Goal: Transaction & Acquisition: Purchase product/service

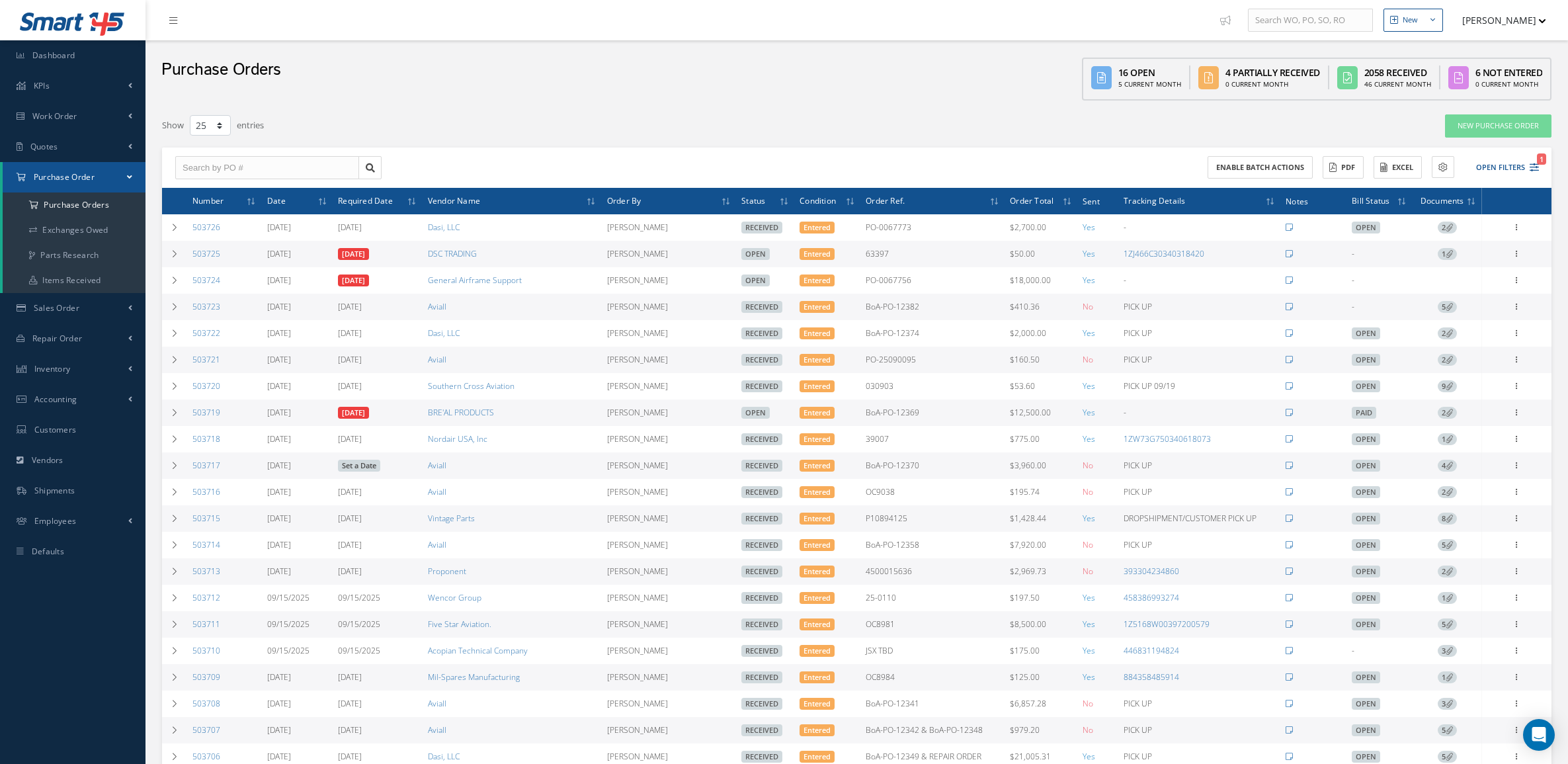
select select "25"
click at [1499, 172] on button "Open Filters 1" at bounding box center [1501, 167] width 75 height 22
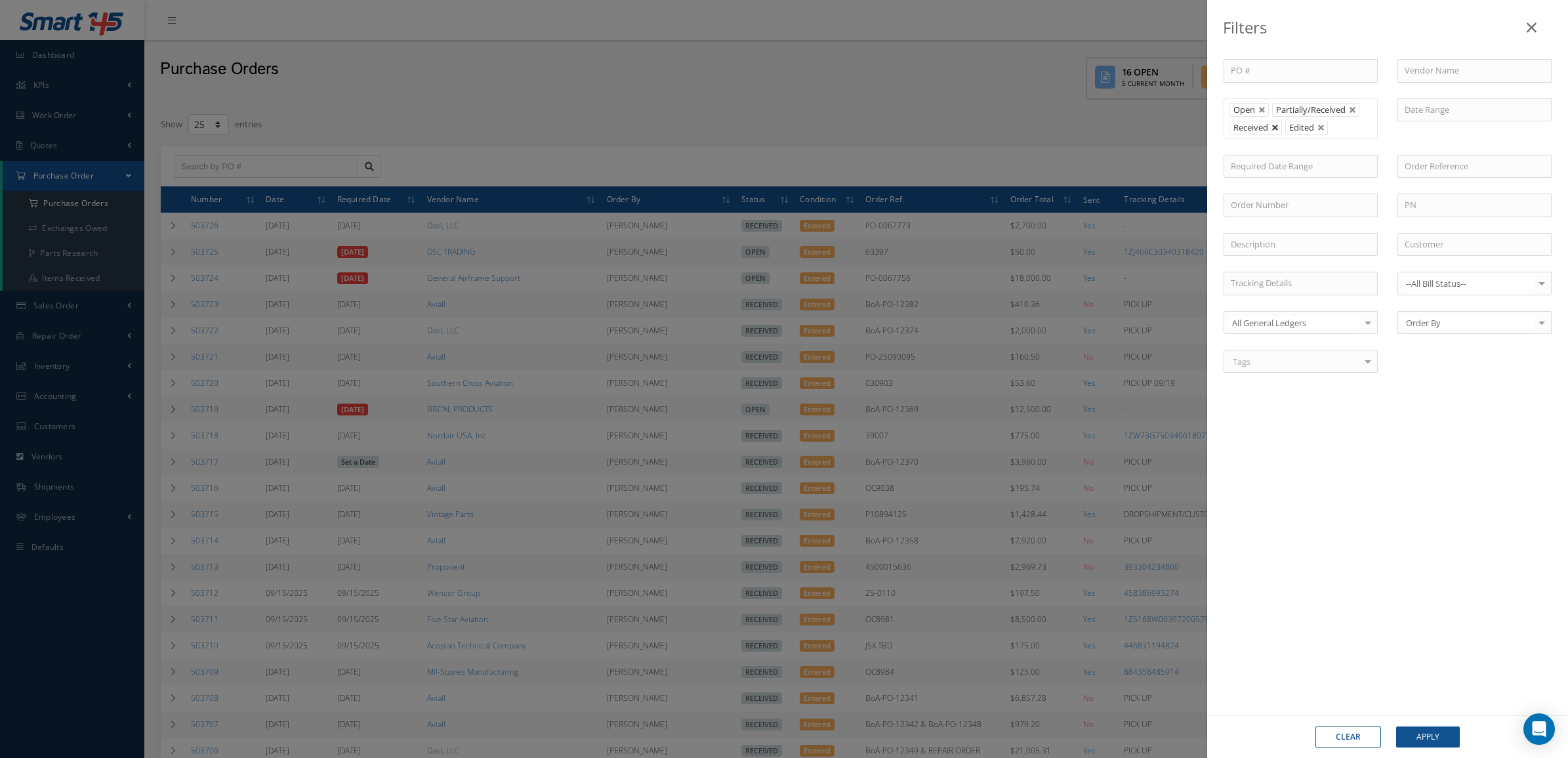
click at [1277, 129] on link at bounding box center [1275, 128] width 8 height 8
click at [1438, 727] on button "Apply" at bounding box center [1429, 736] width 63 height 21
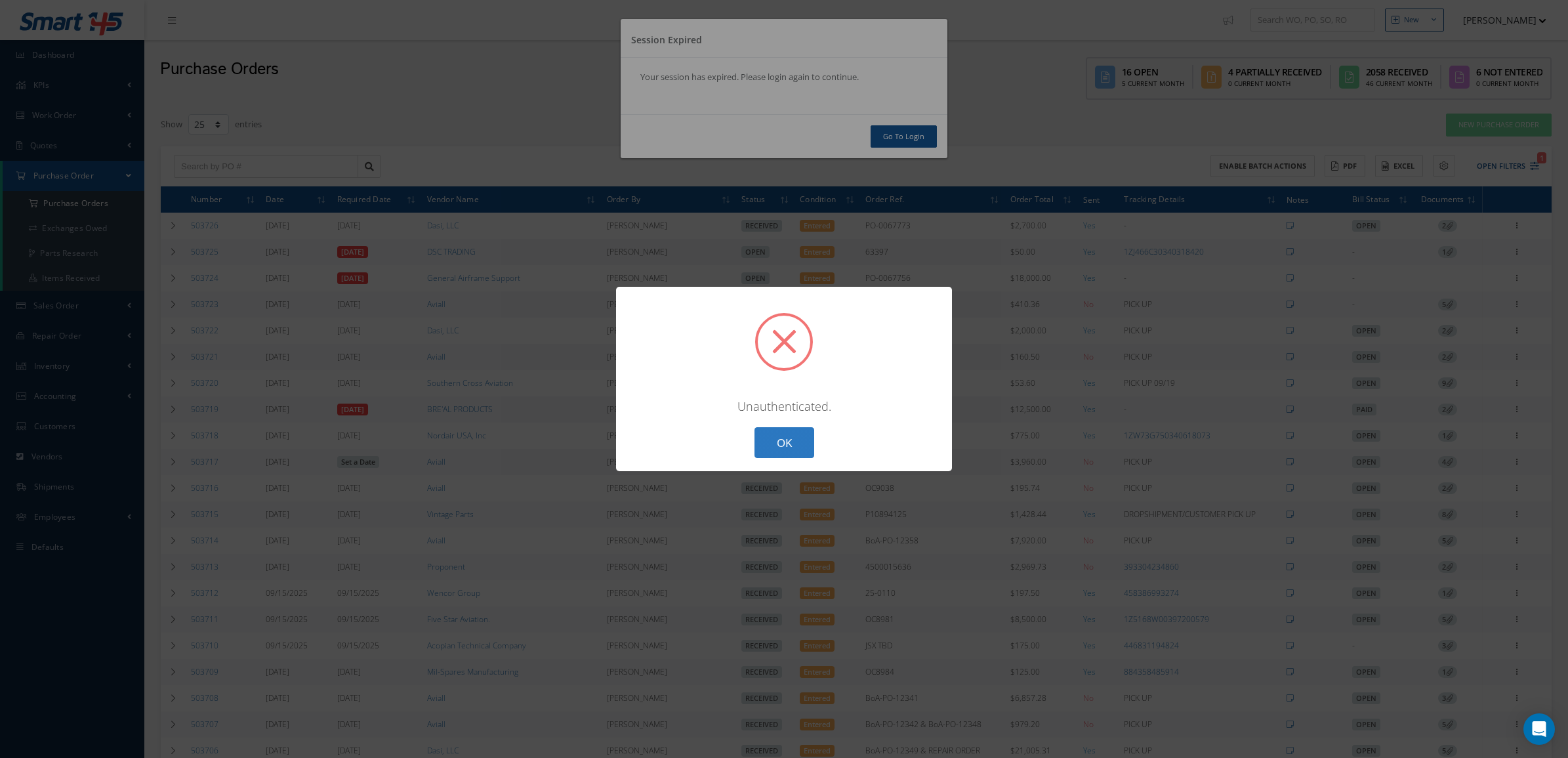
click at [775, 441] on button "OK" at bounding box center [785, 442] width 60 height 31
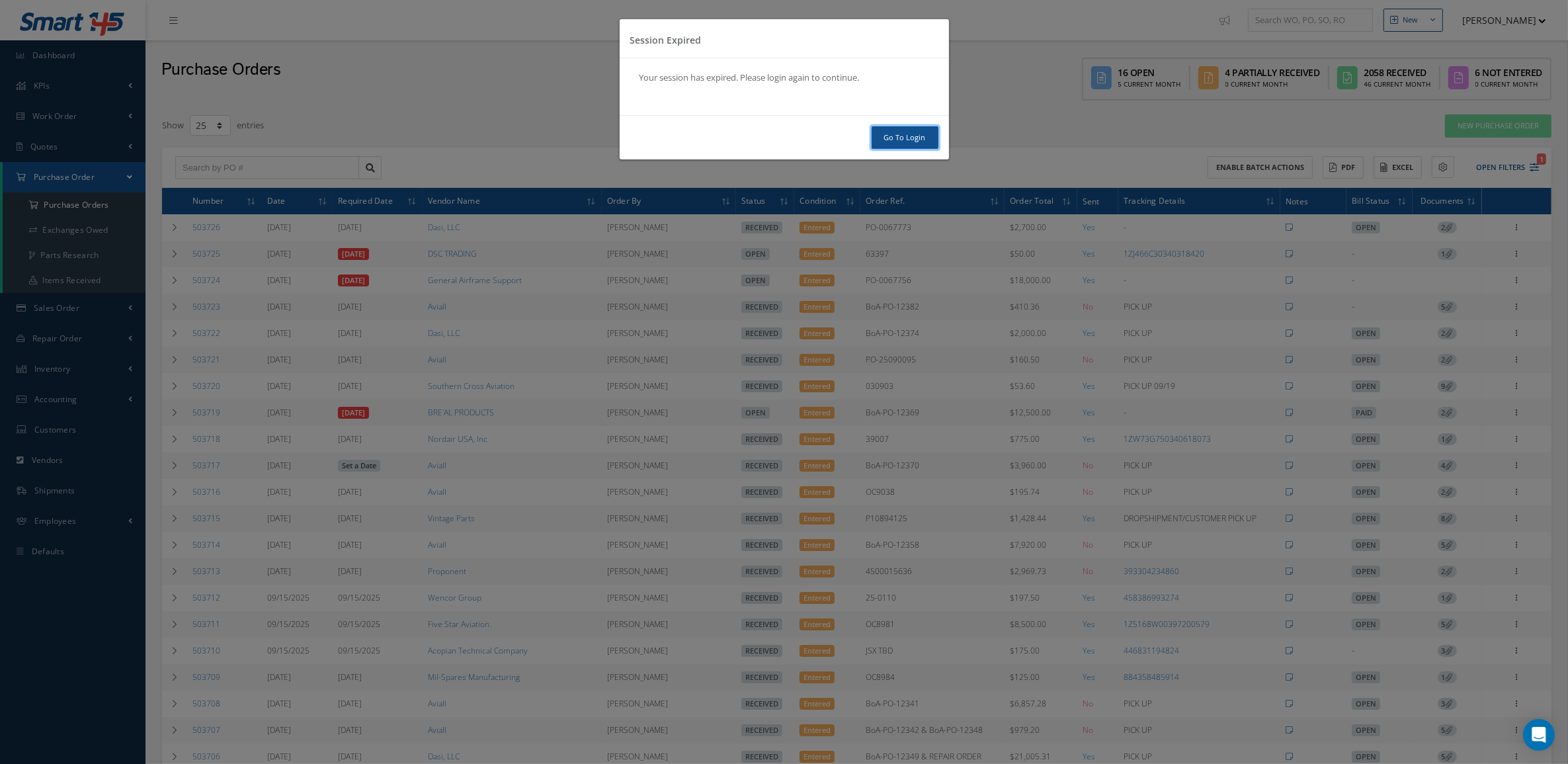
click at [897, 139] on link "Go To Login" at bounding box center [904, 138] width 66 height 24
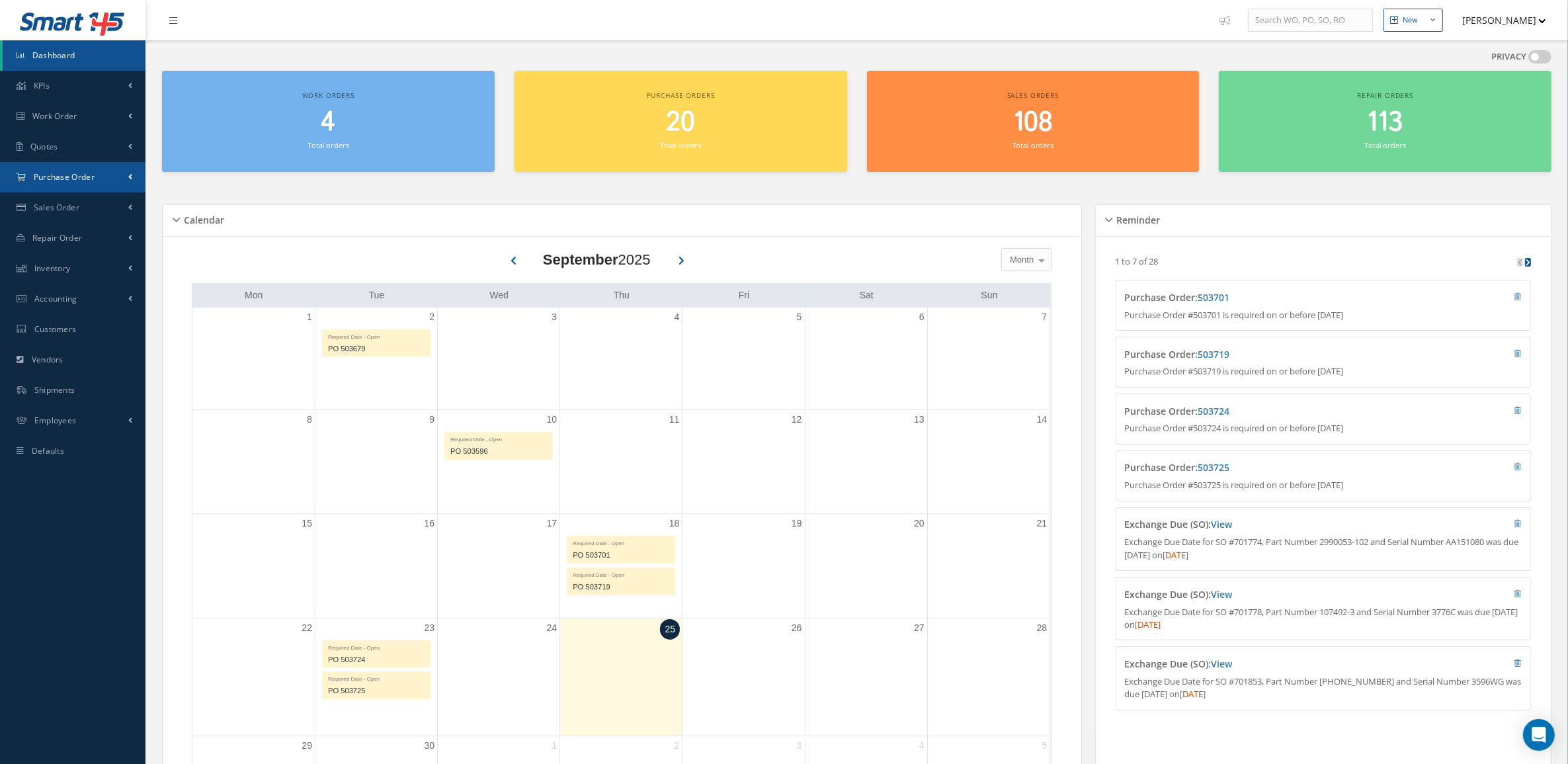
click at [38, 177] on span "Purchase Order" at bounding box center [64, 177] width 61 height 11
click at [63, 210] on a=1&status_id=2&status_id=3&status_id=5&collapsedFilters"] "Purchase Orders" at bounding box center [74, 205] width 143 height 25
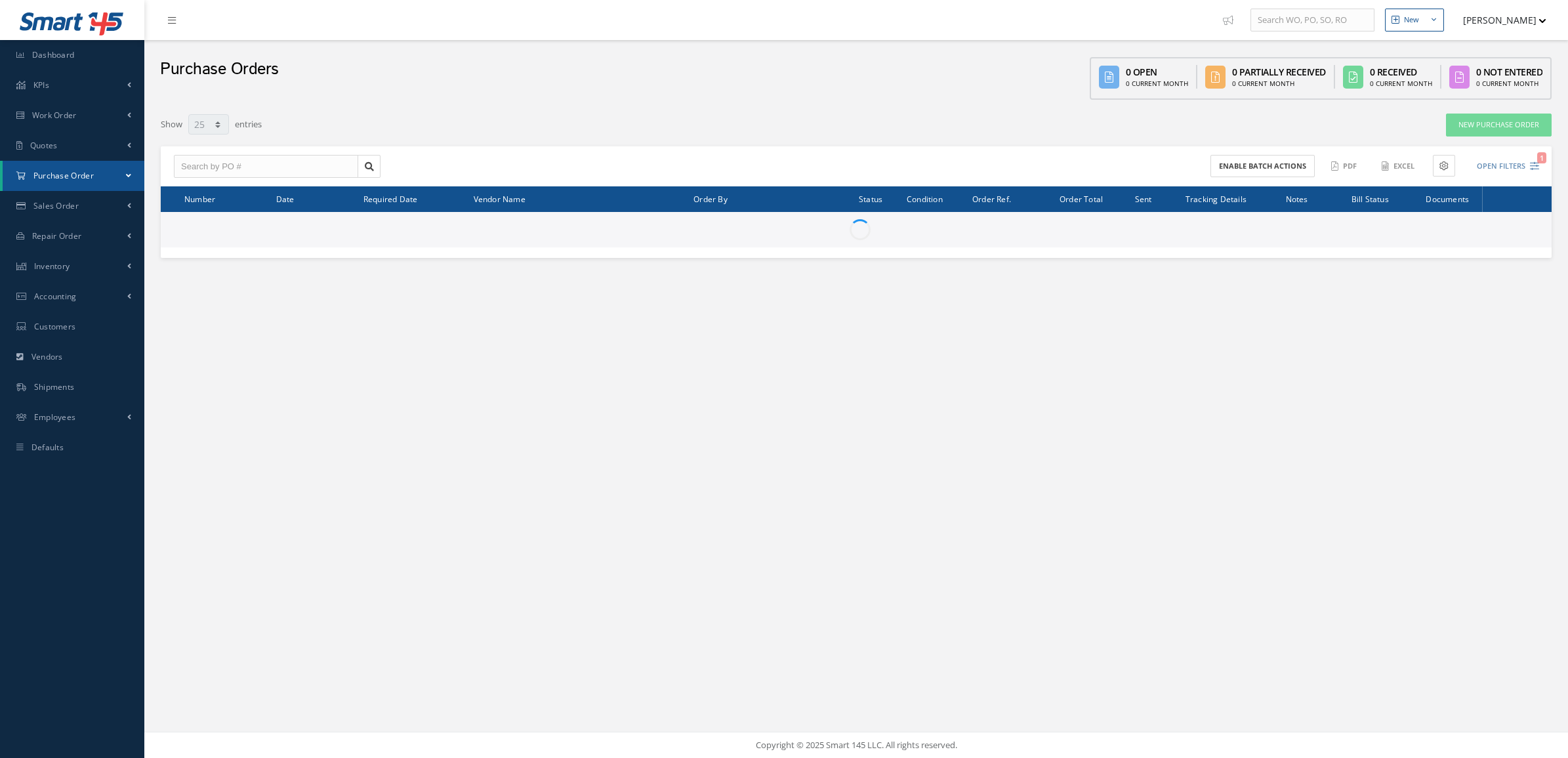
select select "25"
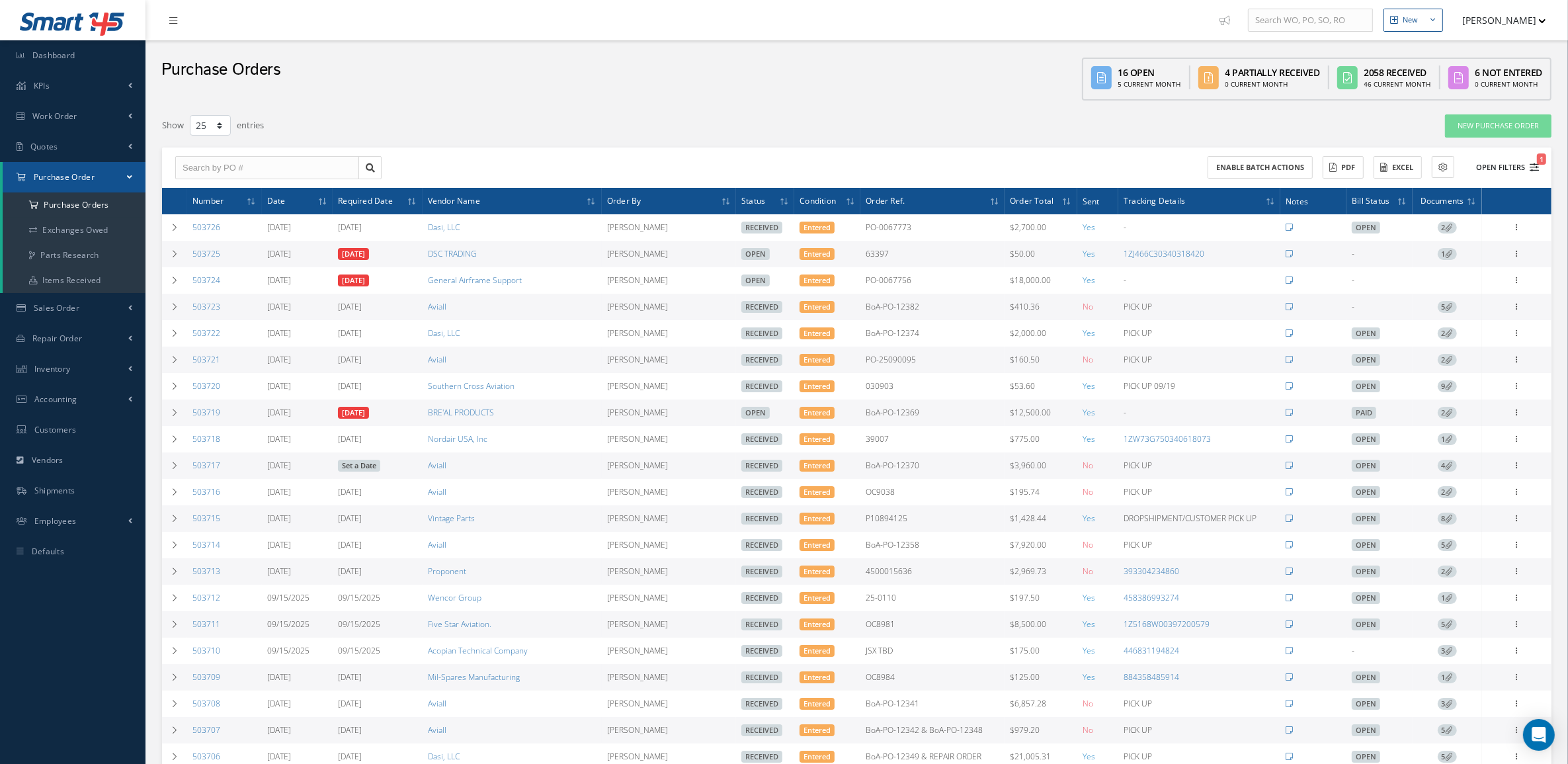
click at [1503, 170] on button "Open Filters 1" at bounding box center [1501, 167] width 75 height 22
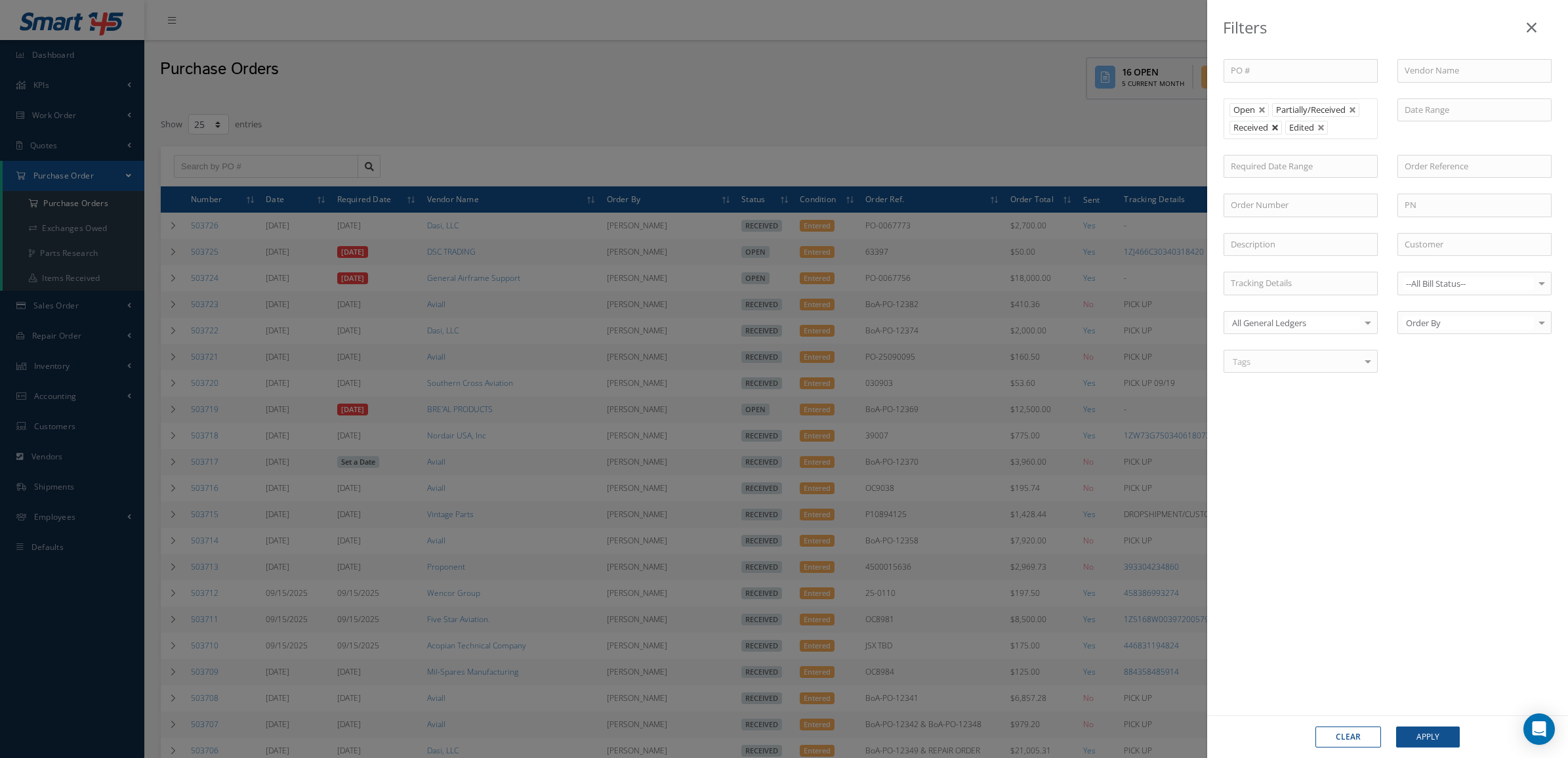
click at [1277, 132] on link at bounding box center [1275, 128] width 8 height 8
click at [1442, 732] on button "Apply" at bounding box center [1429, 736] width 63 height 21
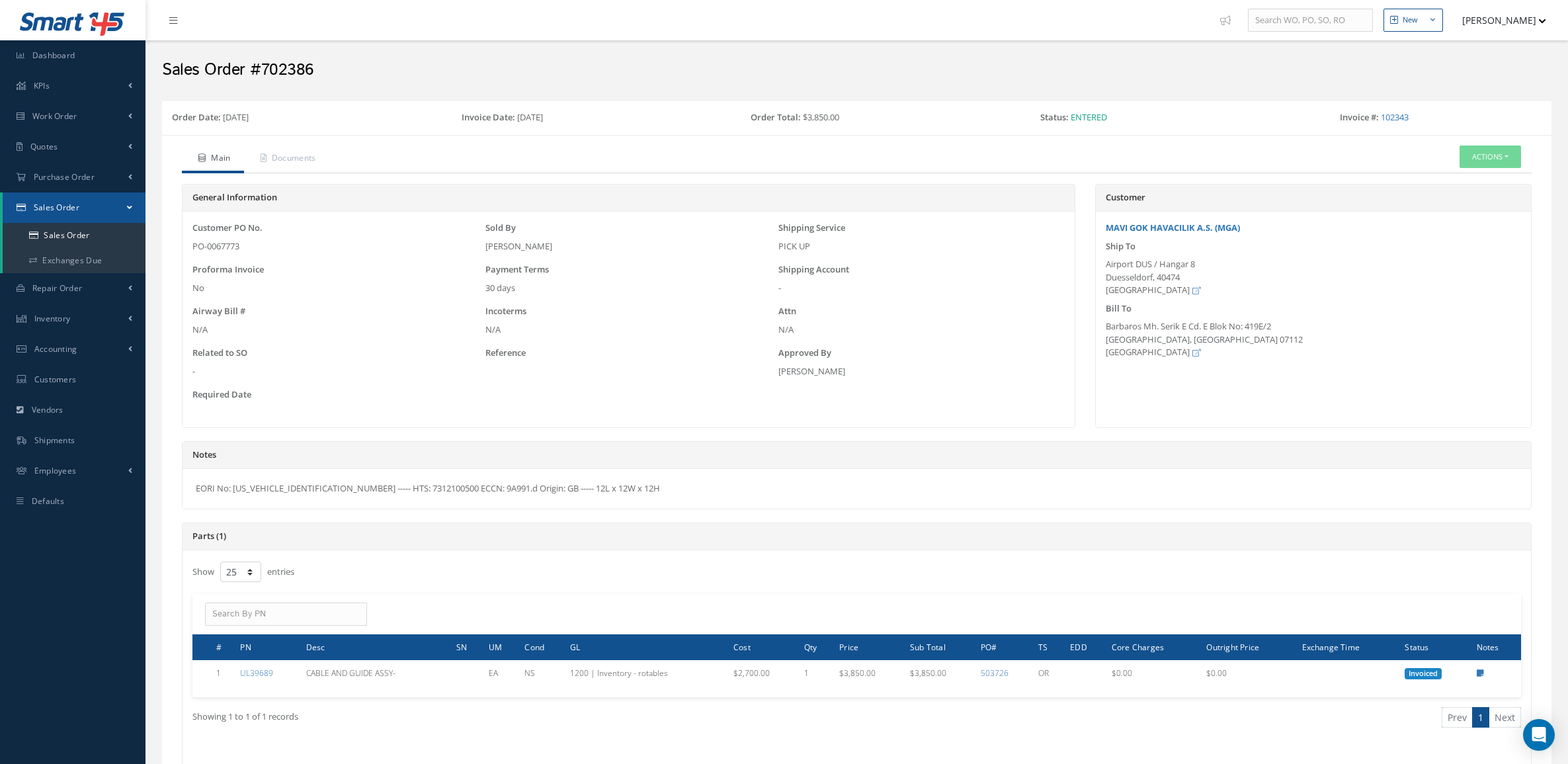
select select "25"
click at [286, 159] on link "Documents" at bounding box center [286, 159] width 85 height 28
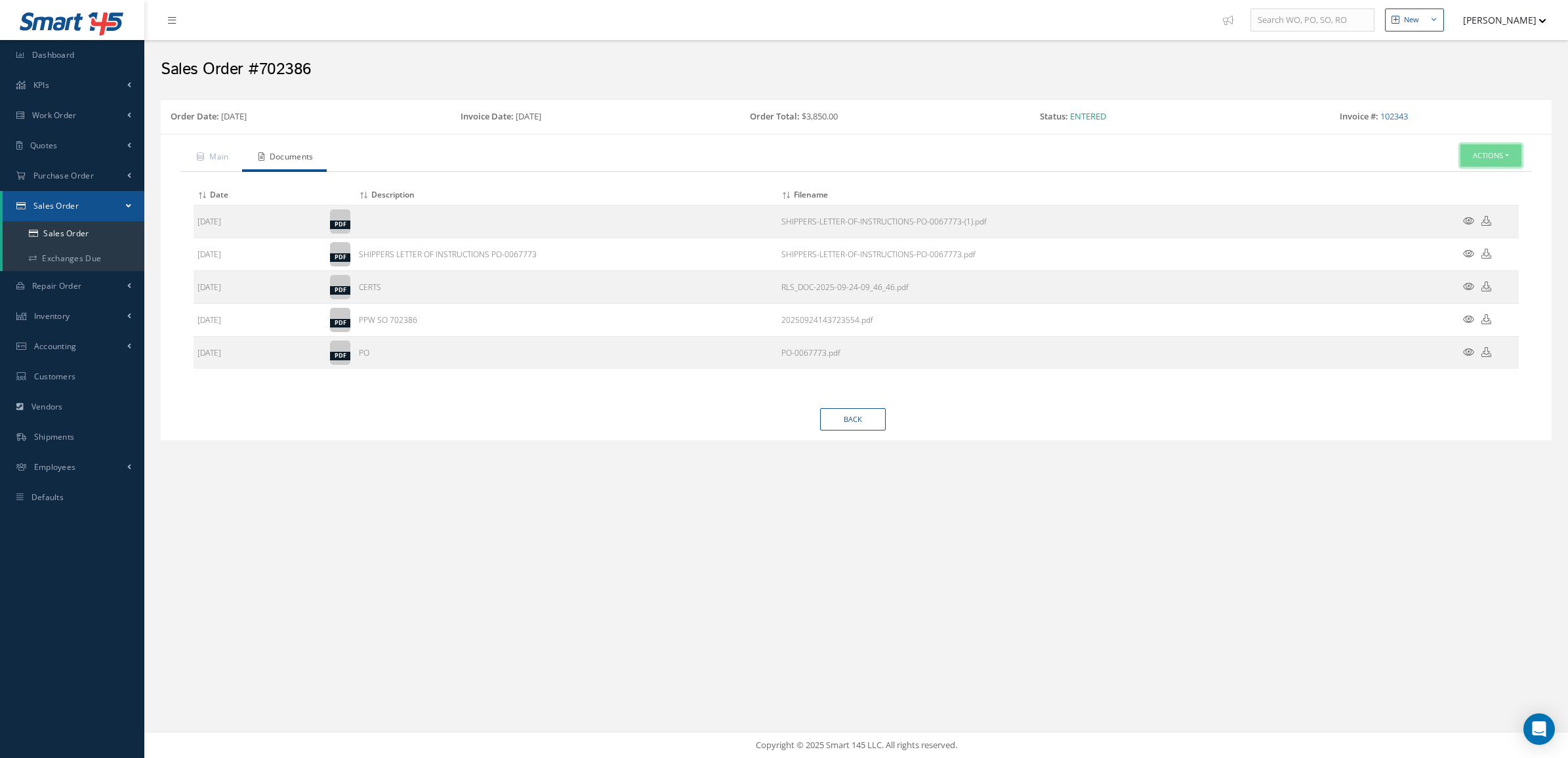
click at [1477, 145] on button "Actions" at bounding box center [1491, 156] width 61 height 23
click at [1470, 237] on link "Documents" at bounding box center [1471, 230] width 105 height 18
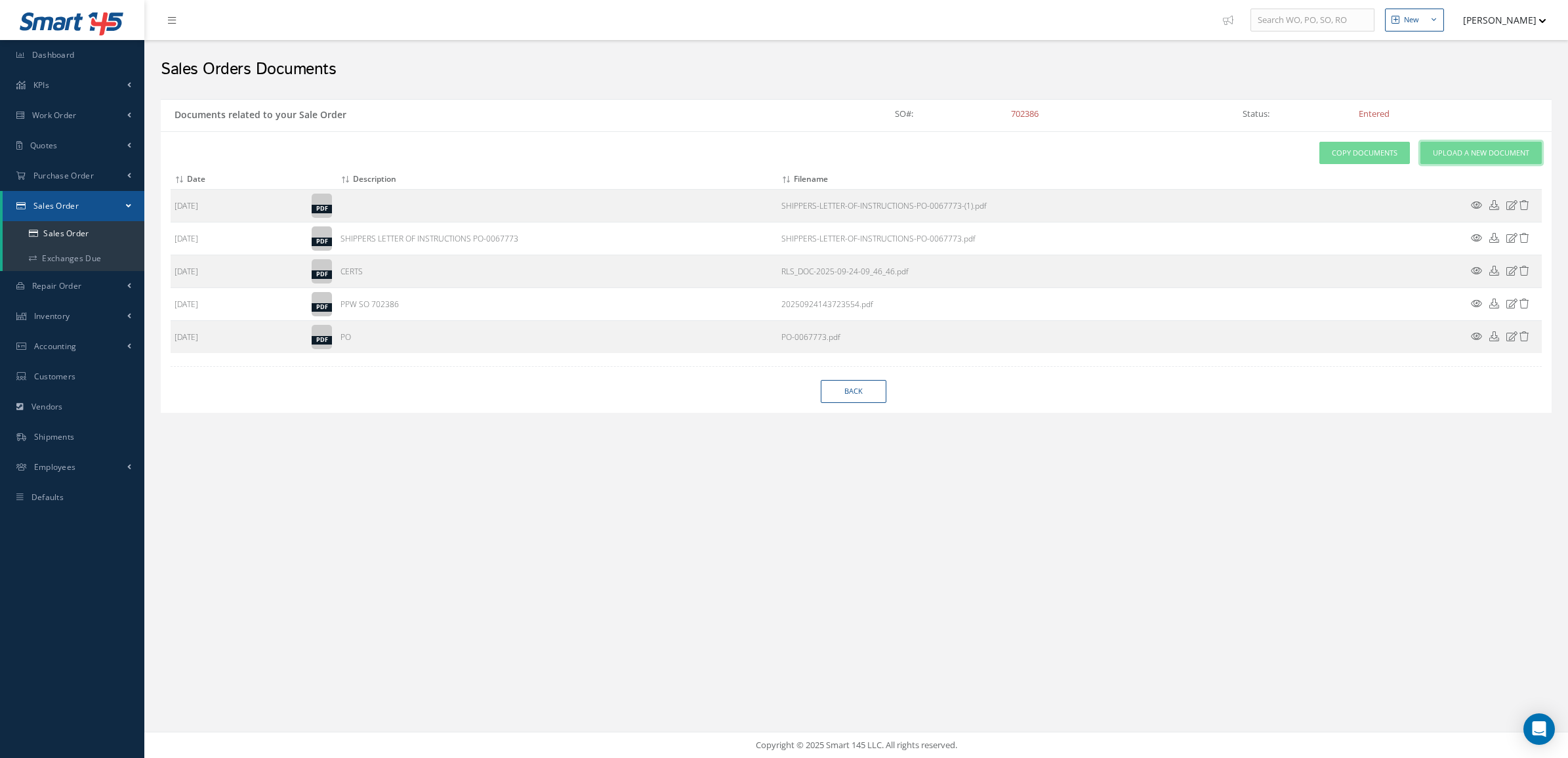
click at [1449, 154] on span "Upload a New Document" at bounding box center [1482, 153] width 97 height 11
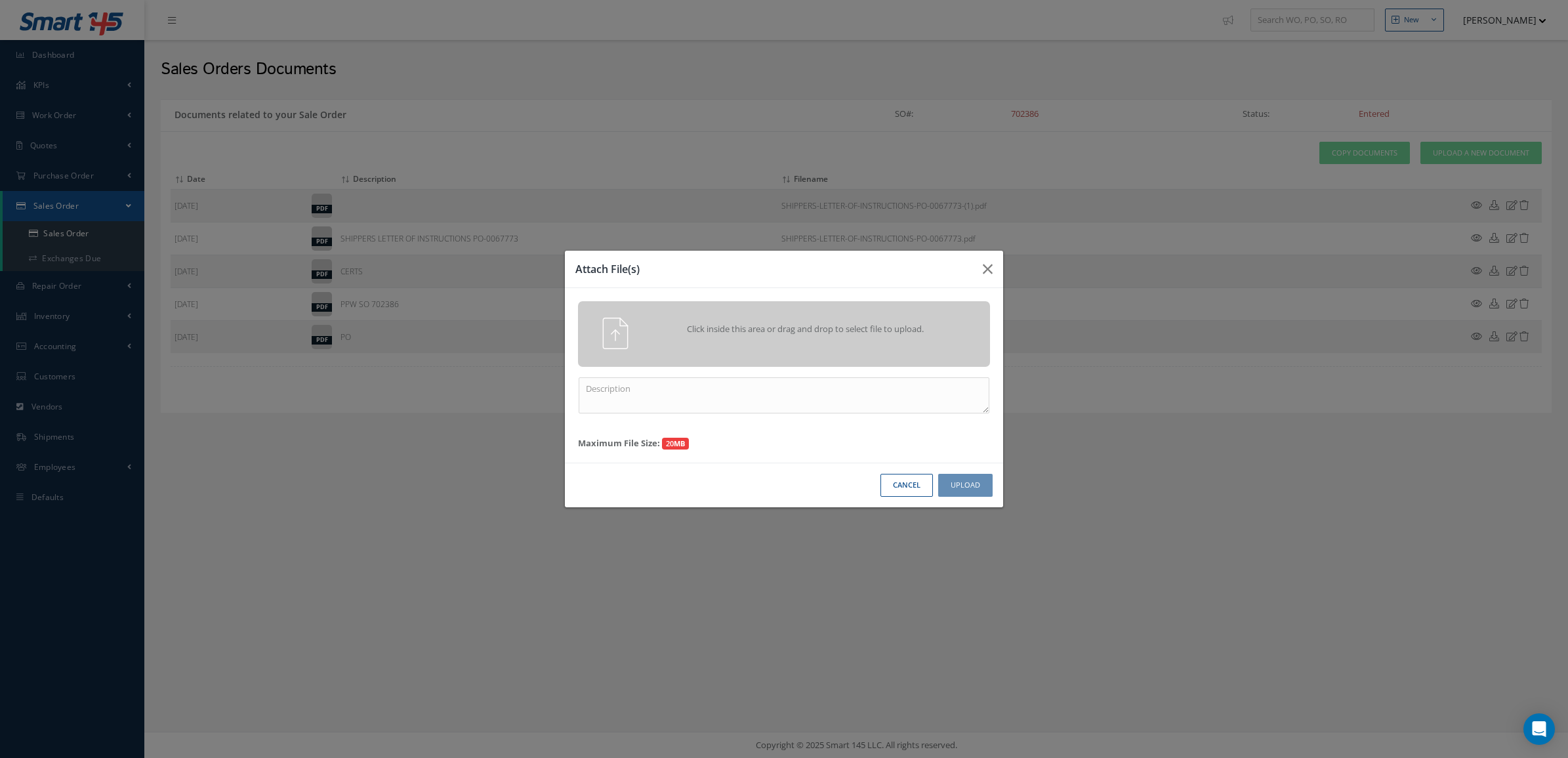
click at [878, 325] on span "Click inside this area or drag and drop to select file to upload." at bounding box center [806, 330] width 298 height 13
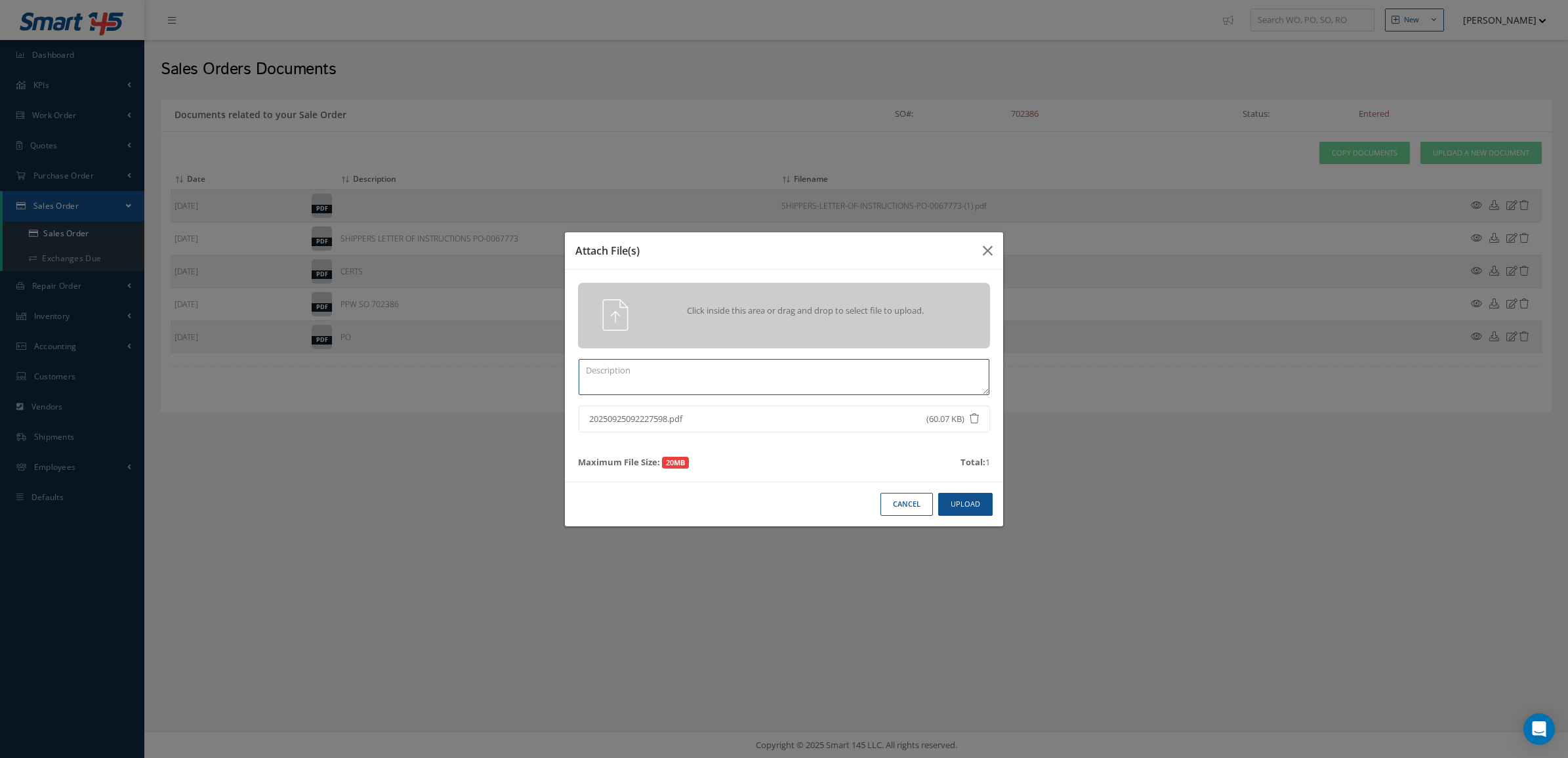
click at [897, 367] on textarea at bounding box center [784, 376] width 411 height 36
type textarea "p"
type textarea "POD"
click at [955, 510] on button "Upload" at bounding box center [965, 504] width 54 height 23
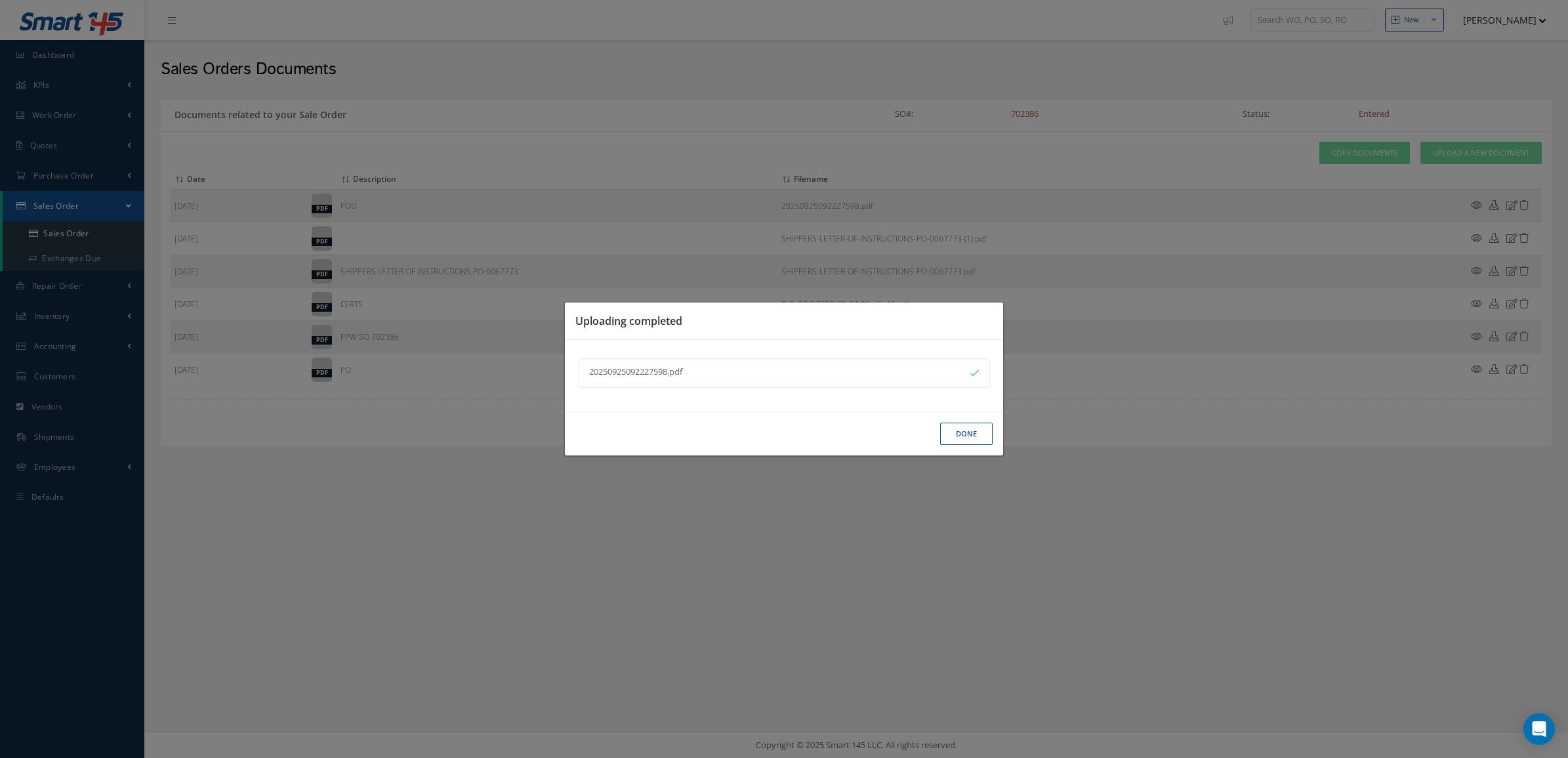
click at [968, 424] on button "Done" at bounding box center [966, 434] width 53 height 23
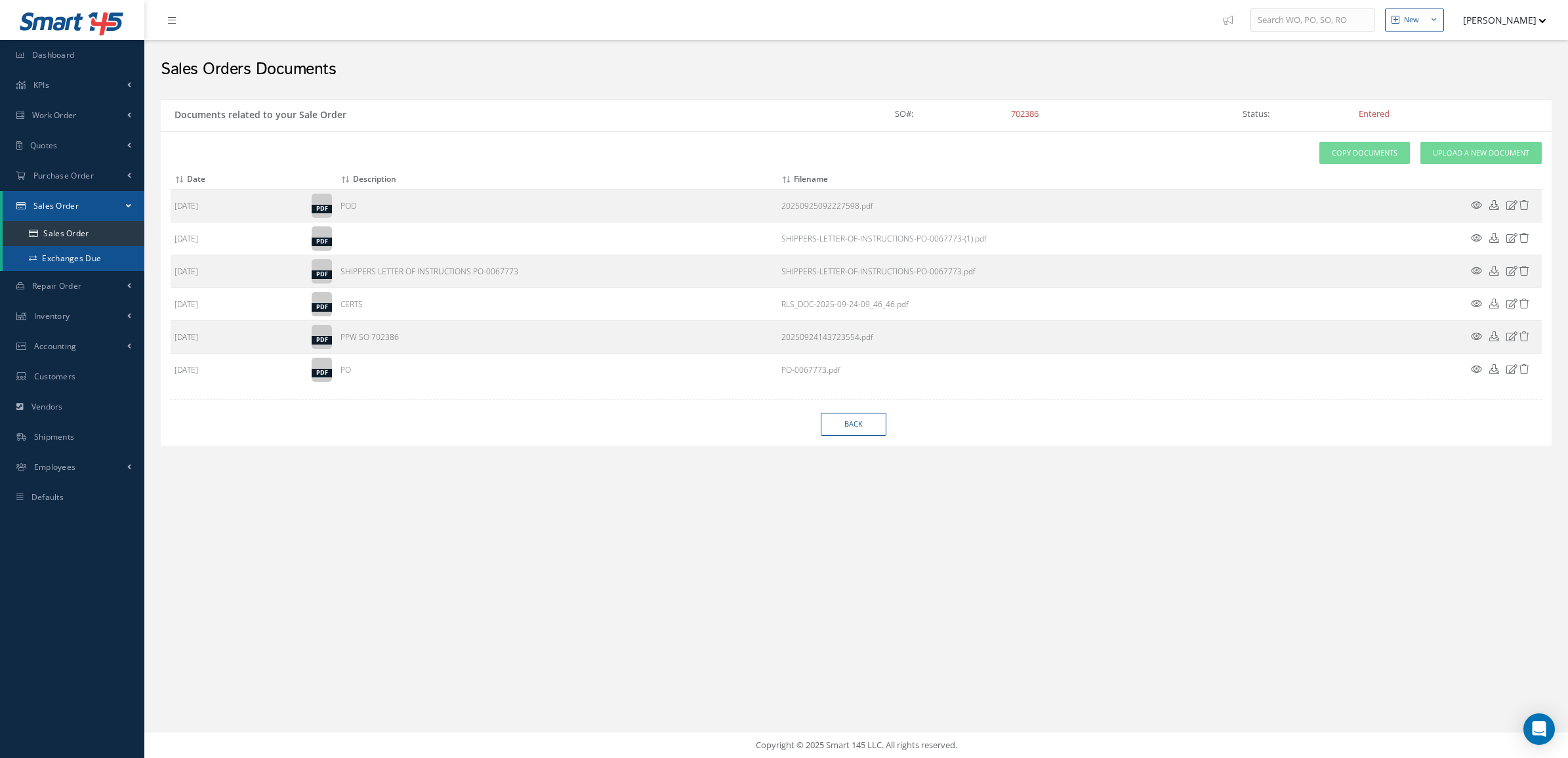
click at [60, 258] on link "Exchanges Due" at bounding box center [73, 259] width 142 height 25
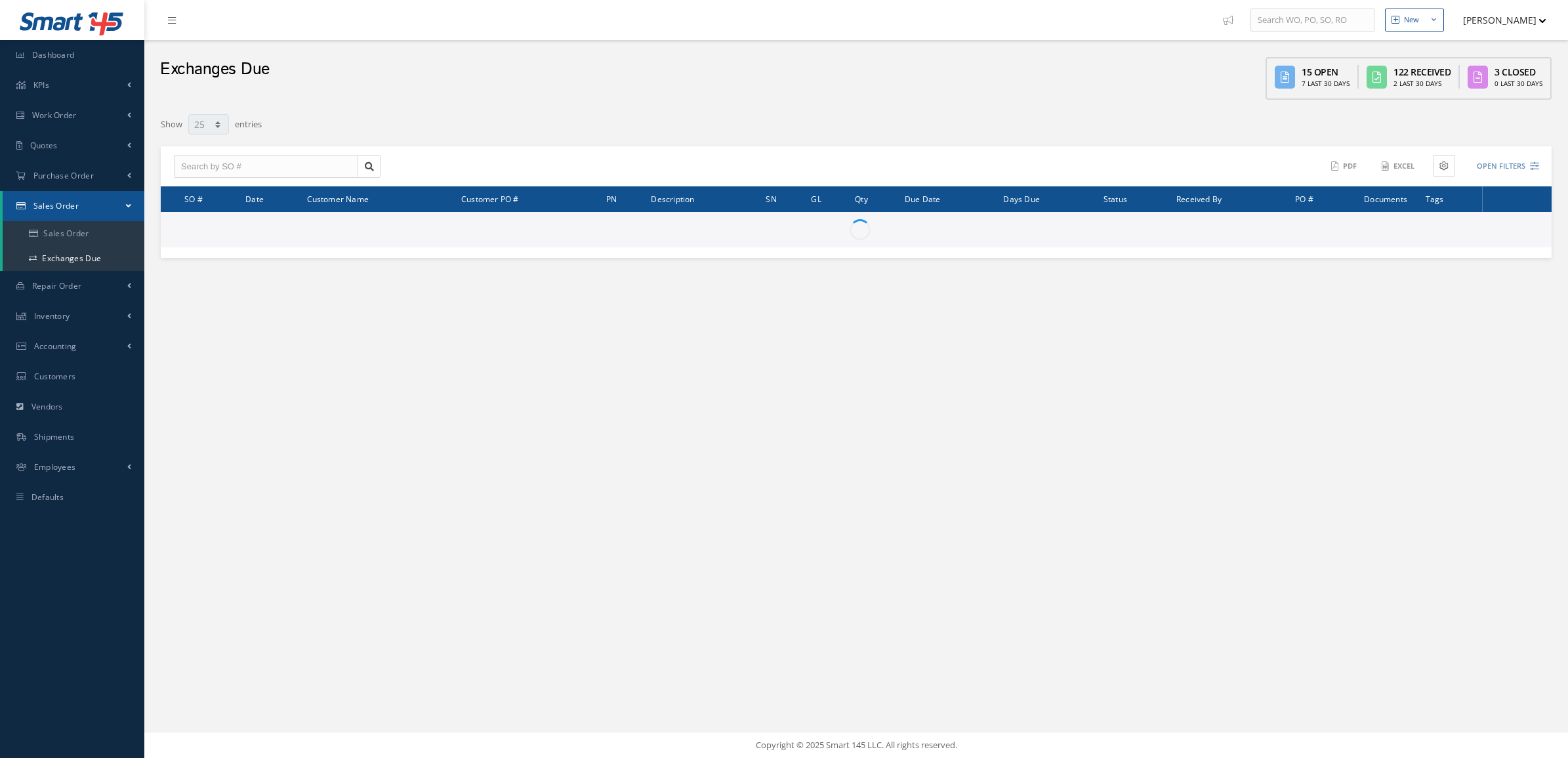
select select "25"
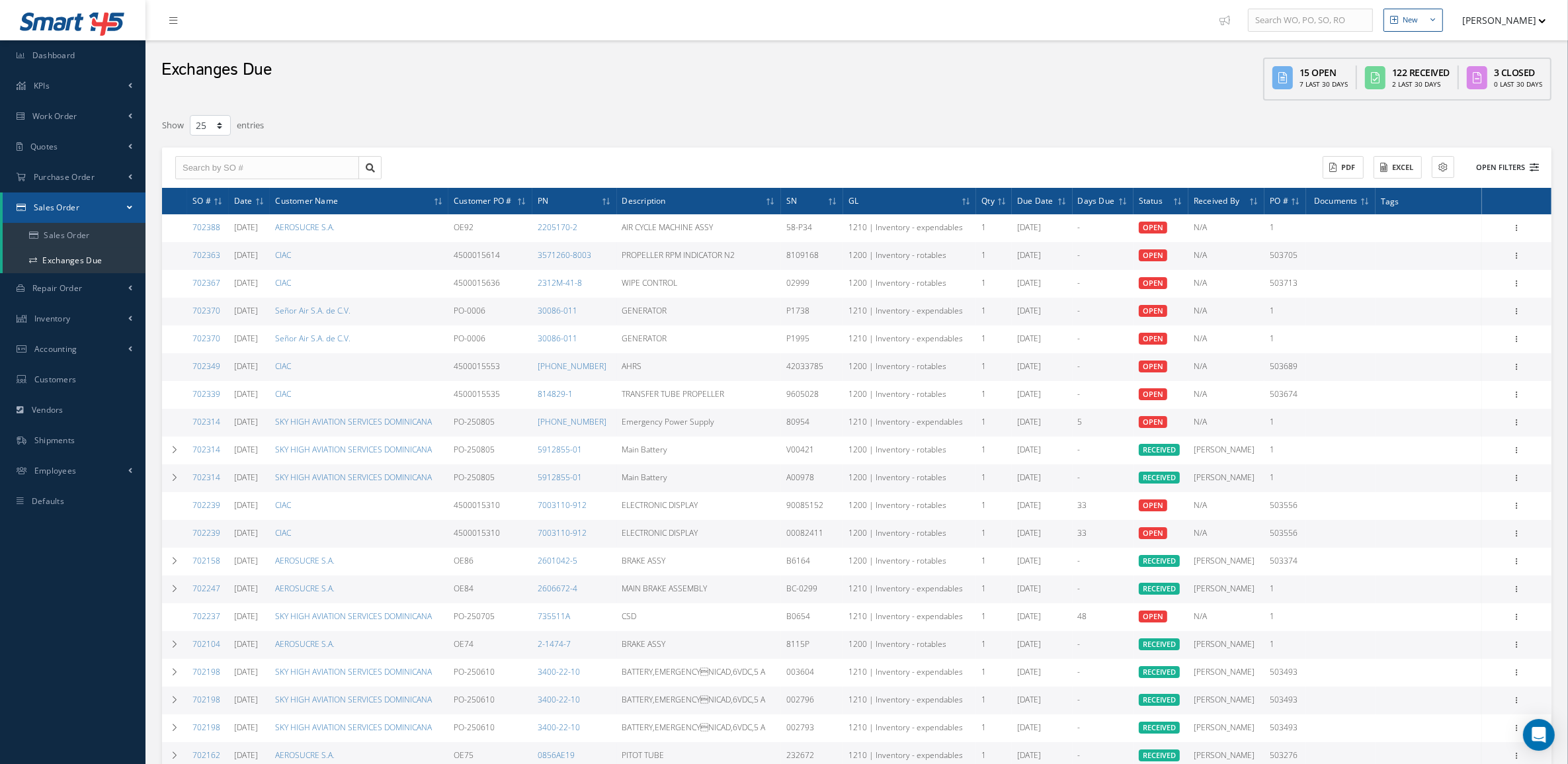
click at [1501, 162] on button "Open Filters" at bounding box center [1501, 167] width 75 height 22
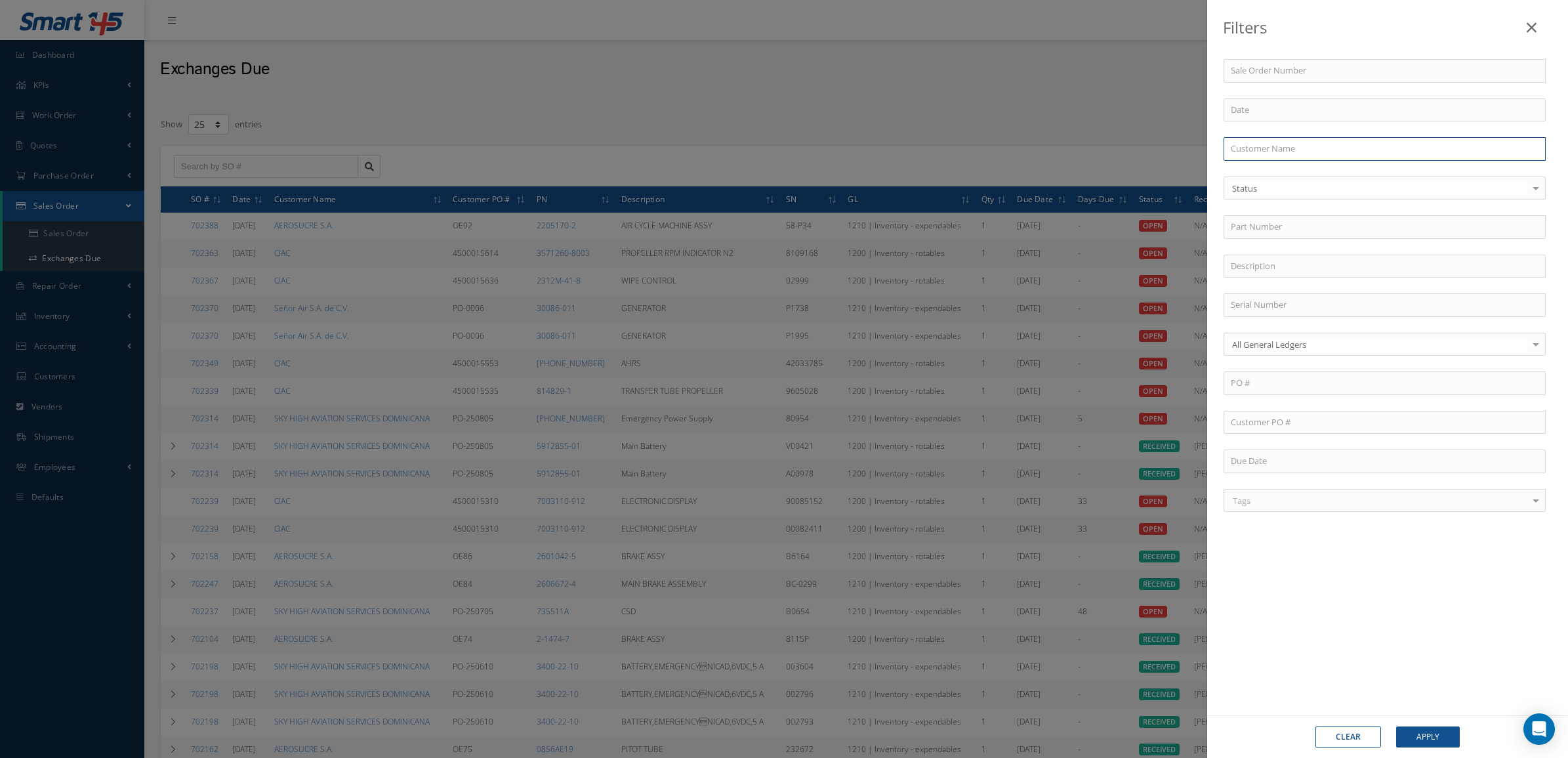
click at [1297, 143] on input "text" at bounding box center [1385, 149] width 322 height 23
click at [1271, 168] on div "CIAC" at bounding box center [1384, 173] width 308 height 13
type input "CIAC"
click at [1438, 727] on button "Apply" at bounding box center [1429, 736] width 63 height 21
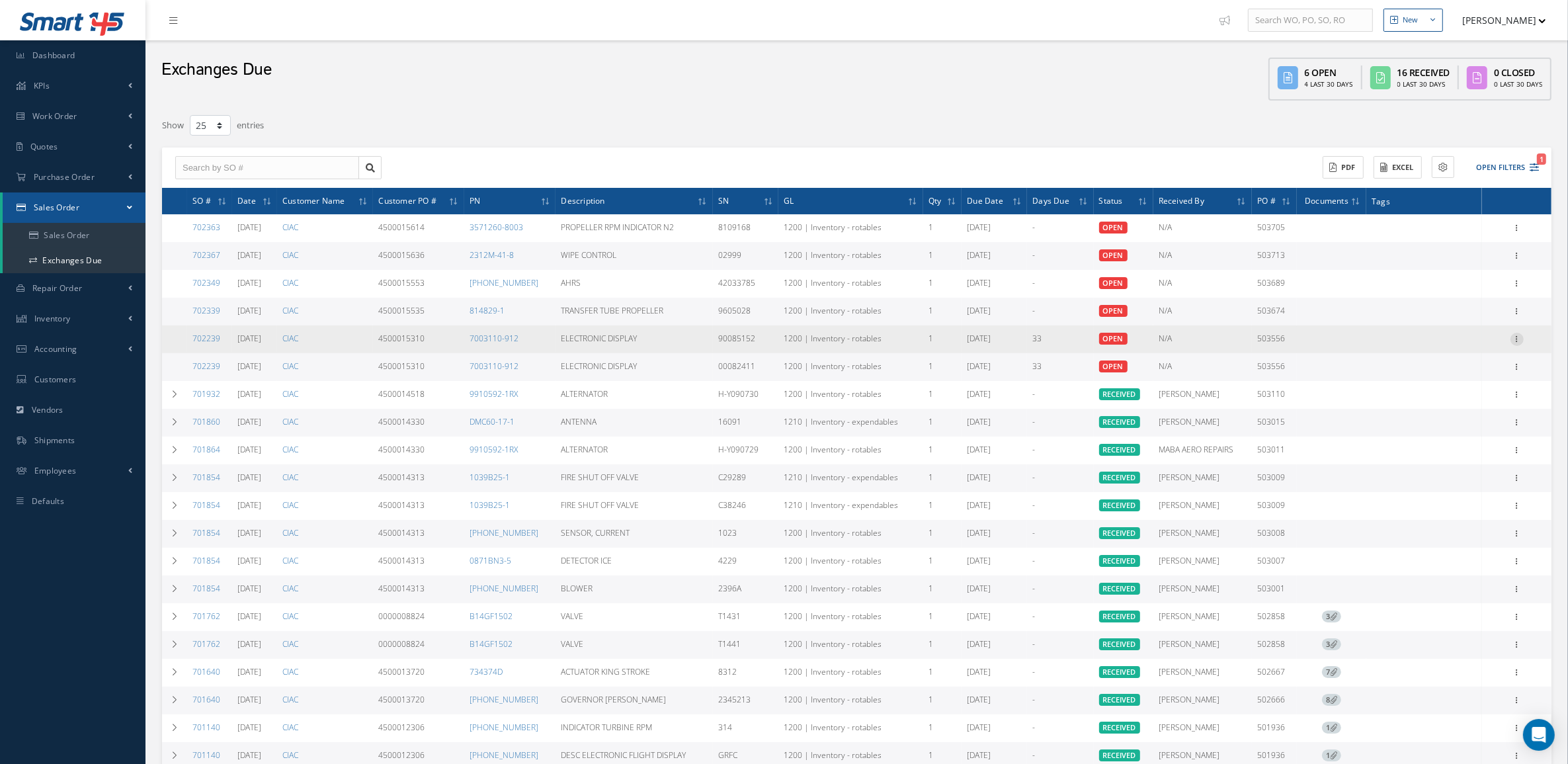
click at [1515, 336] on icon at bounding box center [1517, 337] width 13 height 11
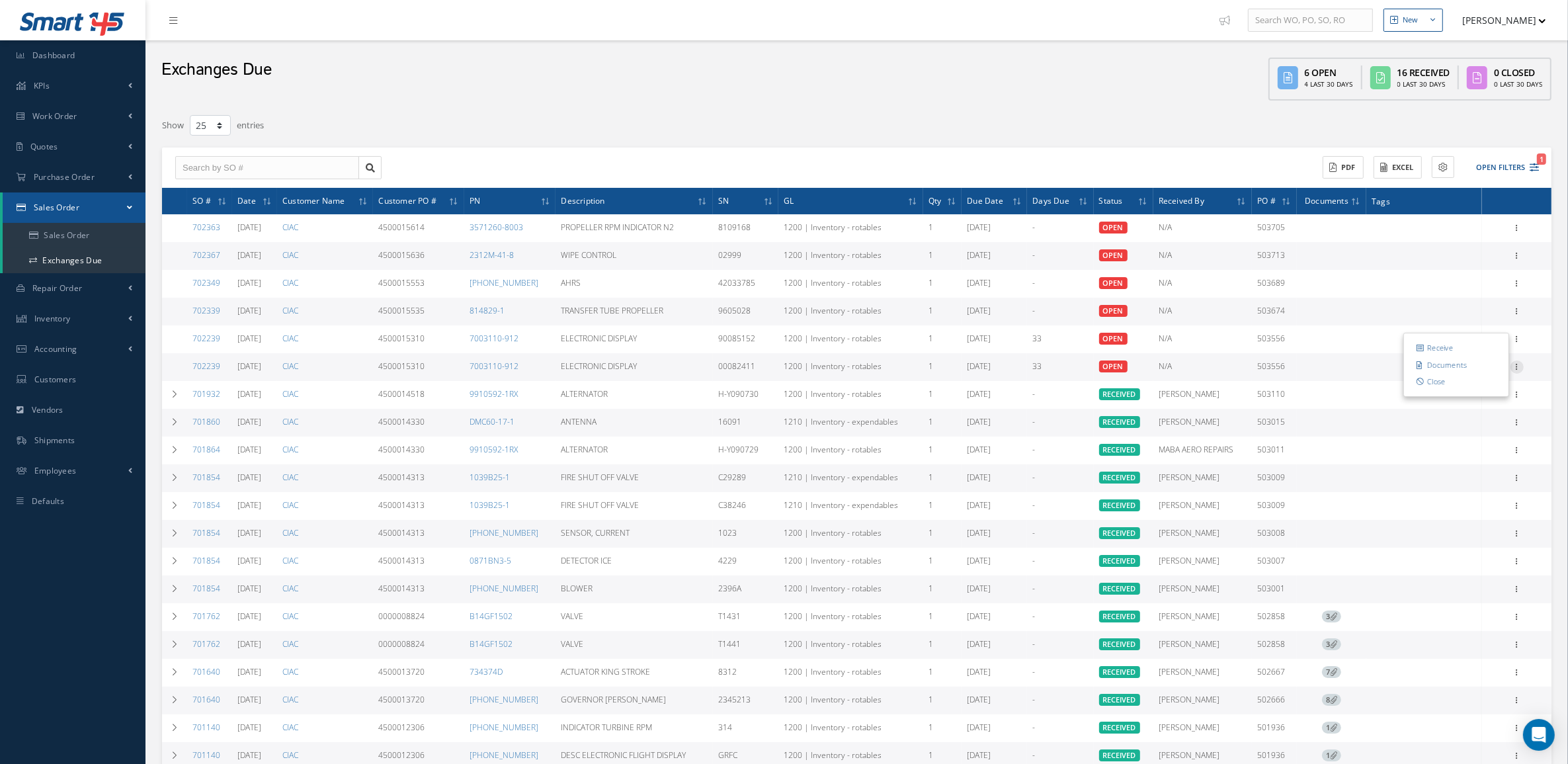
click at [1519, 363] on icon at bounding box center [1517, 365] width 13 height 11
click at [1491, 369] on link "Receive" at bounding box center [1456, 375] width 104 height 17
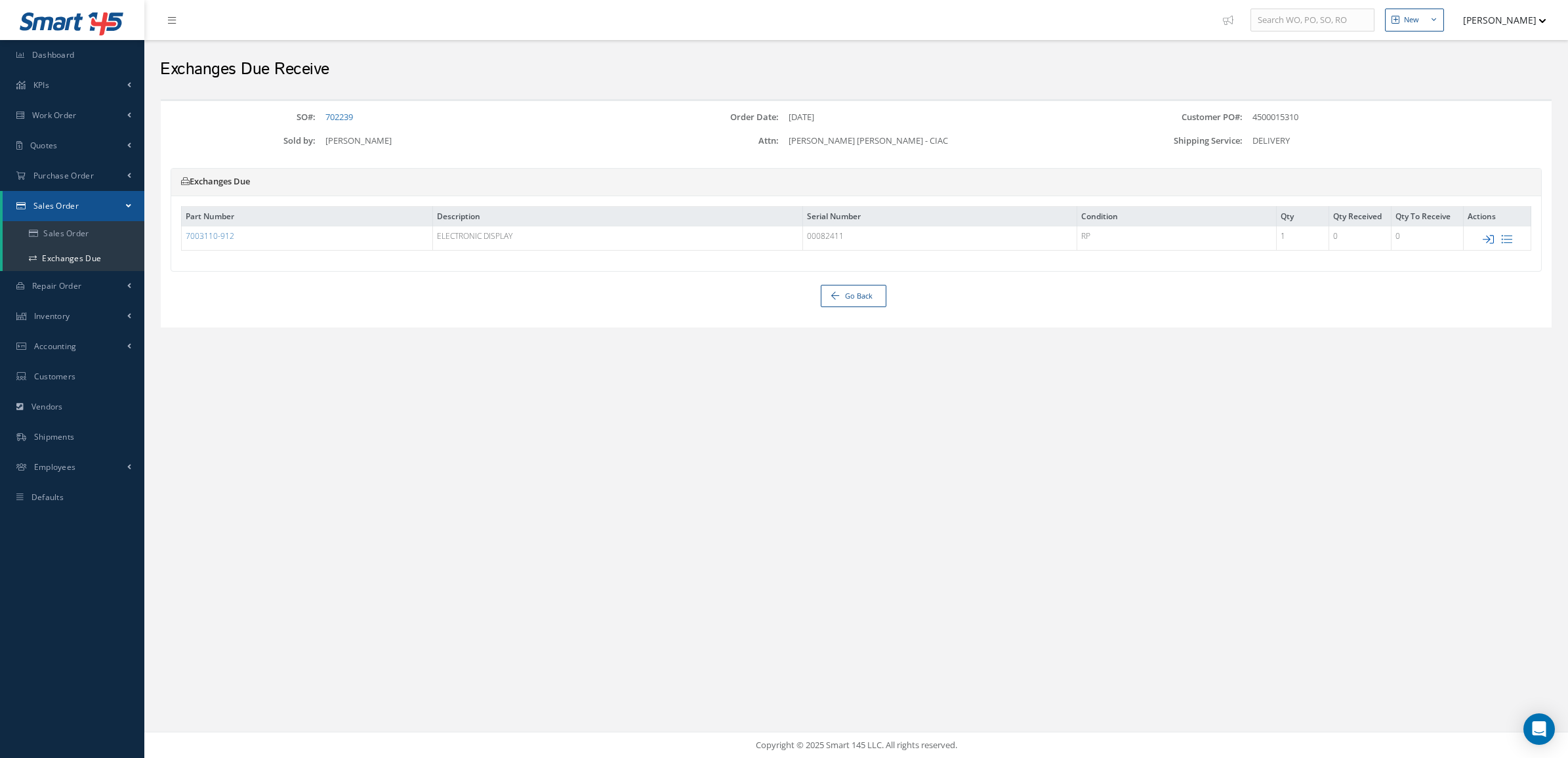
click at [1486, 244] on icon at bounding box center [1488, 239] width 11 height 11
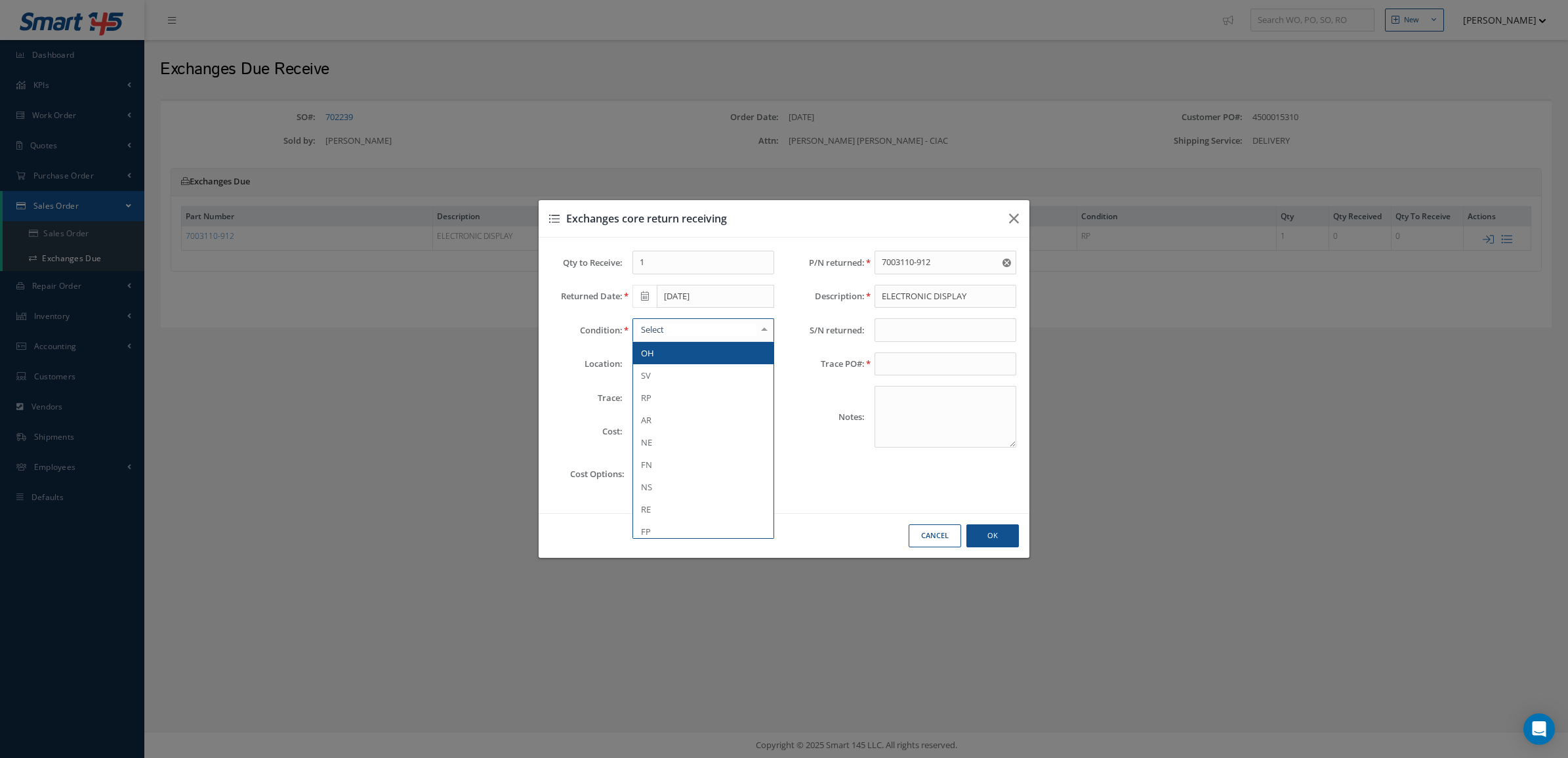
click at [723, 335] on div at bounding box center [704, 330] width 142 height 23
click at [706, 418] on span "AR" at bounding box center [703, 420] width 140 height 23
click at [891, 326] on input "text" at bounding box center [946, 330] width 142 height 23
type input "7"
type input "85010617"
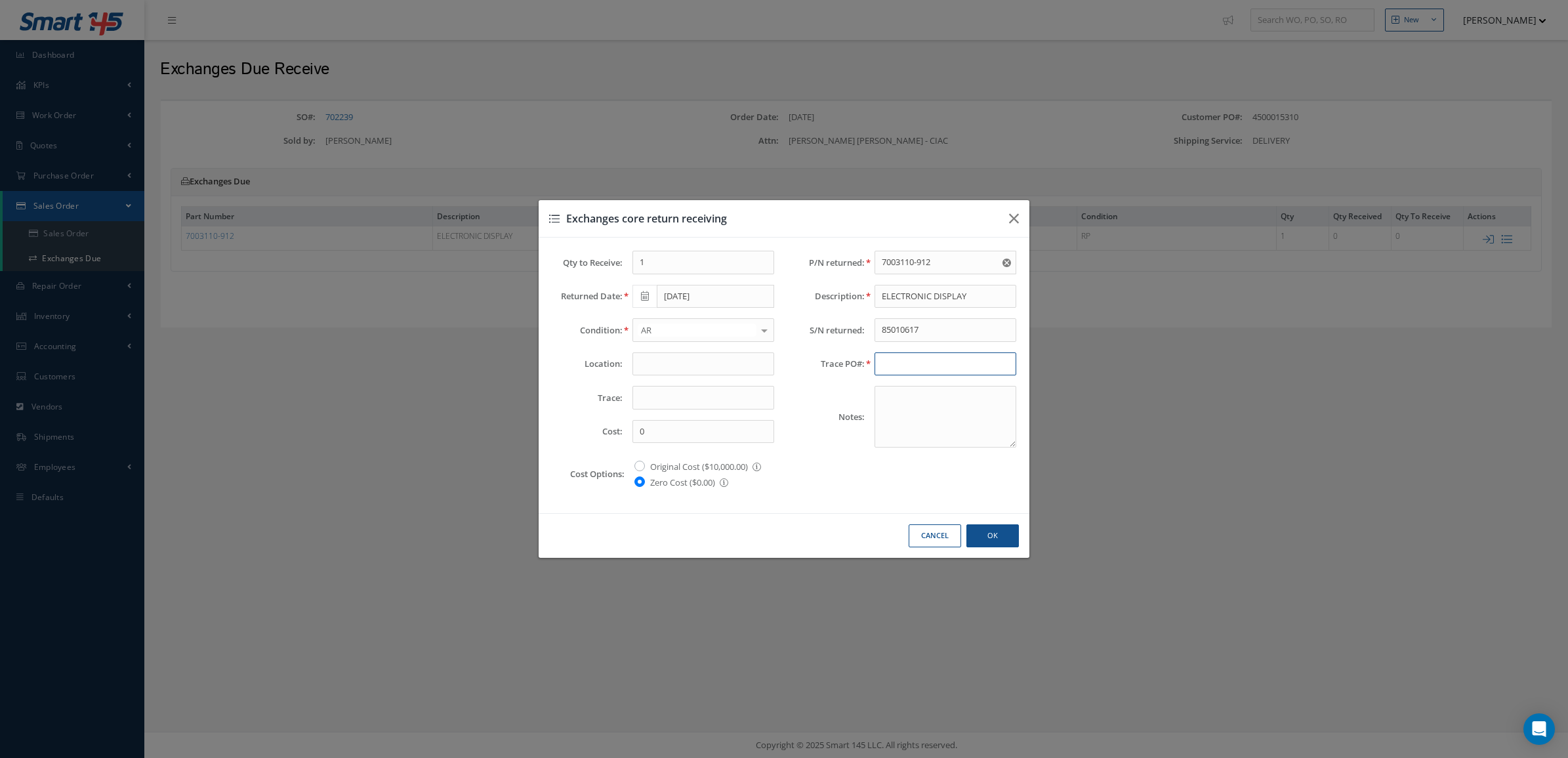
click at [909, 357] on input "text" at bounding box center [946, 364] width 142 height 23
type input "4500015310"
click at [713, 397] on input "text" at bounding box center [704, 397] width 142 height 23
type input "c"
type input "CIAC"
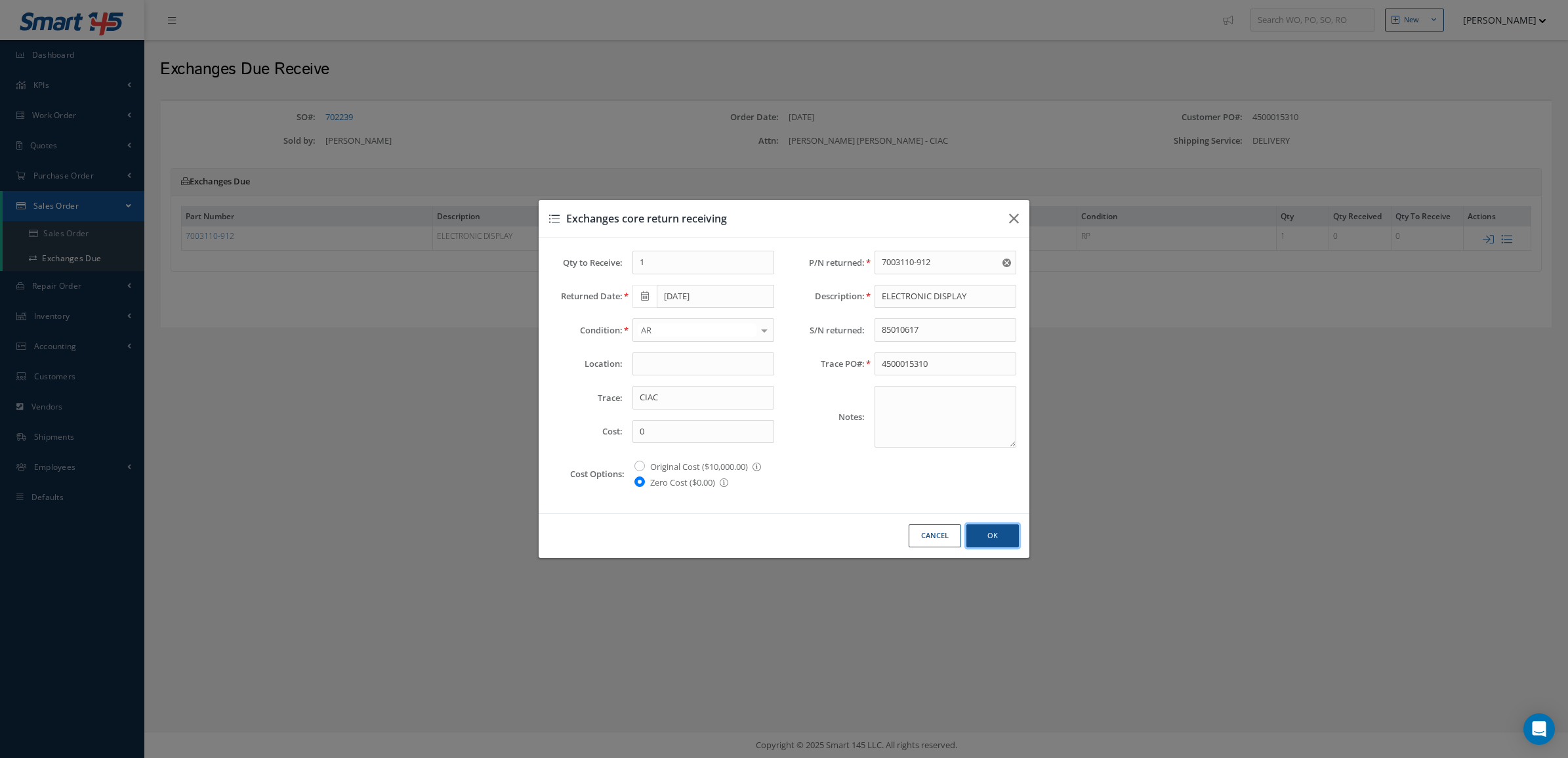
click at [983, 543] on button "Ok" at bounding box center [993, 536] width 53 height 23
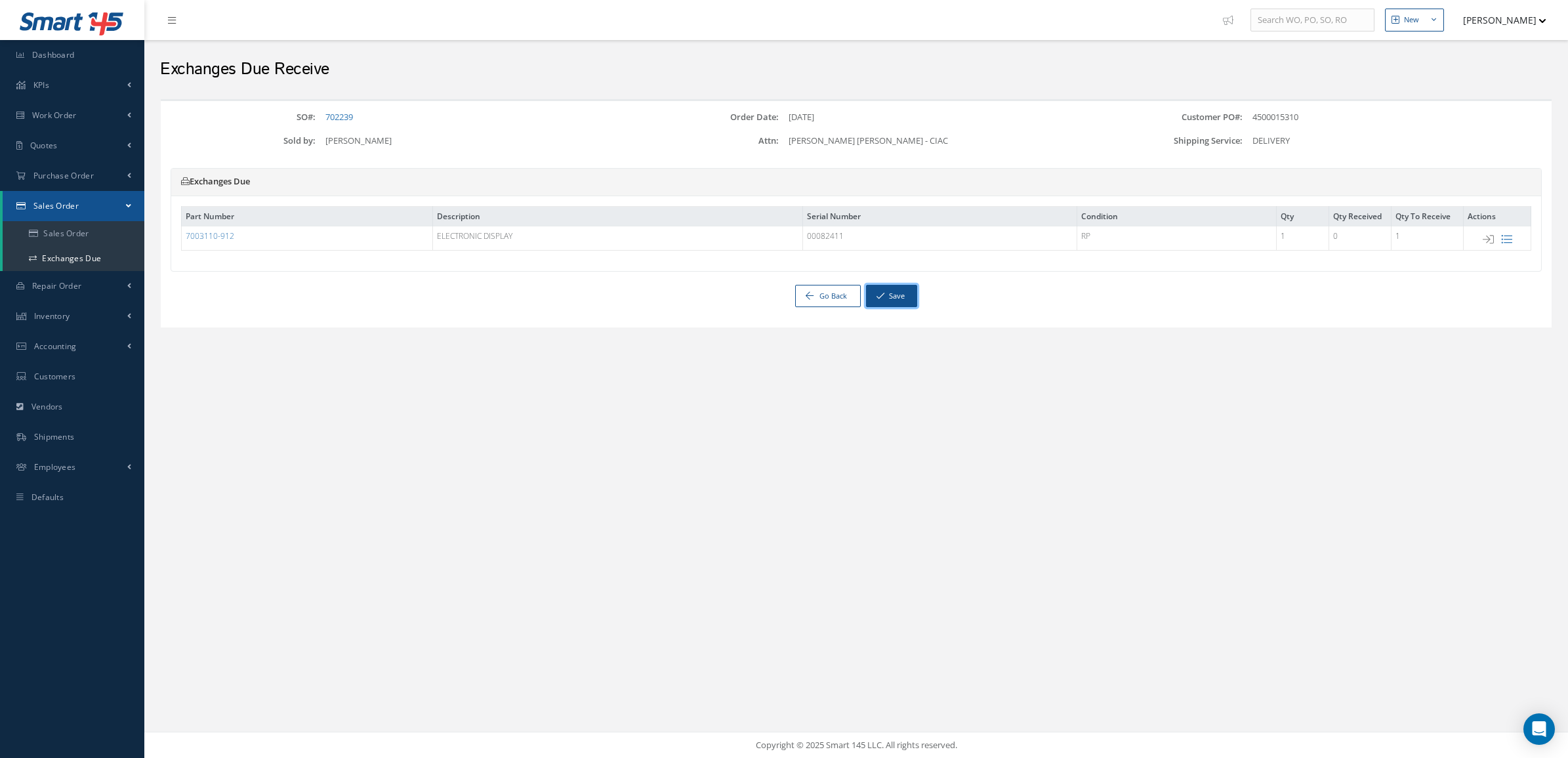
click at [879, 297] on icon "button" at bounding box center [880, 296] width 8 height 9
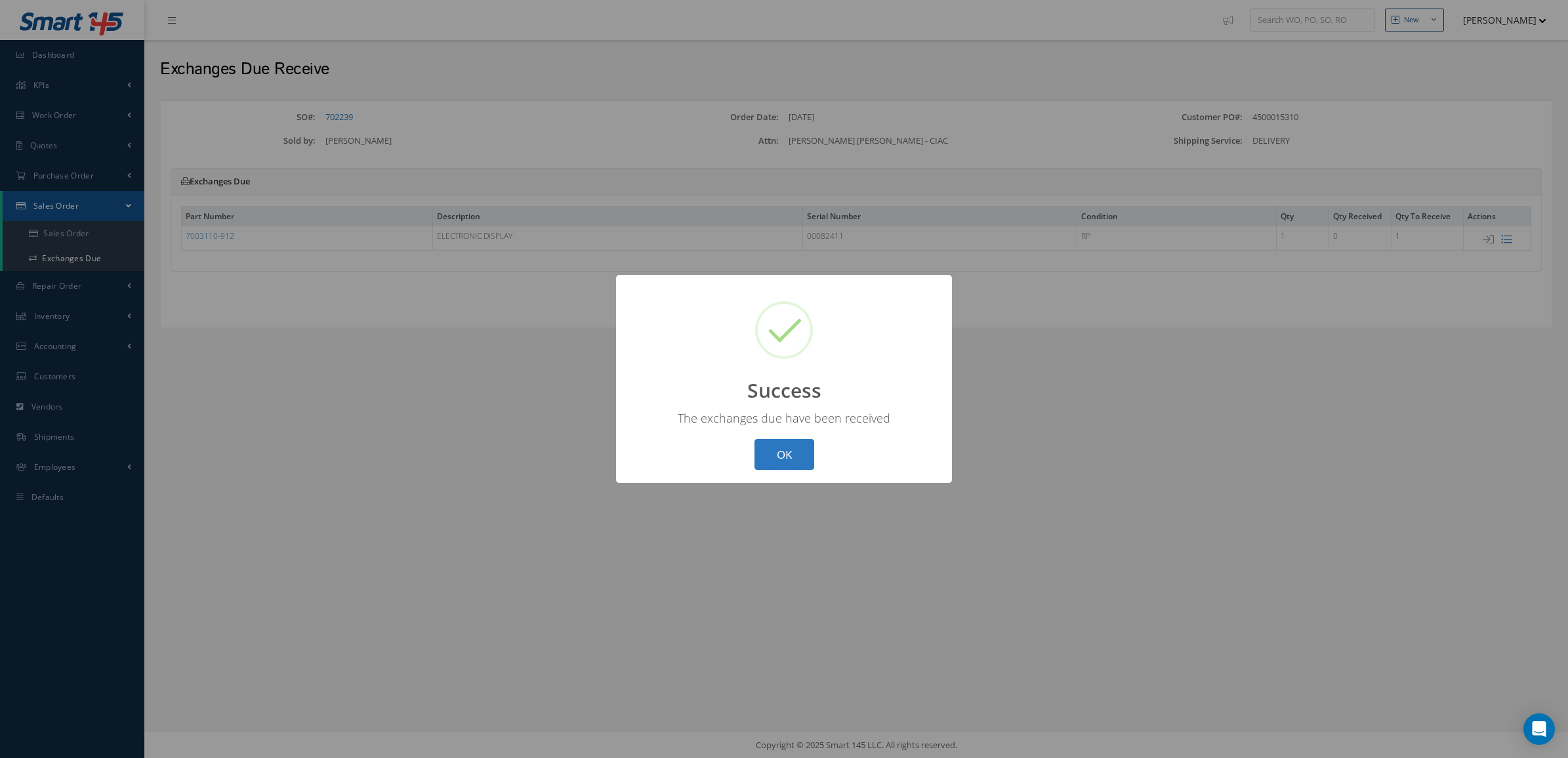
click at [787, 452] on button "OK" at bounding box center [785, 454] width 60 height 31
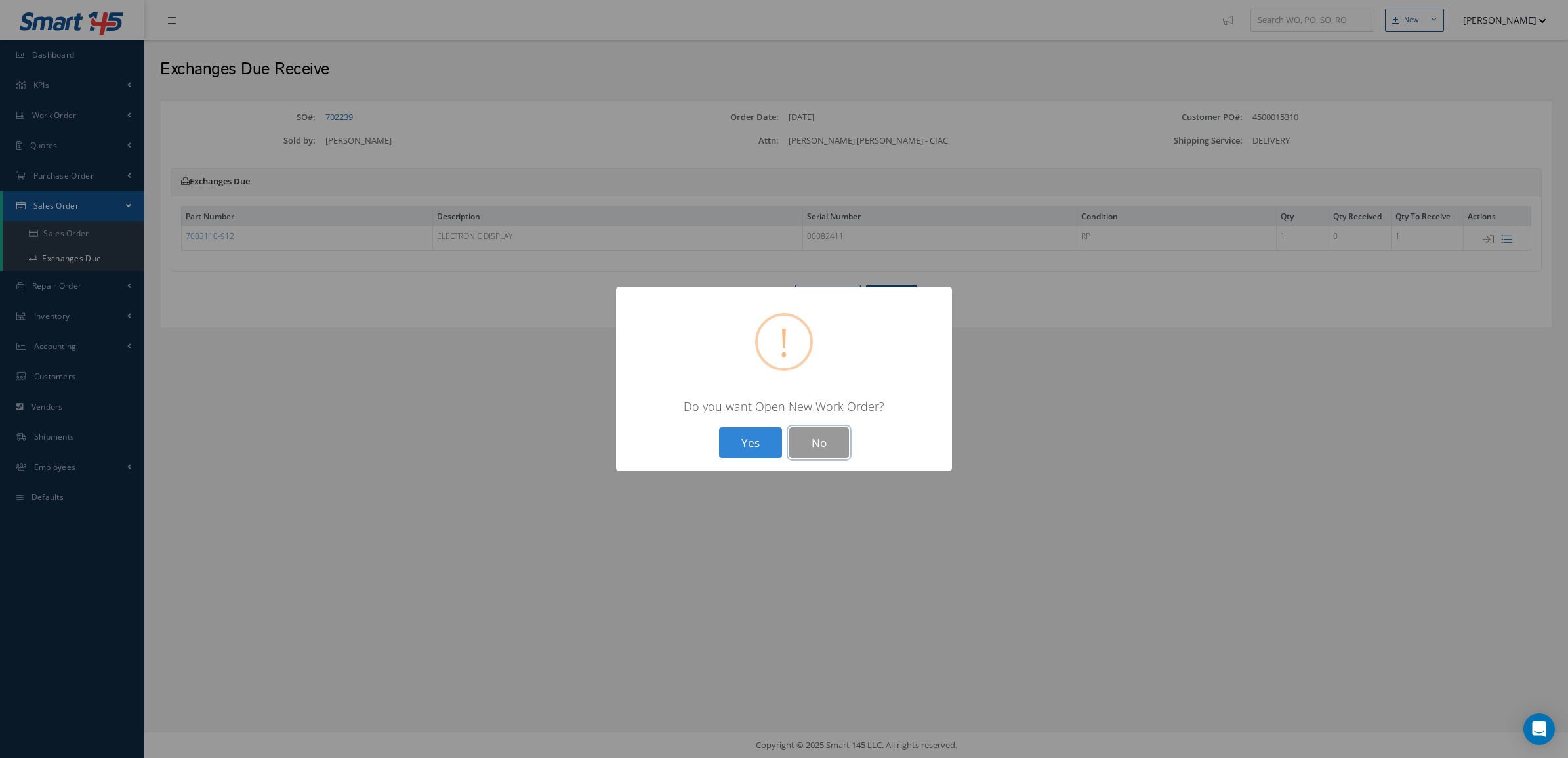
click at [817, 441] on button "No" at bounding box center [820, 442] width 60 height 31
select select "25"
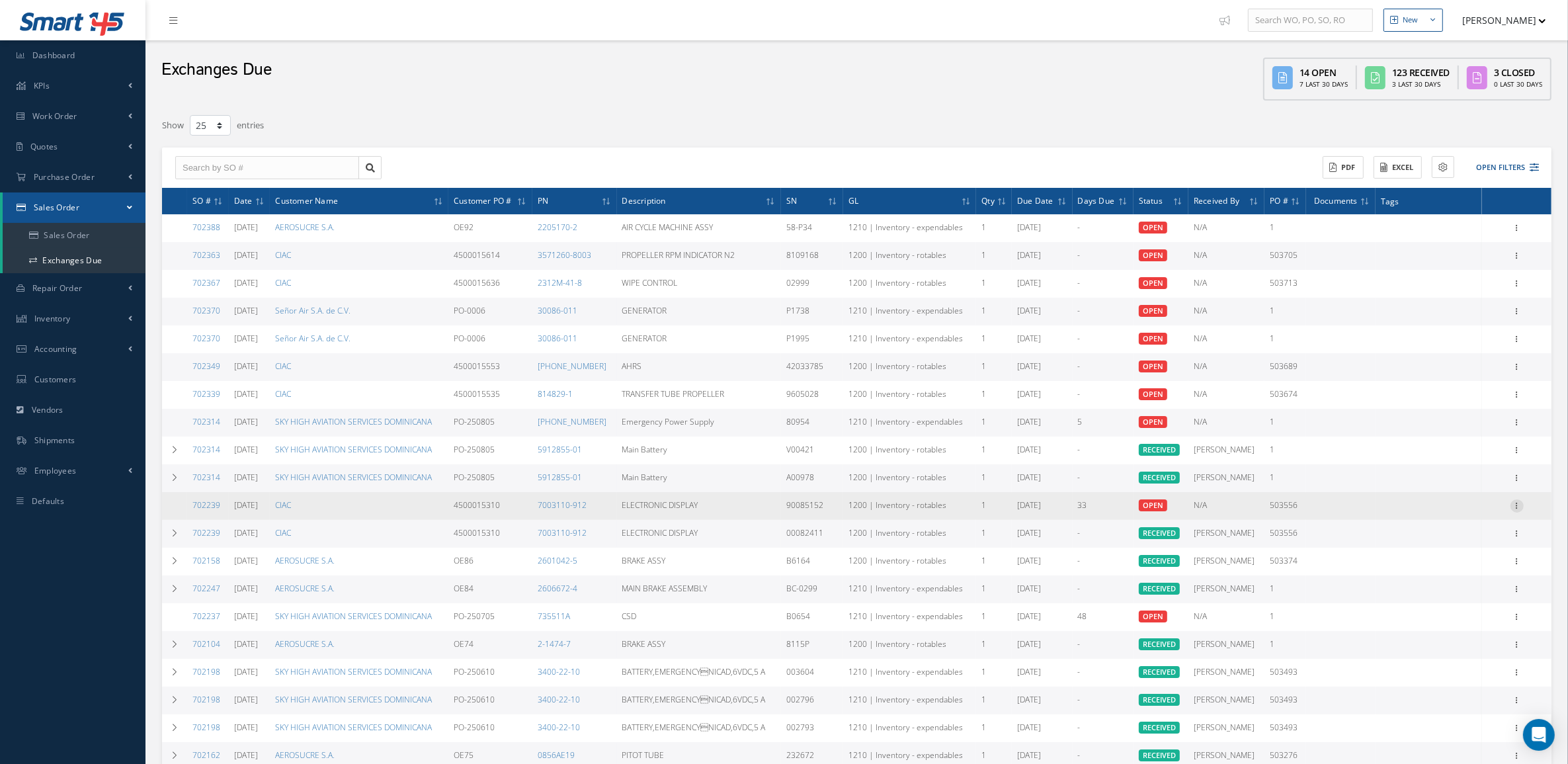
click at [1518, 502] on icon at bounding box center [1517, 504] width 13 height 11
click at [1473, 510] on link "Receive" at bounding box center [1456, 514] width 104 height 17
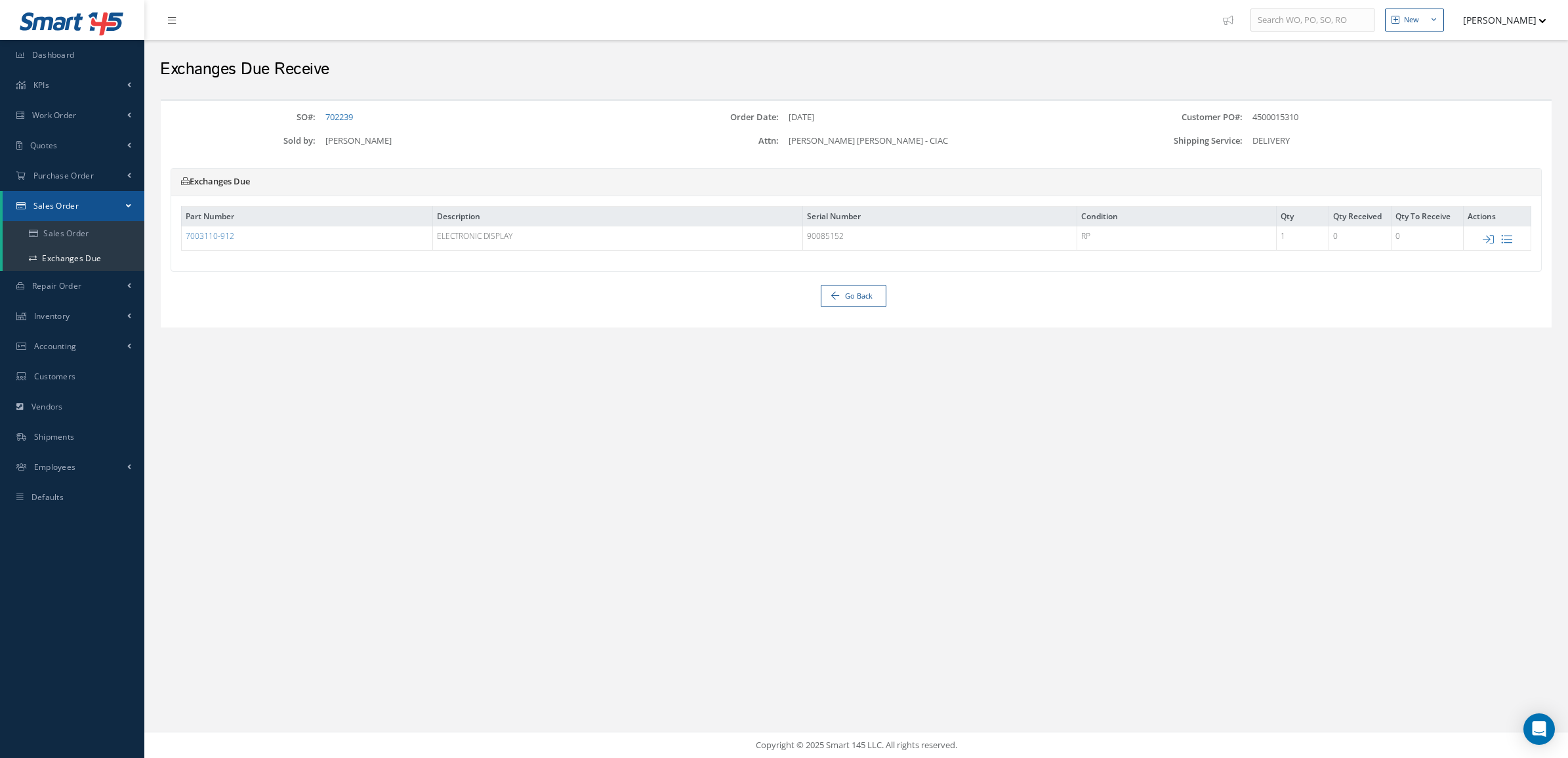
drag, startPoint x: 1313, startPoint y: 112, endPoint x: 1245, endPoint y: 113, distance: 68.0
click at [1245, 113] on div "4500015310" at bounding box center [1398, 118] width 309 height 13
copy div "4500015310"
click at [1488, 240] on icon at bounding box center [1488, 239] width 11 height 11
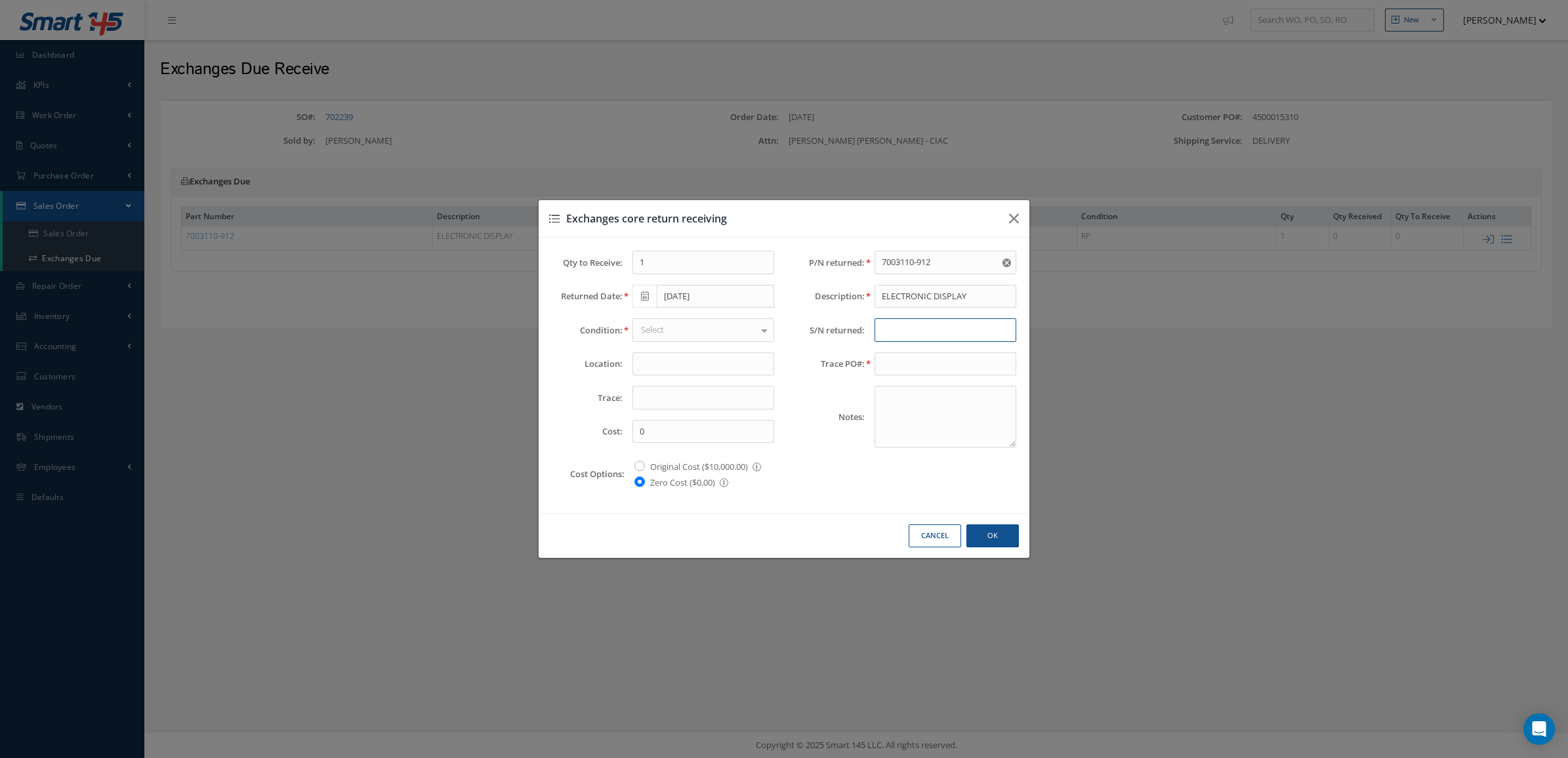
click at [959, 332] on input "text" at bounding box center [946, 330] width 142 height 23
type input "91075963"
click at [646, 397] on input "text" at bounding box center [704, 397] width 142 height 23
paste input "4500015310"
type input "4500015310"
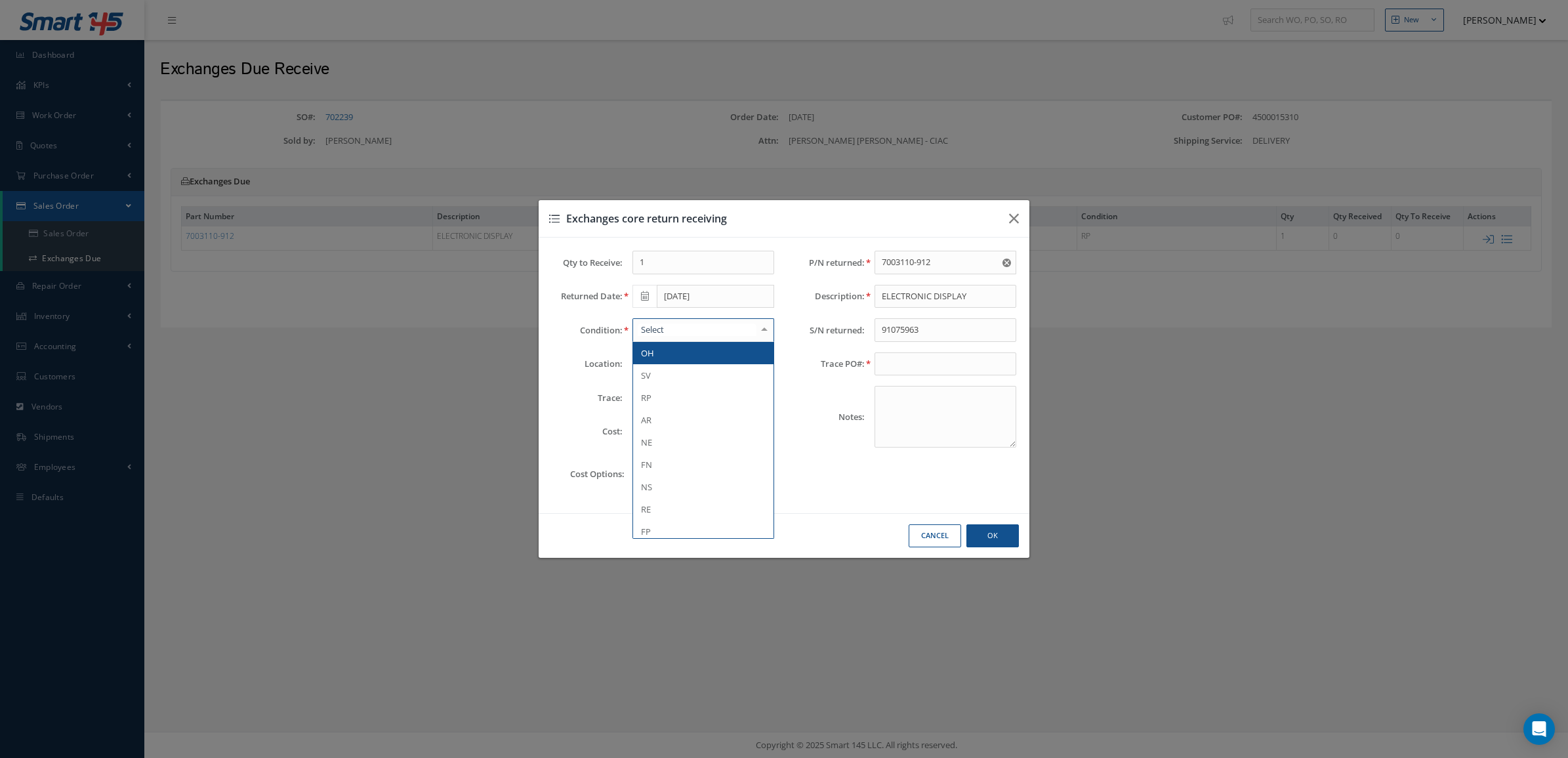
click at [713, 323] on div at bounding box center [704, 330] width 142 height 23
click at [706, 415] on span "AR" at bounding box center [703, 420] width 140 height 23
click at [983, 541] on button "Ok" at bounding box center [993, 536] width 53 height 23
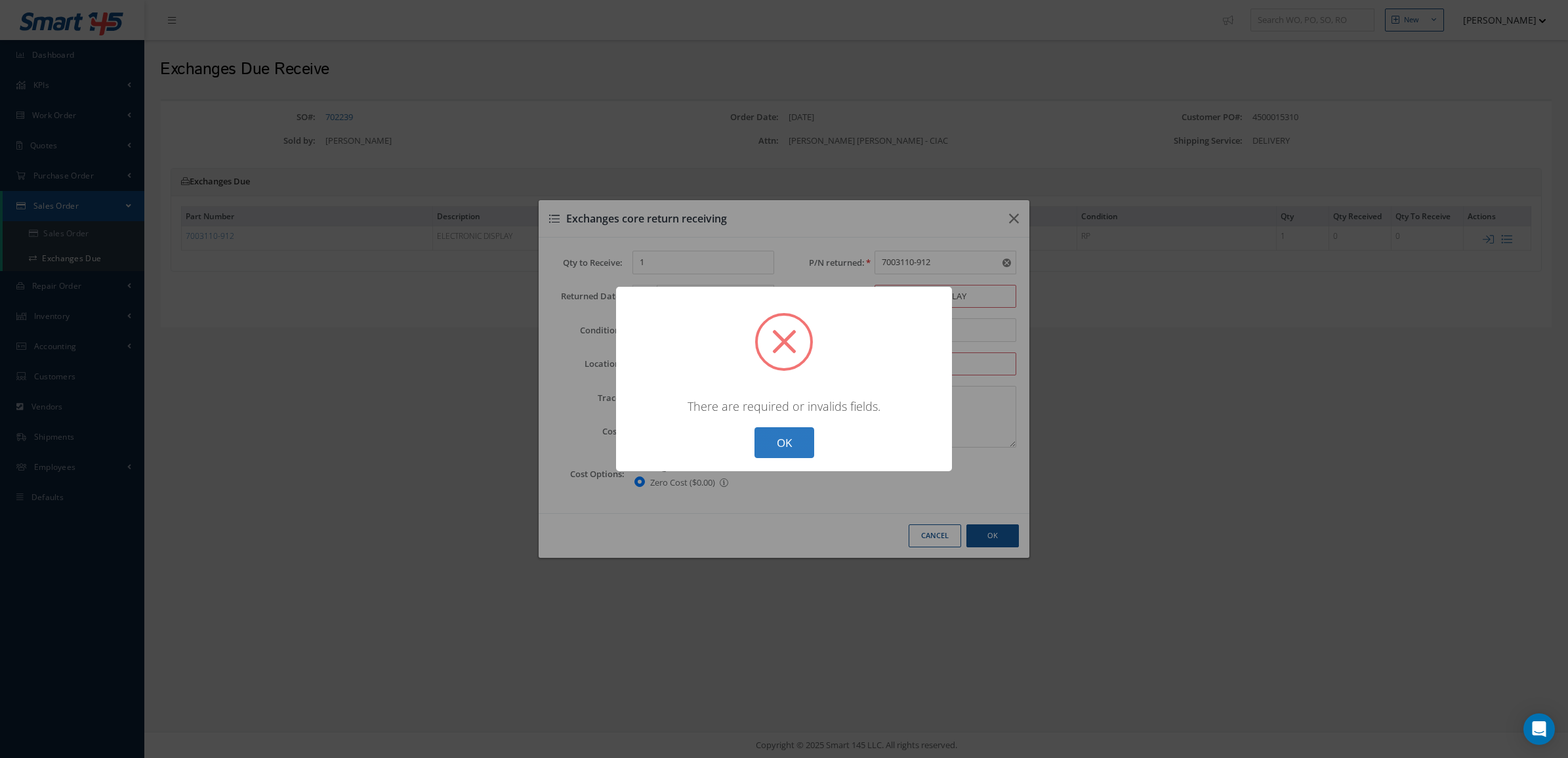
click at [790, 448] on button "OK" at bounding box center [785, 442] width 60 height 31
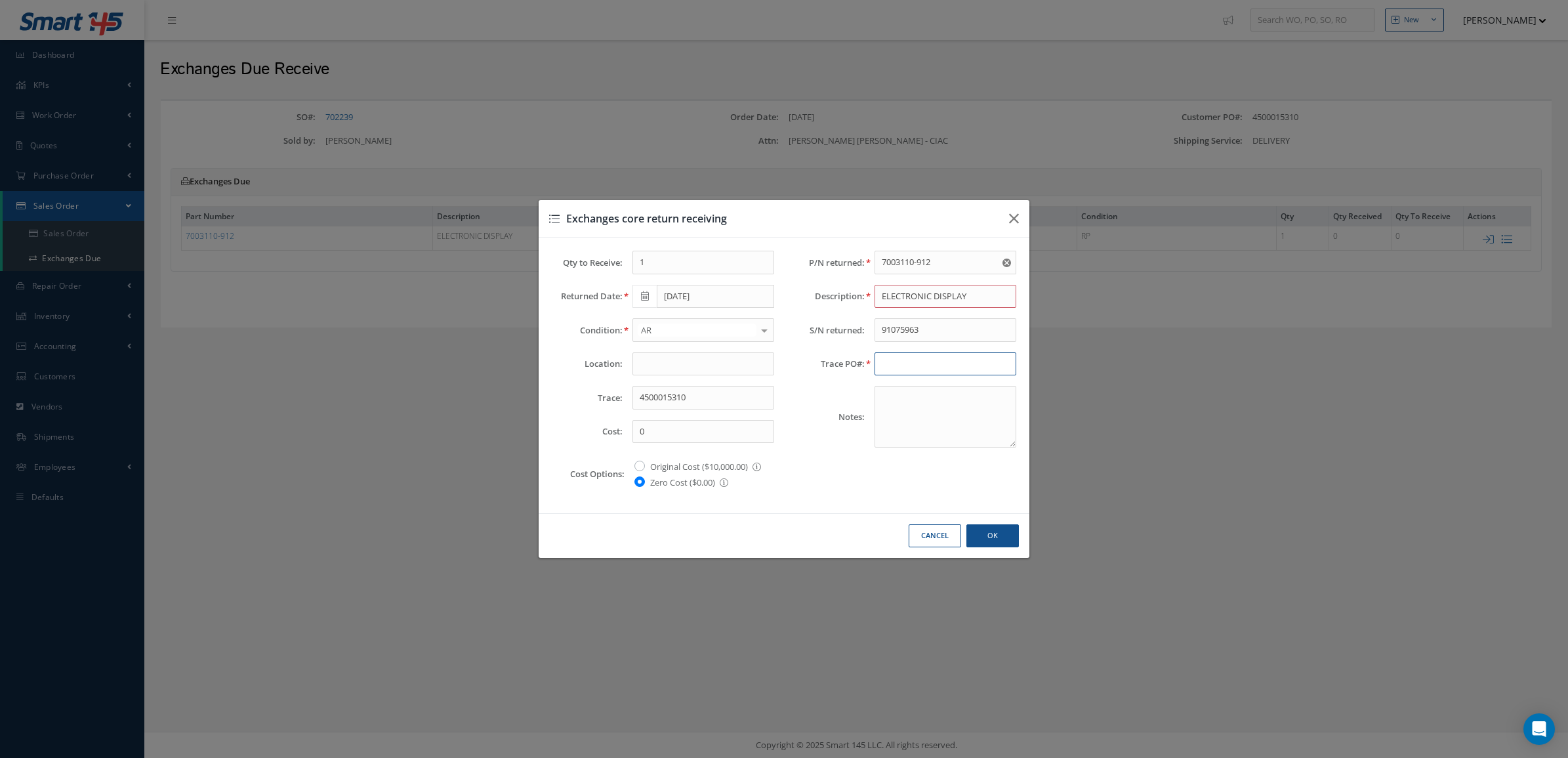
click at [906, 365] on input "text" at bounding box center [946, 364] width 142 height 23
paste input "4500015310"
type input "4500015310"
drag, startPoint x: 692, startPoint y: 400, endPoint x: 421, endPoint y: 392, distance: 271.1
click at [434, 394] on div "Exchanges core return receiving Qty to Receive: 1 Returned Date: 09/25/2025 Con…" at bounding box center [784, 379] width 1568 height 758
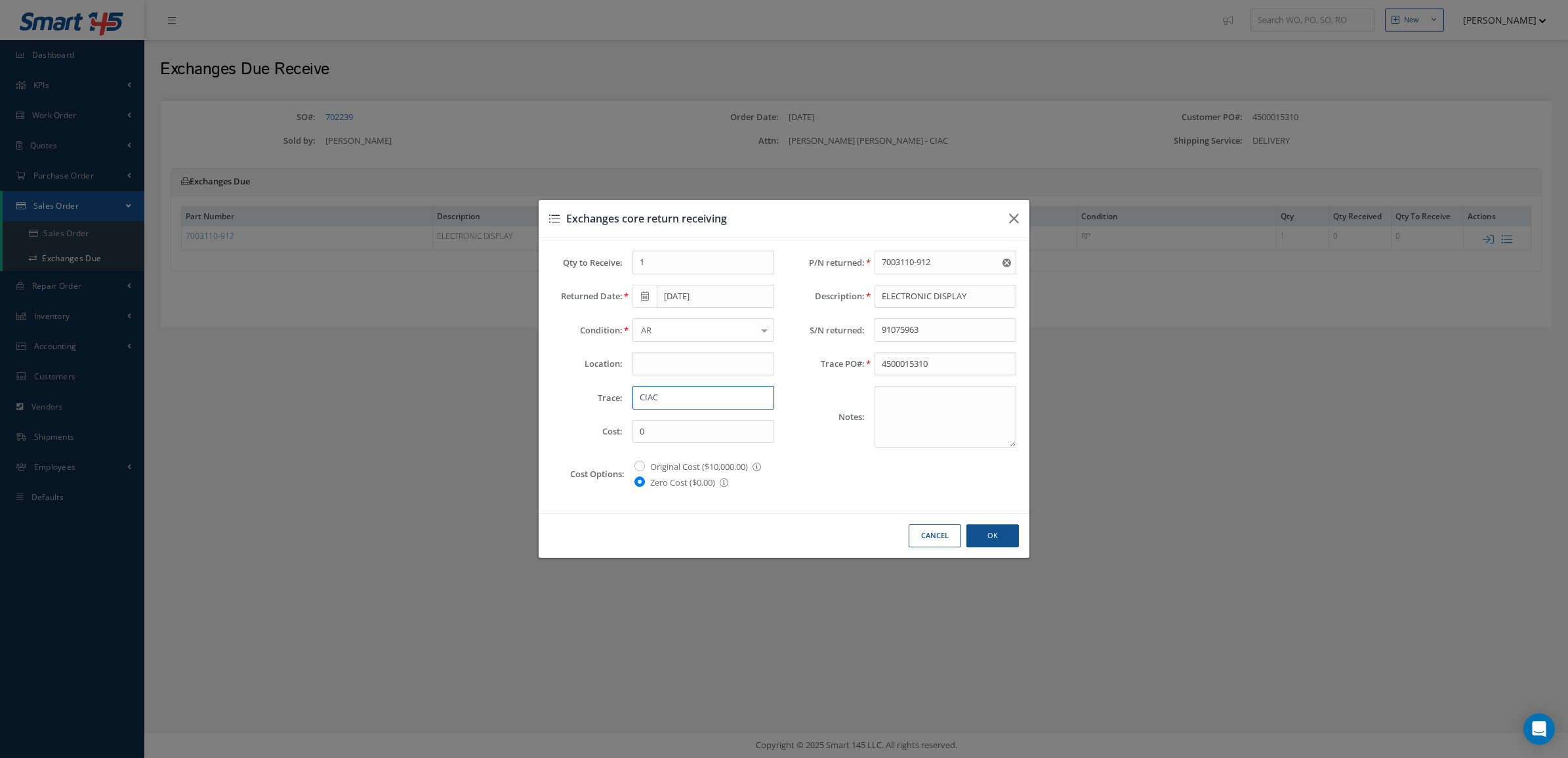
type input "CIAC"
click at [1001, 535] on button "Ok" at bounding box center [993, 536] width 53 height 23
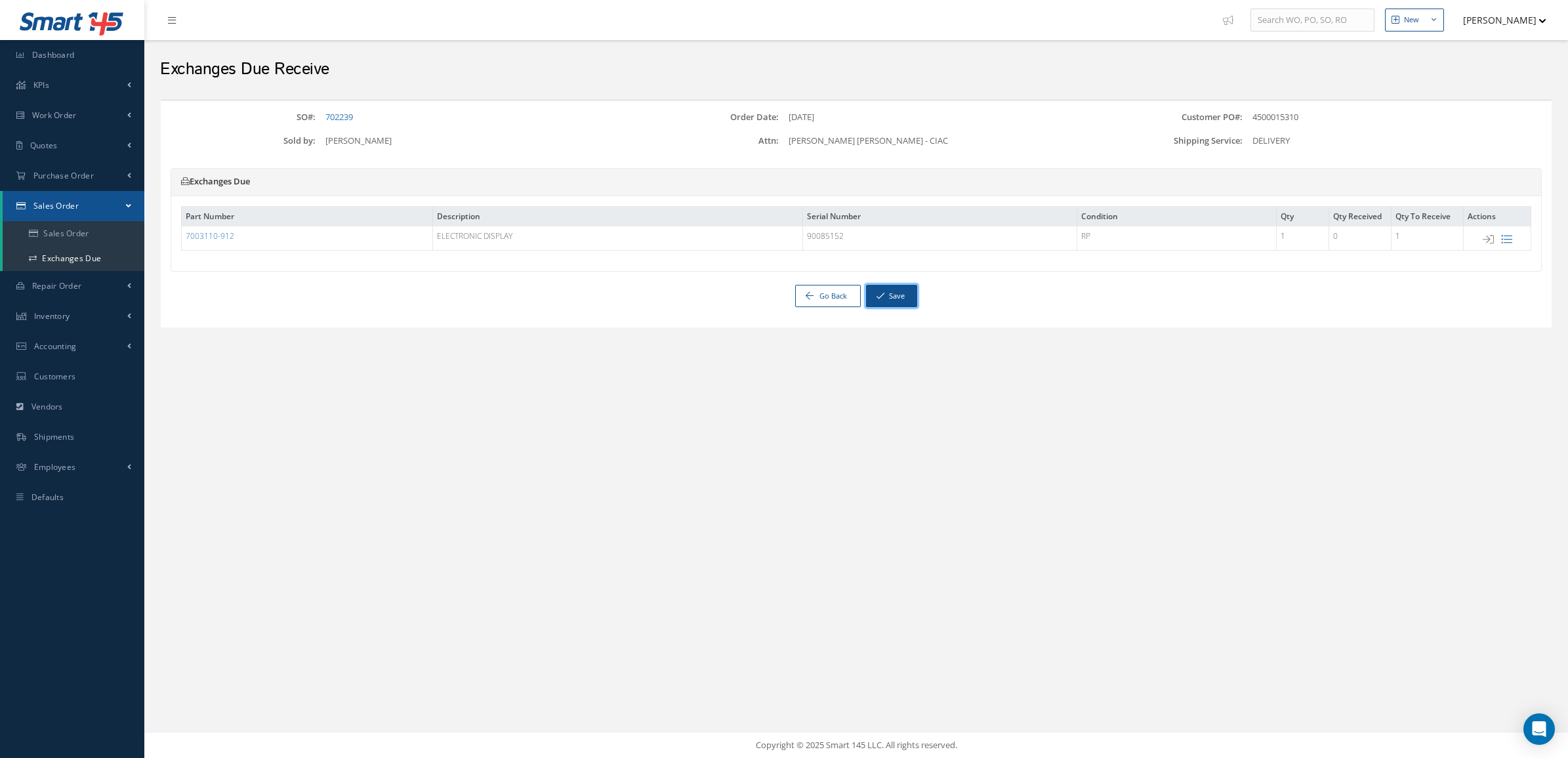
click at [878, 303] on button "Save" at bounding box center [891, 296] width 51 height 23
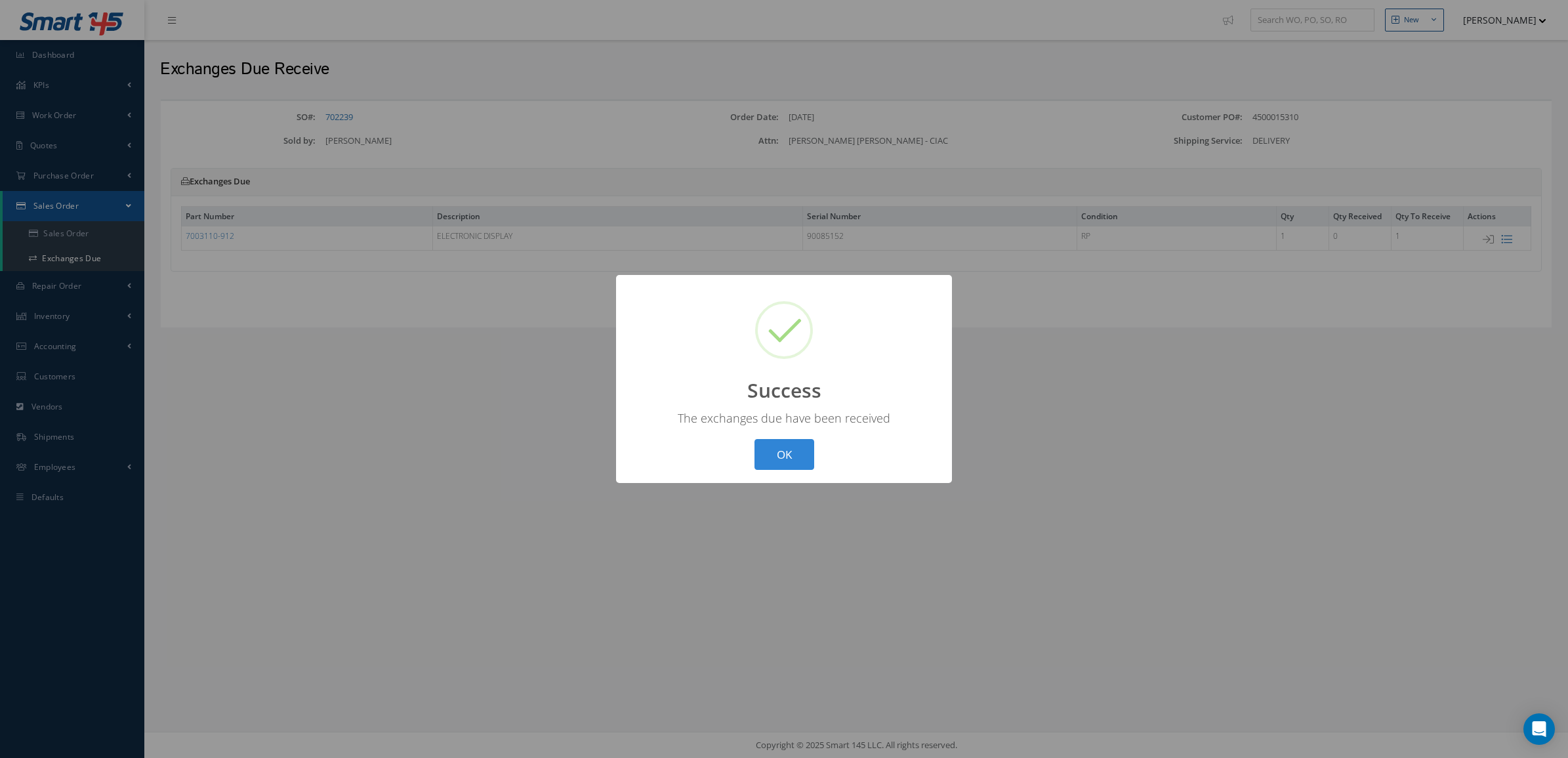
click at [794, 474] on div "? ! i Success × The exchanges due have been received OK Cancel" at bounding box center [784, 378] width 336 height 208
click at [792, 464] on button "OK" at bounding box center [785, 454] width 60 height 31
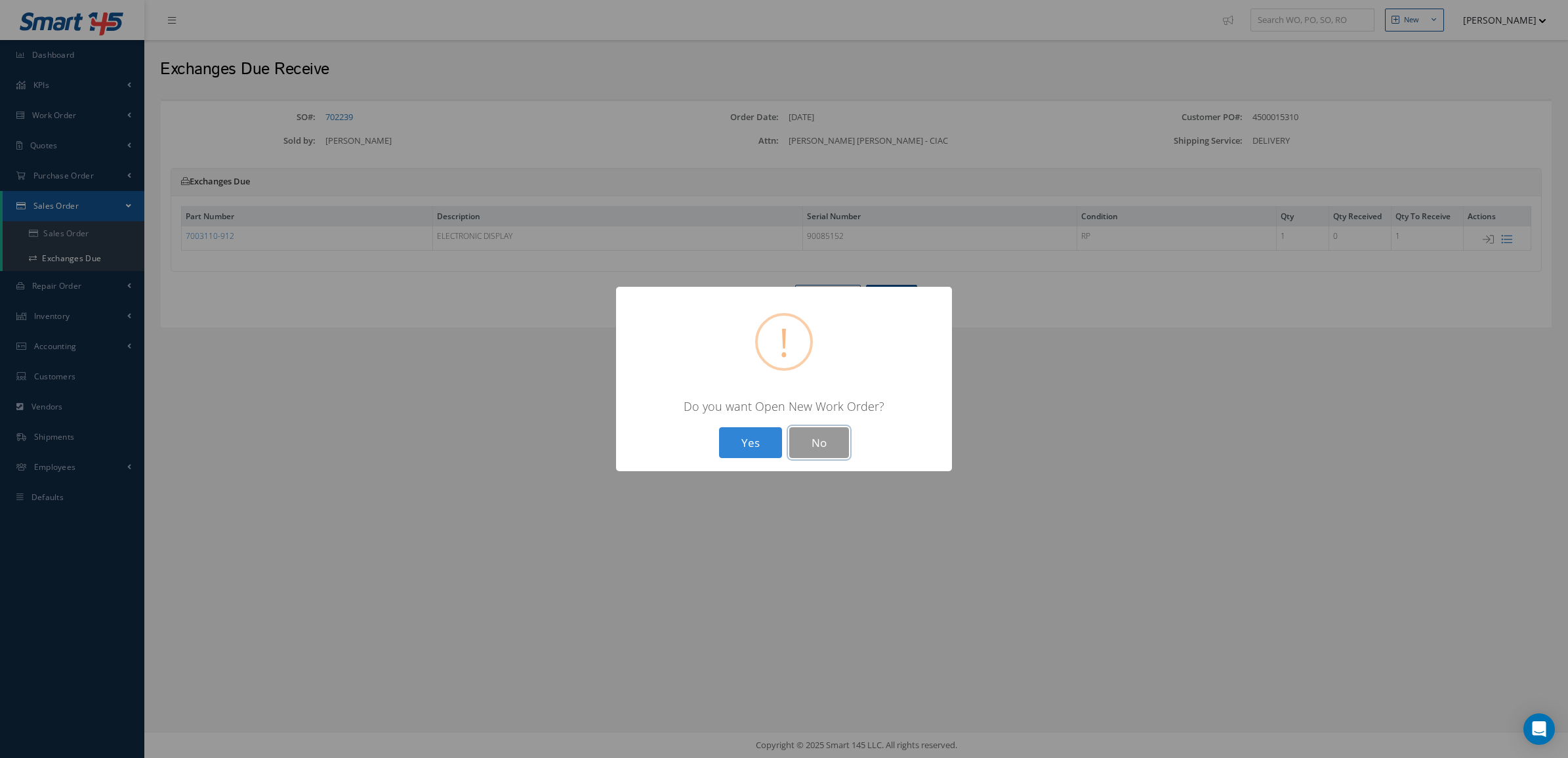
click at [814, 447] on button "No" at bounding box center [820, 442] width 60 height 31
select select "25"
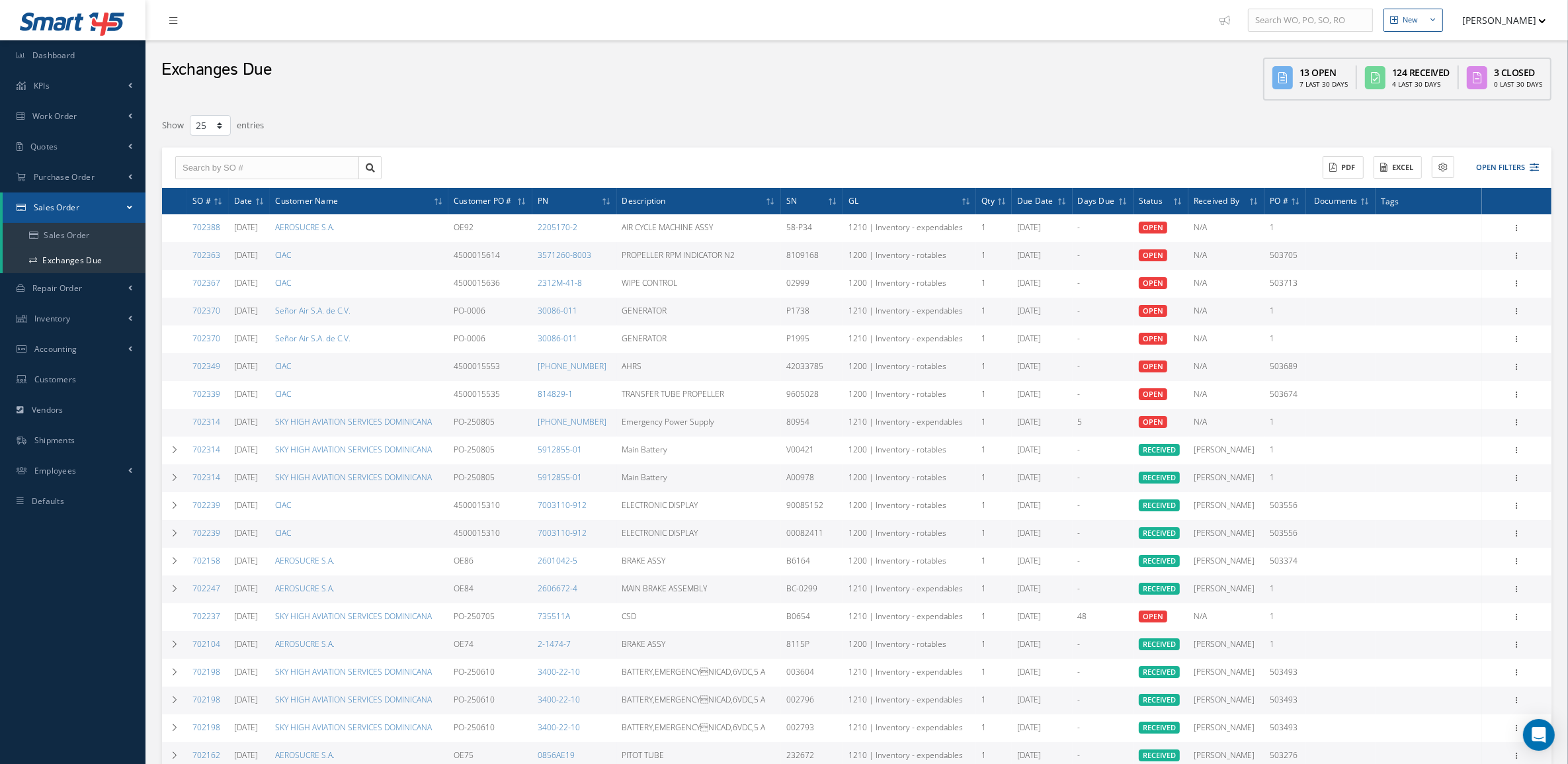
click at [182, 94] on div "Exchanges Due" at bounding box center [216, 74] width 110 height 54
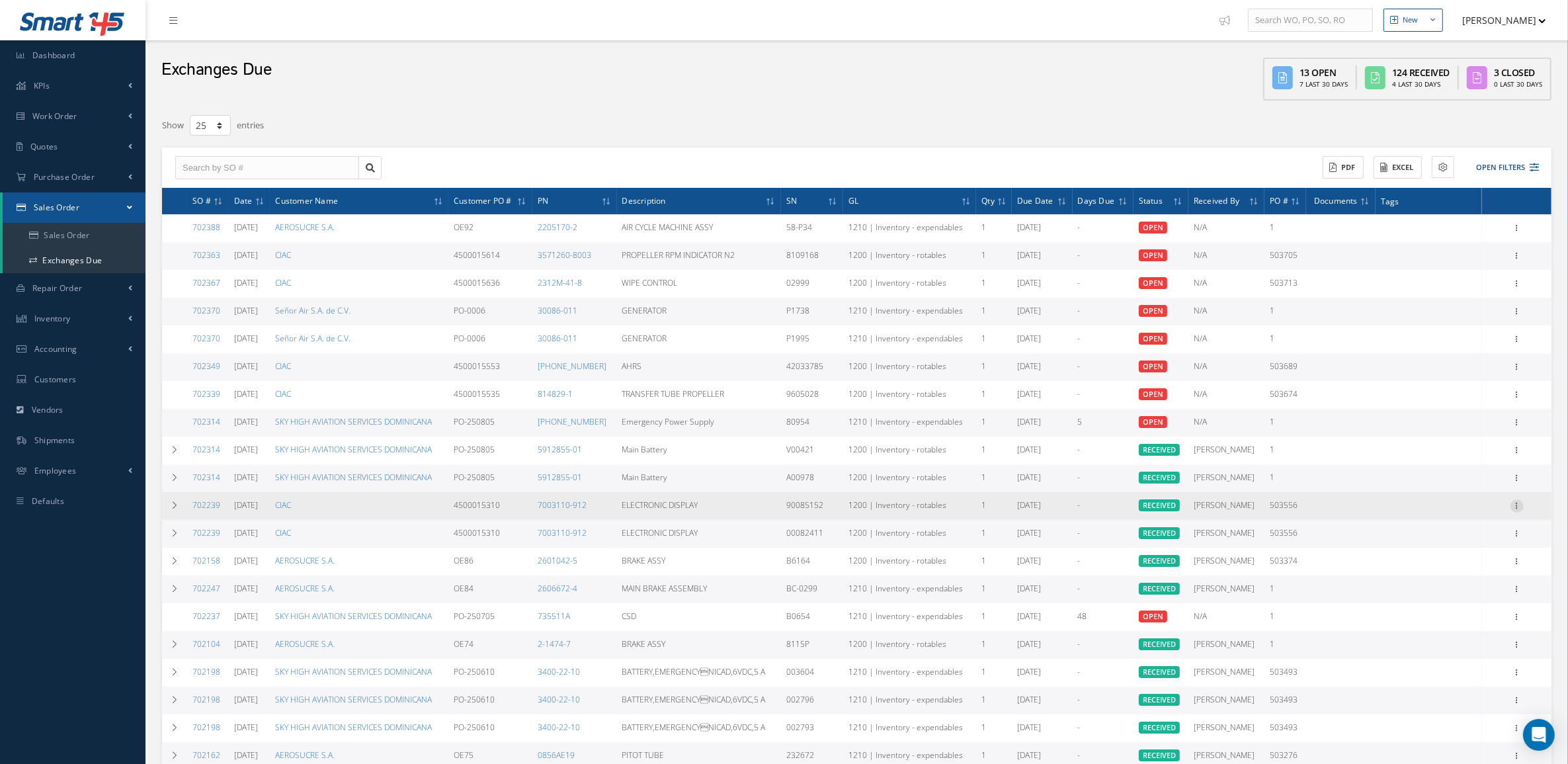
click at [1511, 506] on icon at bounding box center [1517, 504] width 13 height 11
click at [1493, 526] on link "Documents" at bounding box center [1456, 532] width 104 height 17
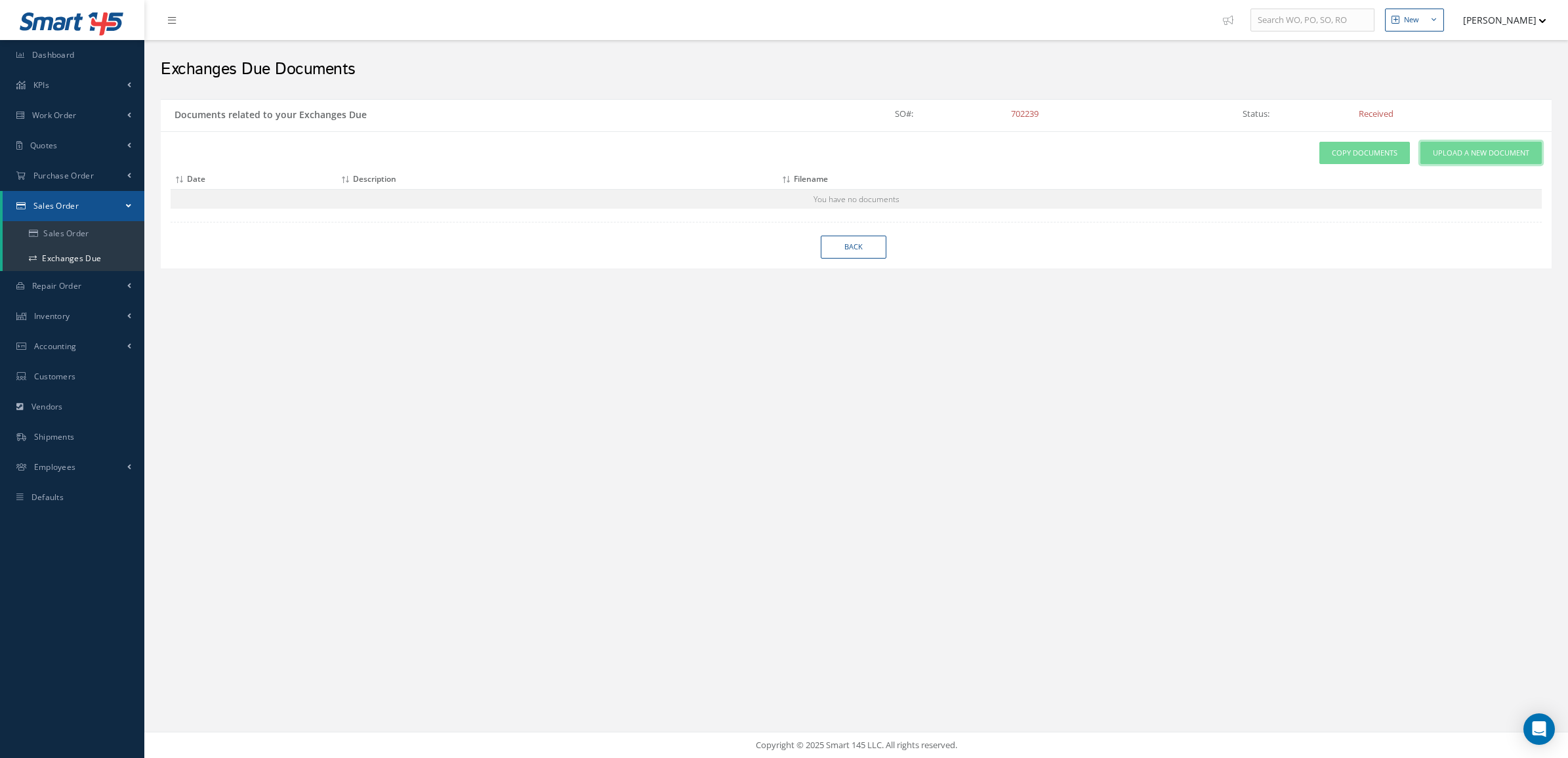
click at [1484, 155] on span "Upload a New Document" at bounding box center [1482, 153] width 97 height 11
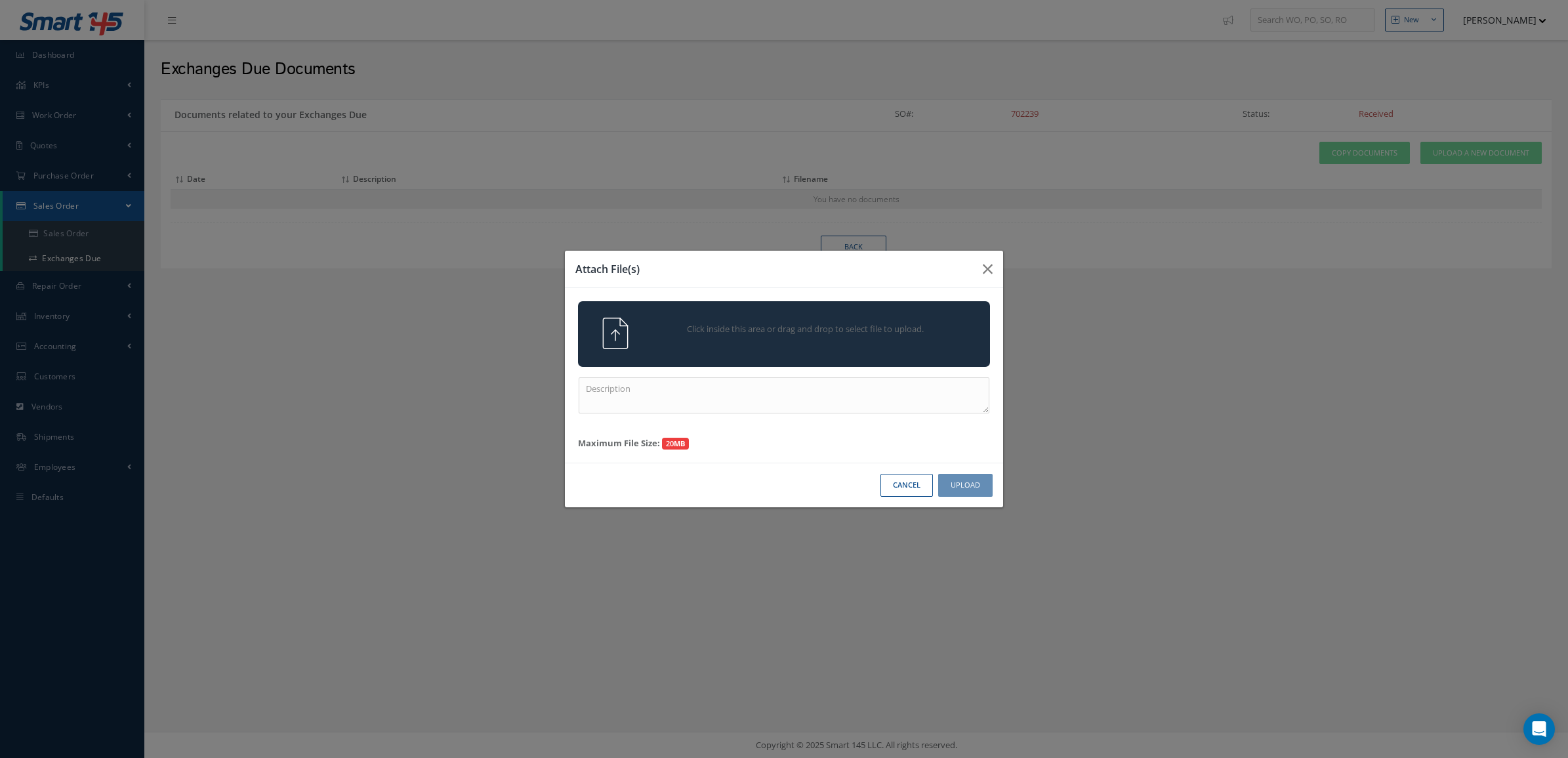
click at [766, 348] on div "Click inside this area or drag and drop to select file to upload." at bounding box center [784, 333] width 432 height 32
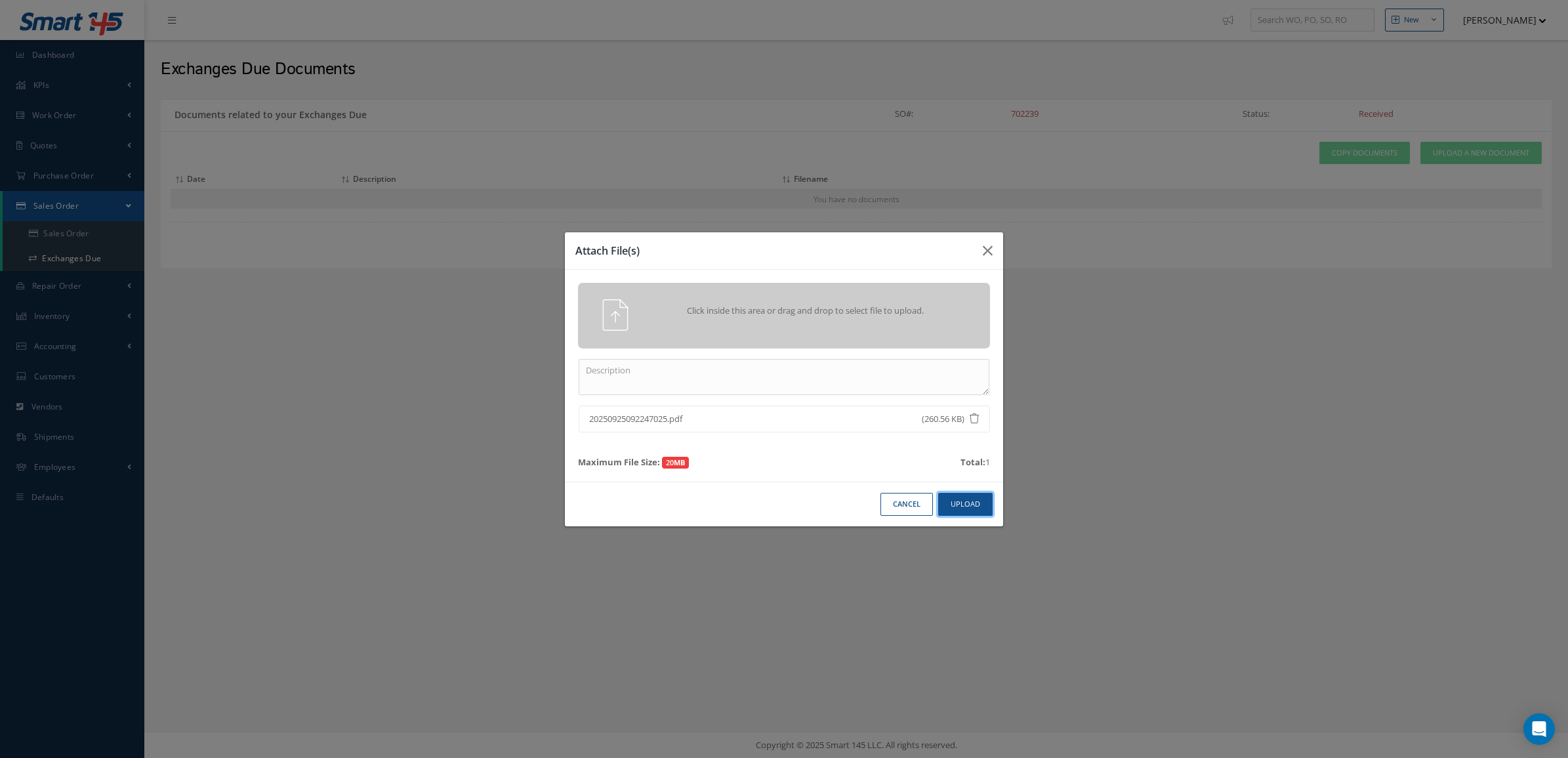
click at [982, 507] on button "Upload" at bounding box center [965, 504] width 54 height 23
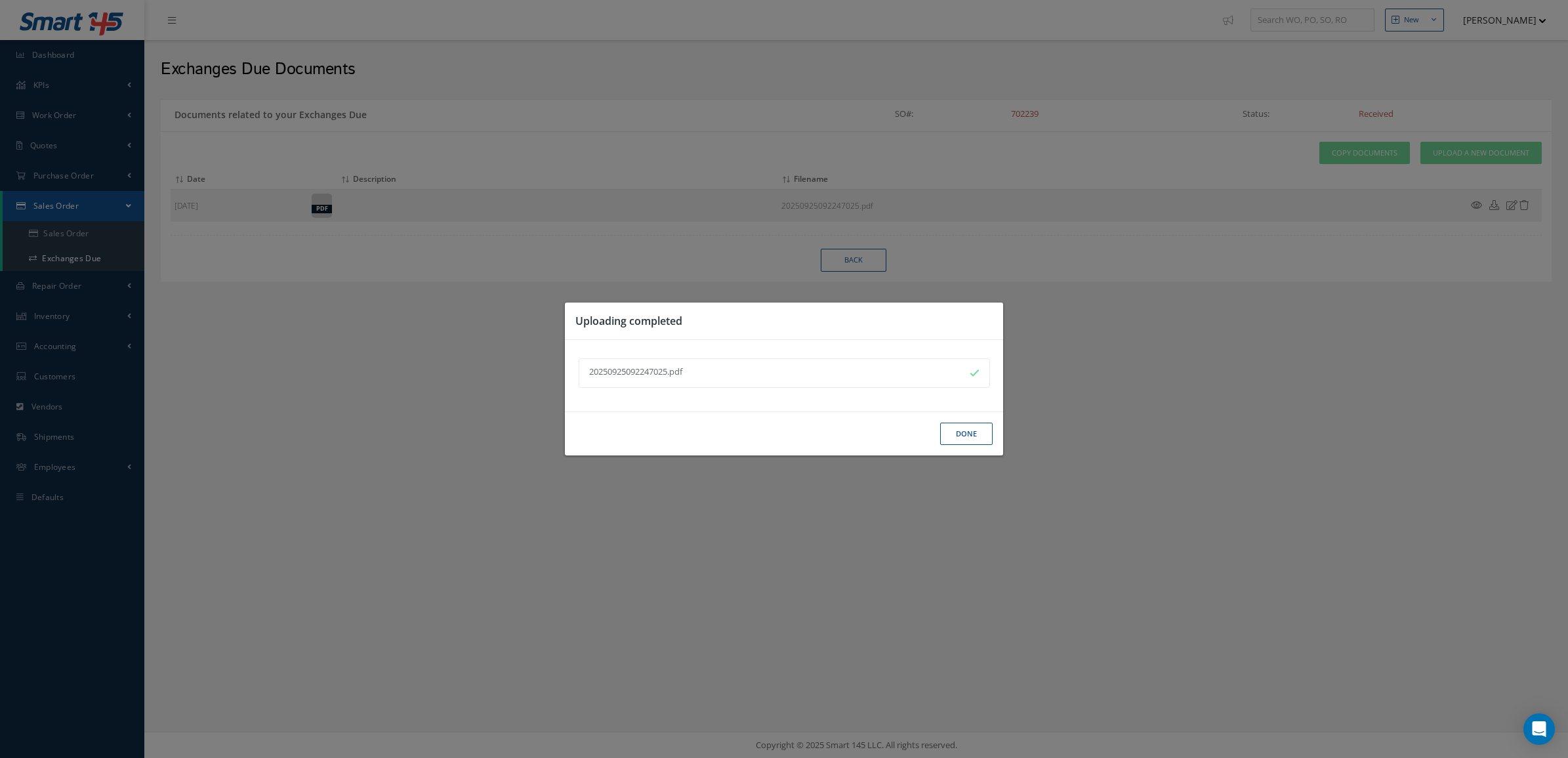
click at [968, 438] on button "Done" at bounding box center [966, 434] width 53 height 23
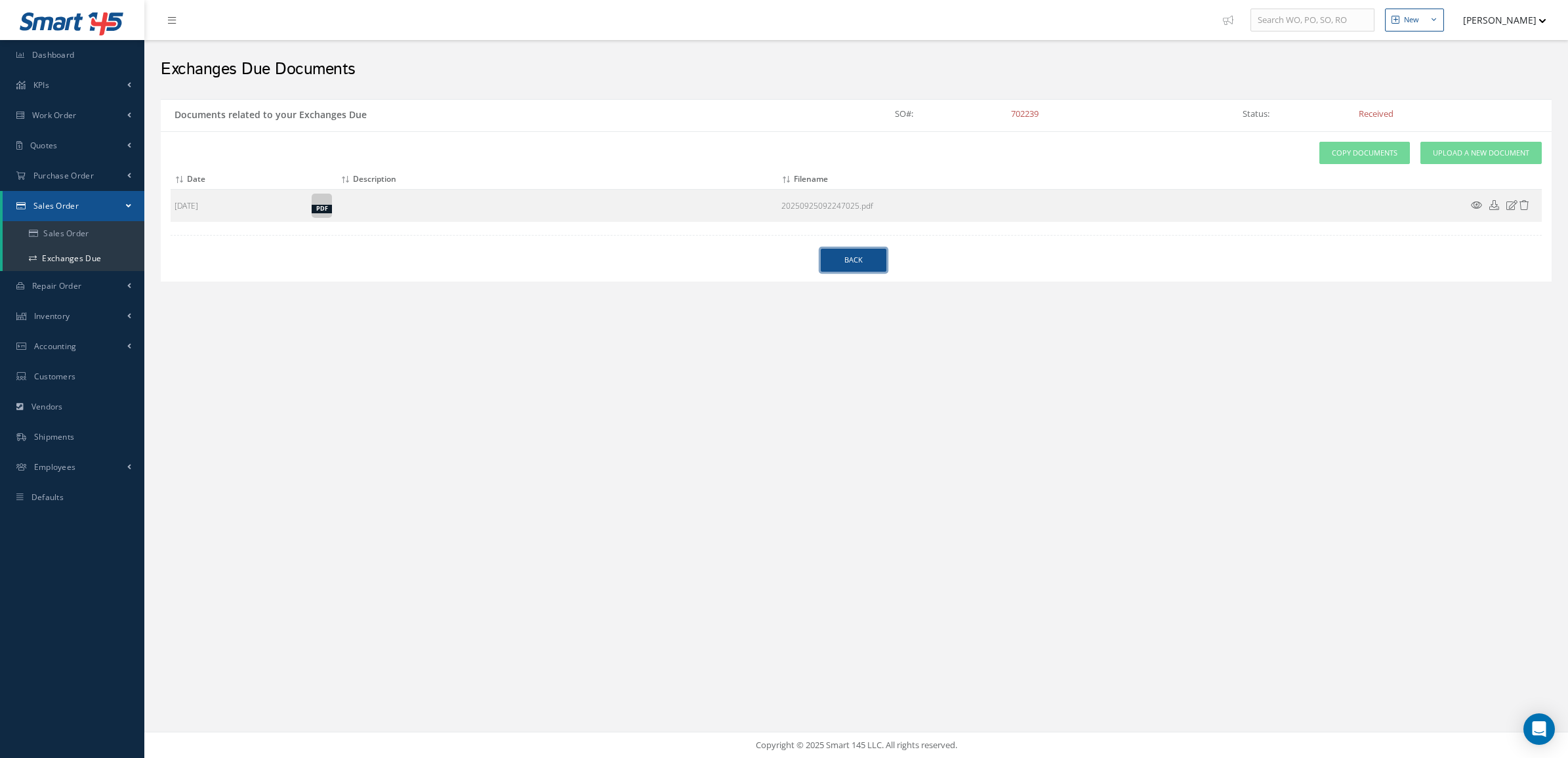
click at [840, 262] on link "Back" at bounding box center [853, 260] width 66 height 23
select select "25"
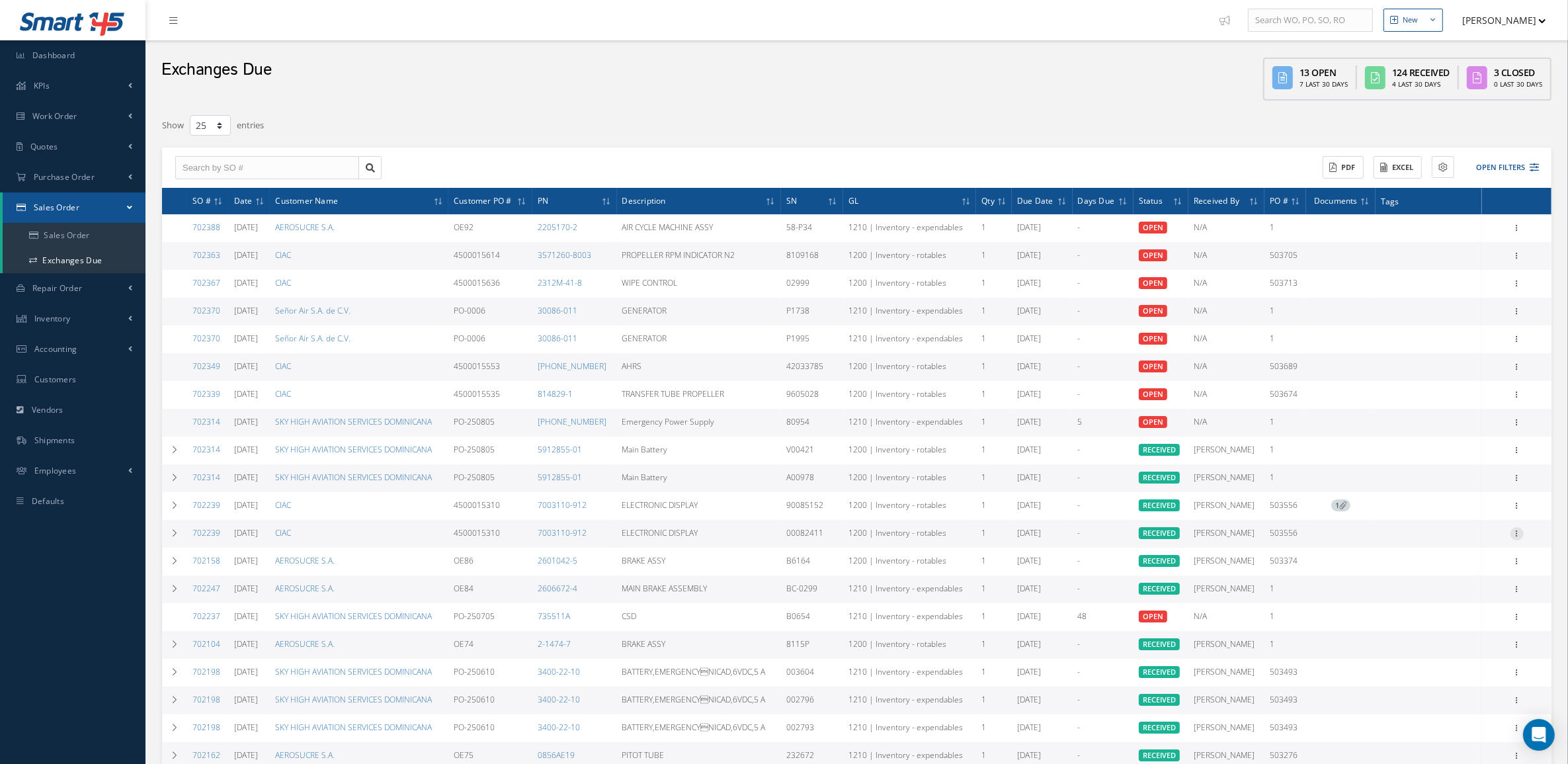
click at [1521, 533] on icon at bounding box center [1517, 532] width 13 height 11
click at [1461, 554] on link "Documents" at bounding box center [1456, 560] width 104 height 17
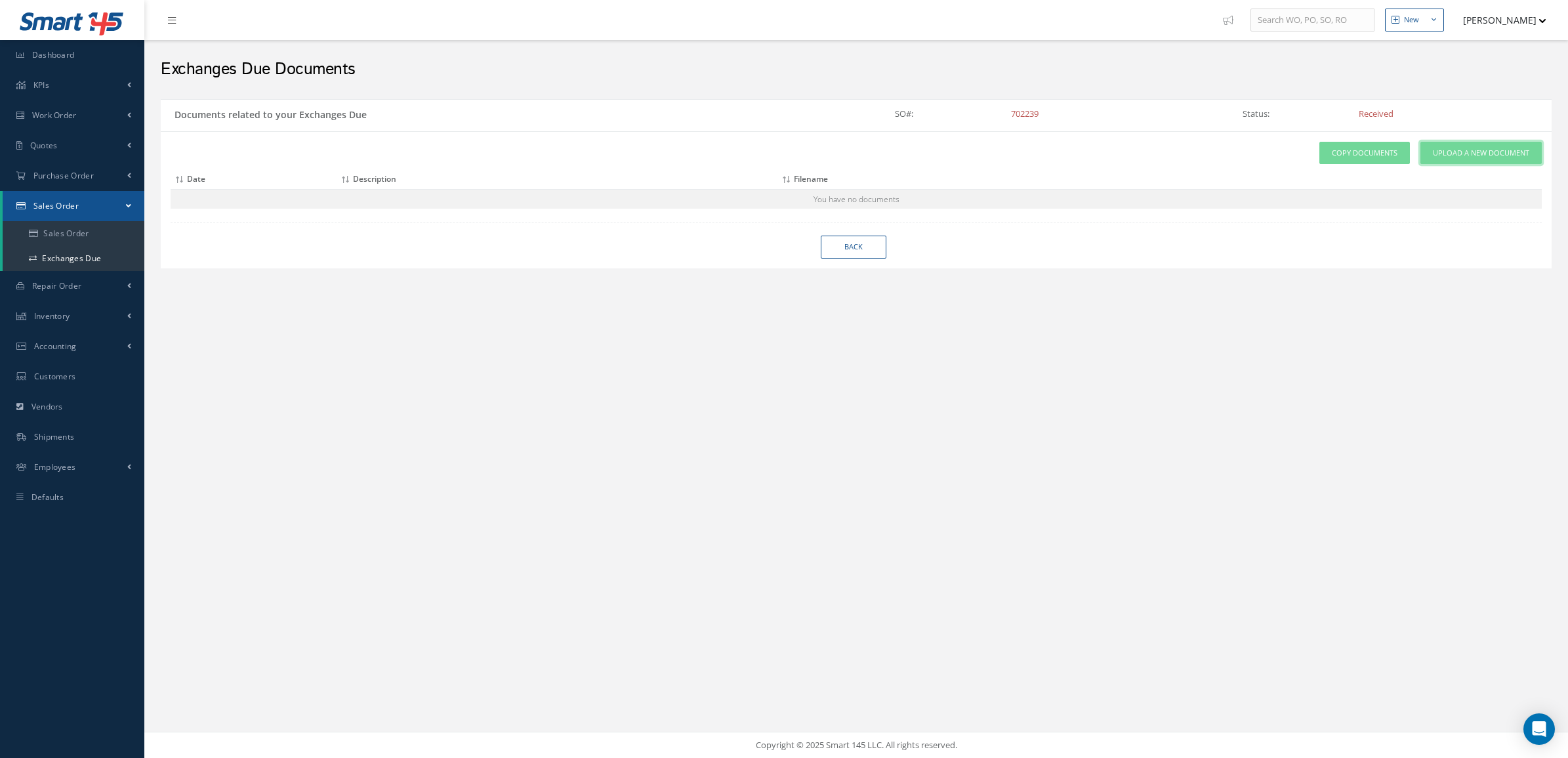
click at [1459, 154] on span "Upload a New Document" at bounding box center [1482, 153] width 97 height 11
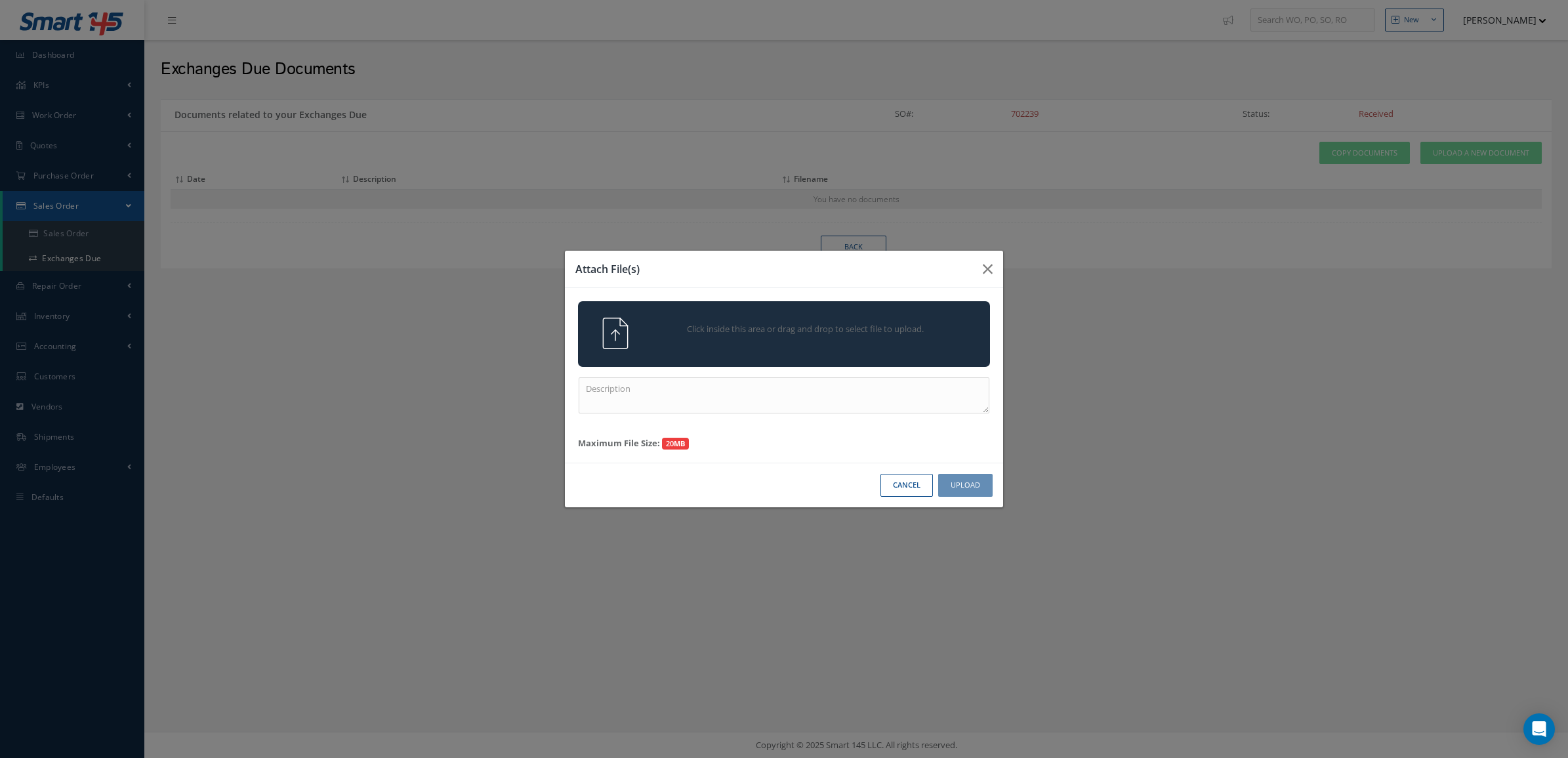
click at [729, 346] on div "Click inside this area or drag and drop to select file to upload." at bounding box center [784, 333] width 432 height 32
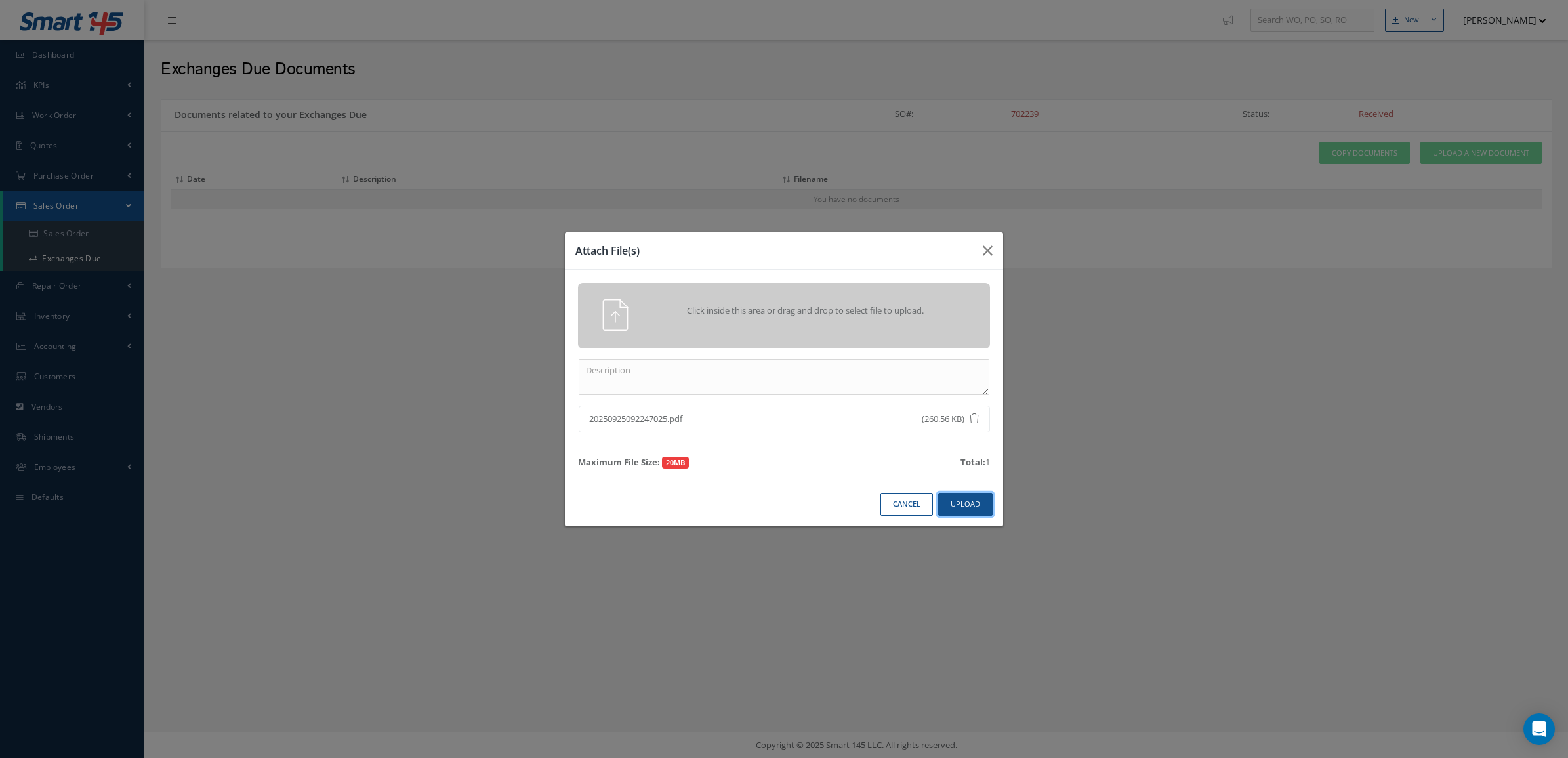
click at [965, 508] on button "Upload" at bounding box center [965, 504] width 54 height 23
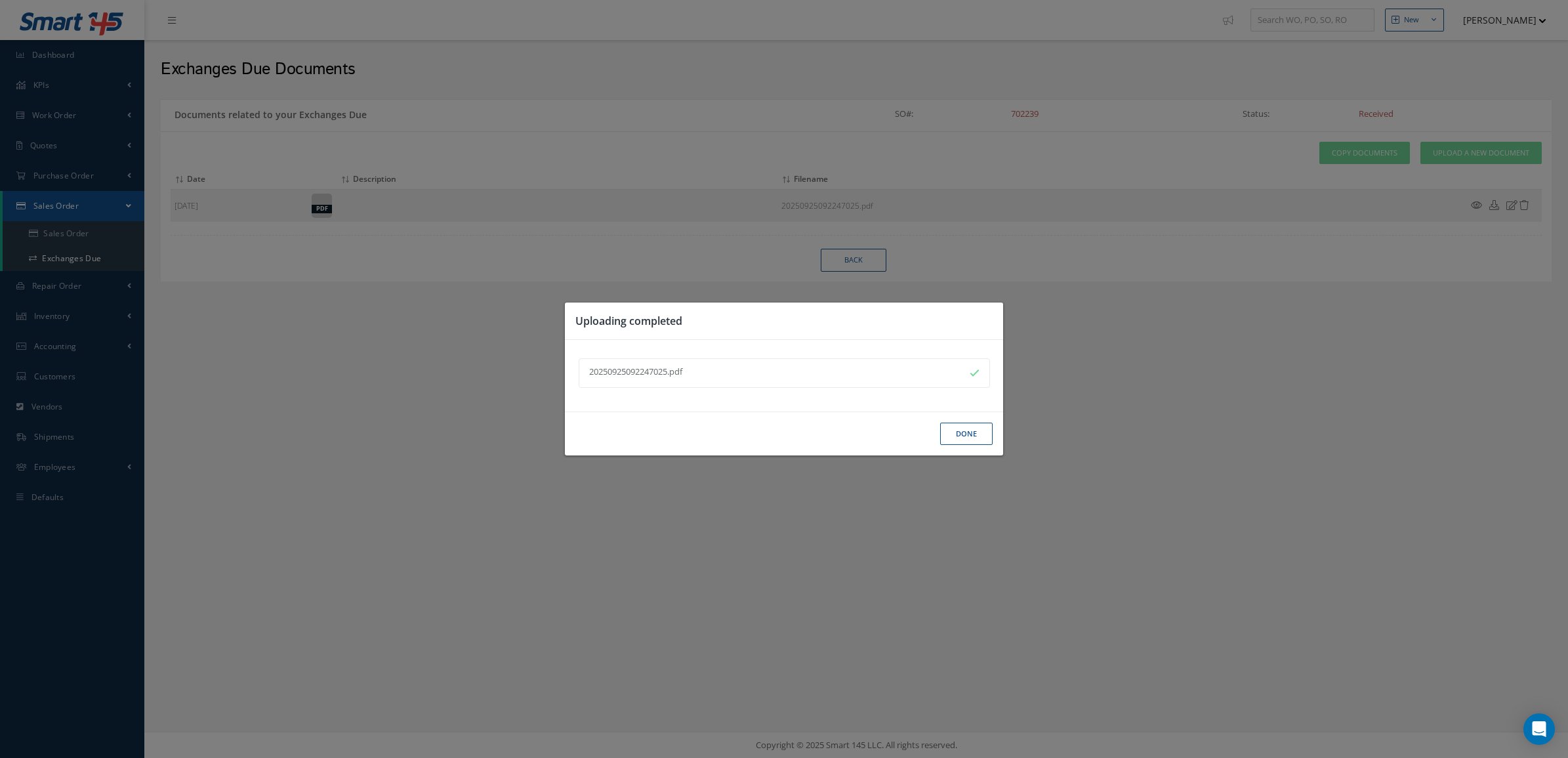
click at [967, 422] on button "Done" at bounding box center [966, 434] width 53 height 23
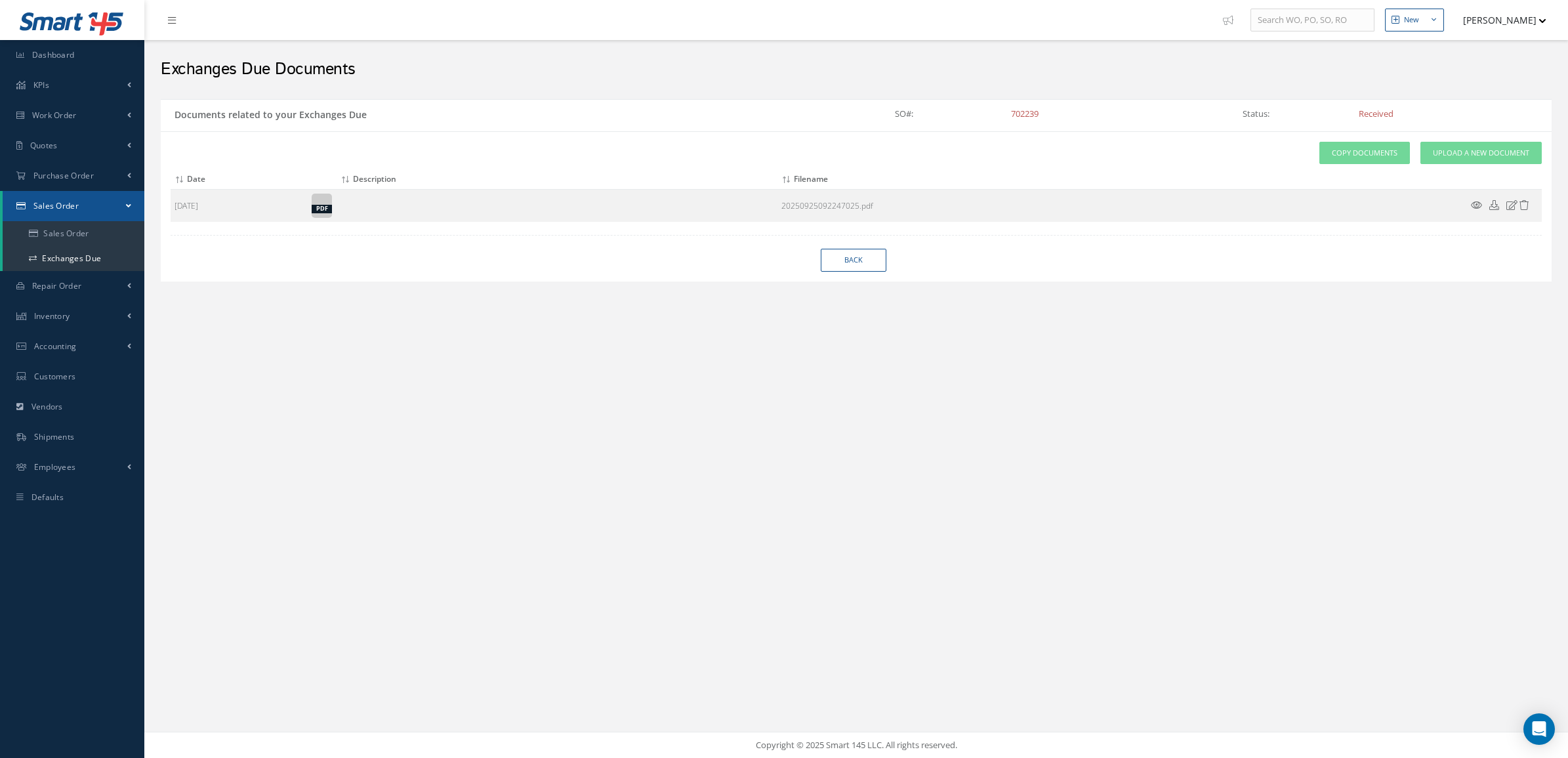
click at [858, 246] on div "Attach File(s) Click inside this area or drag and drop to select file to upload…" at bounding box center [857, 206] width 1391 height 150
click at [860, 257] on link "Back" at bounding box center [853, 260] width 66 height 23
select select "25"
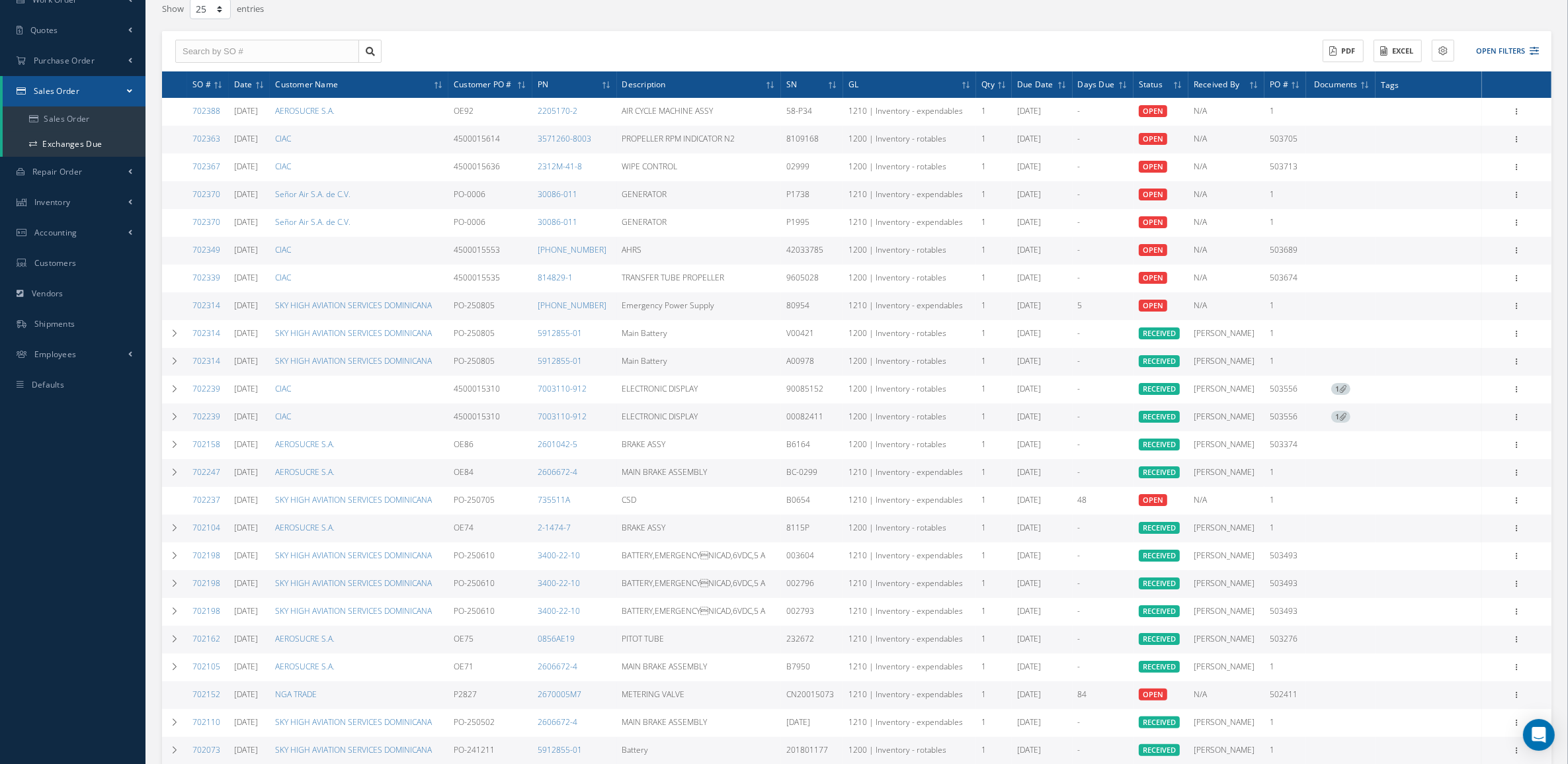
scroll to position [246, 0]
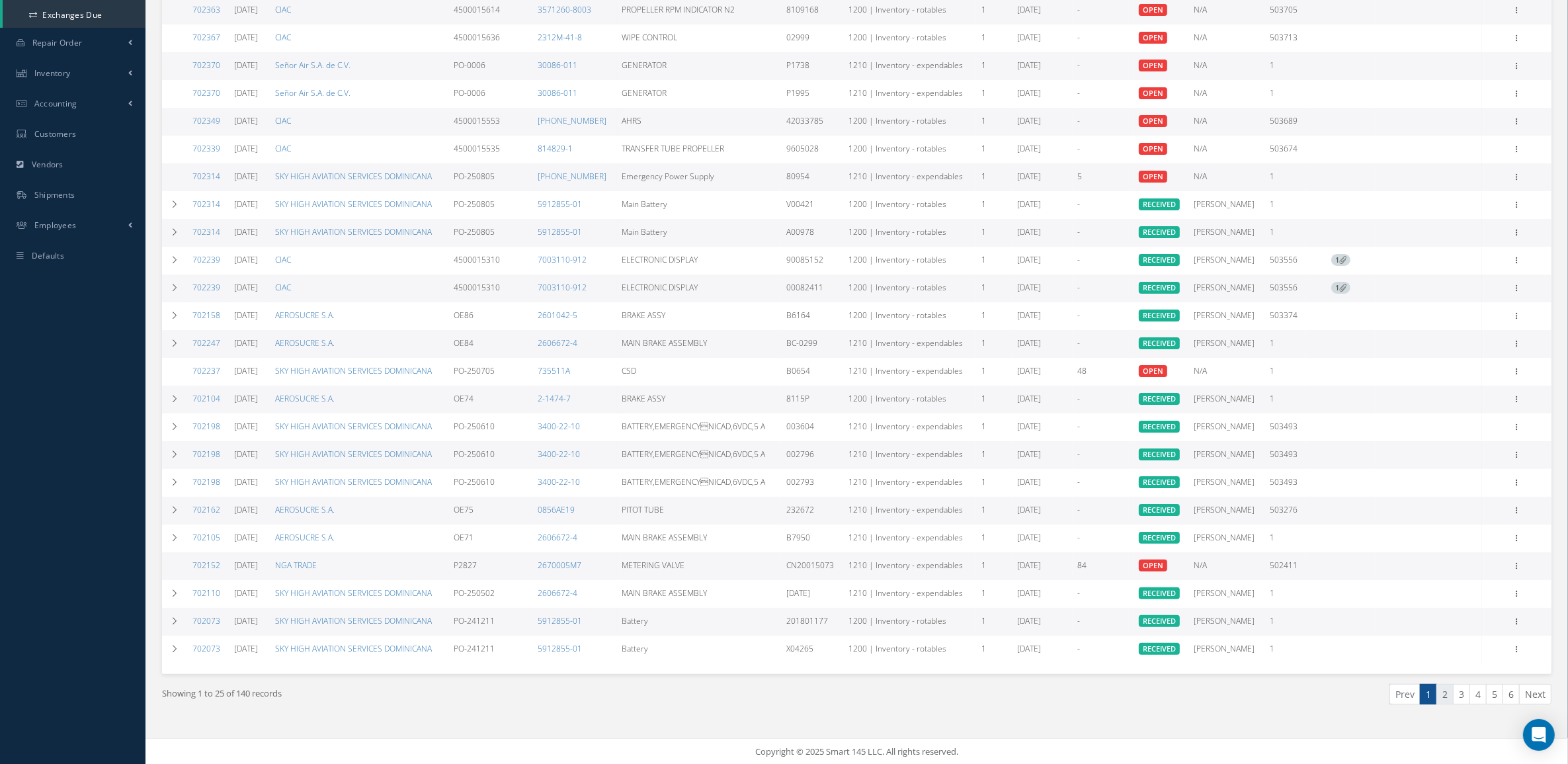
click at [1443, 693] on link "2" at bounding box center [1444, 694] width 17 height 20
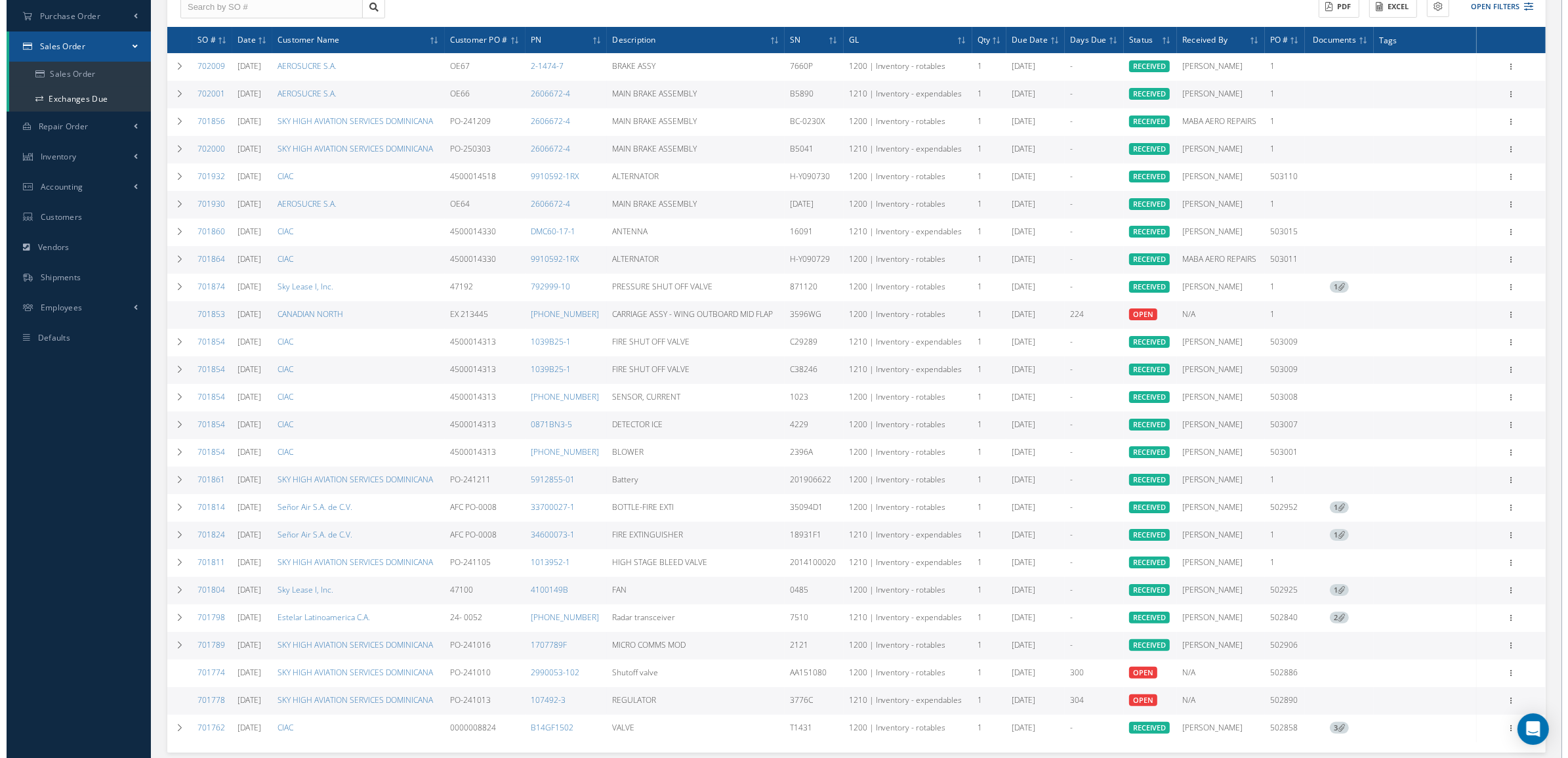
scroll to position [164, 0]
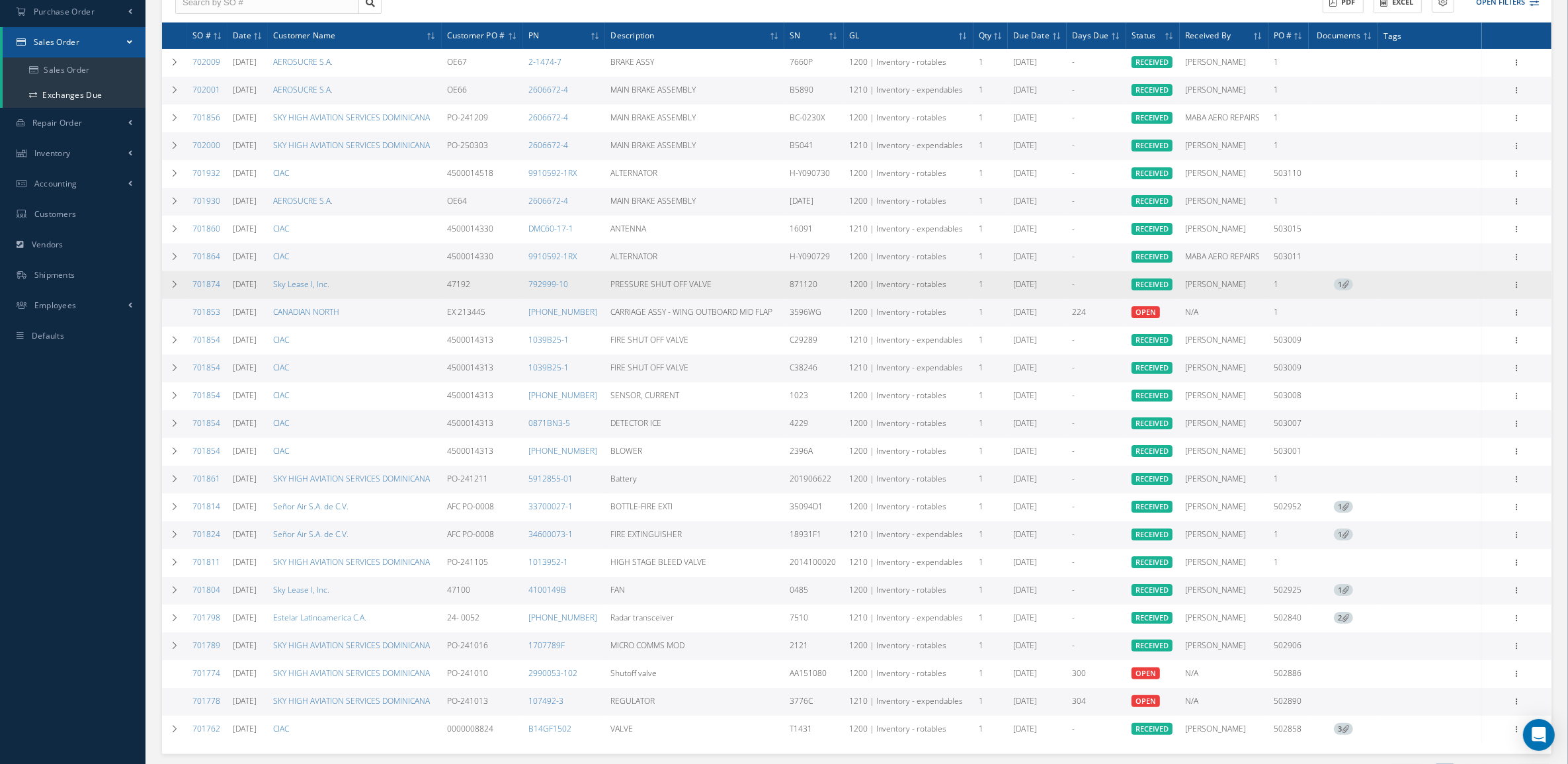
click at [1347, 280] on icon at bounding box center [1345, 284] width 8 height 8
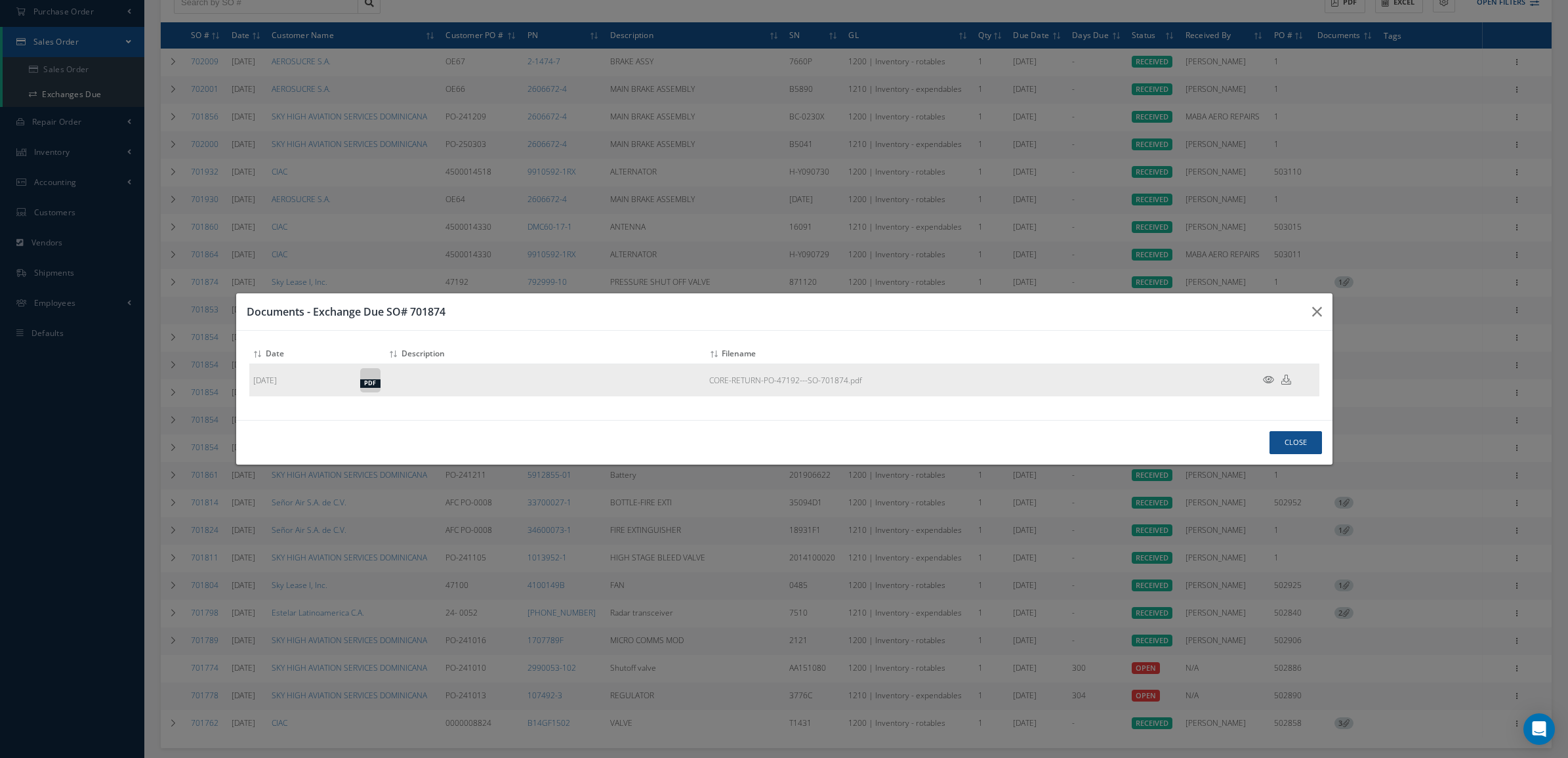
click at [1265, 379] on icon at bounding box center [1268, 380] width 11 height 10
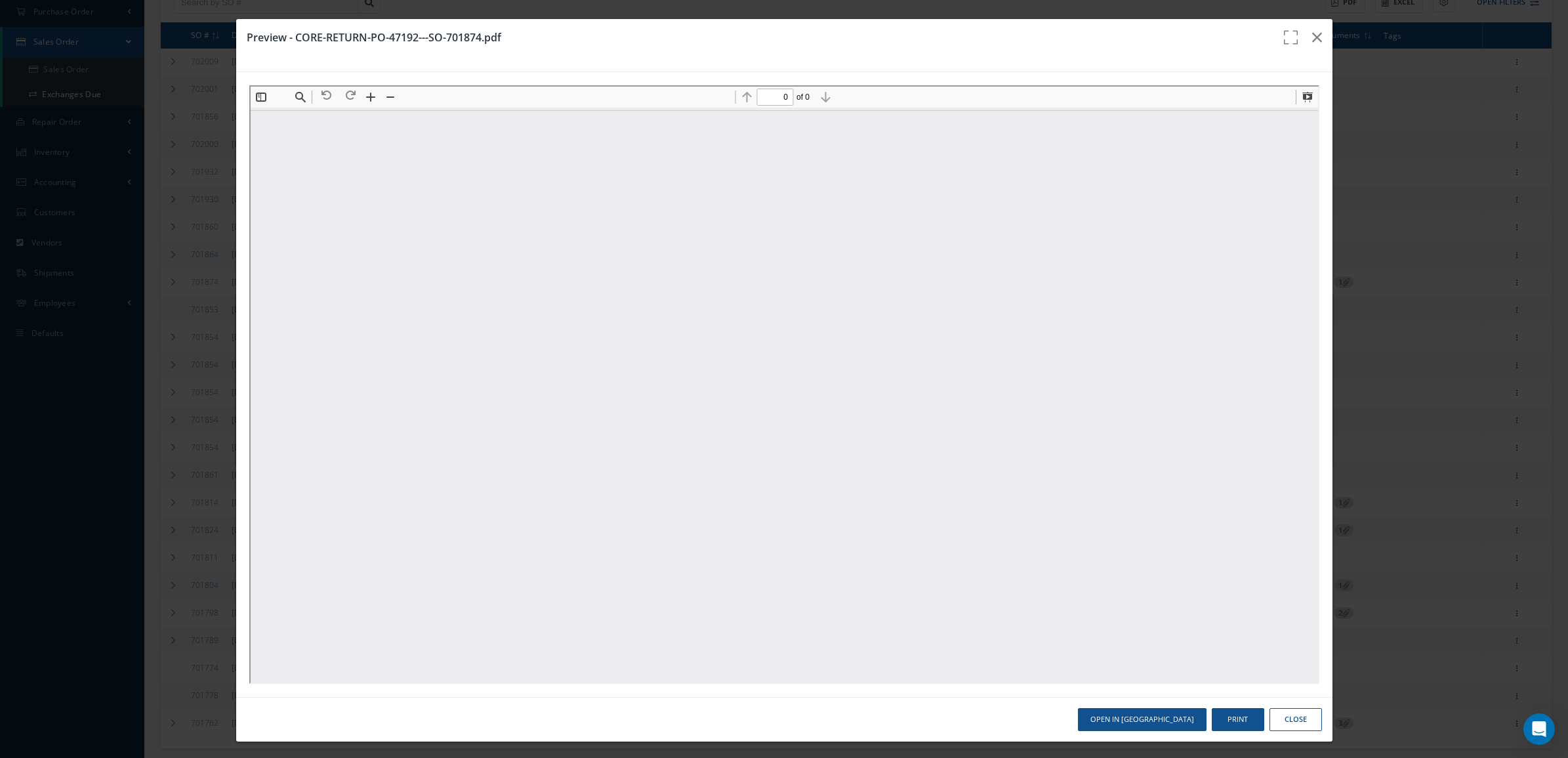
scroll to position [0, 0]
type input "1"
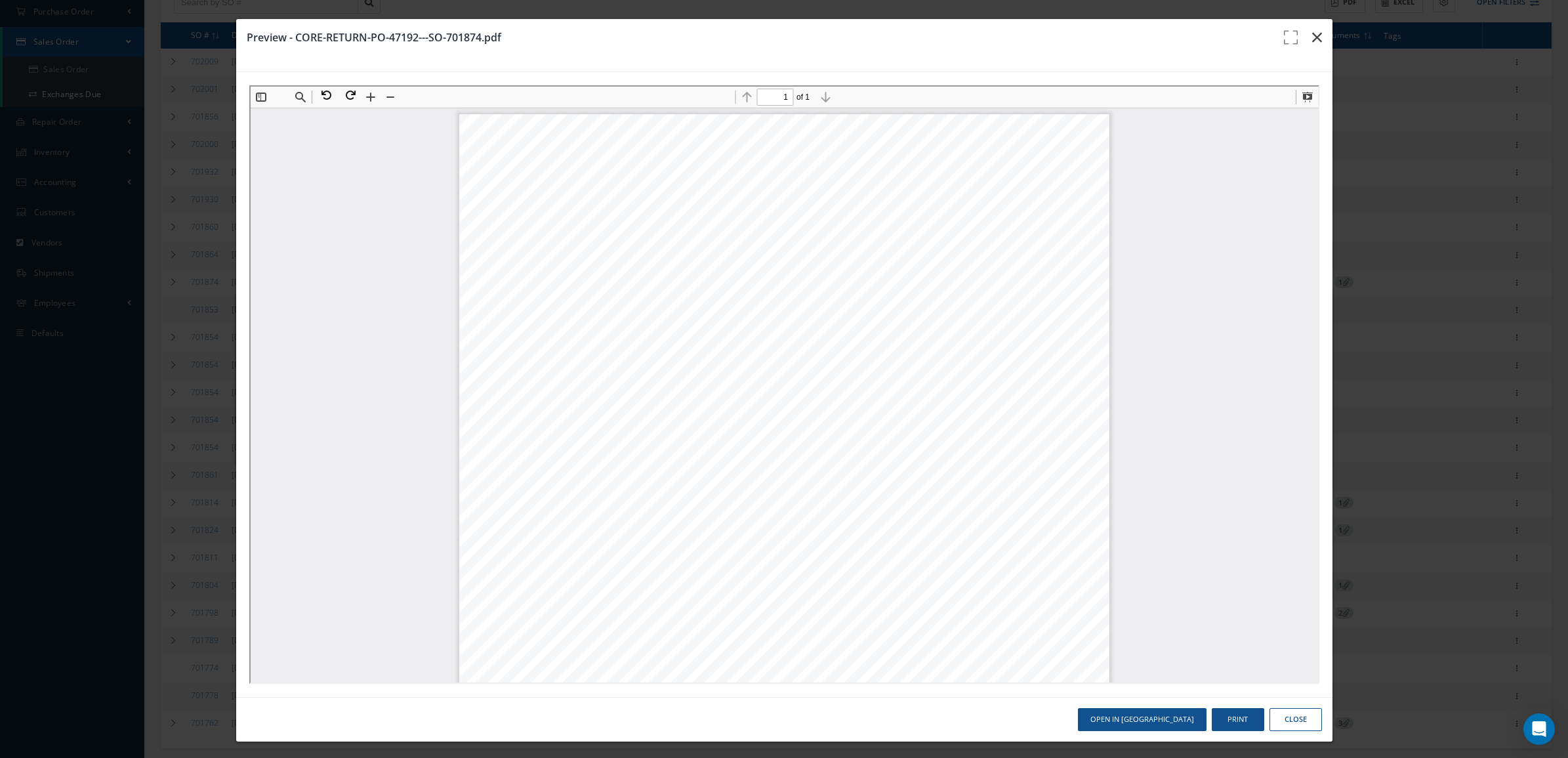
click at [1313, 40] on icon "button" at bounding box center [1318, 37] width 10 height 16
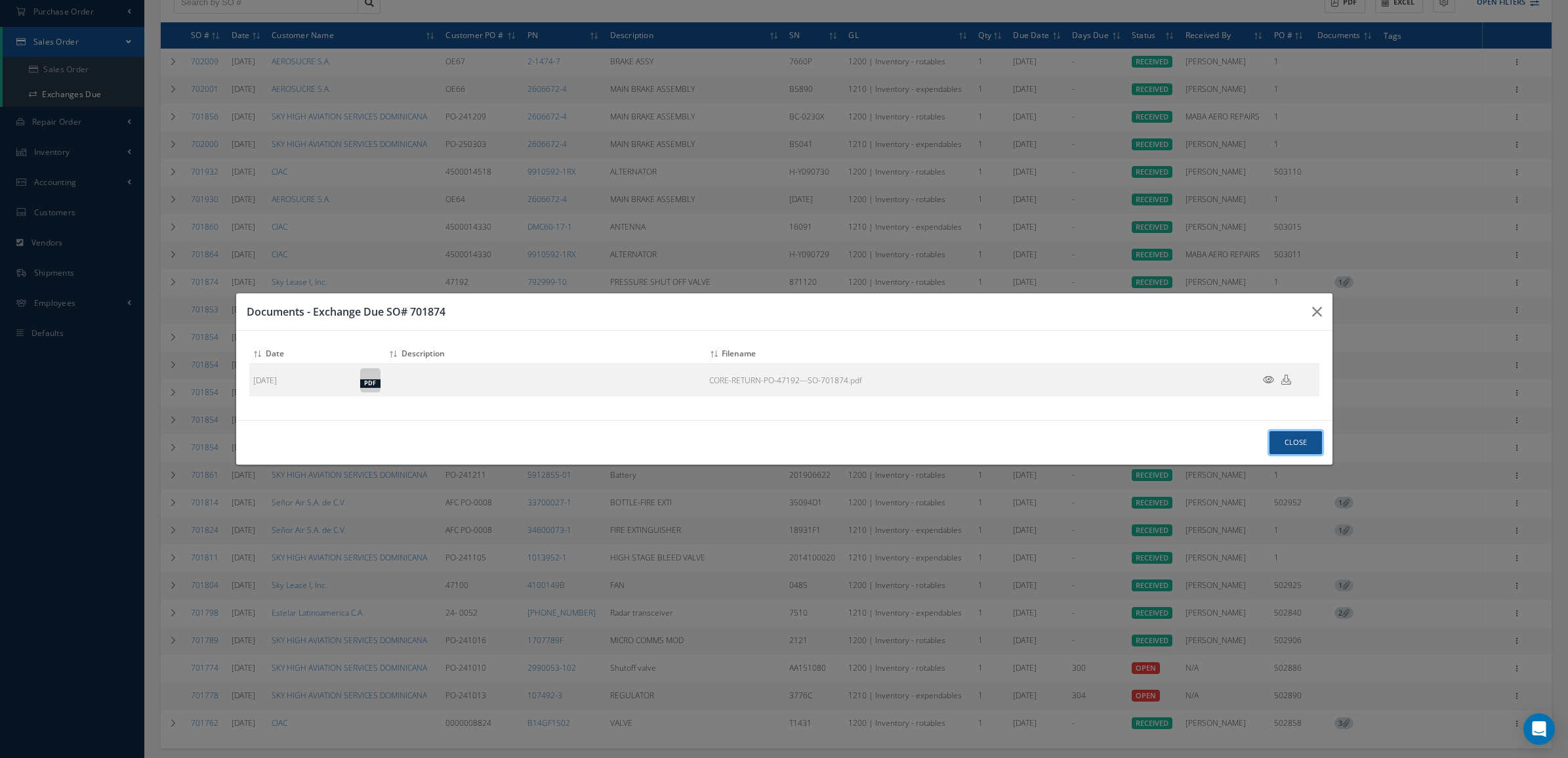
click at [1283, 453] on button "Close" at bounding box center [1296, 442] width 53 height 23
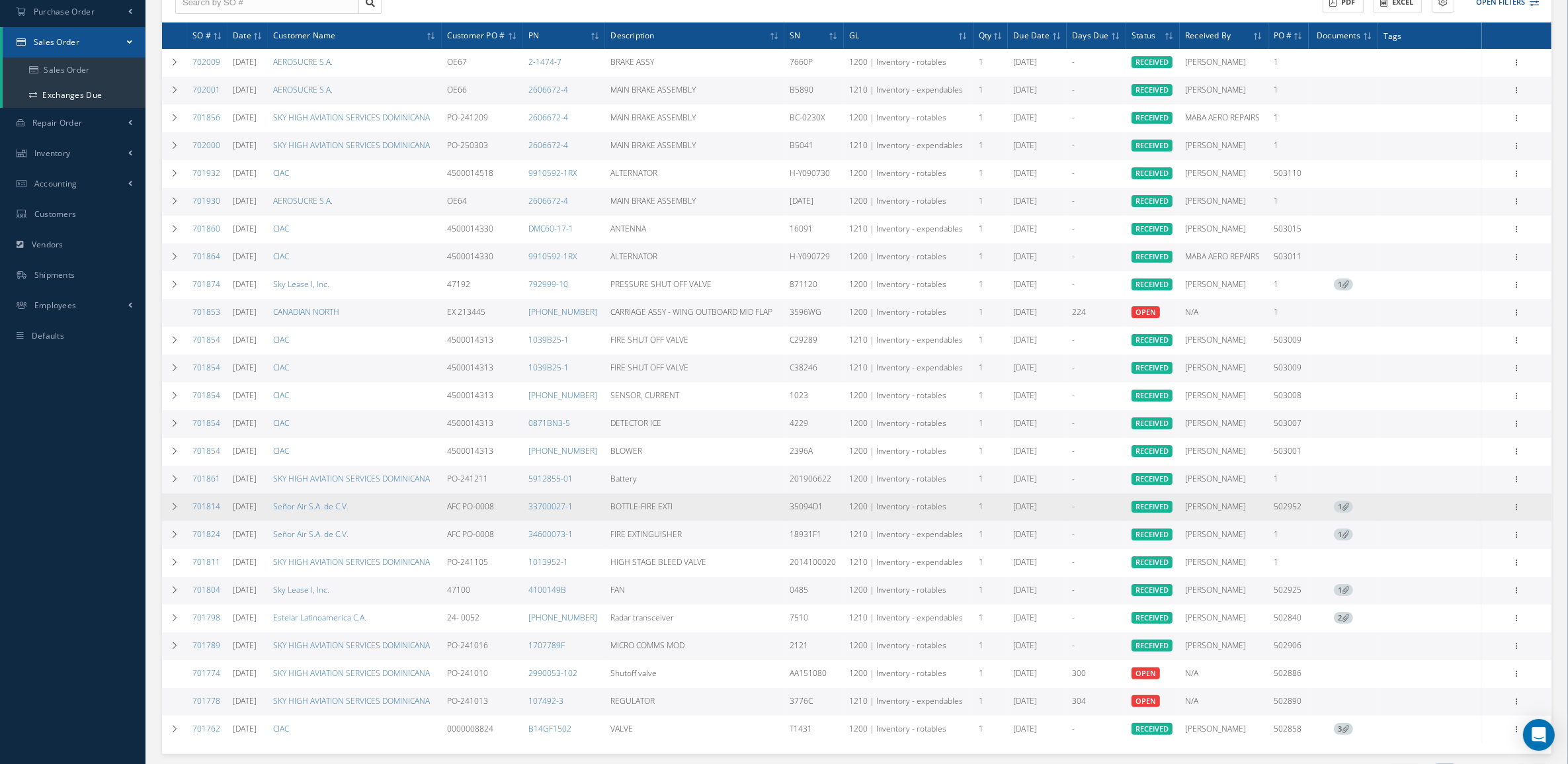
click at [1338, 508] on span "1" at bounding box center [1343, 507] width 19 height 12
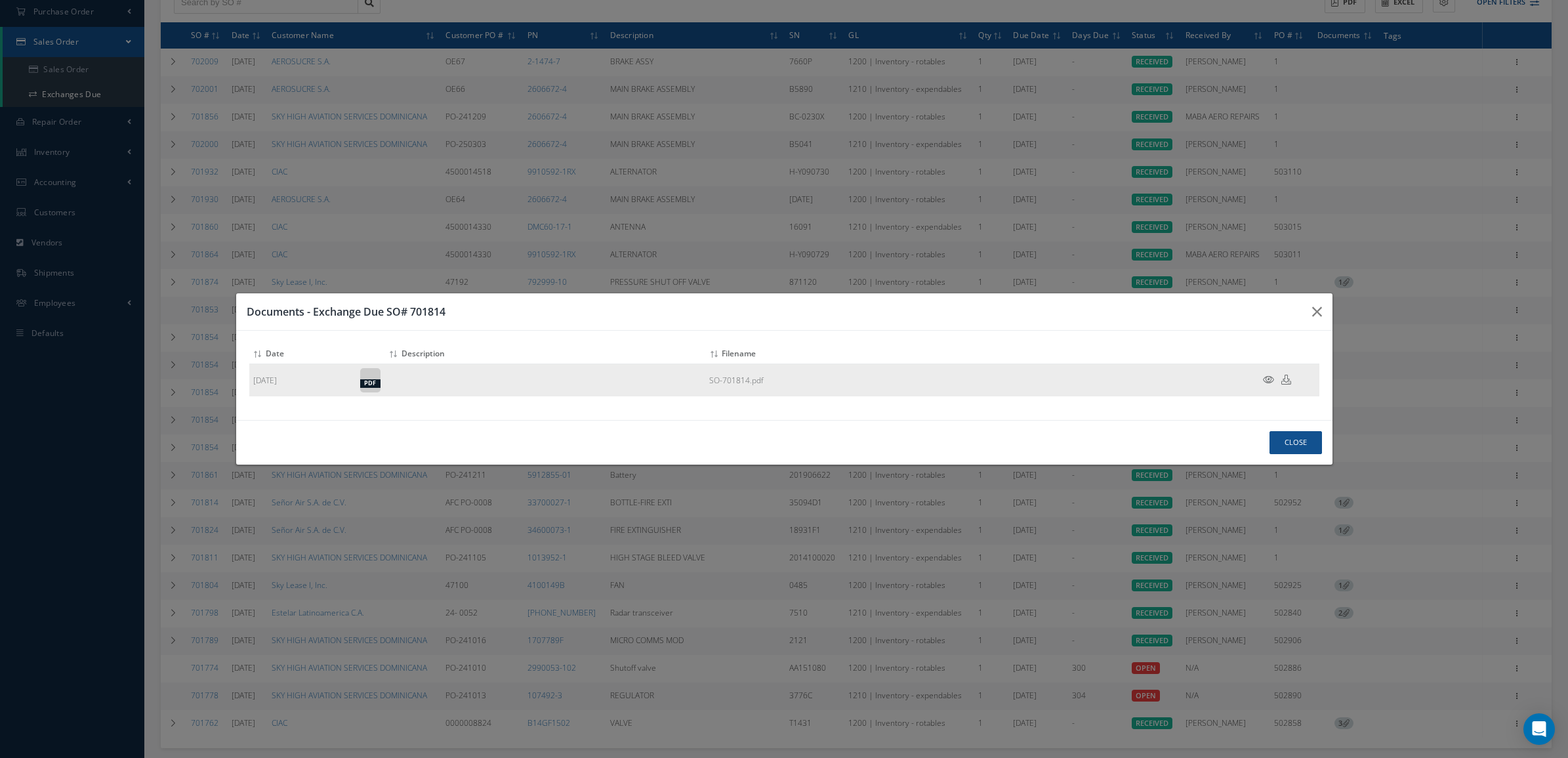
click at [1272, 379] on icon at bounding box center [1268, 380] width 11 height 10
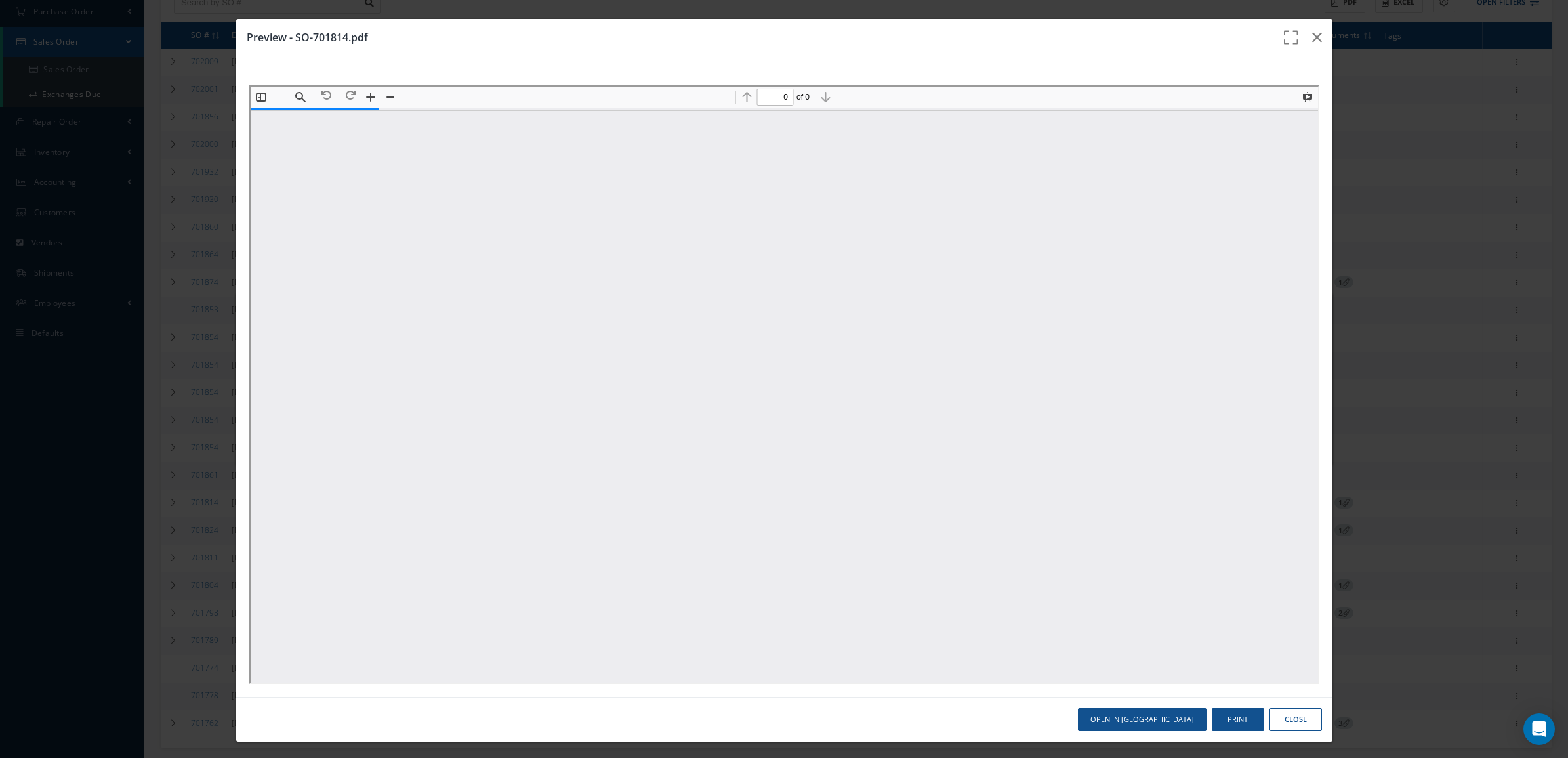
type input "1"
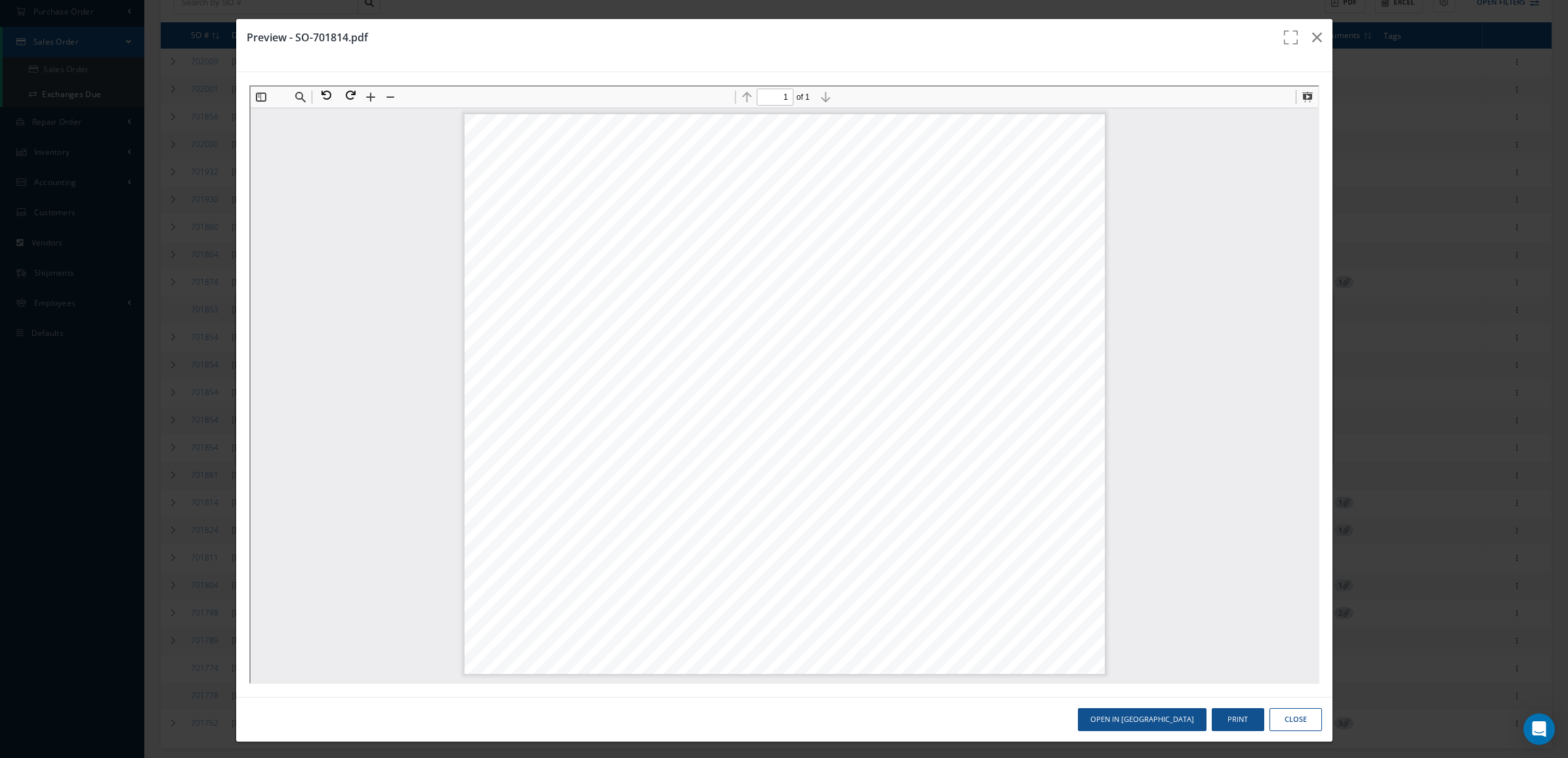
scroll to position [3, 0]
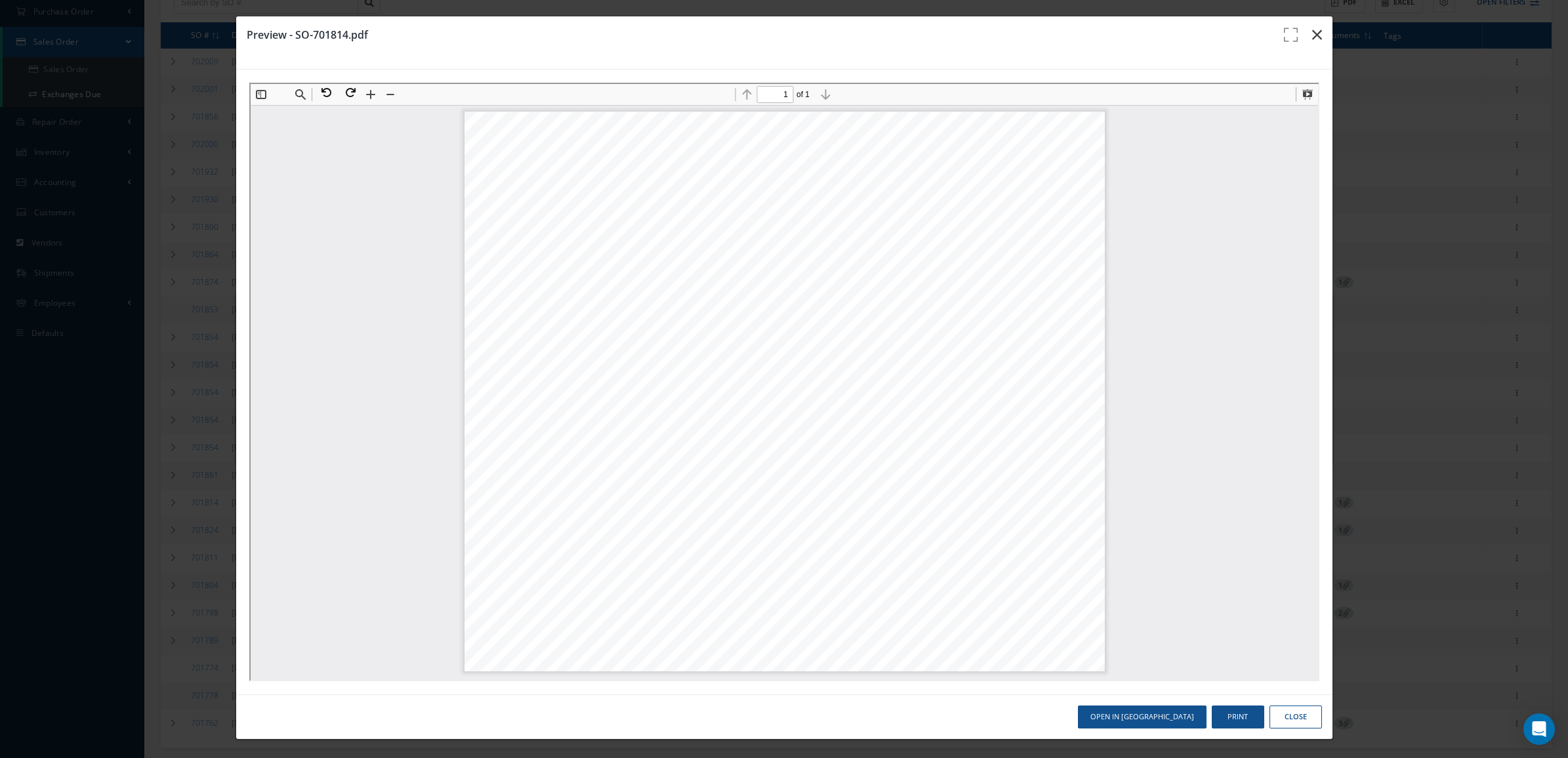
click at [1313, 41] on icon "button" at bounding box center [1318, 34] width 10 height 16
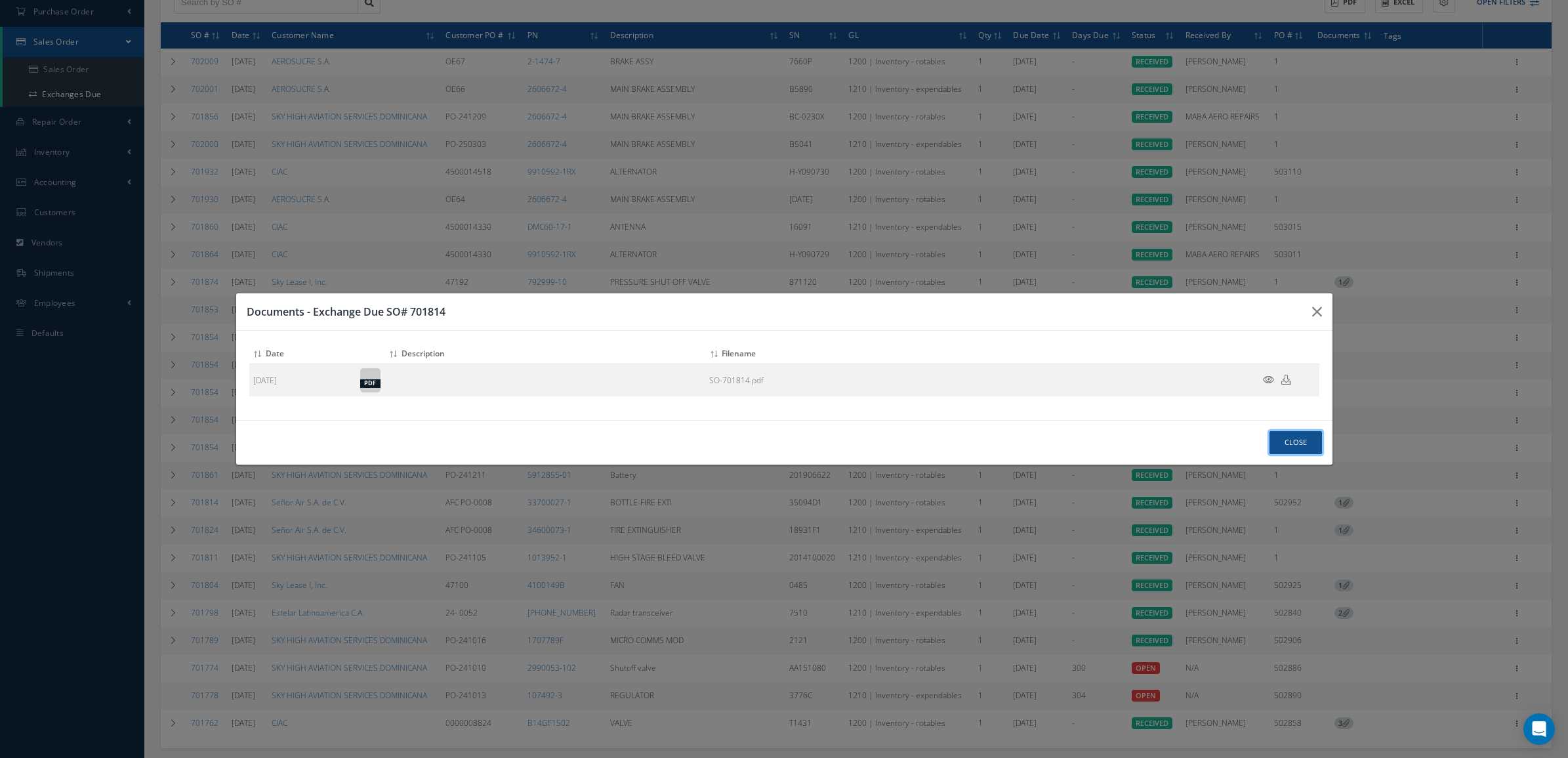
click at [1307, 440] on button "Close" at bounding box center [1296, 442] width 53 height 23
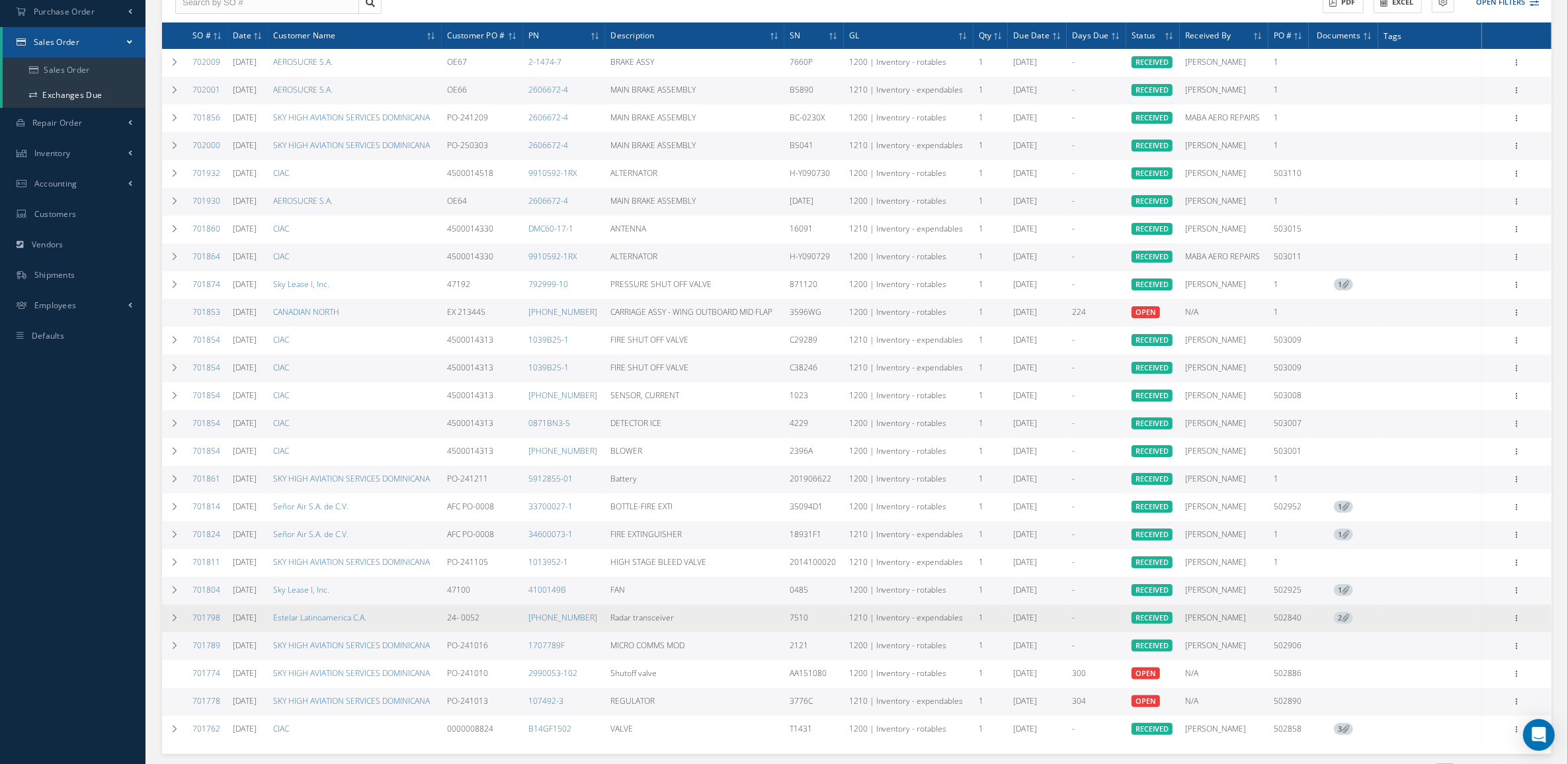
click at [1341, 617] on span "2" at bounding box center [1343, 618] width 19 height 12
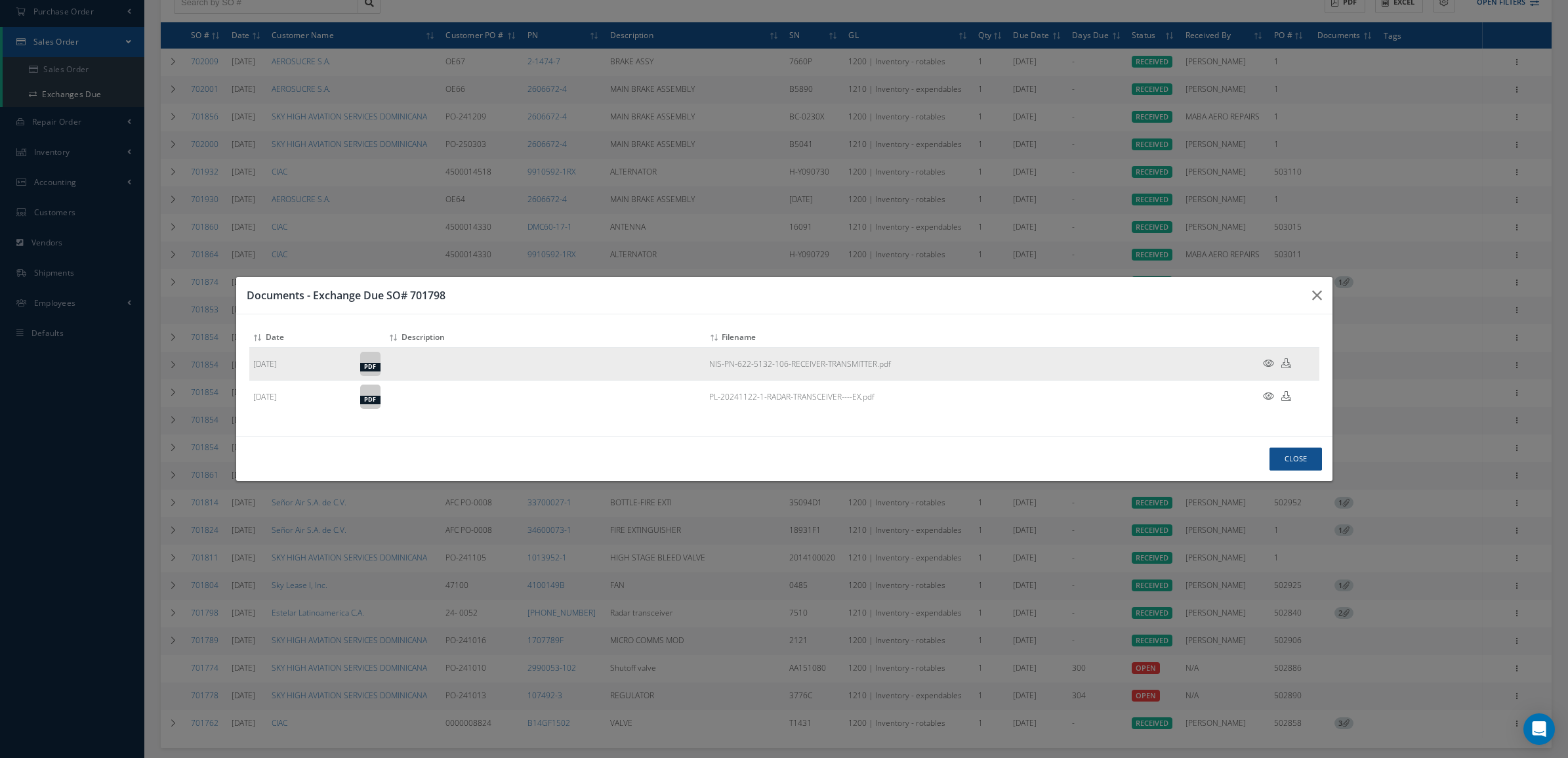
click at [1273, 363] on icon at bounding box center [1268, 363] width 11 height 10
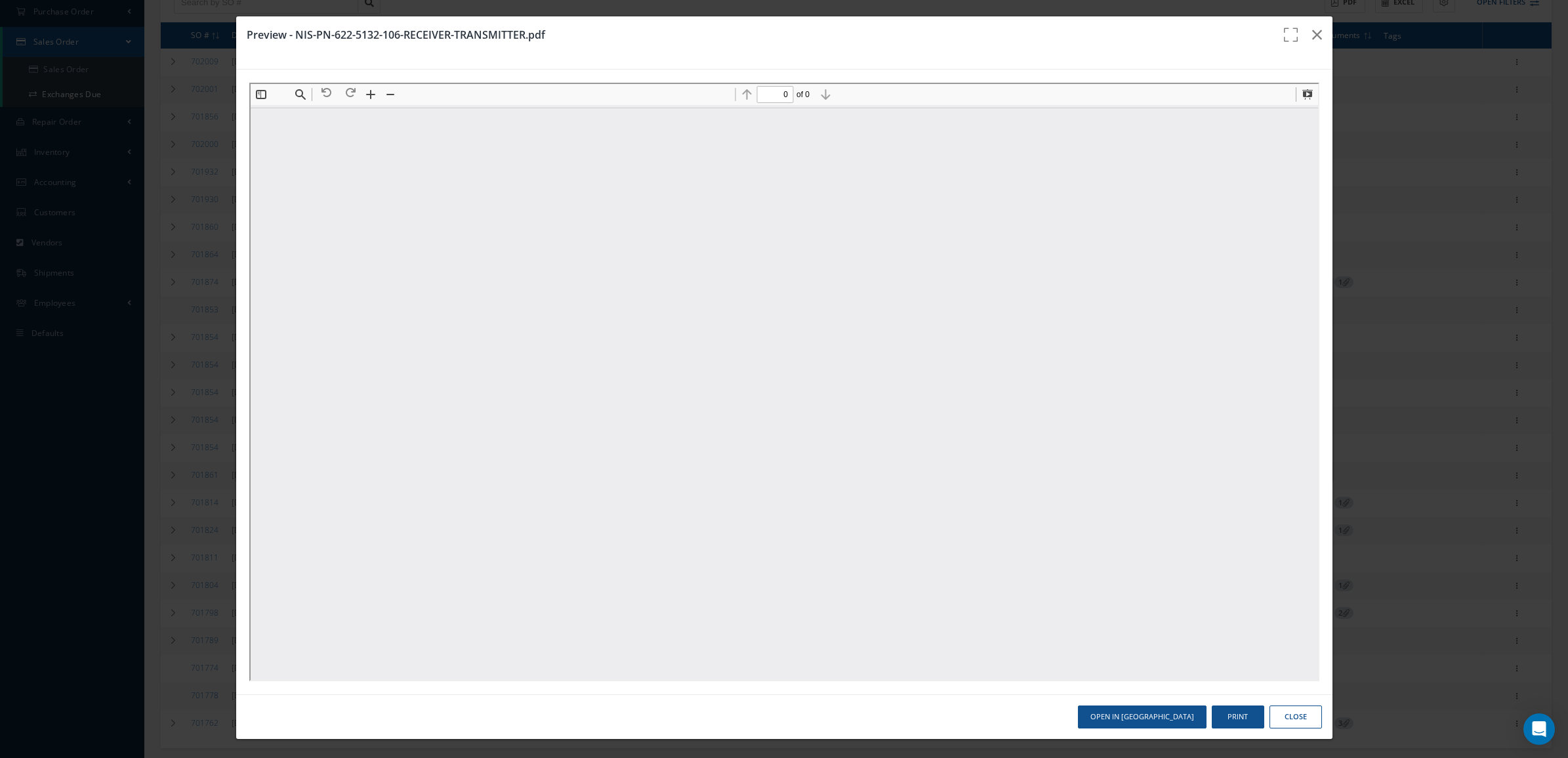
scroll to position [0, 0]
type input "1"
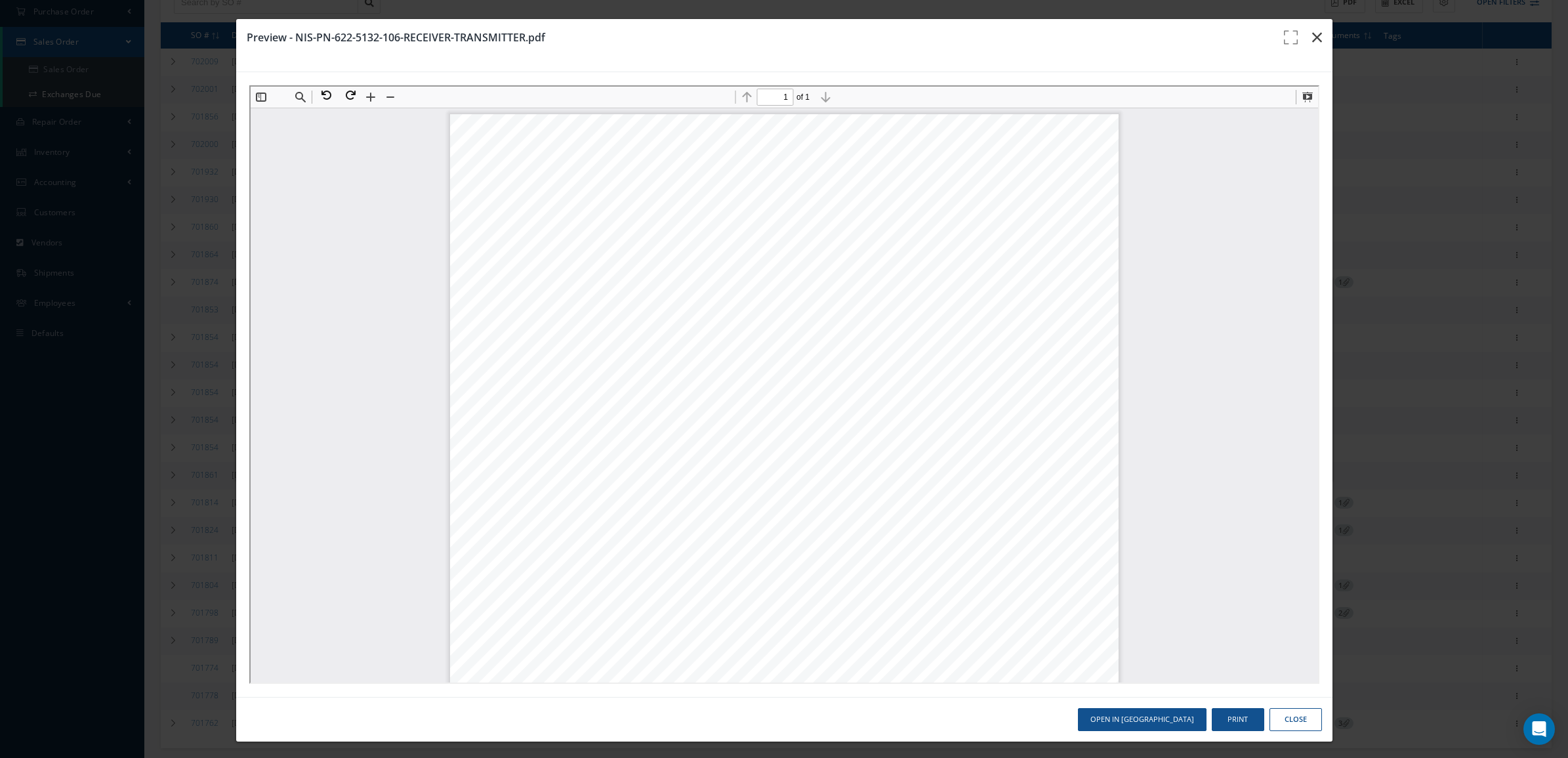
click at [1313, 42] on icon "button" at bounding box center [1318, 37] width 10 height 16
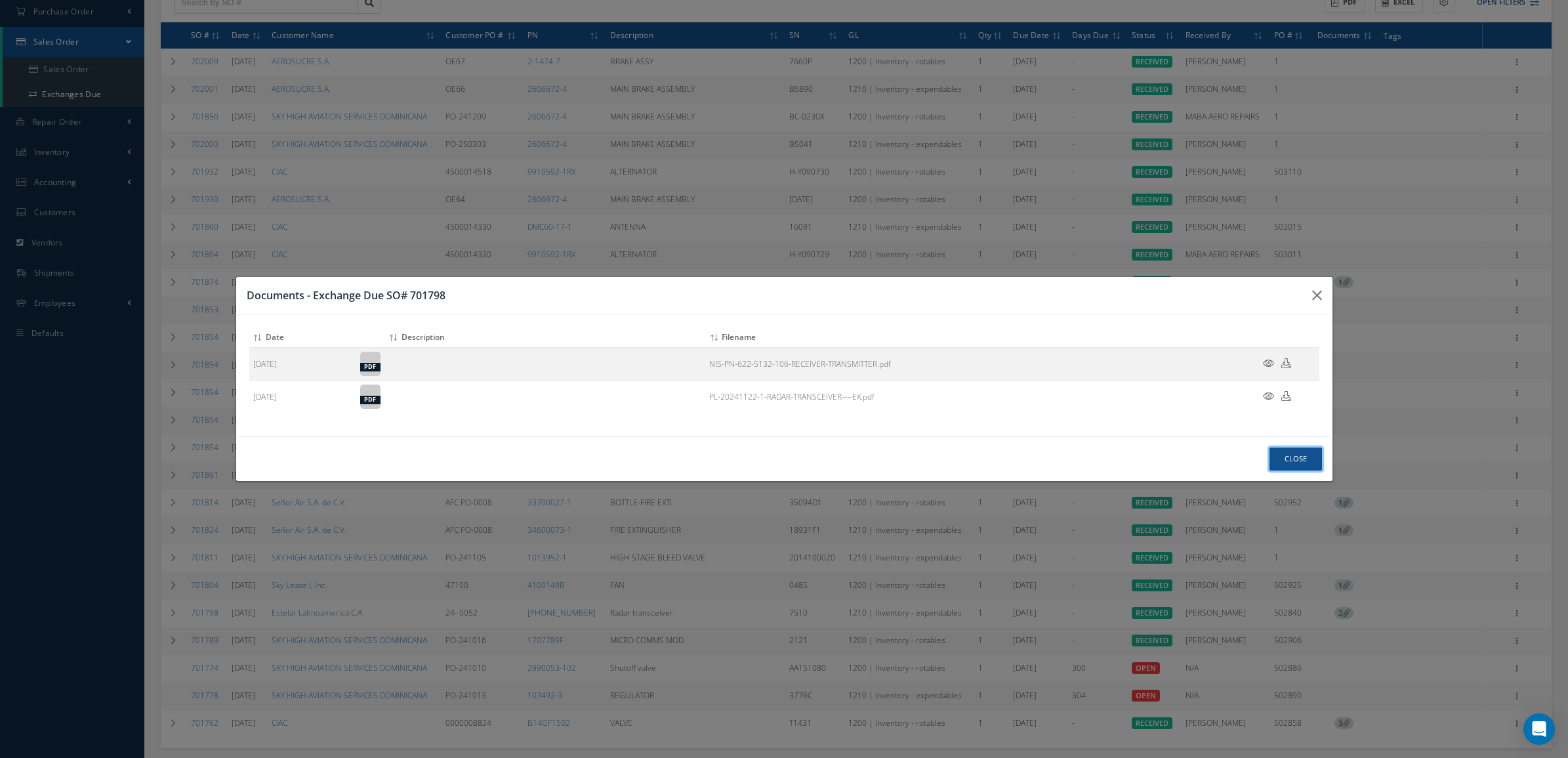
click at [1308, 467] on button "Close" at bounding box center [1296, 459] width 53 height 23
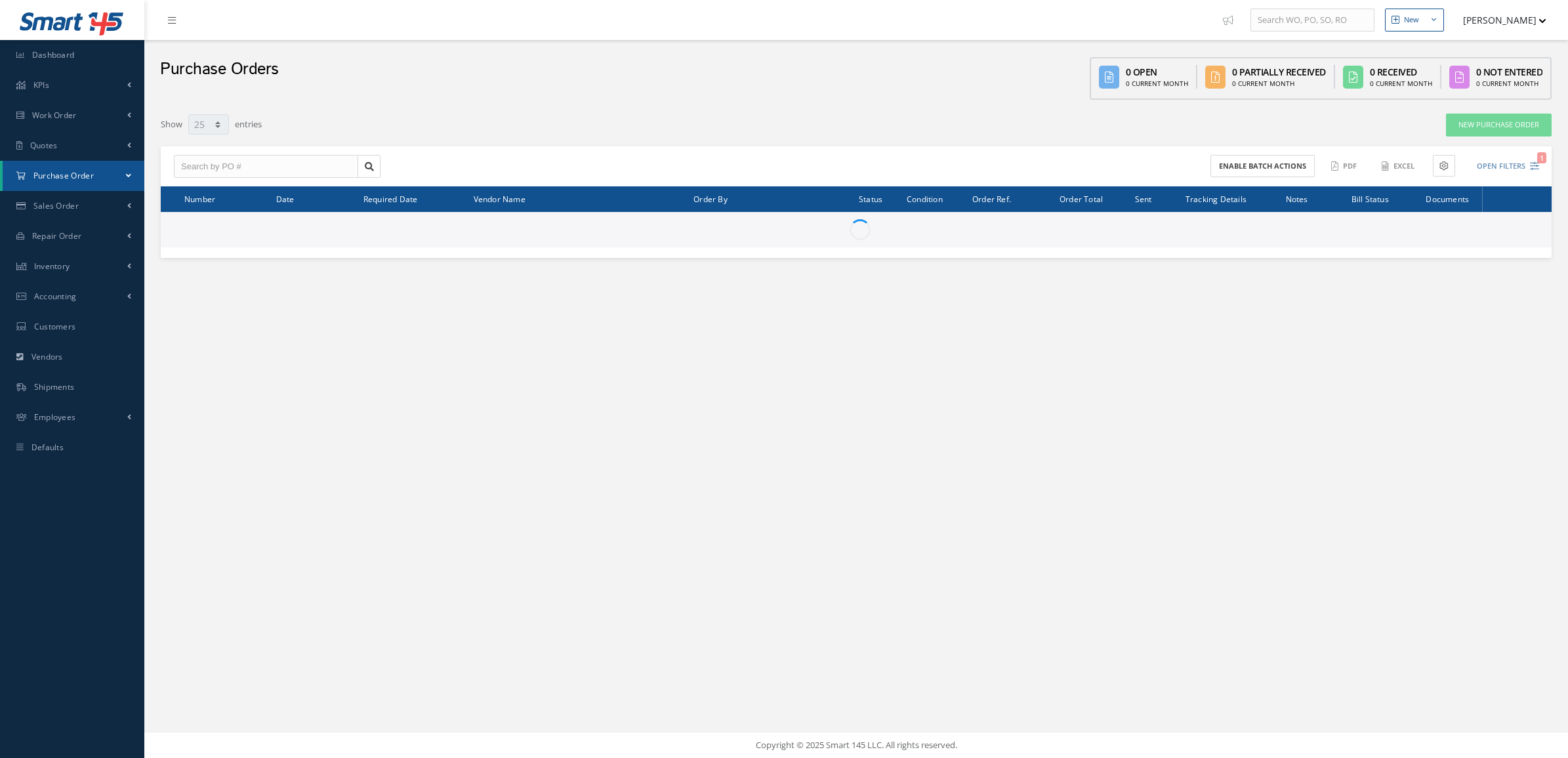
select select "25"
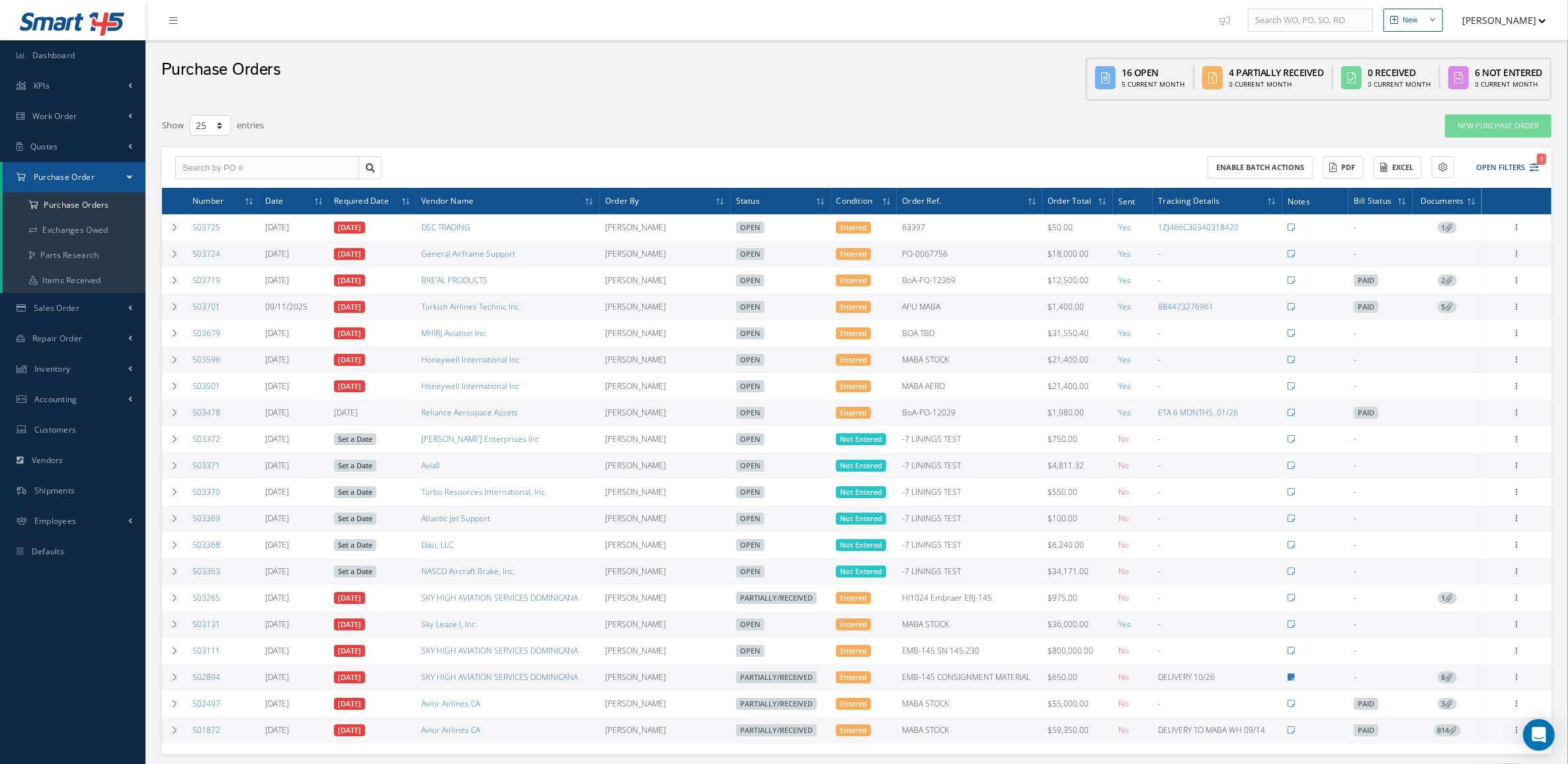
click at [1444, 311] on span "5" at bounding box center [1447, 307] width 19 height 12
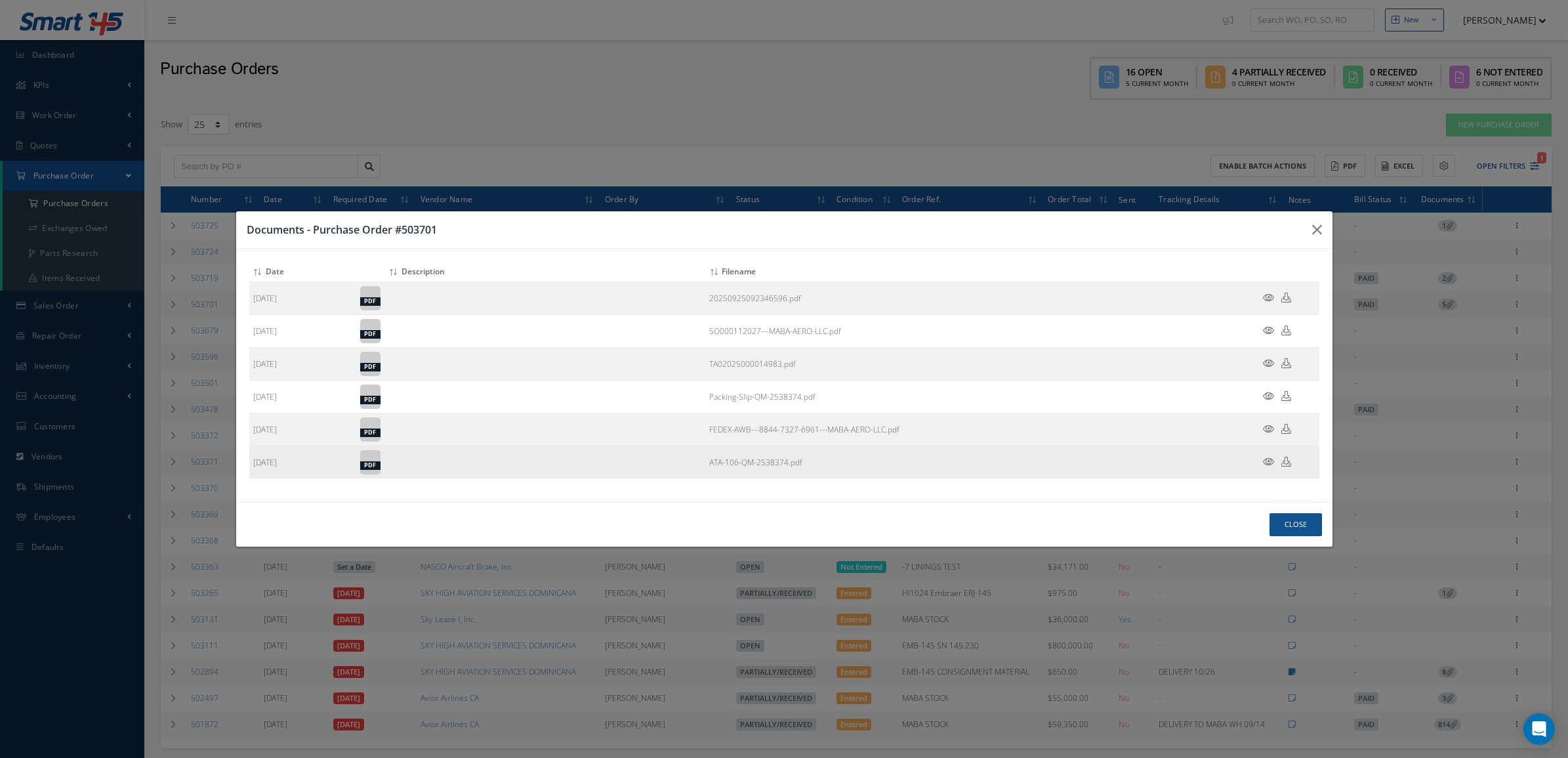
click at [1265, 462] on icon at bounding box center [1268, 462] width 11 height 10
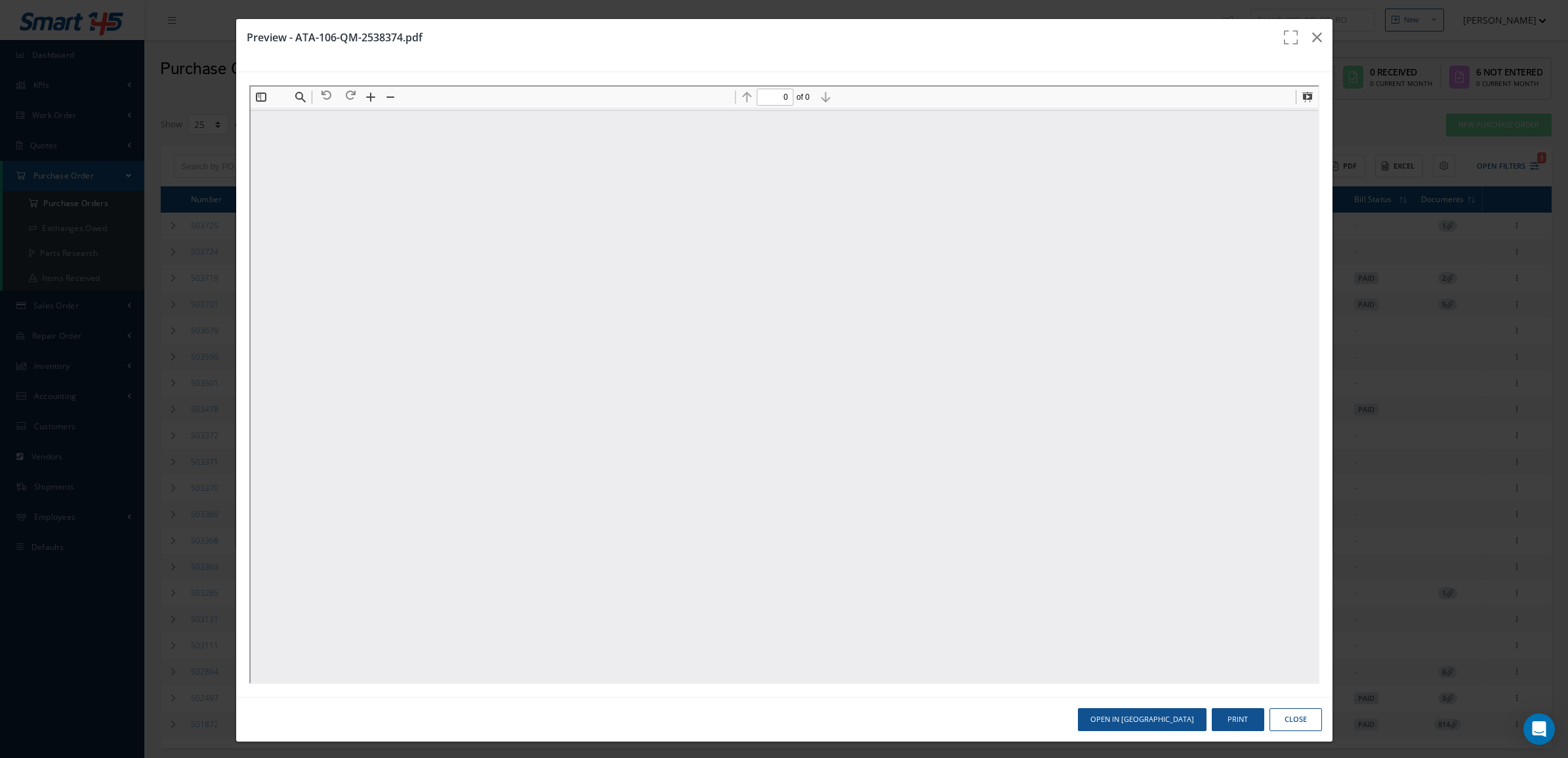
type input "1"
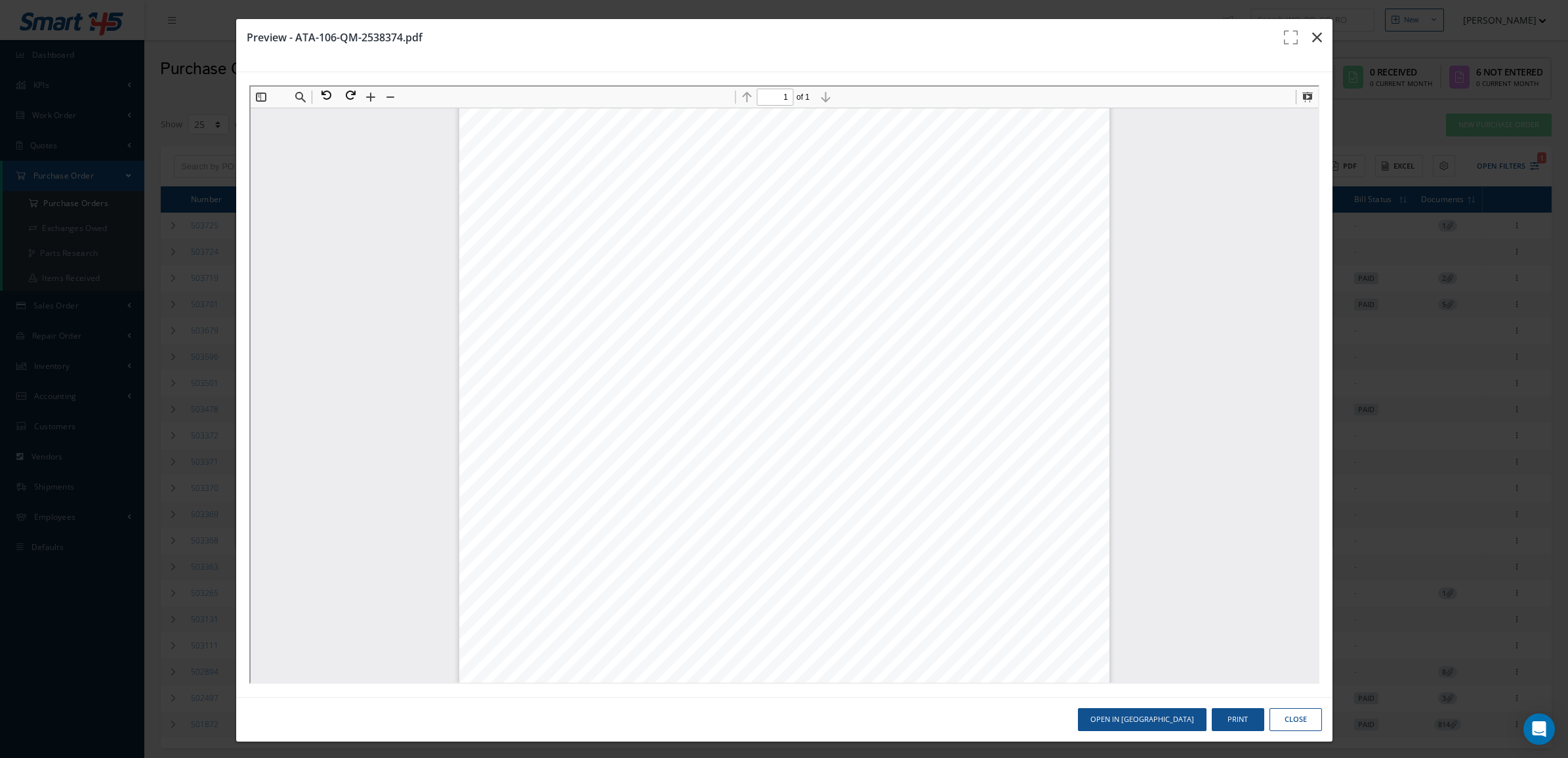
click at [1313, 38] on icon "button" at bounding box center [1318, 37] width 10 height 16
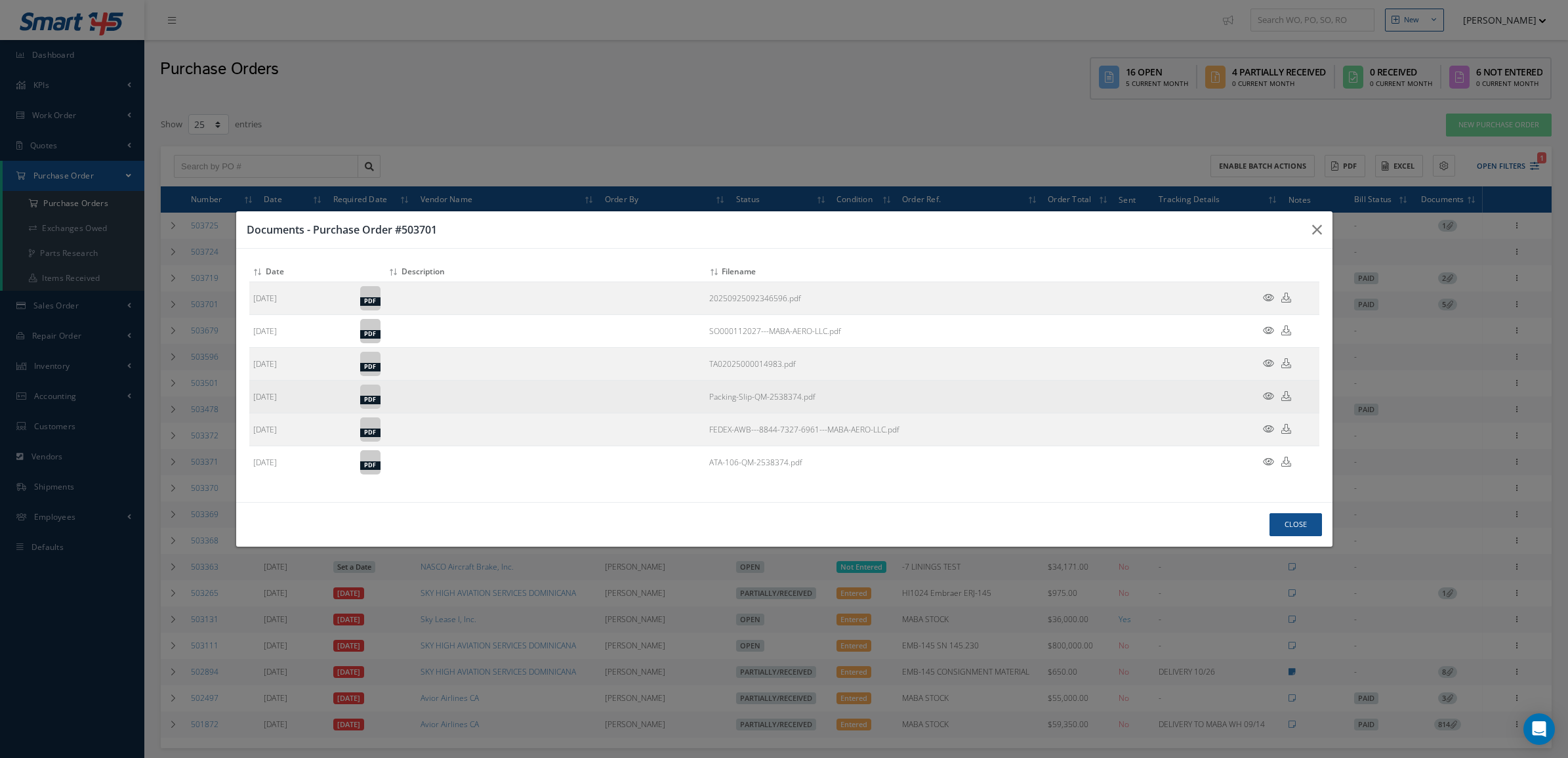
click at [1267, 399] on icon at bounding box center [1268, 396] width 11 height 10
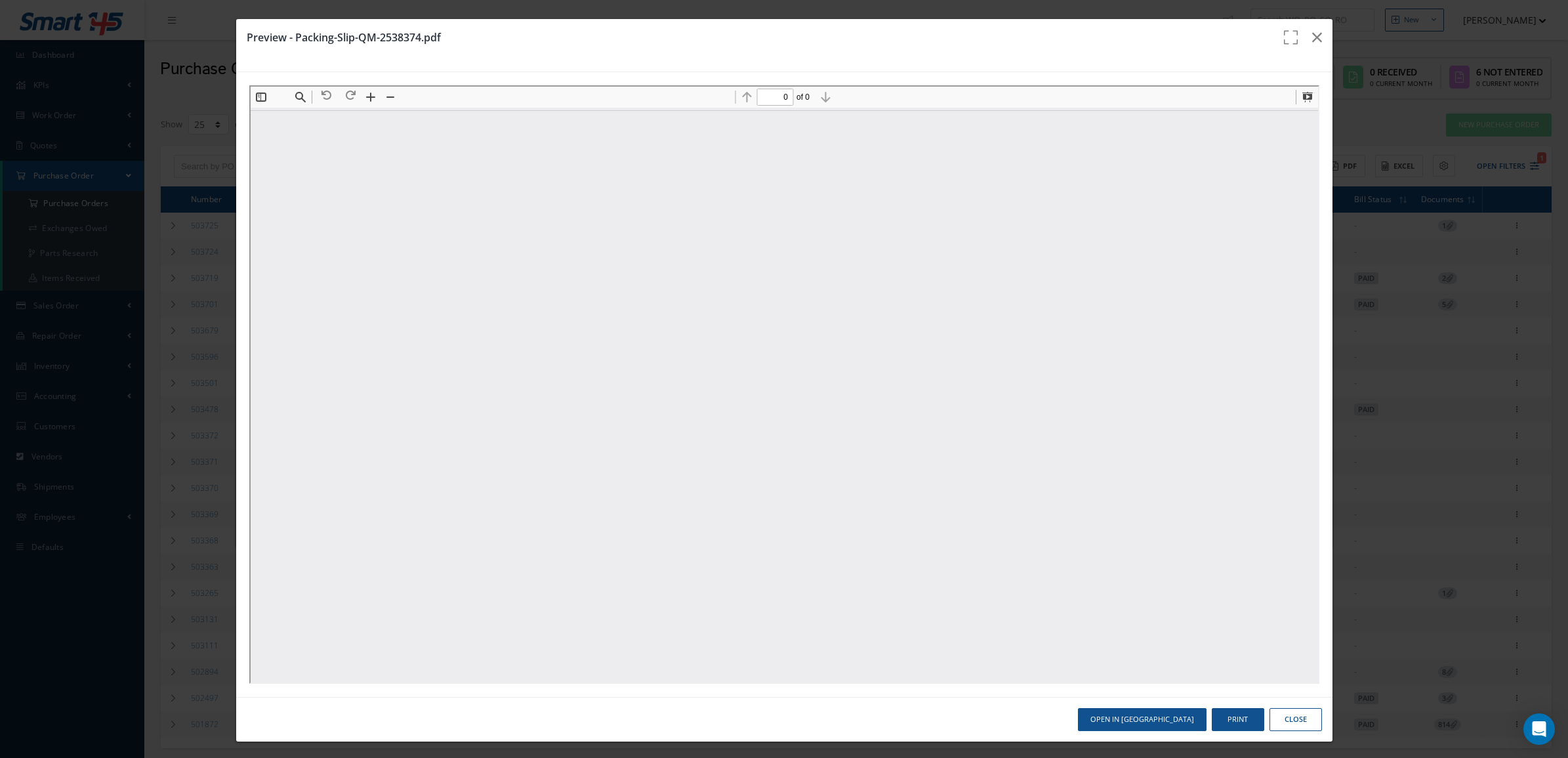
scroll to position [0, 0]
type input "1"
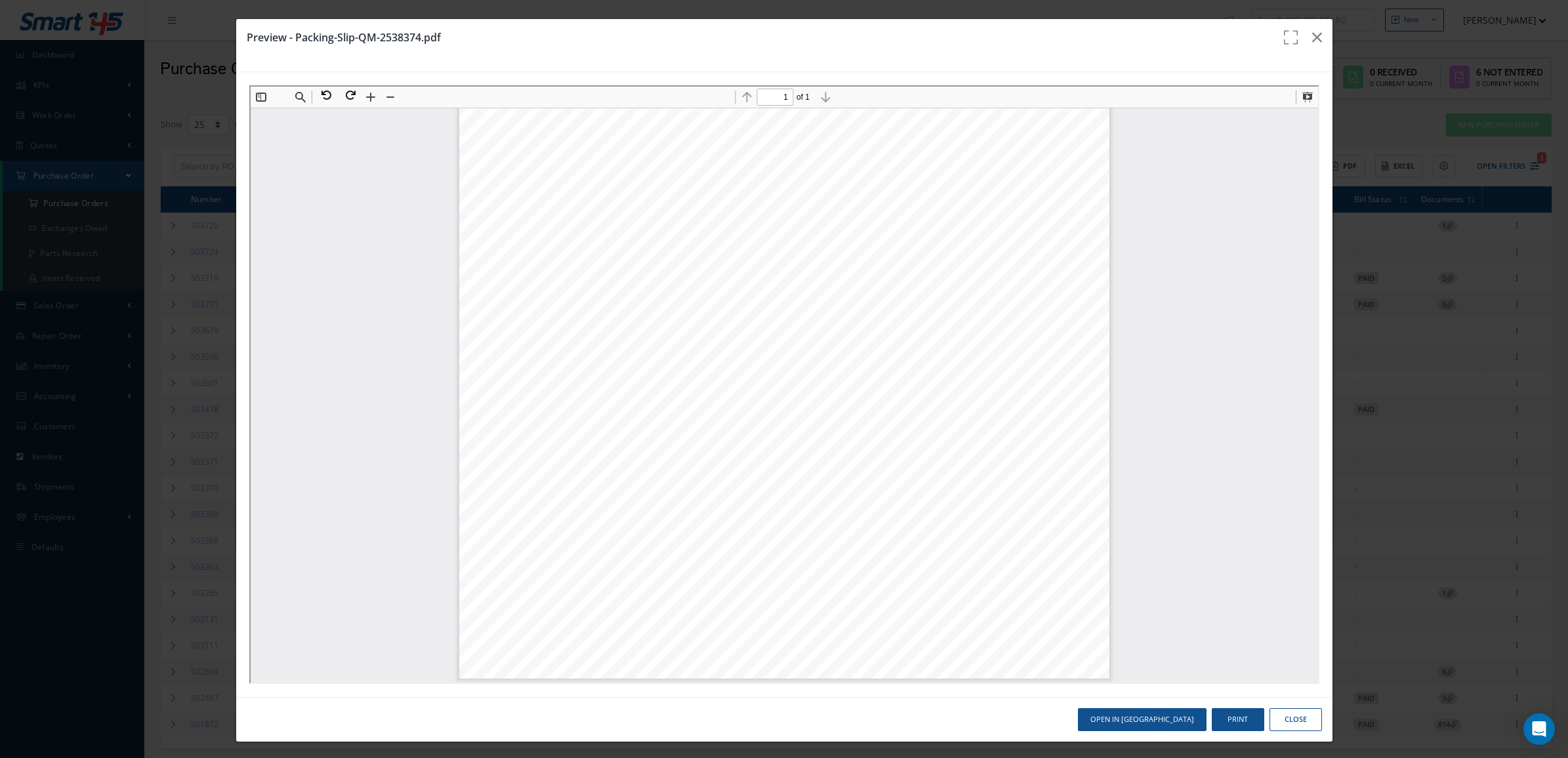
scroll to position [3, 0]
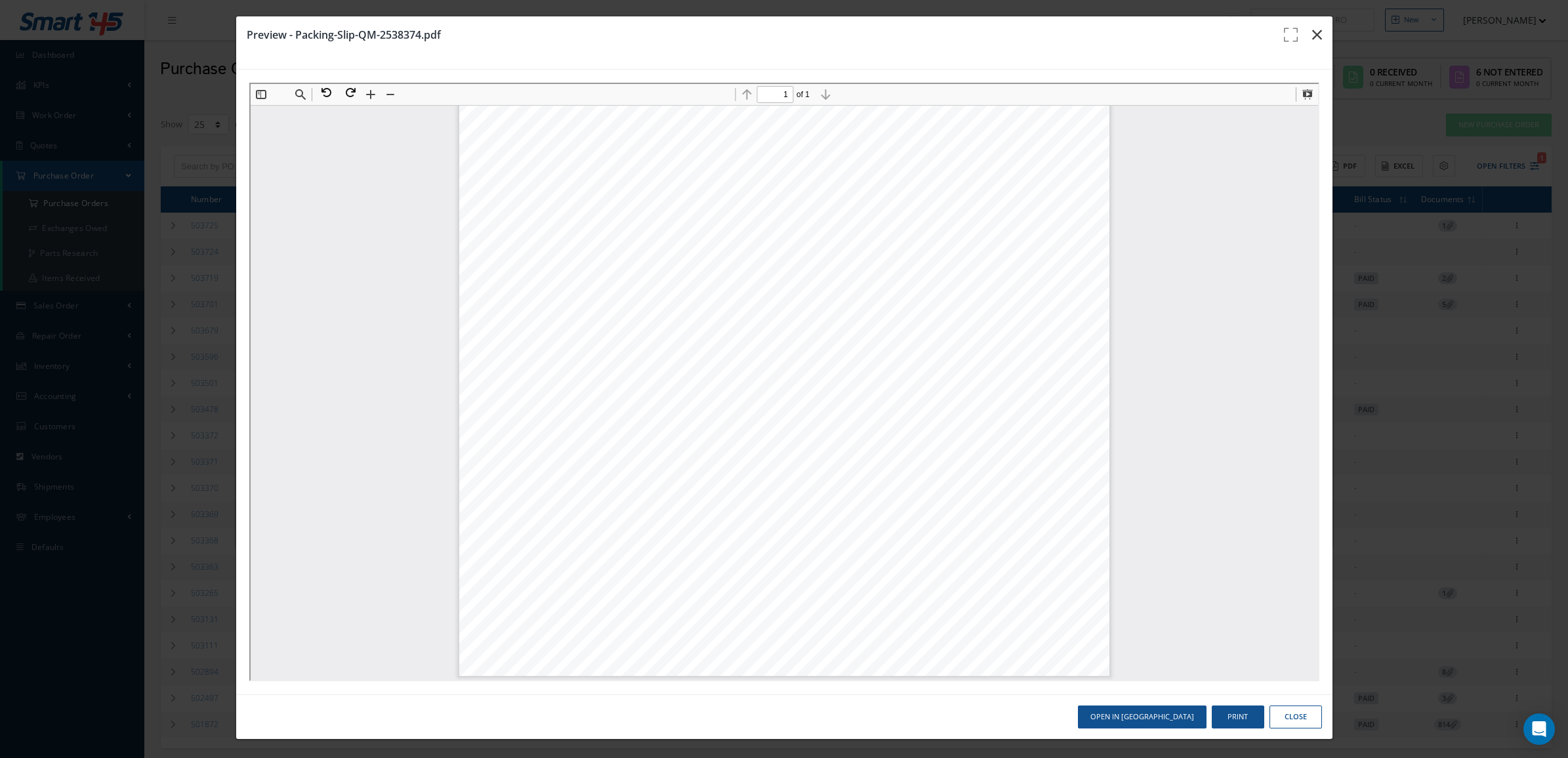
click at [1313, 31] on icon "button" at bounding box center [1318, 34] width 10 height 16
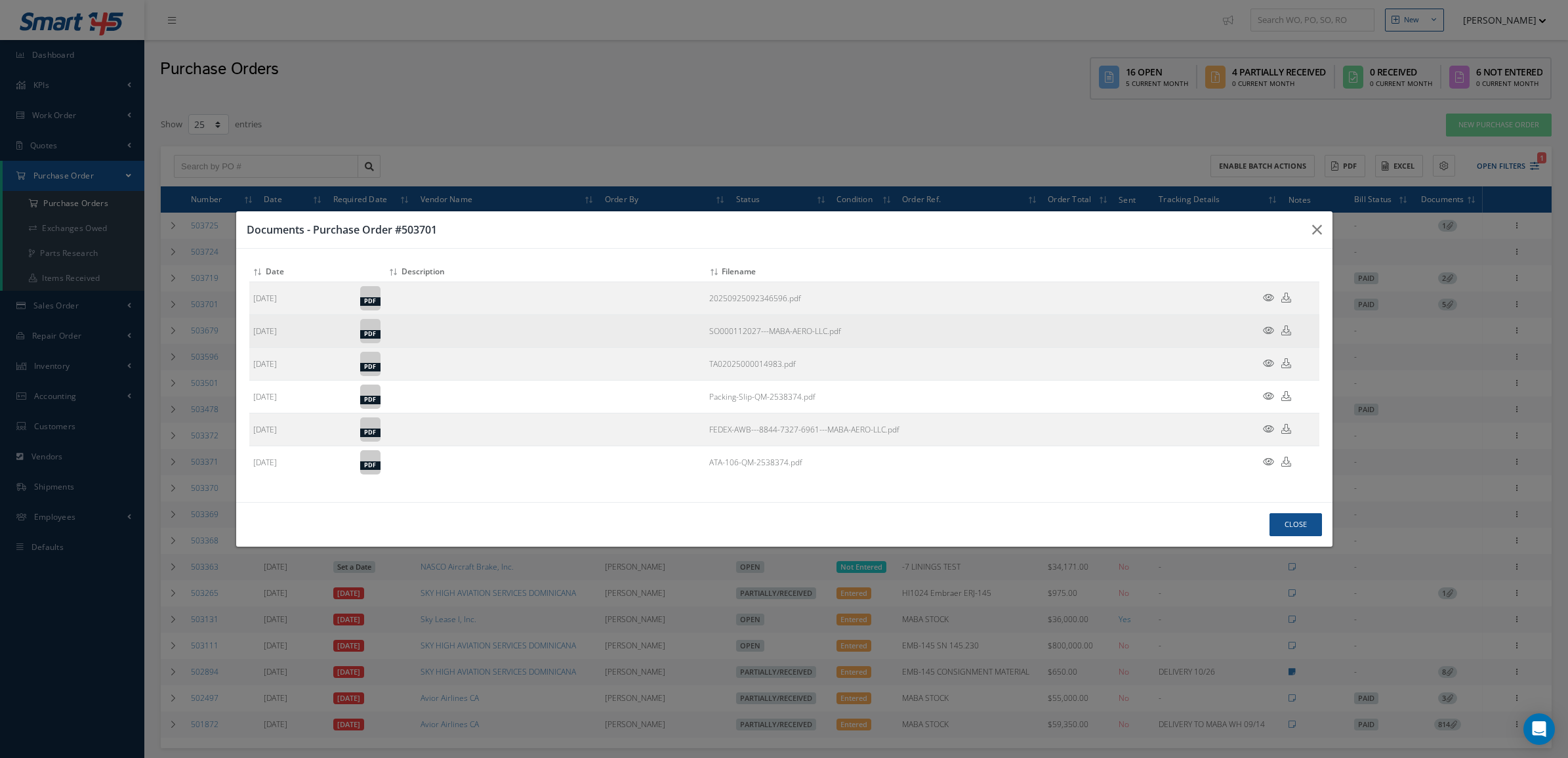
click at [1267, 326] on icon at bounding box center [1268, 331] width 11 height 10
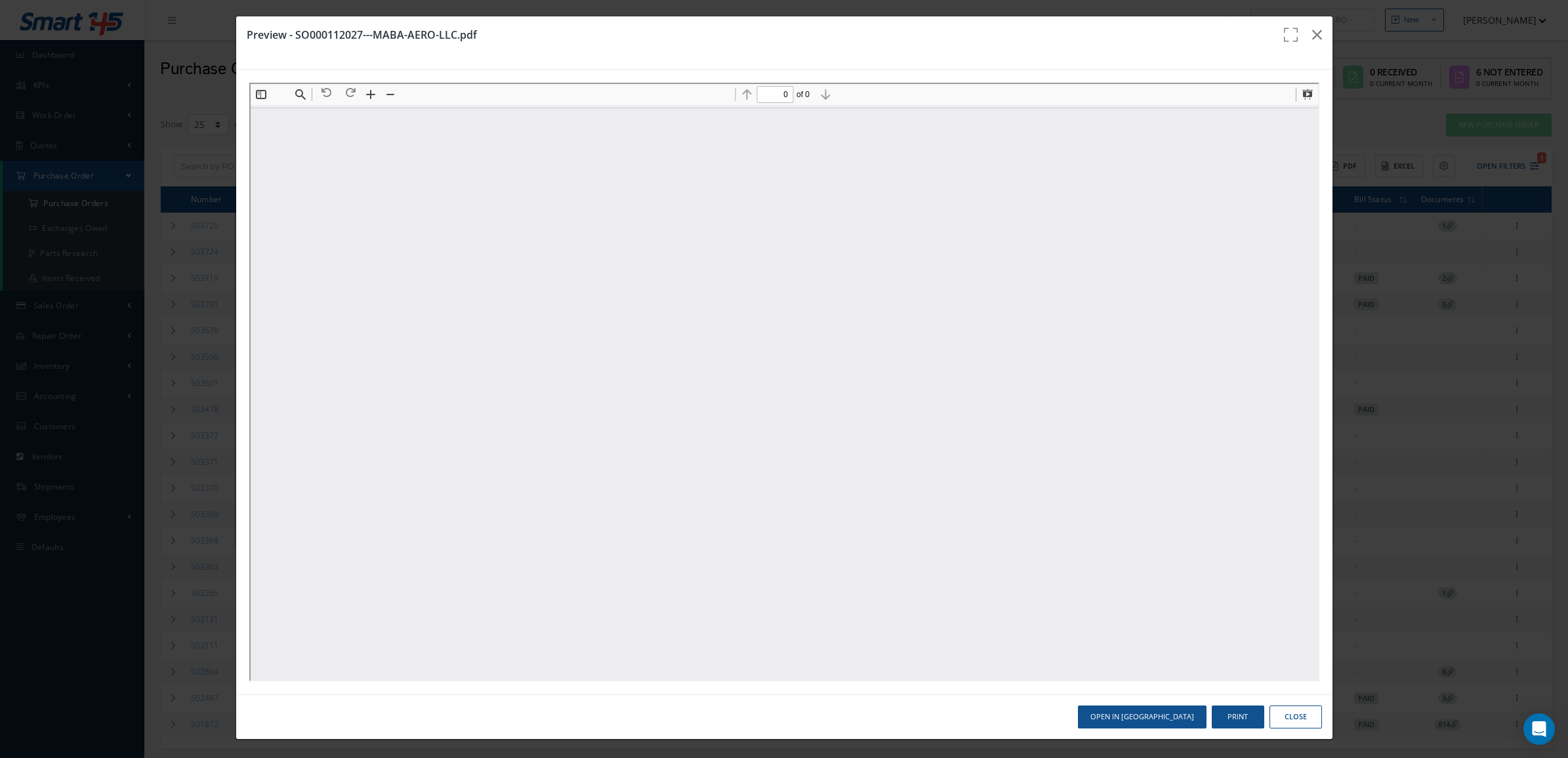
scroll to position [0, 0]
type input "1"
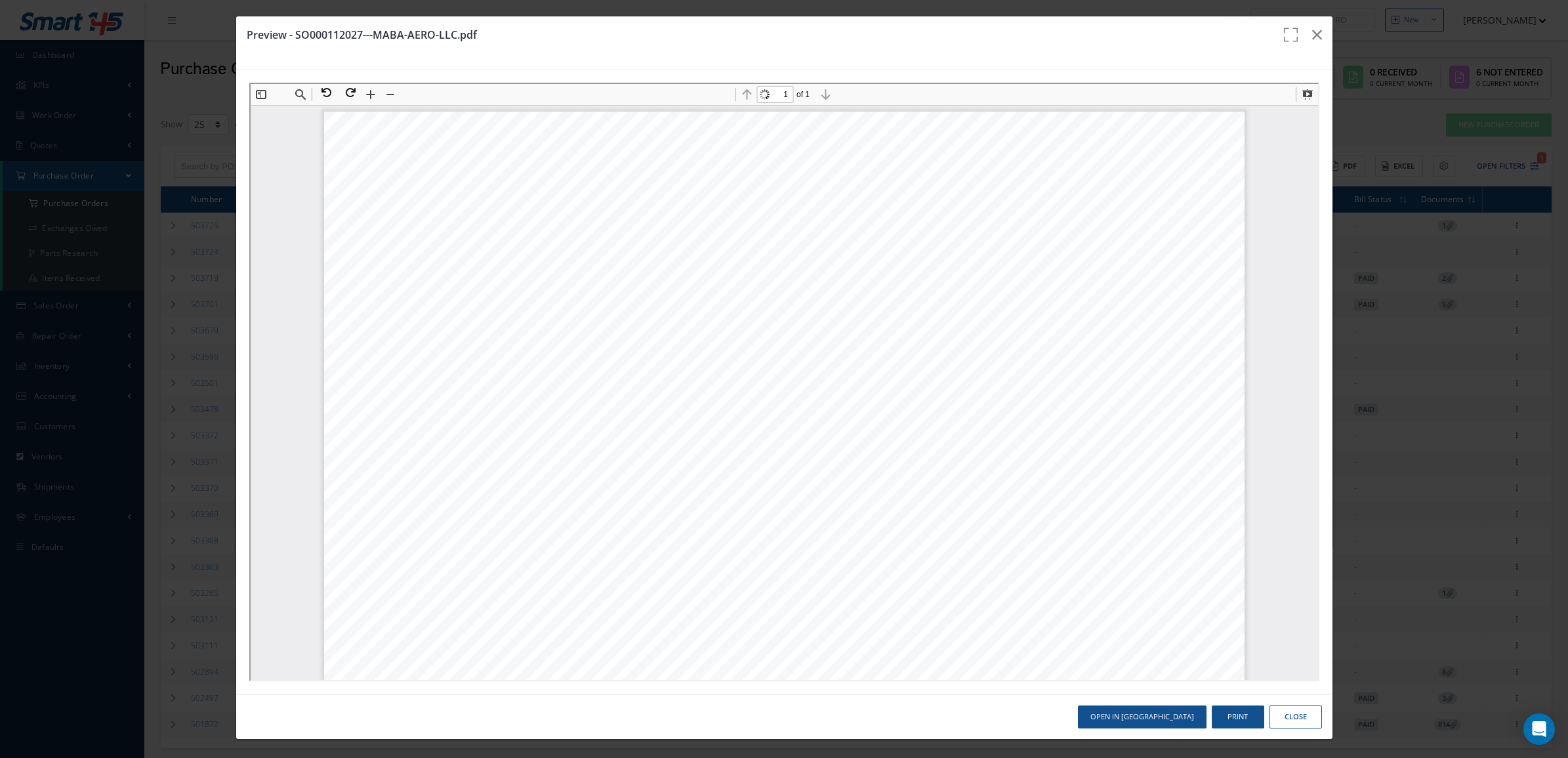
scroll to position [7, 0]
drag, startPoint x: 1210, startPoint y: 361, endPoint x: 1025, endPoint y: 363, distance: 185.0
click at [1025, 363] on div "No P/O No Ref. No-W/O HS Code Description Part Number Serial Nr. Country of Ori…" at bounding box center [782, 755] width 921 height 1302
click at [1313, 27] on icon "button" at bounding box center [1318, 34] width 10 height 16
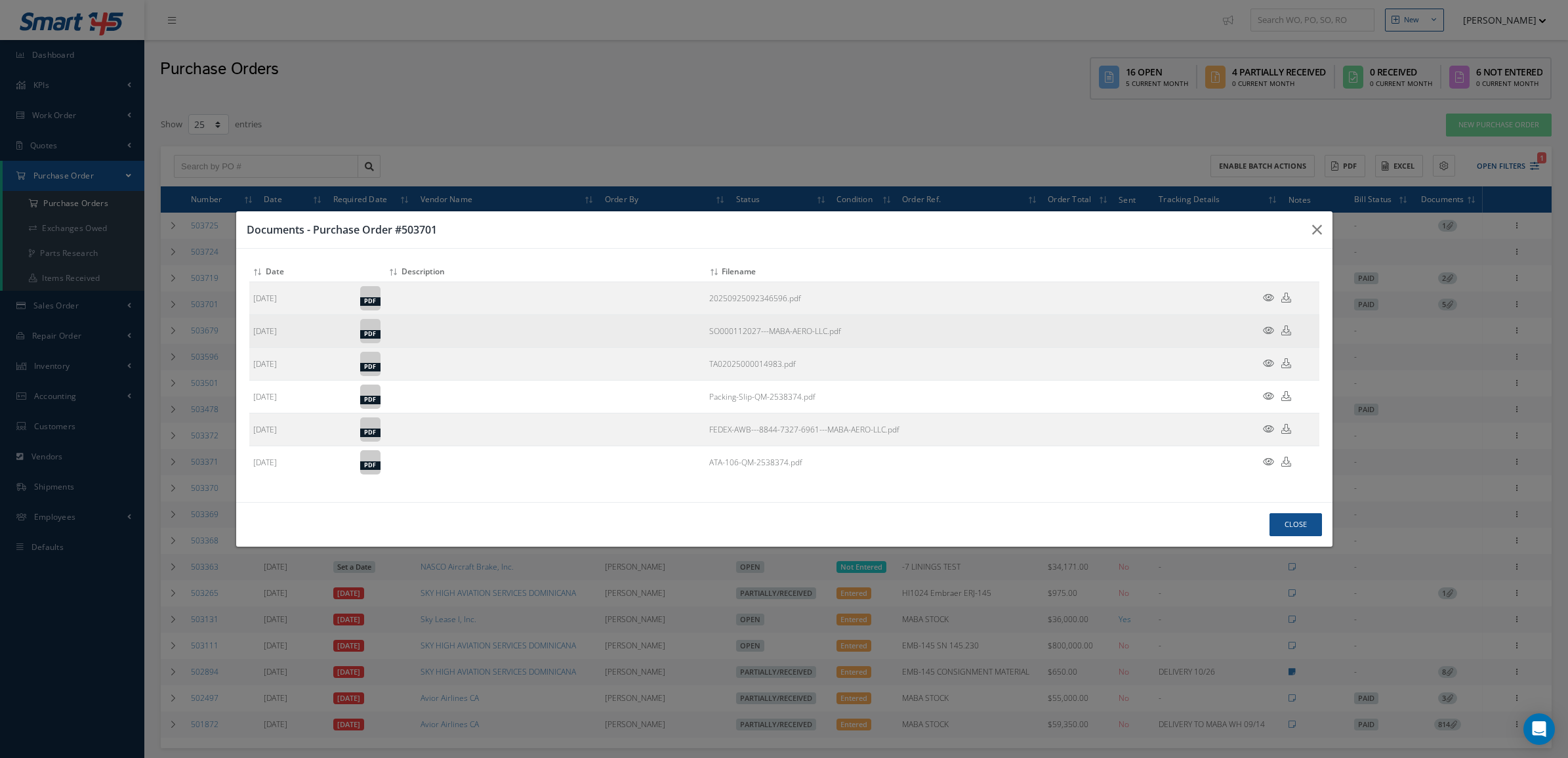
click at [1271, 331] on icon at bounding box center [1268, 331] width 11 height 10
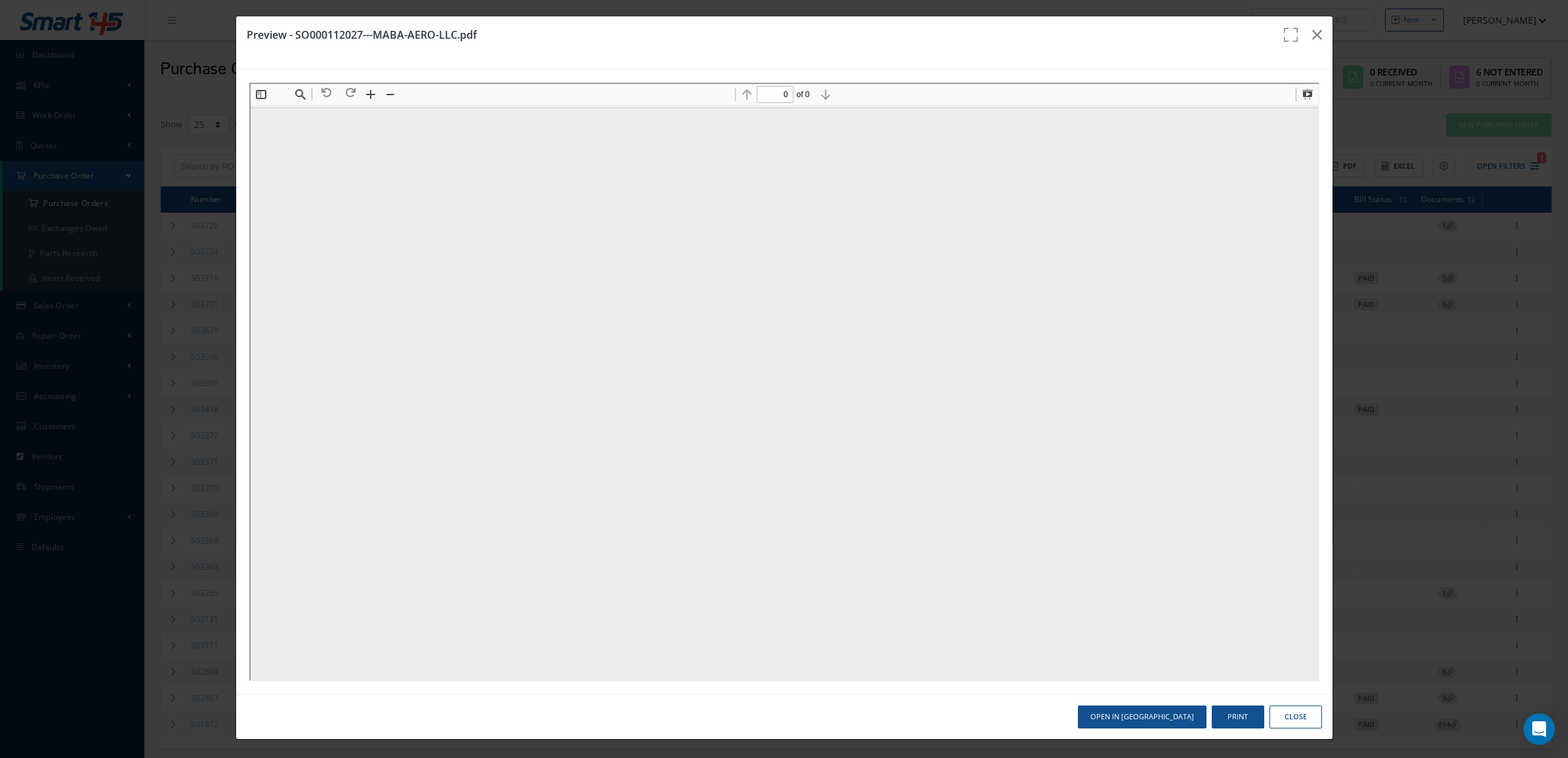
scroll to position [0, 0]
type input "1"
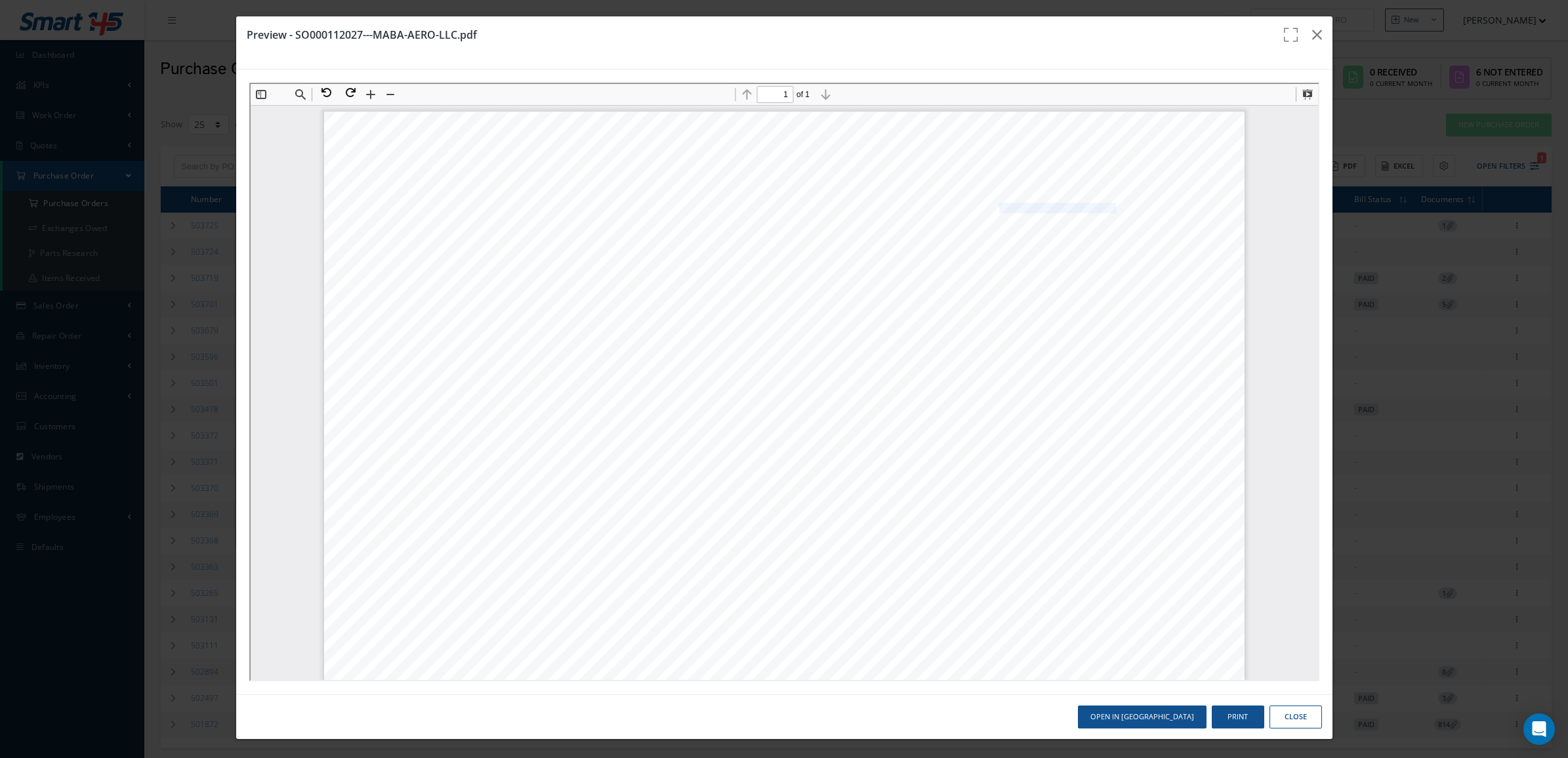
drag, startPoint x: 989, startPoint y: 206, endPoint x: 1104, endPoint y: 206, distance: 115.0
click at [1104, 206] on span "Turkish Airlines Technic Inc." at bounding box center [1056, 207] width 118 height 10
copy span "Turkish Airlines Technic Inc."
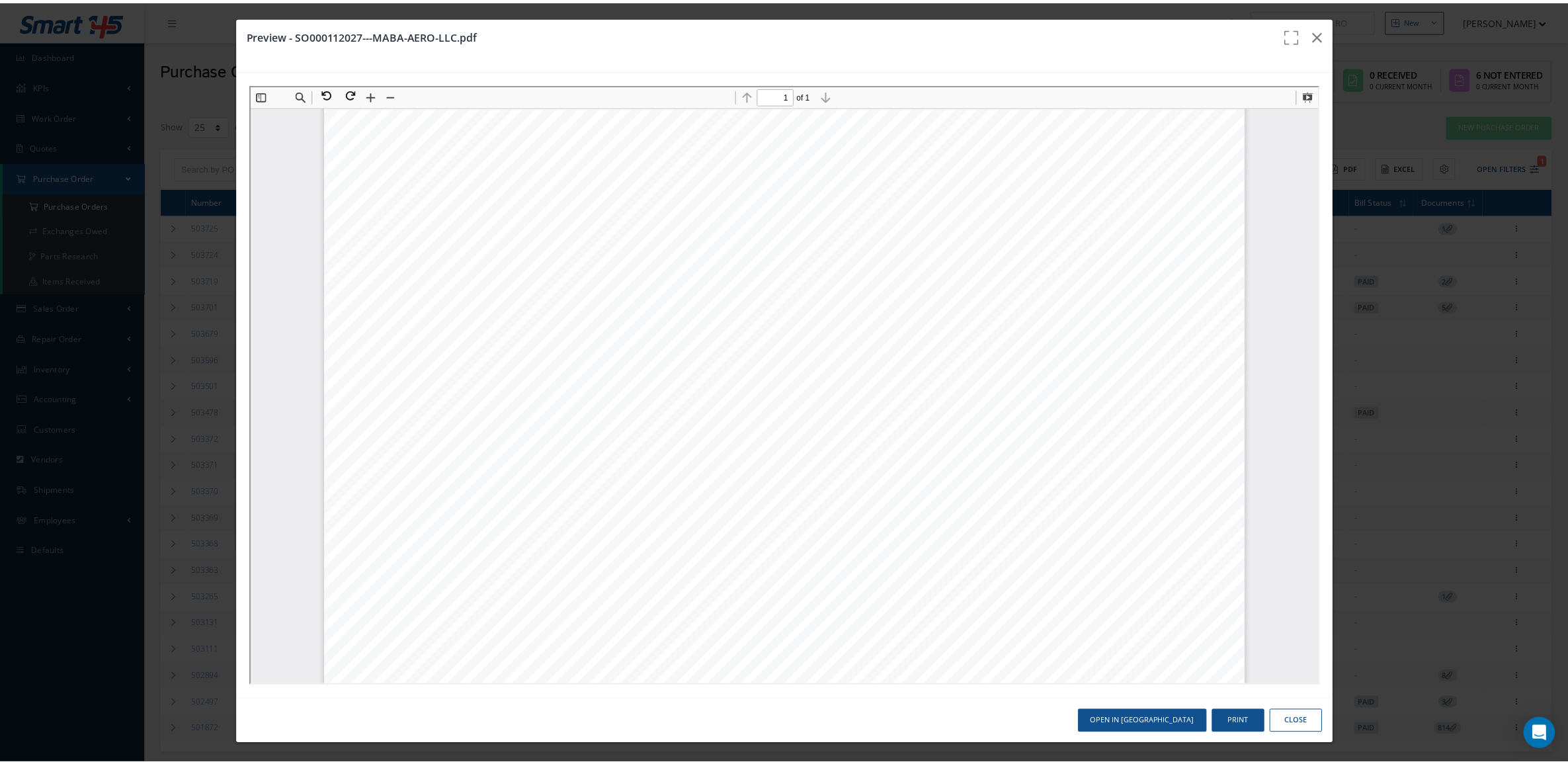
scroll to position [744, 0]
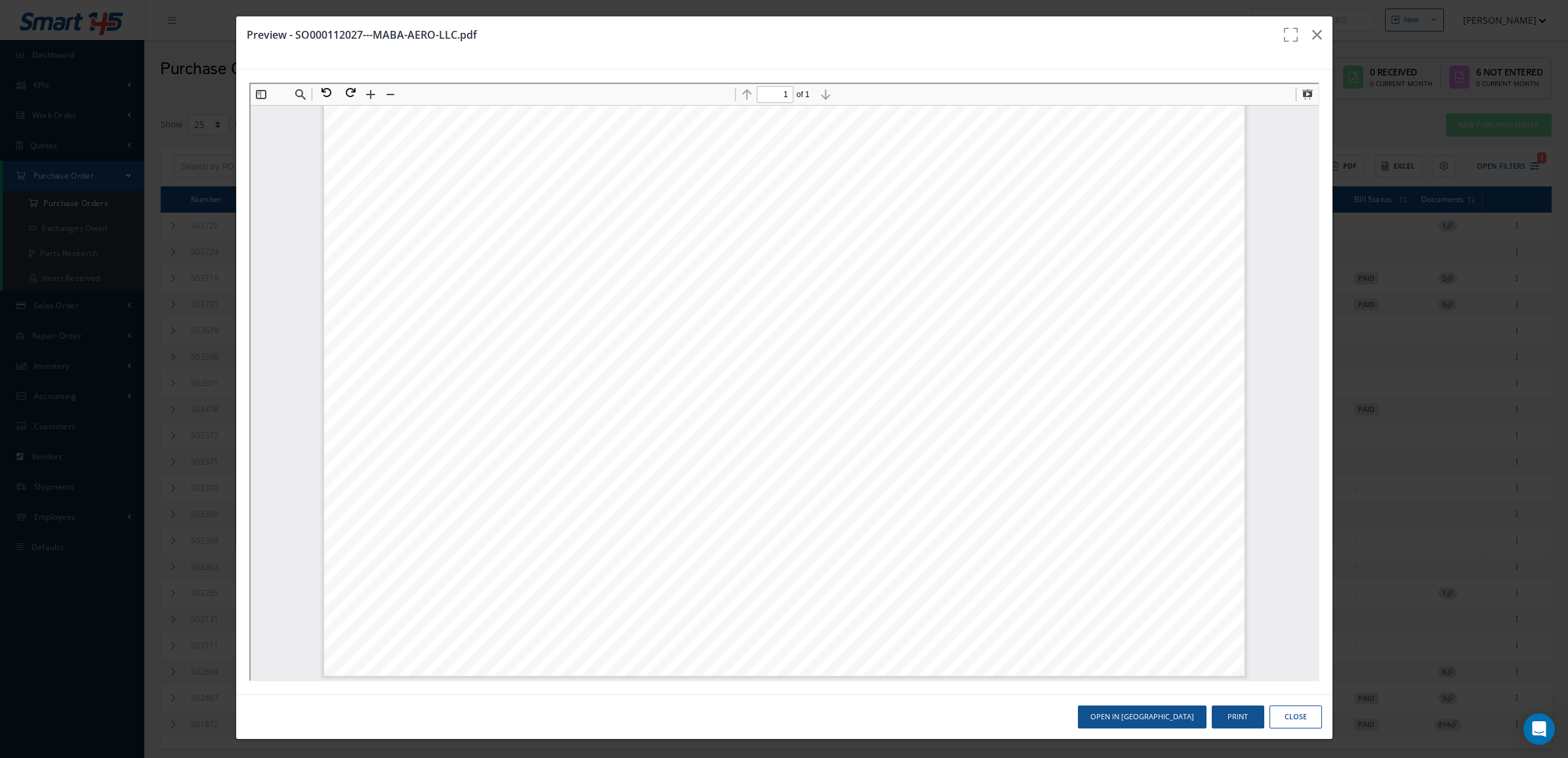
click at [1282, 710] on button "Close" at bounding box center [1296, 717] width 53 height 23
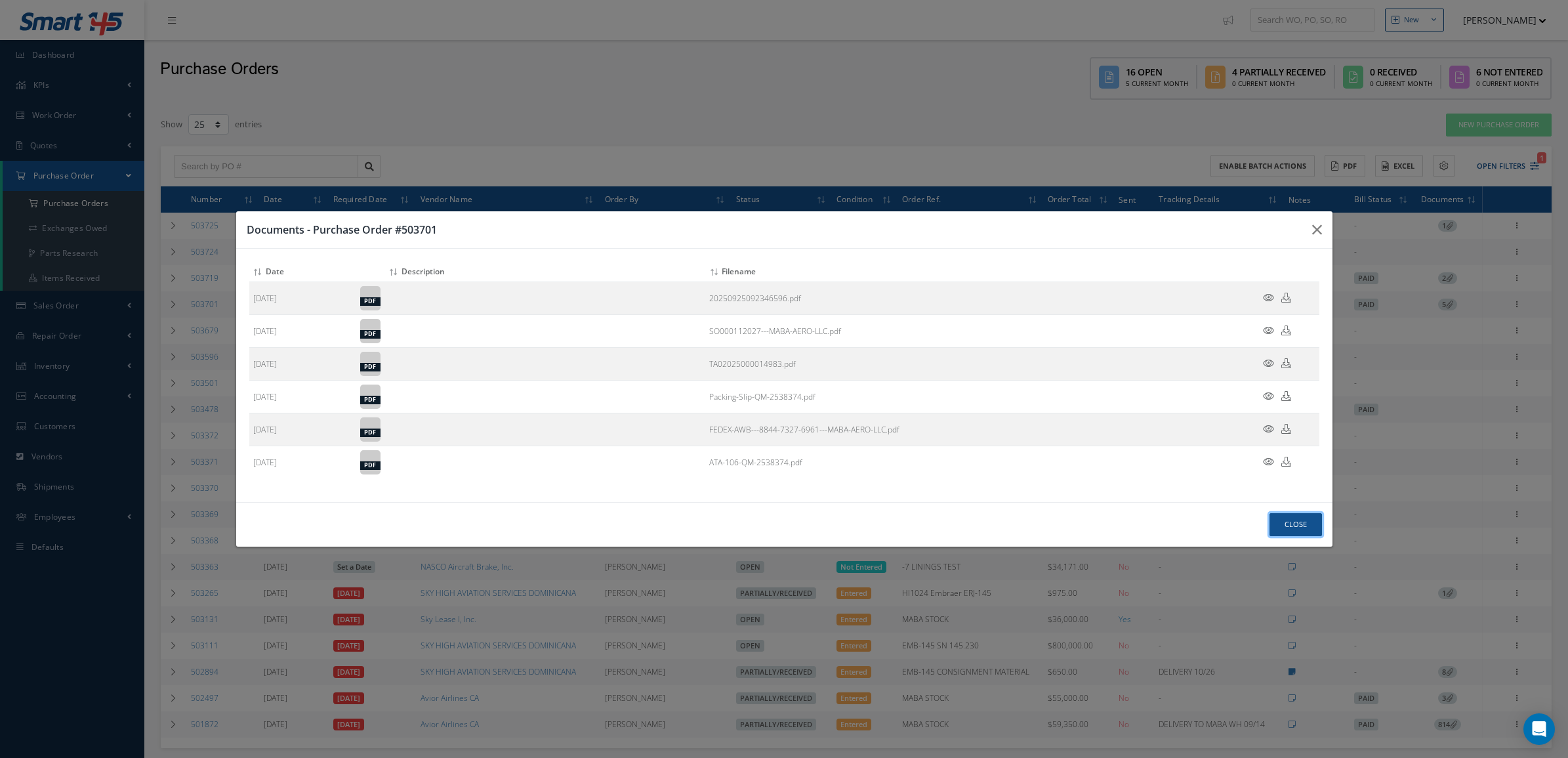
click at [1286, 528] on button "Close" at bounding box center [1296, 525] width 53 height 23
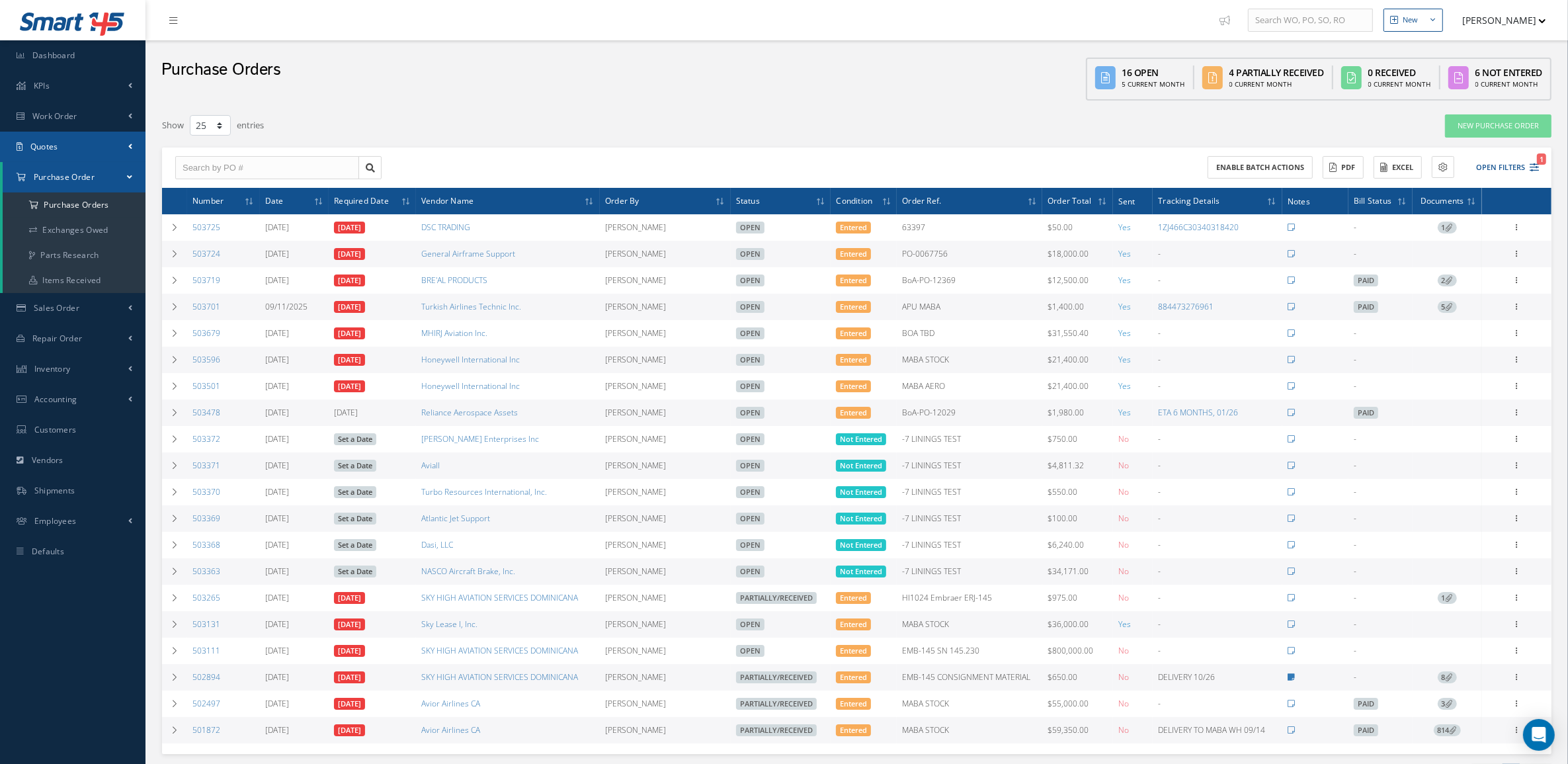
click at [64, 153] on link "Quotes" at bounding box center [72, 146] width 146 height 30
click at [71, 171] on link "Customers Quotes" at bounding box center [74, 175] width 143 height 25
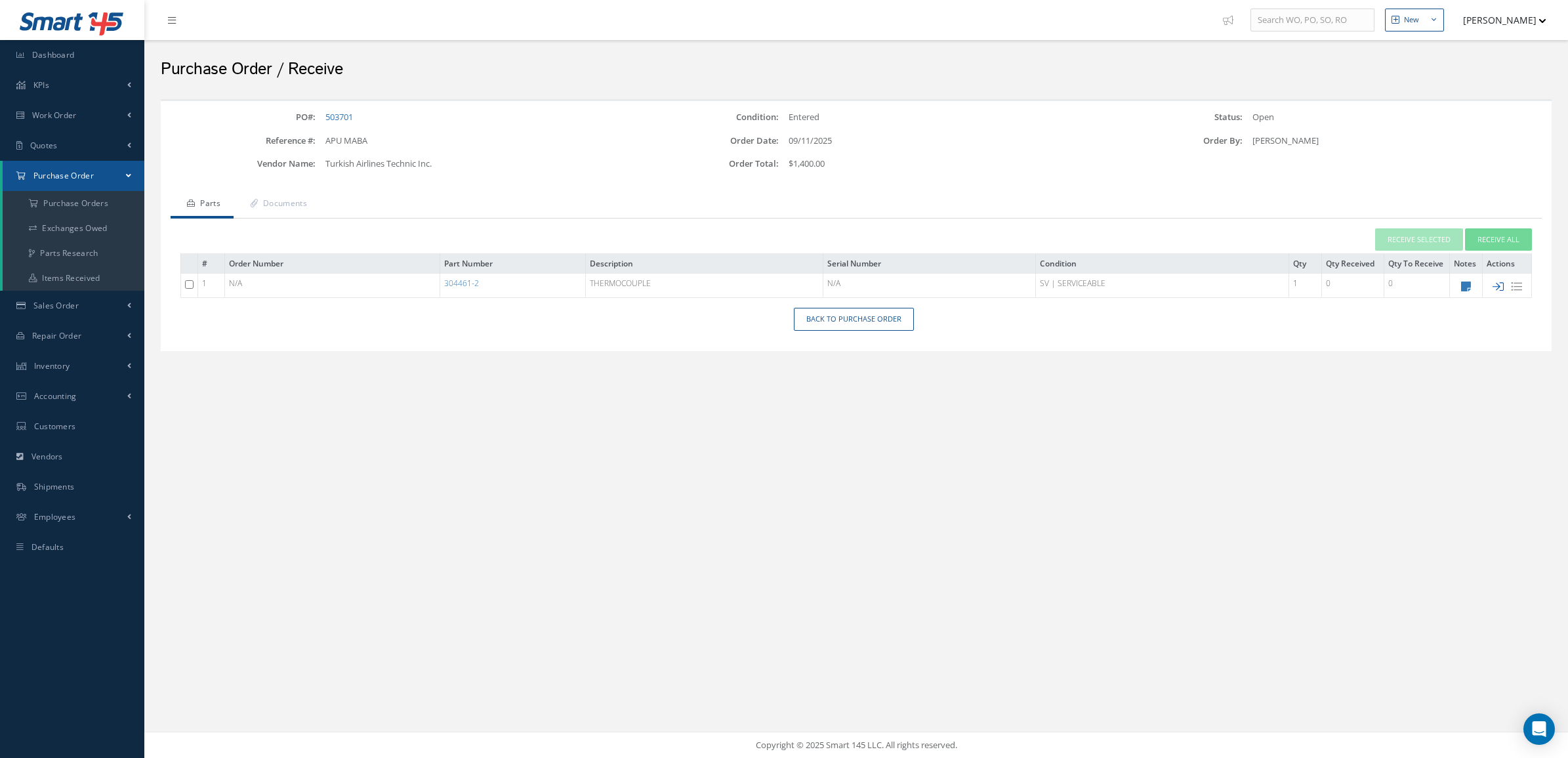
click at [1497, 286] on icon at bounding box center [1498, 286] width 11 height 11
type input "[DATE]"
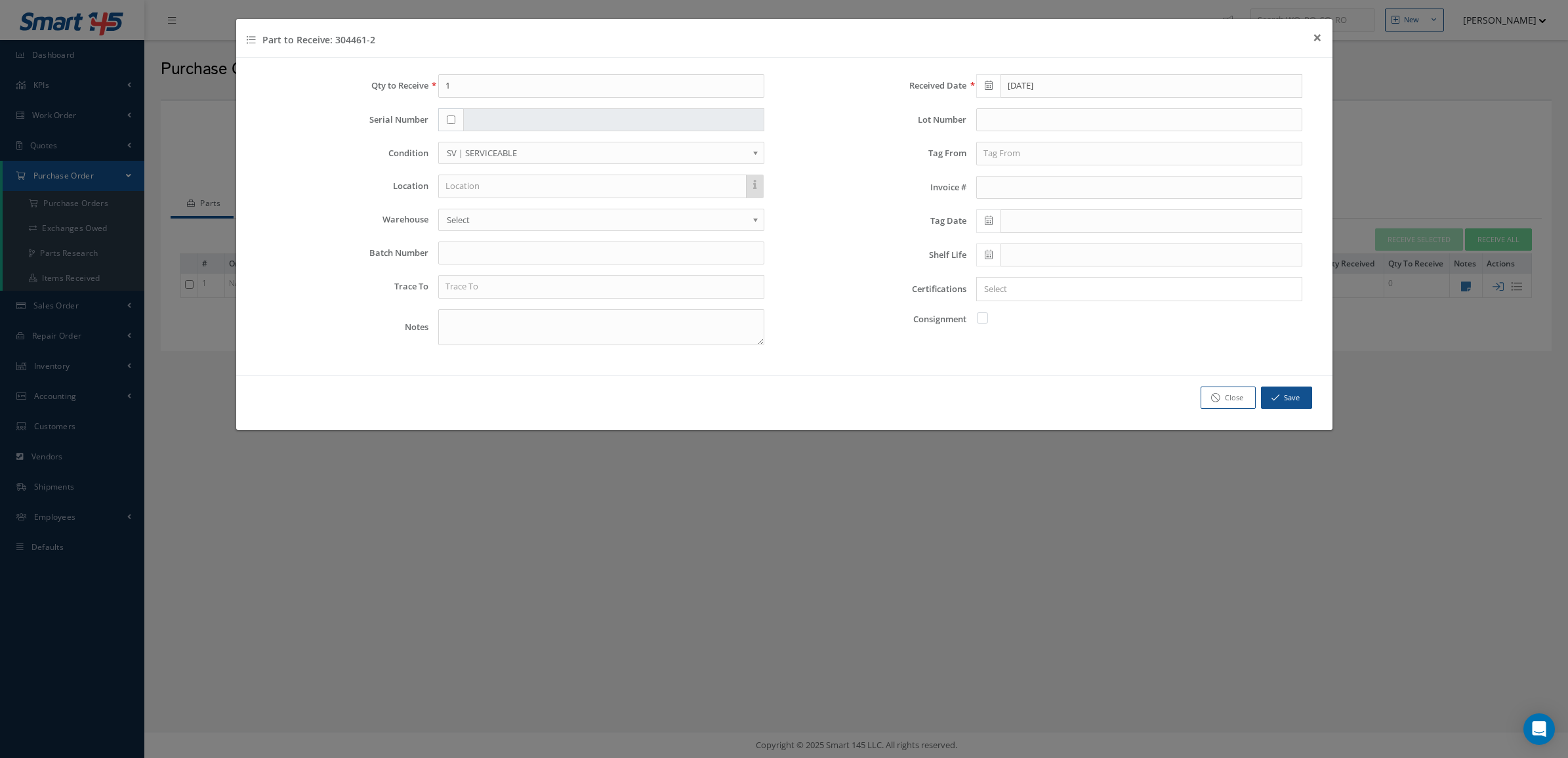
click at [447, 125] on div at bounding box center [451, 120] width 26 height 23
click at [447, 123] on input "checkbox" at bounding box center [451, 119] width 8 height 8
checkbox input "true"
type input "180"
drag, startPoint x: 575, startPoint y: 117, endPoint x: 348, endPoint y: 136, distance: 227.8
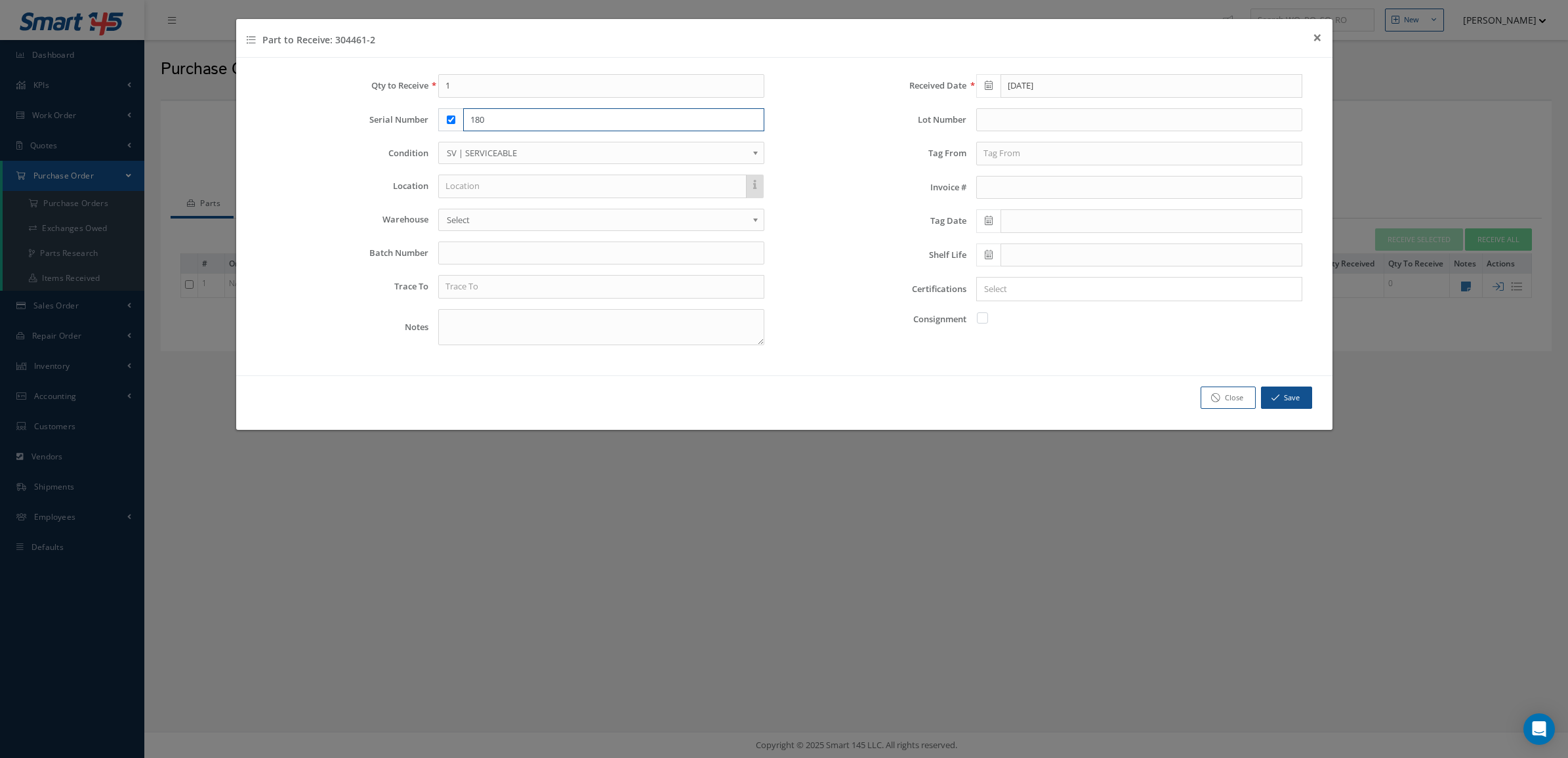
click at [351, 134] on div "Qty to Receive 1 Serial Number 180 Condition OH | OVERHAUL SV | SERVICEABLE RP …" at bounding box center [515, 215] width 539 height 281
click at [265, 69] on div "Qty to Receive 1 Serial Number Condition OH | OVERHAUL SV | SERVICEABLE RP | RE…" at bounding box center [784, 216] width 1096 height 317
click at [502, 122] on input "text" at bounding box center [614, 120] width 301 height 23
click at [489, 293] on input "text" at bounding box center [601, 286] width 326 height 23
click at [1202, 397] on link "Close" at bounding box center [1228, 398] width 55 height 23
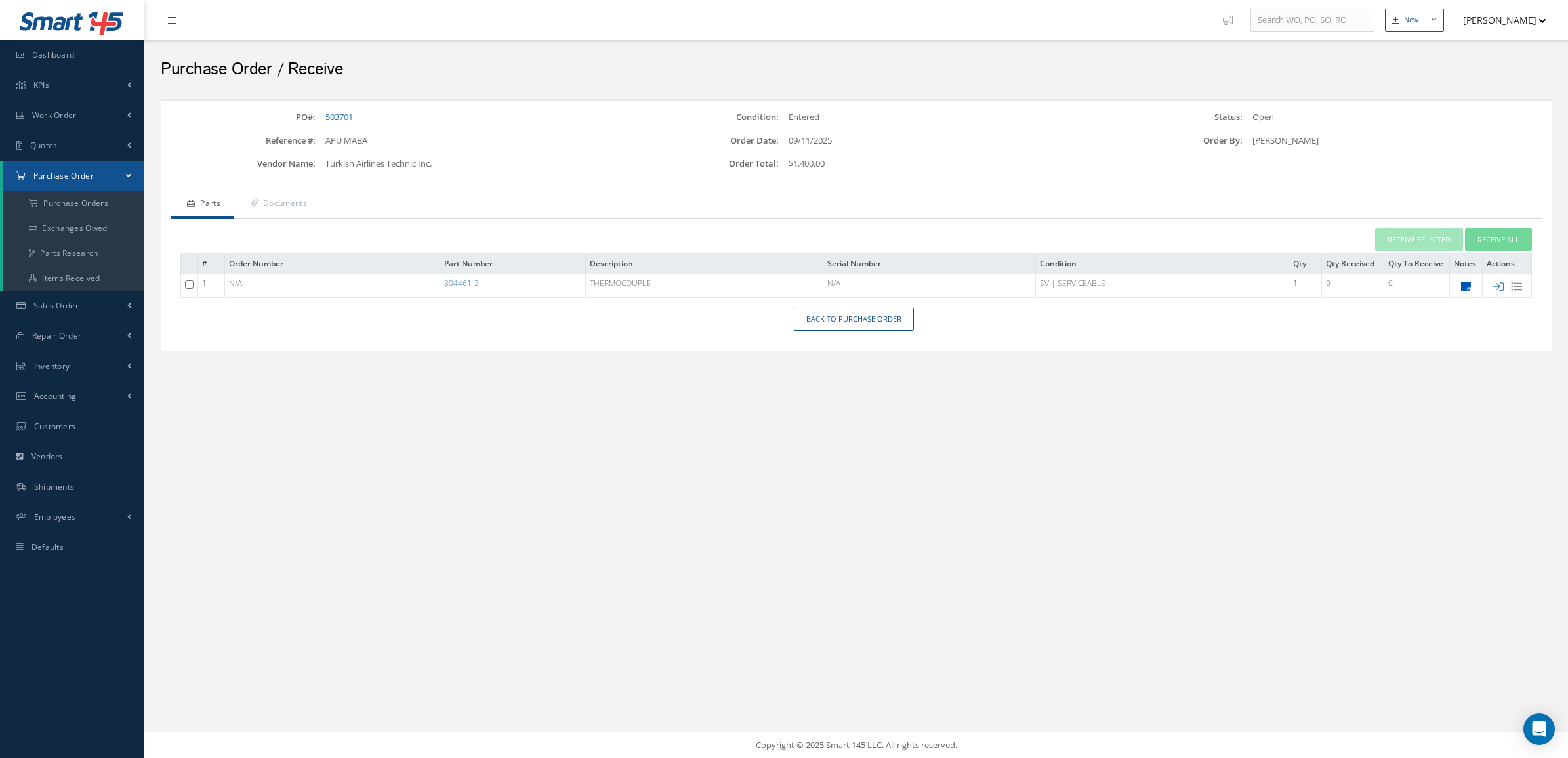
click at [1467, 283] on icon at bounding box center [1466, 286] width 10 height 11
type textarea "TT ATA 106 ONLY STOCK"
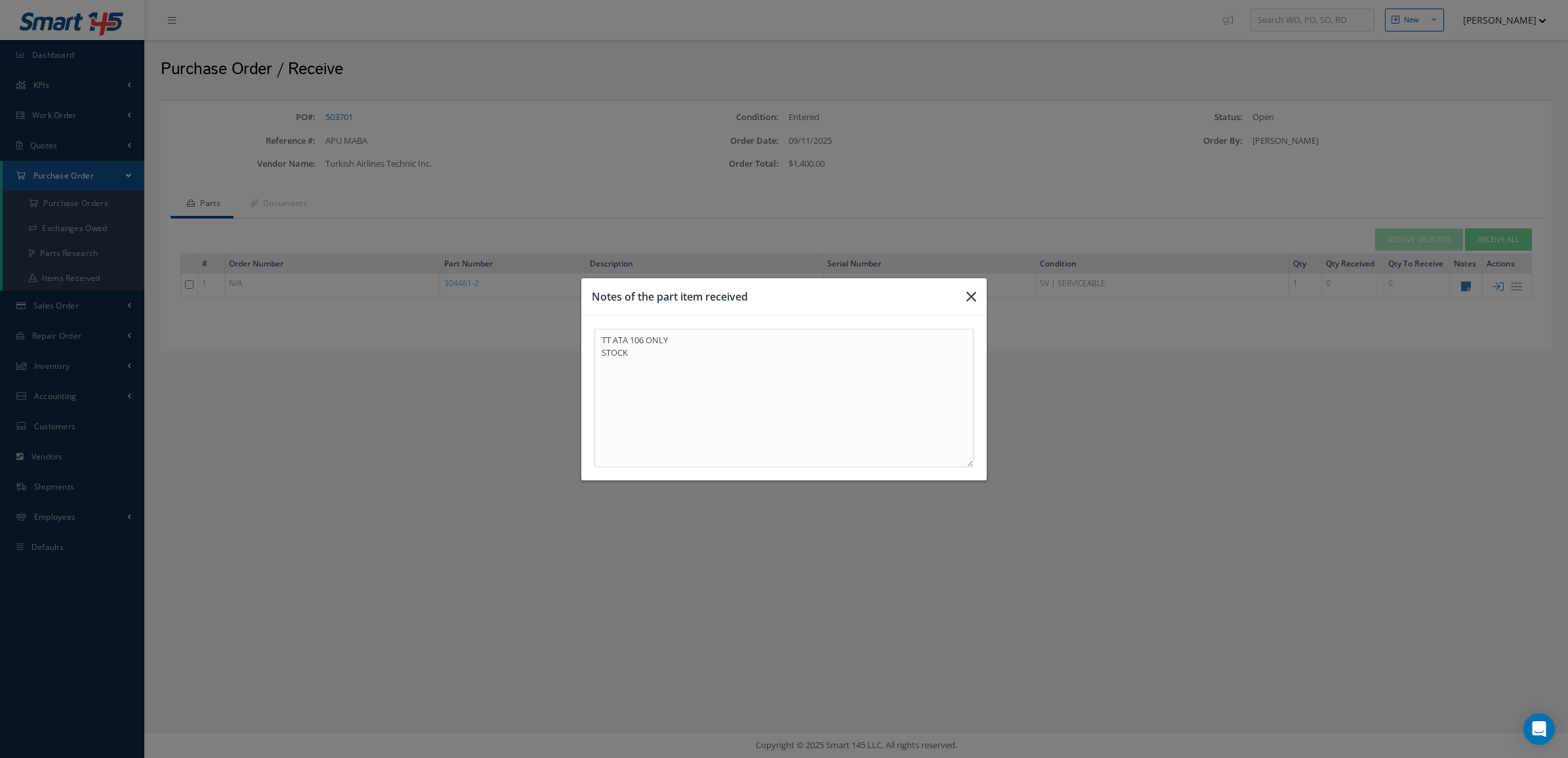
click at [969, 301] on icon "button" at bounding box center [972, 296] width 10 height 16
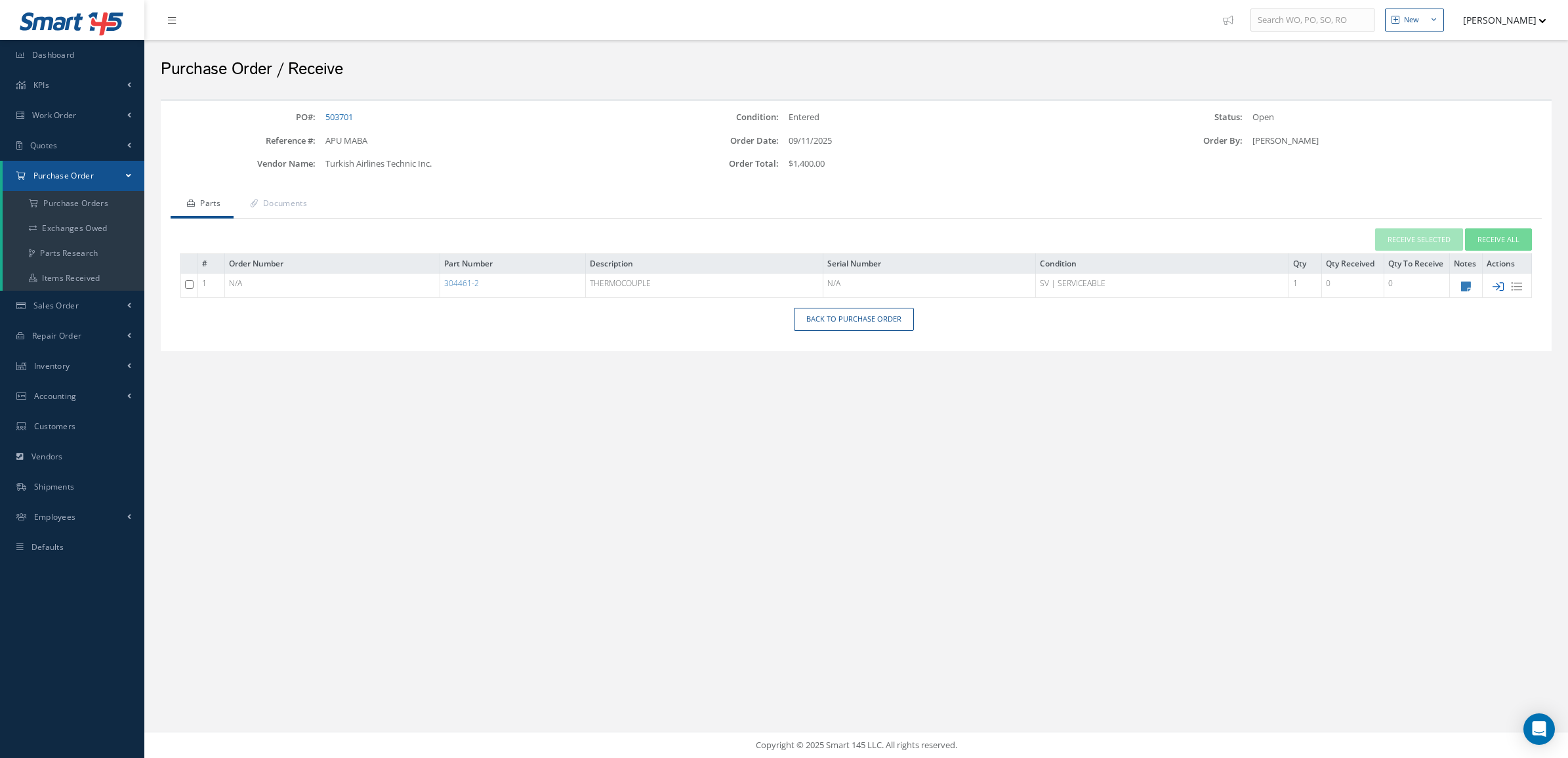
click at [1493, 286] on icon at bounding box center [1498, 286] width 11 height 11
checkbox input "false"
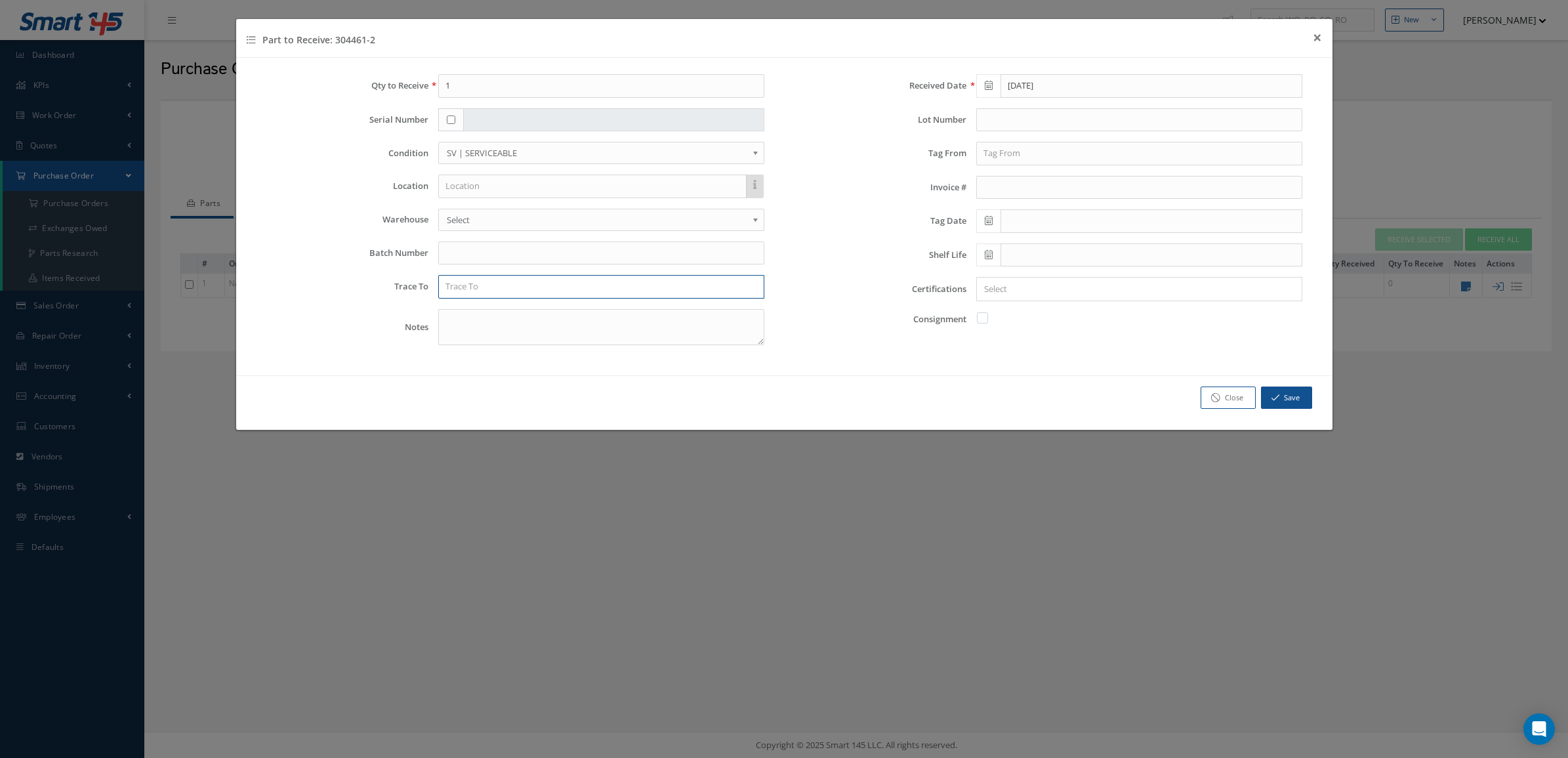
click at [457, 283] on input "text" at bounding box center [601, 286] width 326 height 23
paste input "Turkish Airlines Technic Inc."
type input "Turkish Airlines Technic Inc."
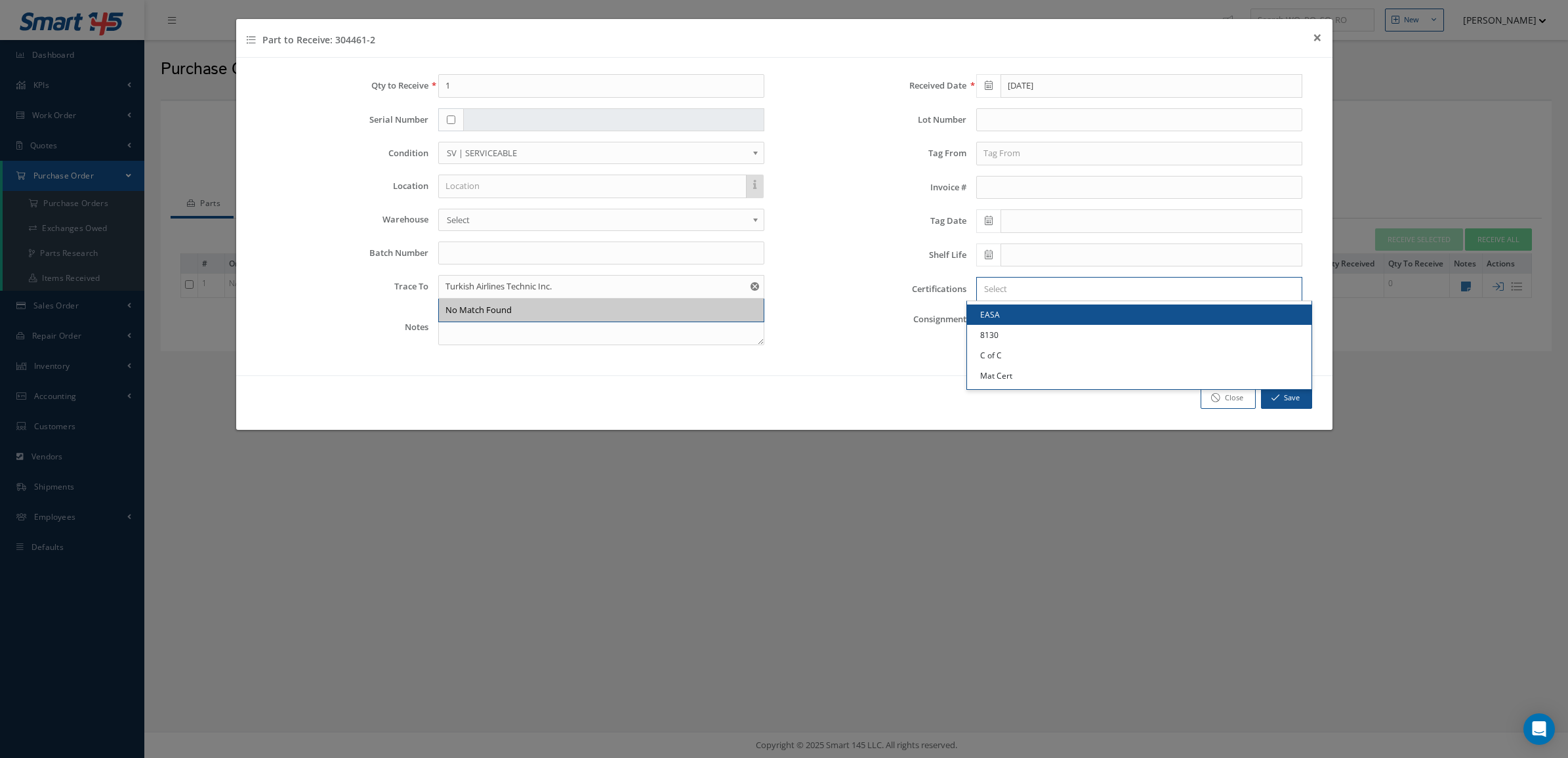
click at [1010, 287] on input "Search for option" at bounding box center [1136, 289] width 316 height 14
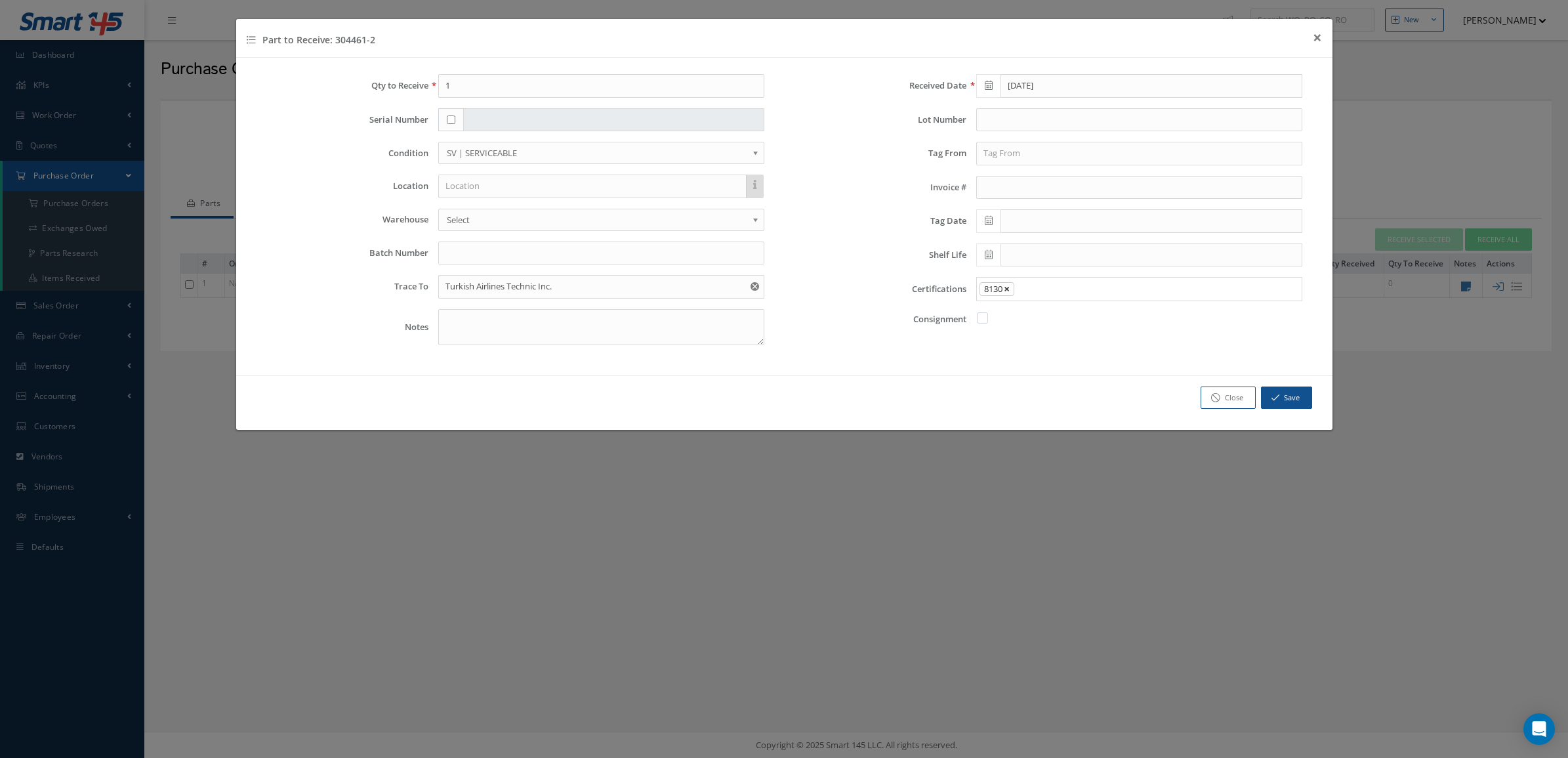
click at [1008, 296] on span "×" at bounding box center [1007, 288] width 6 height 14
click at [1008, 296] on input "Search for option" at bounding box center [1136, 289] width 316 height 14
click at [1011, 350] on link "C of C" at bounding box center [1140, 355] width 345 height 20
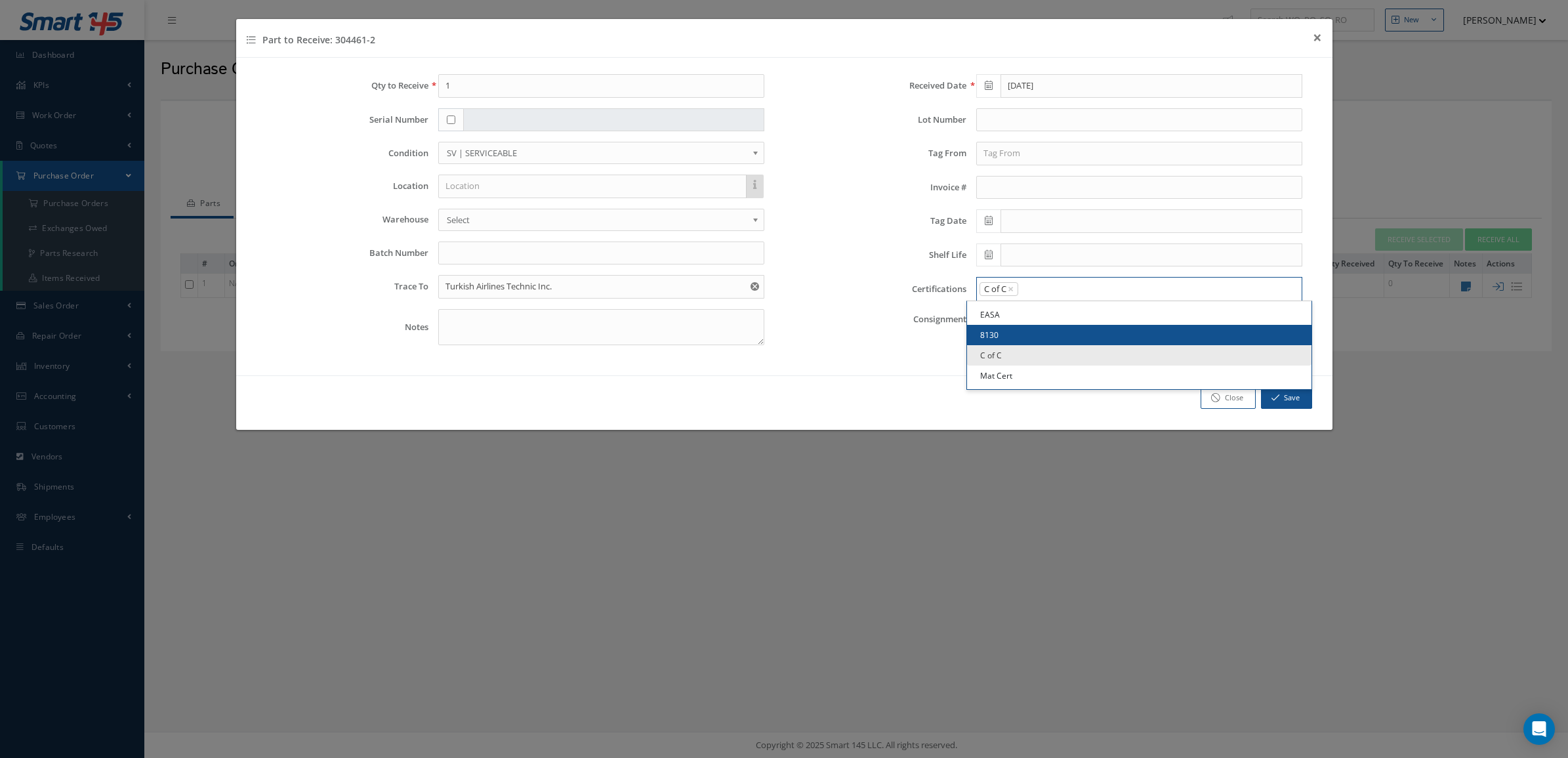
click at [1052, 286] on input "Search for option" at bounding box center [1156, 289] width 275 height 14
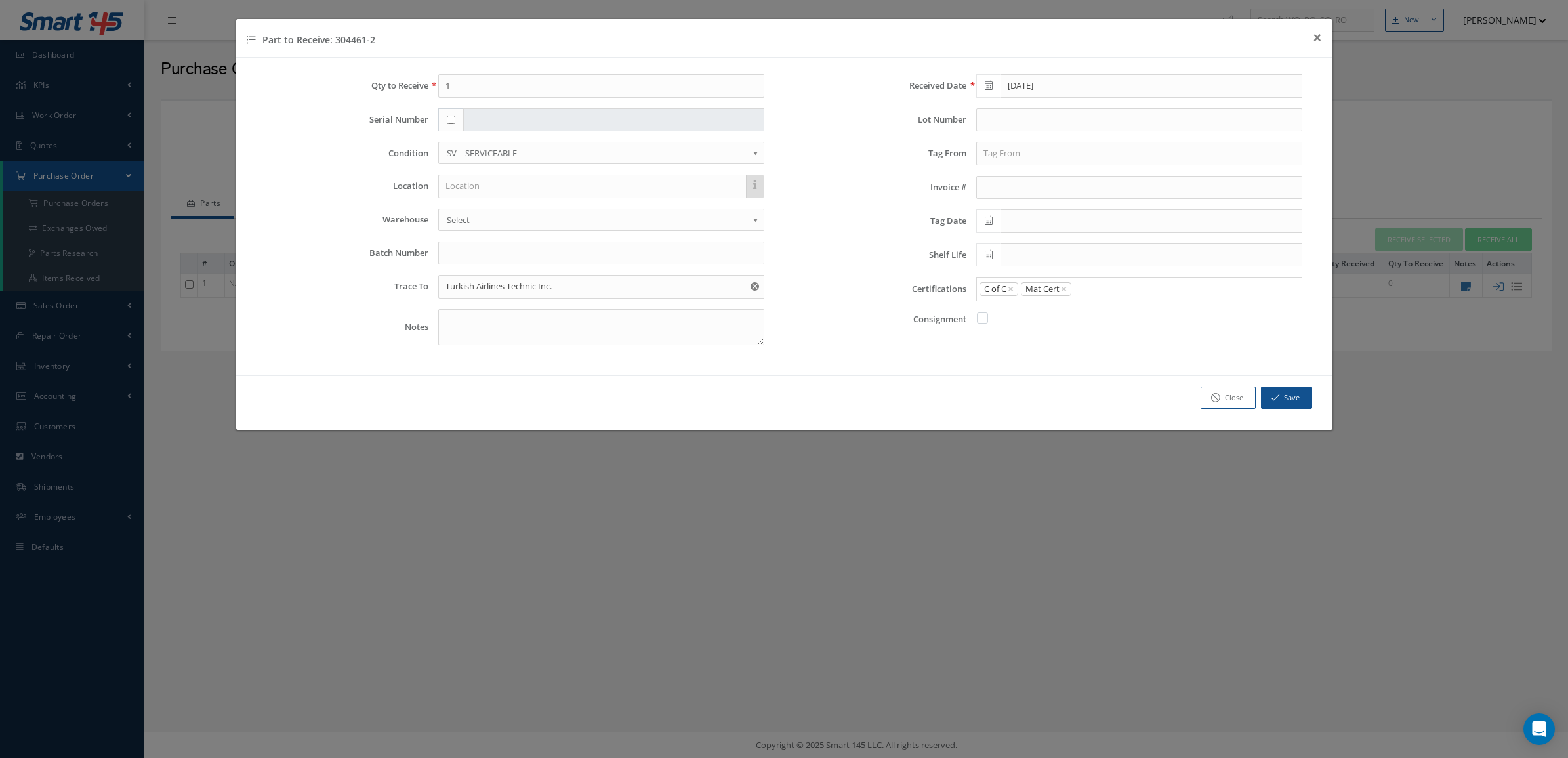
drag, startPoint x: 1040, startPoint y: 376, endPoint x: 1038, endPoint y: 339, distance: 37.1
click at [1039, 376] on link "Mat Cert" at bounding box center [1140, 376] width 345 height 20
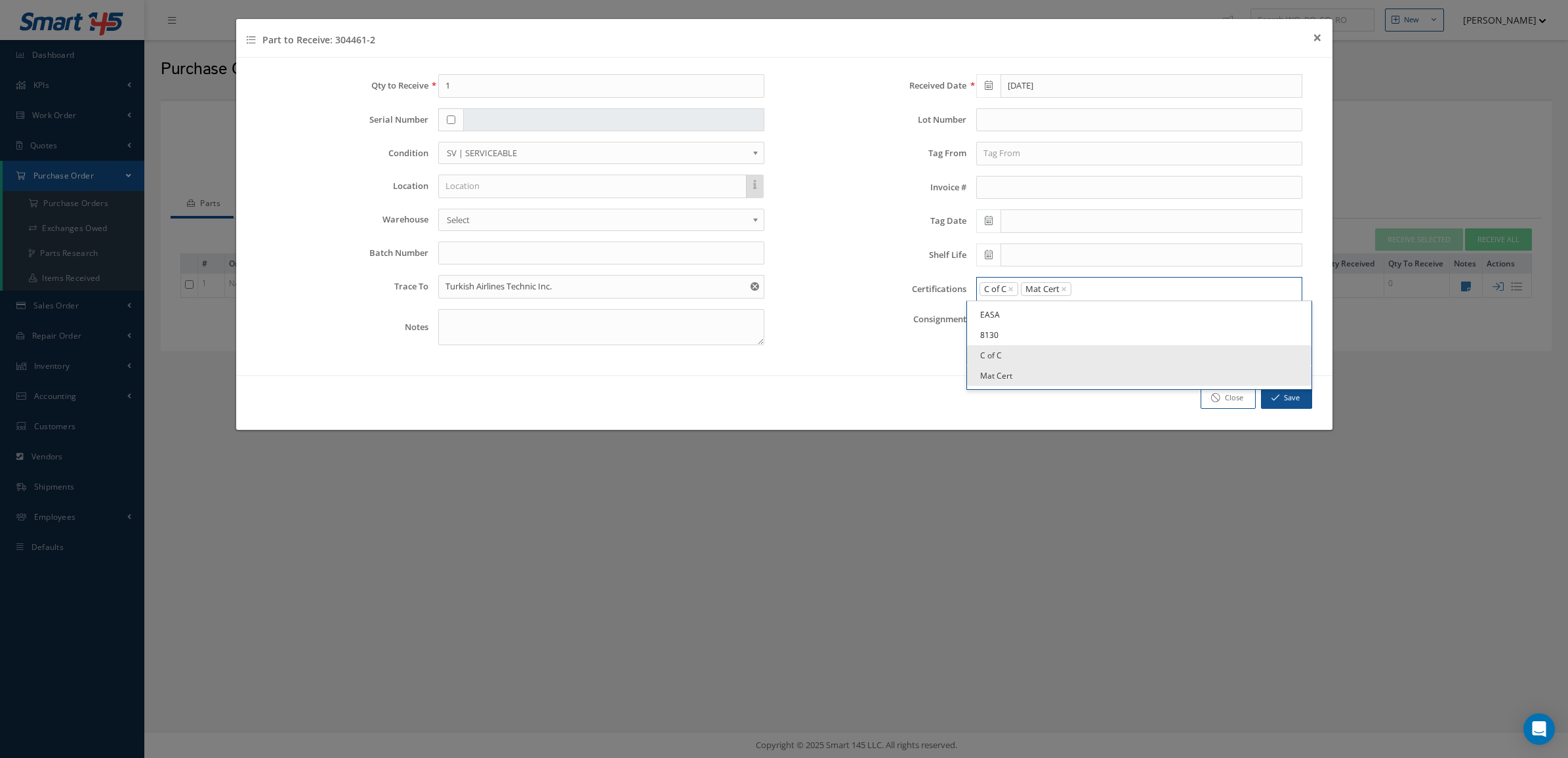
click at [1088, 294] on input "Search for option" at bounding box center [1184, 289] width 222 height 14
click at [1063, 336] on link "8130" at bounding box center [1140, 335] width 345 height 20
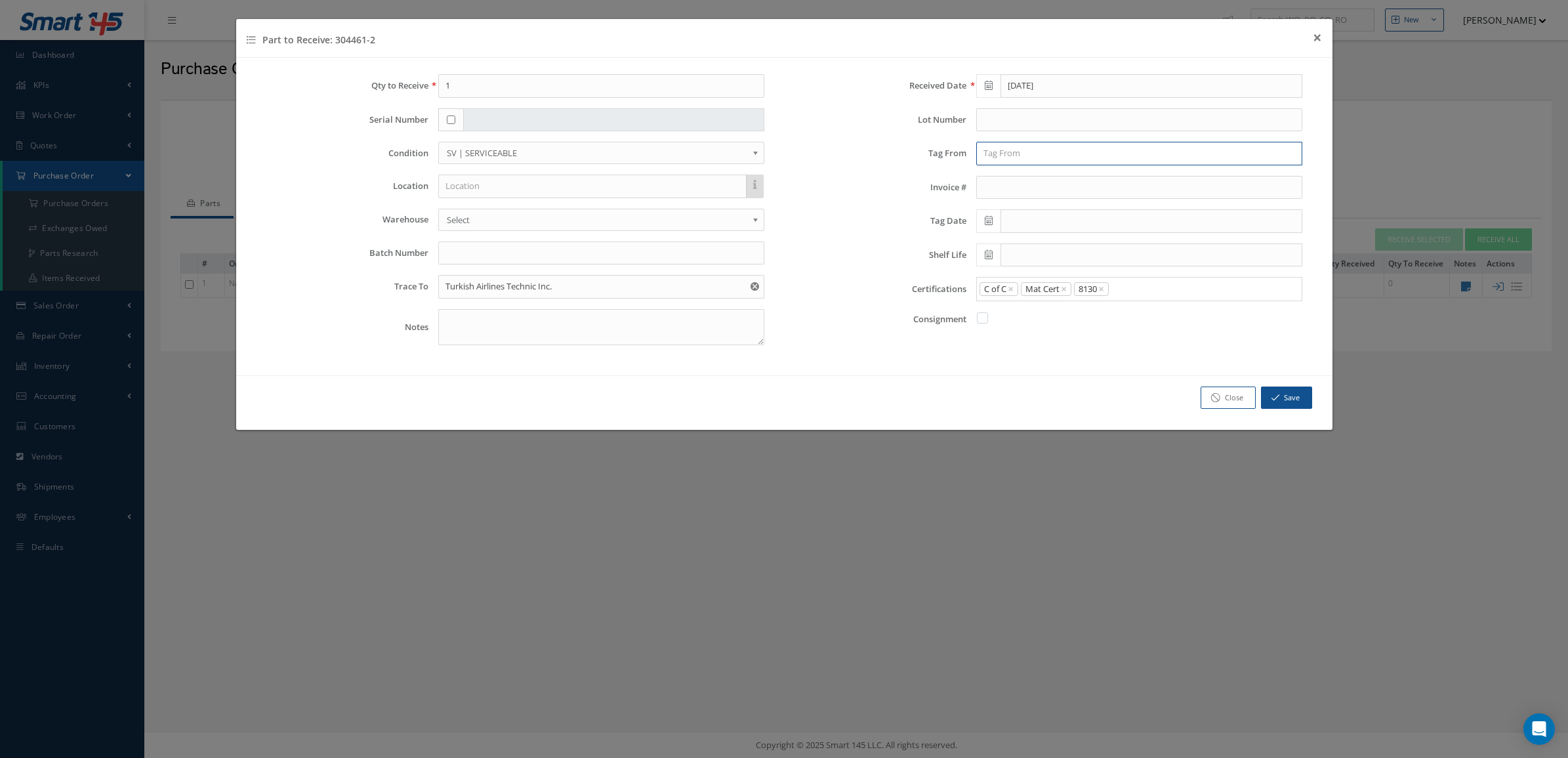
click at [999, 149] on input "text" at bounding box center [1140, 154] width 326 height 23
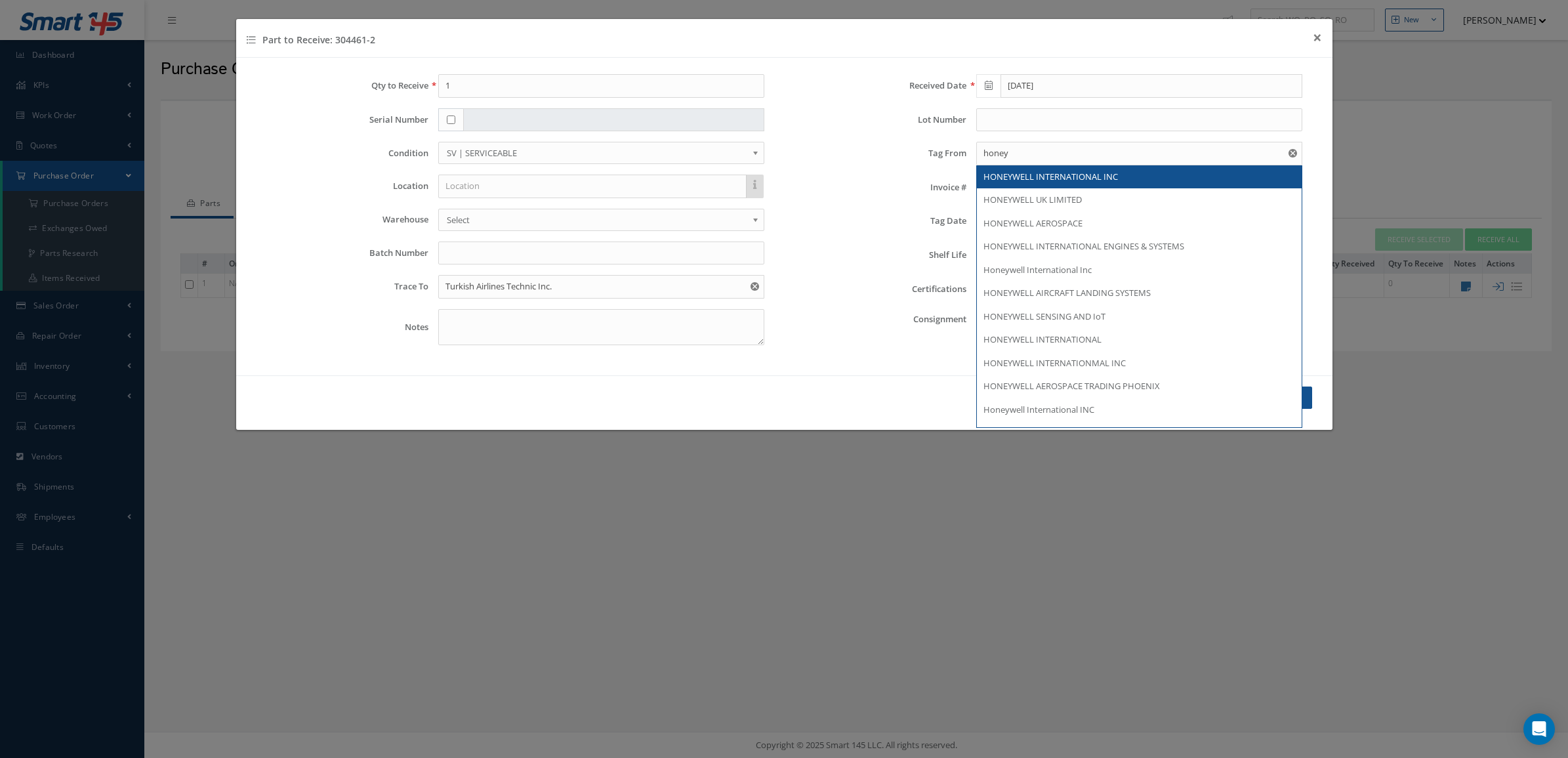
click at [1038, 178] on span "HONEYWELL INTERNATIONAL INC" at bounding box center [1050, 176] width 134 height 12
type input "HONEYWELL INTERNATIONAL INC"
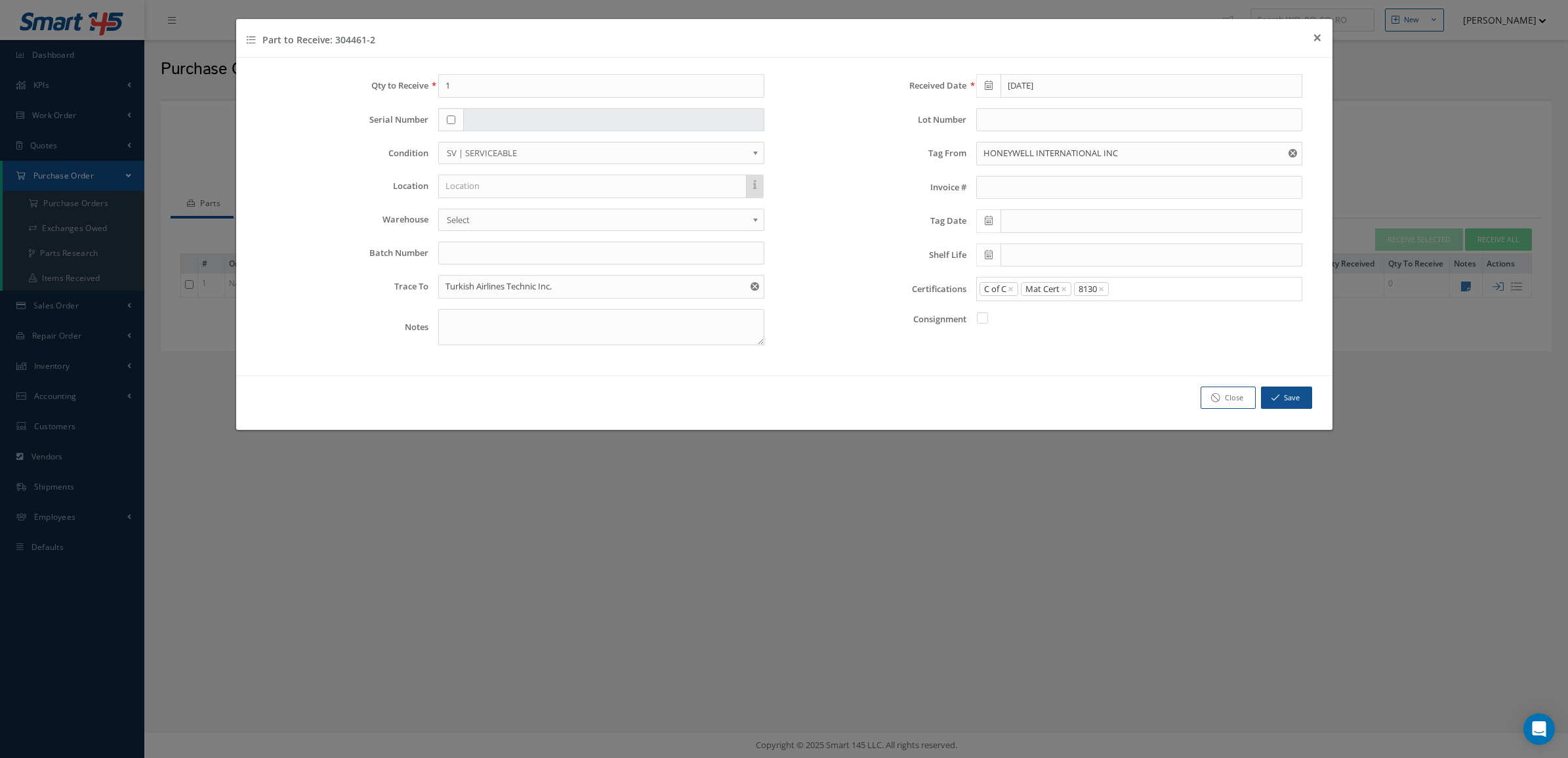
click at [991, 216] on span at bounding box center [989, 221] width 24 height 23
click at [1014, 246] on th "September 2025" at bounding box center [1045, 245] width 99 height 20
click at [986, 246] on th "«" at bounding box center [987, 245] width 20 height 20
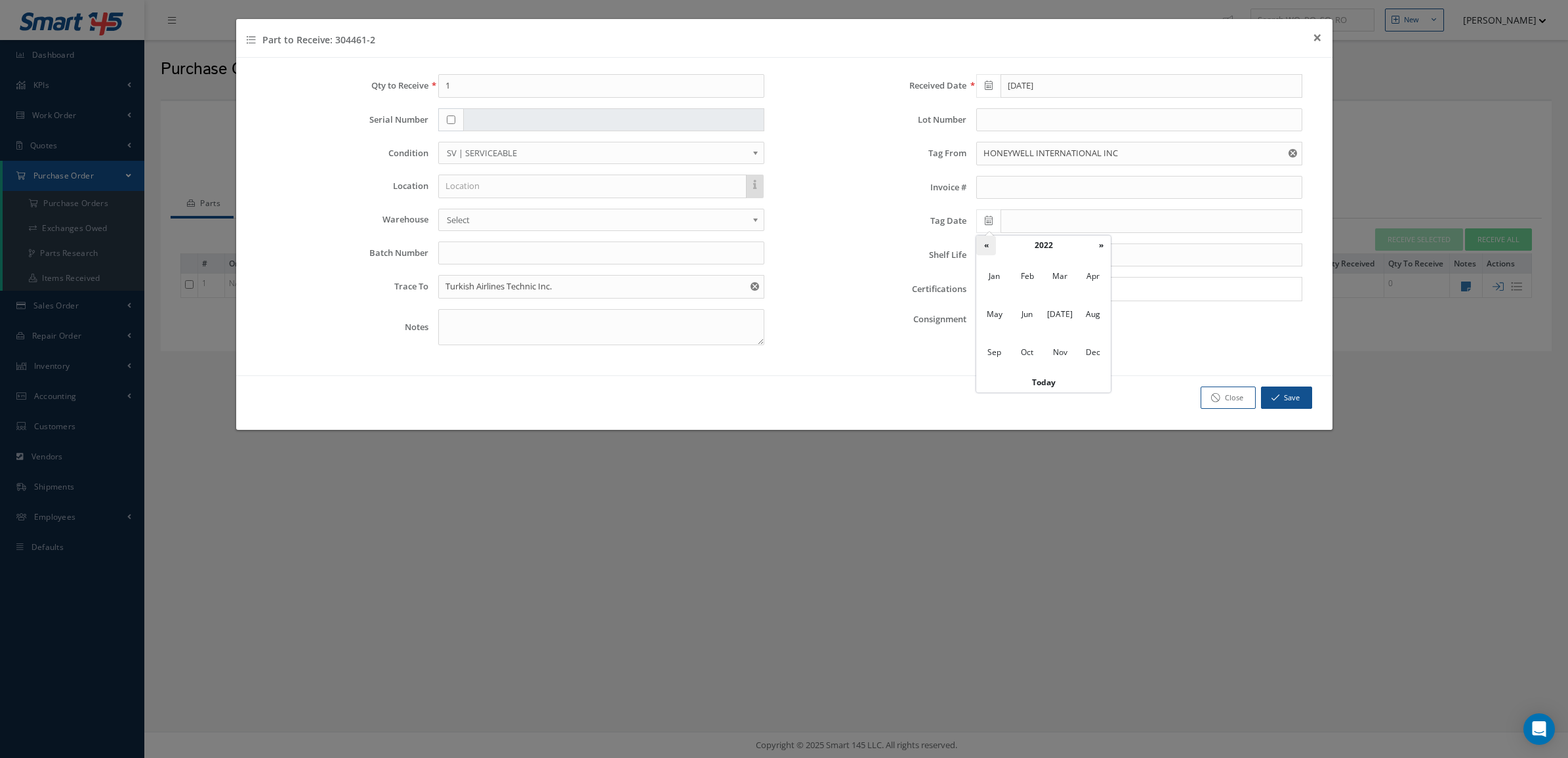
click at [986, 246] on th "«" at bounding box center [987, 245] width 20 height 20
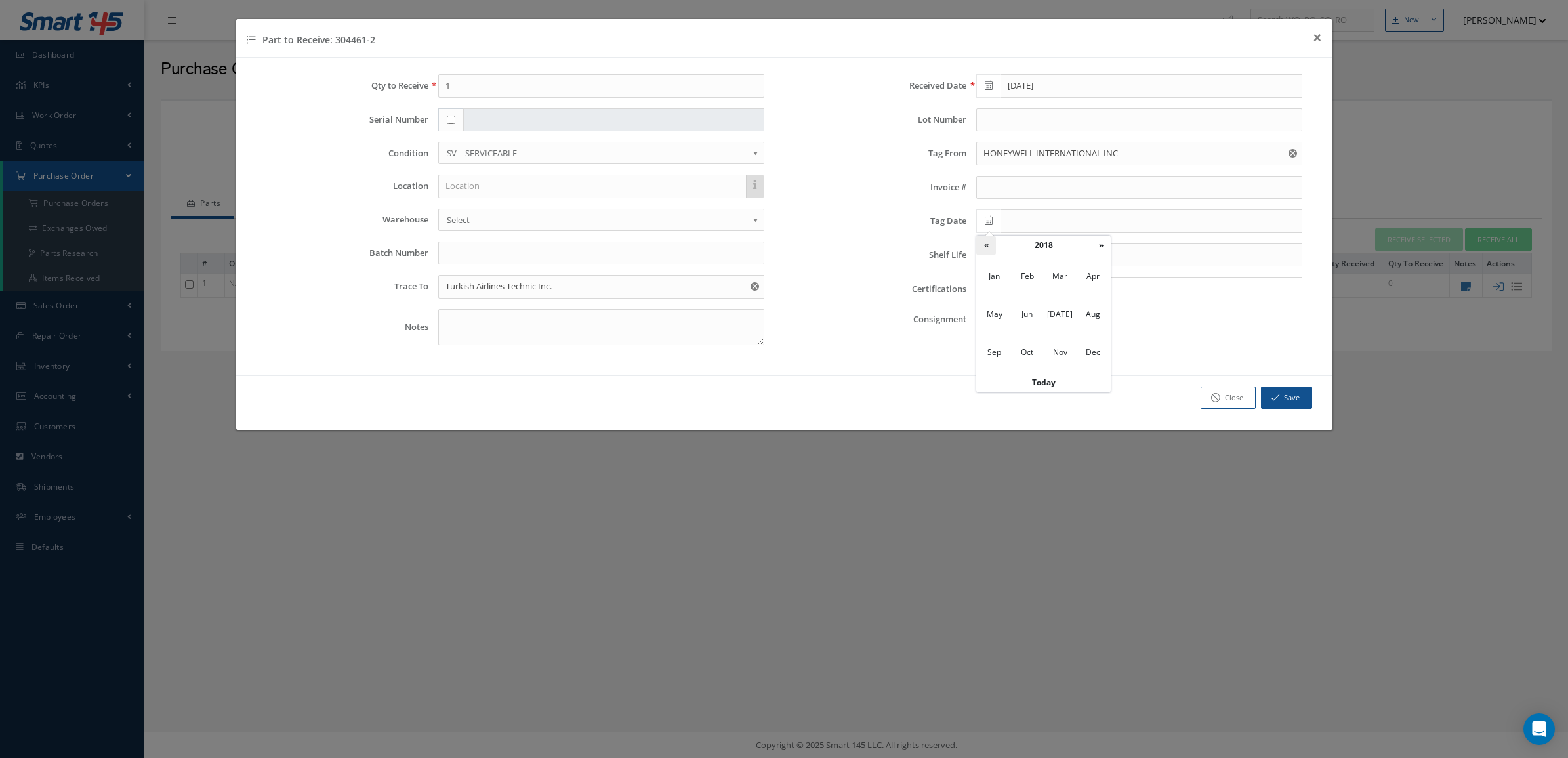
click at [986, 246] on th "«" at bounding box center [987, 245] width 20 height 20
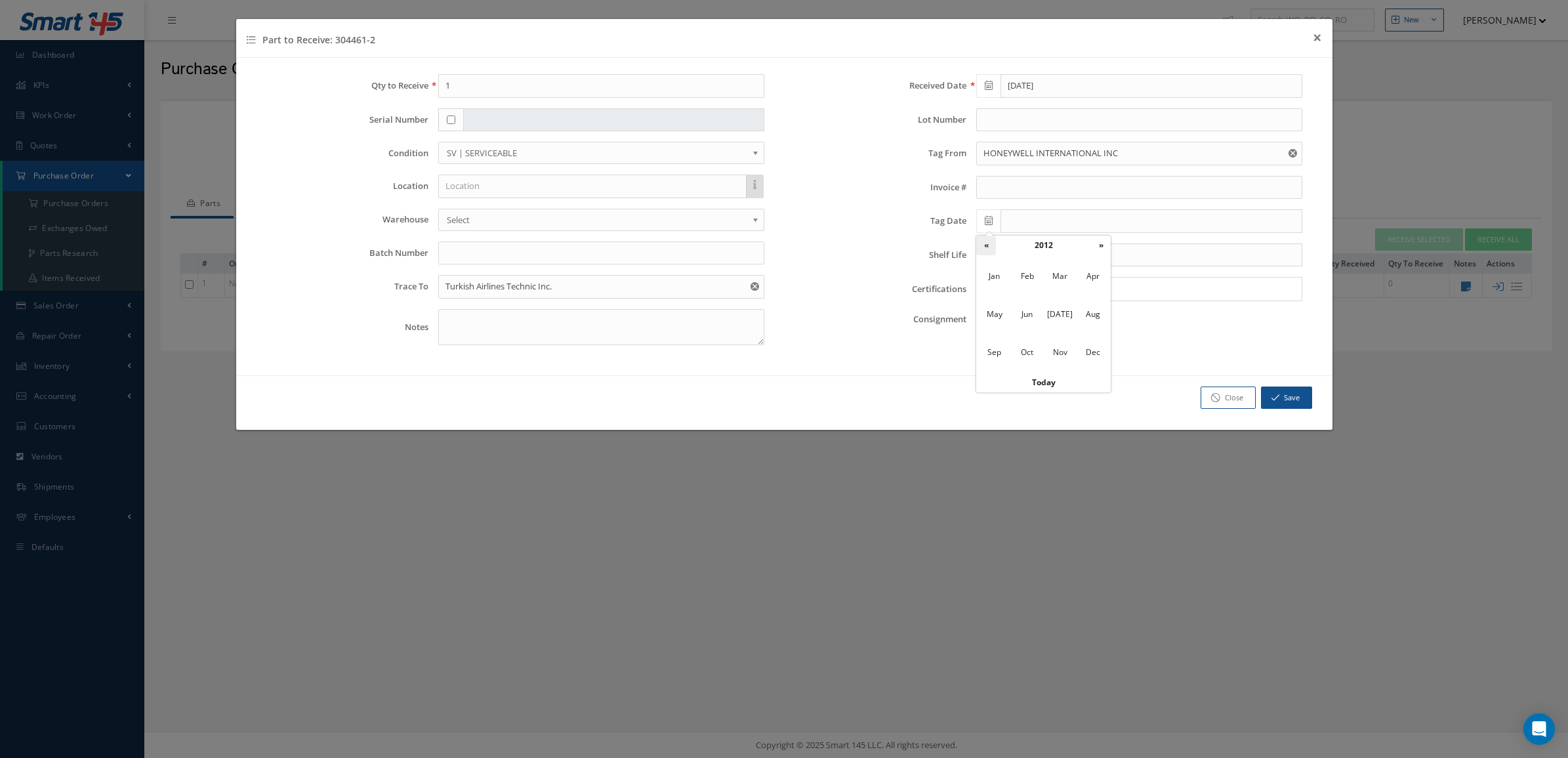
click at [986, 246] on th "«" at bounding box center [987, 245] width 20 height 20
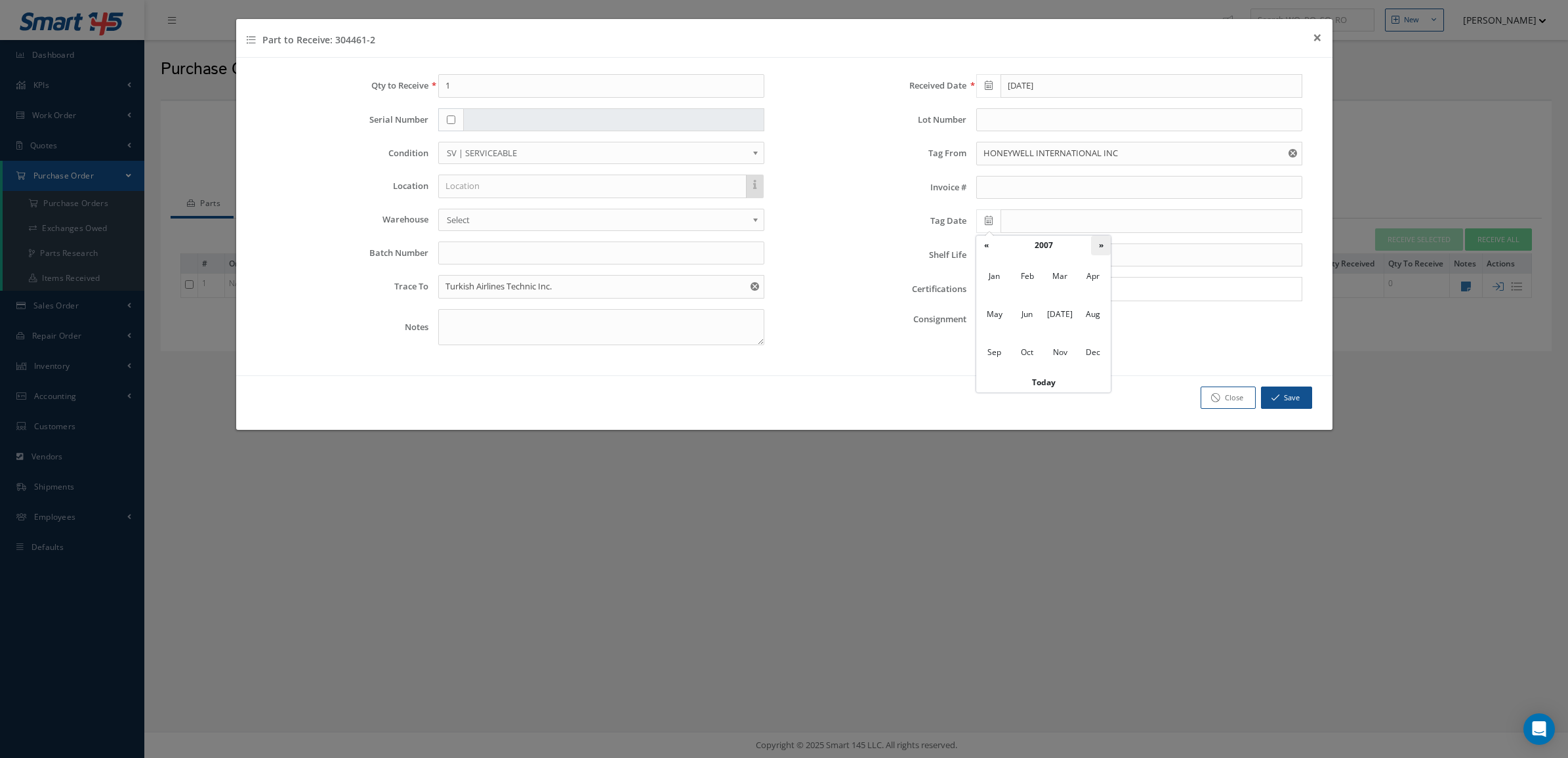
click at [1104, 244] on th "»" at bounding box center [1101, 245] width 20 height 20
click at [993, 353] on span "Sep" at bounding box center [994, 352] width 30 height 35
click at [1008, 320] on td "15" at bounding box center [1006, 324] width 20 height 20
type input "09/15/2008"
click at [1281, 401] on button "Save" at bounding box center [1287, 398] width 51 height 23
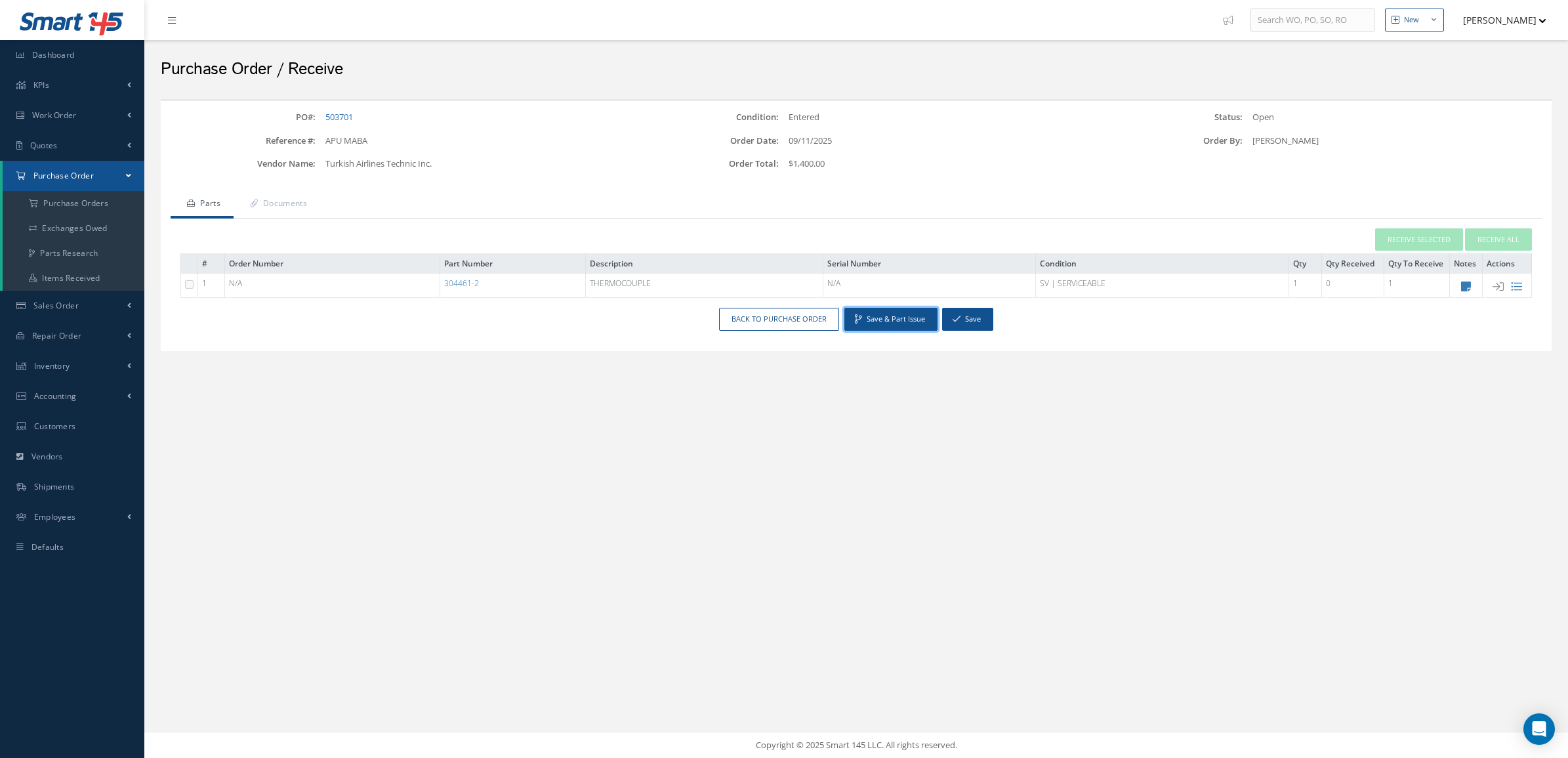
click at [888, 321] on button "Save & Part Issue" at bounding box center [892, 320] width 94 height 23
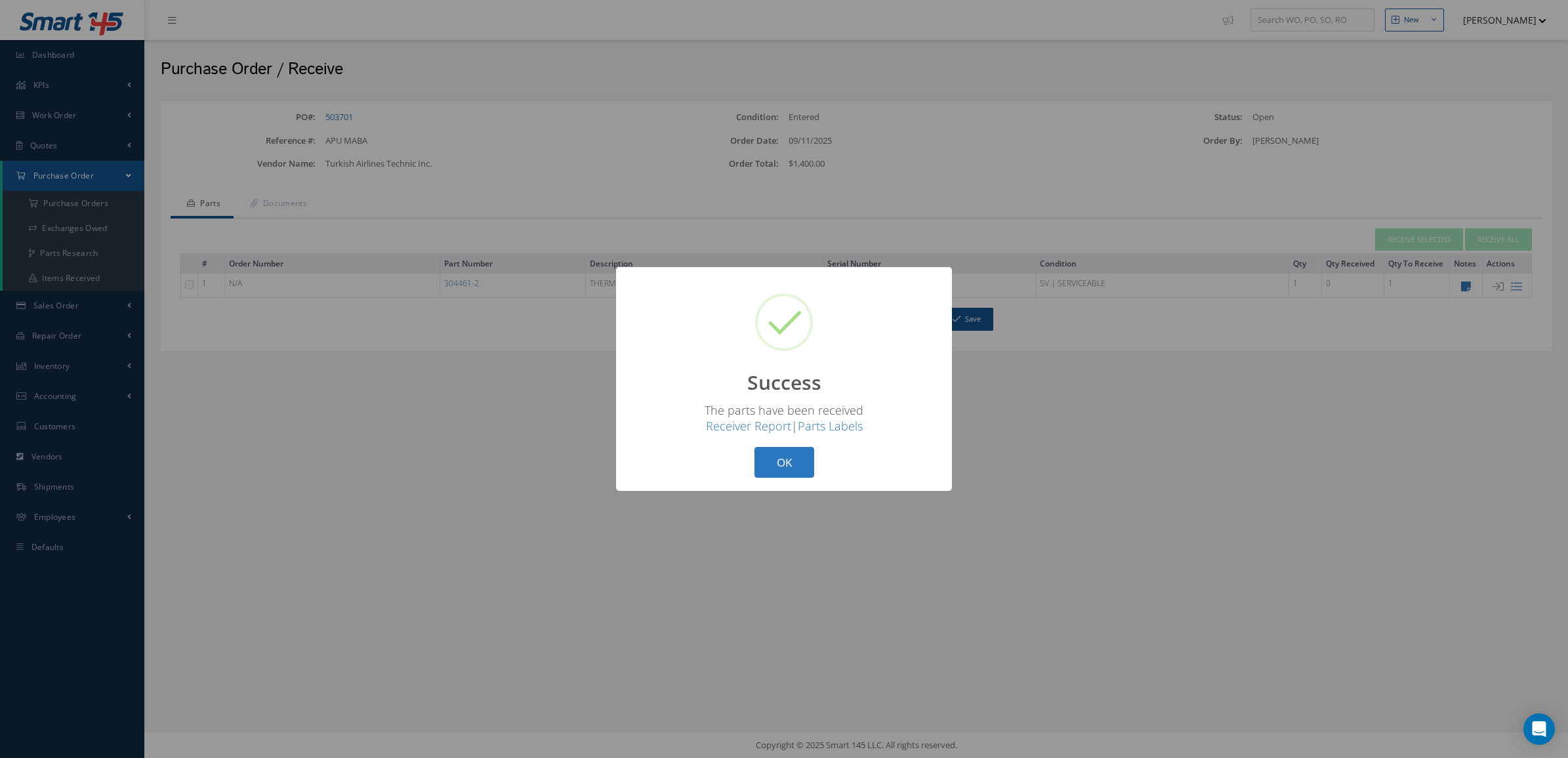
click at [792, 474] on button "OK" at bounding box center [785, 462] width 60 height 31
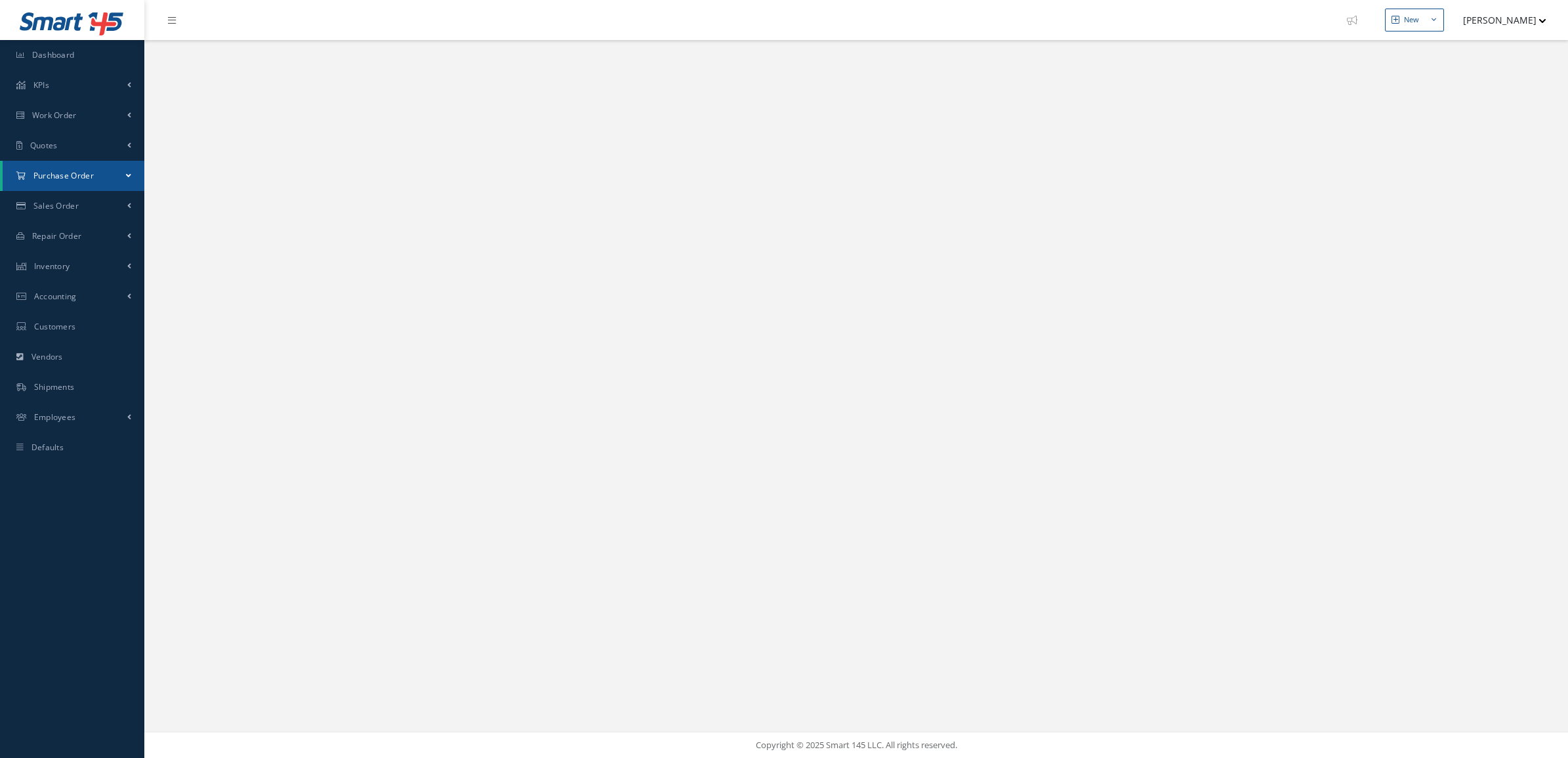
select select "25"
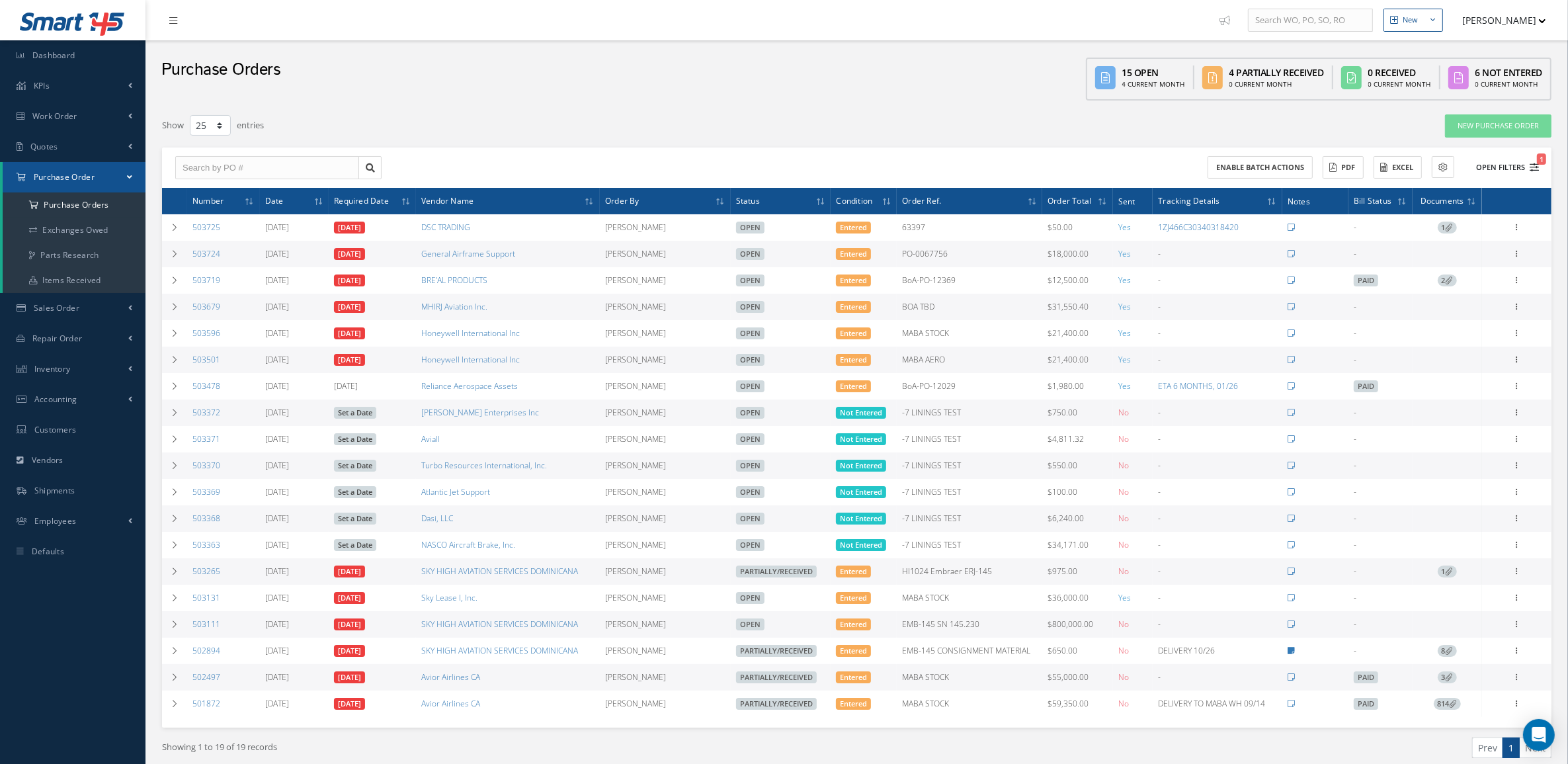
click at [1519, 166] on button "Open Filters 1" at bounding box center [1501, 167] width 75 height 22
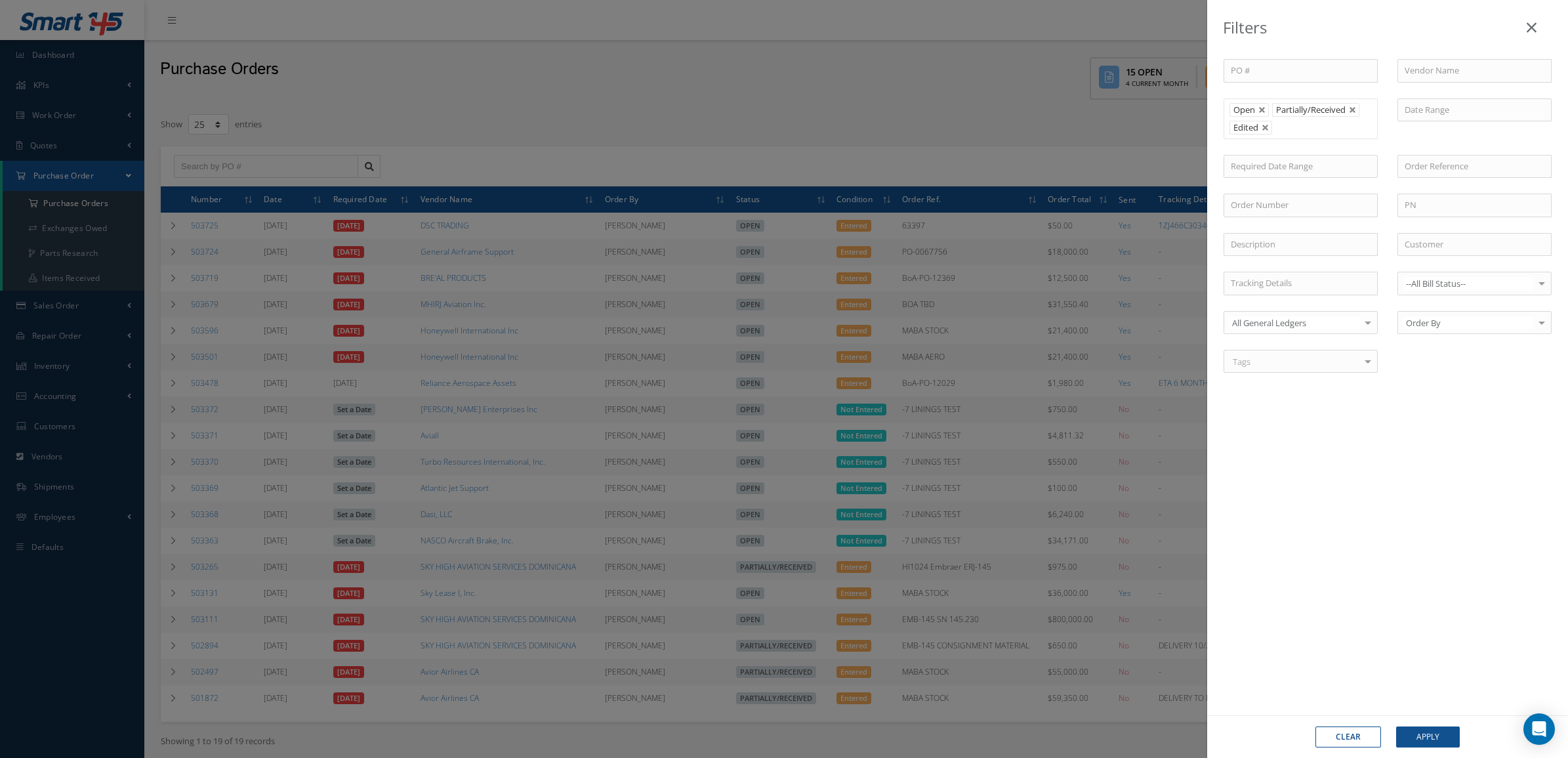
click at [1409, 722] on div "Clear Apply" at bounding box center [1388, 736] width 361 height 43
click at [1413, 736] on button "Apply" at bounding box center [1429, 736] width 63 height 21
click at [1432, 729] on button "Apply" at bounding box center [1429, 736] width 63 height 21
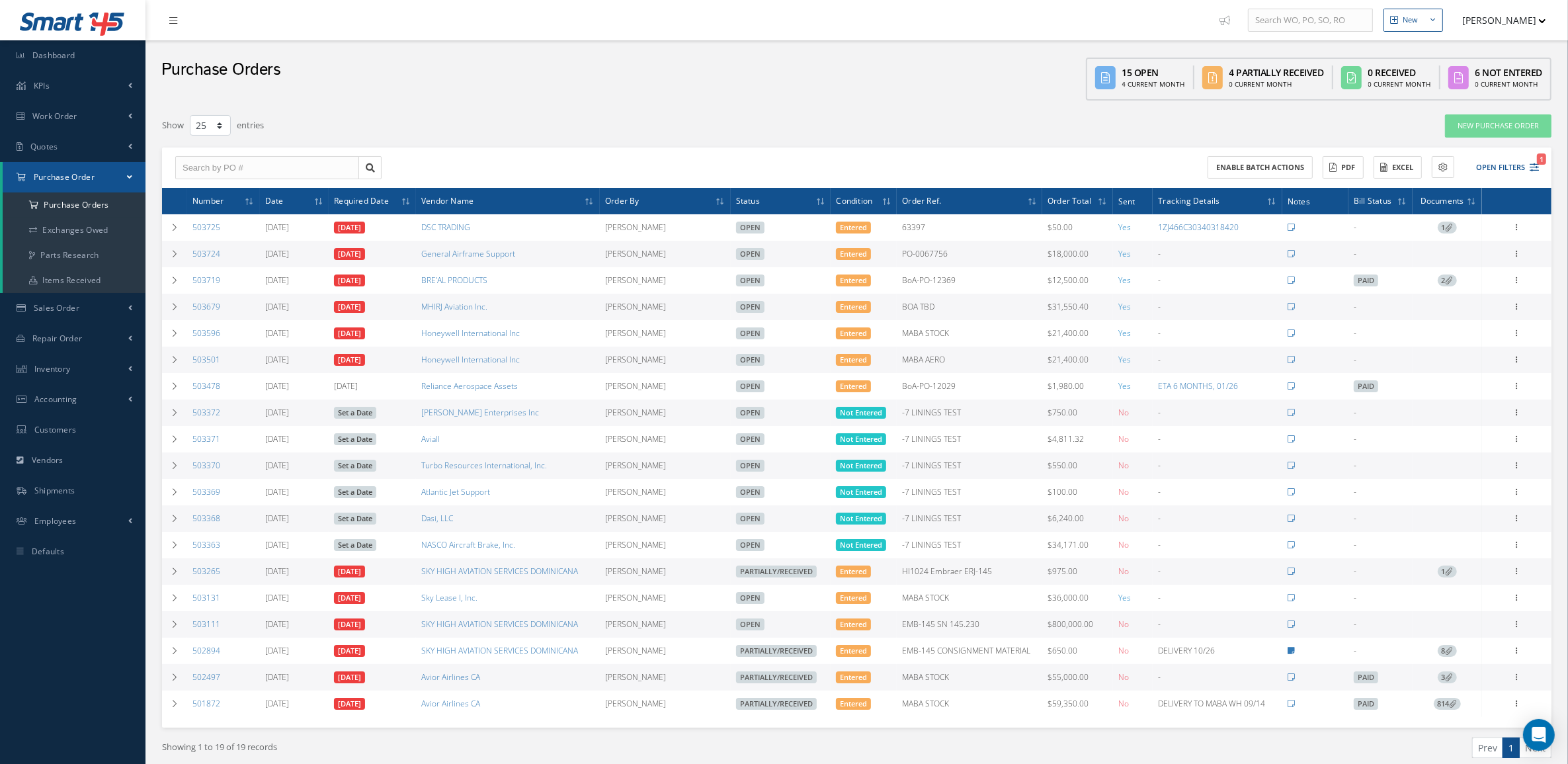
scroll to position [63, 0]
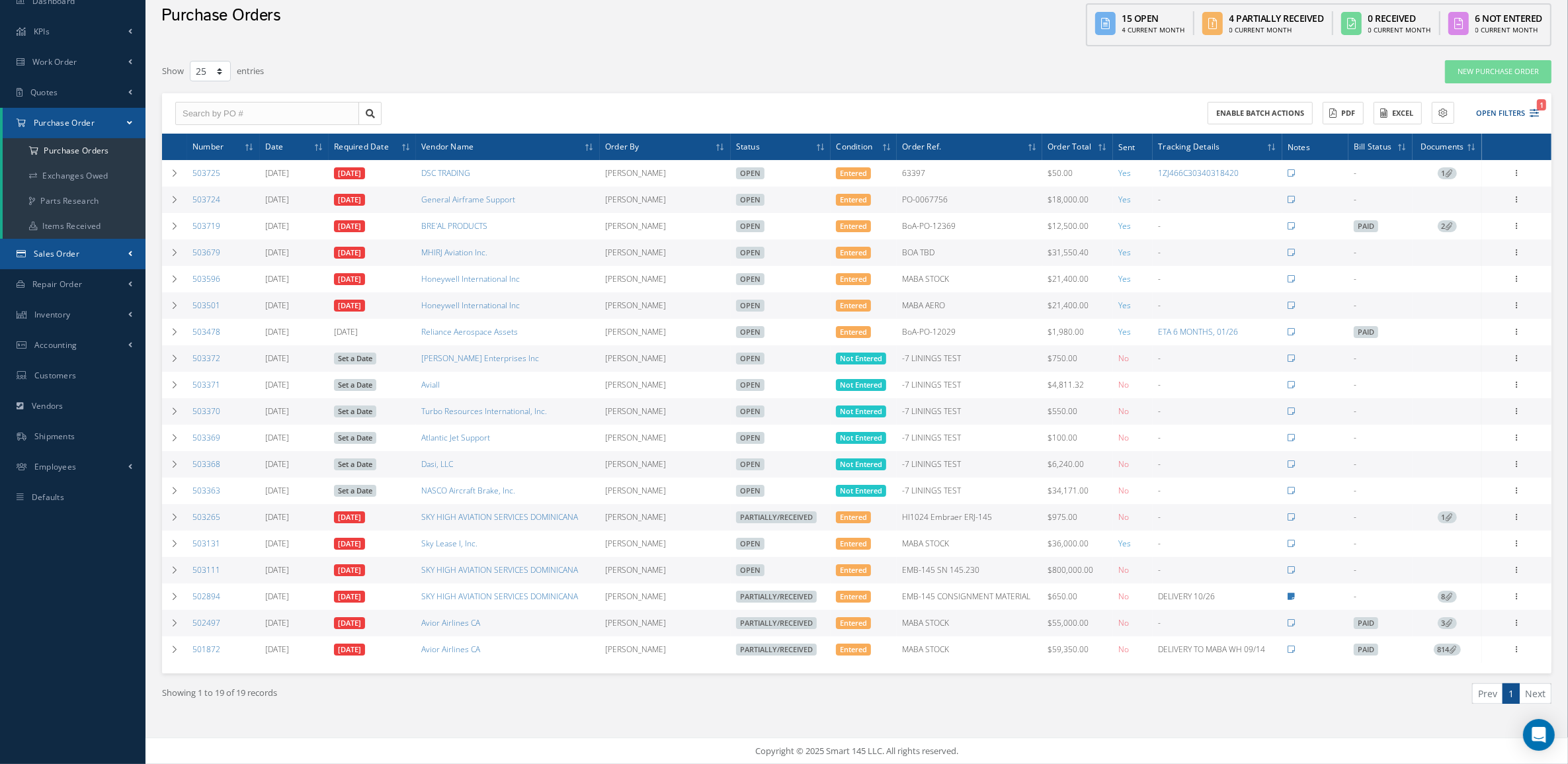
click at [50, 249] on link "Sales Order" at bounding box center [72, 254] width 146 height 30
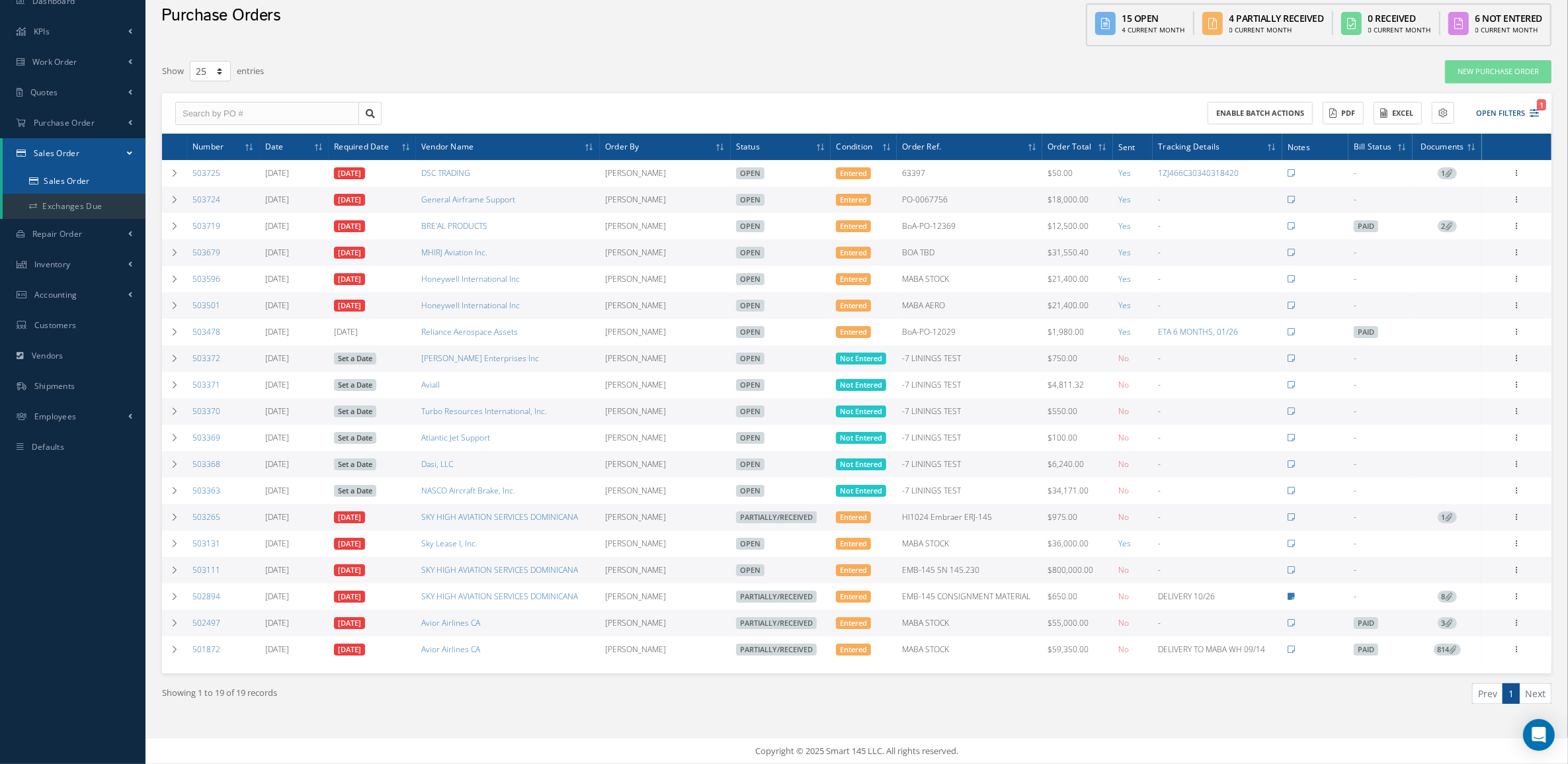
click at [57, 171] on link "Sales Order" at bounding box center [74, 181] width 143 height 25
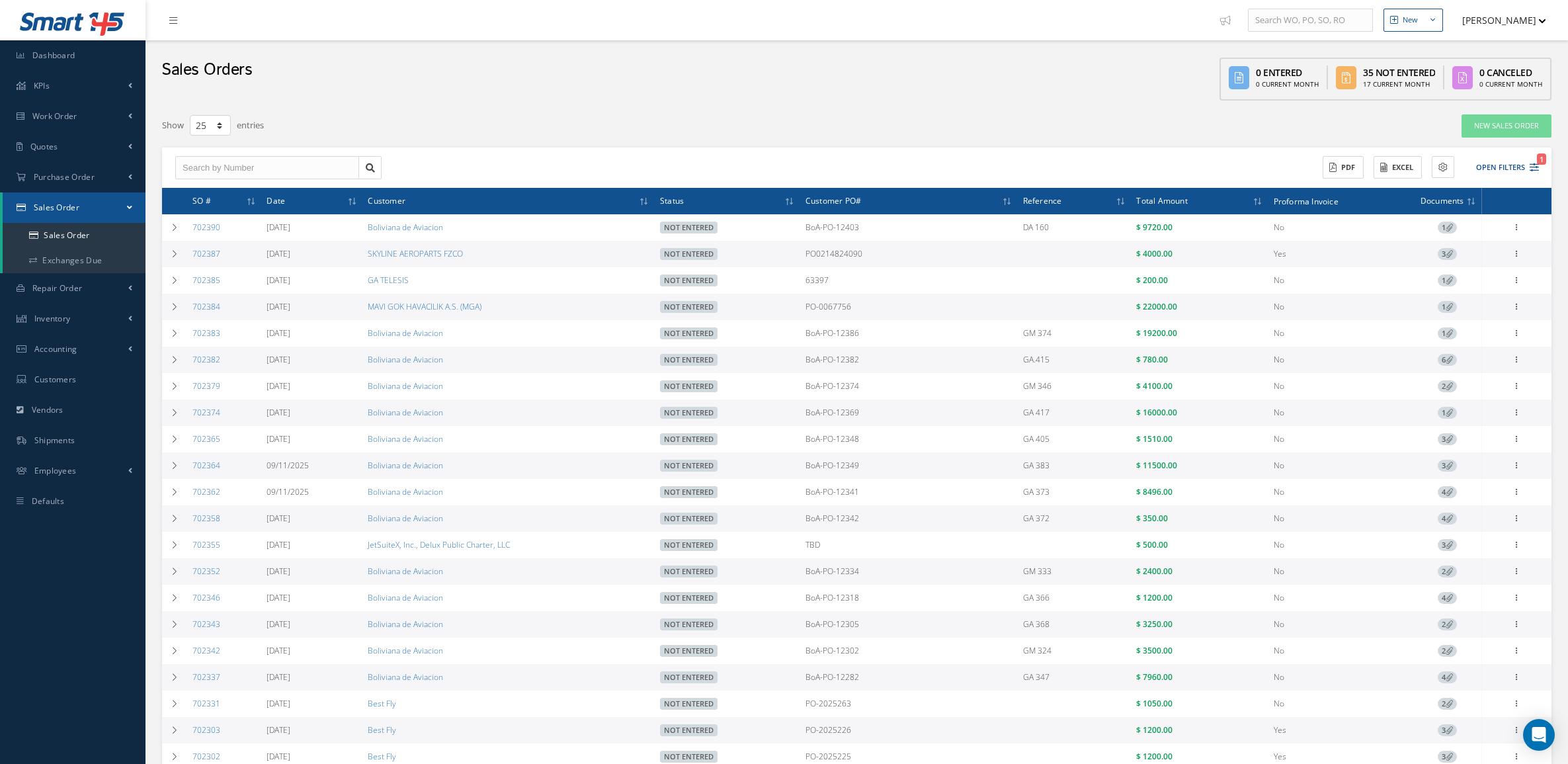
select select "25"
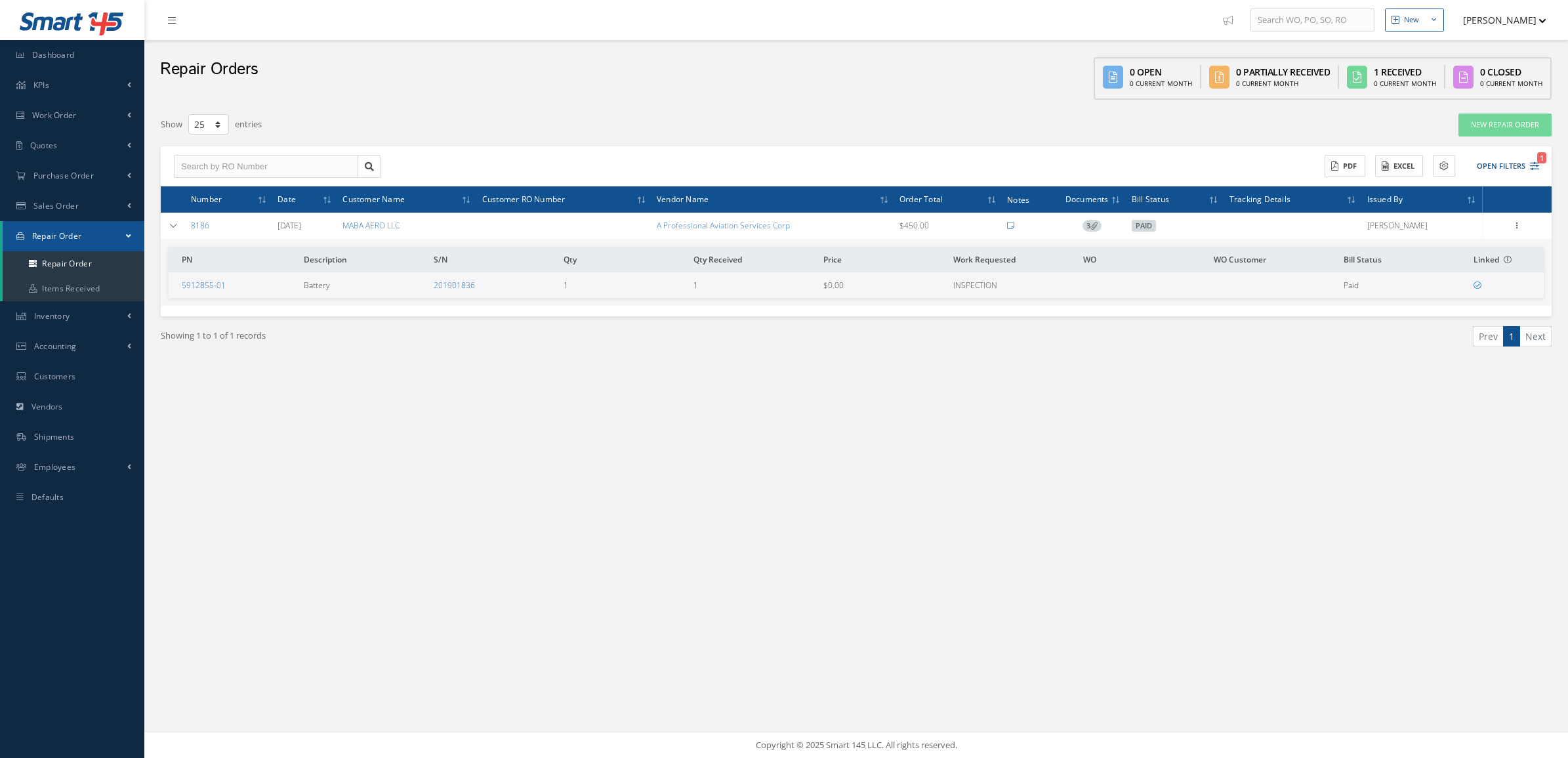
select select "25"
click at [235, 168] on input "text" at bounding box center [266, 166] width 185 height 23
click at [1518, 163] on button "Open Filters 1" at bounding box center [1502, 166] width 74 height 22
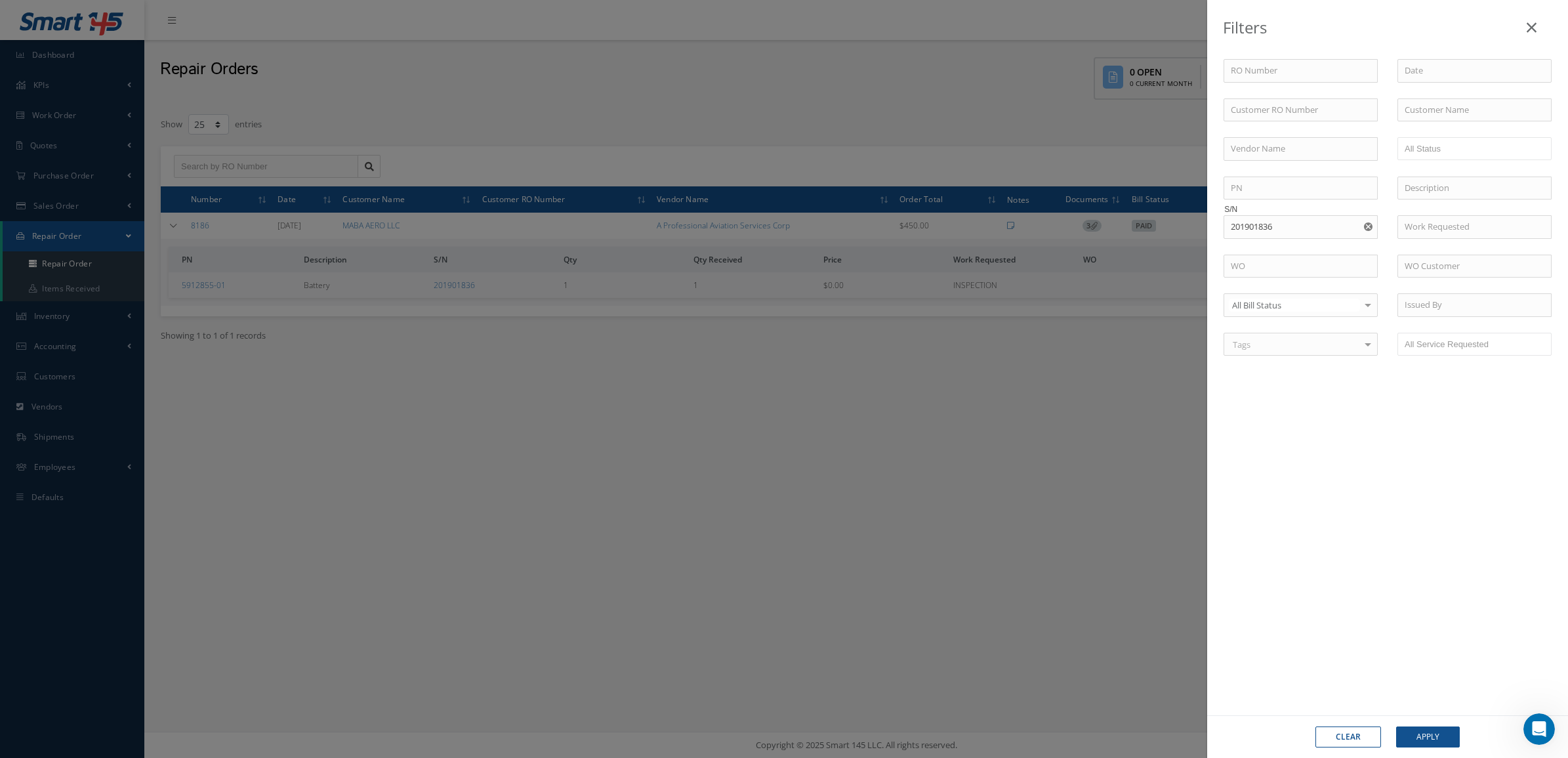
click at [1369, 226] on use "Reset" at bounding box center [1368, 226] width 8 height 8
click at [1237, 153] on input "text" at bounding box center [1301, 149] width 154 height 23
click at [1261, 169] on span "TESLA AERODYNAMICS" at bounding box center [1276, 172] width 90 height 12
type input "TESLA AERODYNAMICS"
click at [1415, 726] on button "Apply" at bounding box center [1429, 736] width 63 height 21
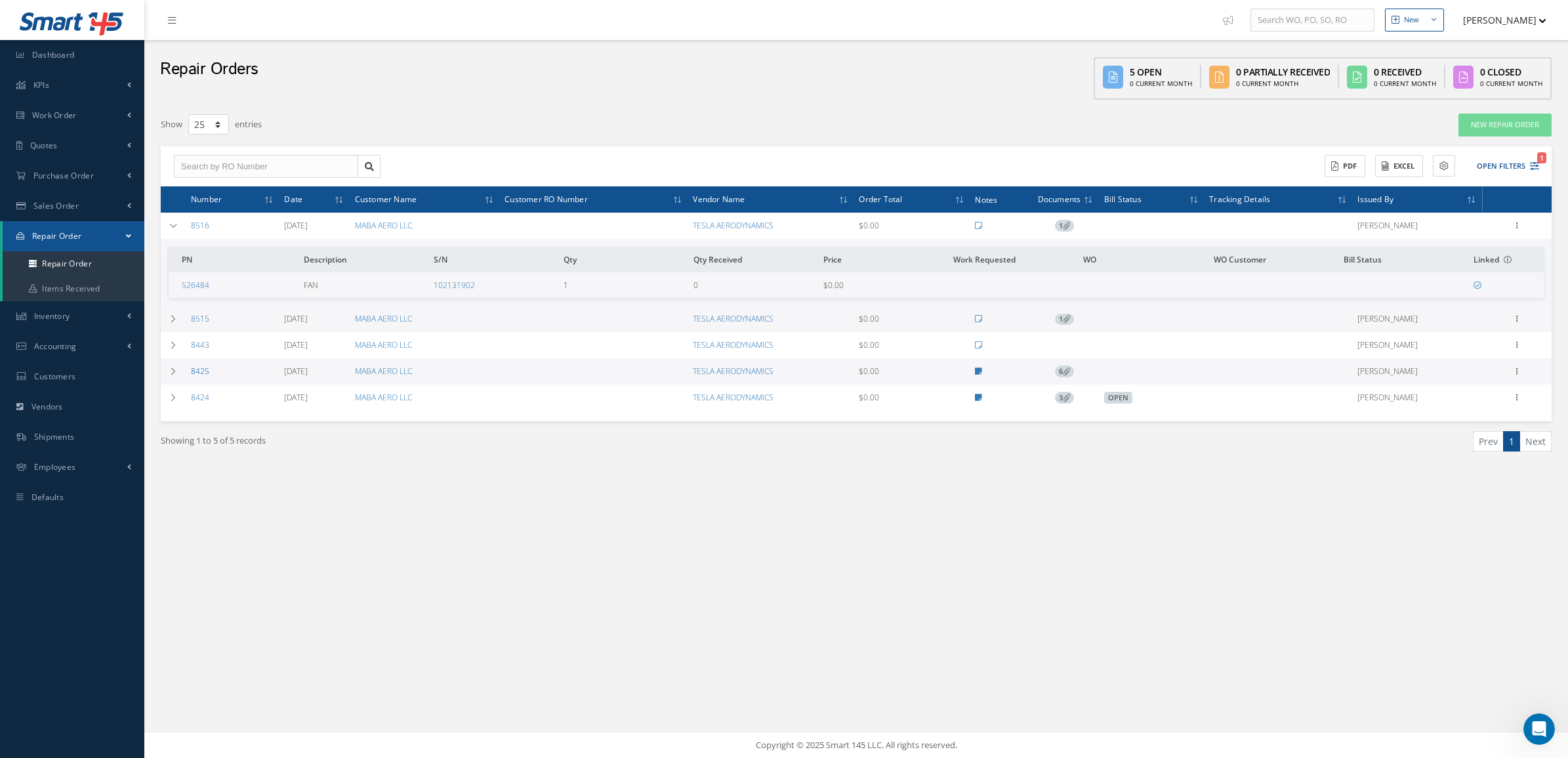
click at [199, 371] on link "8425" at bounding box center [200, 371] width 18 height 11
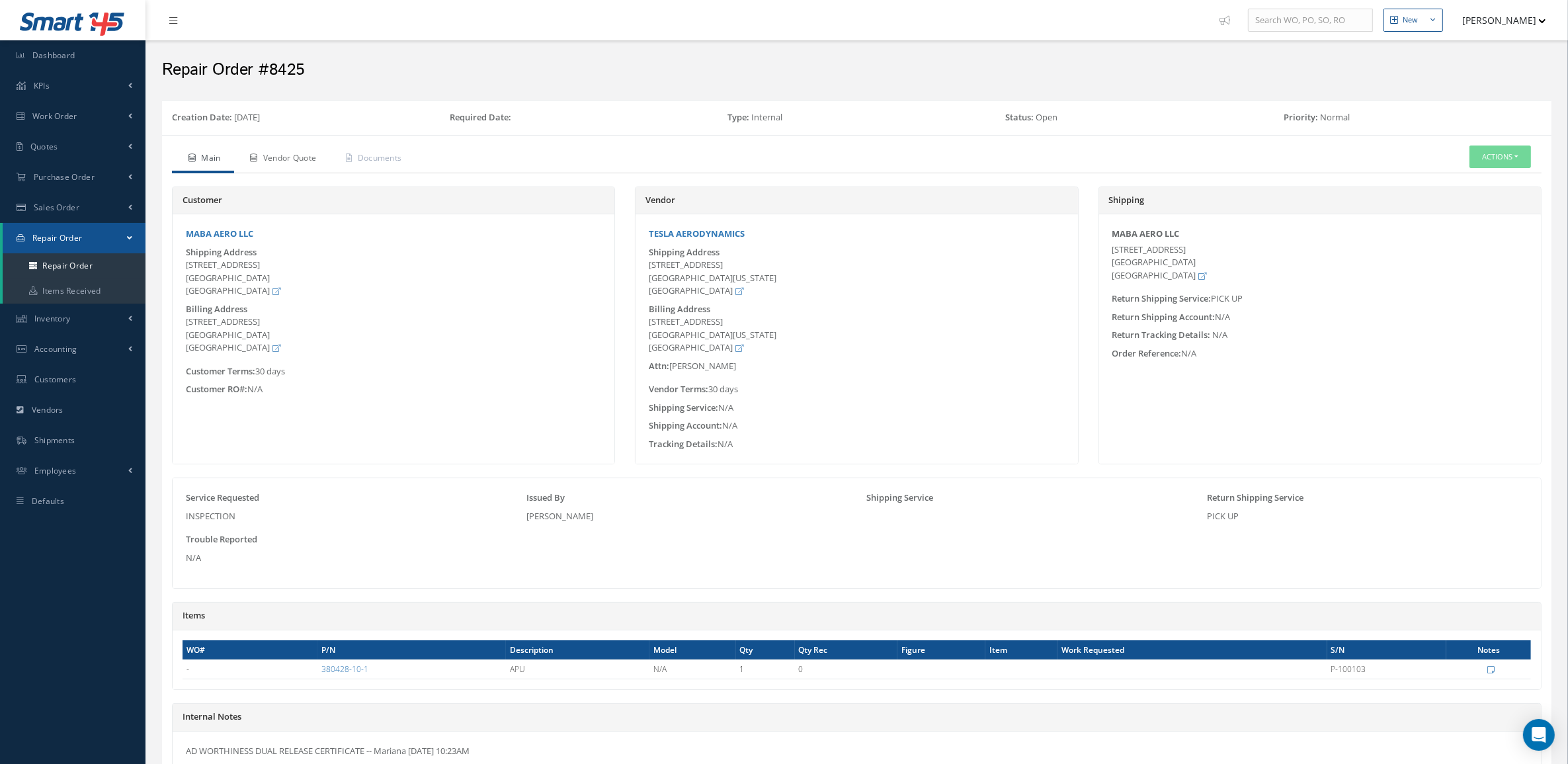
click at [296, 172] on link "Vendor Quote" at bounding box center [282, 159] width 96 height 28
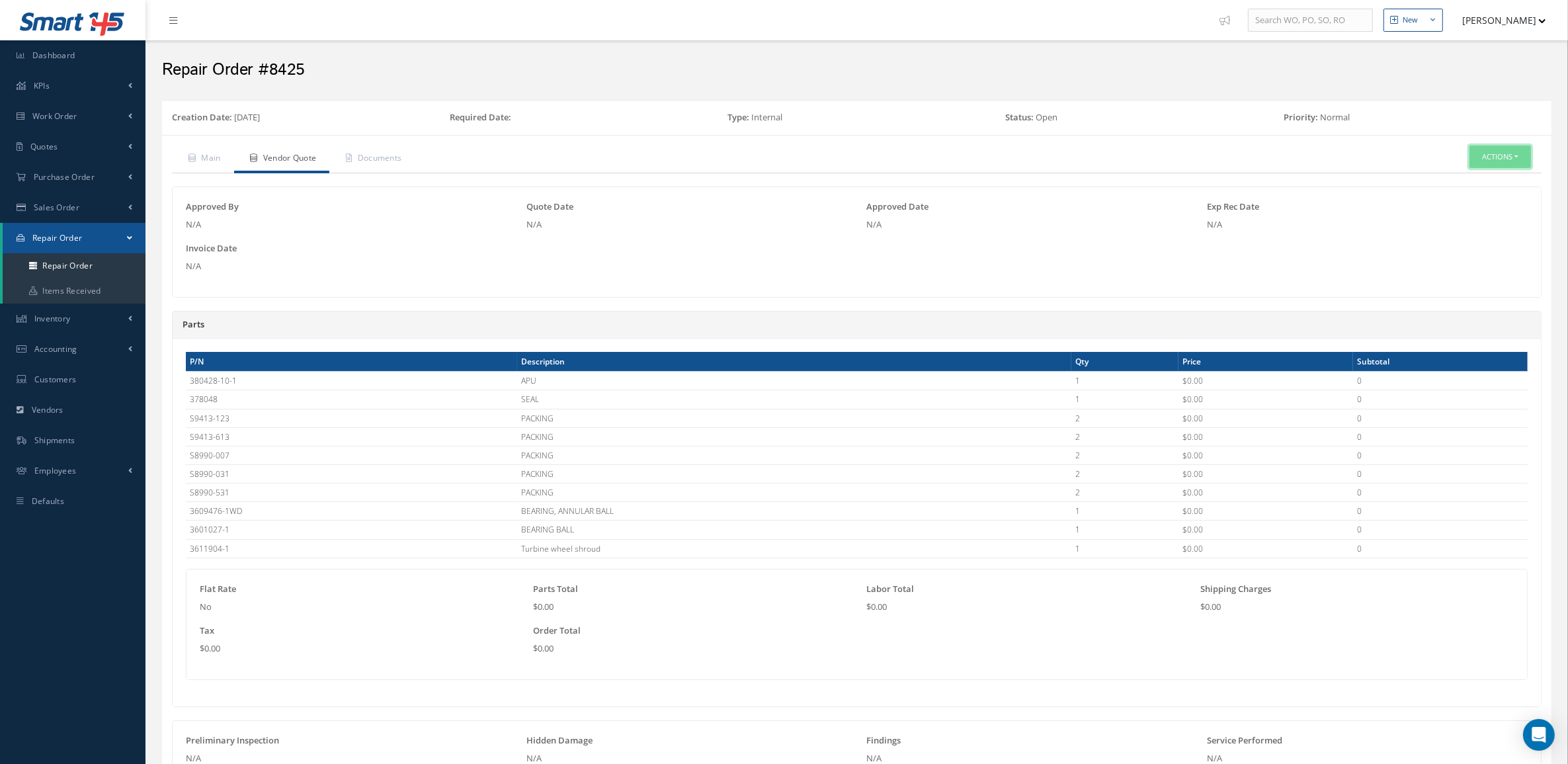
click at [1485, 157] on button "Actions" at bounding box center [1499, 157] width 61 height 24
click at [1480, 177] on link "Edit" at bounding box center [1480, 179] width 106 height 18
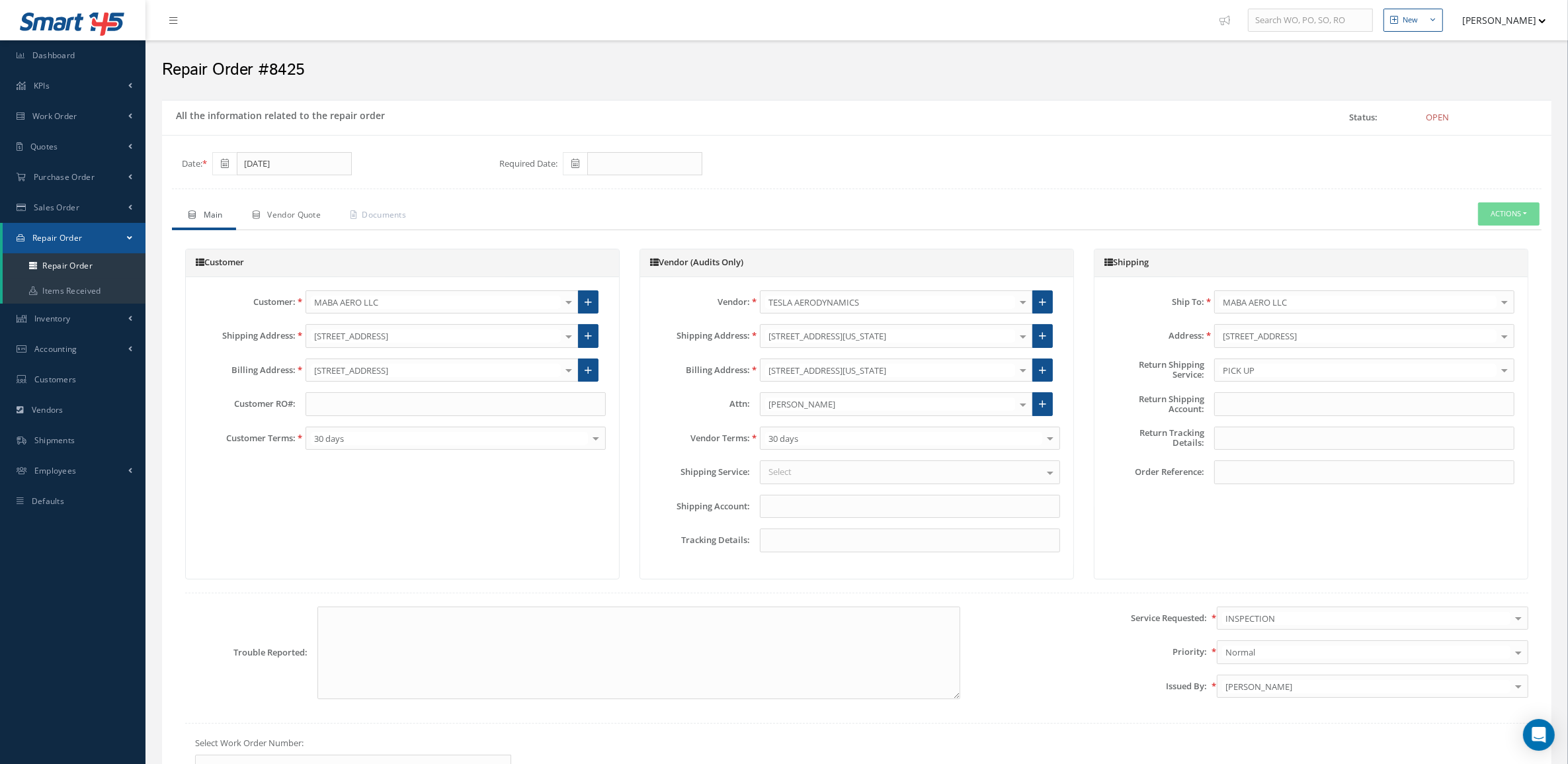
click at [317, 206] on link "Vendor Quote" at bounding box center [285, 216] width 98 height 28
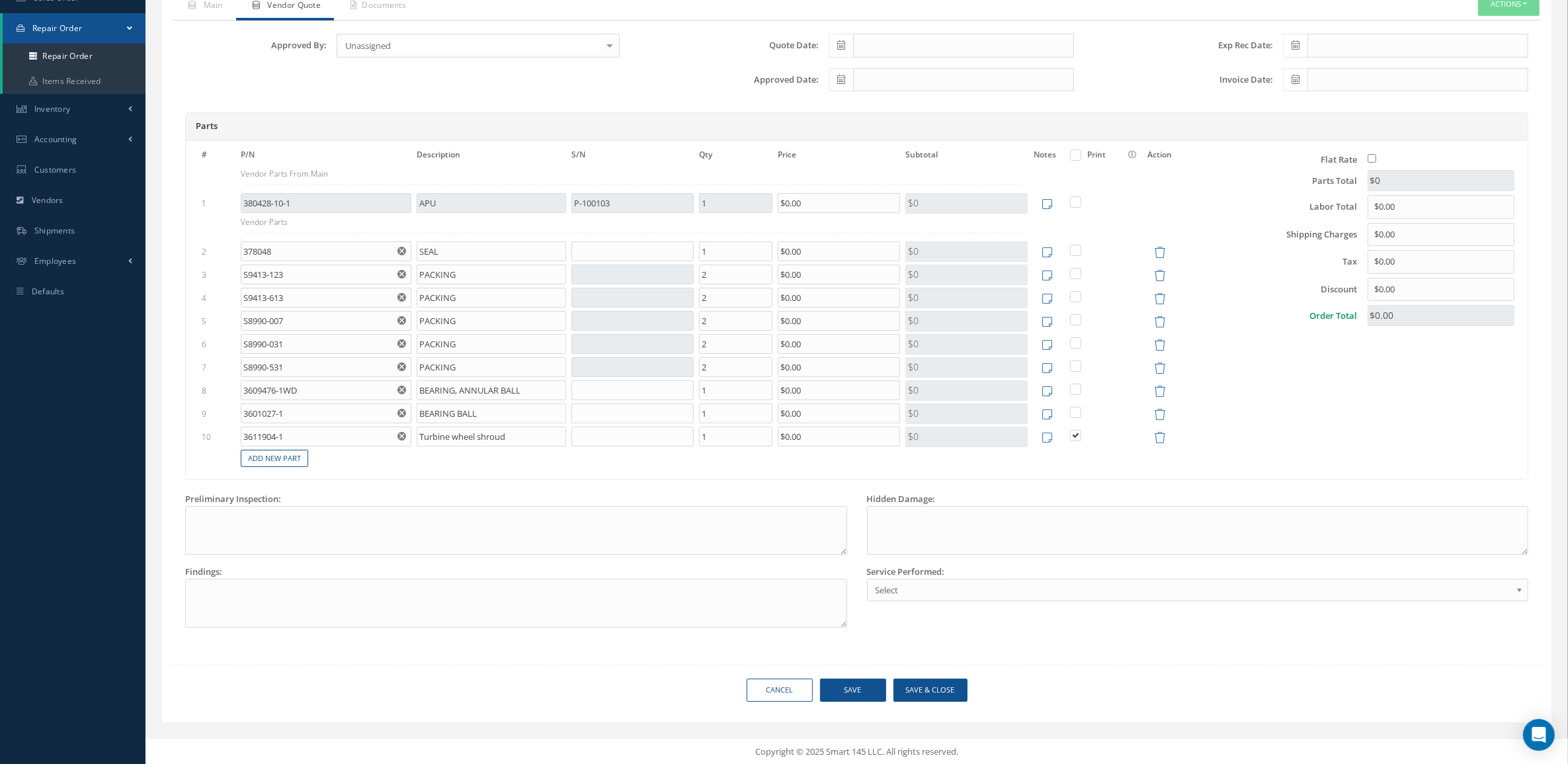
scroll to position [218, 0]
click at [279, 462] on link "Add New Part" at bounding box center [274, 457] width 67 height 18
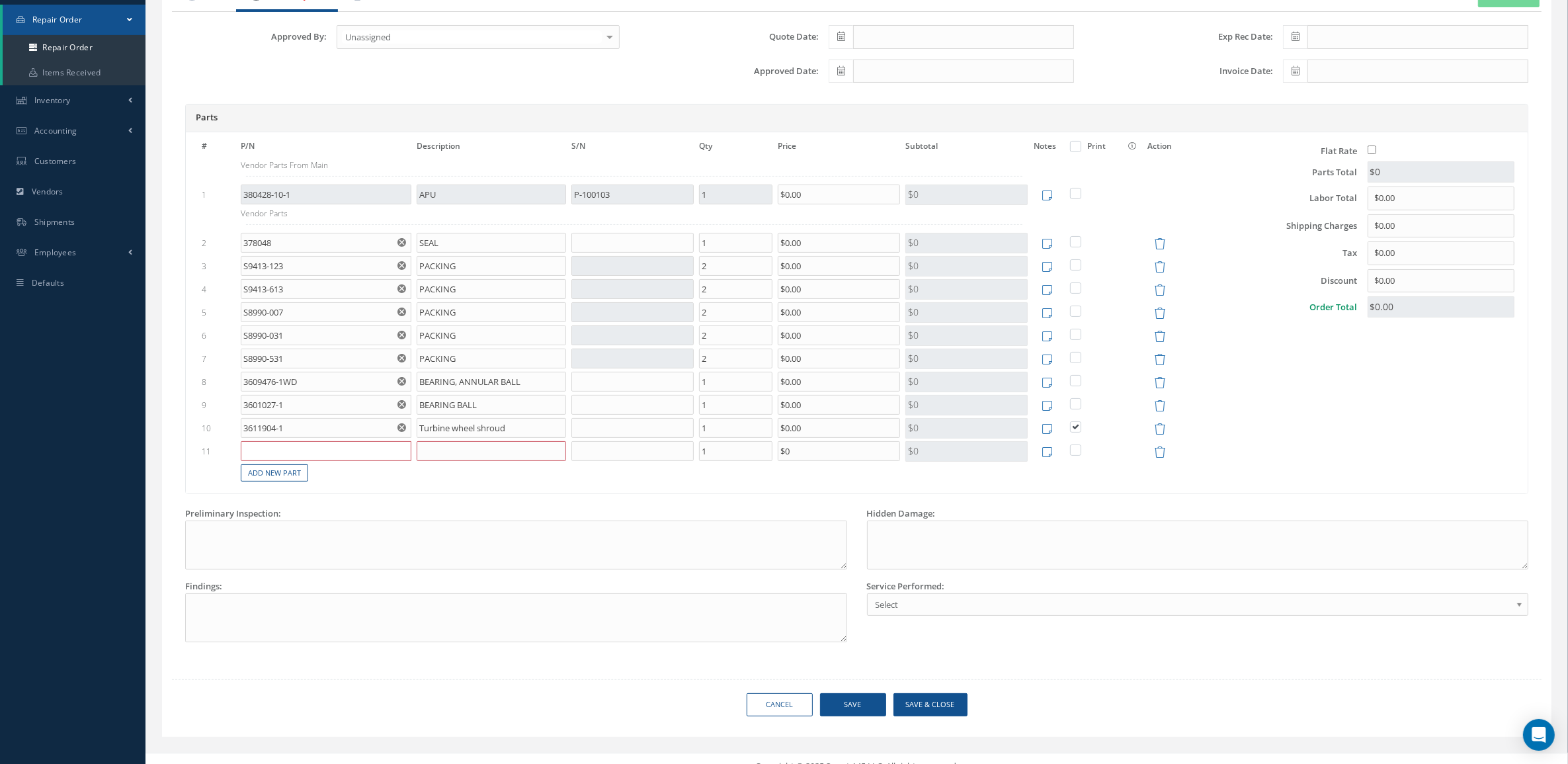
click at [279, 459] on input "text" at bounding box center [326, 451] width 170 height 20
click at [345, 454] on input "text" at bounding box center [326, 451] width 170 height 20
paste input "304461-2"
click at [271, 499] on span "304461-2" at bounding box center [266, 493] width 35 height 11
type input "304461-2"
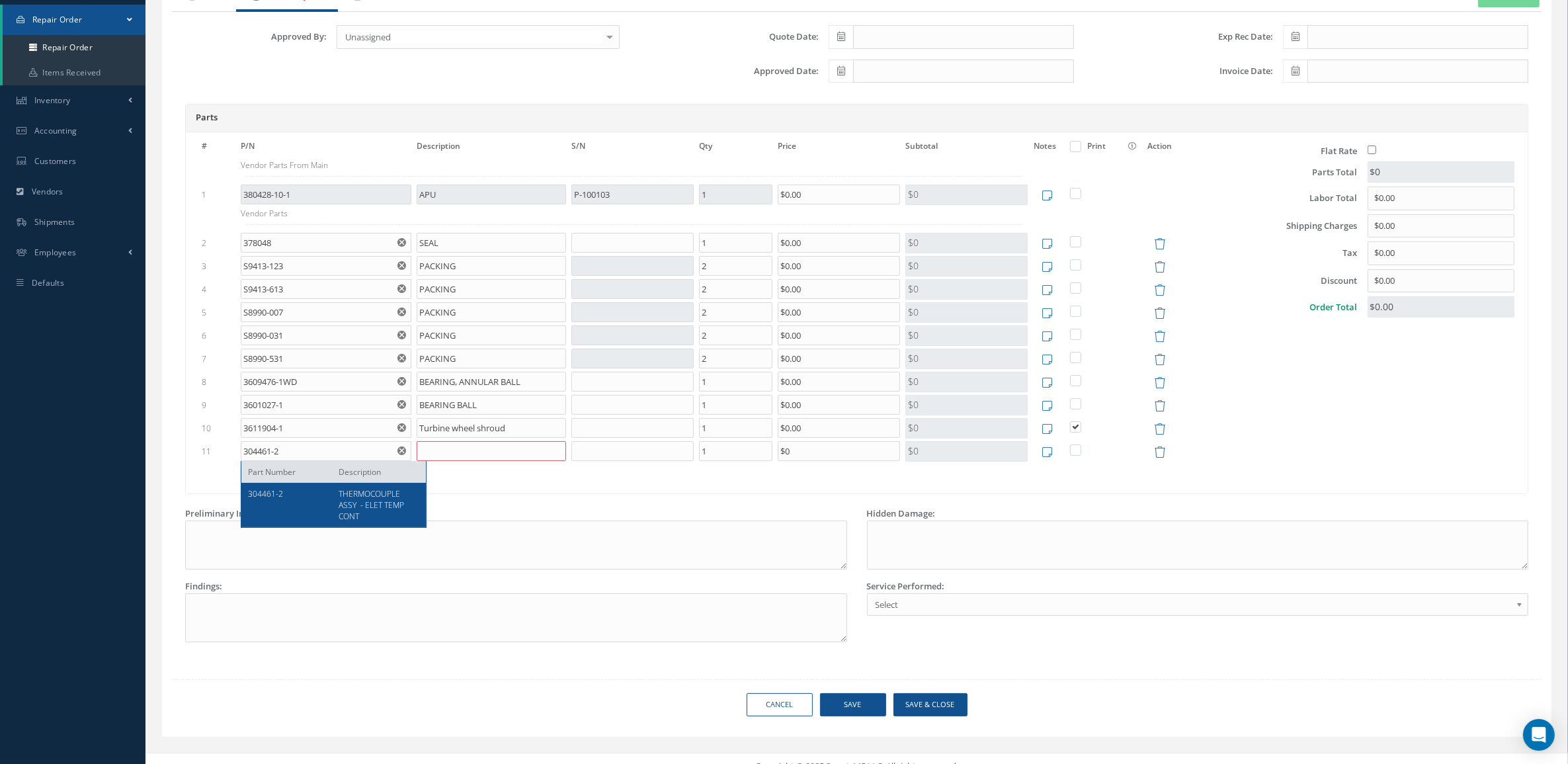
type input "THERMOCOUPLE ASSY - ELET TEMP CONT"
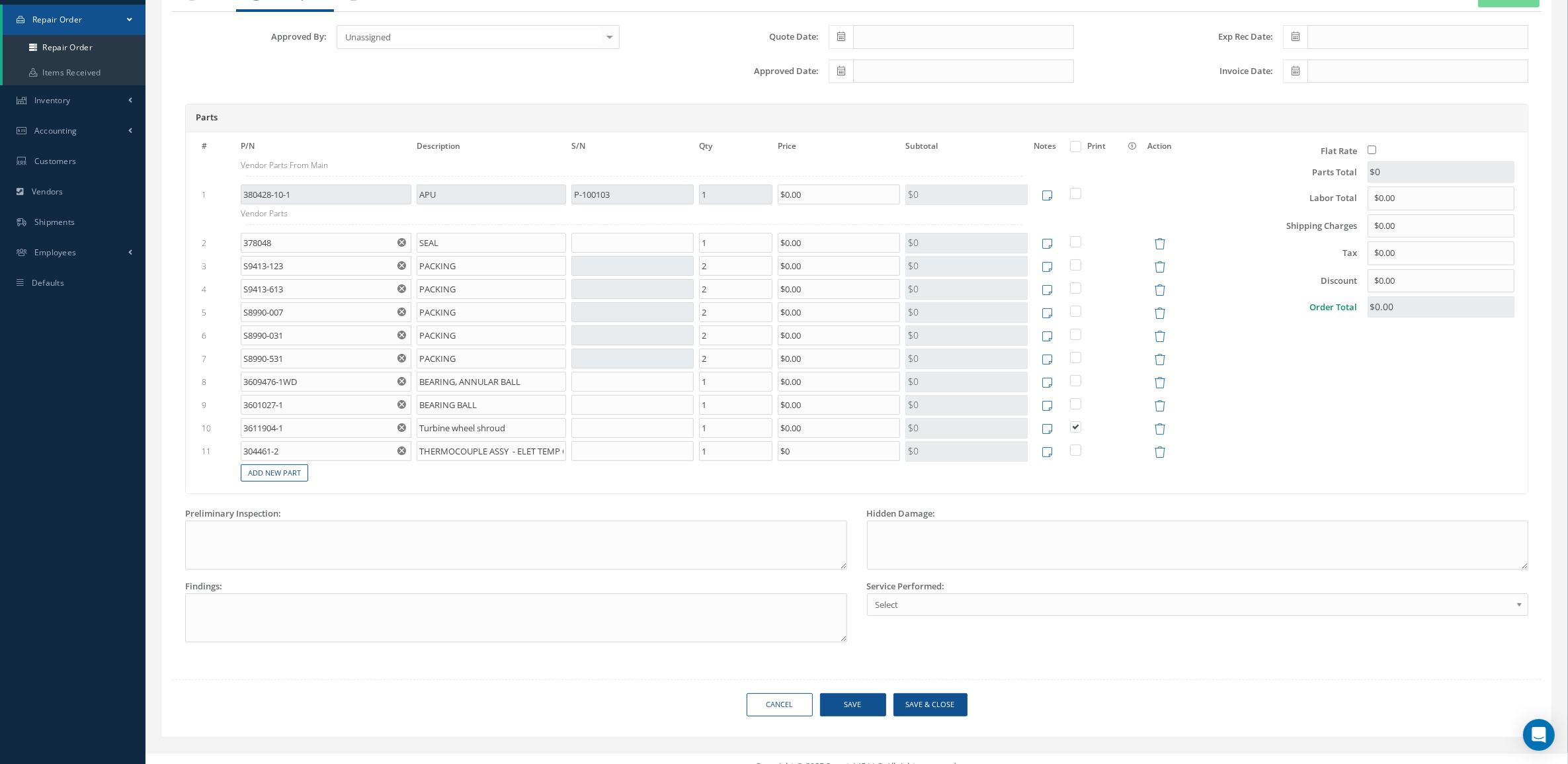
click at [1080, 450] on label at bounding box center [1082, 448] width 3 height 11
click at [1072, 450] on input "checkbox" at bounding box center [1076, 451] width 8 height 8
checkbox input "true"
click at [1080, 431] on label at bounding box center [1082, 426] width 3 height 11
click at [1075, 431] on input "checkbox" at bounding box center [1076, 427] width 8 height 8
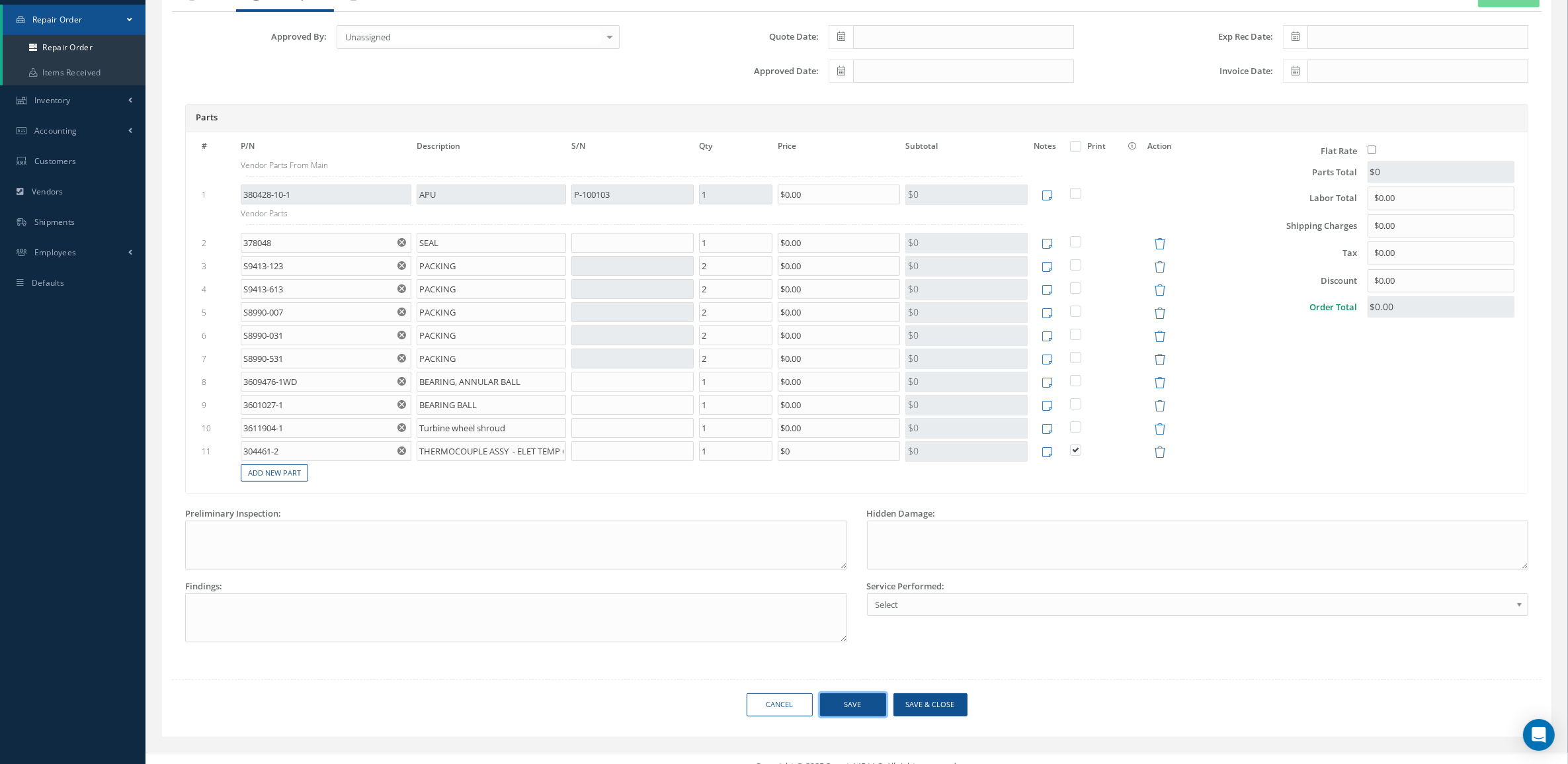
click at [861, 706] on button "Save" at bounding box center [853, 705] width 66 height 24
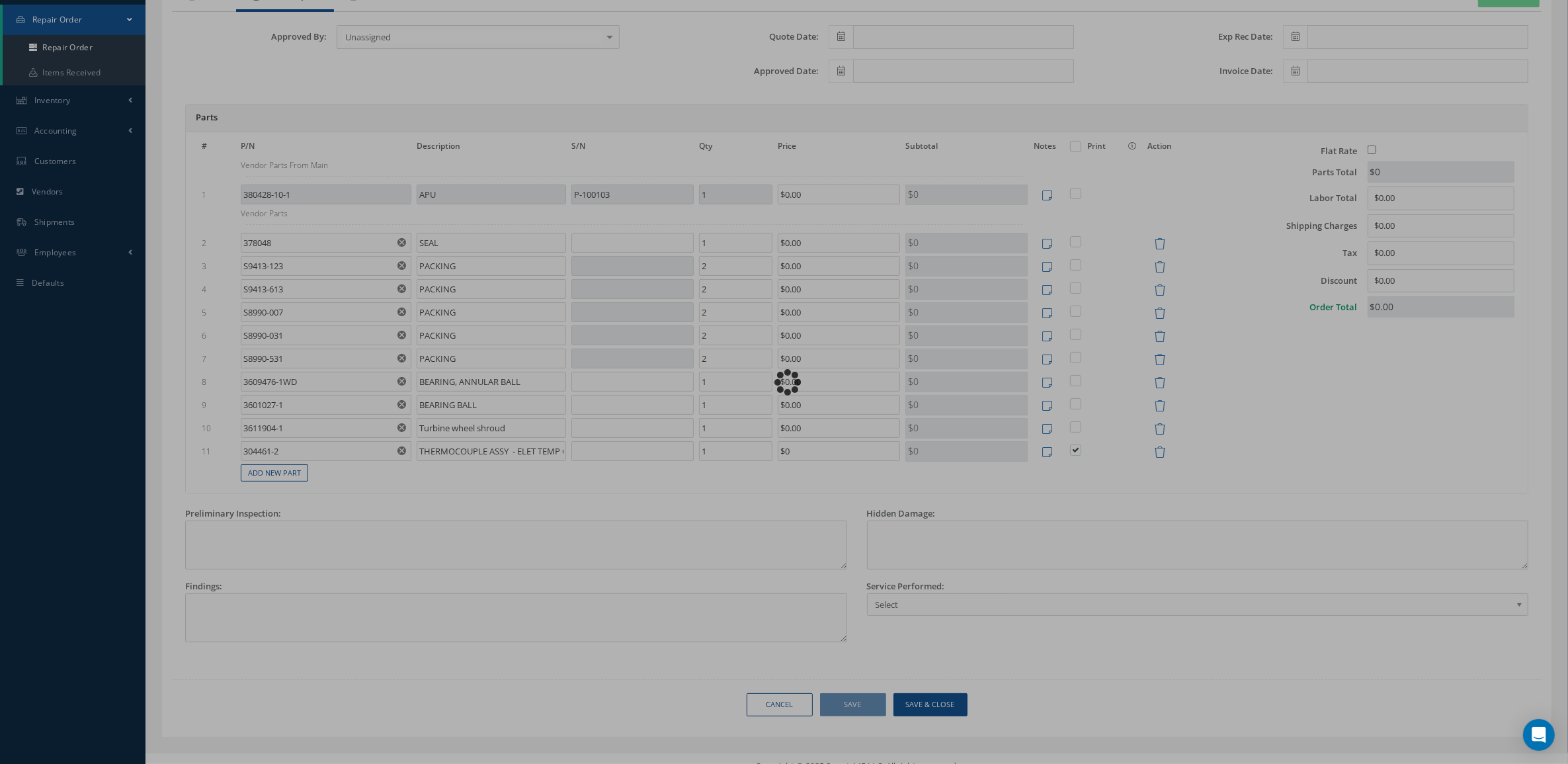
checkbox input "false"
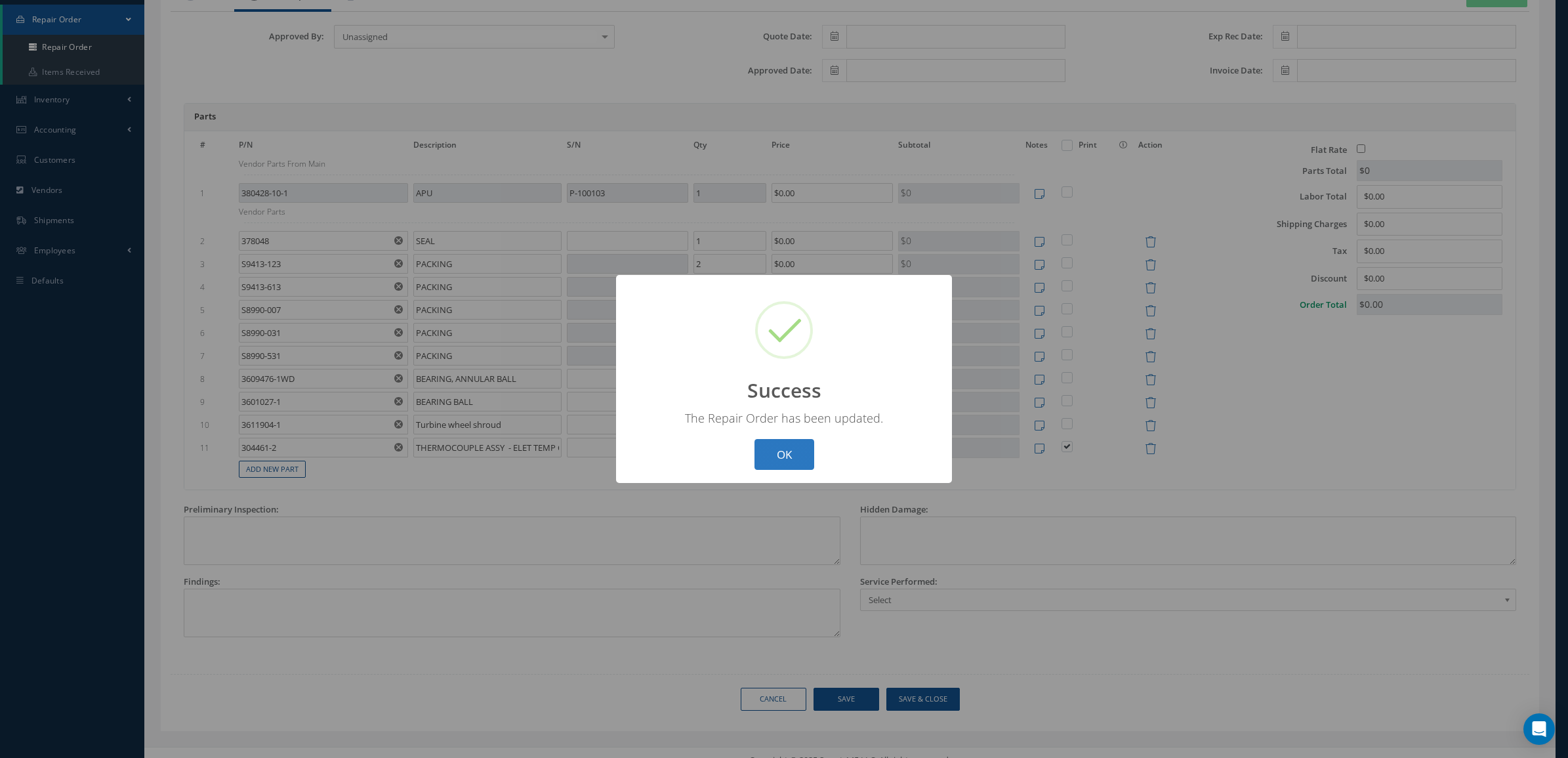
click at [781, 441] on button "OK" at bounding box center [785, 454] width 60 height 31
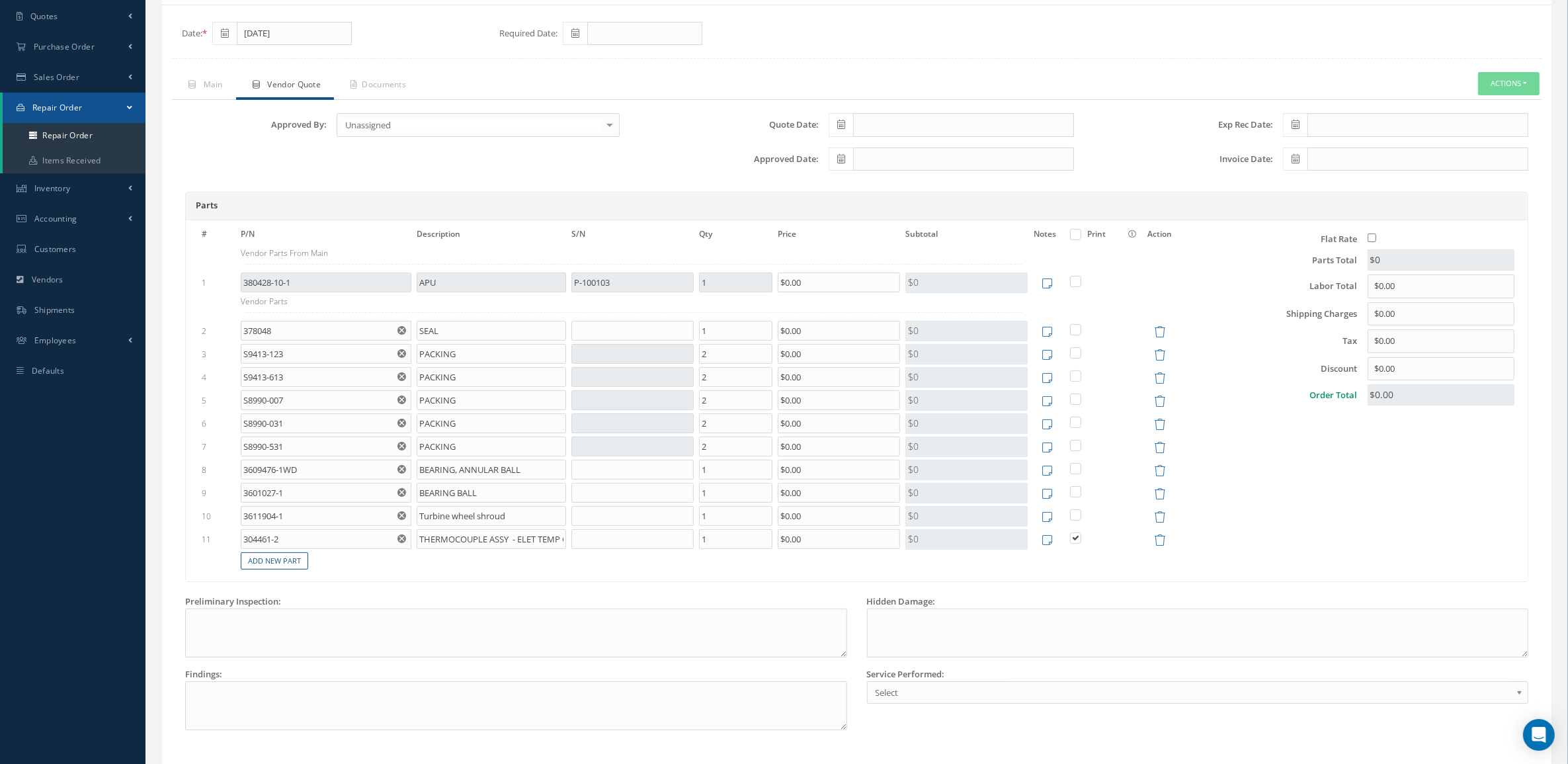
scroll to position [0, 0]
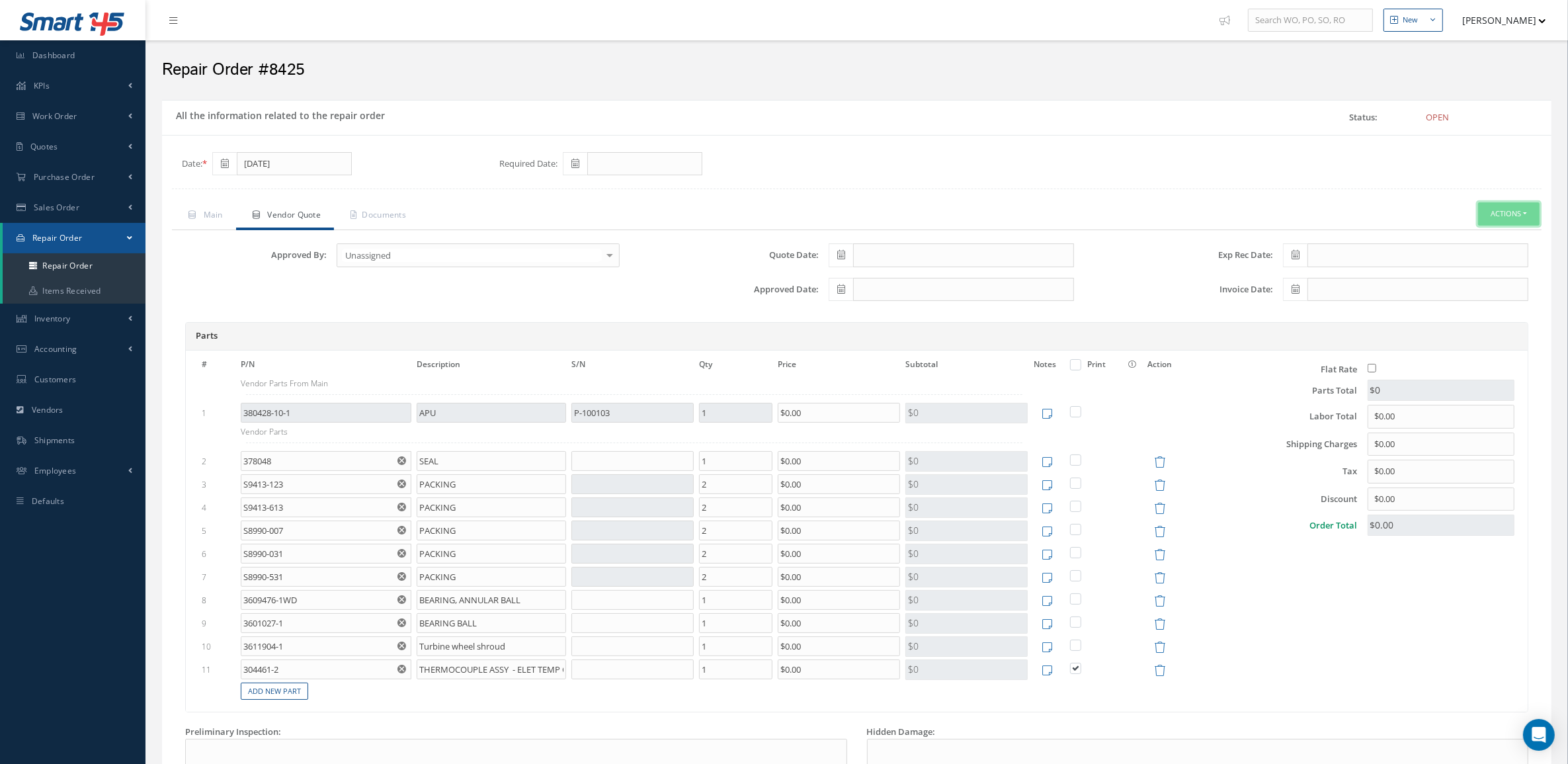
click at [1528, 206] on button "Actions" at bounding box center [1508, 215] width 61 height 24
click at [1416, 346] on link "Vendor Shipper" at bounding box center [1389, 354] width 106 height 18
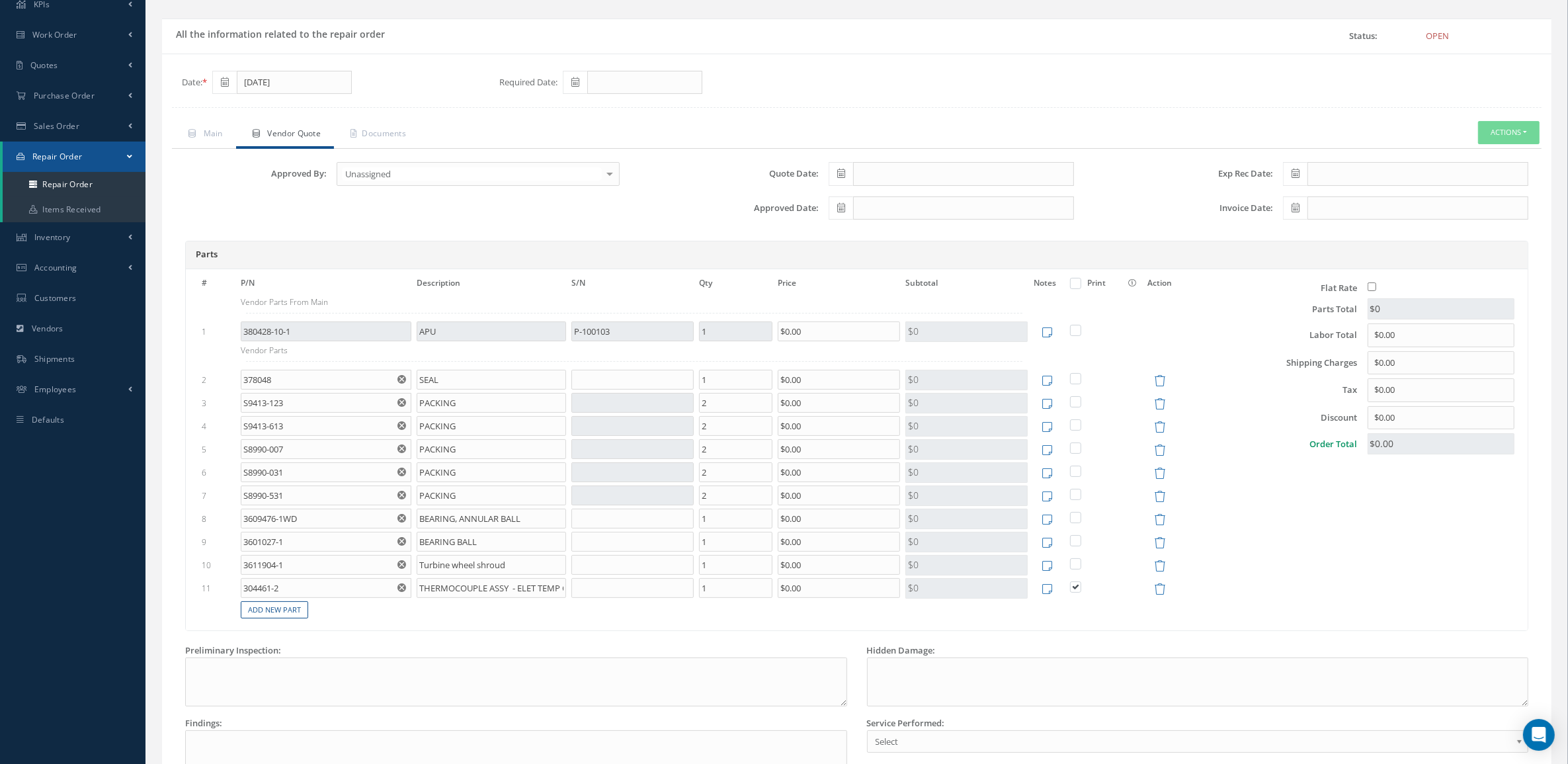
scroll to position [241, 0]
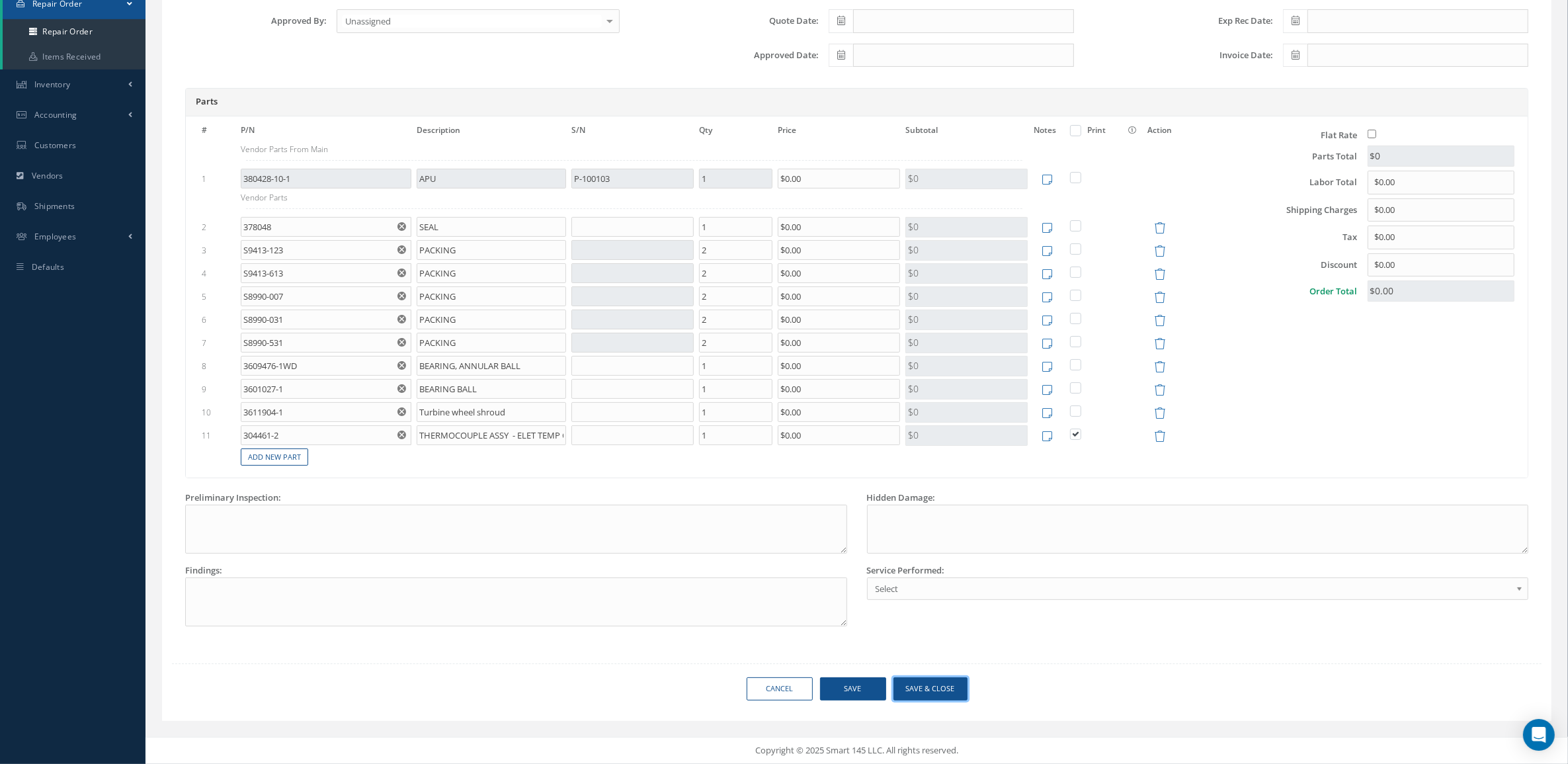
click at [930, 683] on button "Save & Close" at bounding box center [930, 689] width 74 height 24
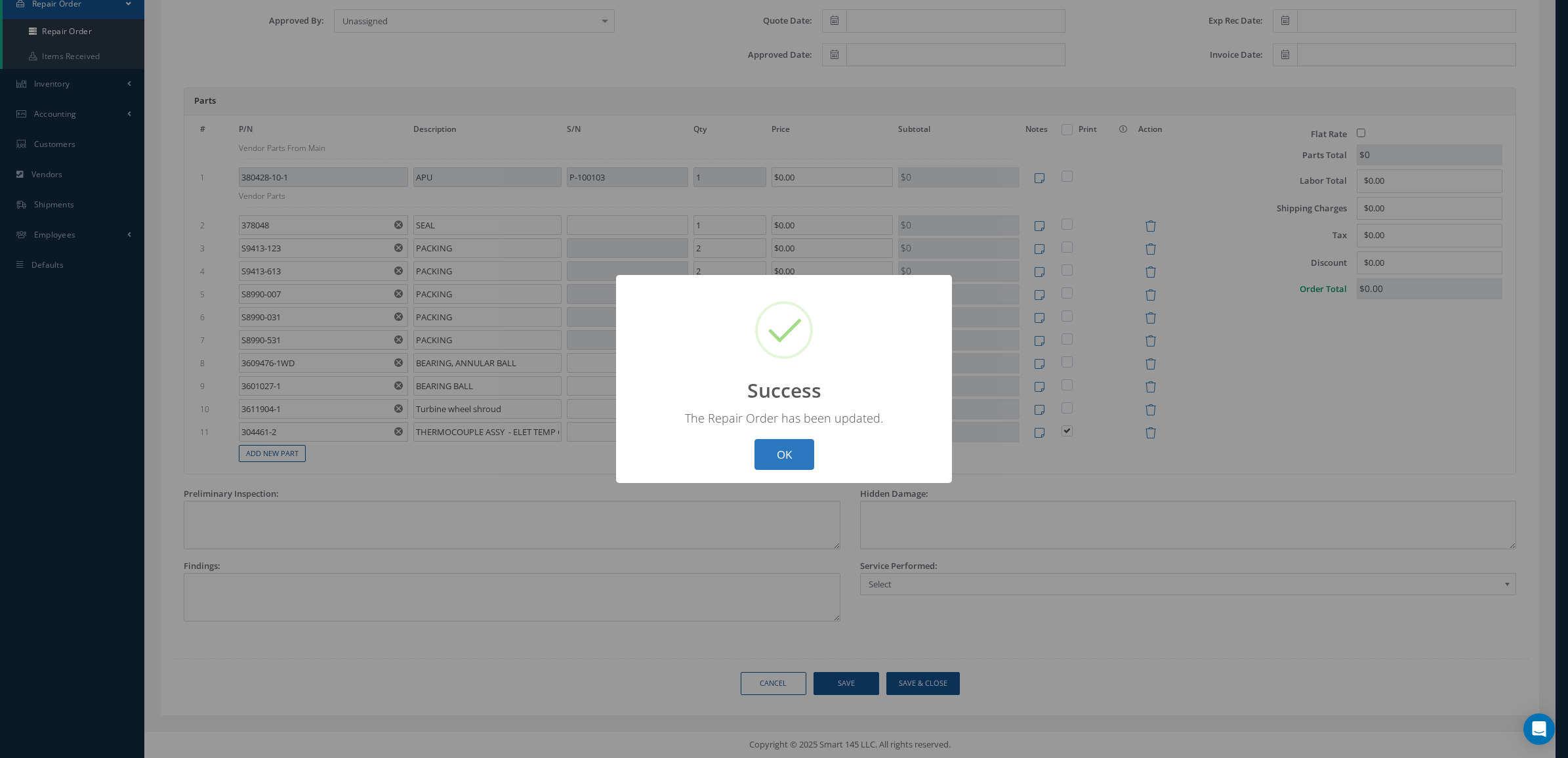
click at [781, 450] on button "OK" at bounding box center [785, 454] width 60 height 31
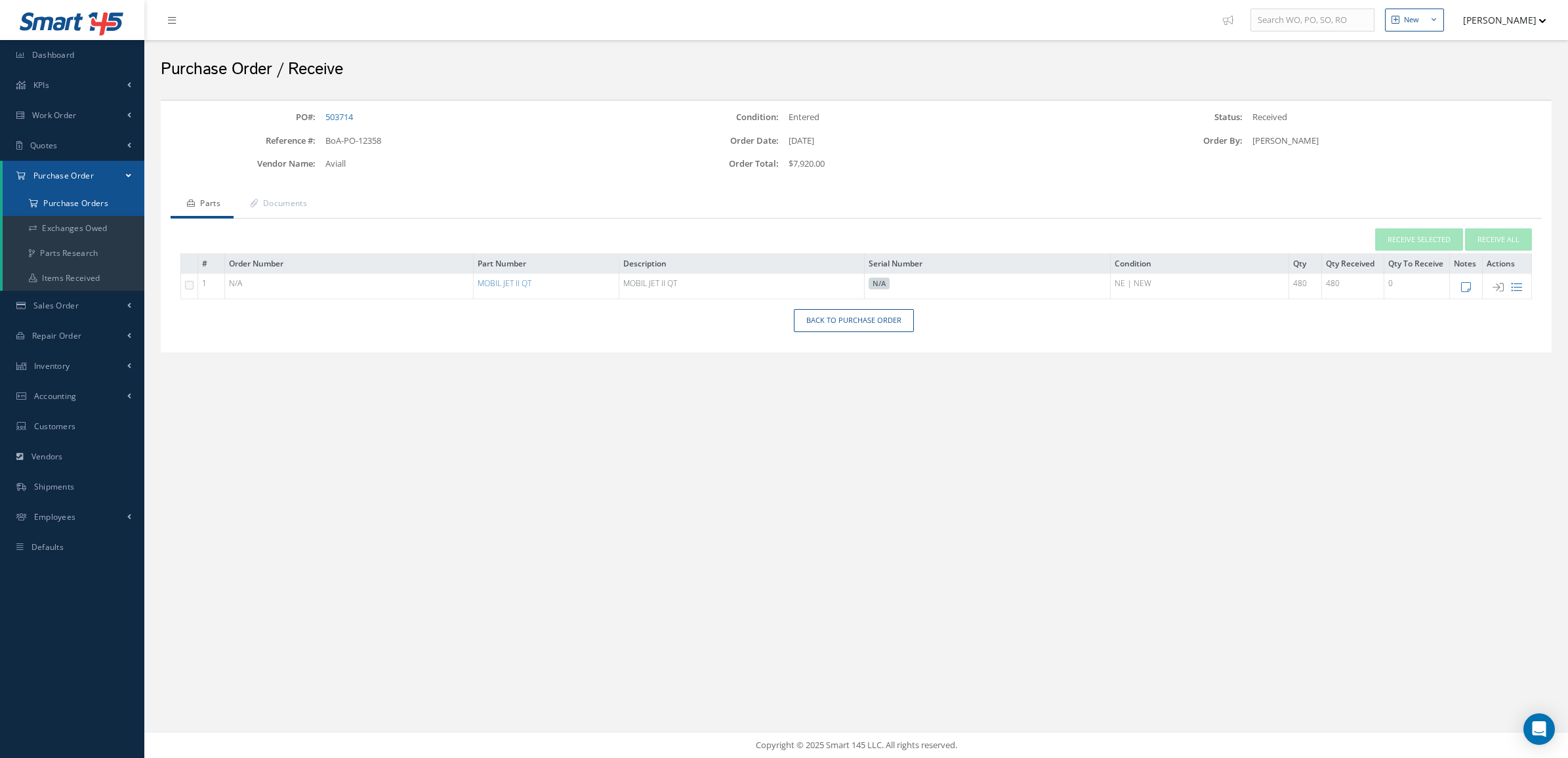
click at [82, 207] on a=1&status_id=2&status_id=3&status_id=5&collapsedFilters"] "Purchase Orders" at bounding box center [73, 204] width 142 height 25
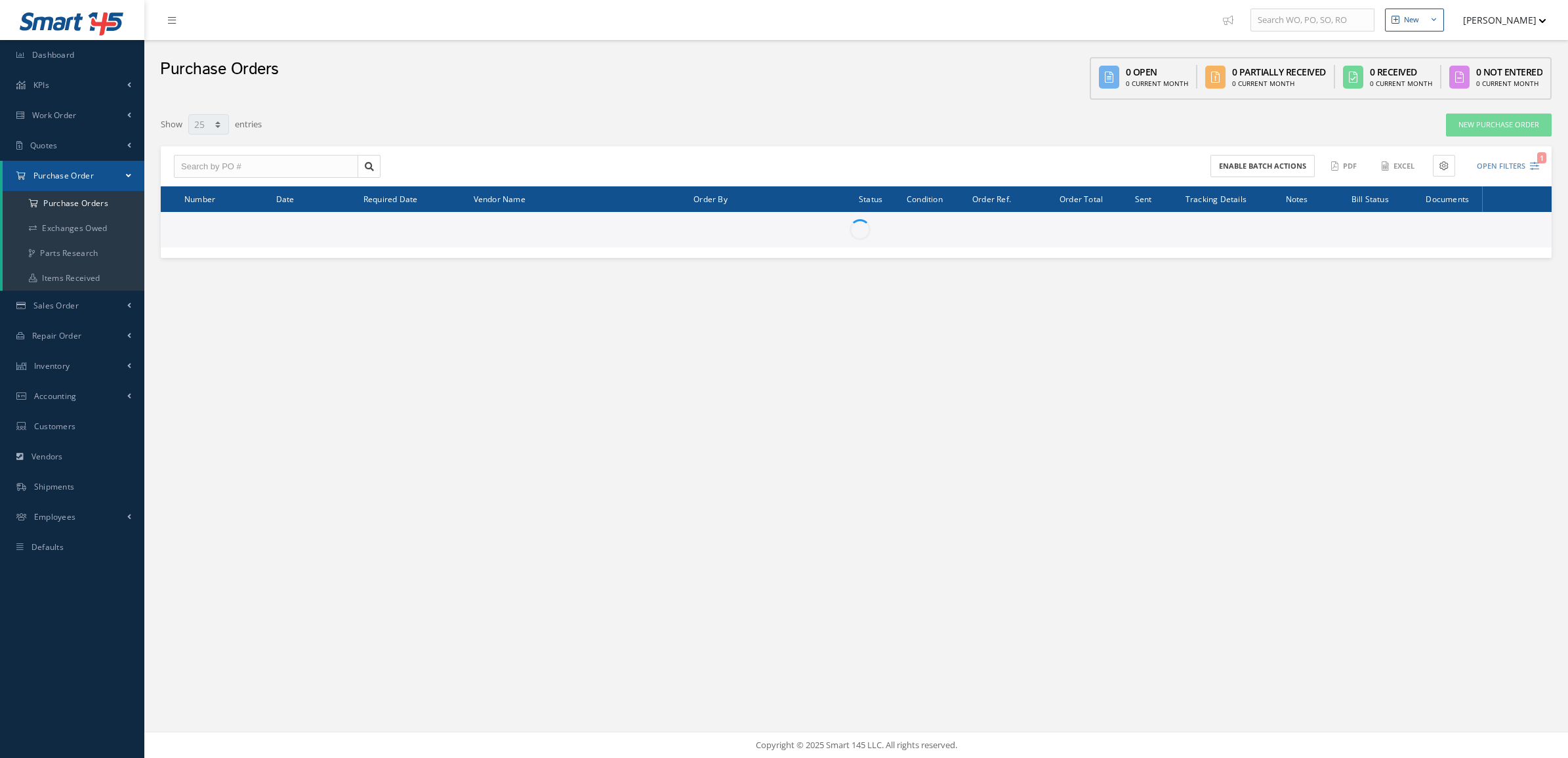
select select "25"
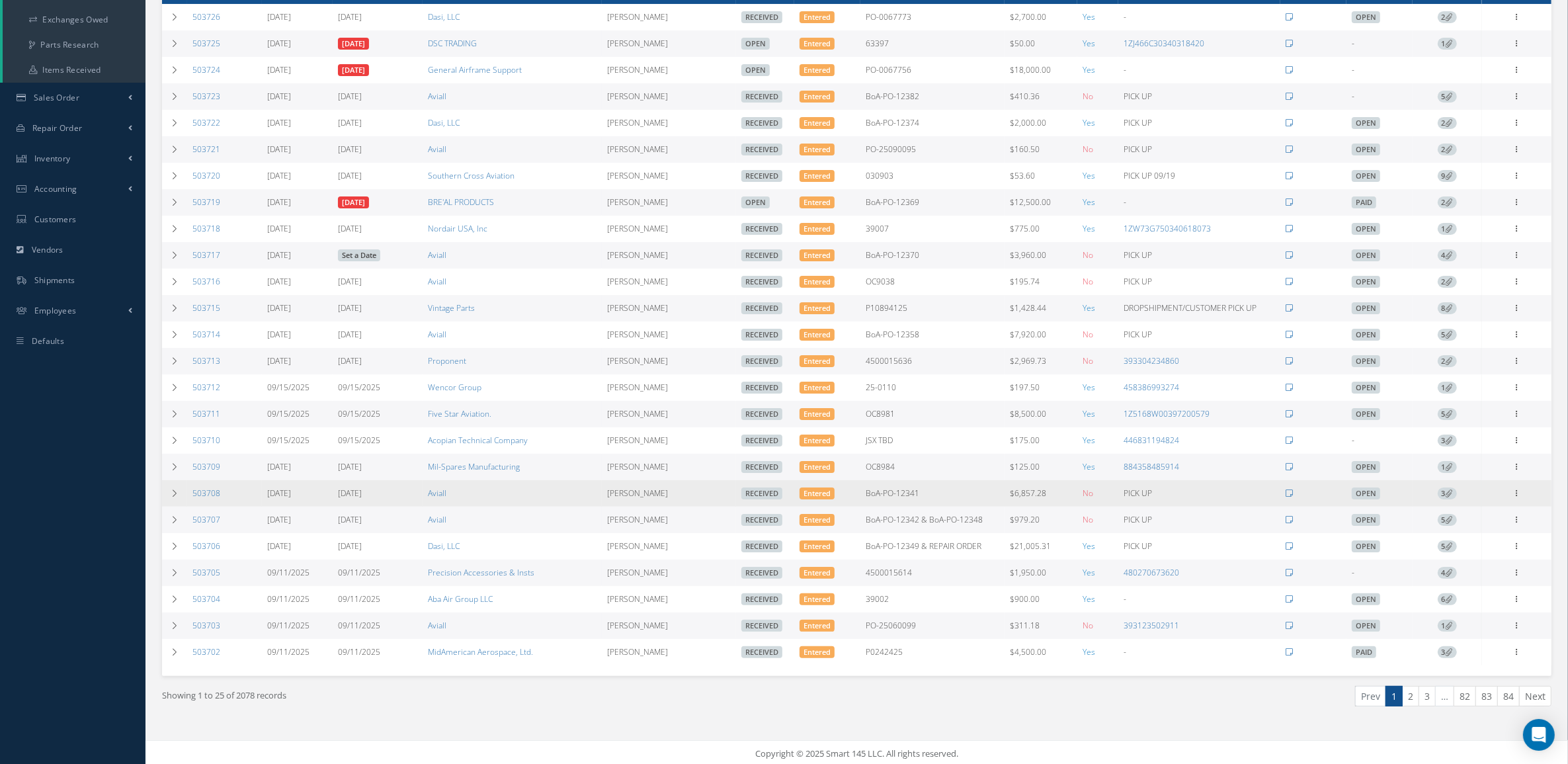
scroll to position [225, 0]
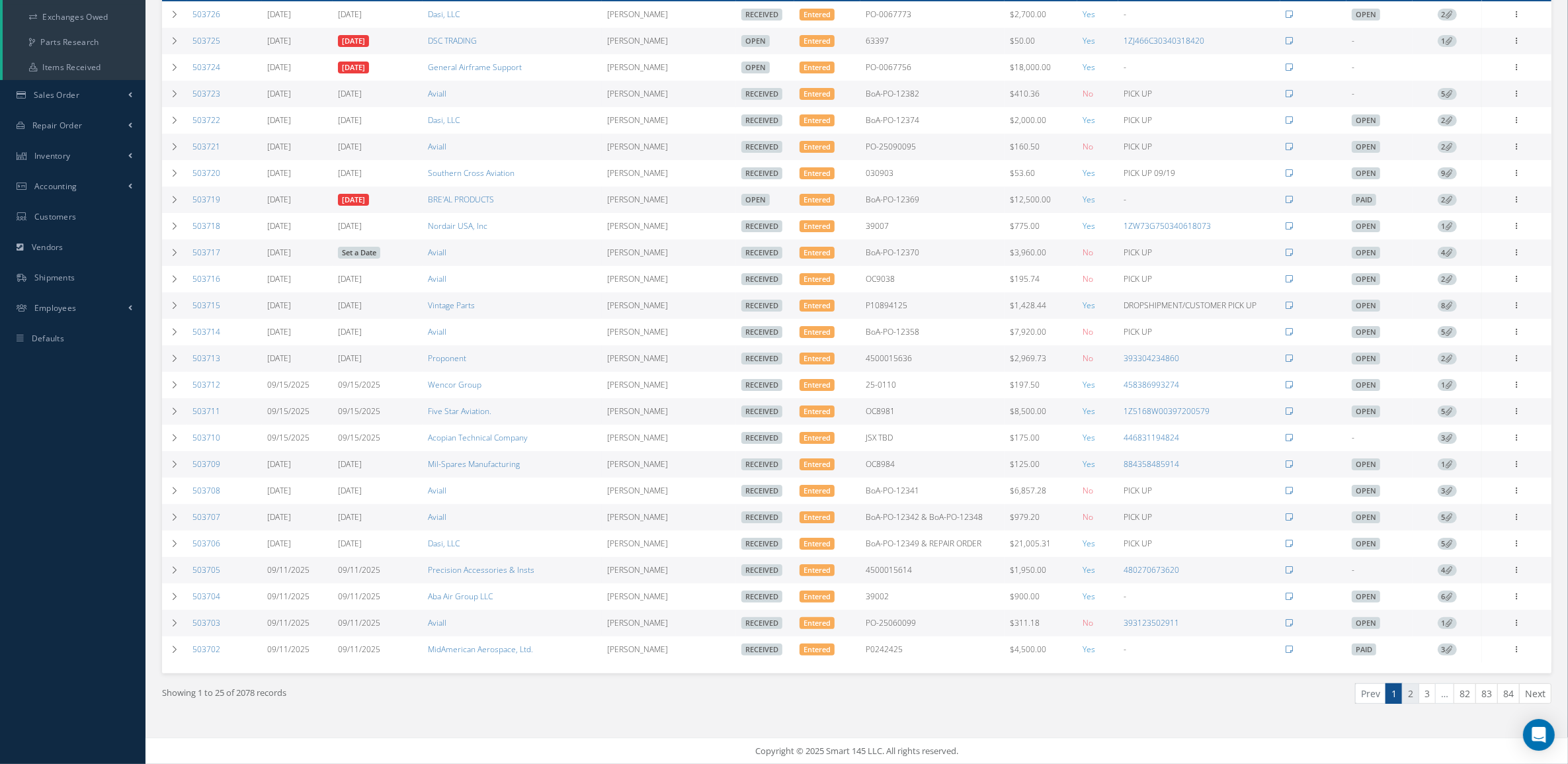
click at [1410, 694] on link "2" at bounding box center [1410, 693] width 17 height 20
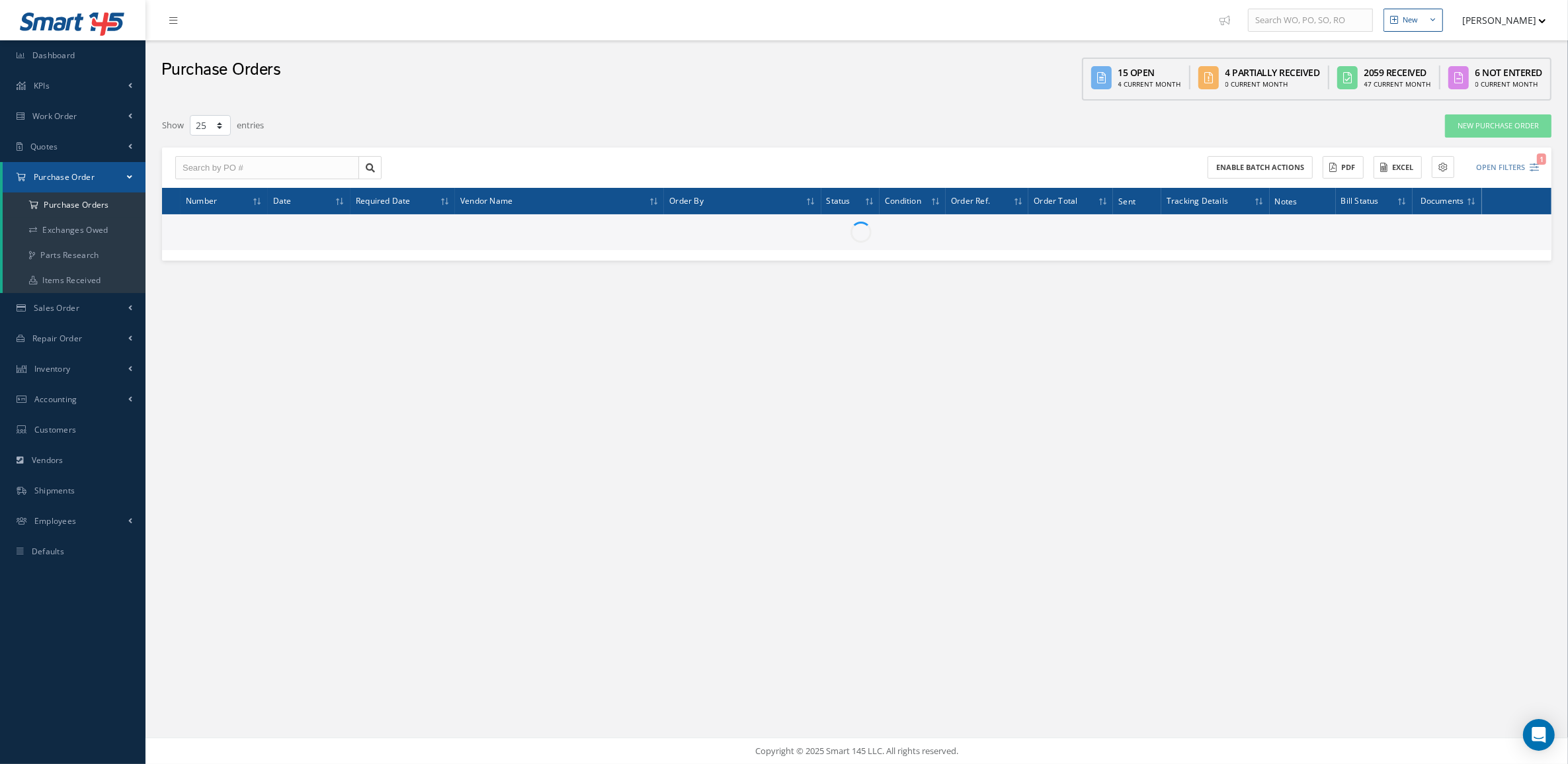
scroll to position [0, 0]
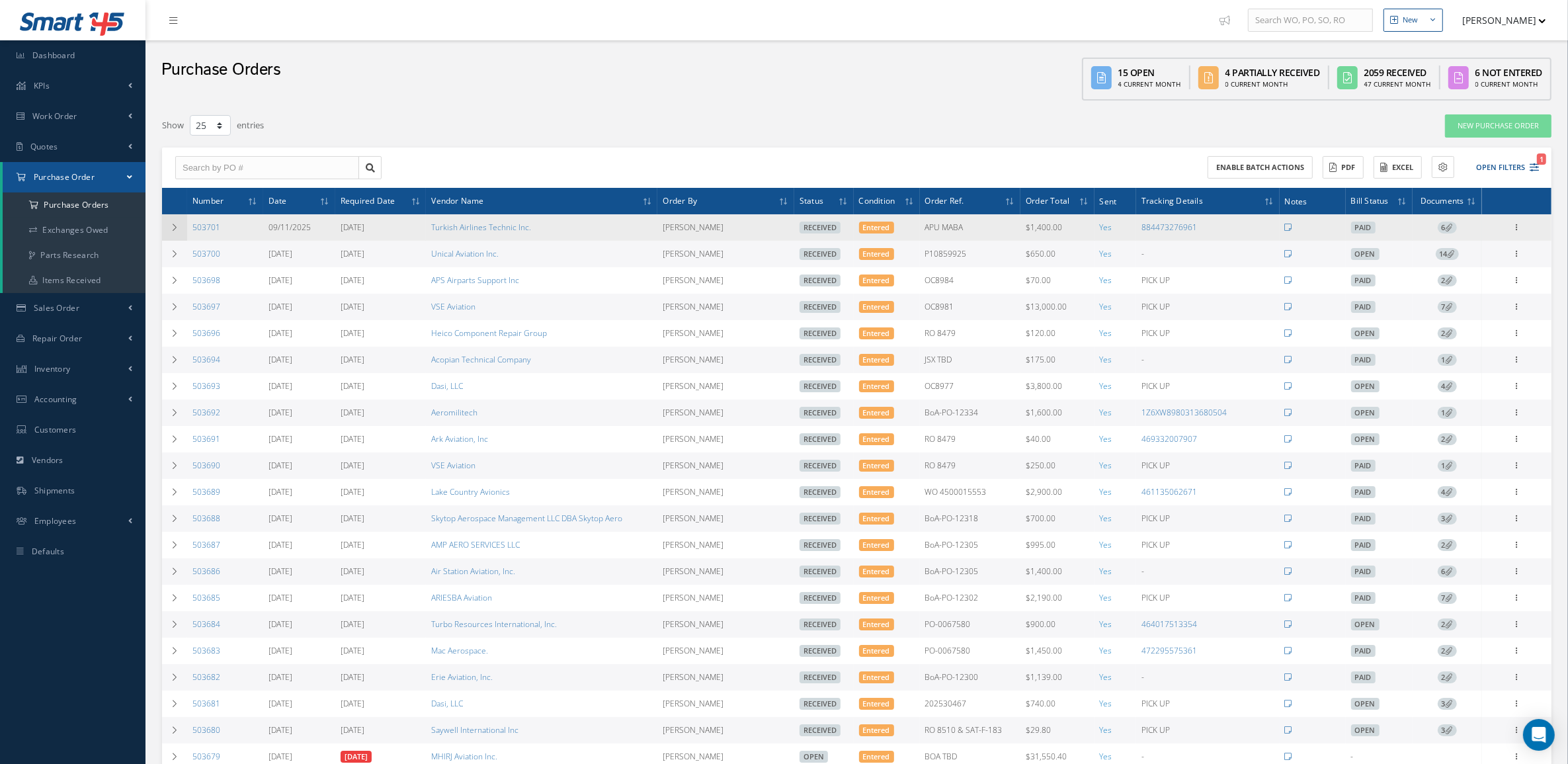
click at [175, 227] on icon at bounding box center [174, 227] width 9 height 8
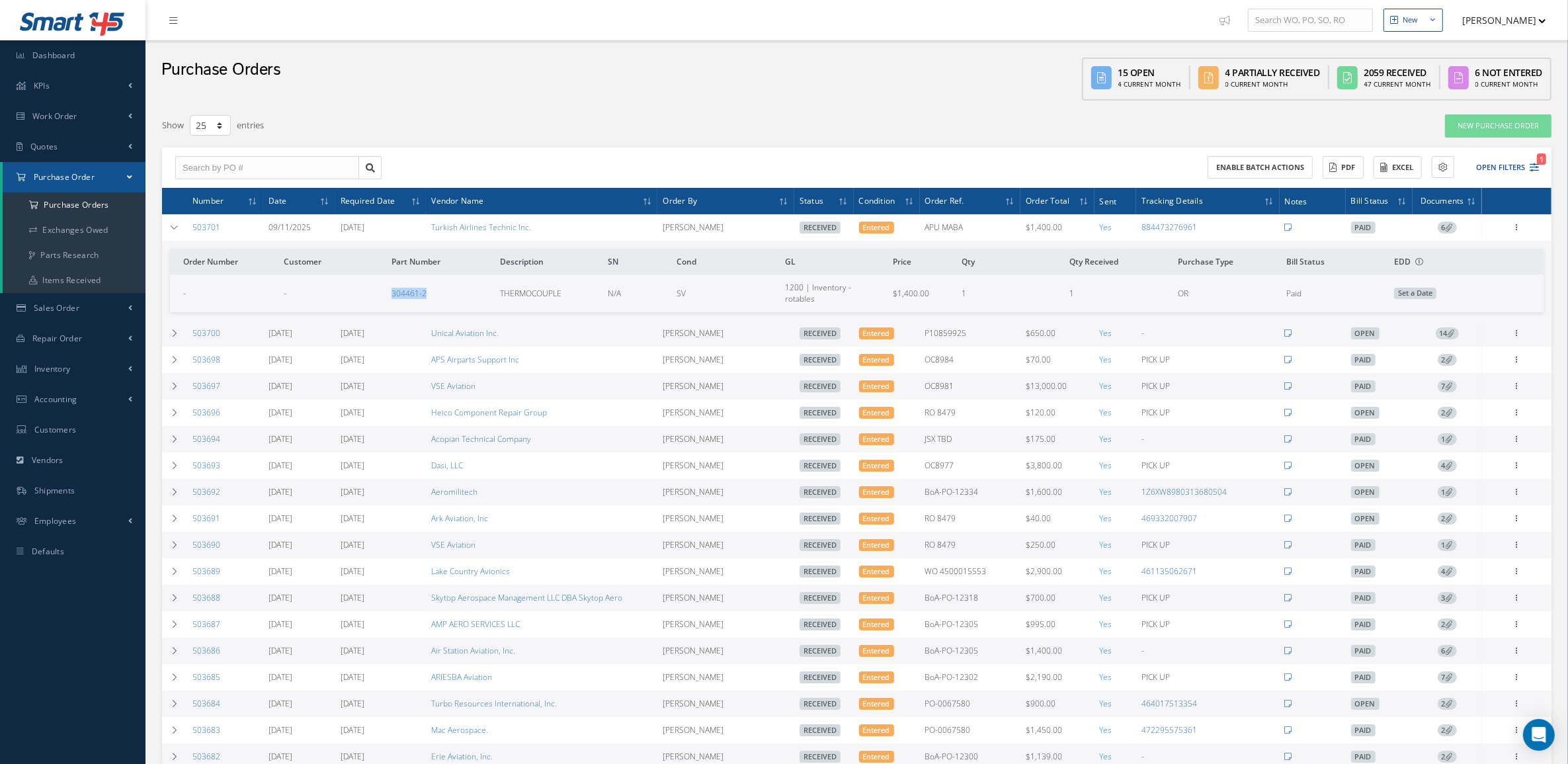
drag, startPoint x: 354, startPoint y: 296, endPoint x: 466, endPoint y: 294, distance: 112.0
click at [466, 294] on tr "- - 304461-2 THERMOCOUPLE N/A SV 1200 | Inventory - rotables $1,400.00 1 1 OR P…" at bounding box center [856, 293] width 1373 height 37
copy tr "304461-2"
click at [63, 342] on span "Repair Order" at bounding box center [58, 337] width 50 height 11
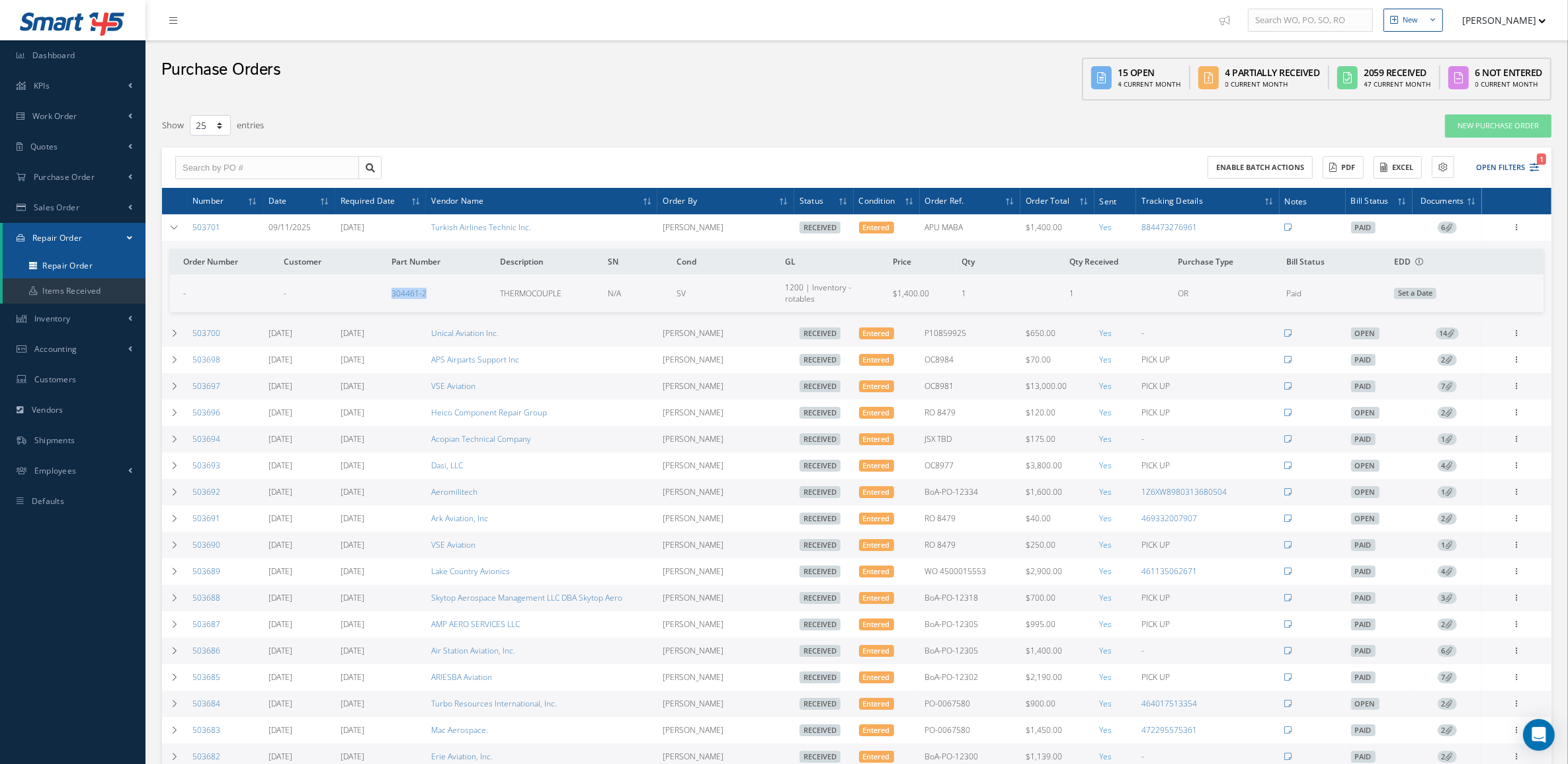
click at [75, 258] on link "Repair Order" at bounding box center [74, 266] width 143 height 25
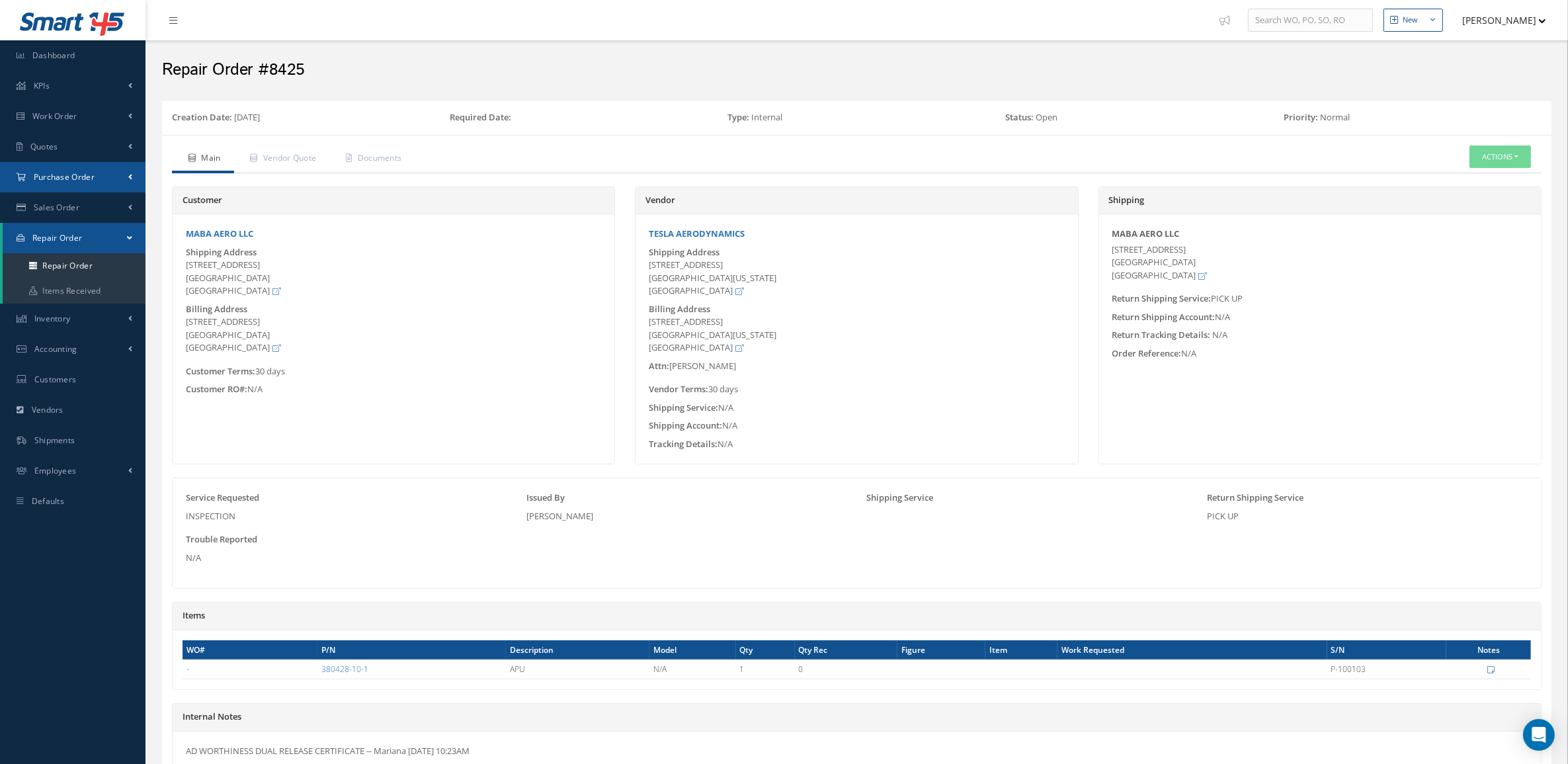
click at [98, 169] on link "Purchase Order" at bounding box center [72, 178] width 146 height 30
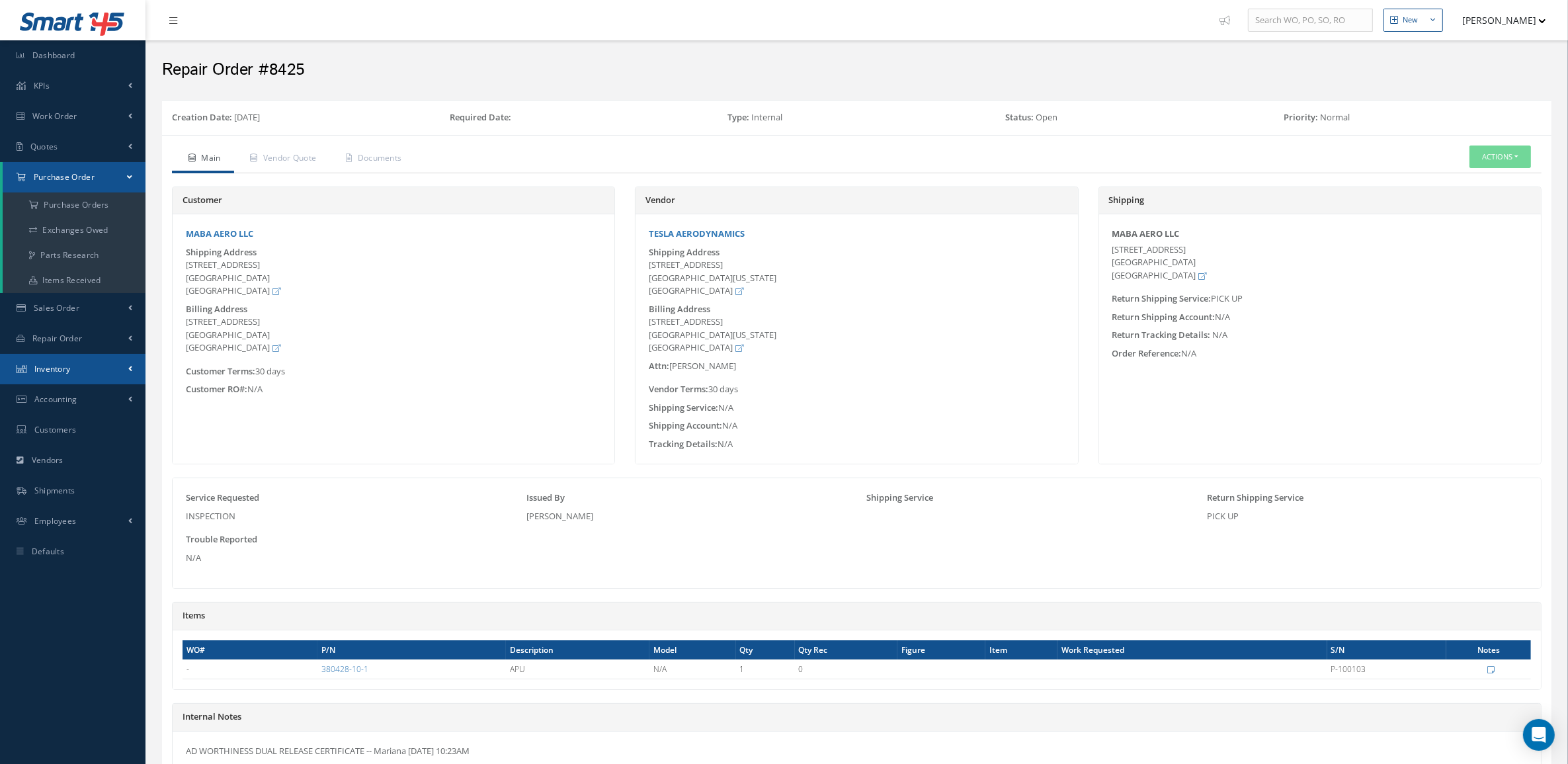
click at [74, 365] on link "Inventory" at bounding box center [72, 369] width 146 height 30
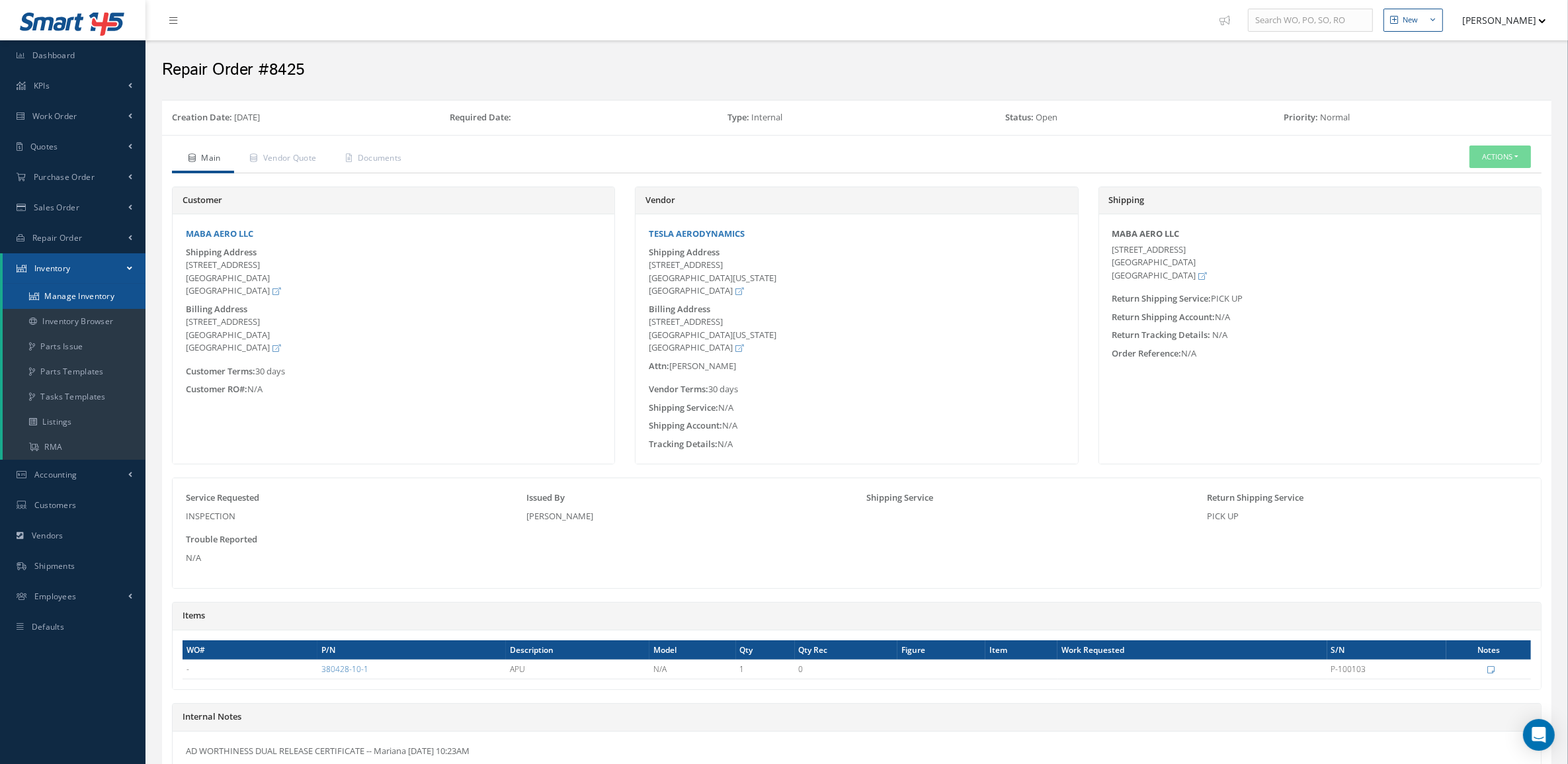
click at [60, 301] on link "Manage Inventory" at bounding box center [74, 296] width 143 height 25
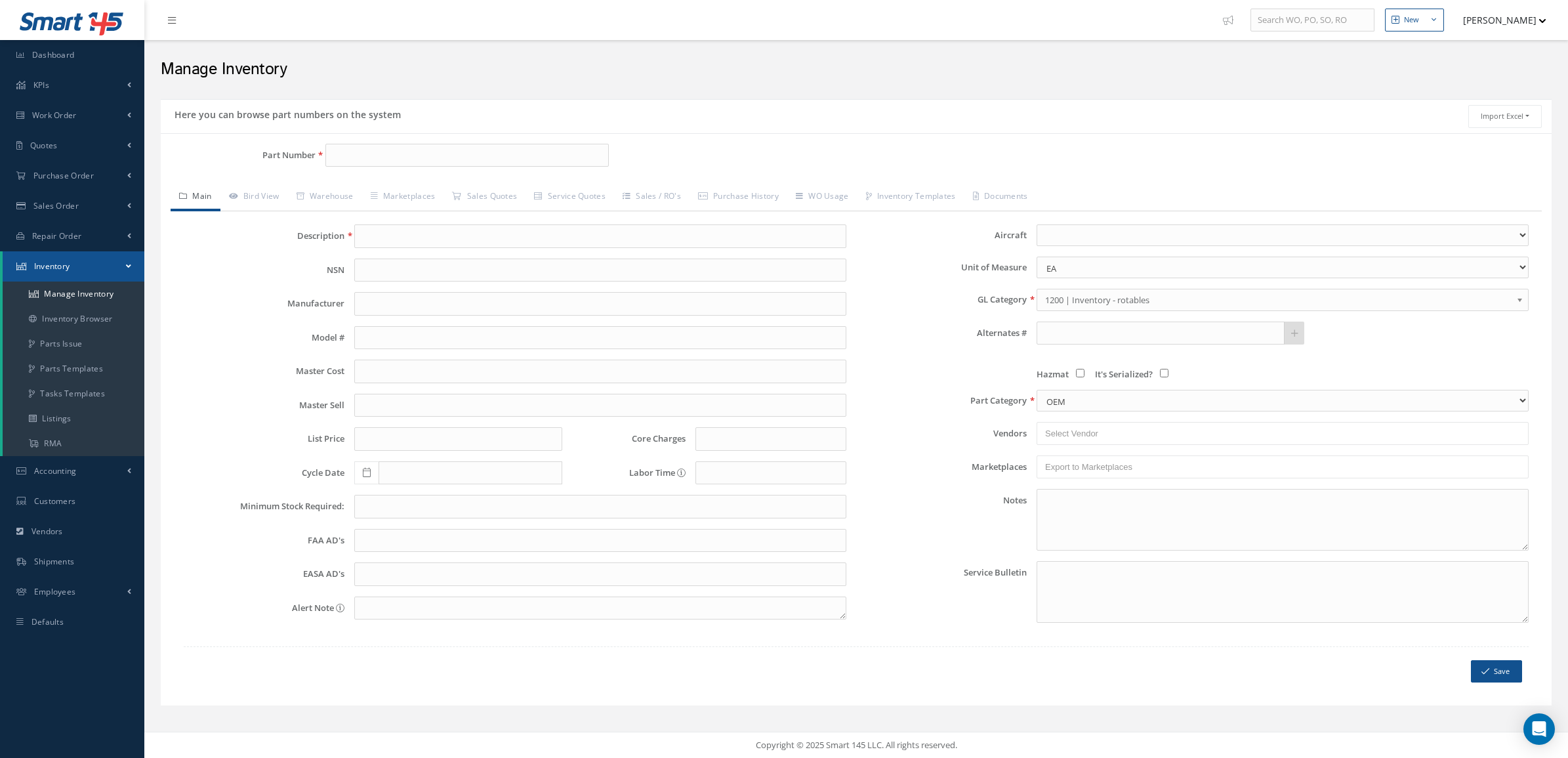
click at [434, 143] on div "Part Number Description Alternates Based on the selected General Ledger, Wareho…" at bounding box center [857, 420] width 1391 height 573
click at [445, 162] on input "Part Number" at bounding box center [468, 155] width 284 height 23
paste input "304461-2"
click at [276, 197] on link "Bird View" at bounding box center [254, 197] width 68 height 28
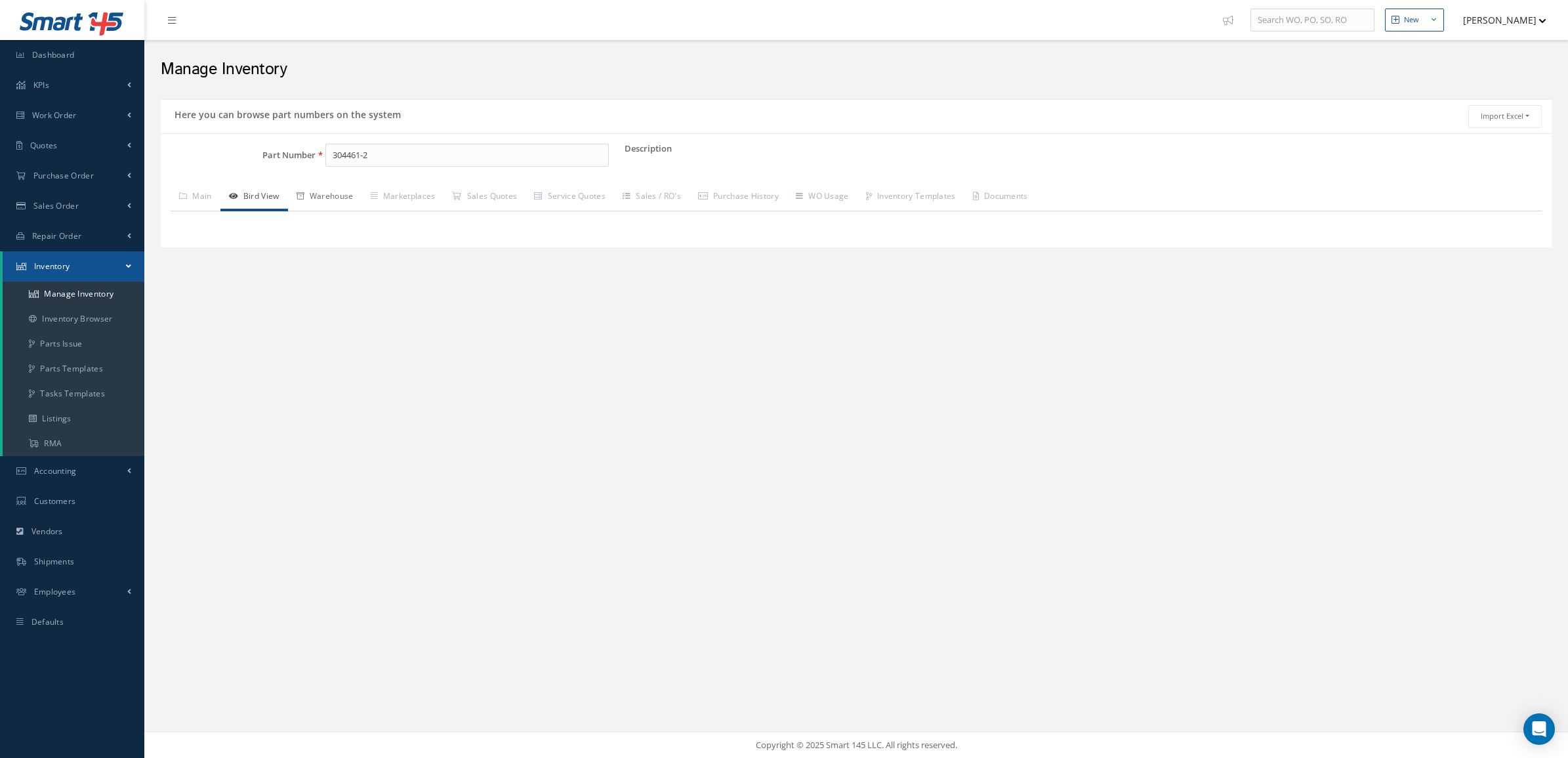
click at [331, 195] on link "Warehouse" at bounding box center [325, 197] width 74 height 28
click at [348, 158] on input "304461-2" at bounding box center [468, 155] width 284 height 23
type input "304461-2"
click at [387, 158] on input "304461-2" at bounding box center [468, 155] width 284 height 23
click at [405, 189] on span "304461-2" at bounding box center [388, 190] width 118 height 14
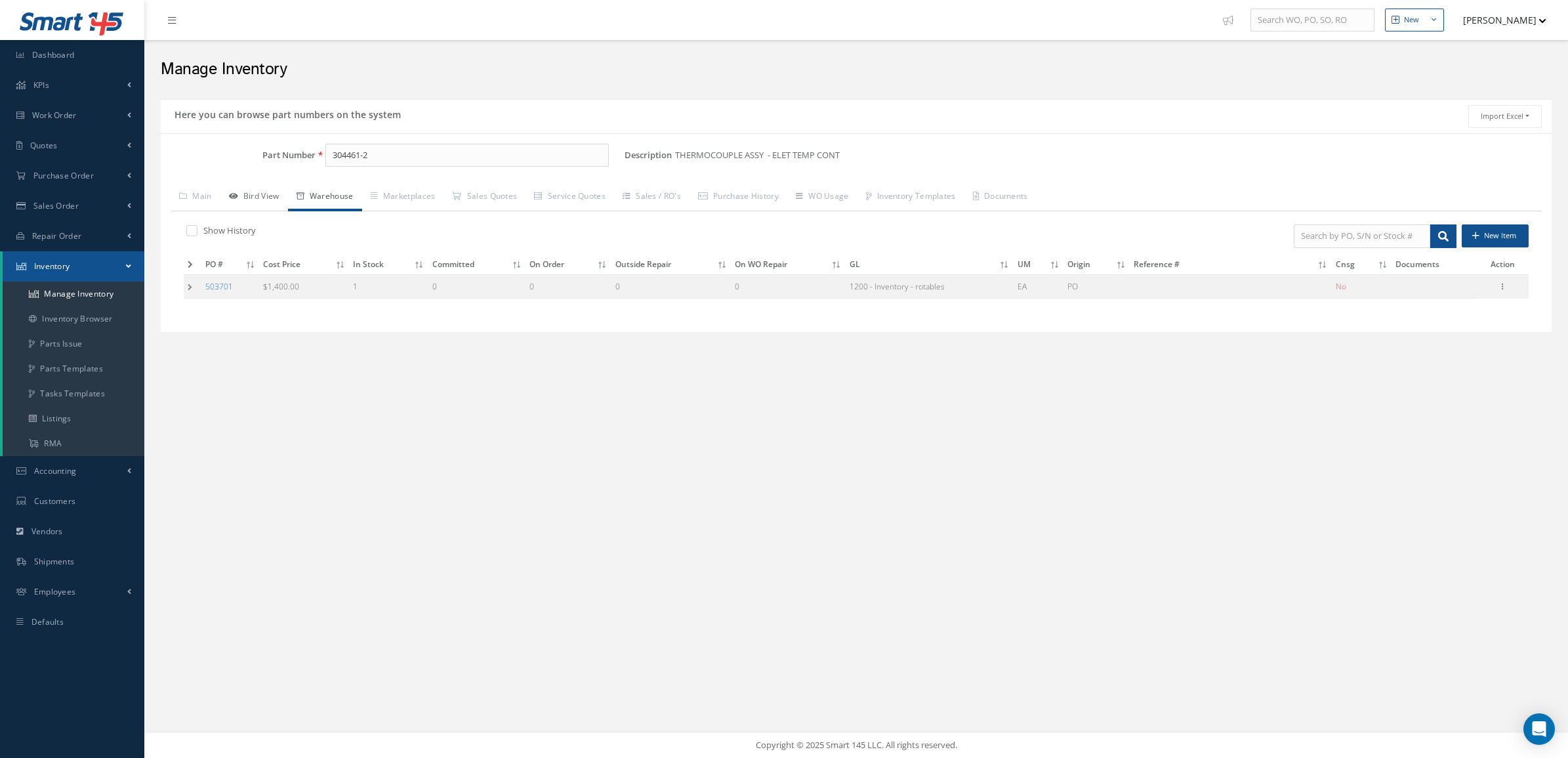
click at [240, 200] on link "Bird View" at bounding box center [254, 197] width 68 height 28
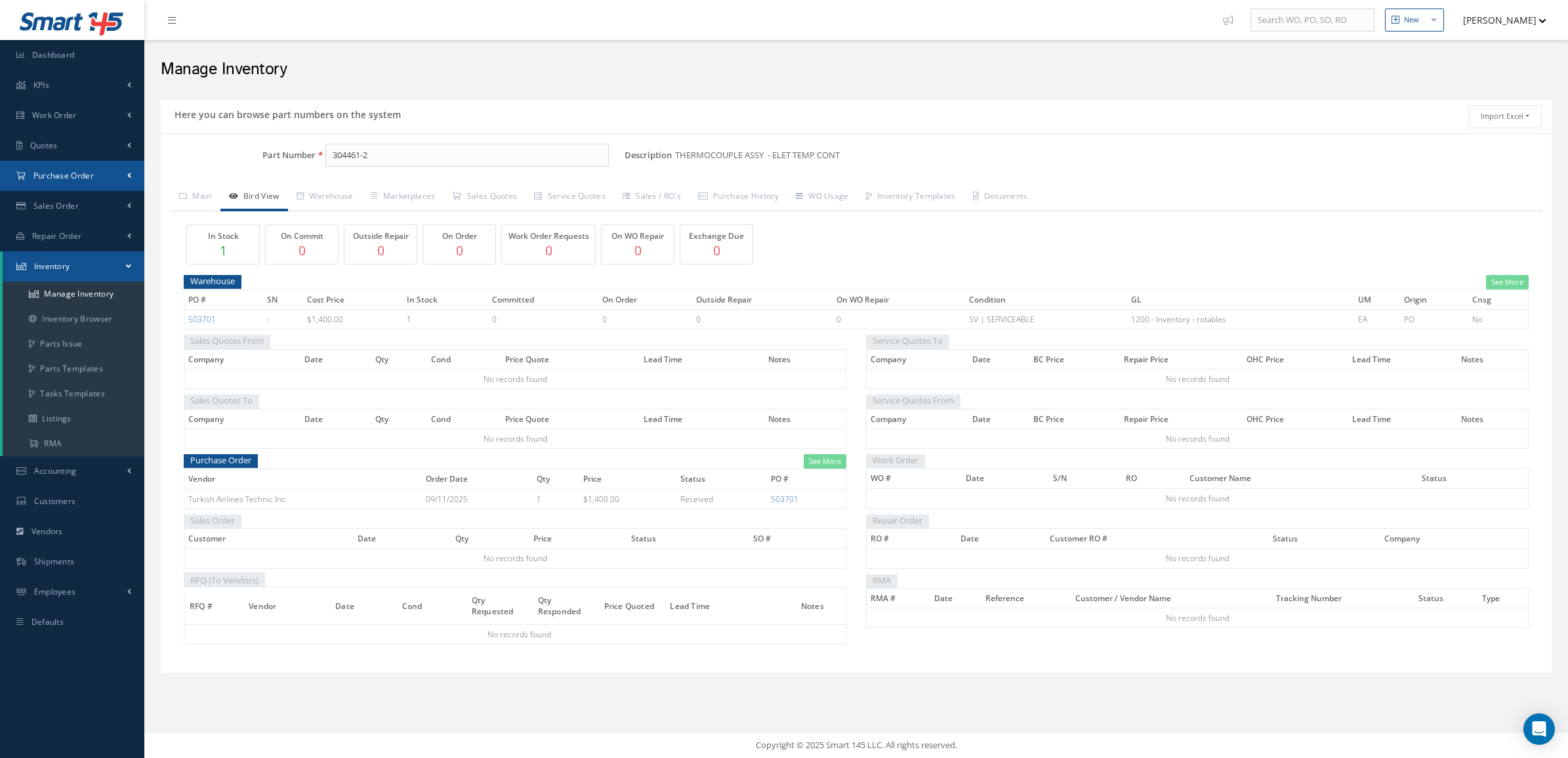
click at [64, 182] on link "Purchase Order" at bounding box center [72, 176] width 144 height 30
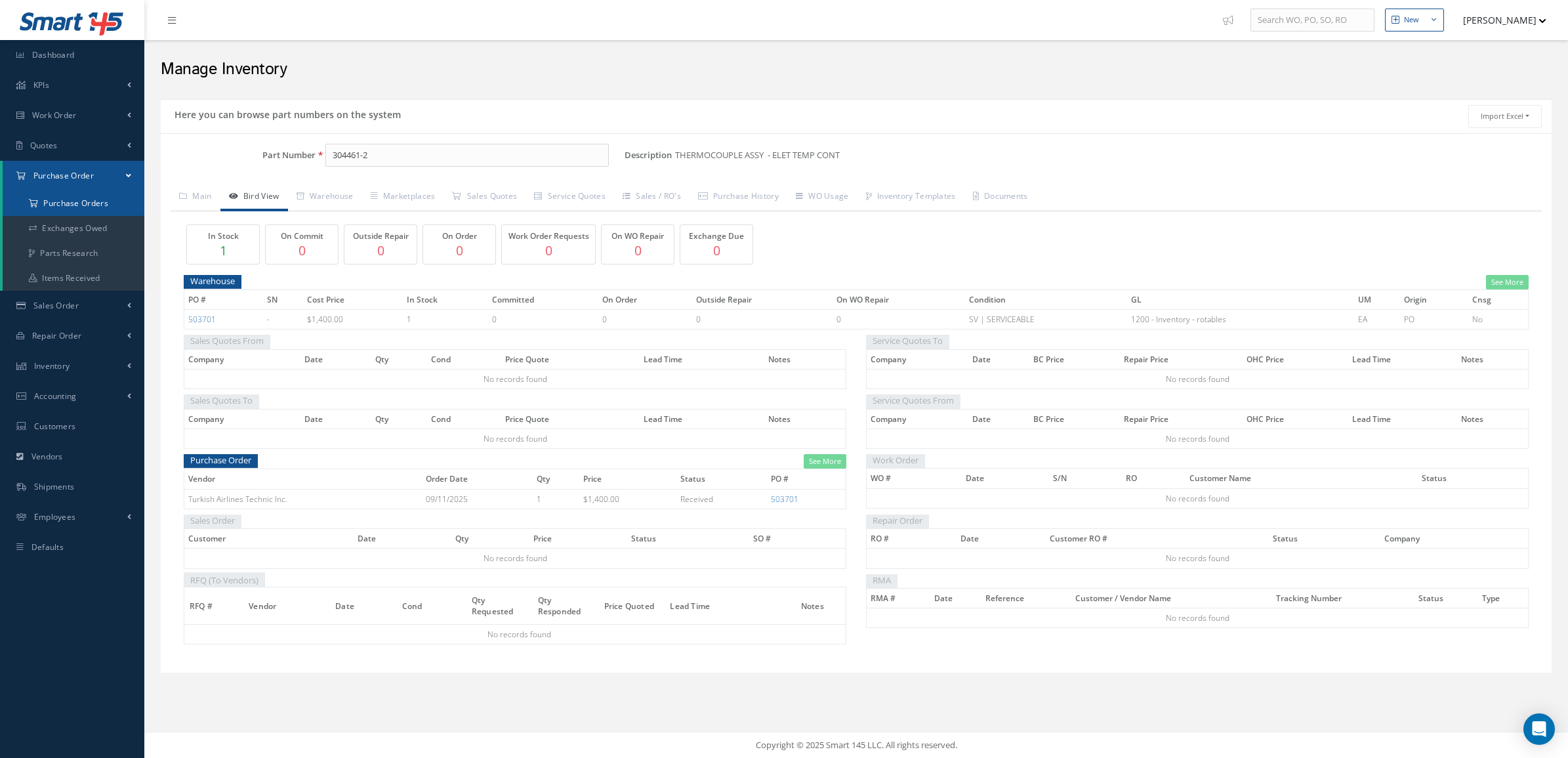
click at [64, 197] on a=1&status_id=2&status_id=3&status_id=5&collapsedFilters"] "Purchase Orders" at bounding box center [73, 204] width 142 height 25
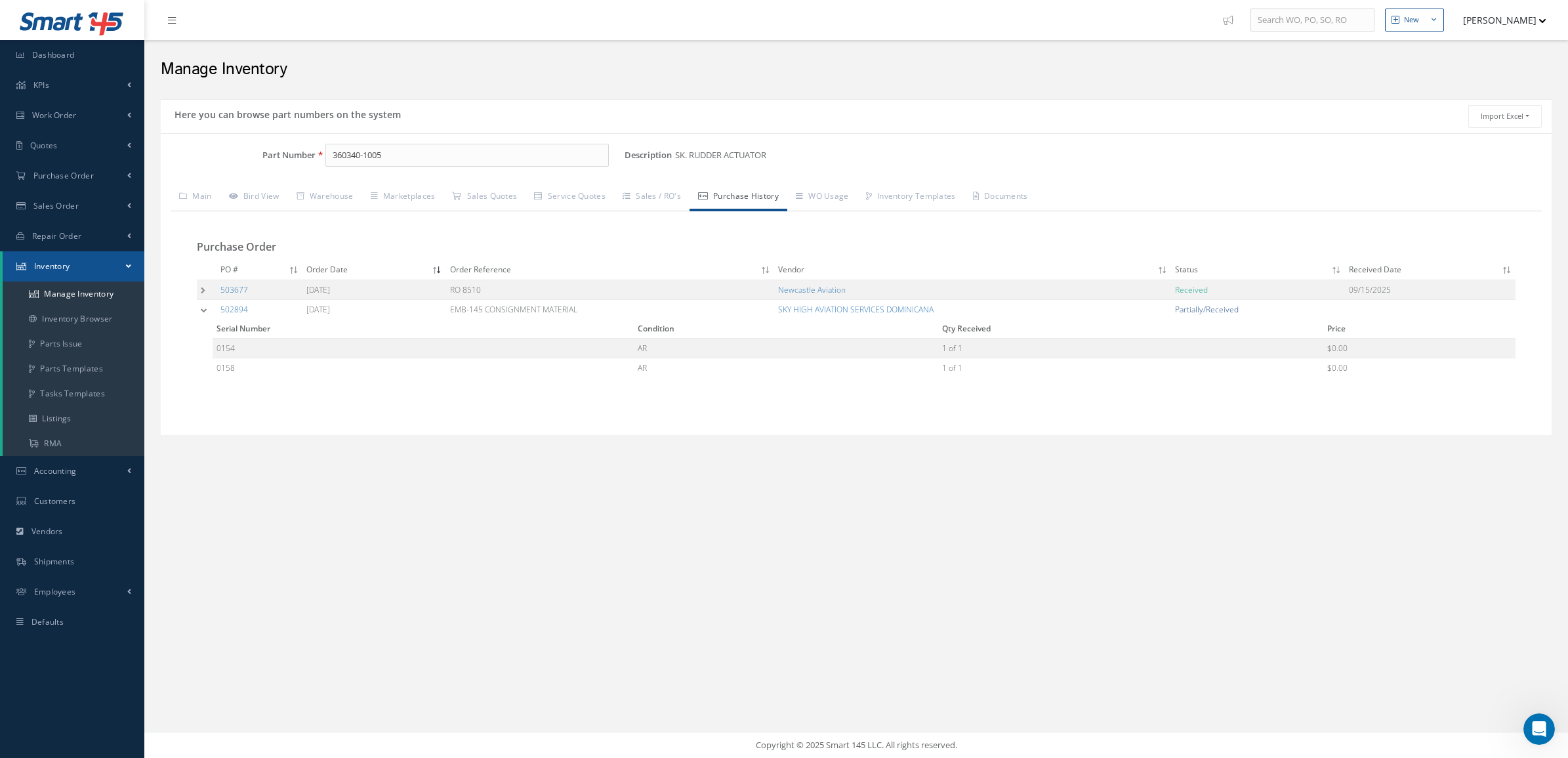
scroll to position [2, 0]
click at [198, 316] on td at bounding box center [207, 309] width 20 height 20
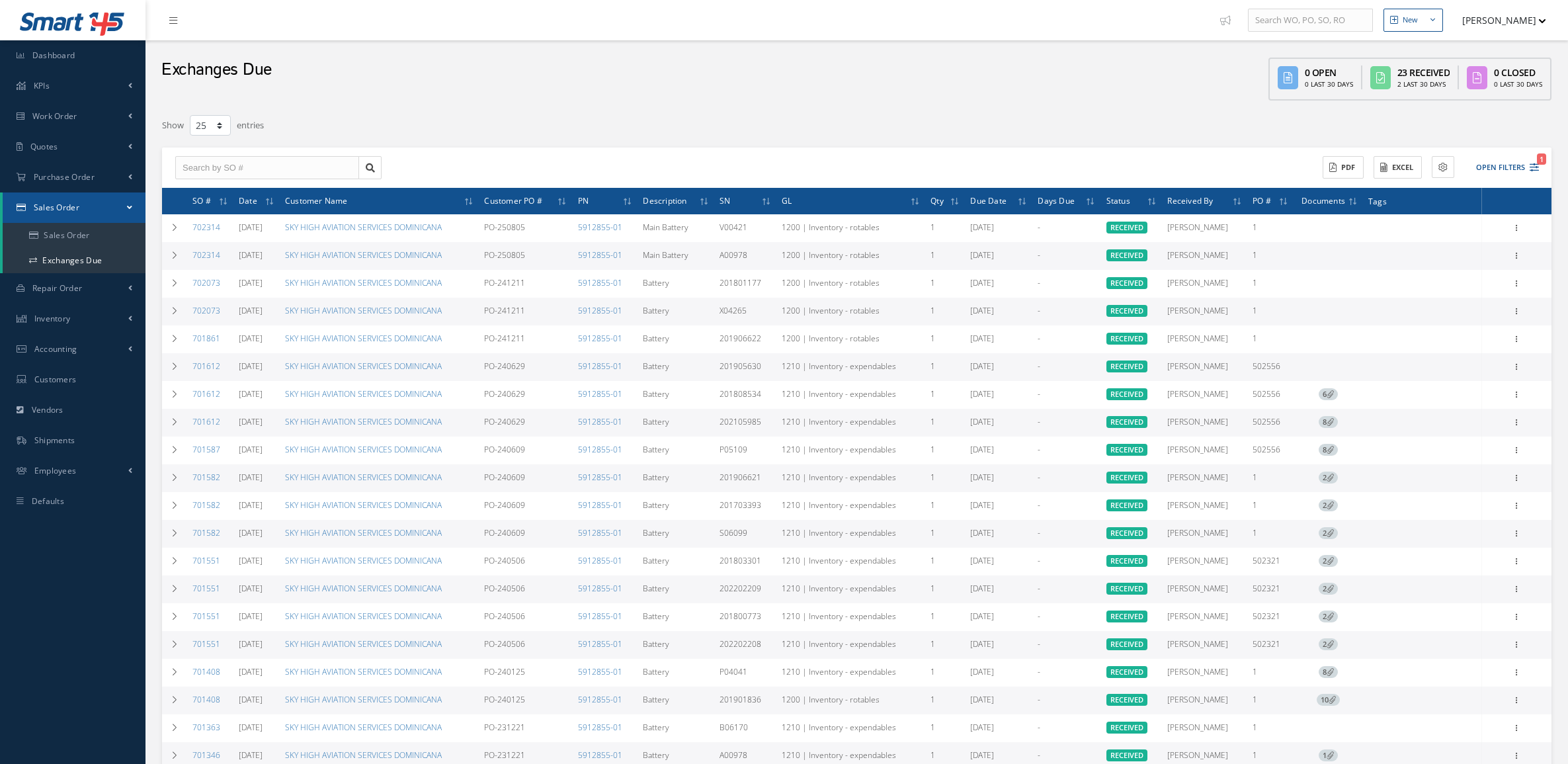
select select "25"
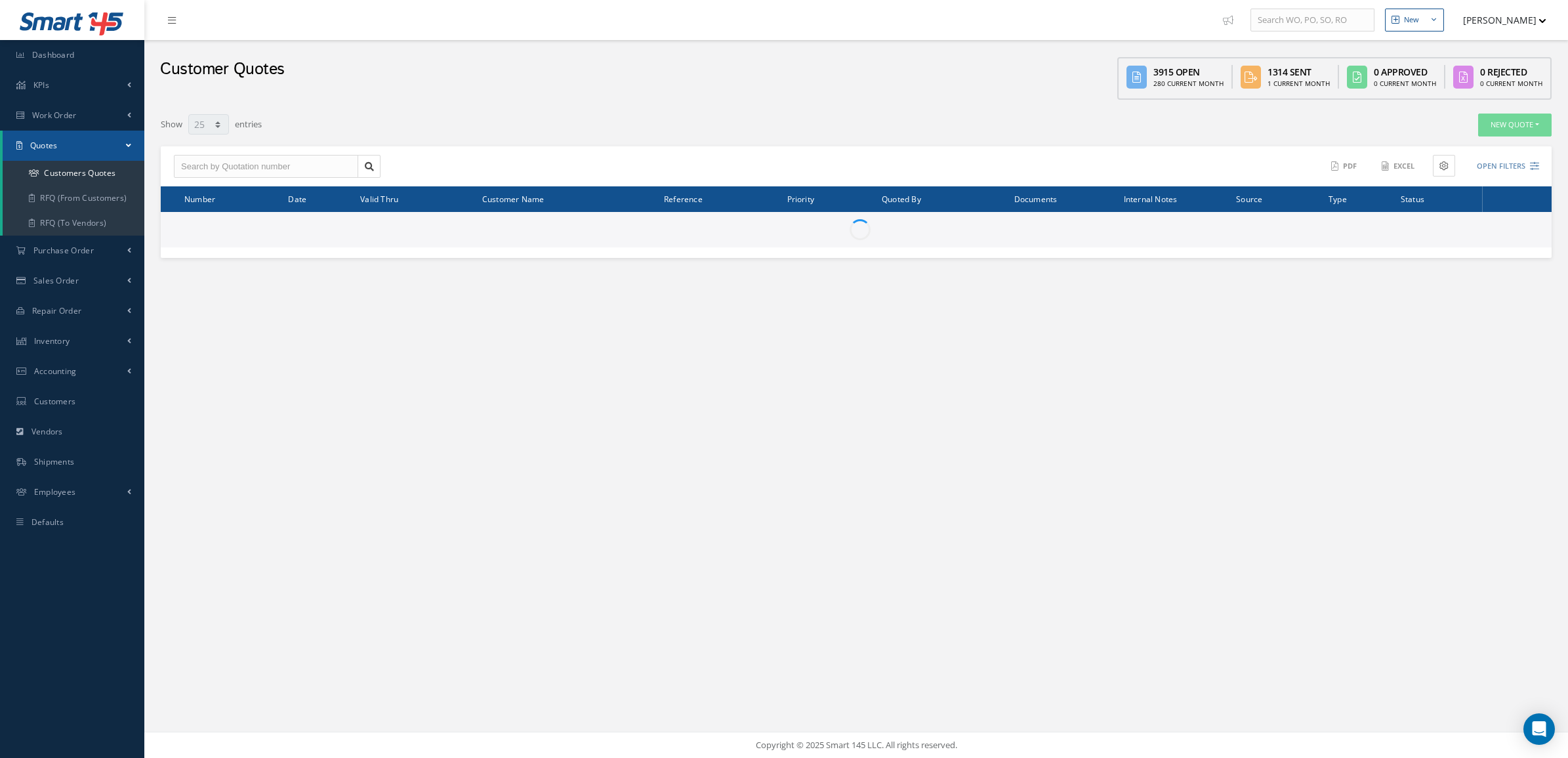
select select "25"
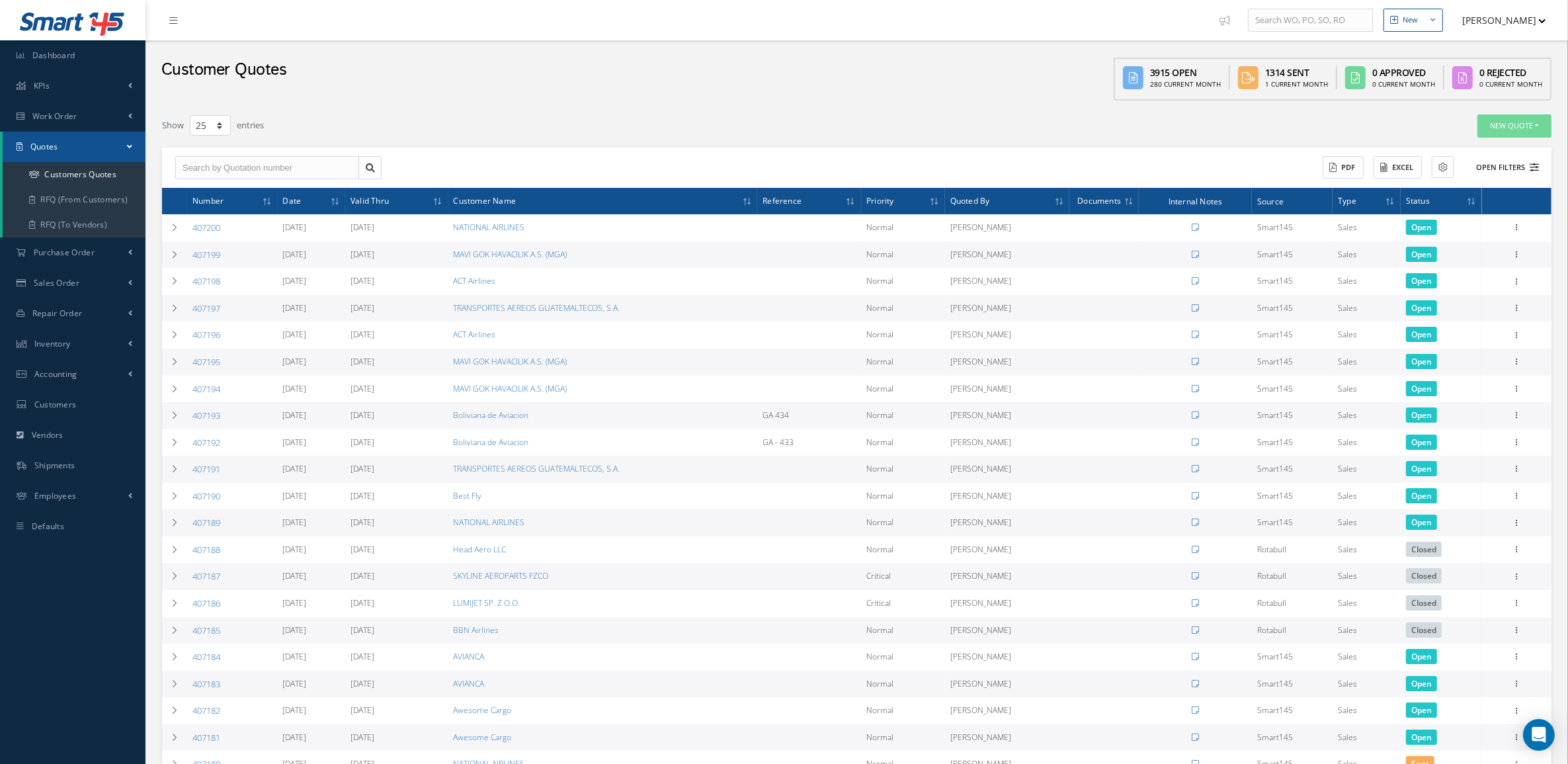
click at [1528, 160] on button "Open Filters" at bounding box center [1501, 167] width 75 height 22
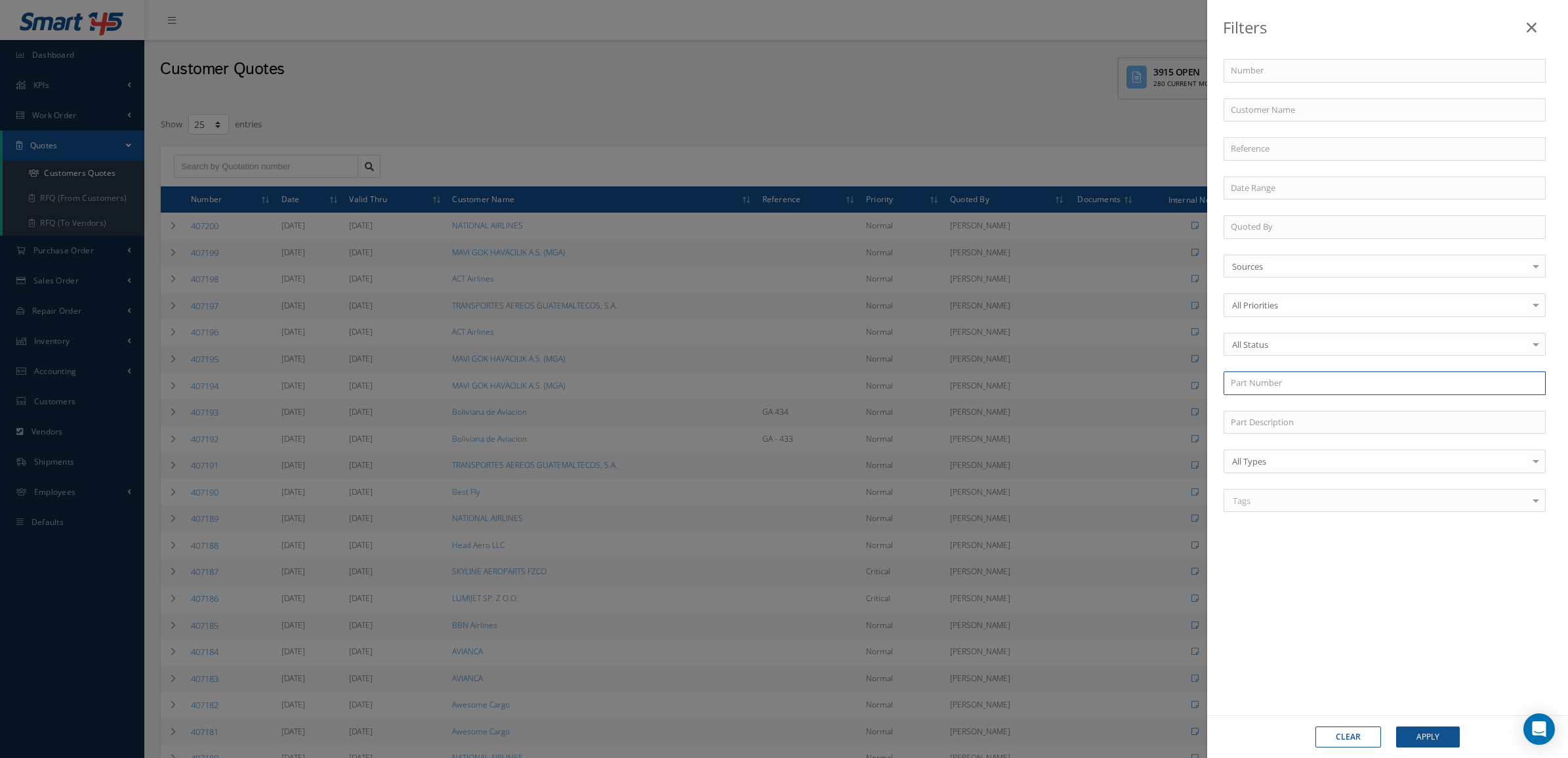
click at [1289, 388] on input "text" at bounding box center [1385, 383] width 322 height 23
type input "3228-250"
click at [1297, 408] on div "3228-250" at bounding box center [1384, 407] width 308 height 13
click at [1454, 728] on button "Apply" at bounding box center [1429, 736] width 63 height 21
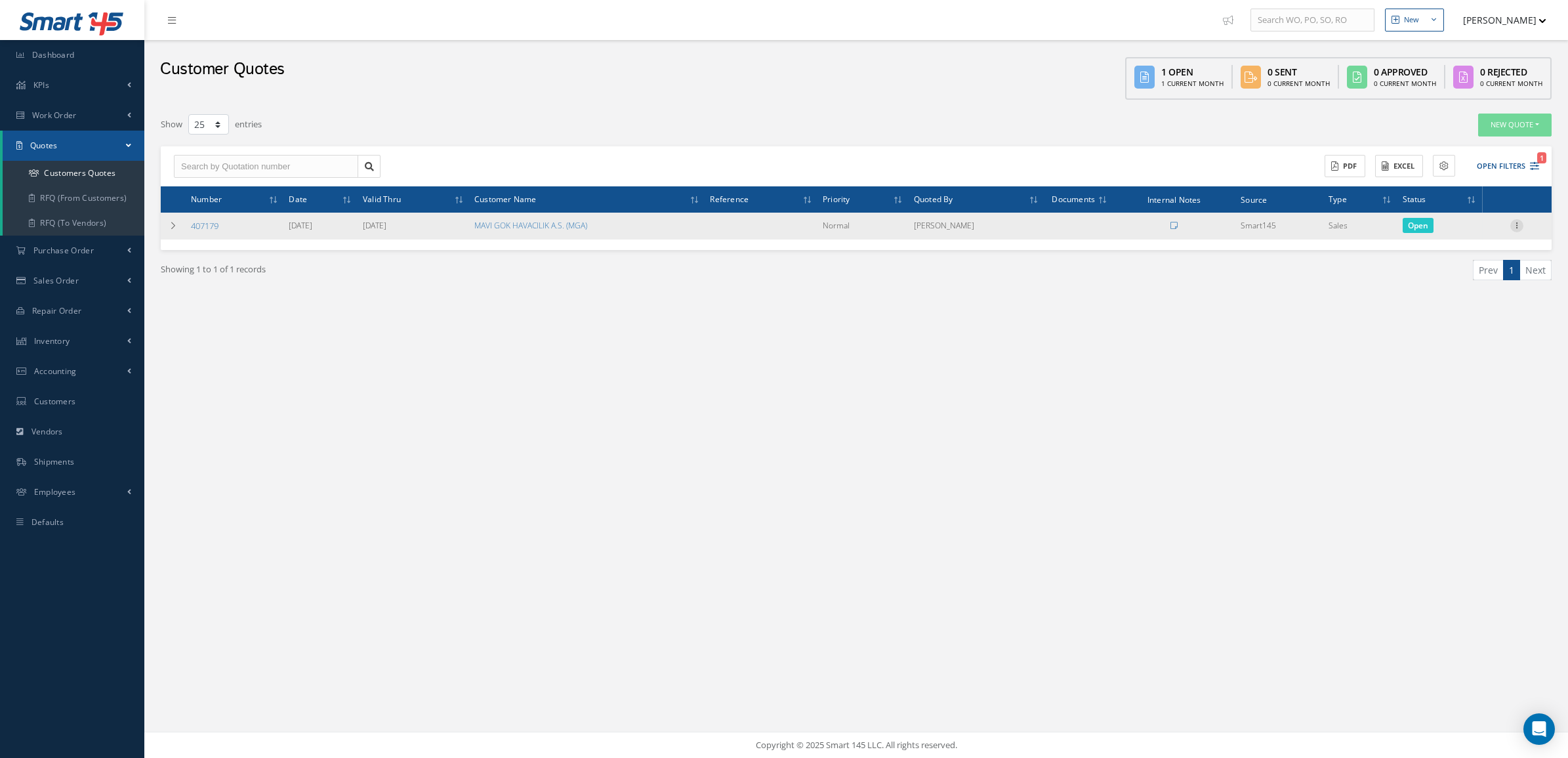
click at [1514, 230] on icon at bounding box center [1517, 225] width 13 height 11
click at [1482, 301] on link "Convert to Sales Order" at bounding box center [1457, 306] width 104 height 27
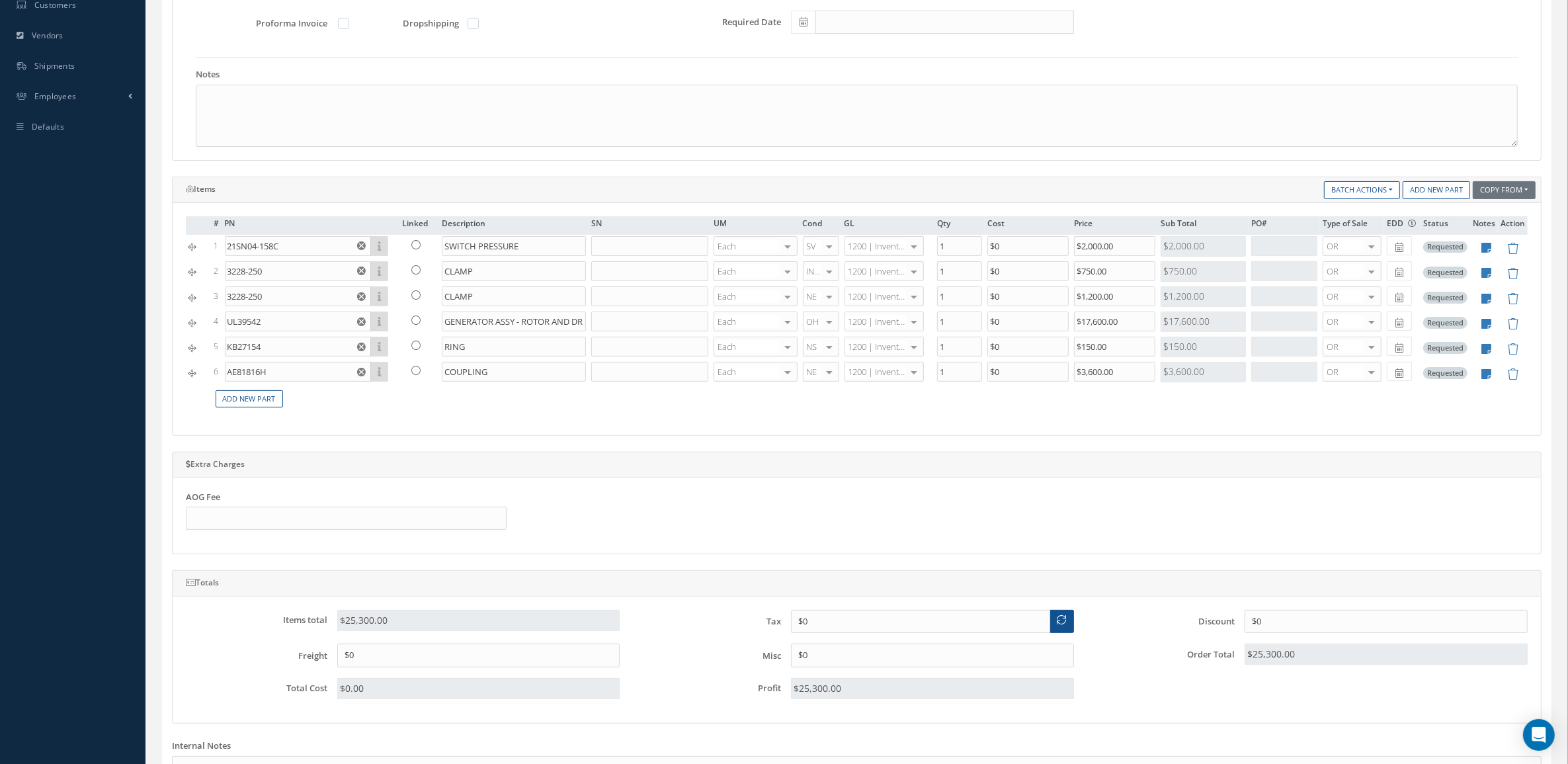
scroll to position [413, 0]
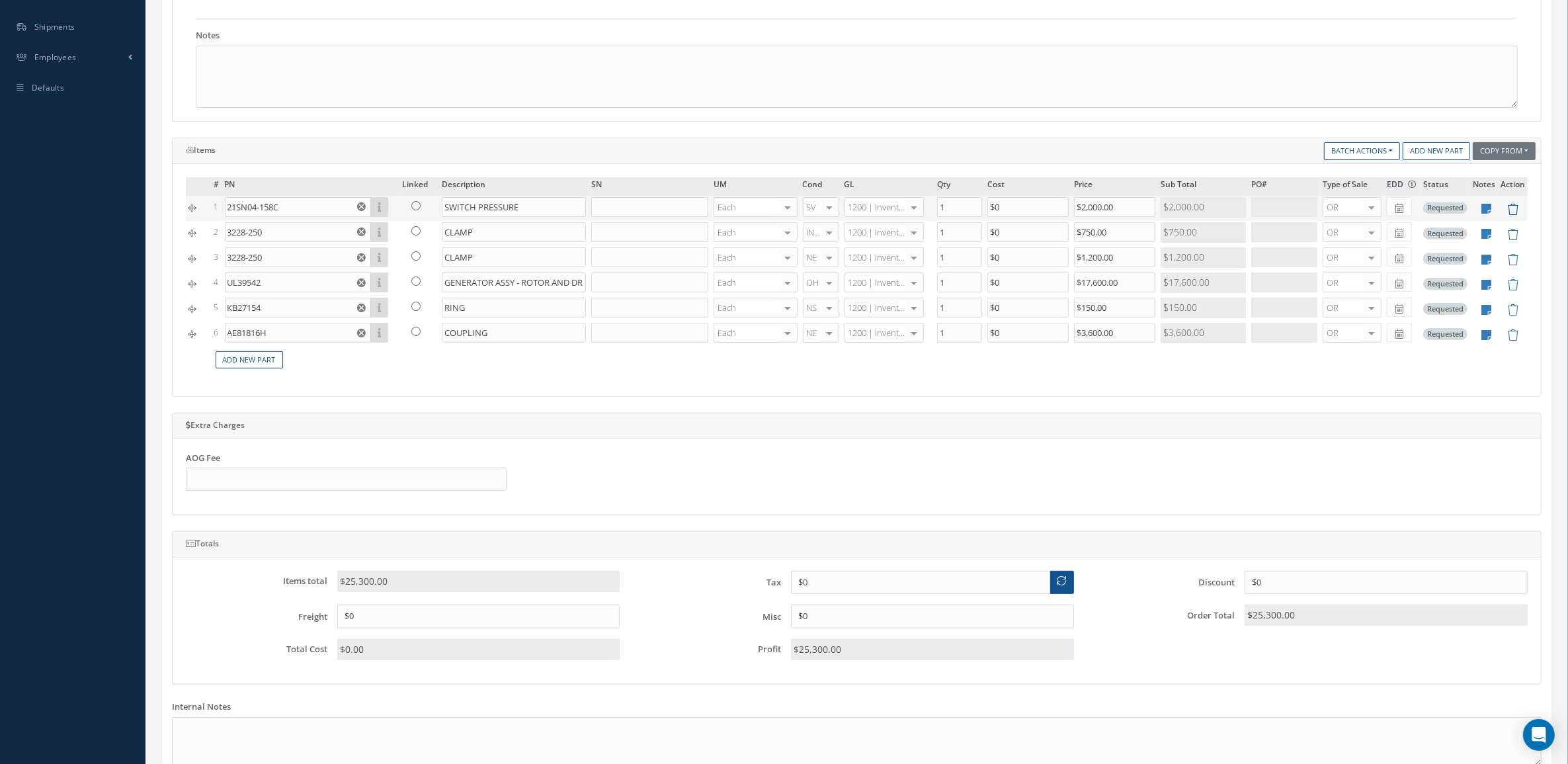
click at [1511, 214] on icon at bounding box center [1512, 209] width 11 height 11
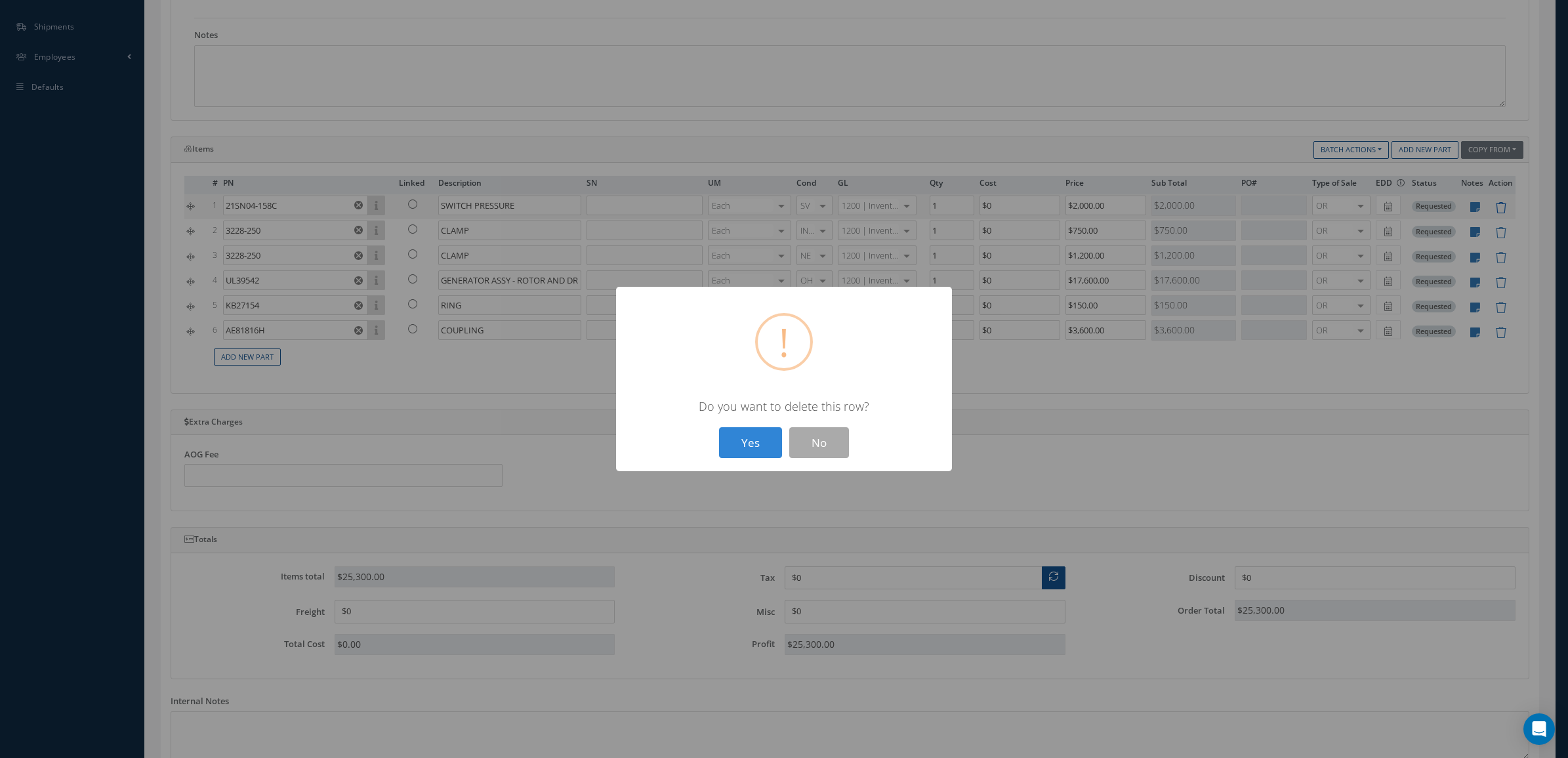
click at [719, 427] on button "Yes" at bounding box center [750, 442] width 63 height 31
type input "3228-250"
type input "CLAMP"
type input "$750"
type input "$1,200"
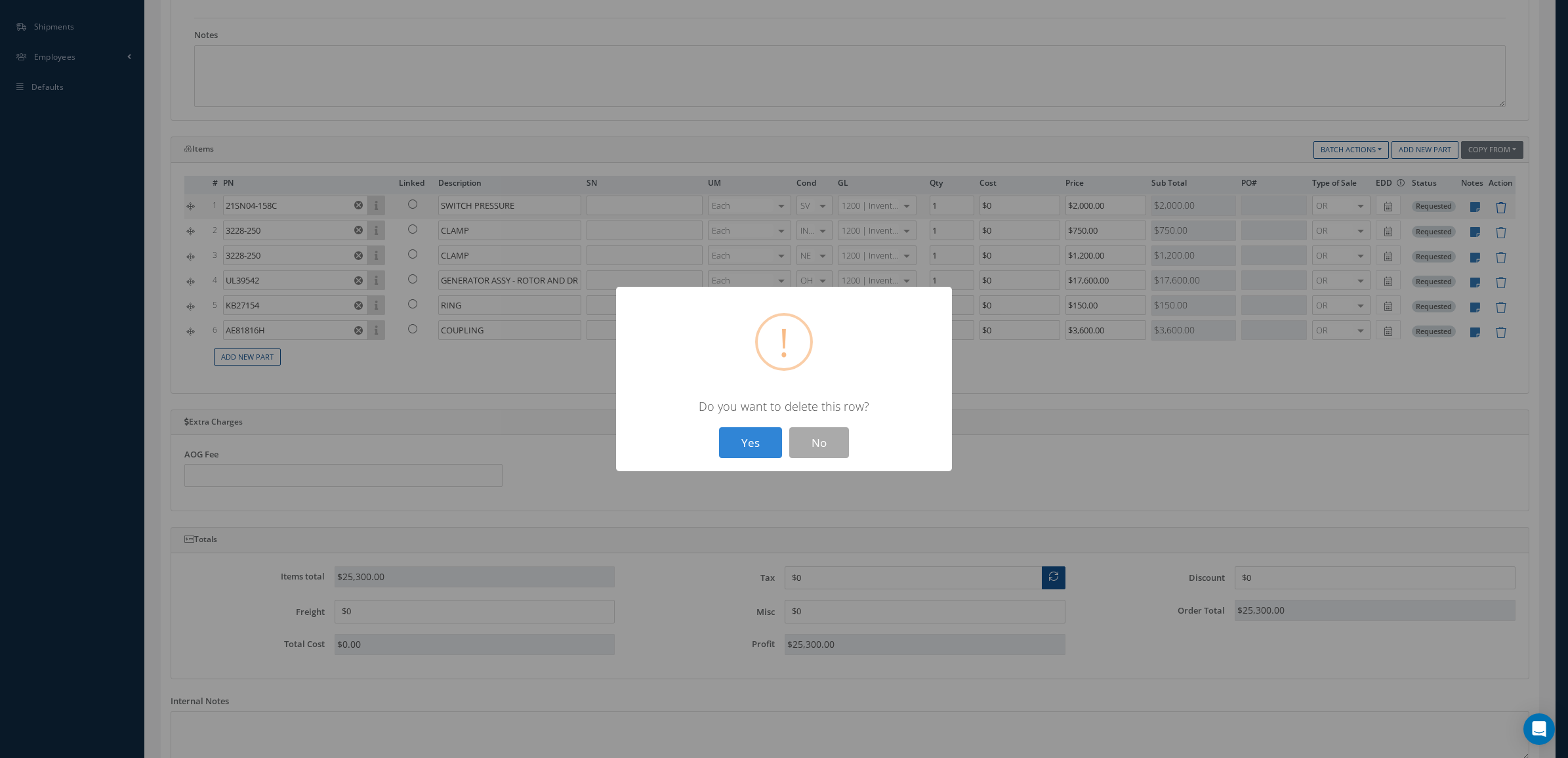
type input "UL39542"
type input "GENERATOR ASSY - ROTOR AND DRIVE"
type input "$17,600"
type input "KB27154"
type input "RING"
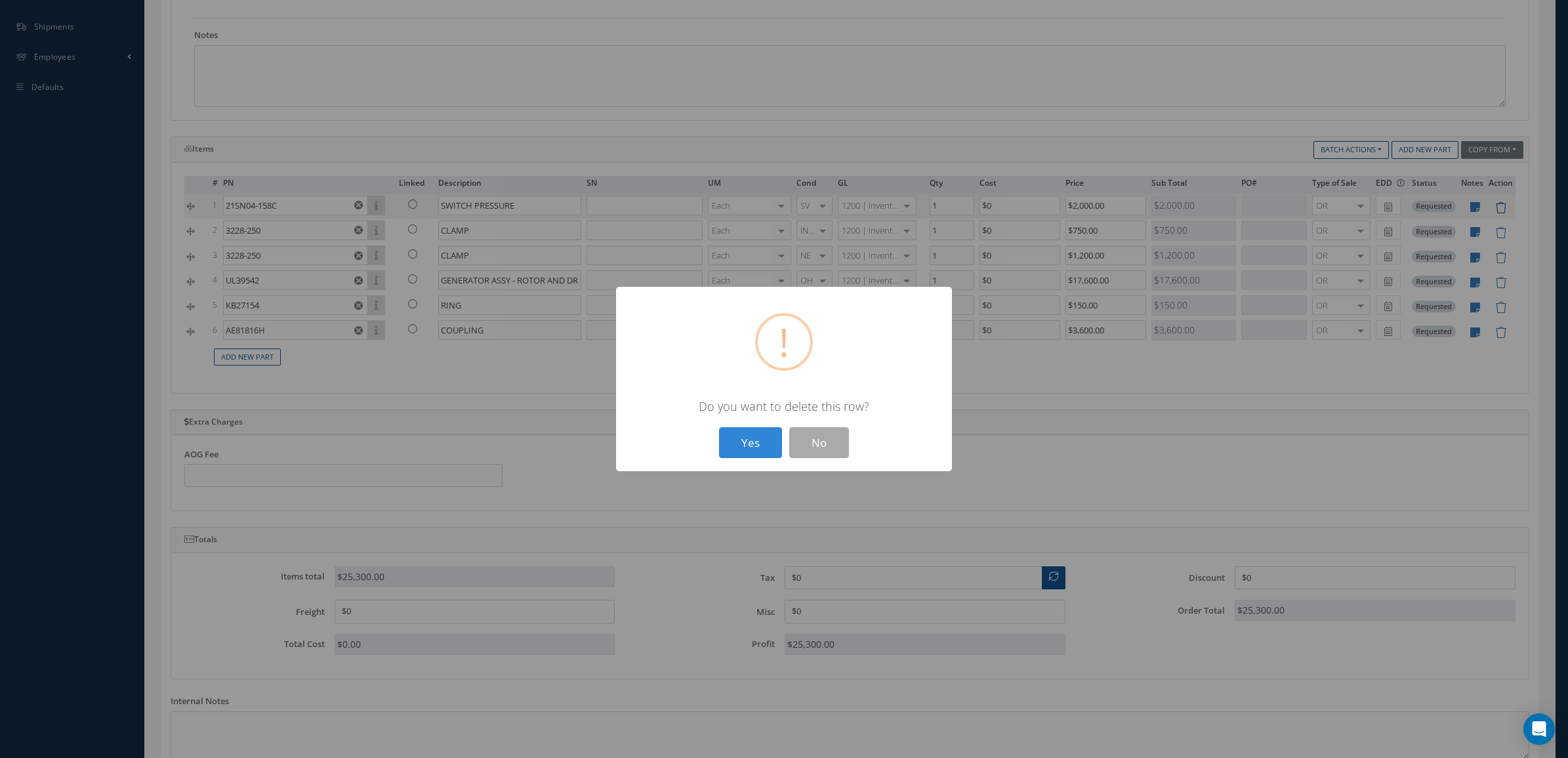
type input "$150"
type input "AE81816H"
type input "COUPLING"
type input "$3,600"
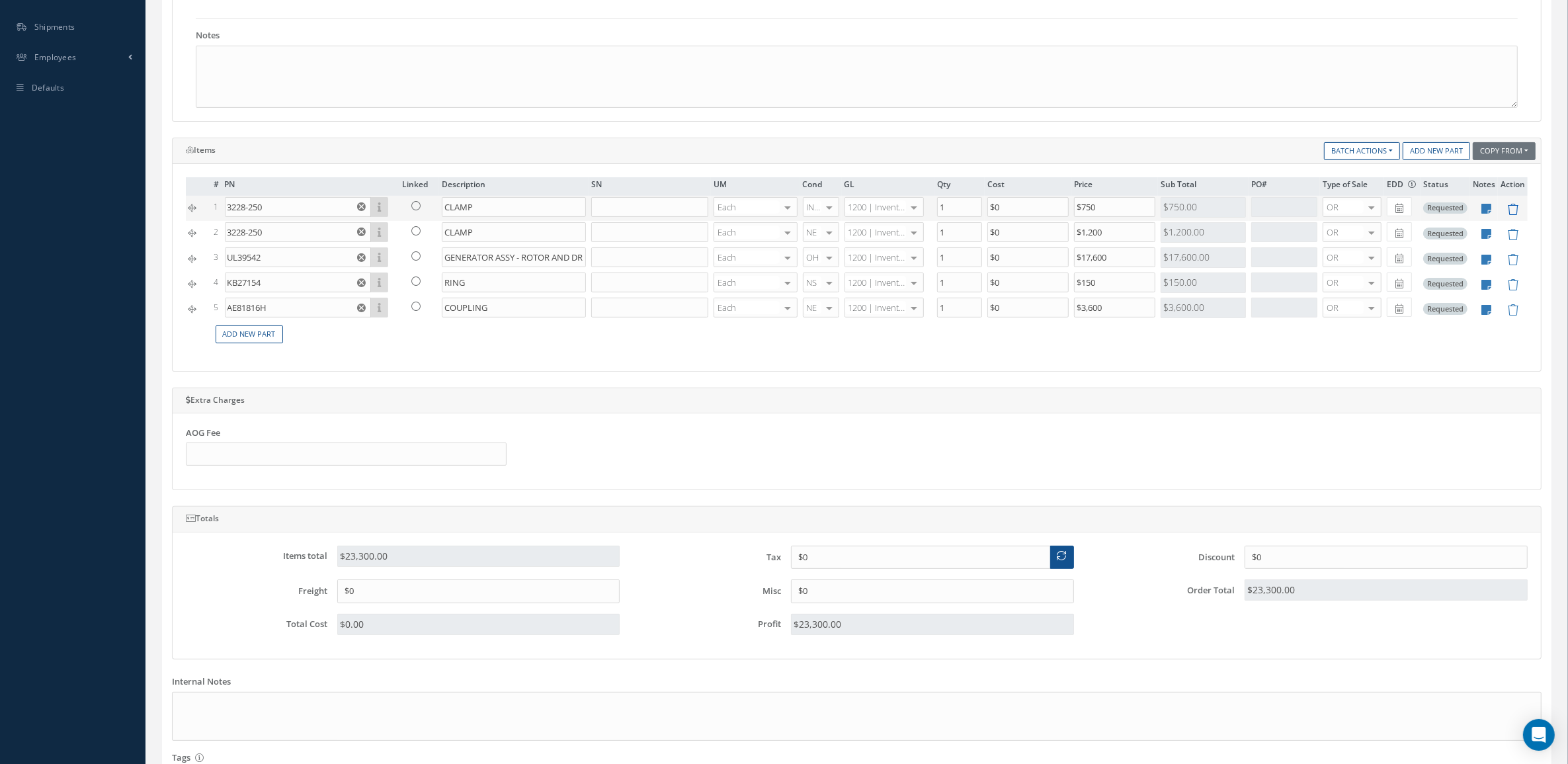
click at [1509, 210] on icon at bounding box center [1512, 209] width 11 height 11
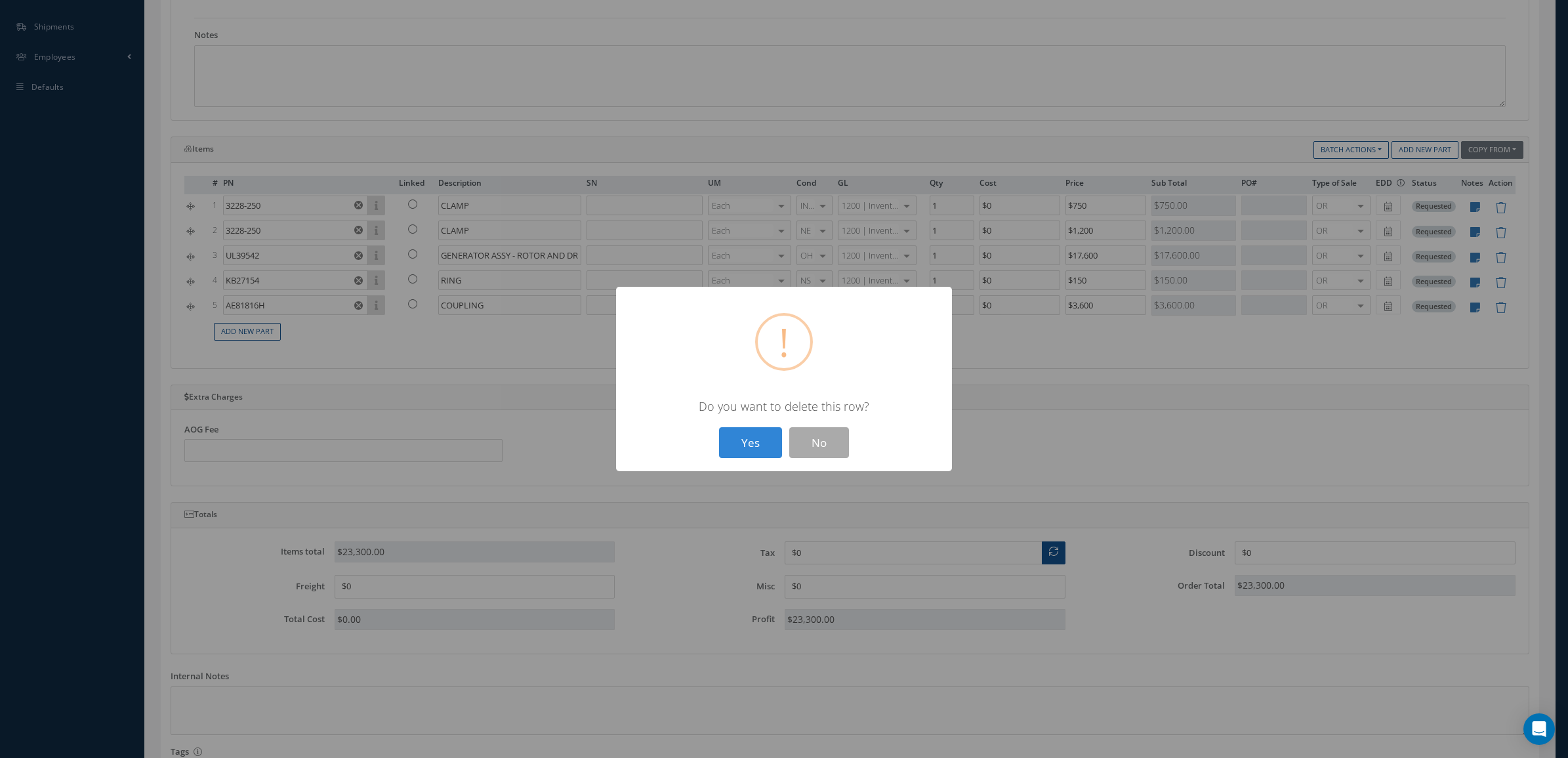
click at [719, 427] on button "Yes" at bounding box center [750, 442] width 63 height 31
type input "$1,200"
type input "UL39542"
type input "GENERATOR ASSY - ROTOR AND DRIVE"
type input "$17,600"
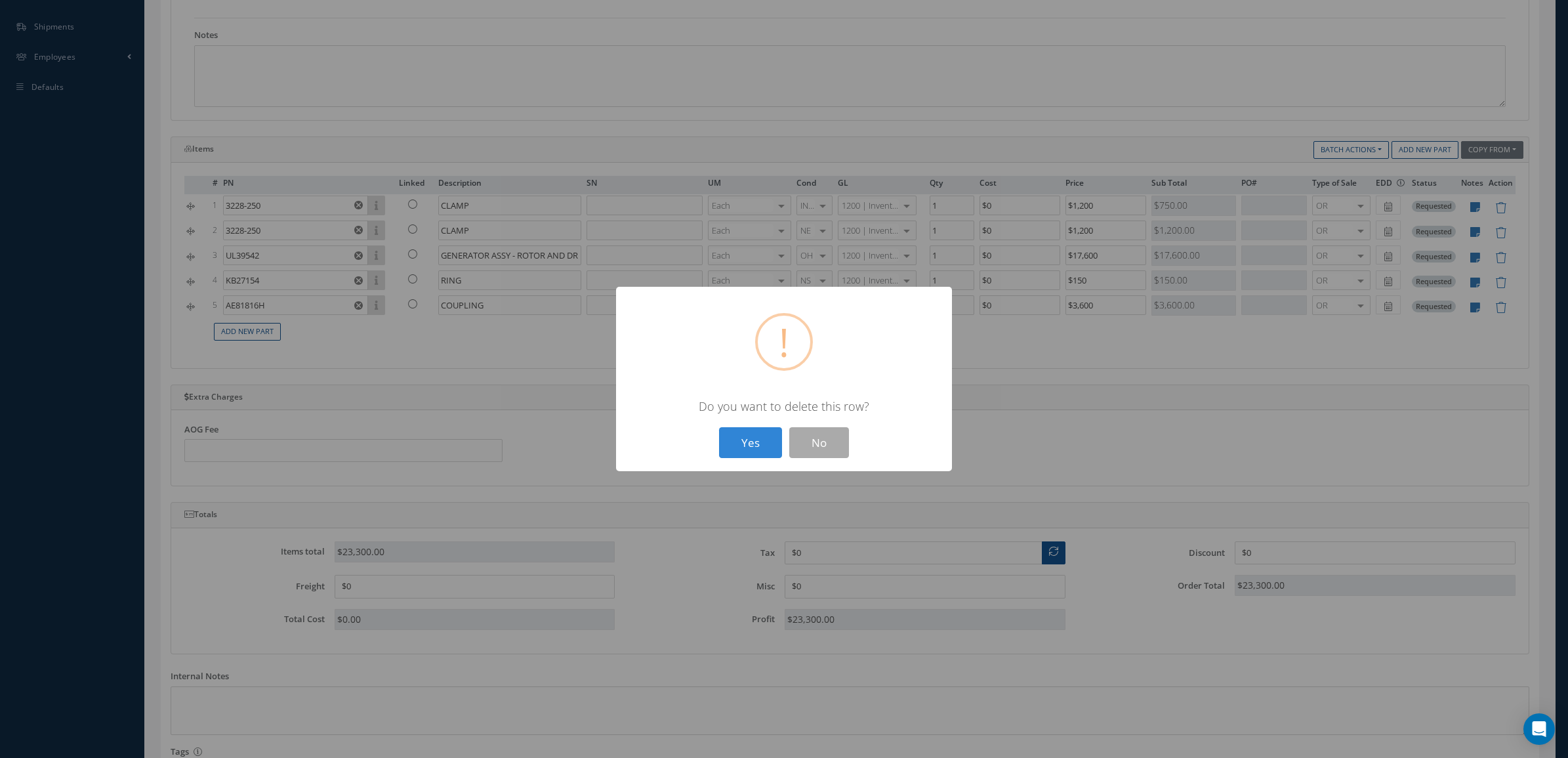
type input "KB27154"
type input "RING"
type input "$150"
type input "AE81816H"
type input "COUPLING"
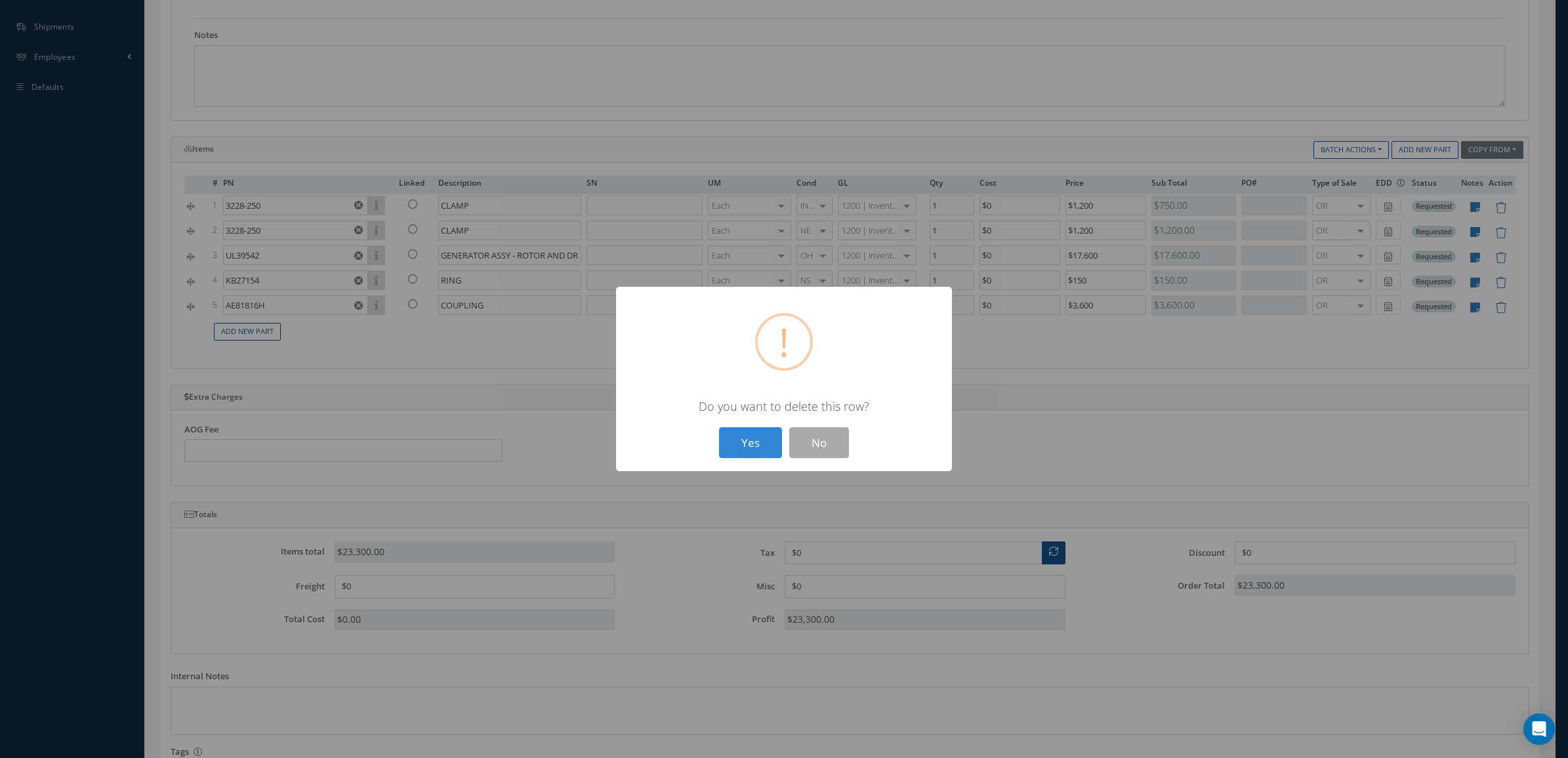
type input "$3,600"
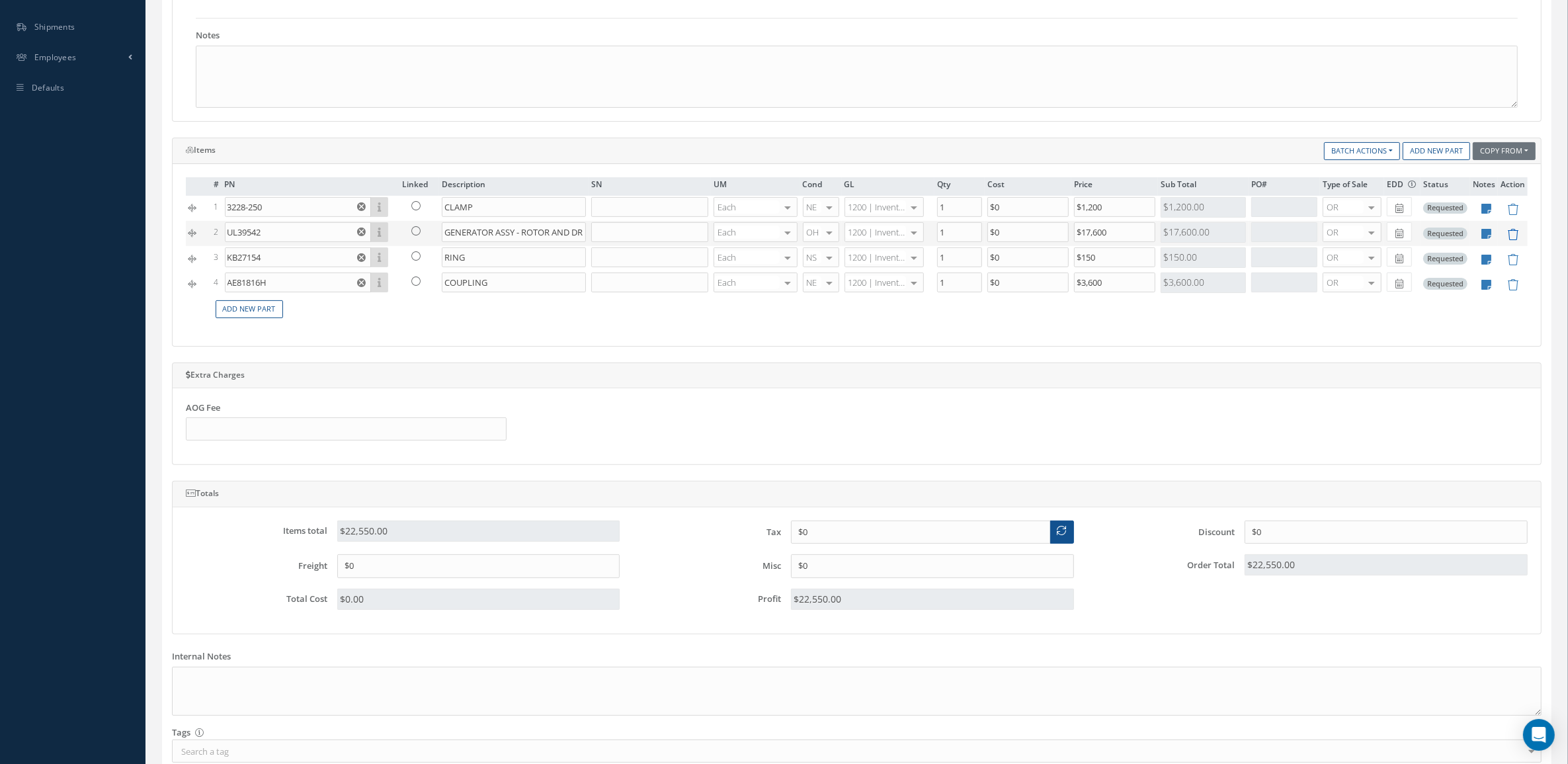
click at [1509, 238] on icon at bounding box center [1512, 234] width 11 height 11
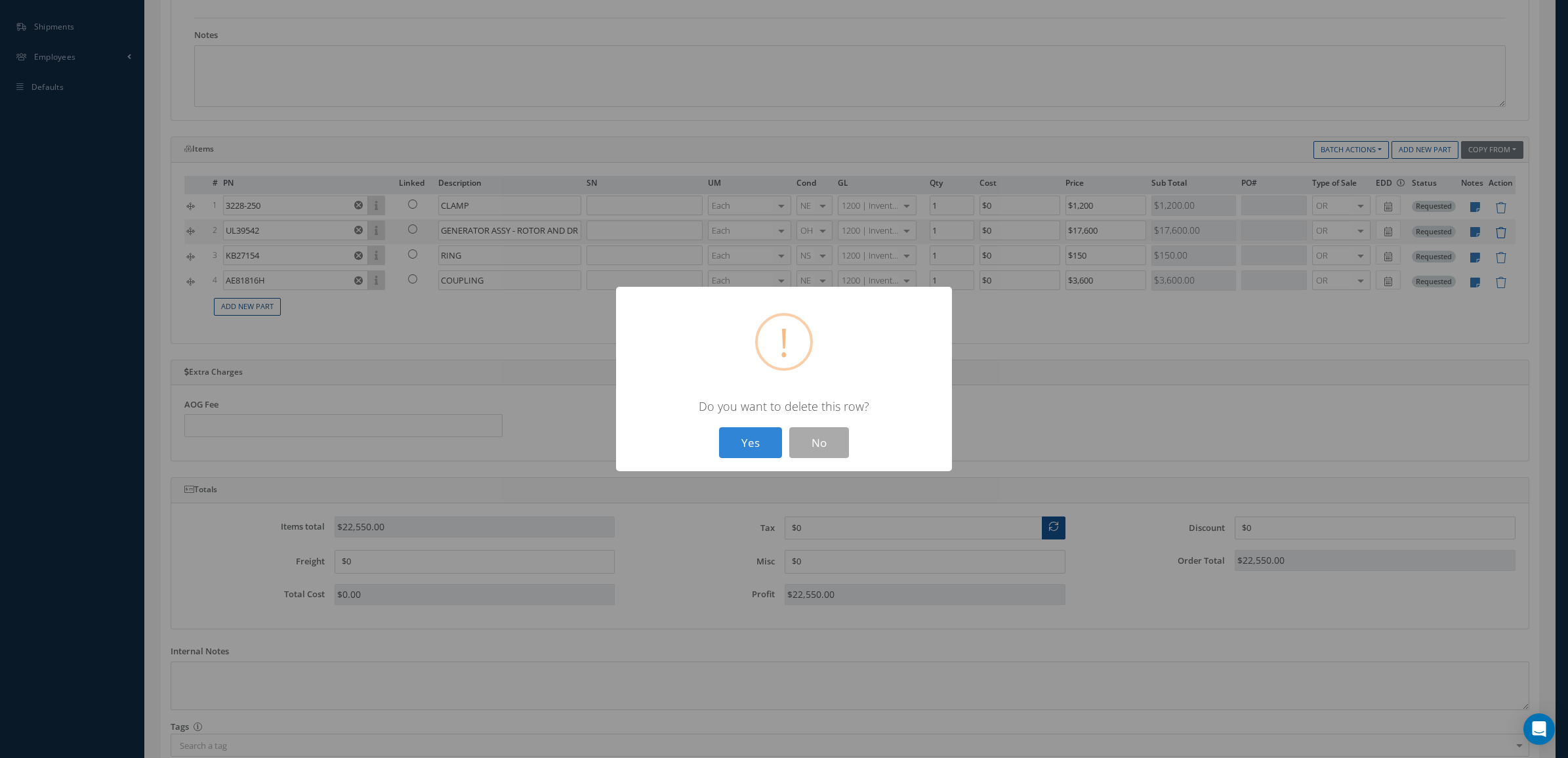
click at [719, 427] on button "Yes" at bounding box center [750, 442] width 63 height 31
type input "KB27154"
type input "RING"
type input "$150"
type input "AE81816H"
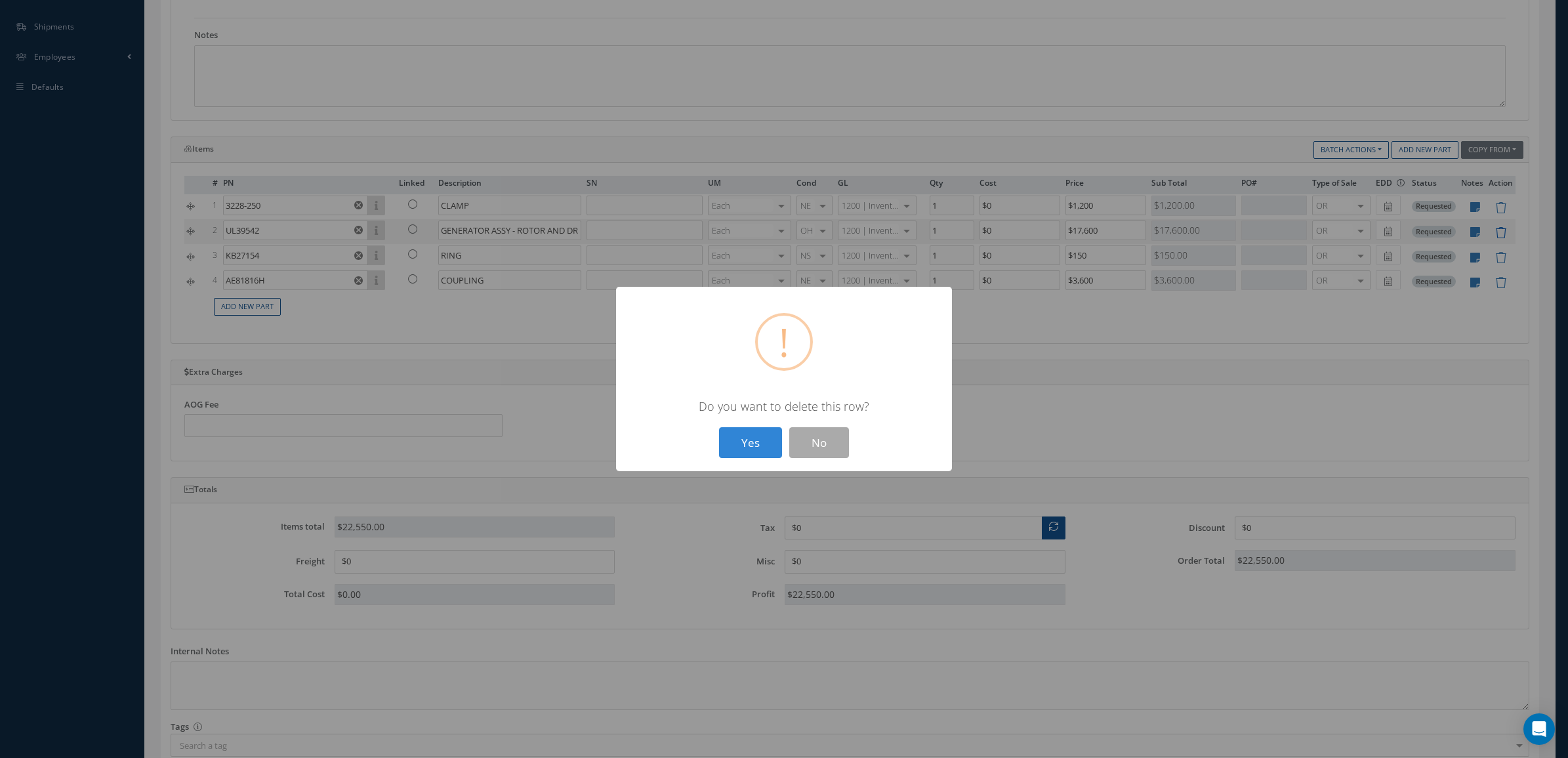
type input "COUPLING"
type input "$3,600"
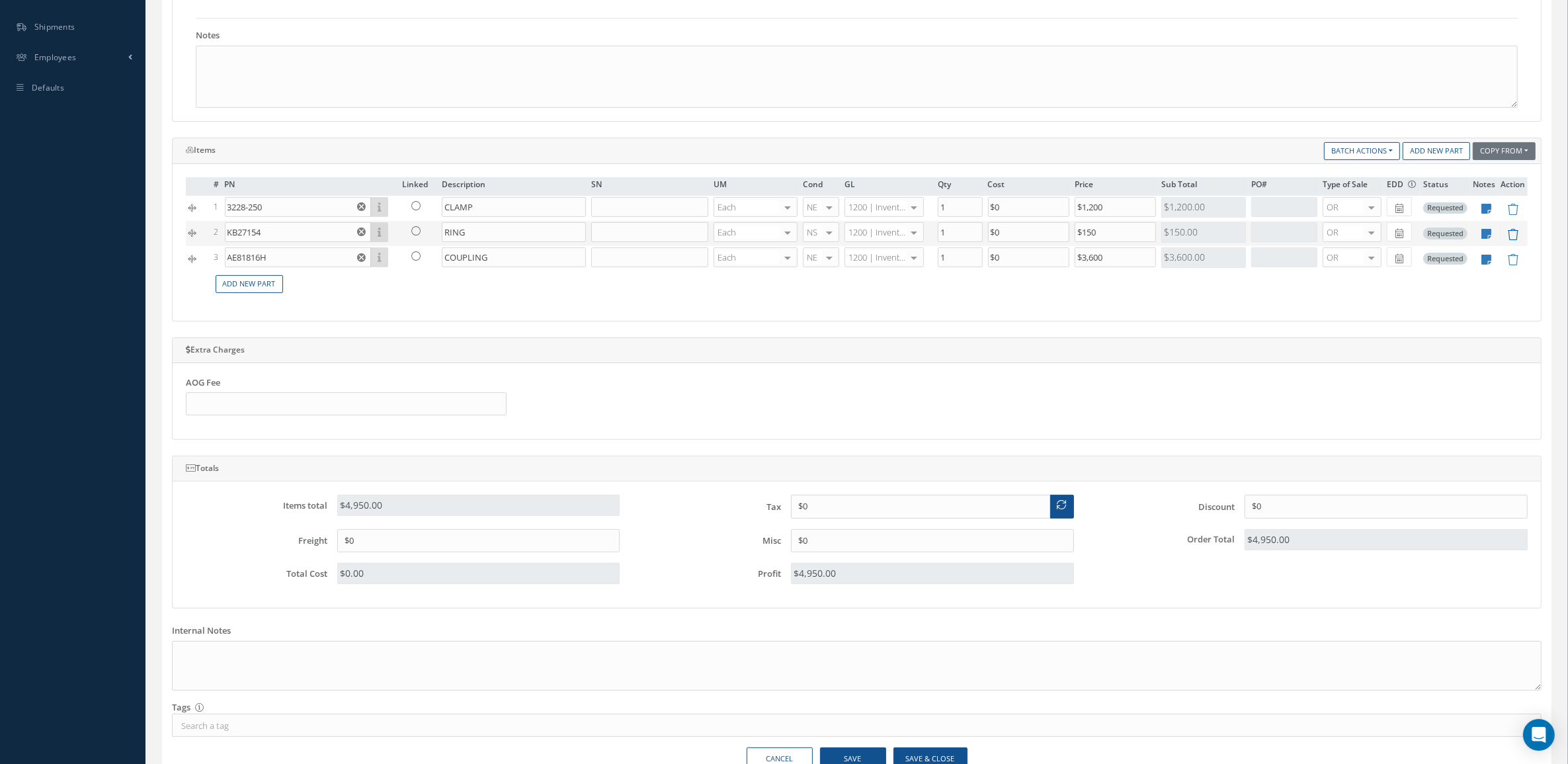
click at [1509, 238] on icon at bounding box center [1512, 234] width 11 height 11
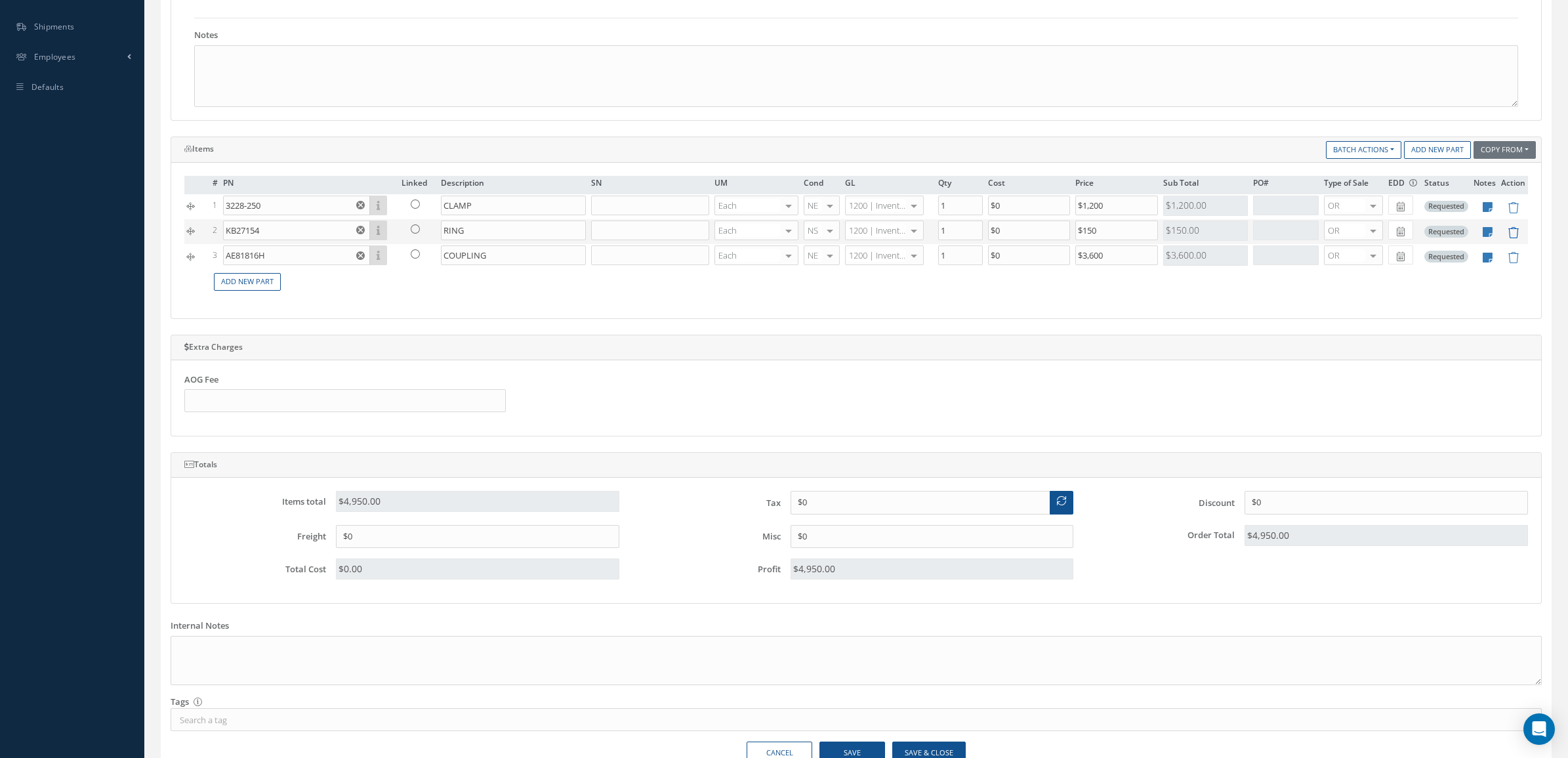
type input "AE81816H"
type input "COUPLING"
type input "$3,600"
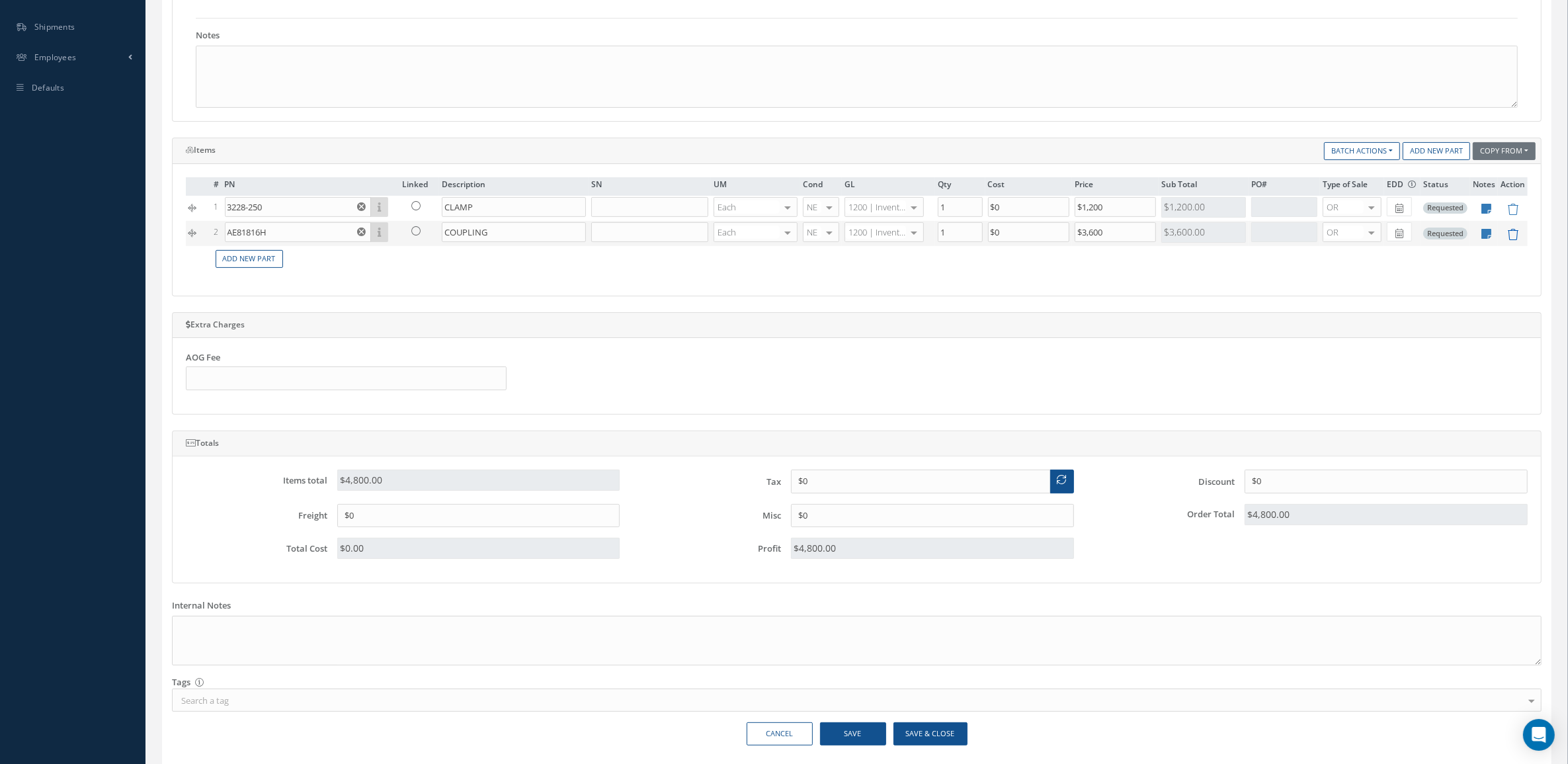
click at [1509, 238] on icon at bounding box center [1512, 234] width 11 height 11
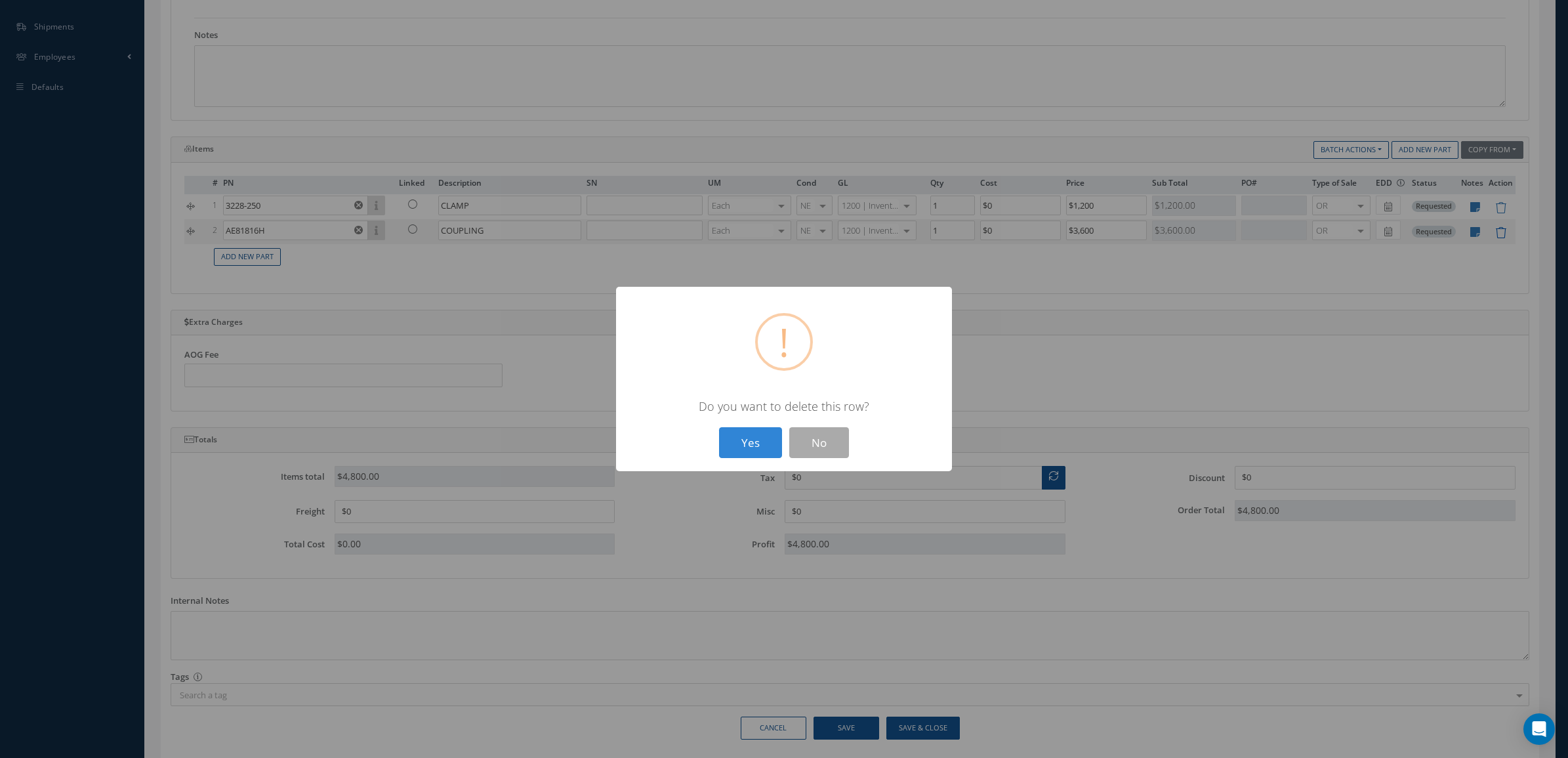
click at [719, 427] on button "Yes" at bounding box center [750, 442] width 63 height 31
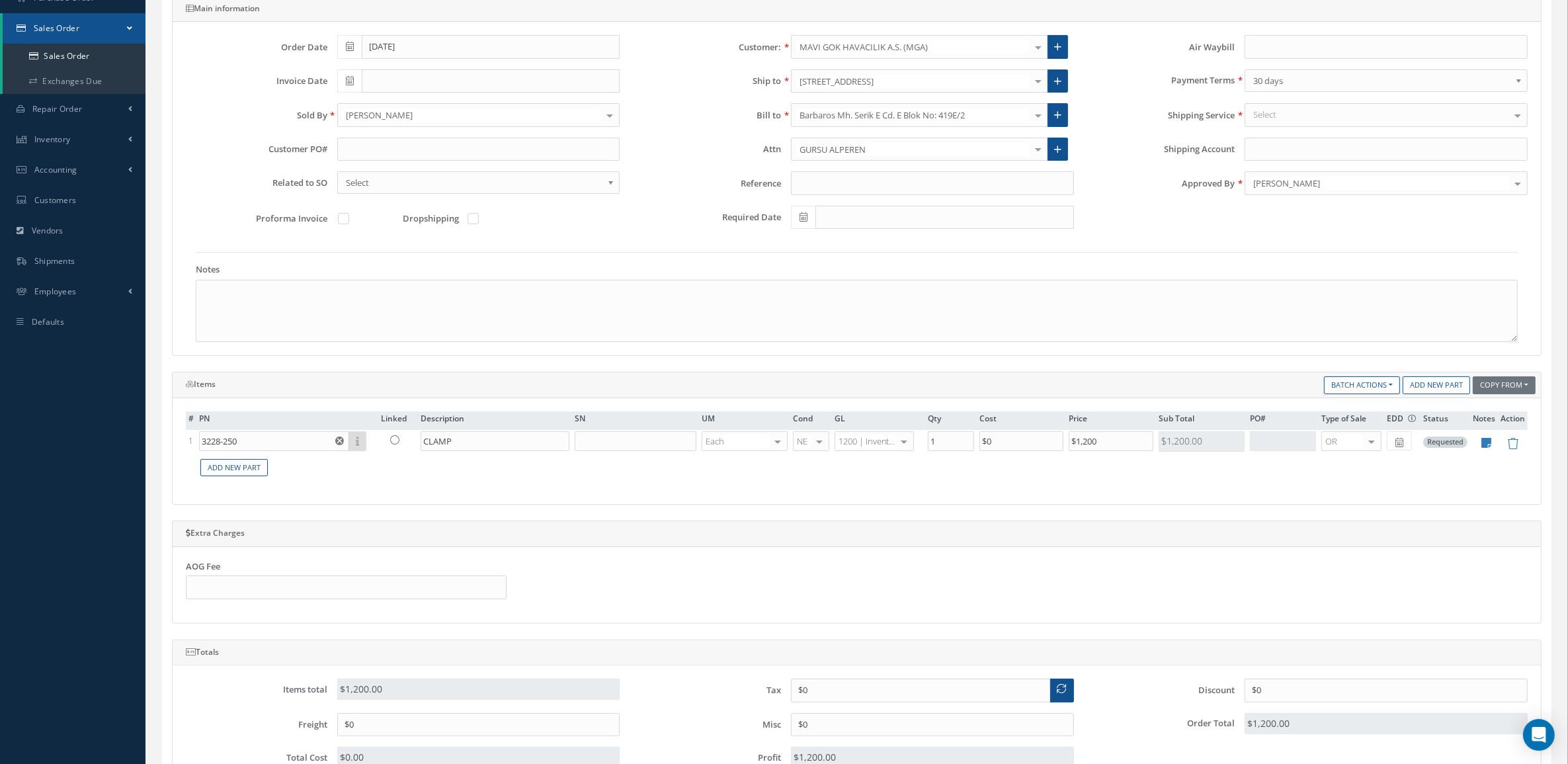
scroll to position [0, 0]
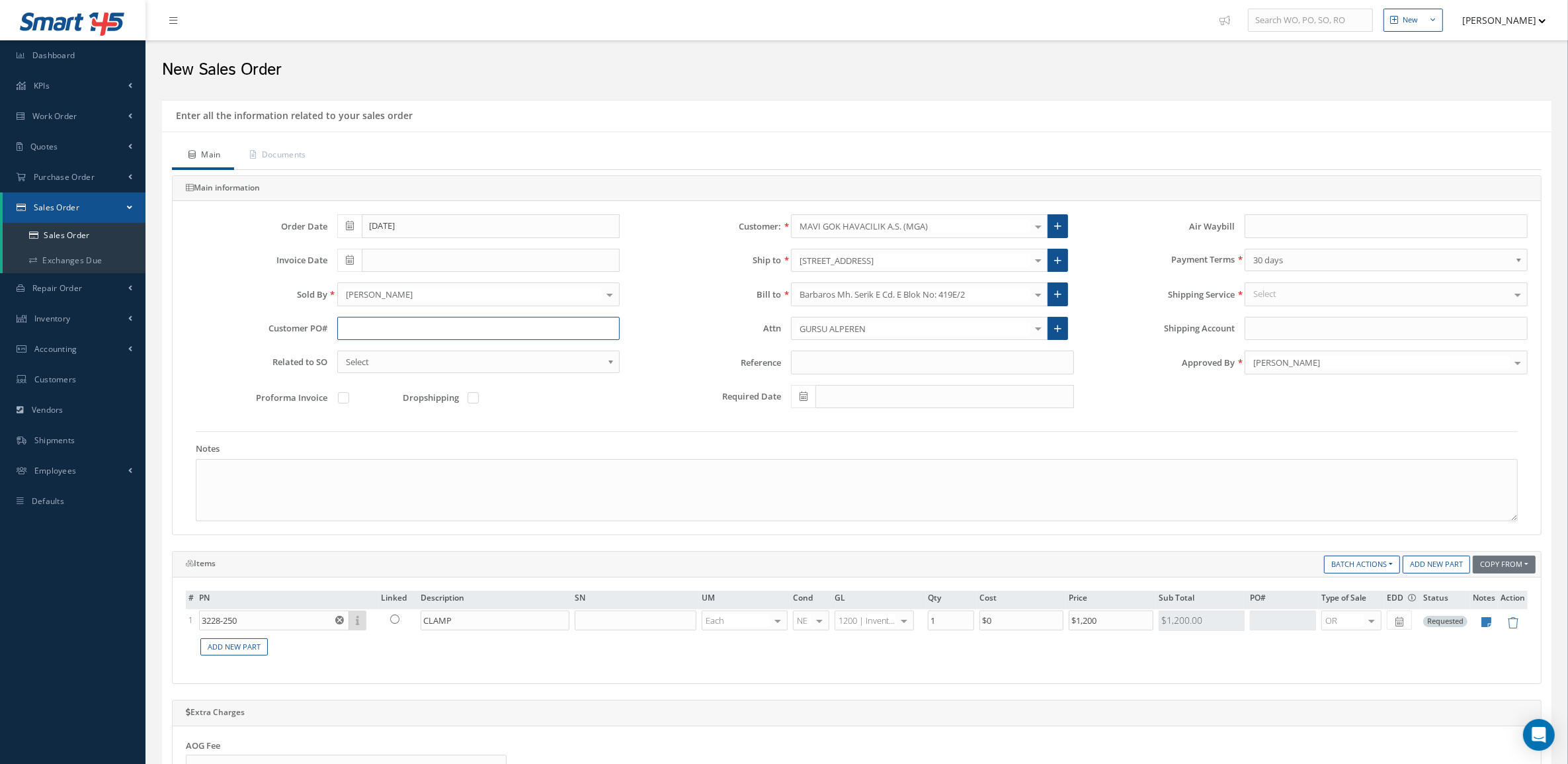
click at [431, 324] on input "text" at bounding box center [479, 328] width 283 height 24
paste input "PO-0067791"
type input "PO-0067791"
click at [438, 303] on div at bounding box center [479, 294] width 283 height 24
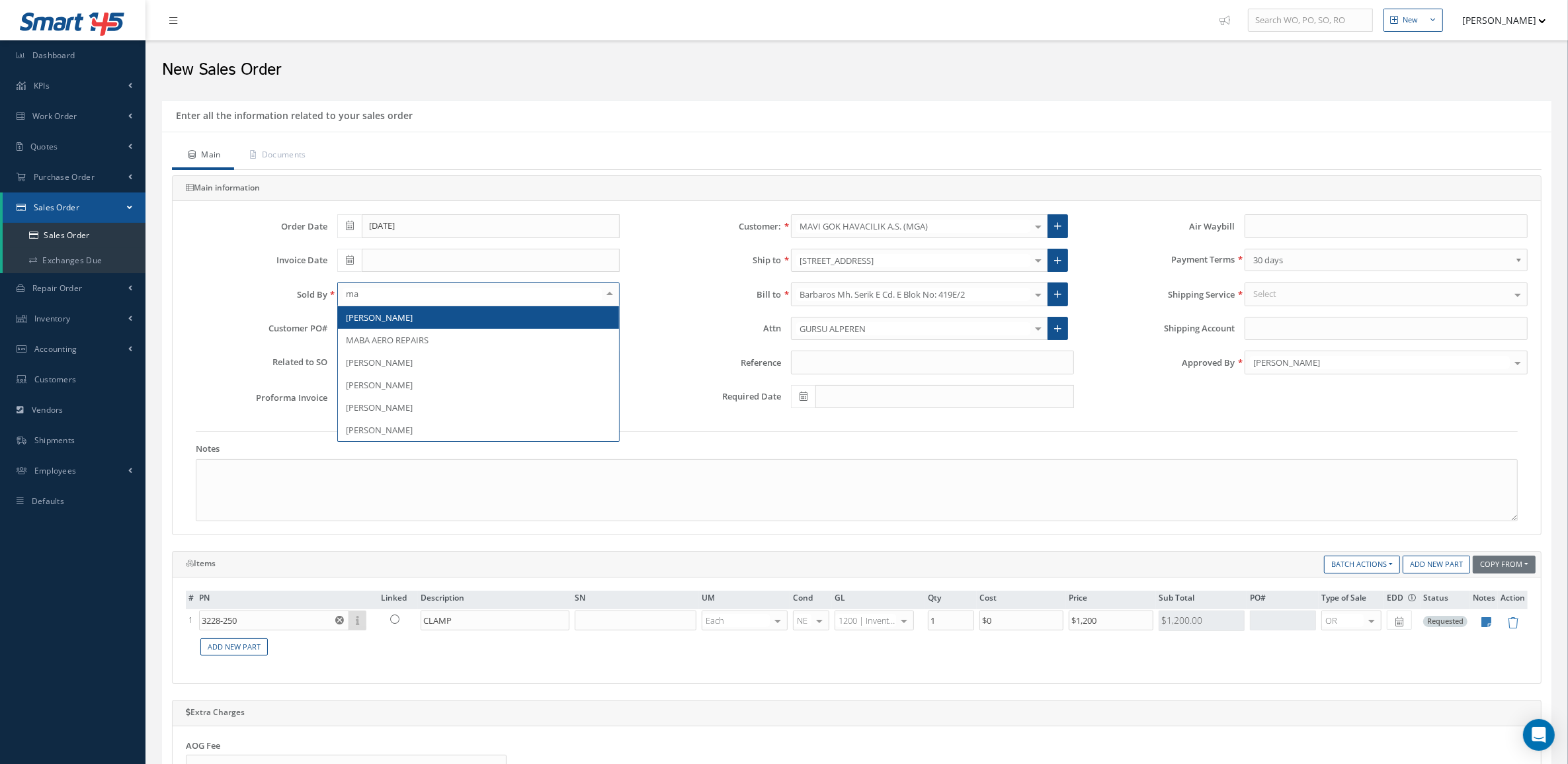
type input "mar"
click at [445, 322] on span "[PERSON_NAME]" at bounding box center [479, 317] width 282 height 23
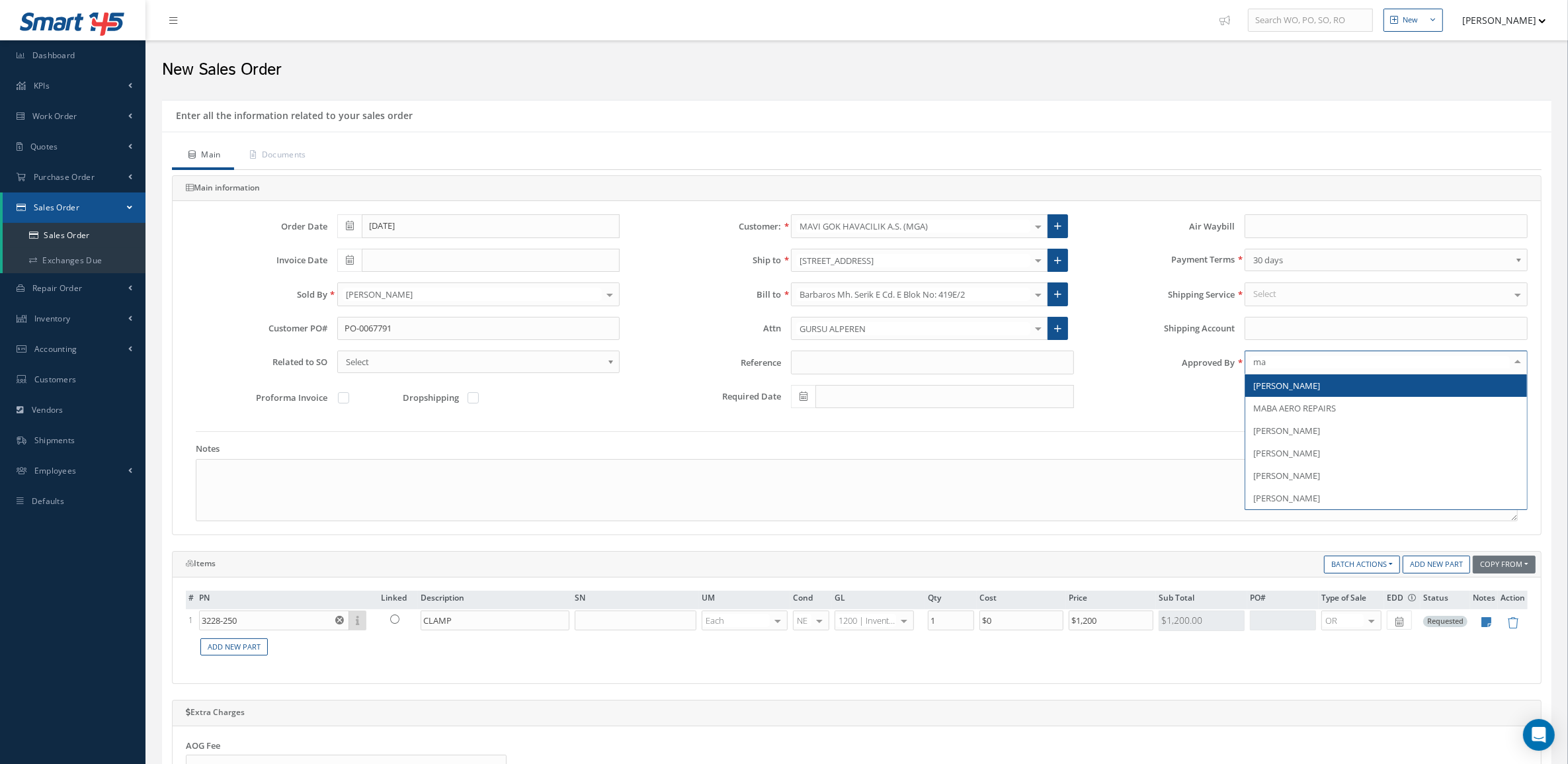
type input "mar"
click at [1290, 384] on span "[PERSON_NAME]" at bounding box center [1285, 385] width 66 height 12
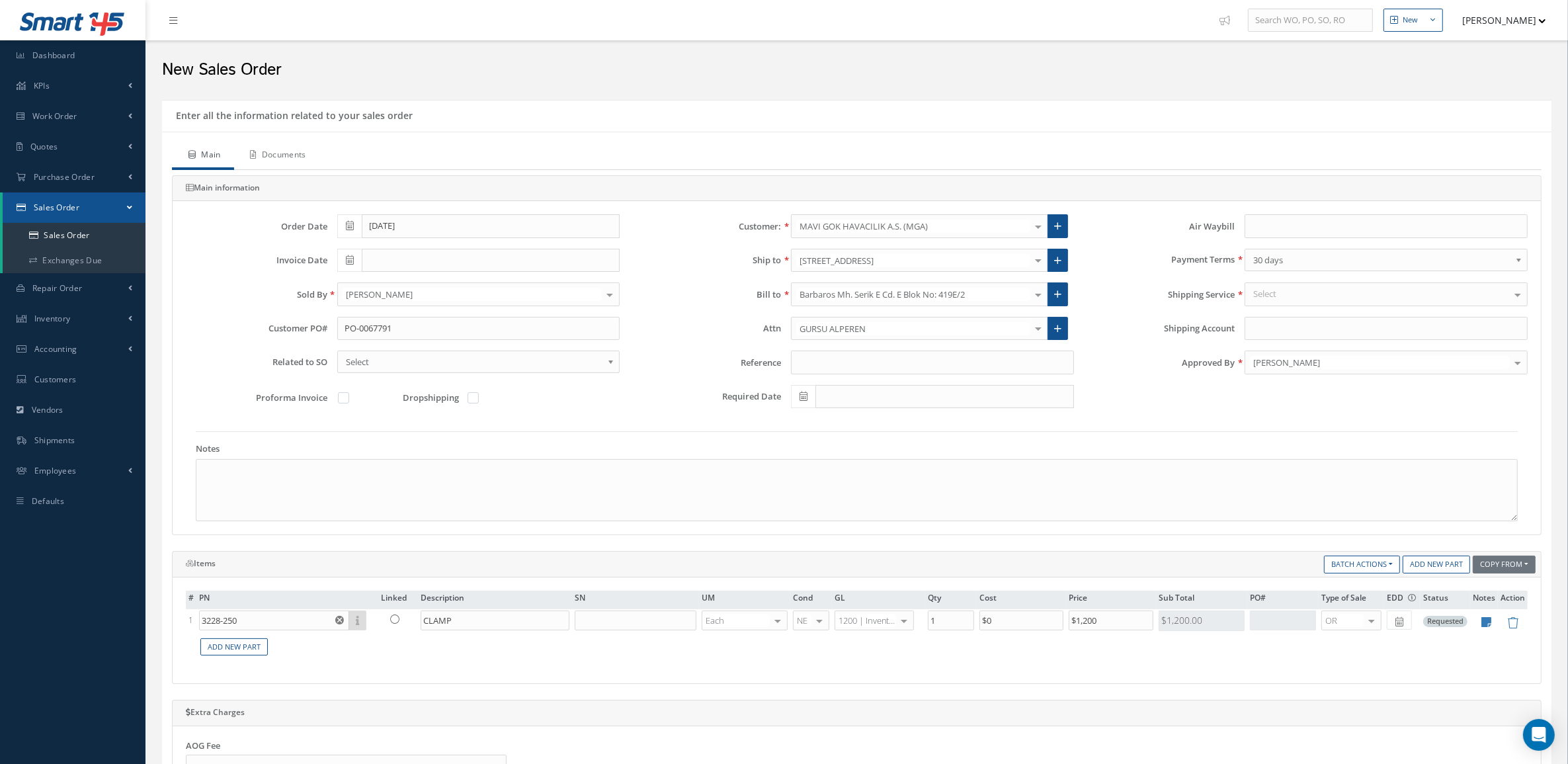
click at [295, 142] on link "Documents" at bounding box center [276, 156] width 85 height 28
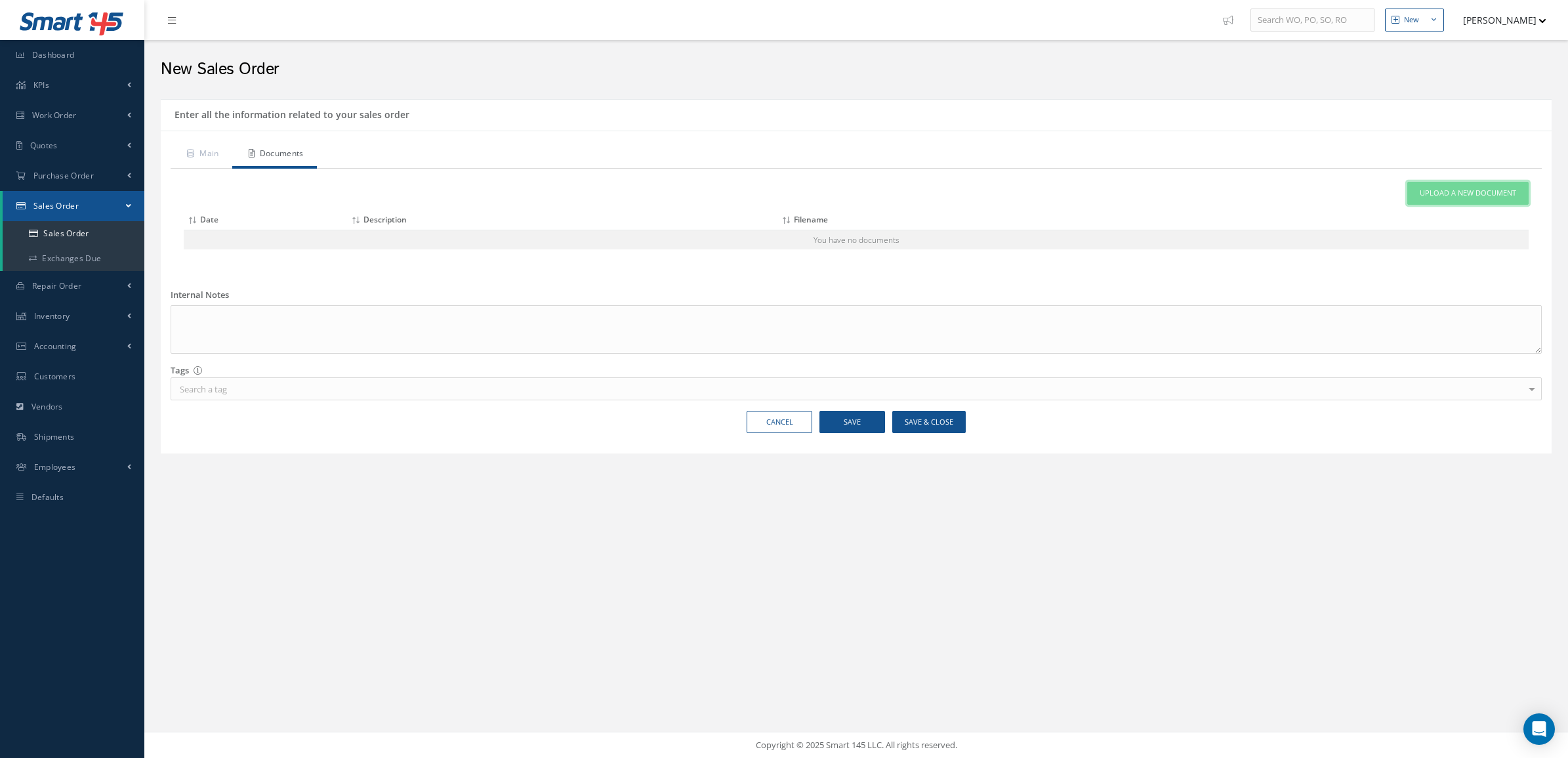
click at [1421, 192] on span "Upload a New Document" at bounding box center [1469, 193] width 97 height 11
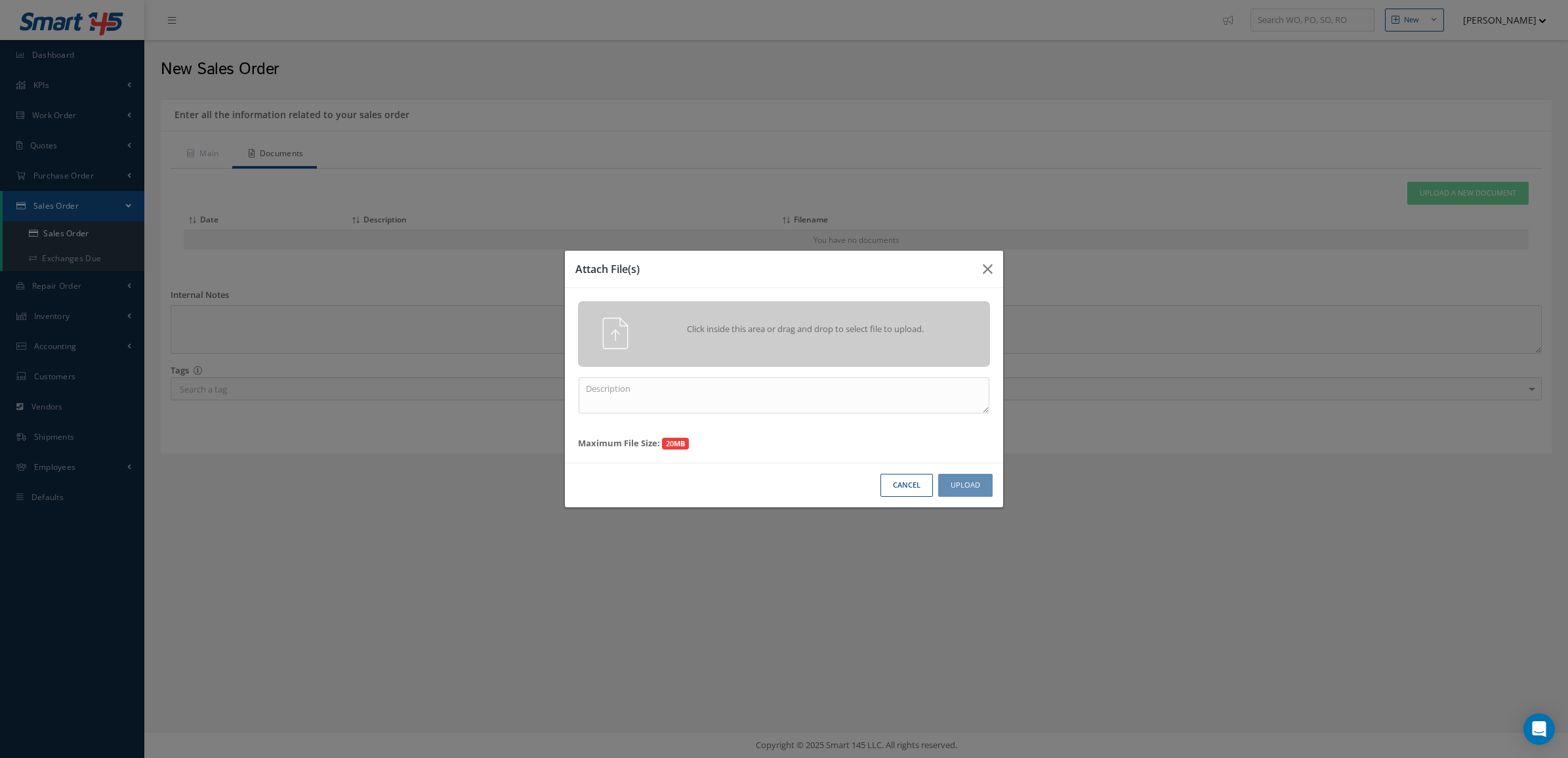
click at [837, 326] on span "Click inside this area or drag and drop to select file to upload." at bounding box center [806, 330] width 298 height 13
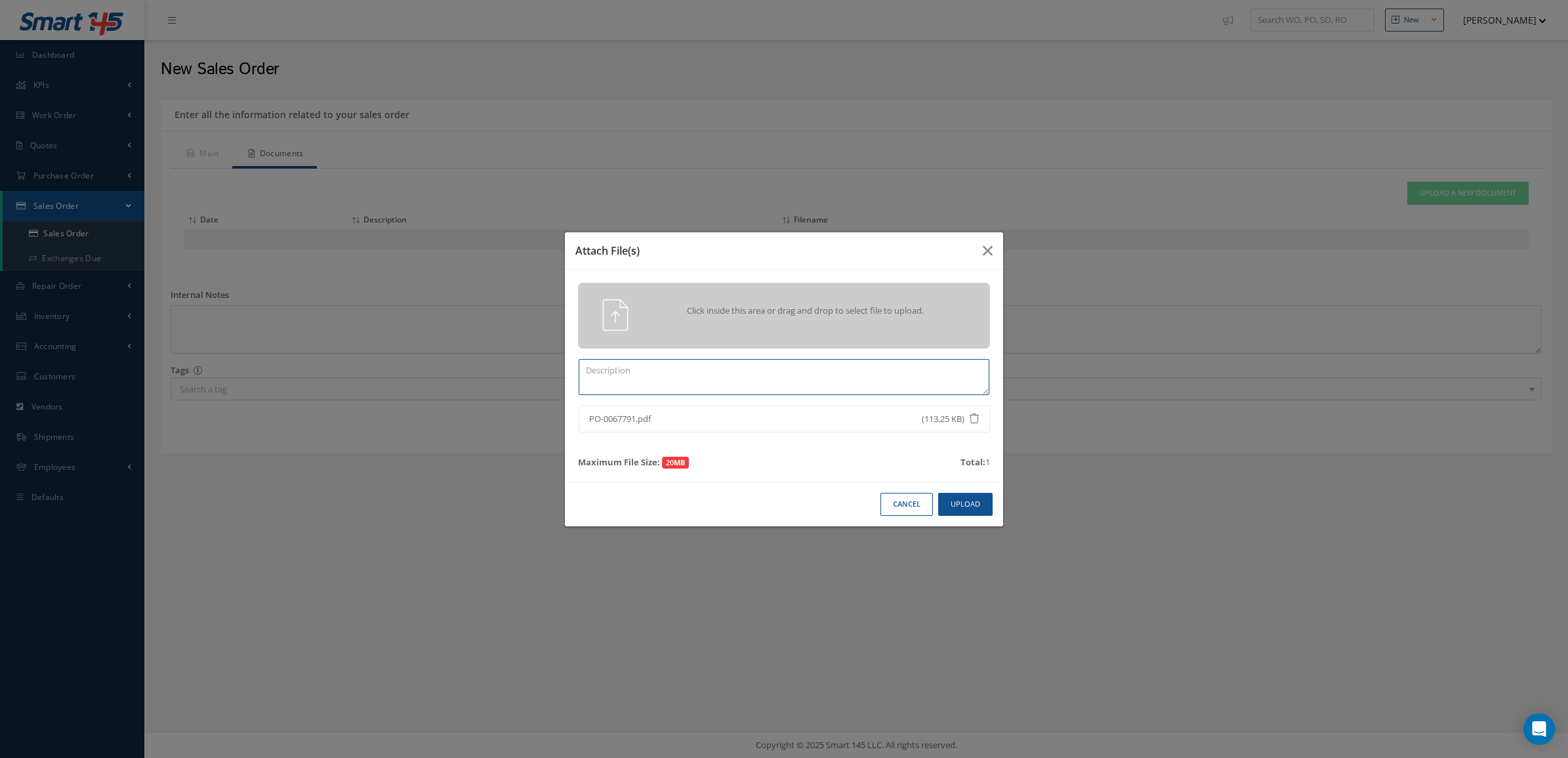
click at [918, 382] on textarea at bounding box center [784, 376] width 411 height 36
type textarea "po"
click at [983, 498] on button "Upload" at bounding box center [965, 504] width 54 height 23
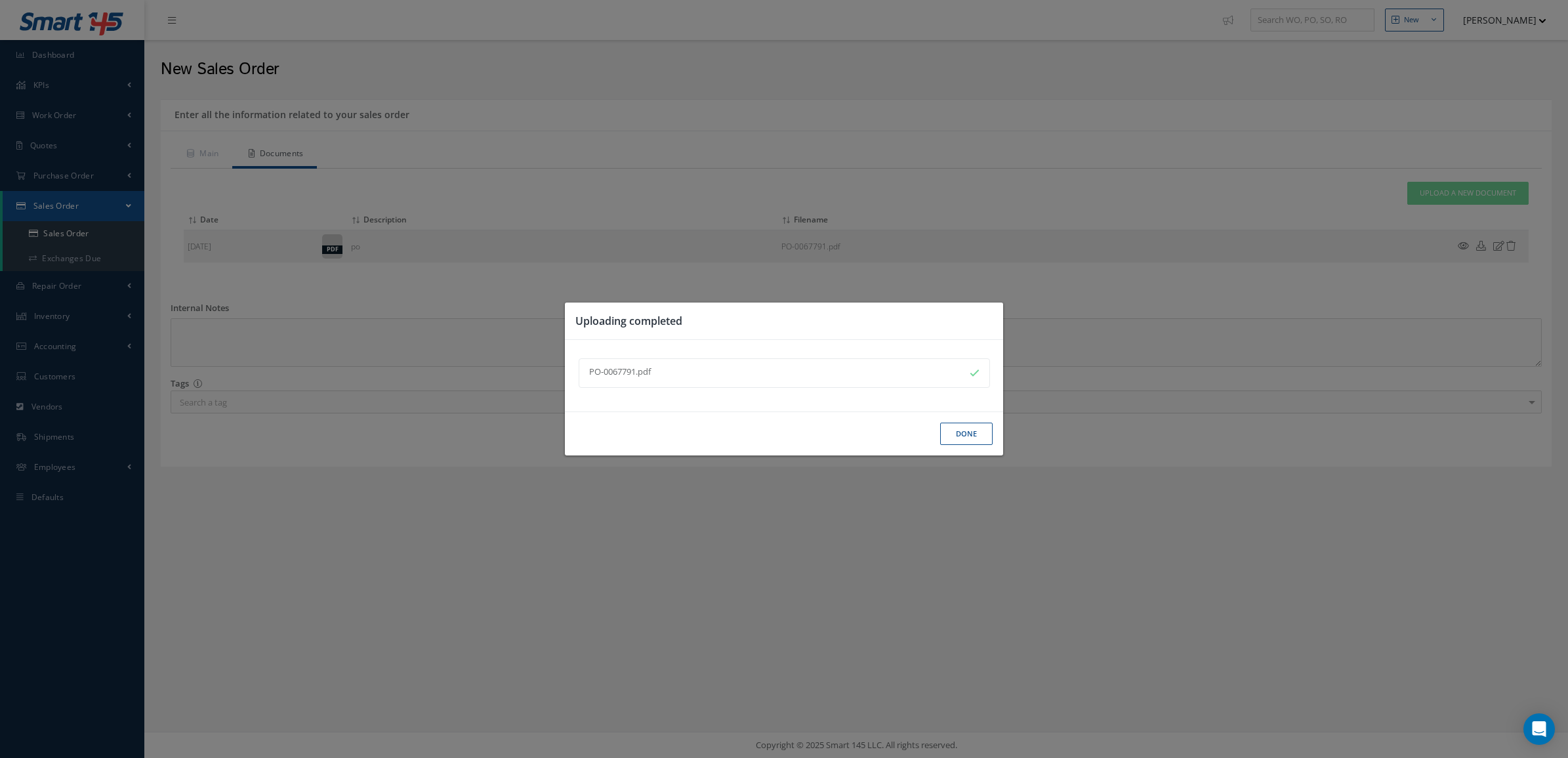
click at [959, 440] on button "Done" at bounding box center [966, 434] width 53 height 23
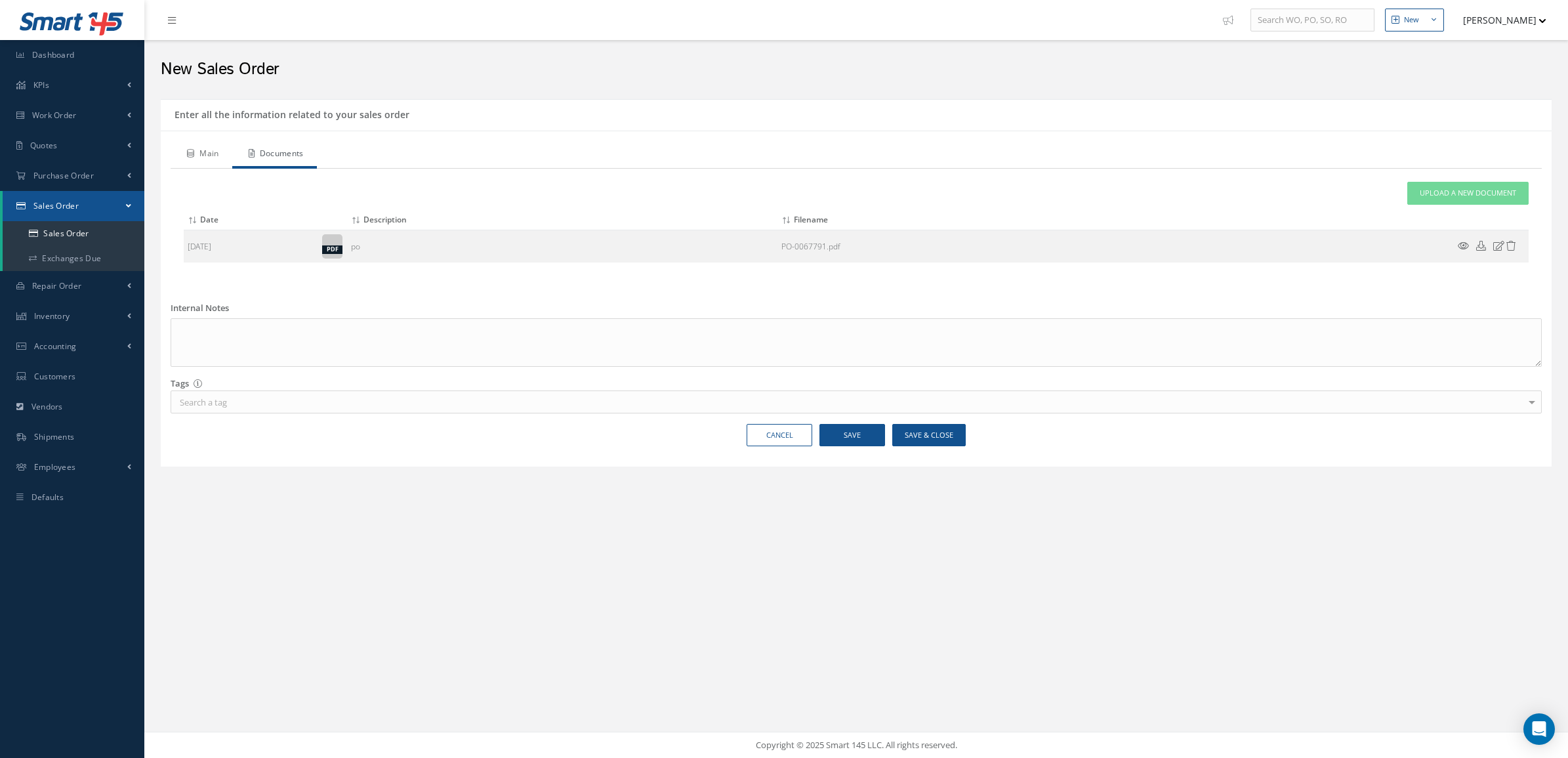
click at [207, 156] on link "Main" at bounding box center [201, 154] width 62 height 28
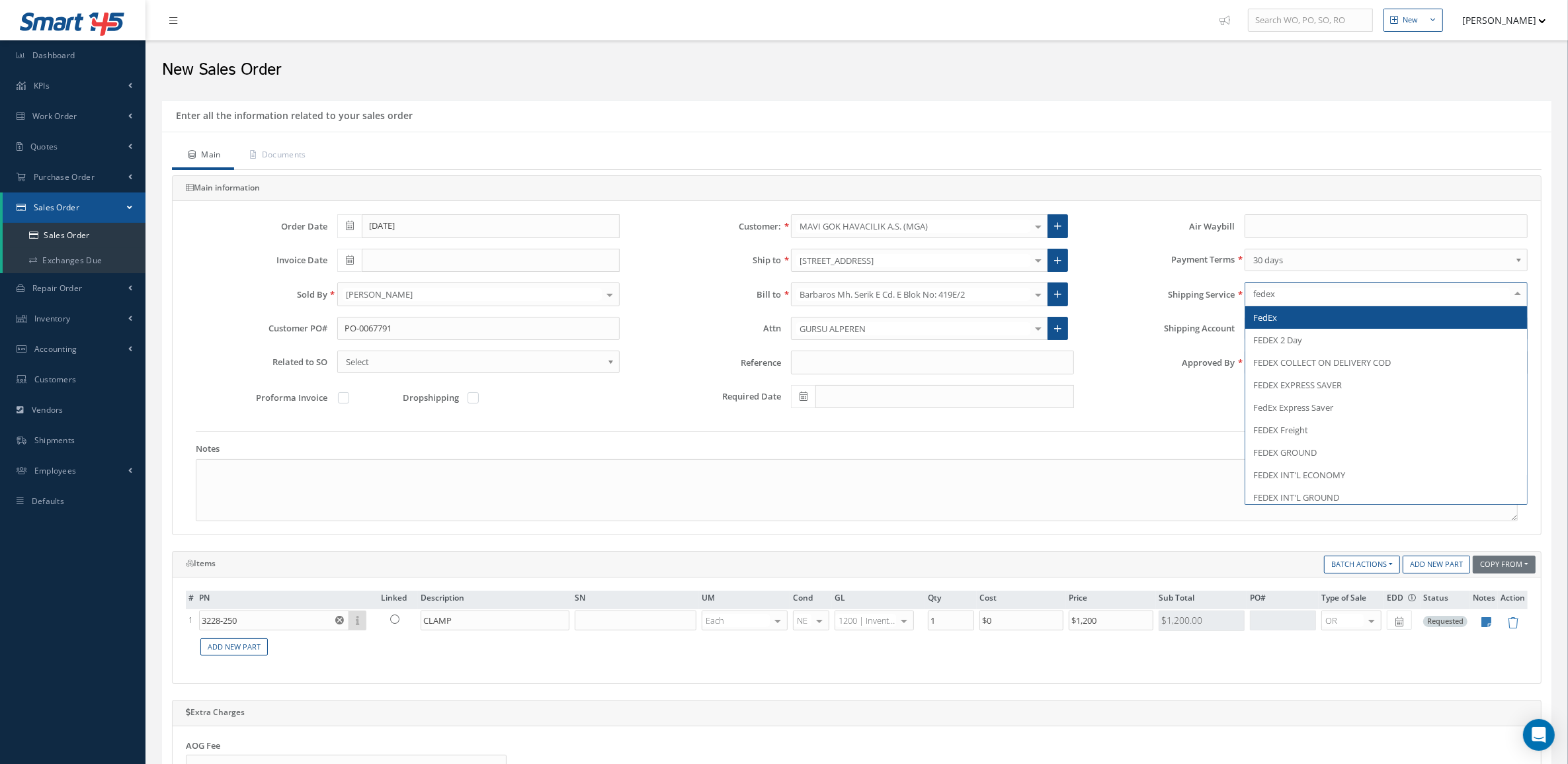
click at [1288, 321] on span "FedEx" at bounding box center [1385, 317] width 282 height 23
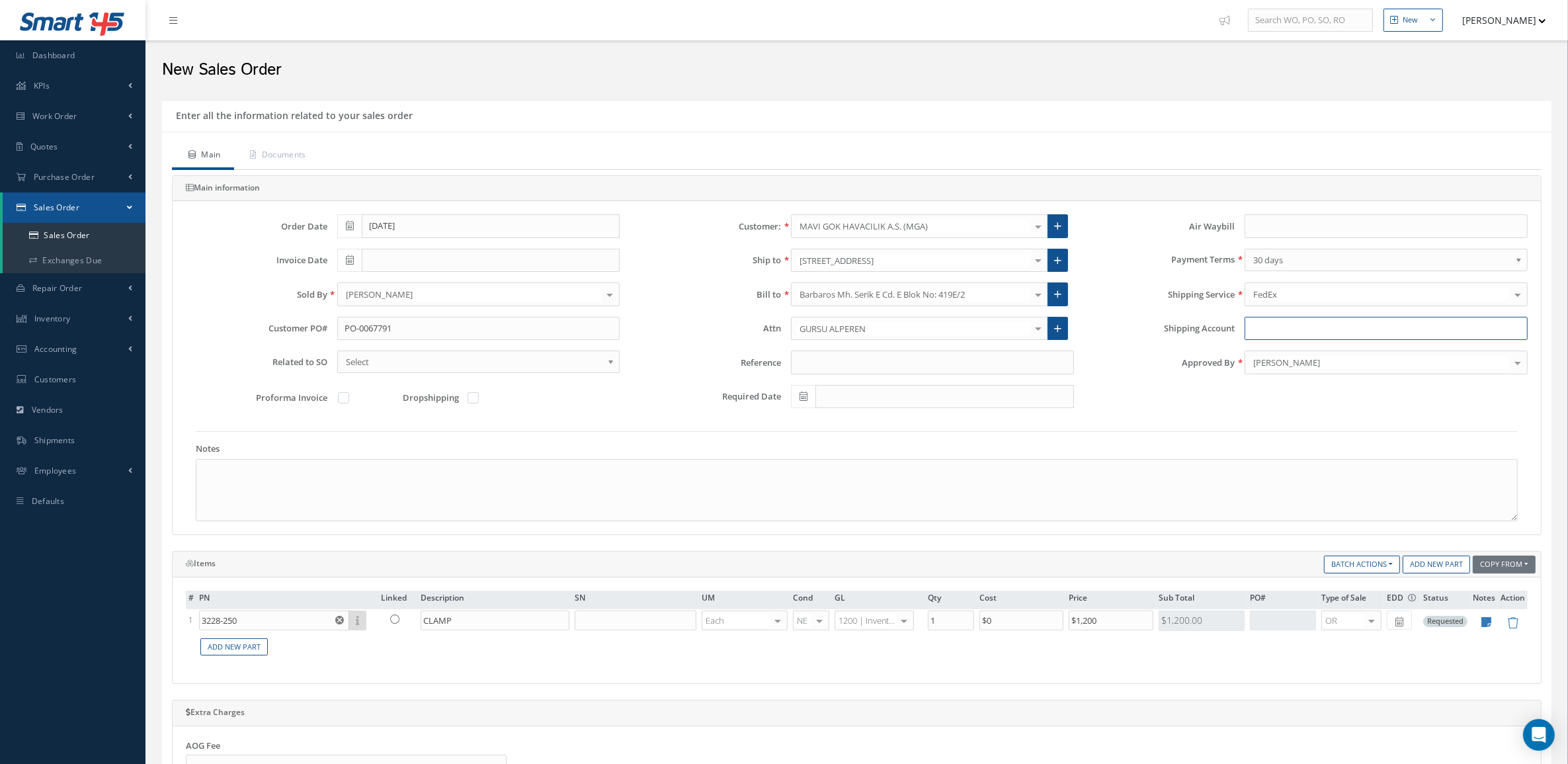
click at [1288, 321] on input "Shipping Account" at bounding box center [1385, 328] width 283 height 24
type input "fedex priori"
click at [1291, 317] on span "FEDEX Priority overnight" at bounding box center [1300, 317] width 97 height 12
click at [1279, 335] on input "Shipping Account" at bounding box center [1385, 328] width 283 height 24
paste input "516388307"
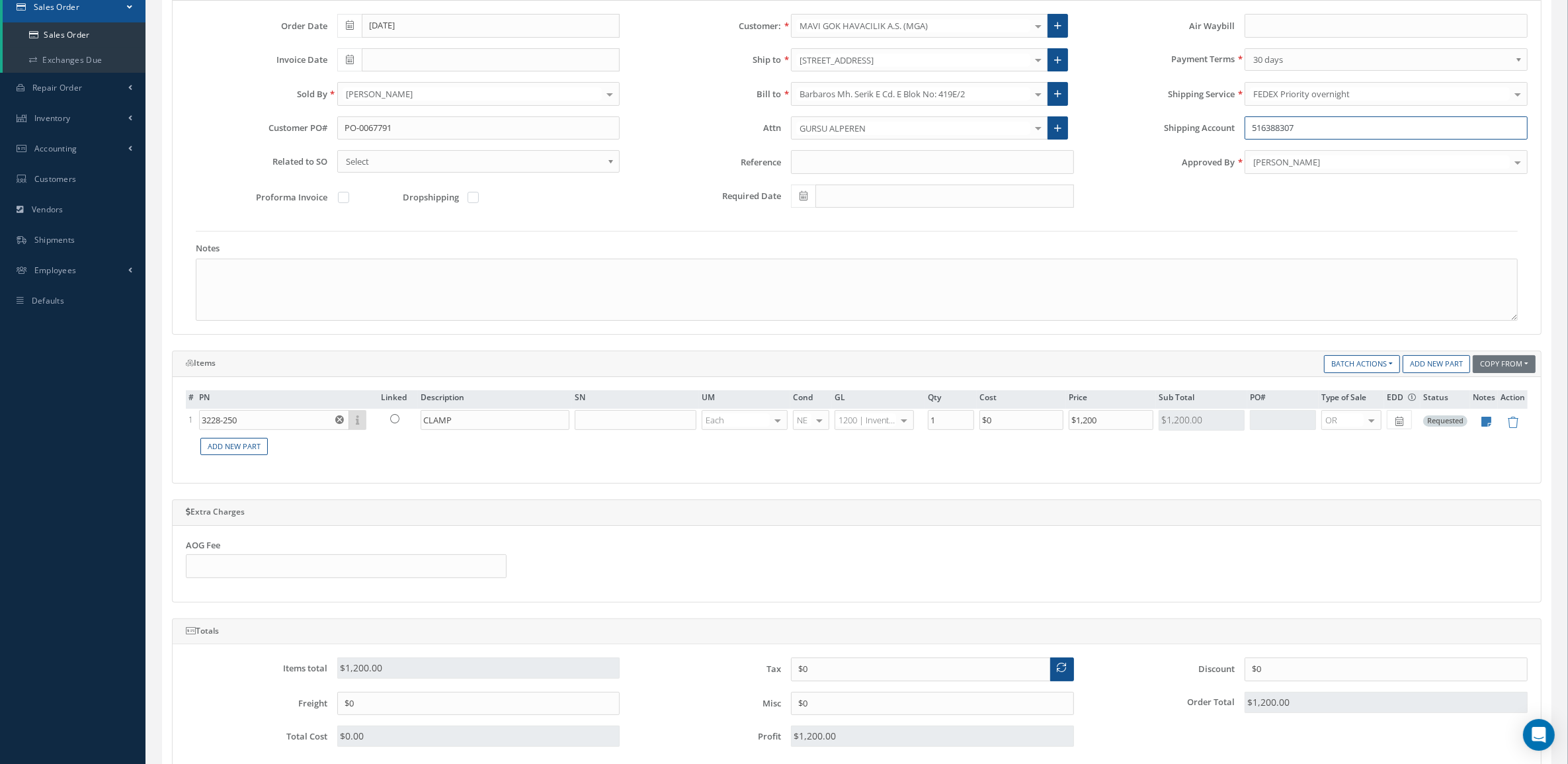
scroll to position [438, 0]
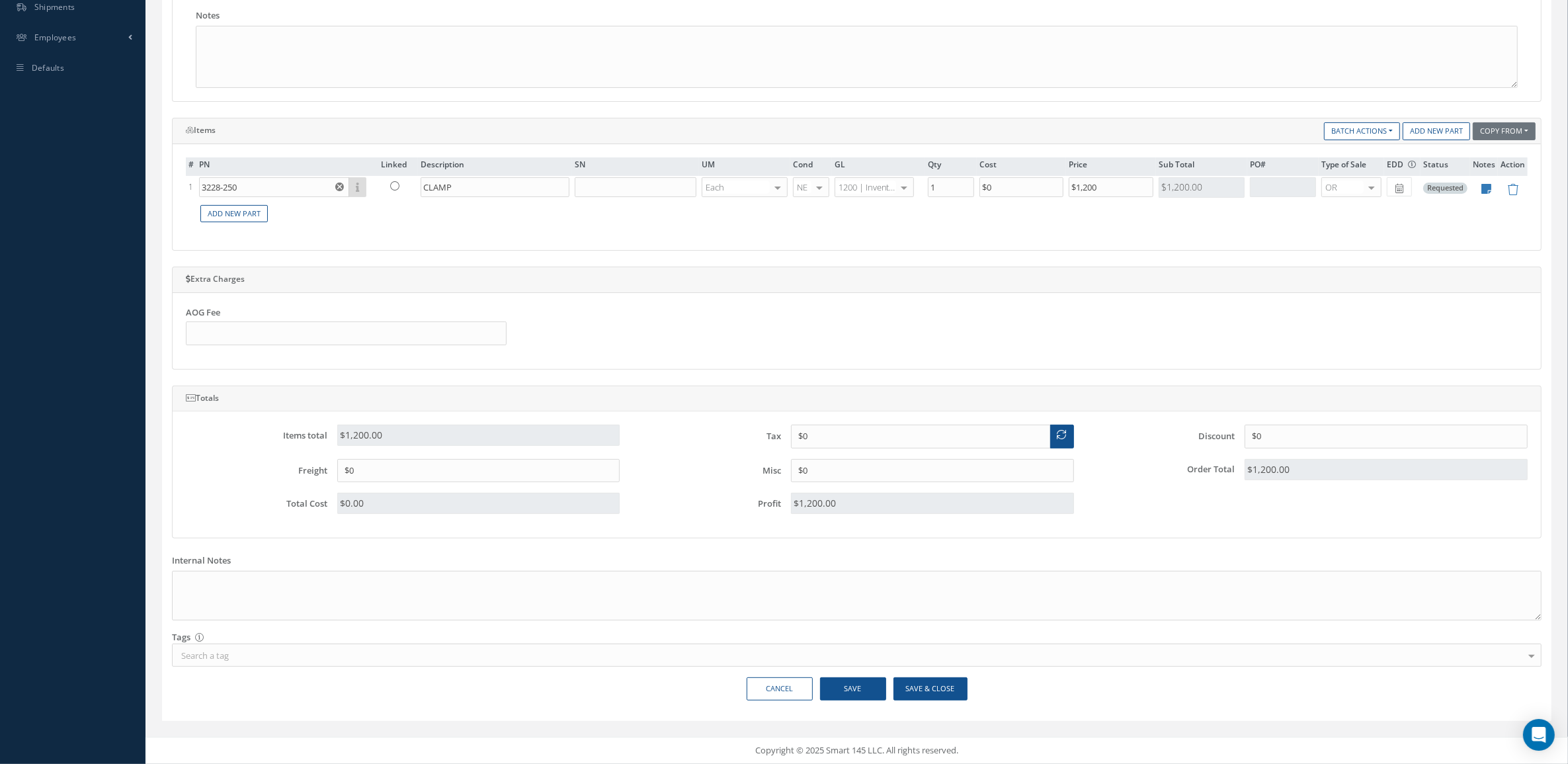
type input "516388307"
click at [954, 685] on button "Save & Close" at bounding box center [930, 689] width 74 height 24
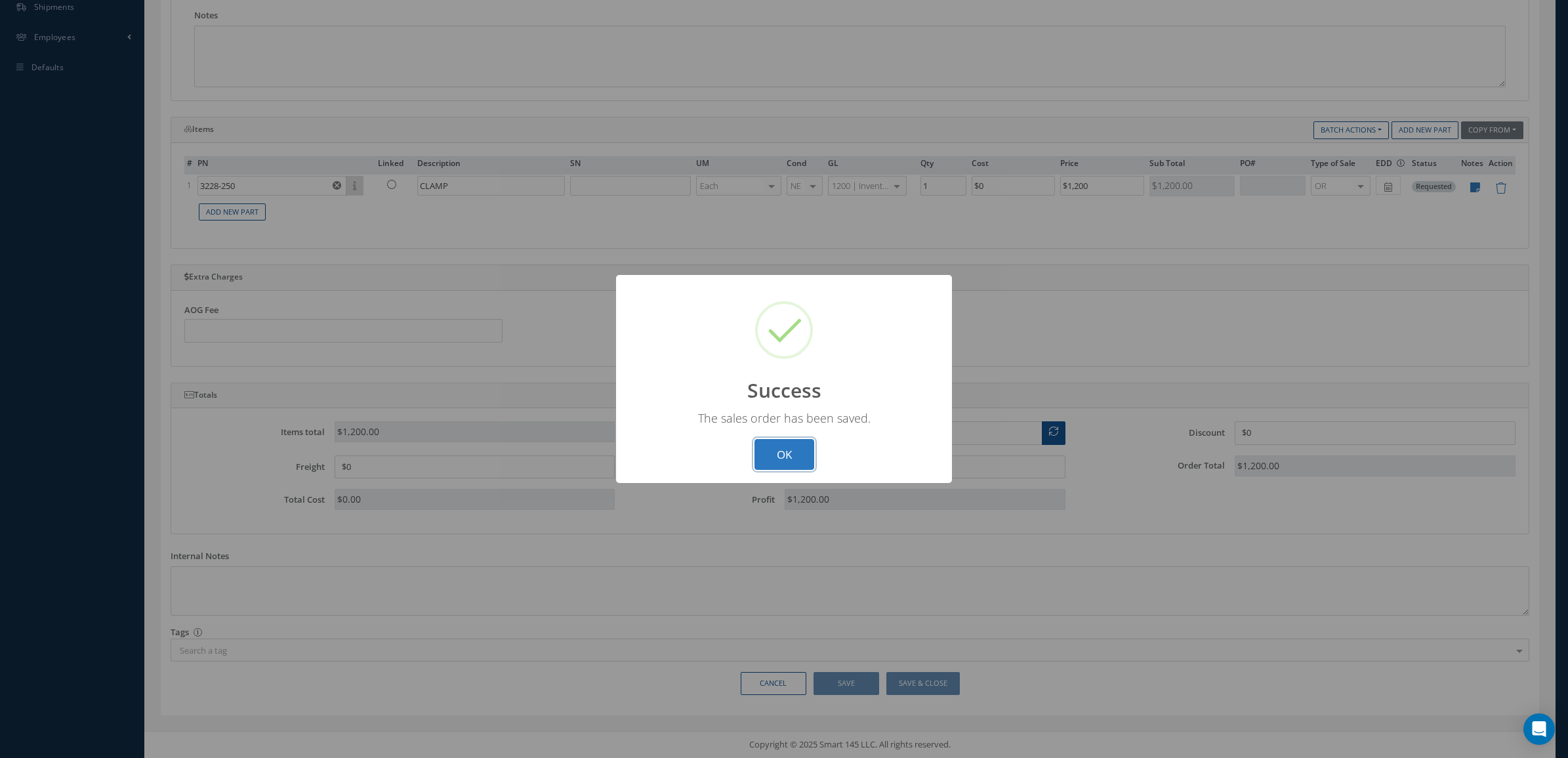
click at [763, 443] on button "OK" at bounding box center [785, 454] width 60 height 31
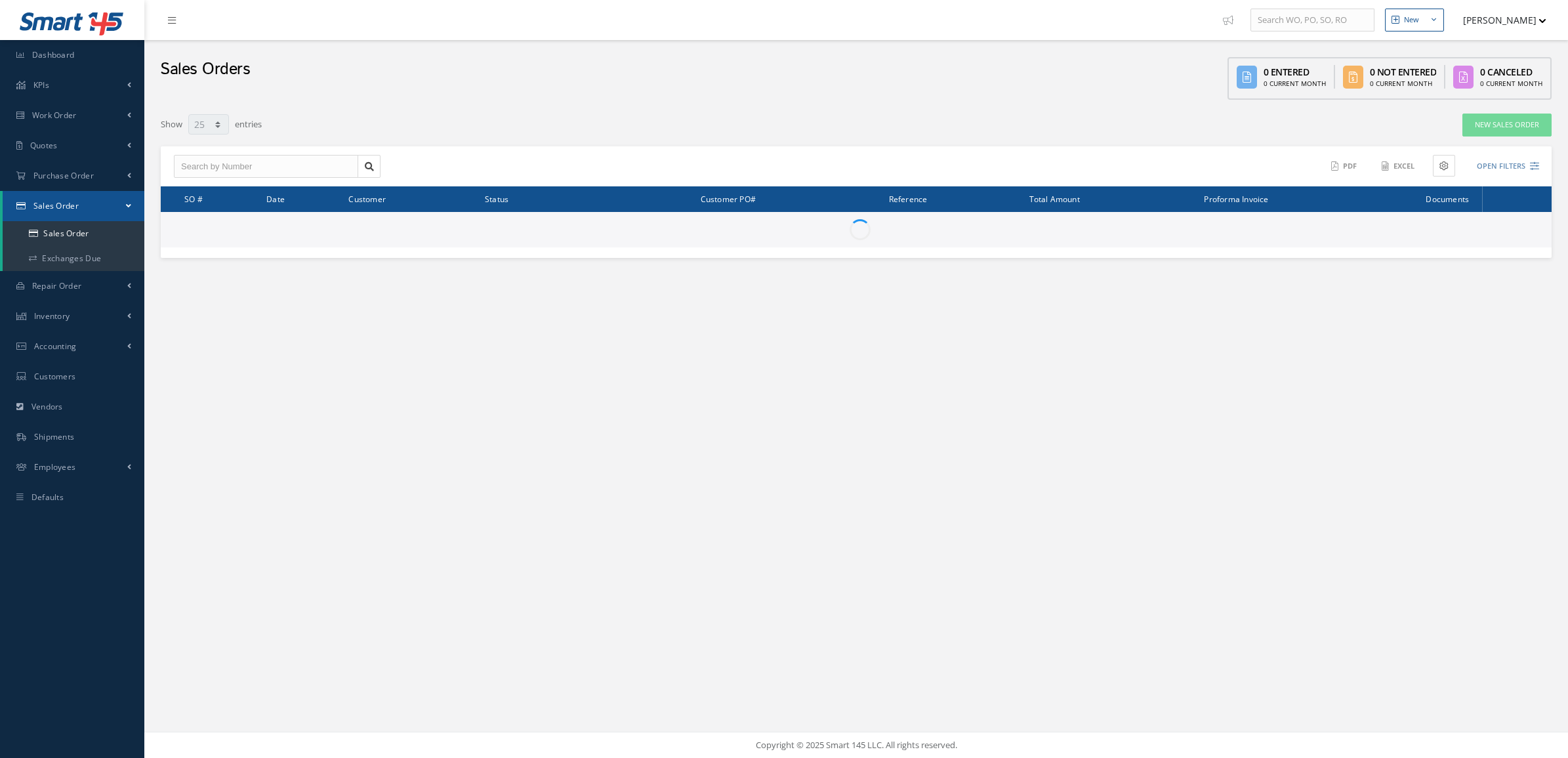
select select "25"
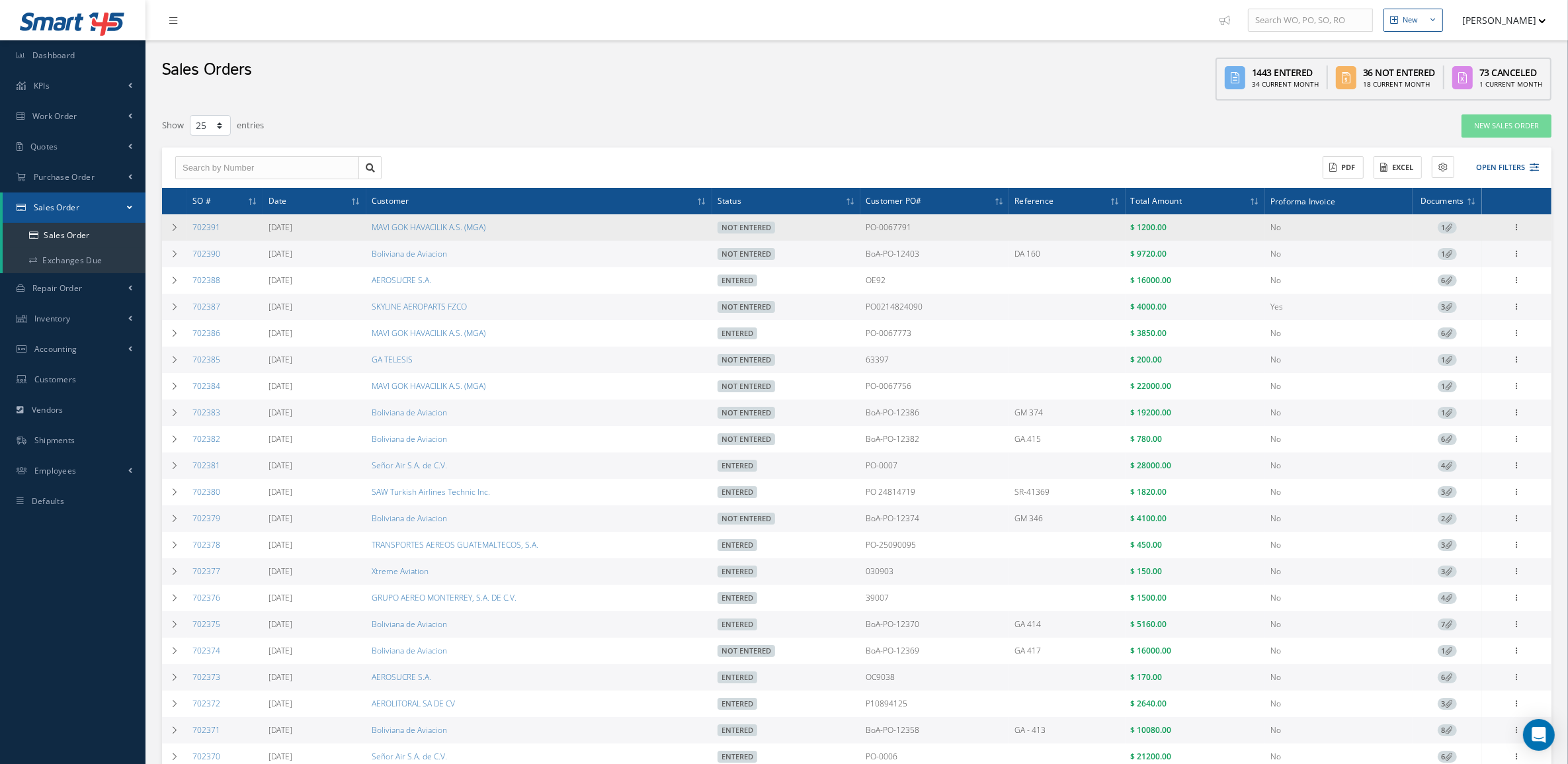
drag, startPoint x: 233, startPoint y: 236, endPoint x: 189, endPoint y: 235, distance: 44.0
click at [189, 235] on td "702391" at bounding box center [225, 227] width 76 height 26
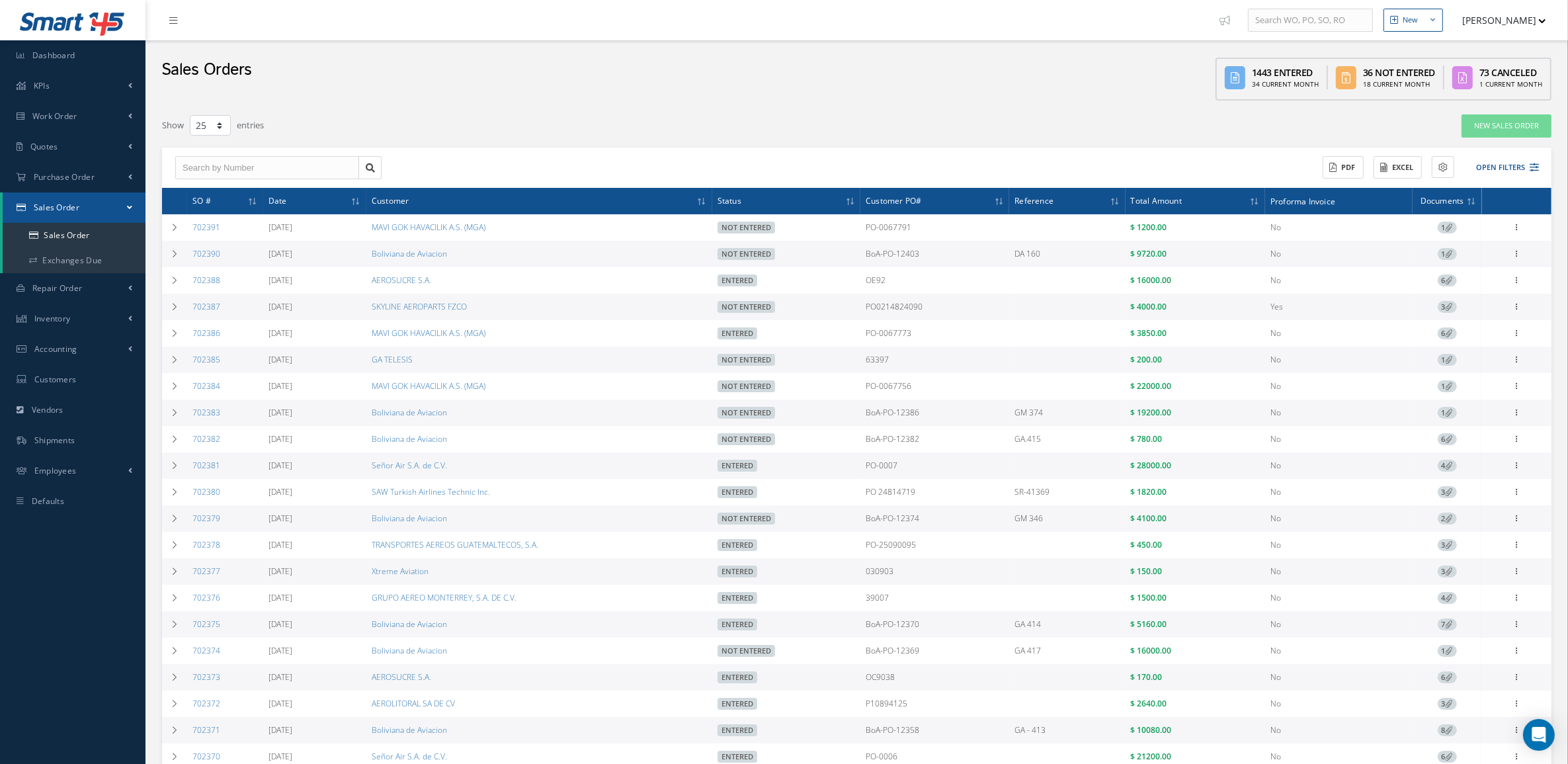
copy link "702391"
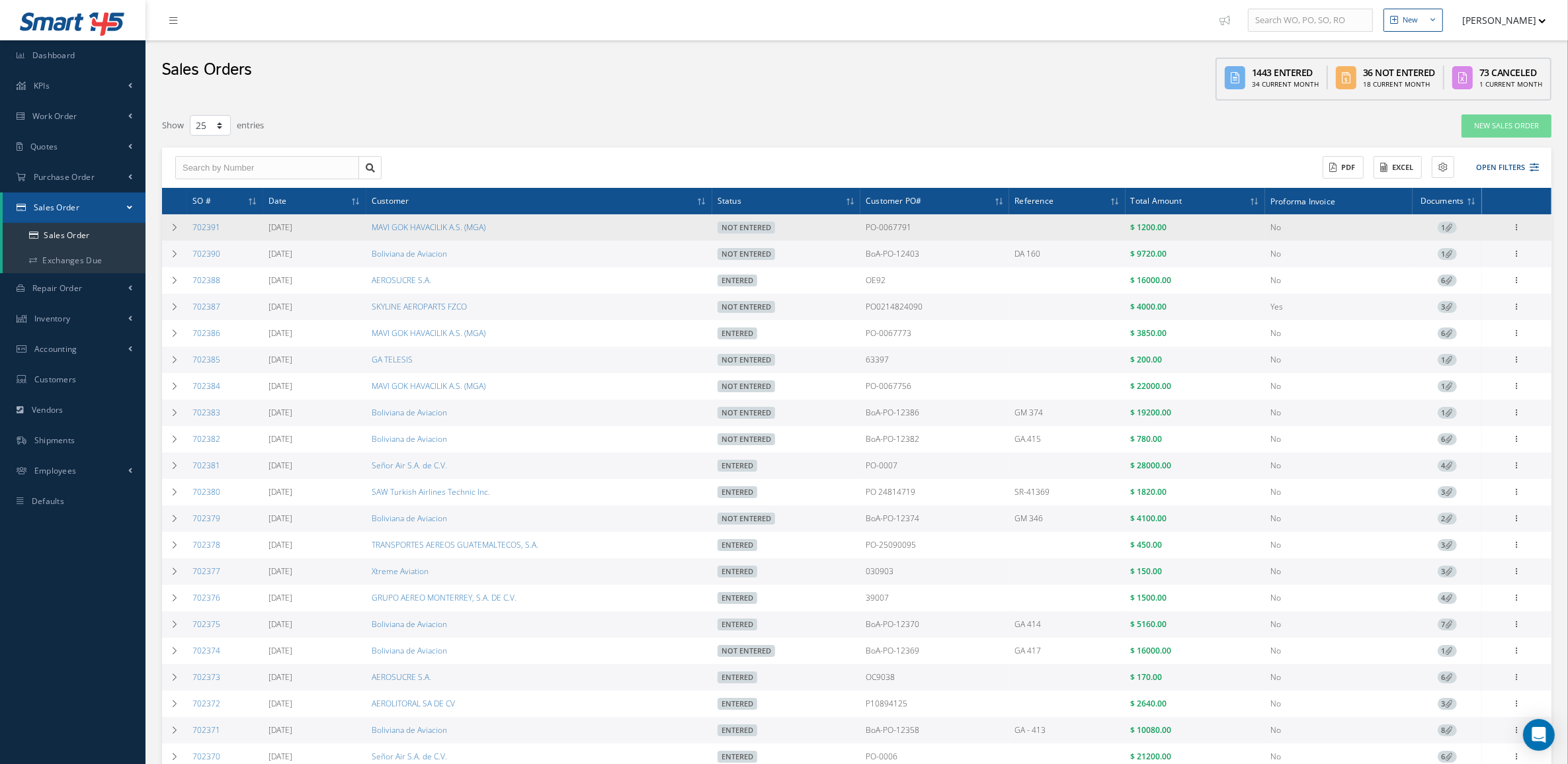
drag, startPoint x: 940, startPoint y: 222, endPoint x: 832, endPoint y: 227, distance: 108.1
click at [832, 227] on tr "702391 [DATE] MAVI GOK HAVACILIK A.S. (MGA) Not Entered PO-0067791 $ 1200.00 No…" at bounding box center [856, 227] width 1389 height 26
copy tr "PO-0067791"
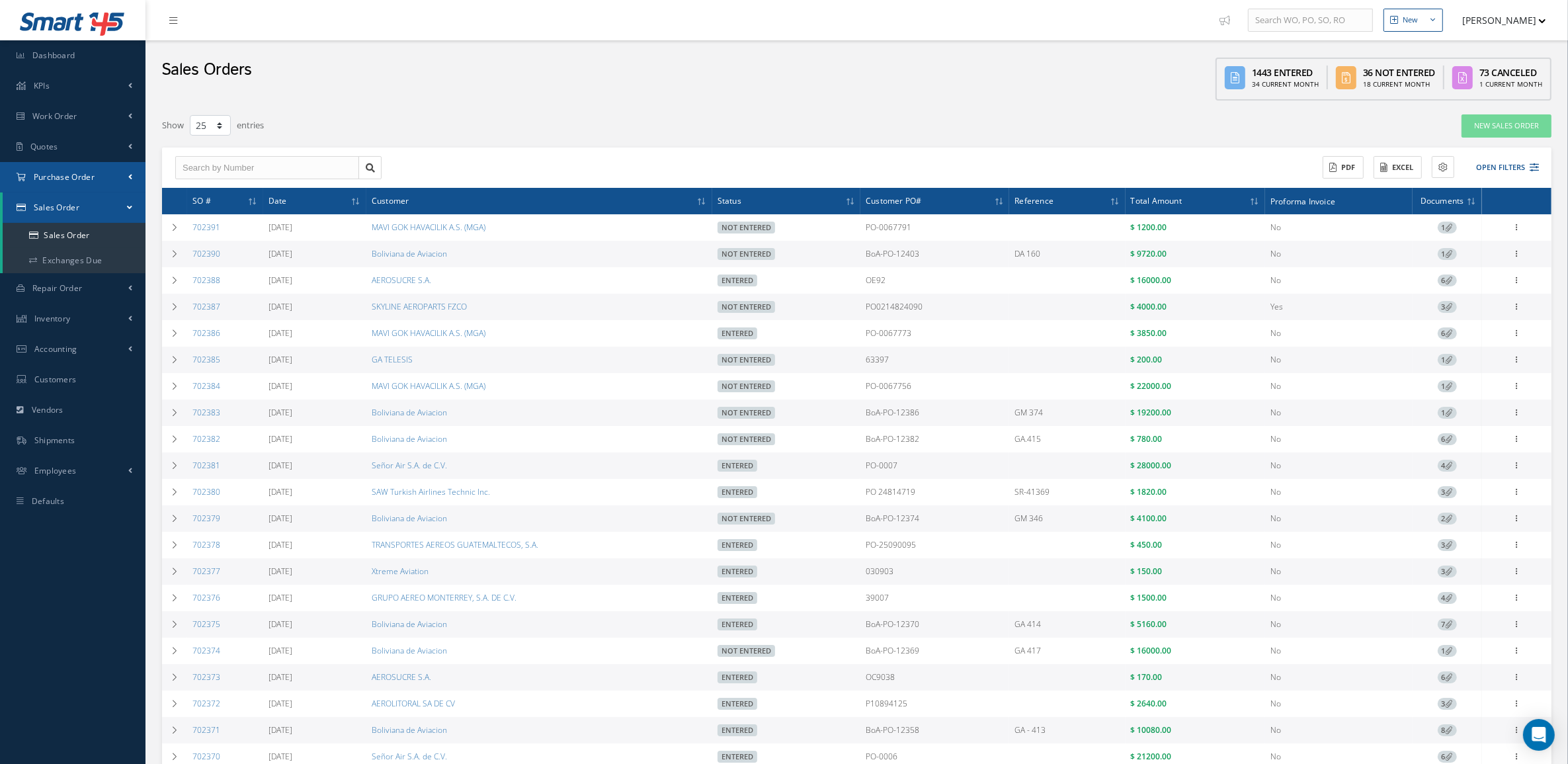
click at [61, 182] on span "Purchase Order" at bounding box center [64, 177] width 61 height 11
click at [70, 196] on a=1&status_id=2&status_id=3&status_id=5&collapsedFilters"] "Purchase Orders" at bounding box center [74, 205] width 143 height 25
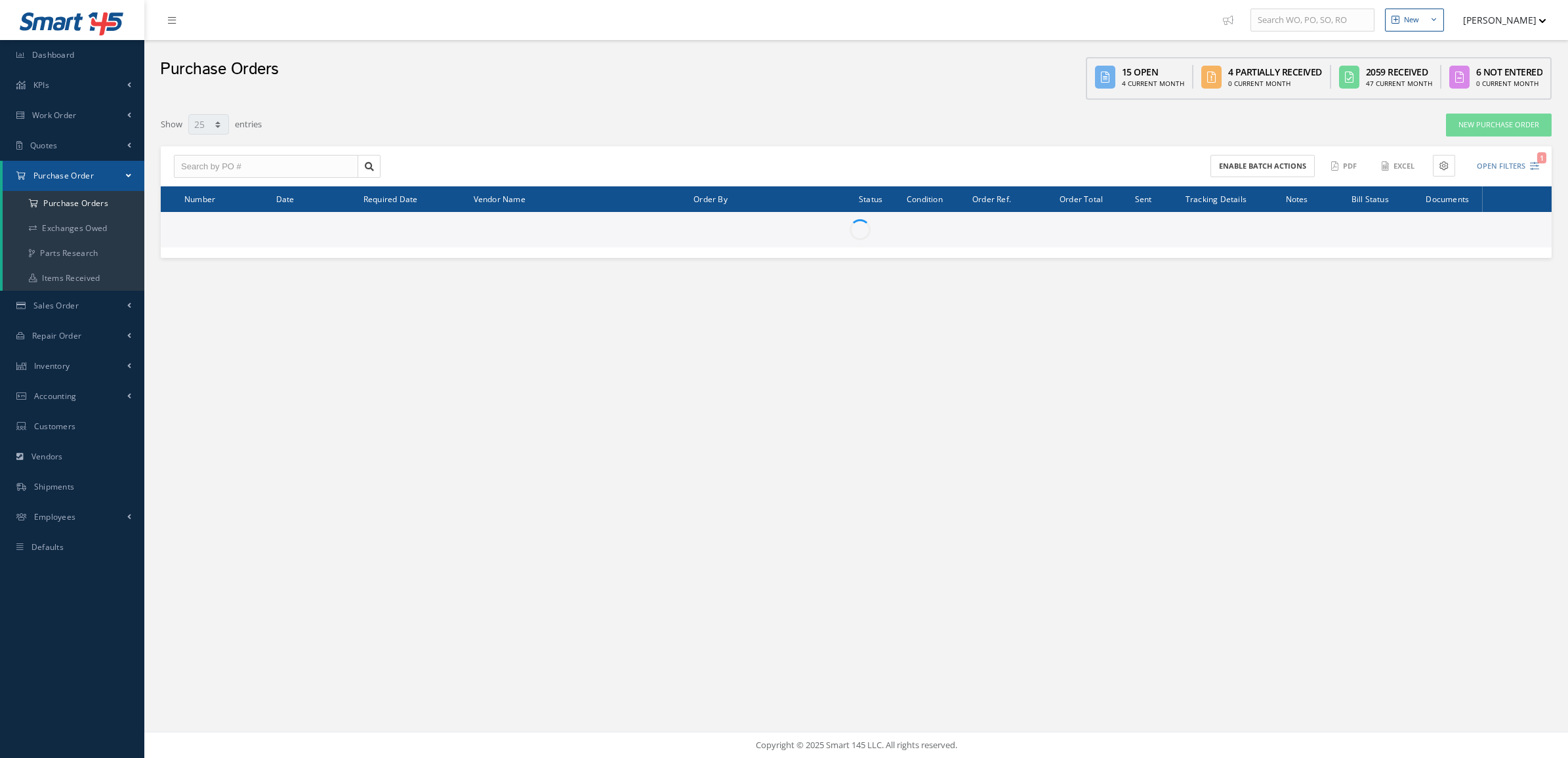
select select "25"
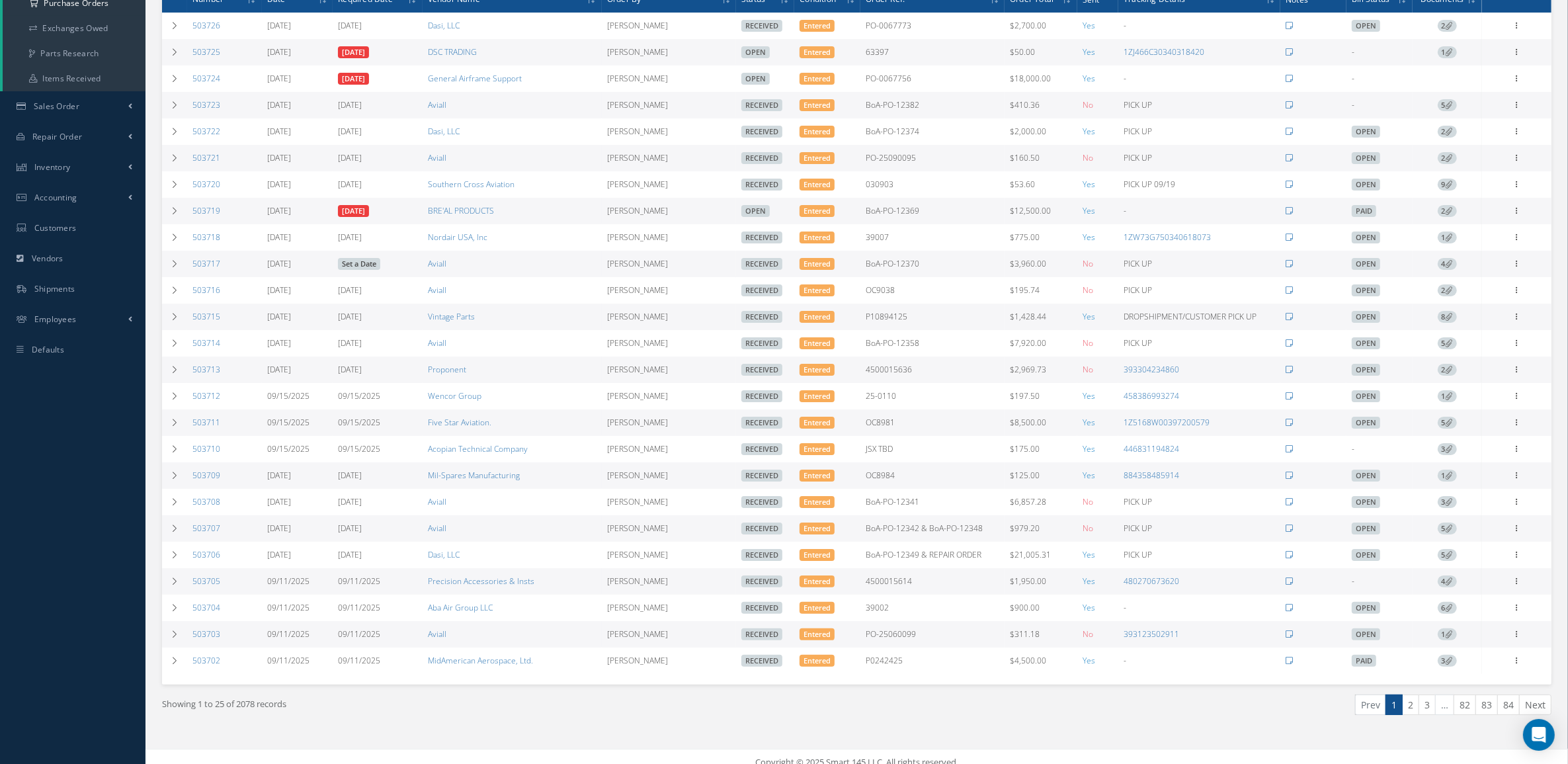
scroll to position [225, 0]
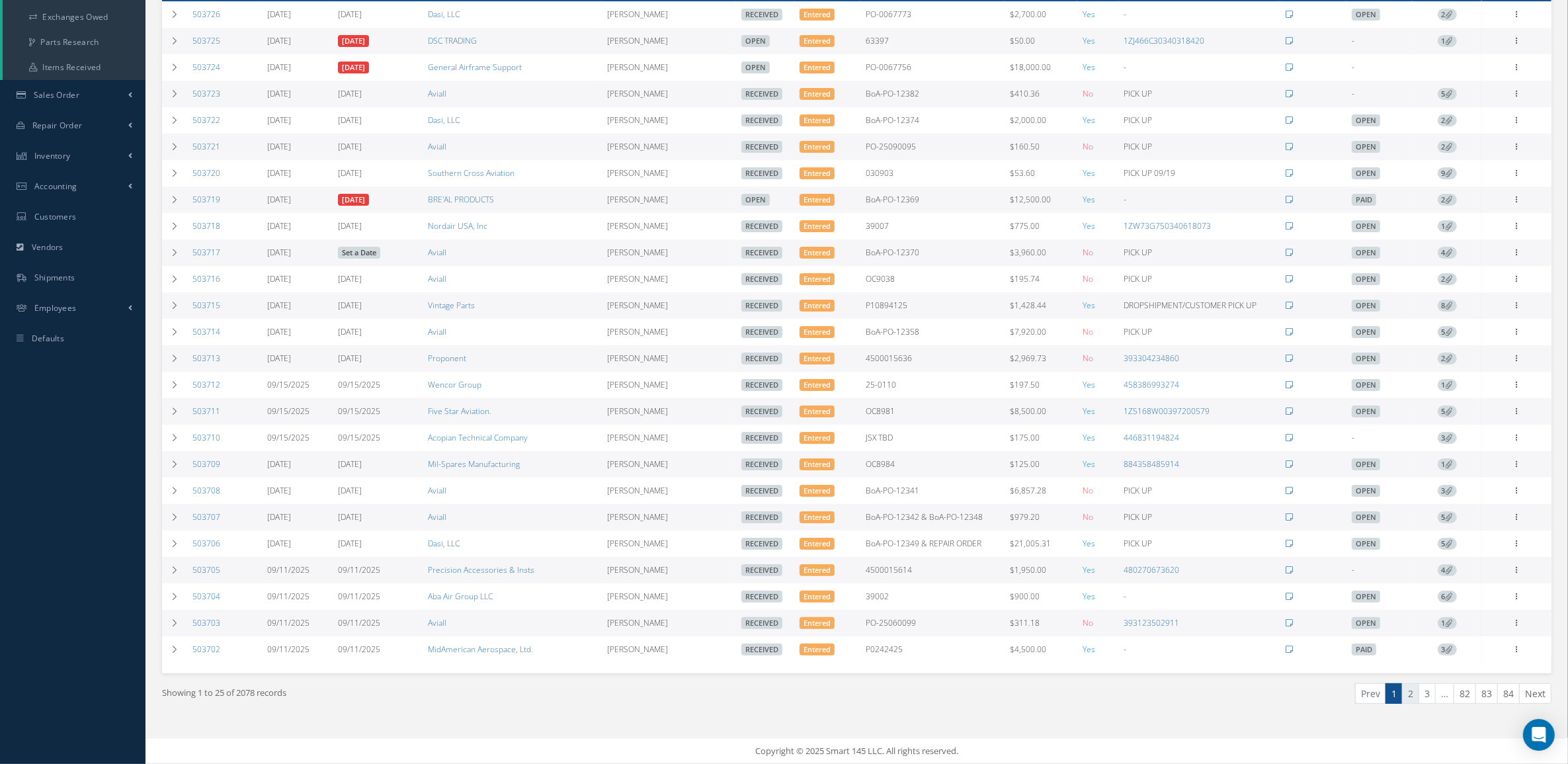
click at [1403, 698] on link "2" at bounding box center [1410, 693] width 17 height 20
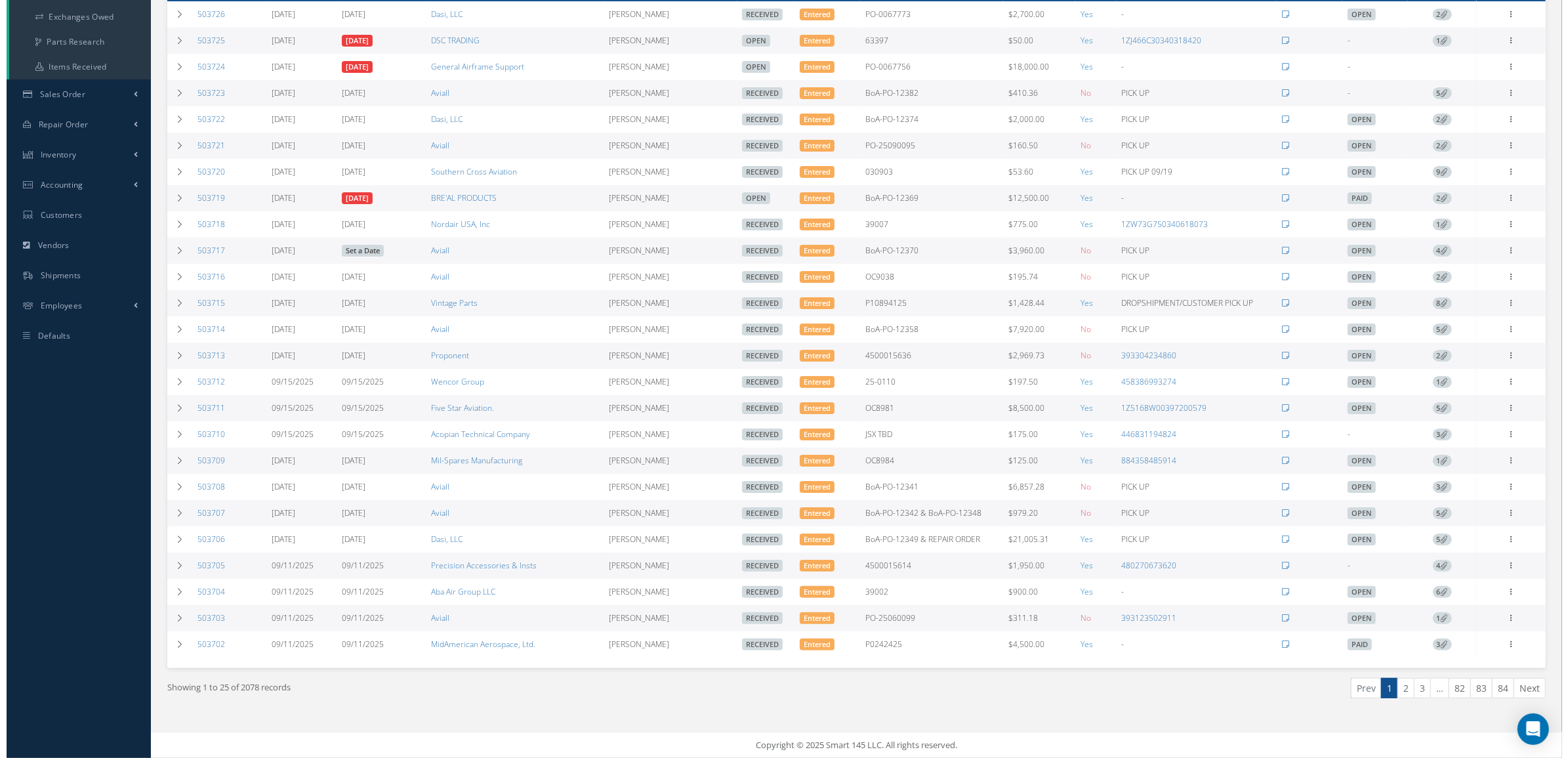
scroll to position [0, 0]
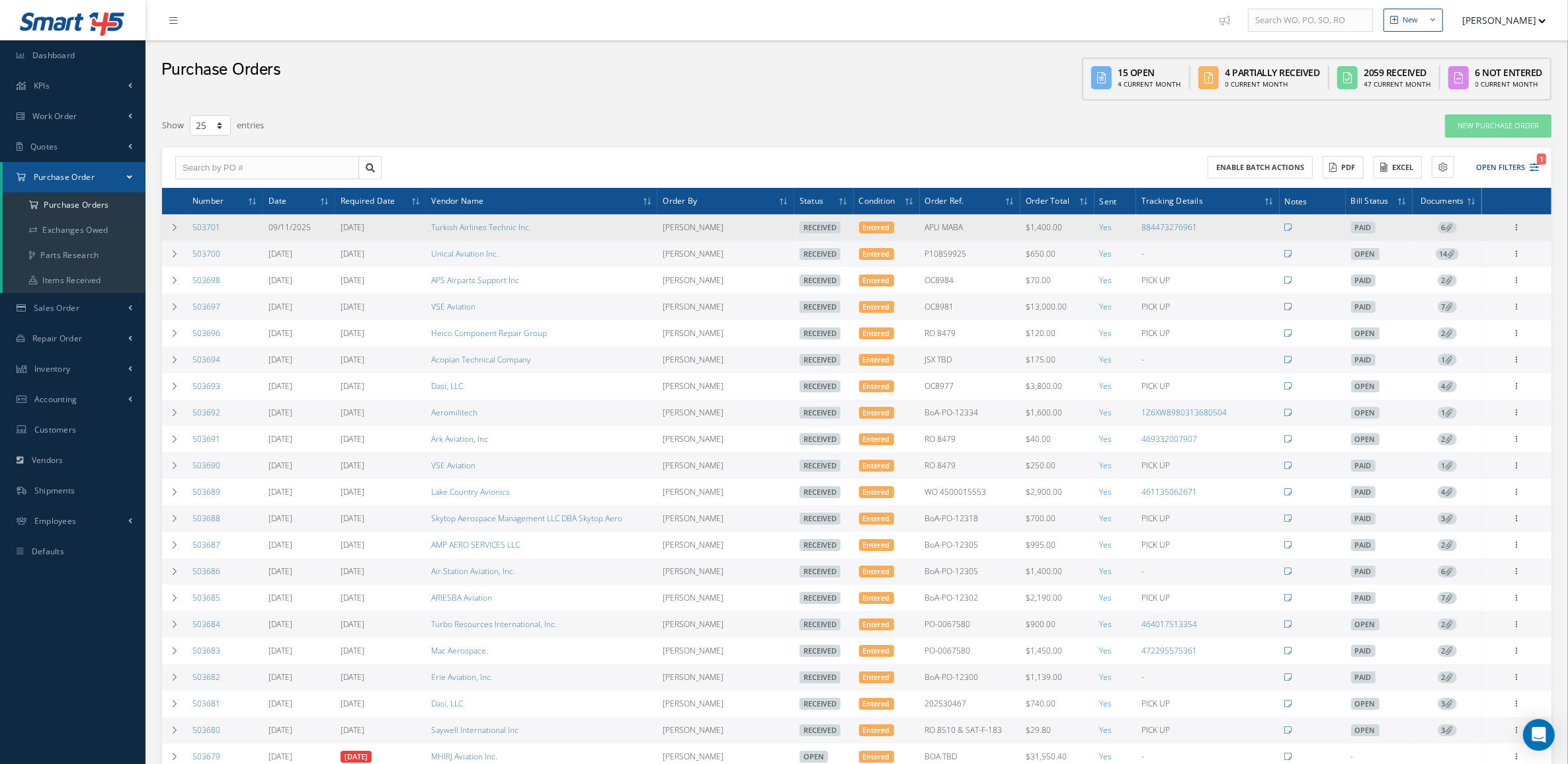
click at [1444, 220] on td "6" at bounding box center [1447, 227] width 70 height 26
click at [1445, 221] on span "6" at bounding box center [1447, 227] width 19 height 12
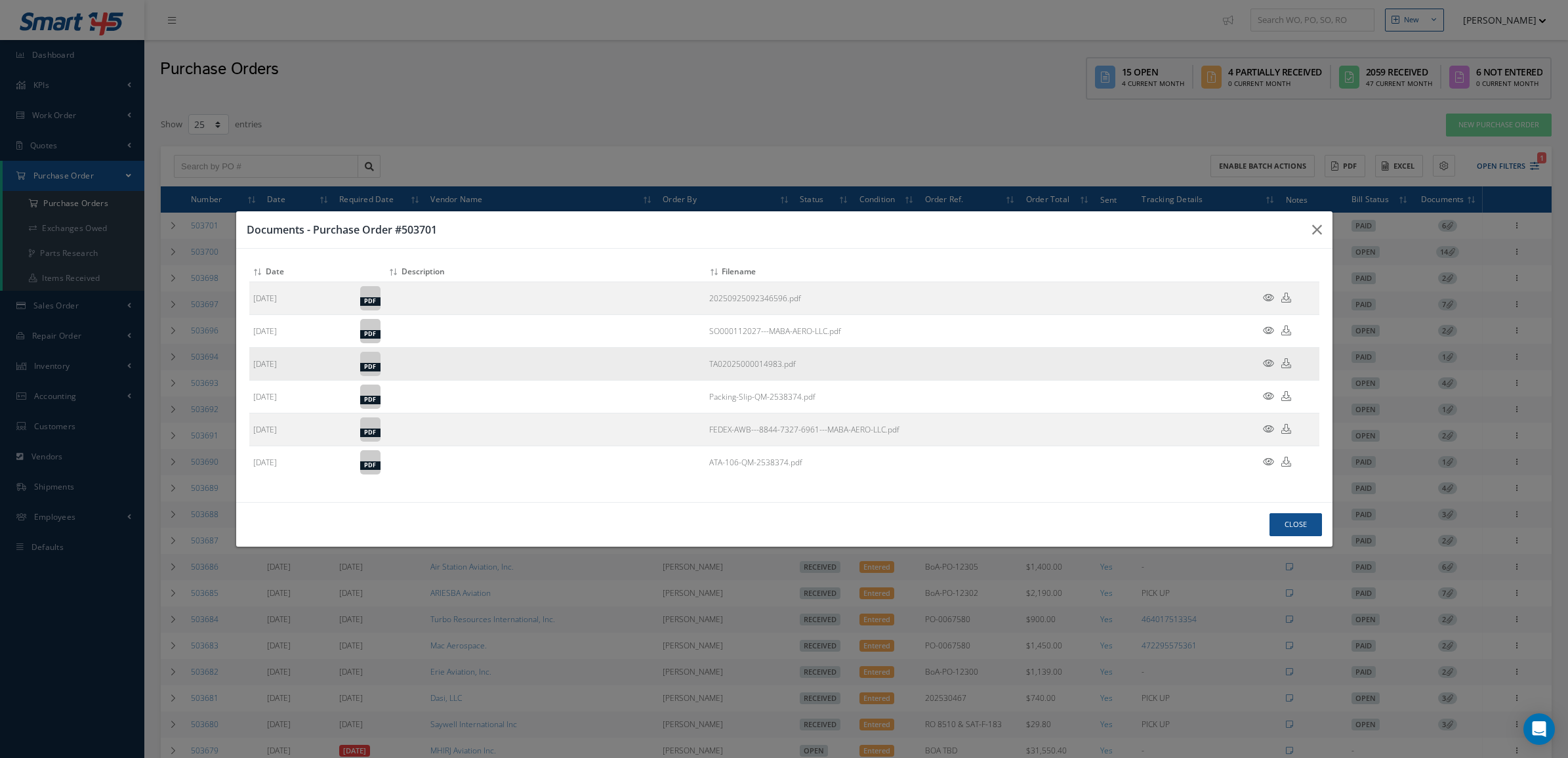
click at [1267, 366] on icon at bounding box center [1268, 363] width 11 height 10
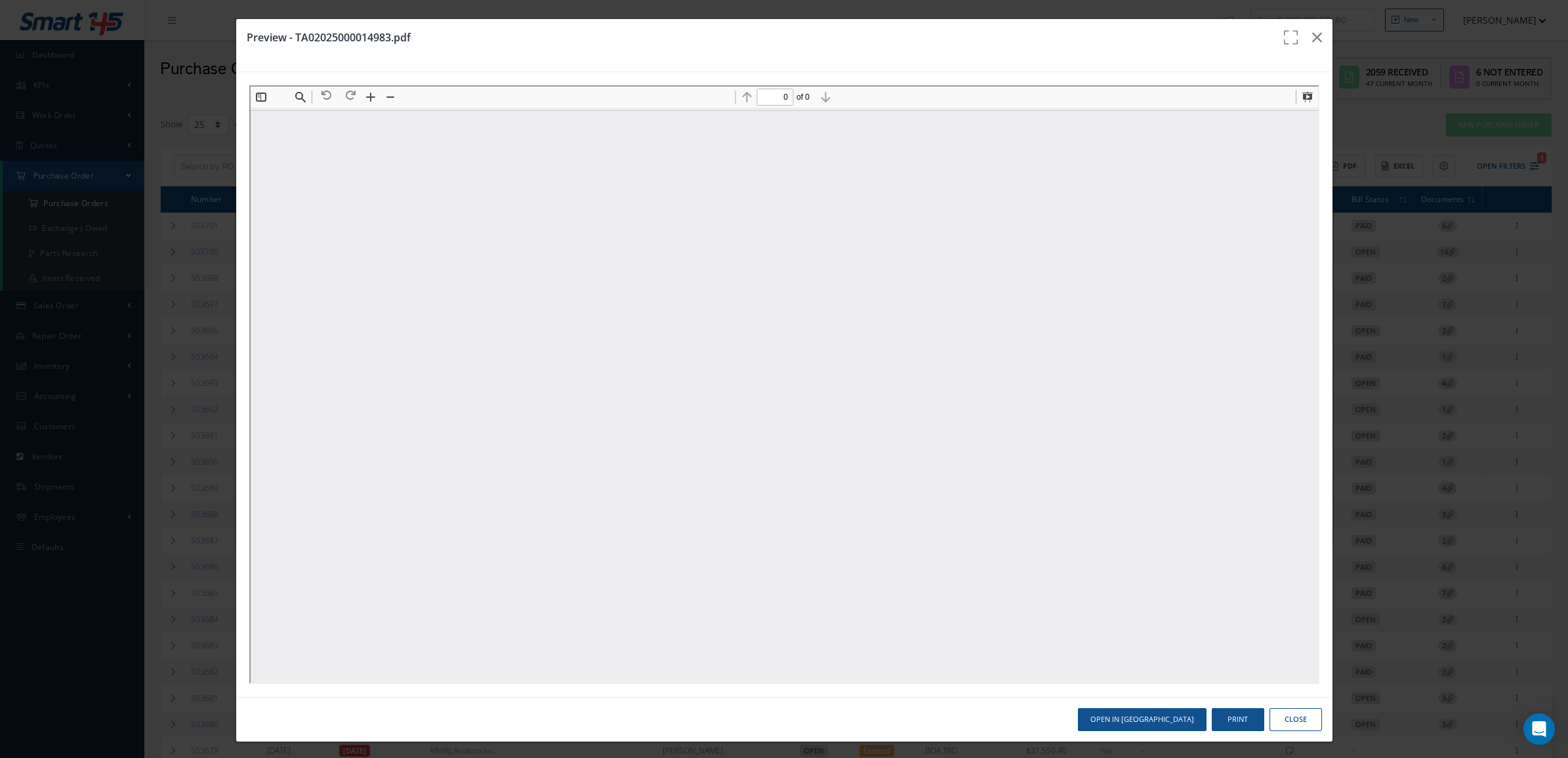
type input "1"
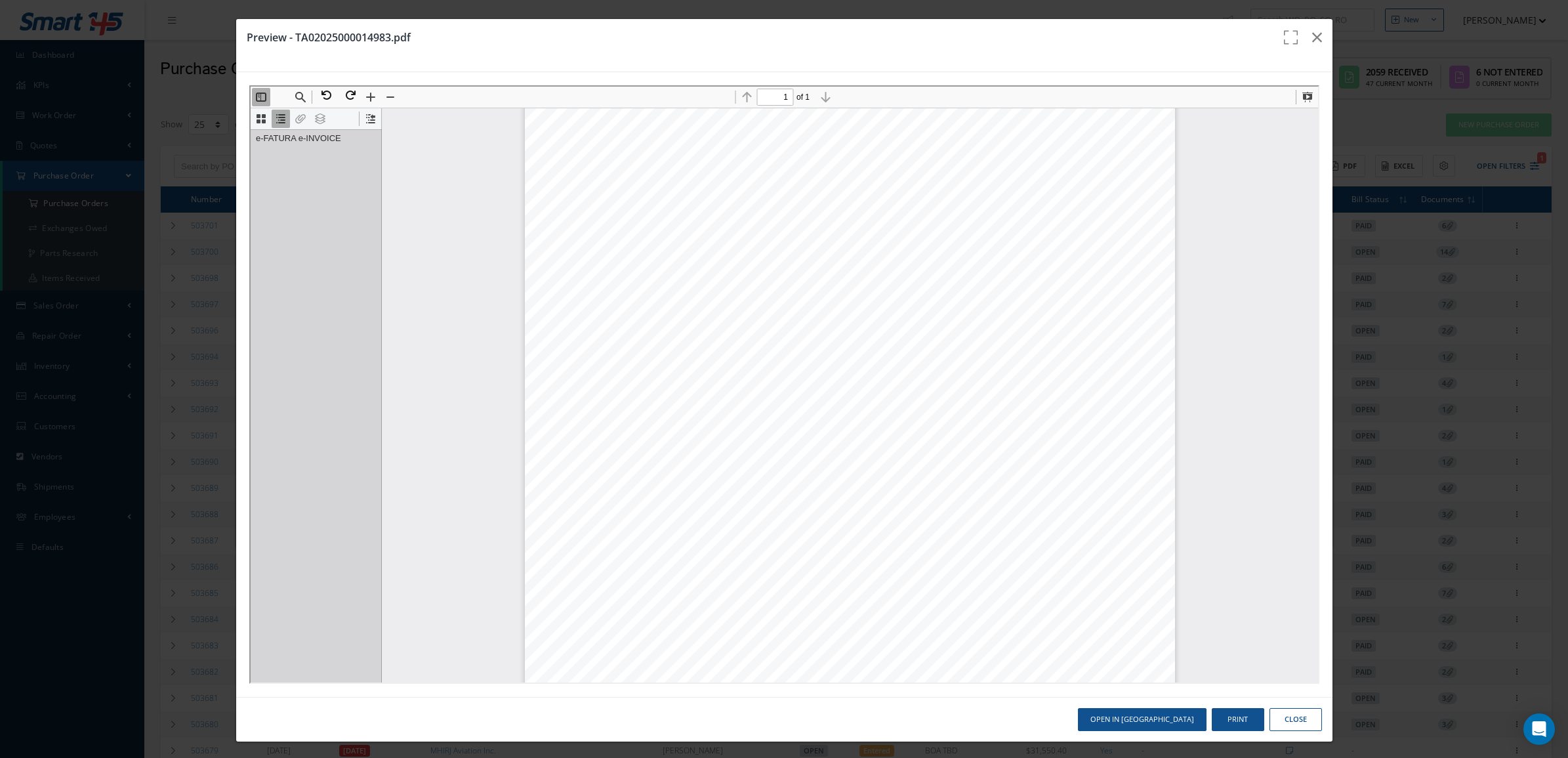
click at [1271, 720] on button "Close" at bounding box center [1296, 720] width 53 height 23
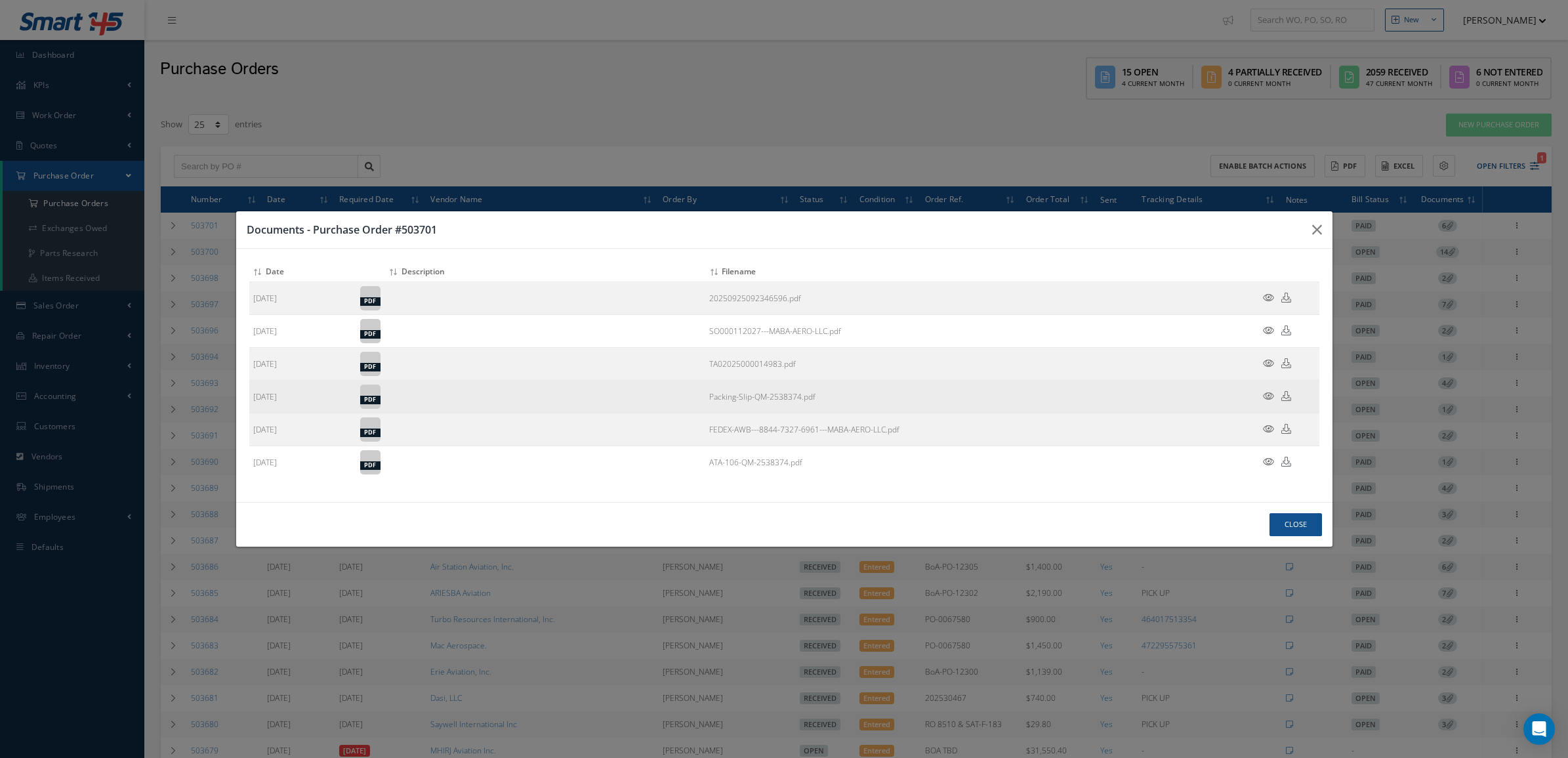
click at [1264, 397] on icon at bounding box center [1268, 396] width 11 height 10
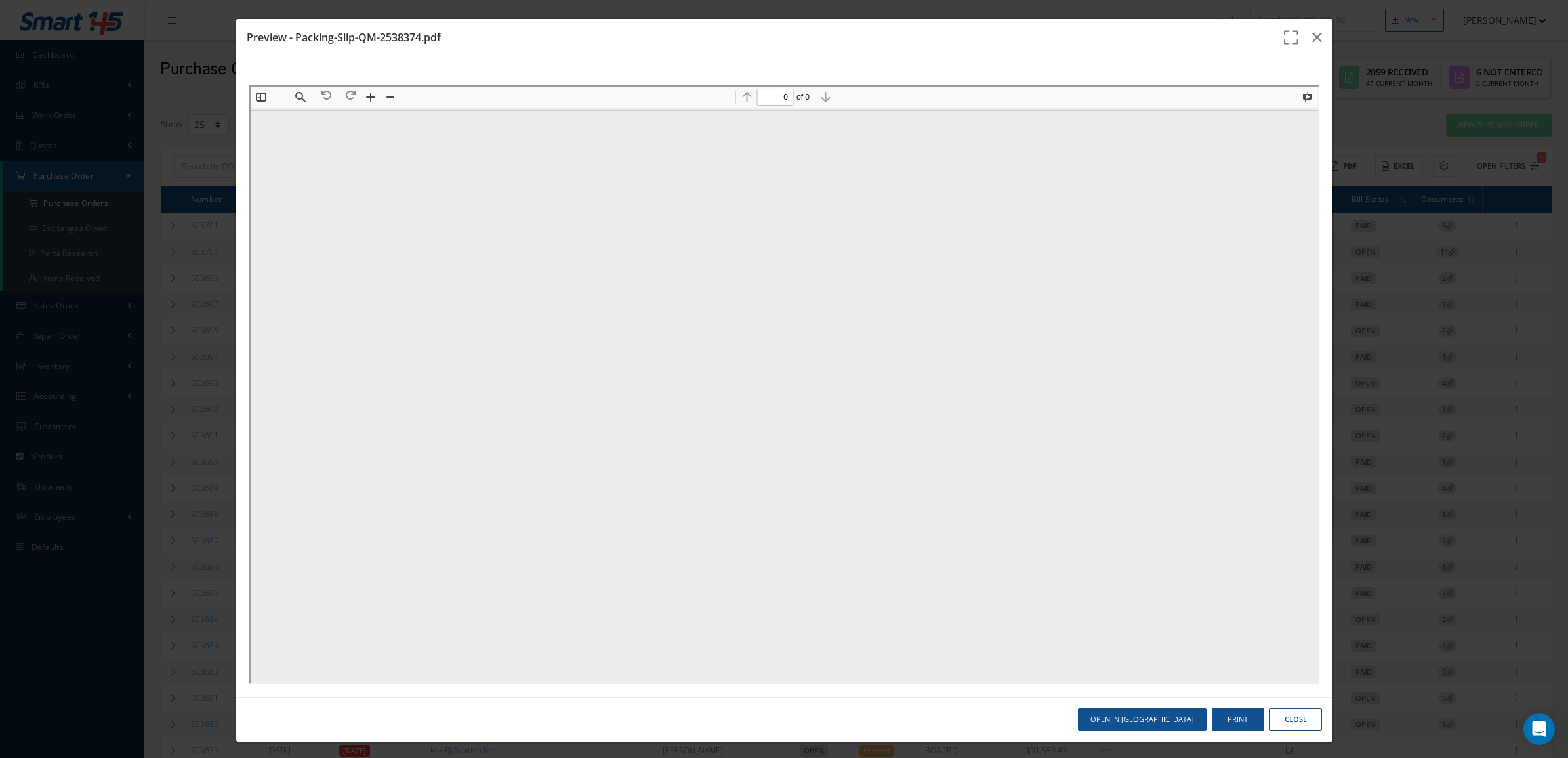
scroll to position [0, 0]
type input "1"
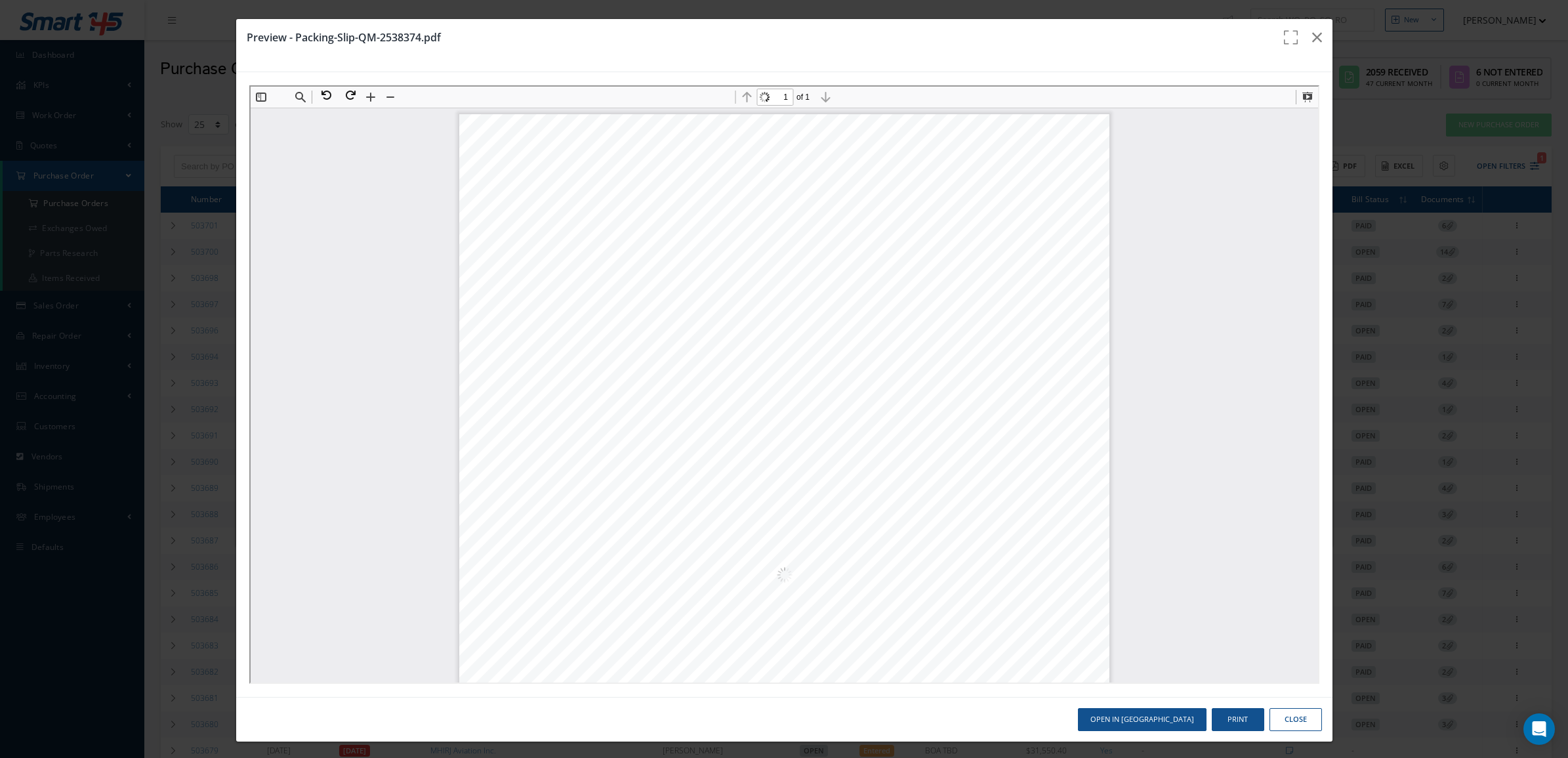
scroll to position [356, 0]
click at [1225, 724] on button "Print" at bounding box center [1238, 720] width 53 height 23
click at [1313, 43] on icon "button" at bounding box center [1318, 37] width 10 height 16
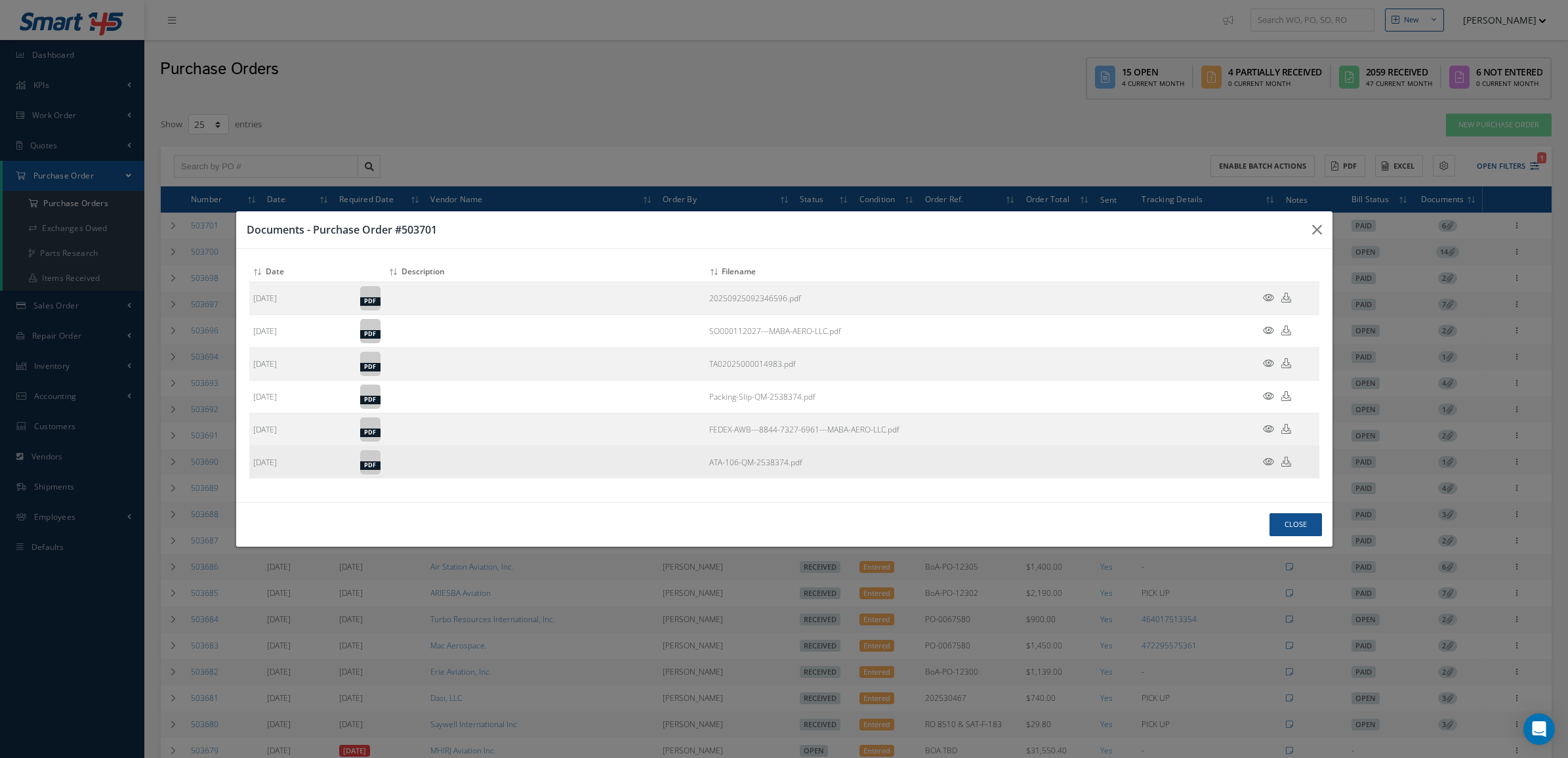
click at [1267, 459] on icon at bounding box center [1268, 462] width 11 height 10
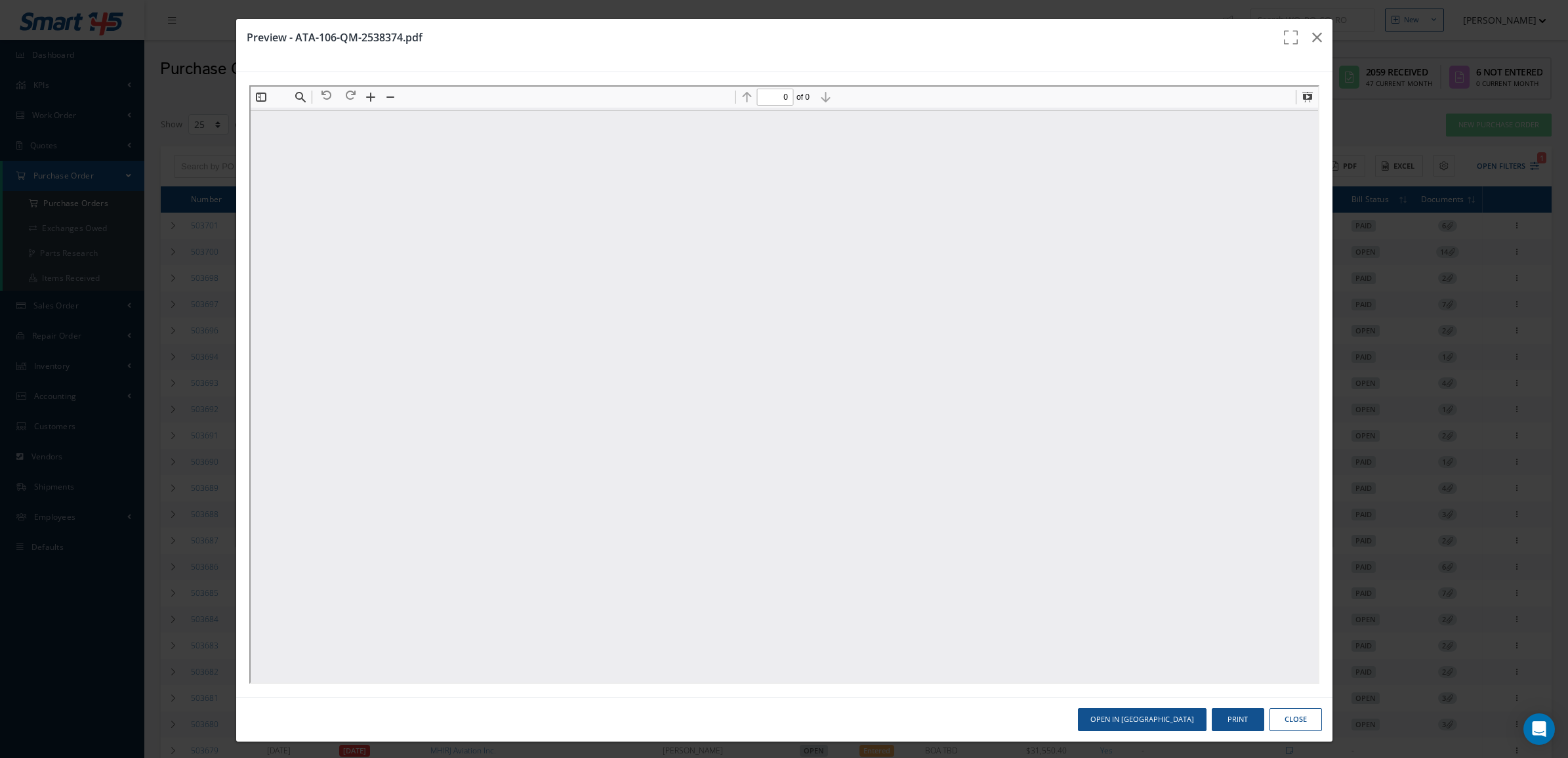
scroll to position [0, 0]
type input "1"
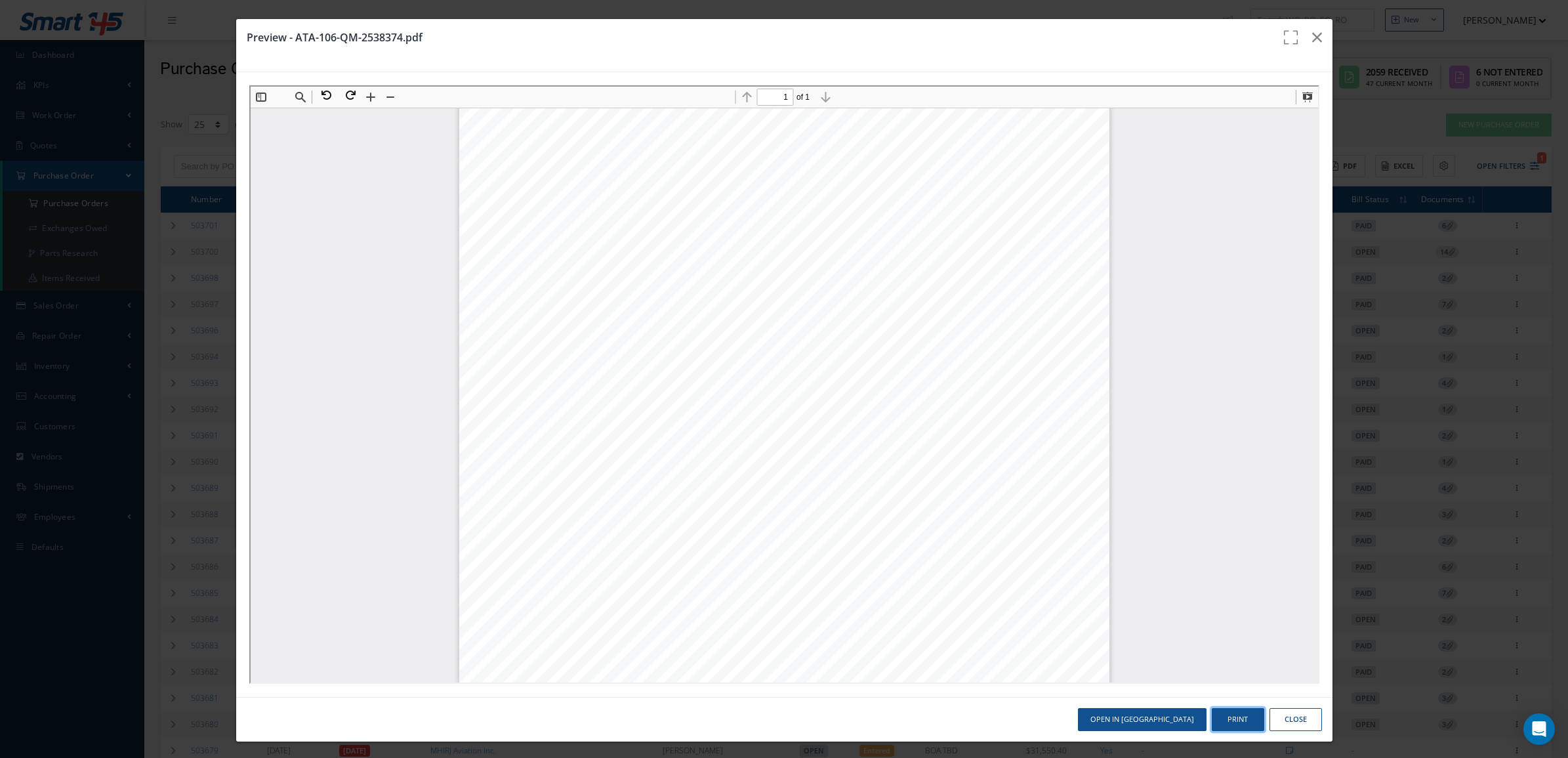
click at [1215, 710] on button "Print" at bounding box center [1238, 720] width 53 height 23
click at [1313, 41] on icon "button" at bounding box center [1318, 37] width 10 height 16
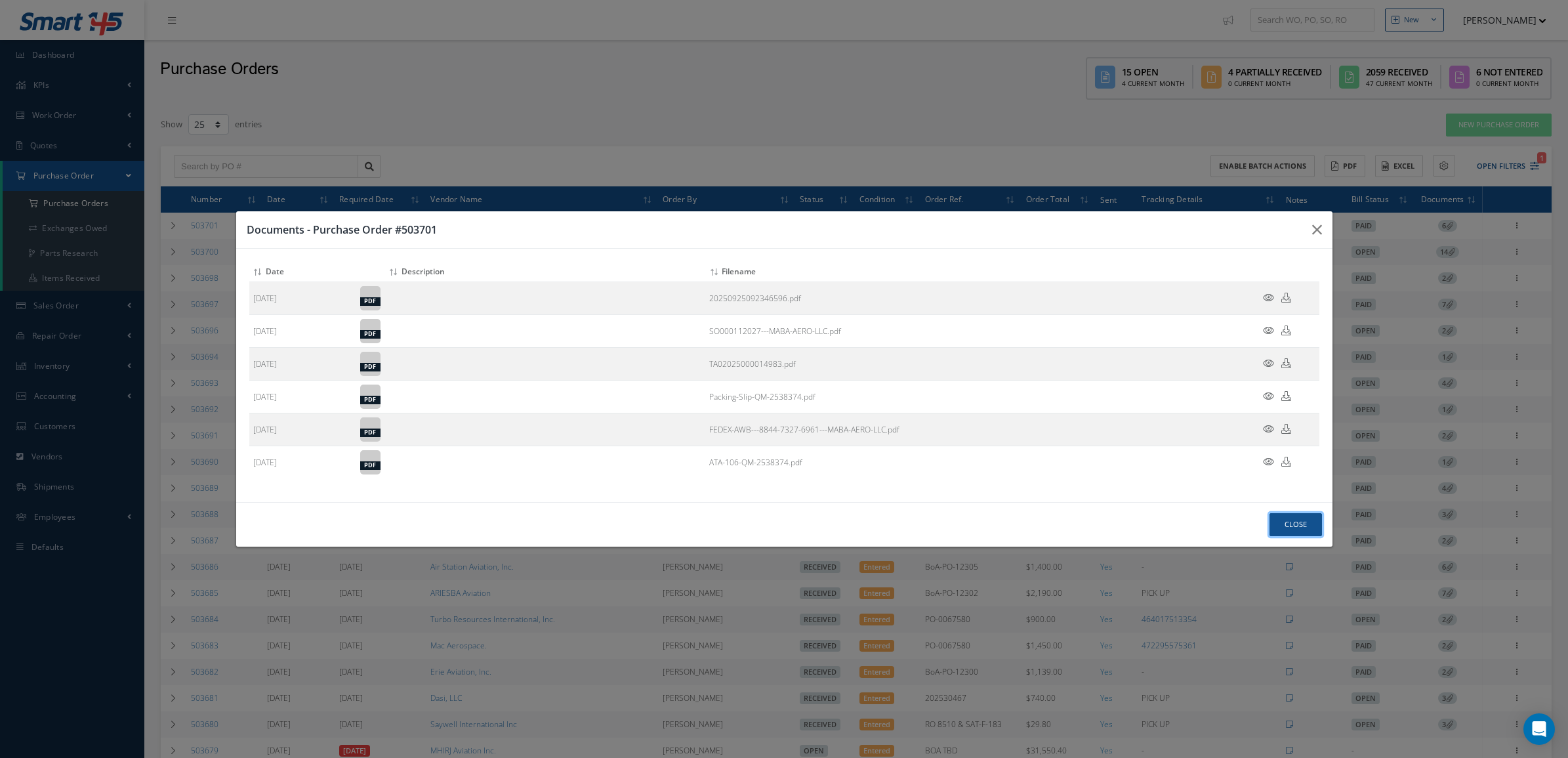
click at [1286, 526] on button "Close" at bounding box center [1296, 525] width 53 height 23
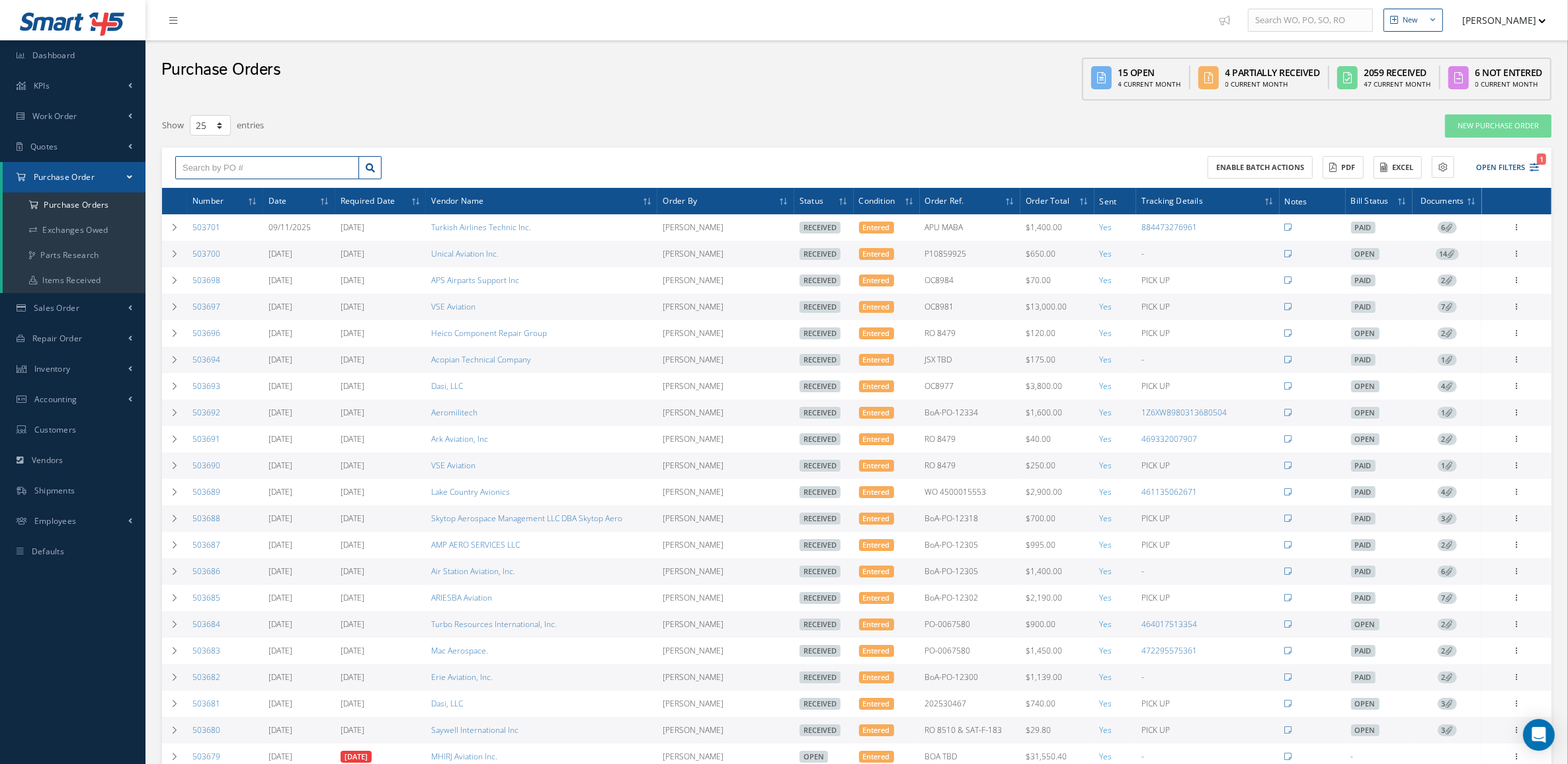
click at [229, 162] on input "text" at bounding box center [267, 167] width 183 height 24
click at [1475, 178] on div "Enable batch actions ACTIONS Receive Payments Select Customer MABA AERO LLC 21 …" at bounding box center [1200, 167] width 686 height 24
click at [1481, 165] on button "Open Filters 1" at bounding box center [1501, 167] width 75 height 22
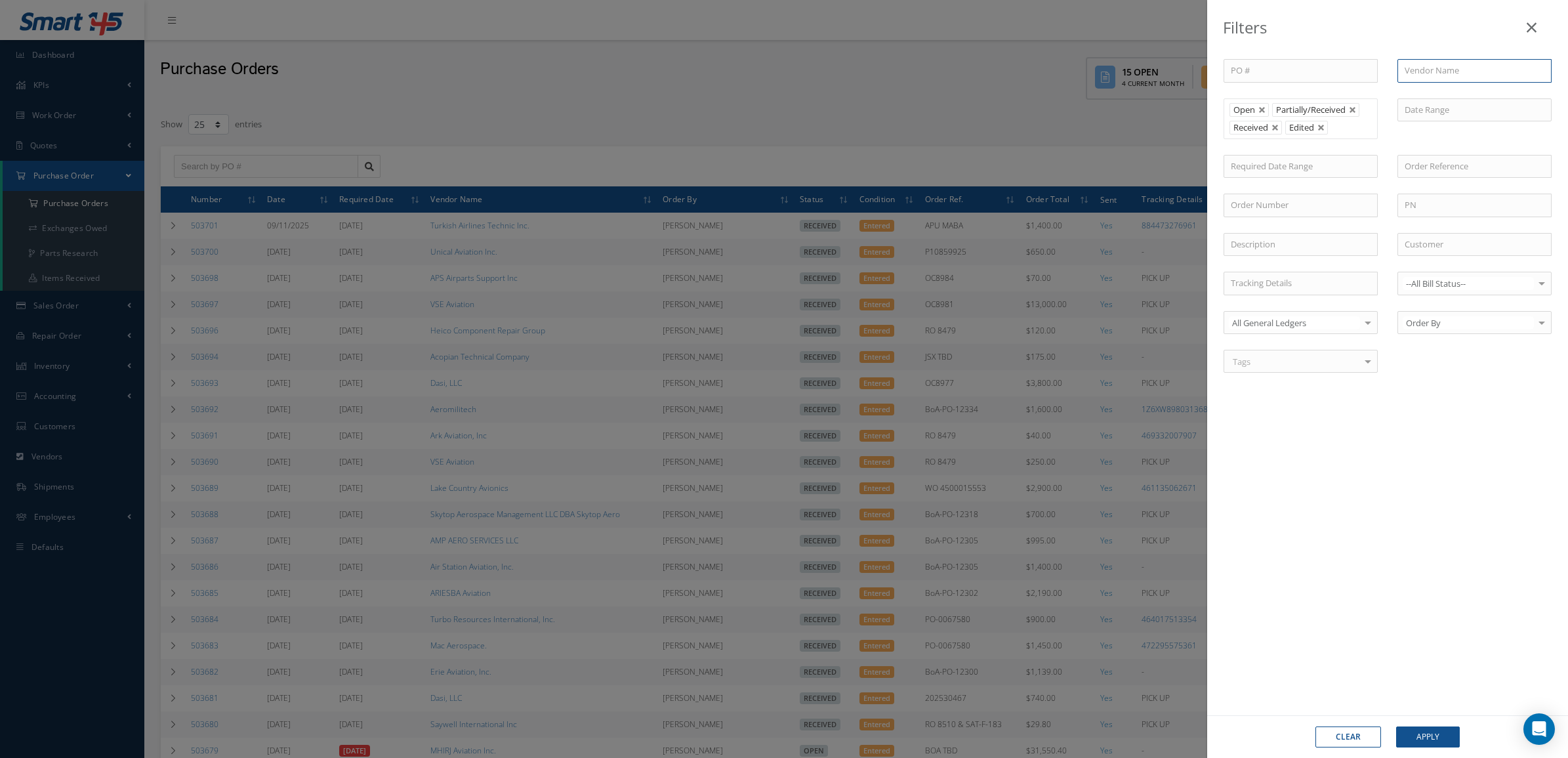
click at [1426, 74] on input "text" at bounding box center [1474, 71] width 154 height 23
type input "aba"
click at [1397, 726] on button "Apply" at bounding box center [1429, 736] width 63 height 21
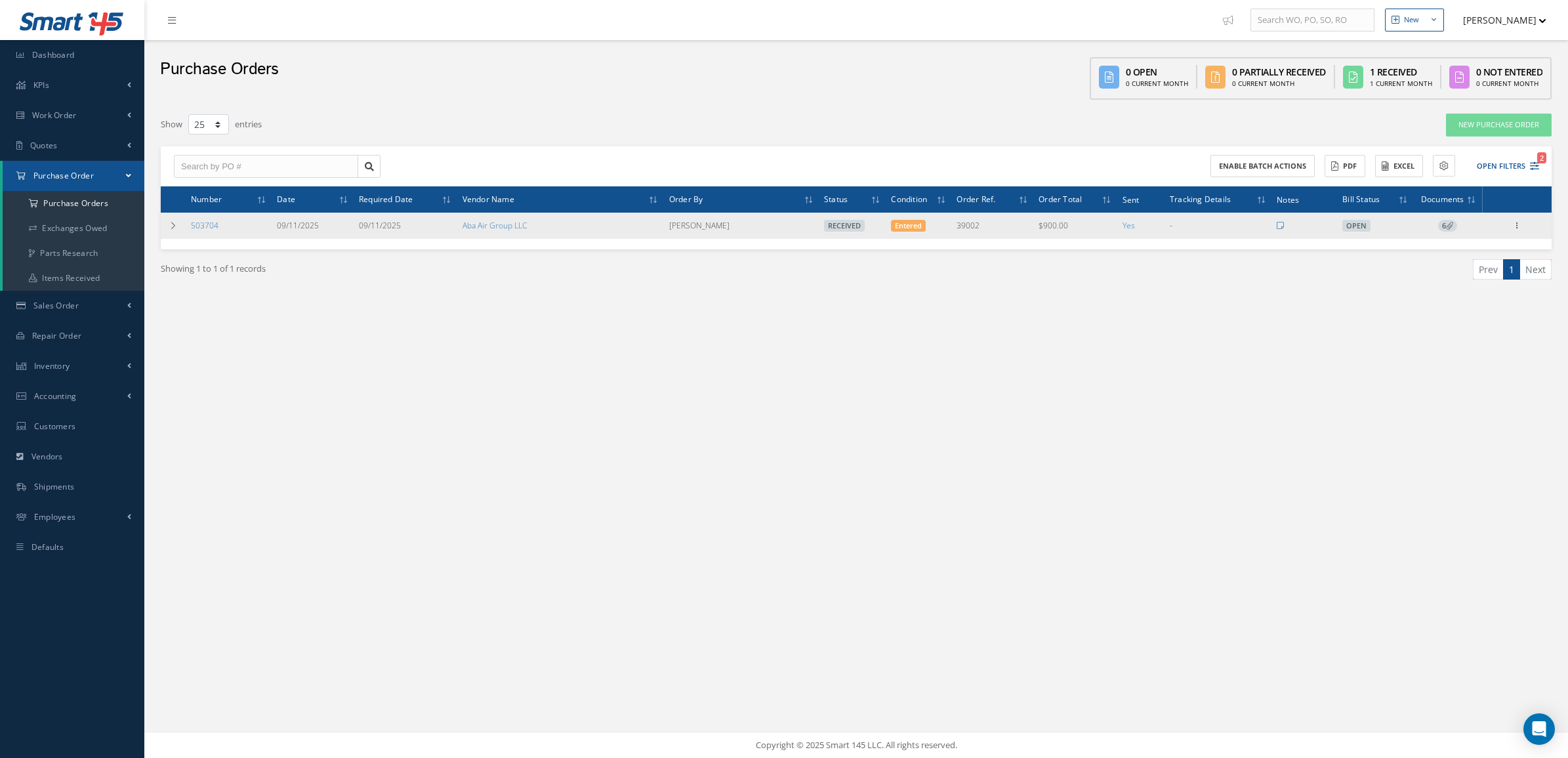
click at [1449, 225] on icon at bounding box center [1449, 225] width 8 height 8
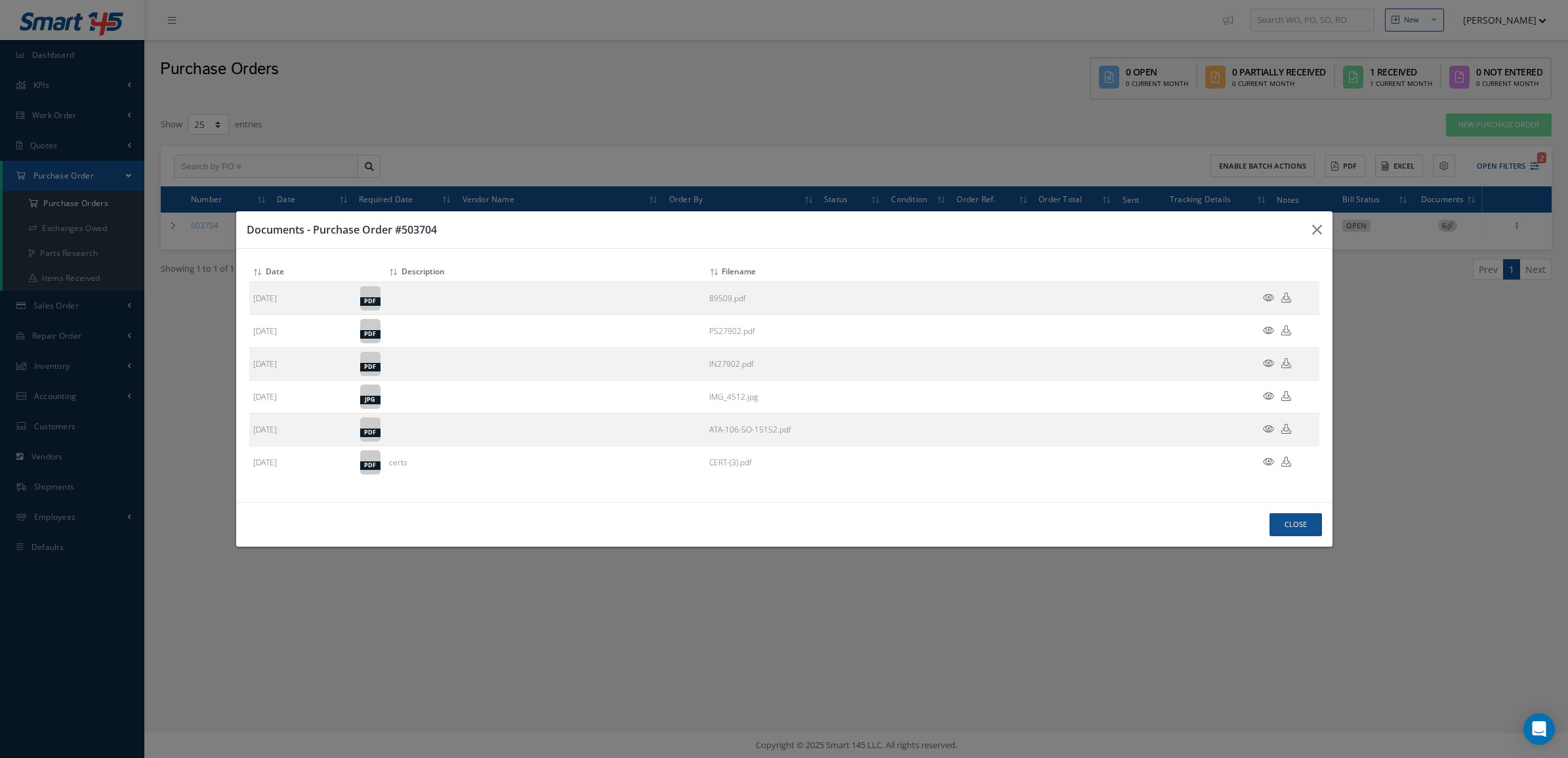
click at [1286, 509] on div "Close" at bounding box center [784, 523] width 1096 height 44
click at [1286, 515] on button "Close" at bounding box center [1296, 525] width 53 height 23
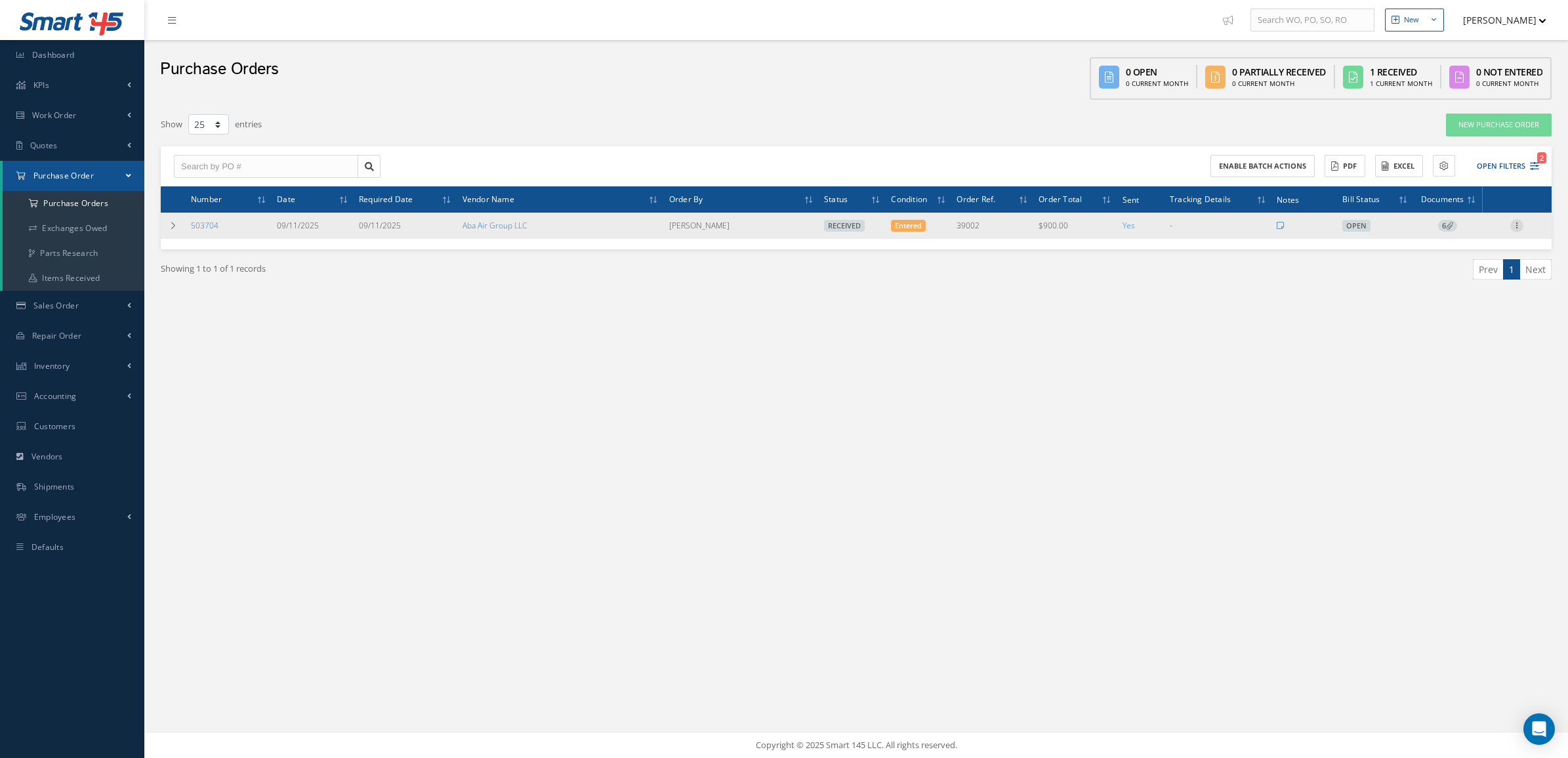
click at [1520, 231] on div at bounding box center [1517, 226] width 13 height 13
click at [1385, 376] on link "Print Purchase Order" at bounding box center [1360, 376] width 99 height 37
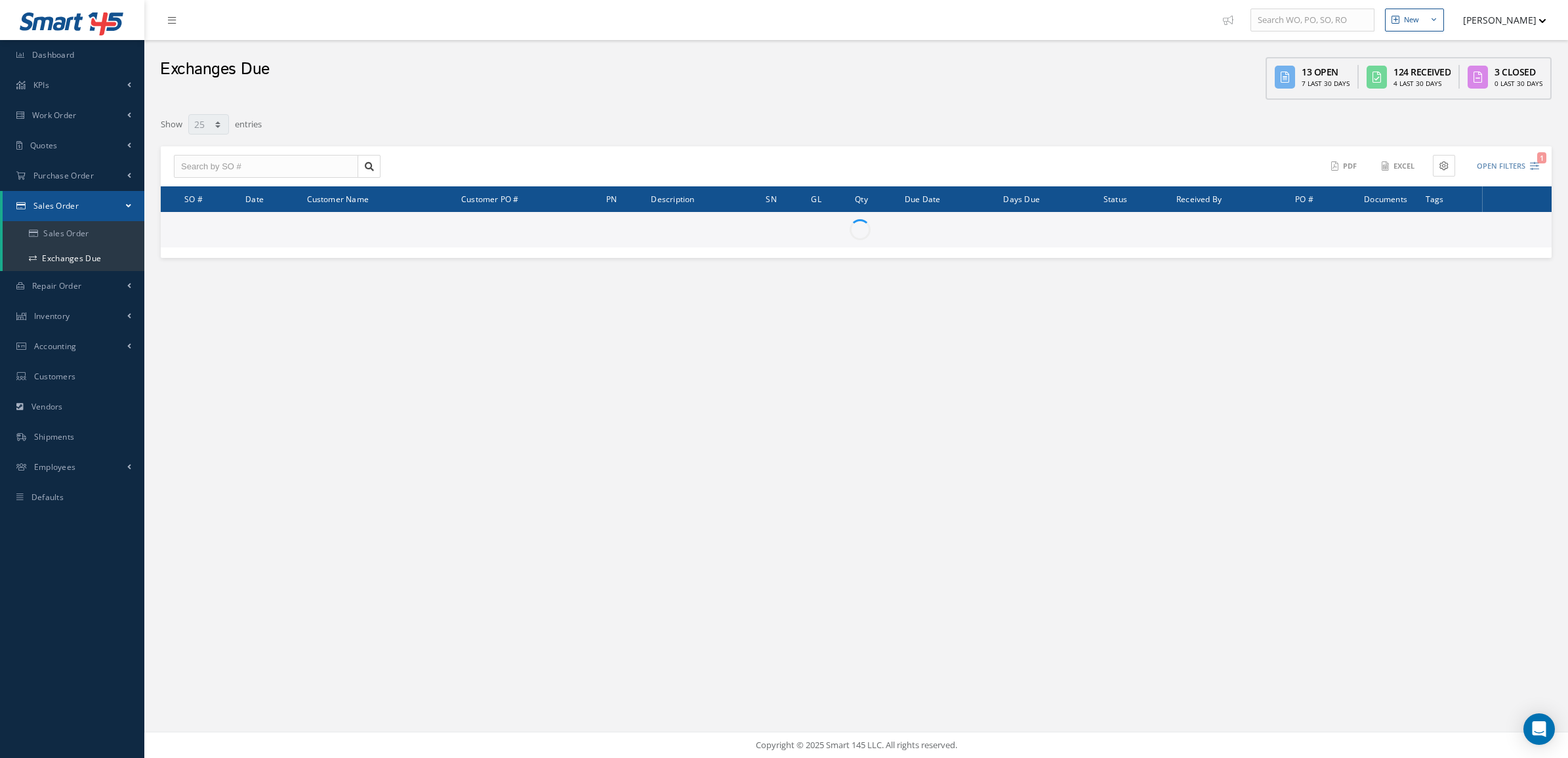
select select "25"
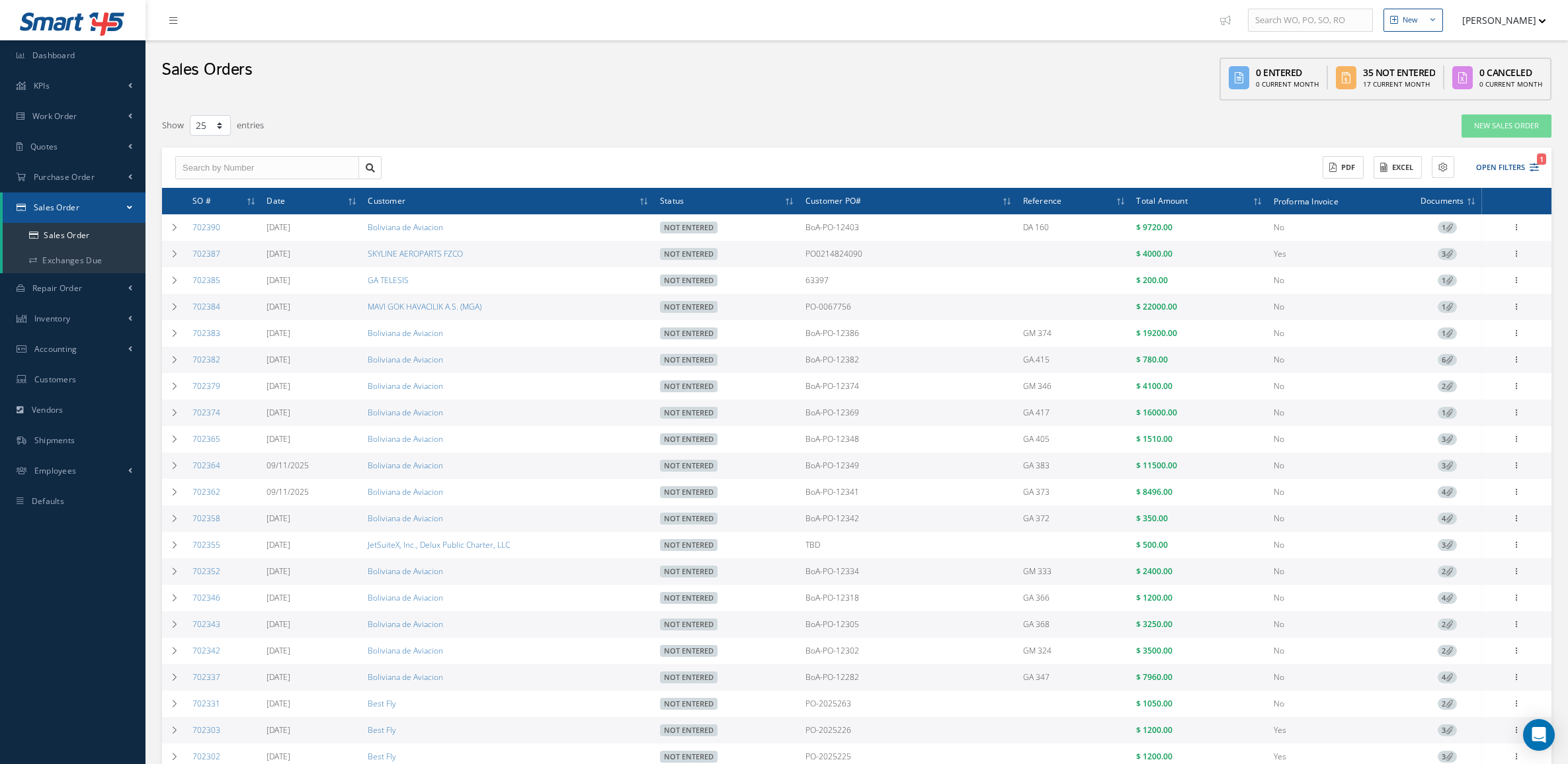
select select "25"
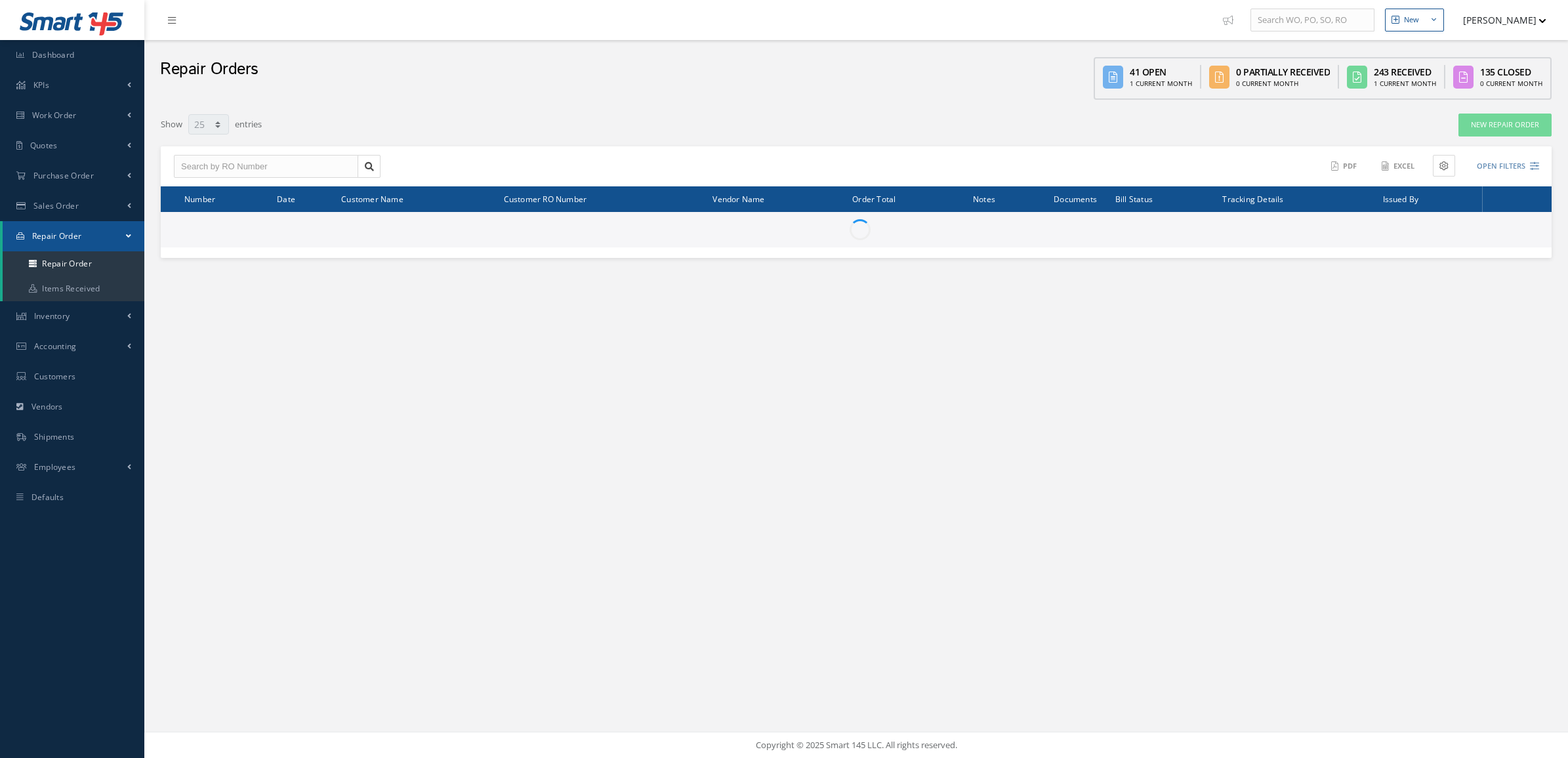
select select "25"
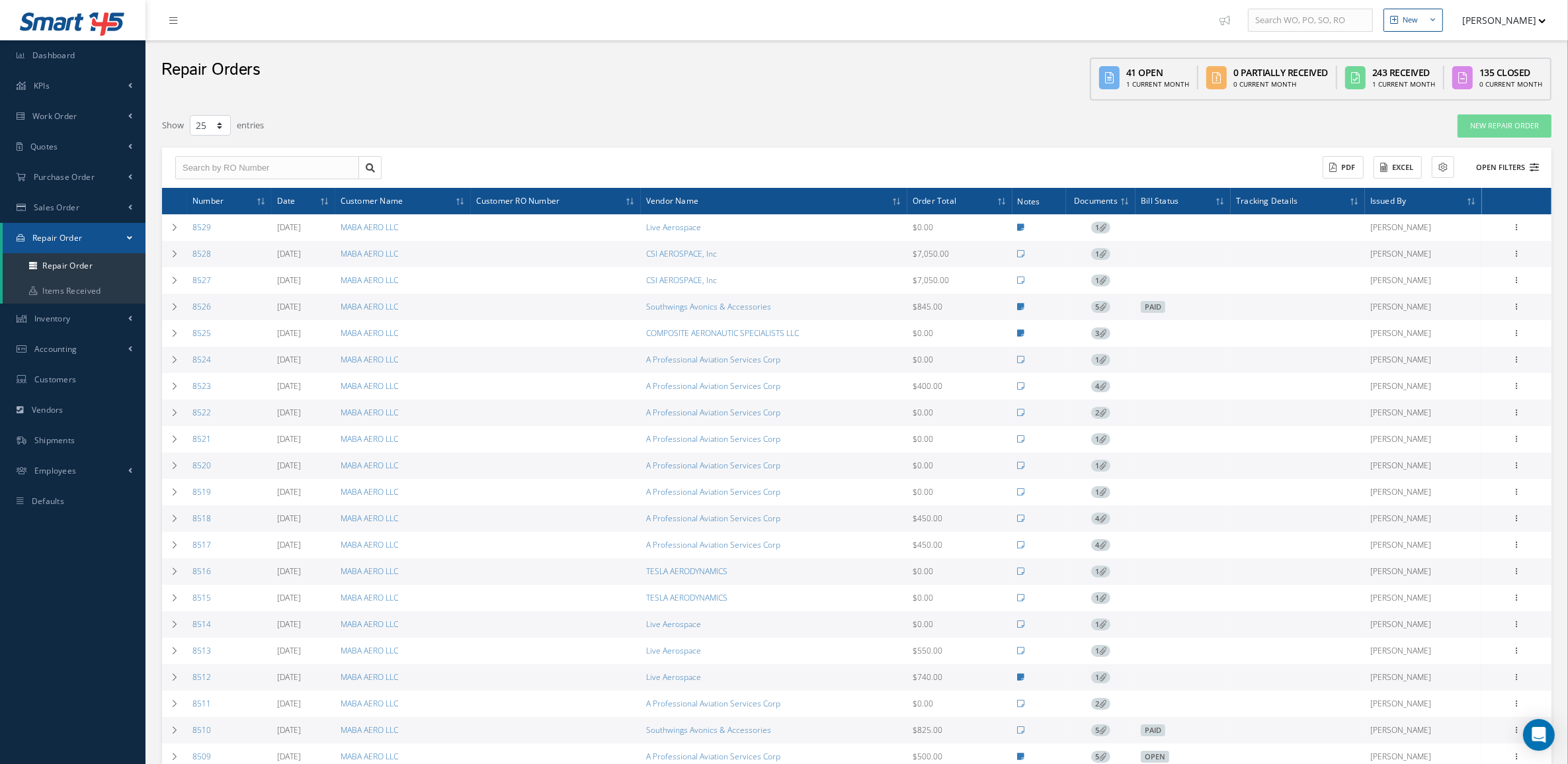
click at [1523, 167] on button "Open Filters" at bounding box center [1501, 167] width 75 height 22
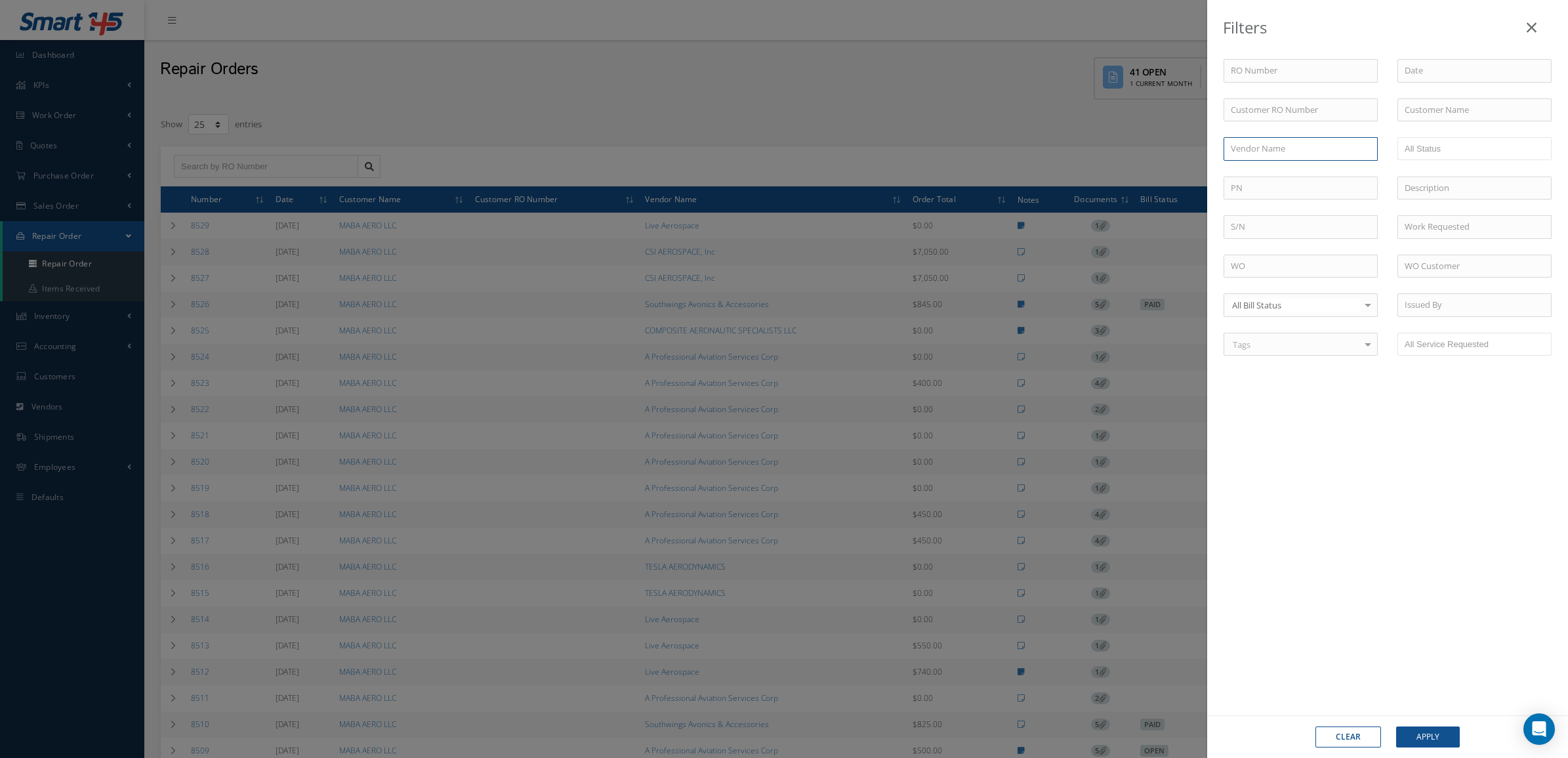
click at [1271, 148] on input "text" at bounding box center [1301, 149] width 154 height 23
click at [1277, 166] on span "TESLA AERODYNAMICS" at bounding box center [1276, 172] width 90 height 12
type input "TESLA AERODYNAMICS"
click at [1434, 731] on button "Apply" at bounding box center [1429, 736] width 63 height 21
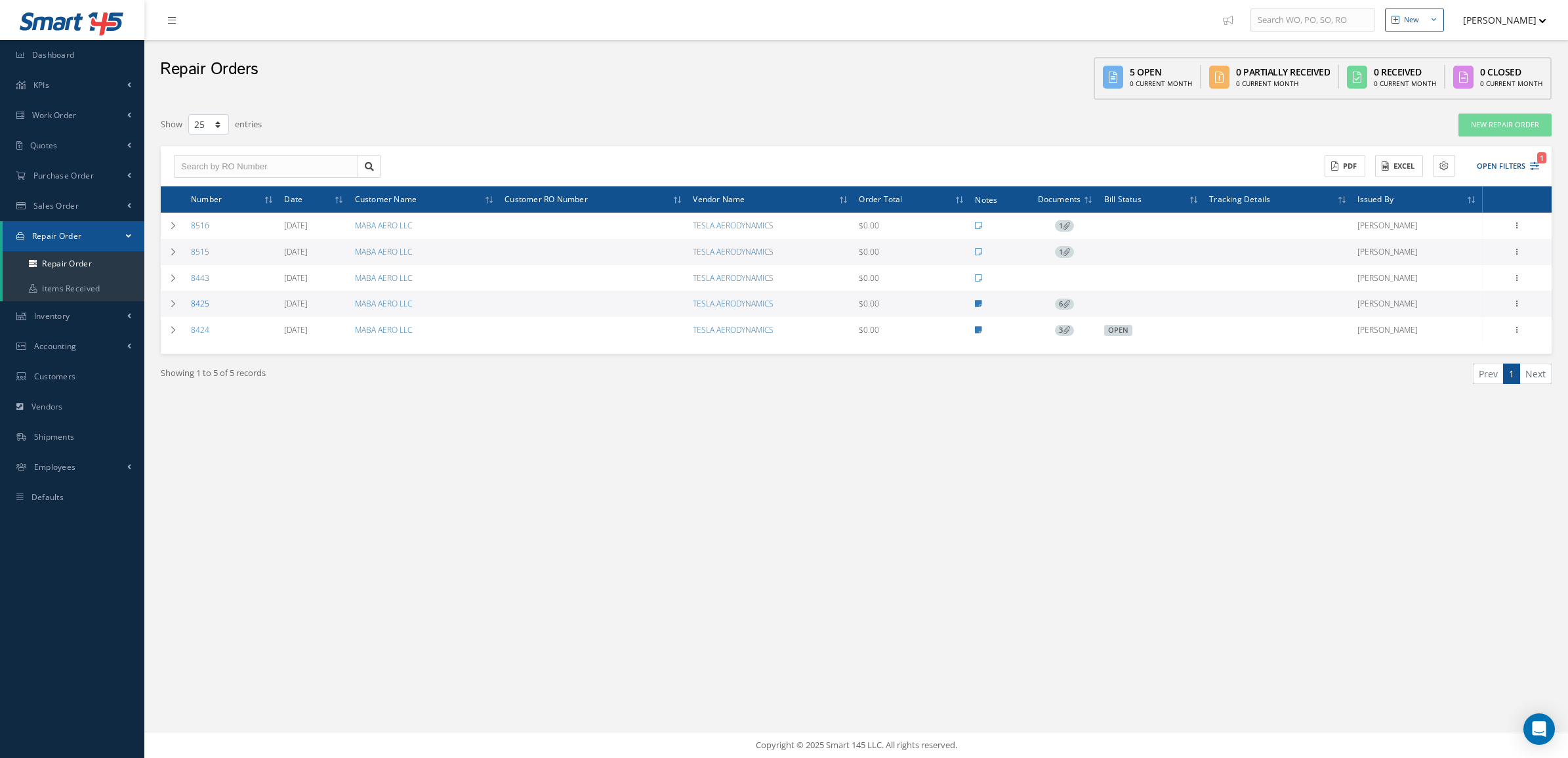
click at [201, 303] on link "8425" at bounding box center [200, 303] width 18 height 11
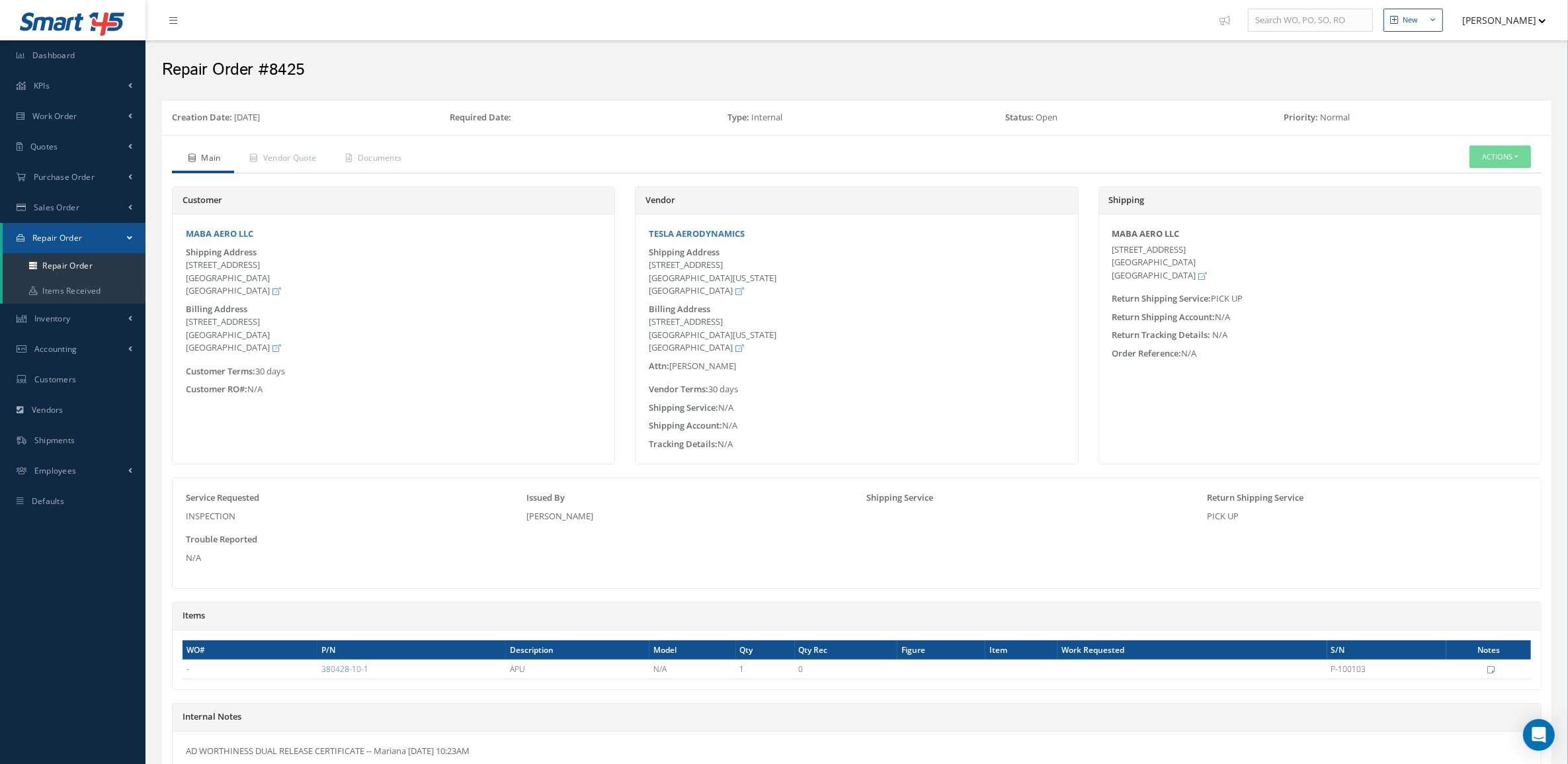
drag, startPoint x: 649, startPoint y: 263, endPoint x: 702, endPoint y: 295, distance: 61.9
click at [702, 295] on div "[STREET_ADDRESS][US_STATE]" at bounding box center [856, 278] width 416 height 39
copy div "[STREET_ADDRESS][US_STATE]"
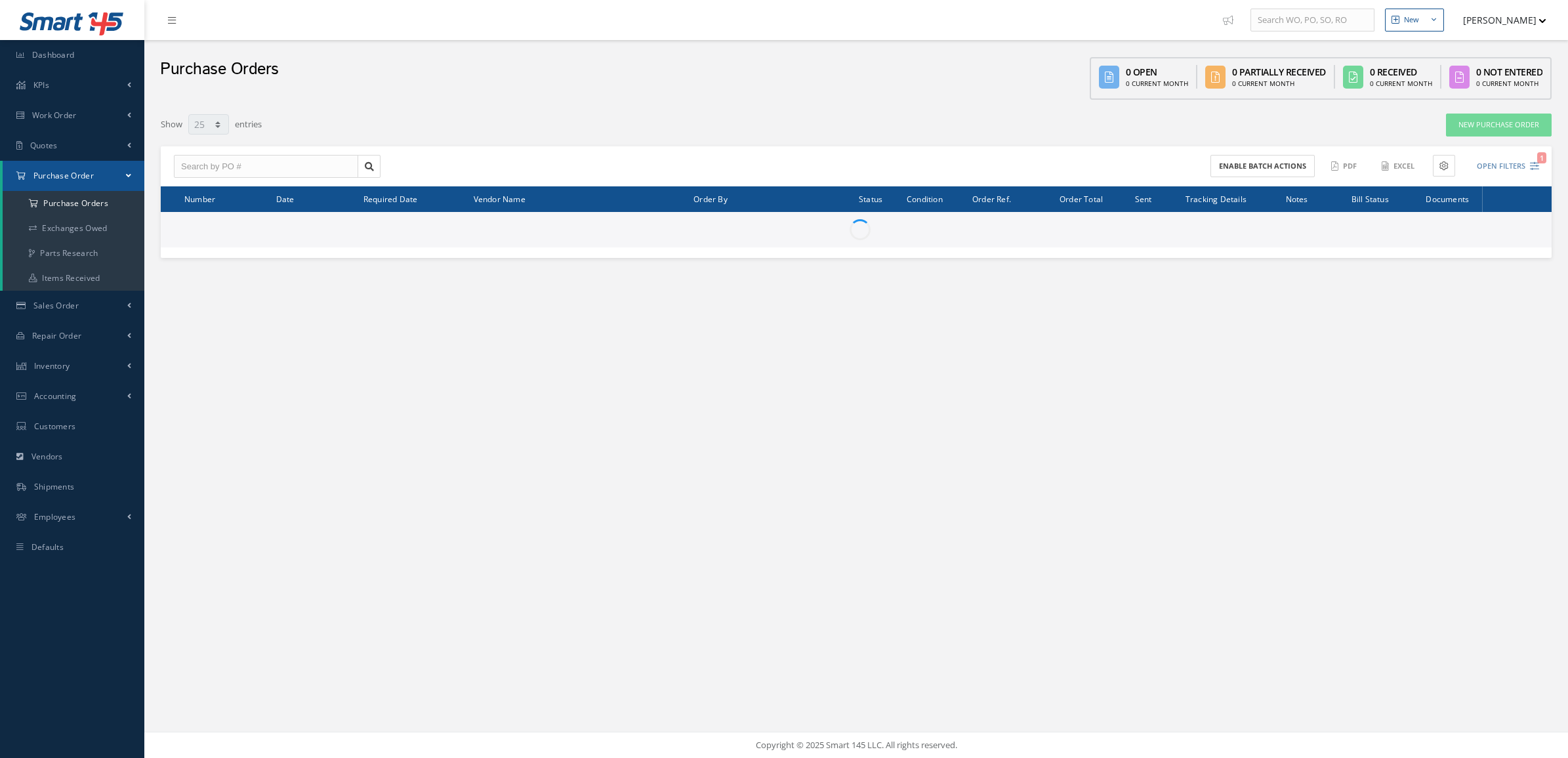
select select "25"
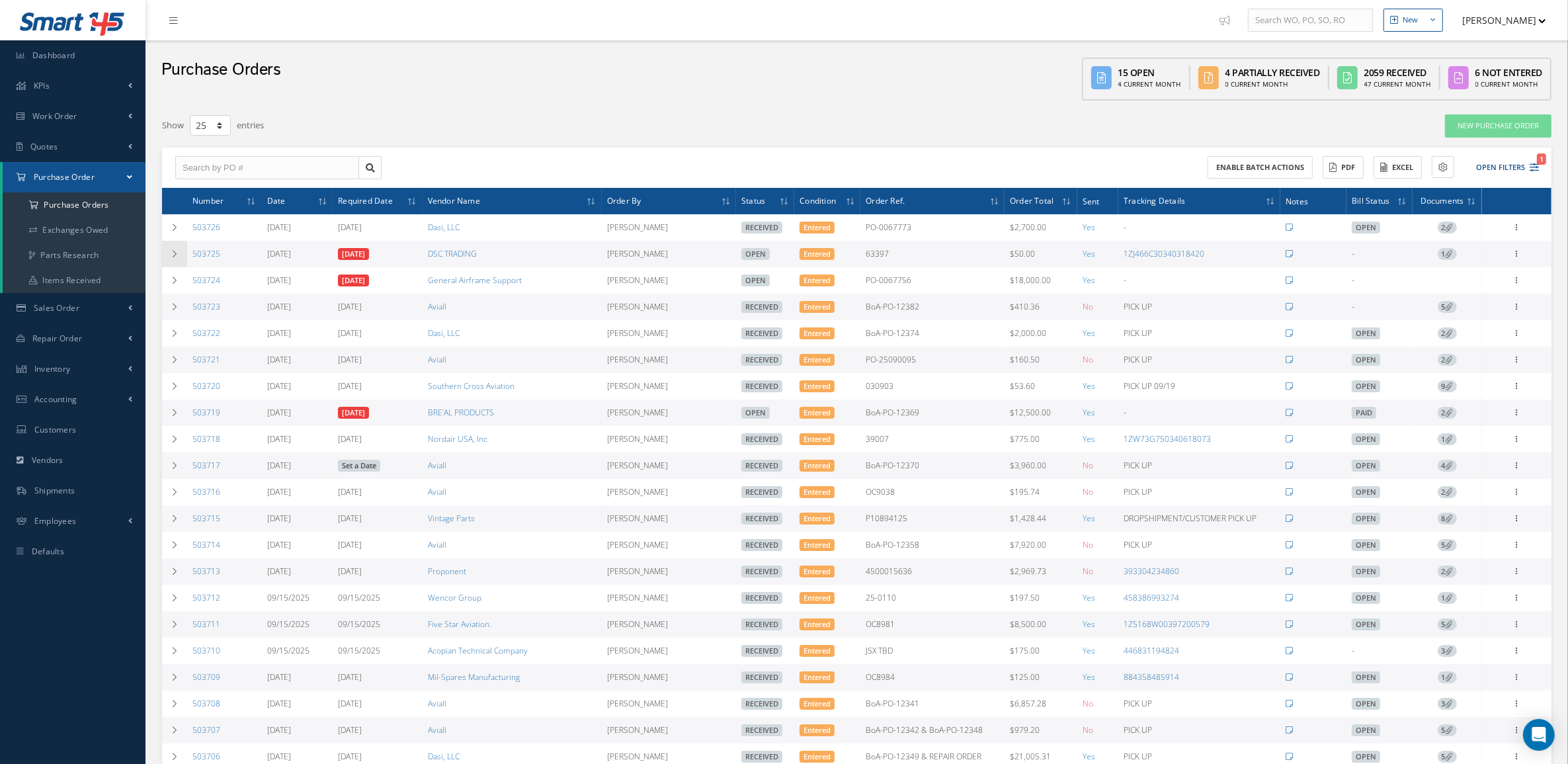
click at [179, 257] on td at bounding box center [175, 253] width 25 height 26
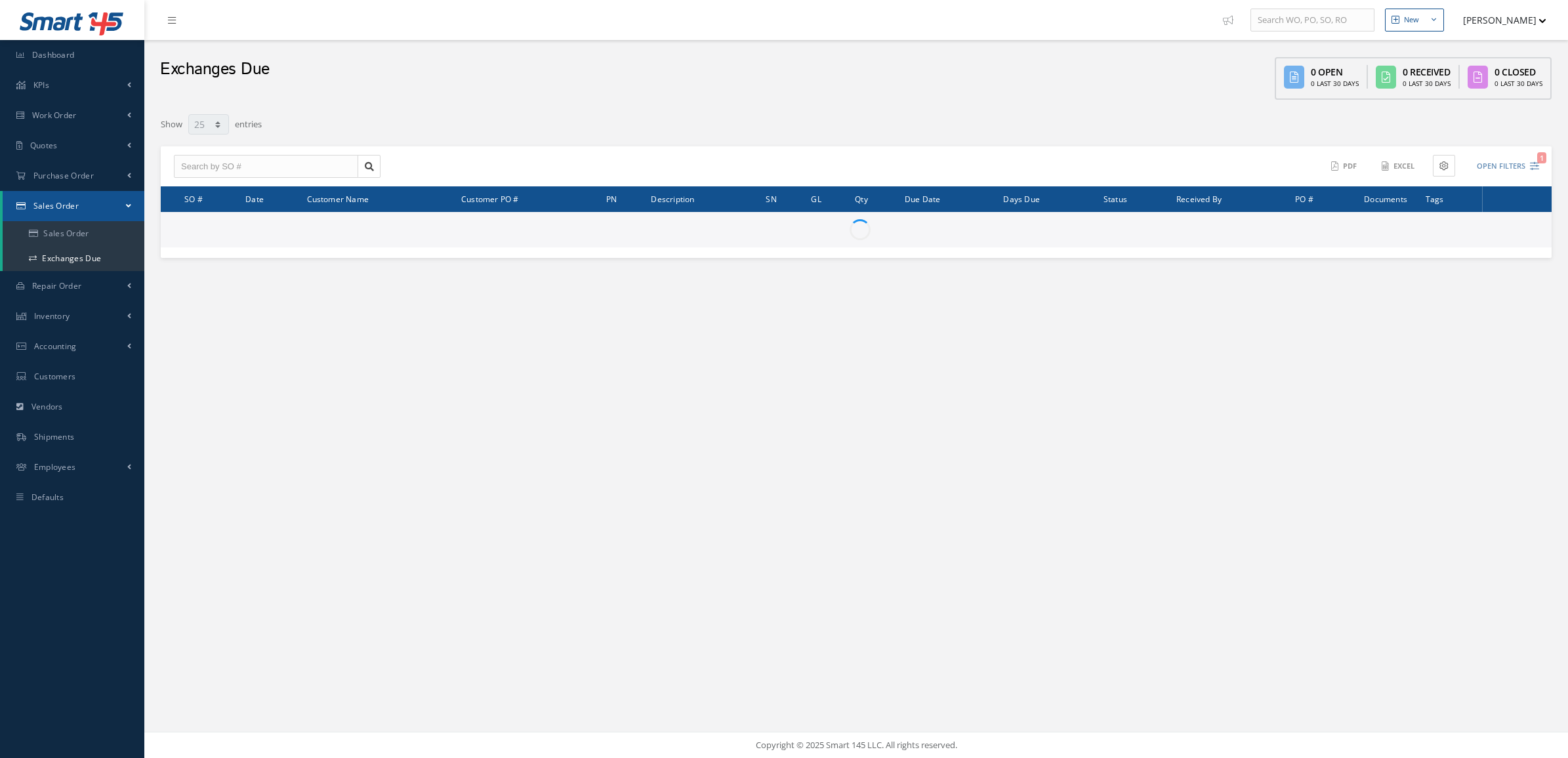
select select "25"
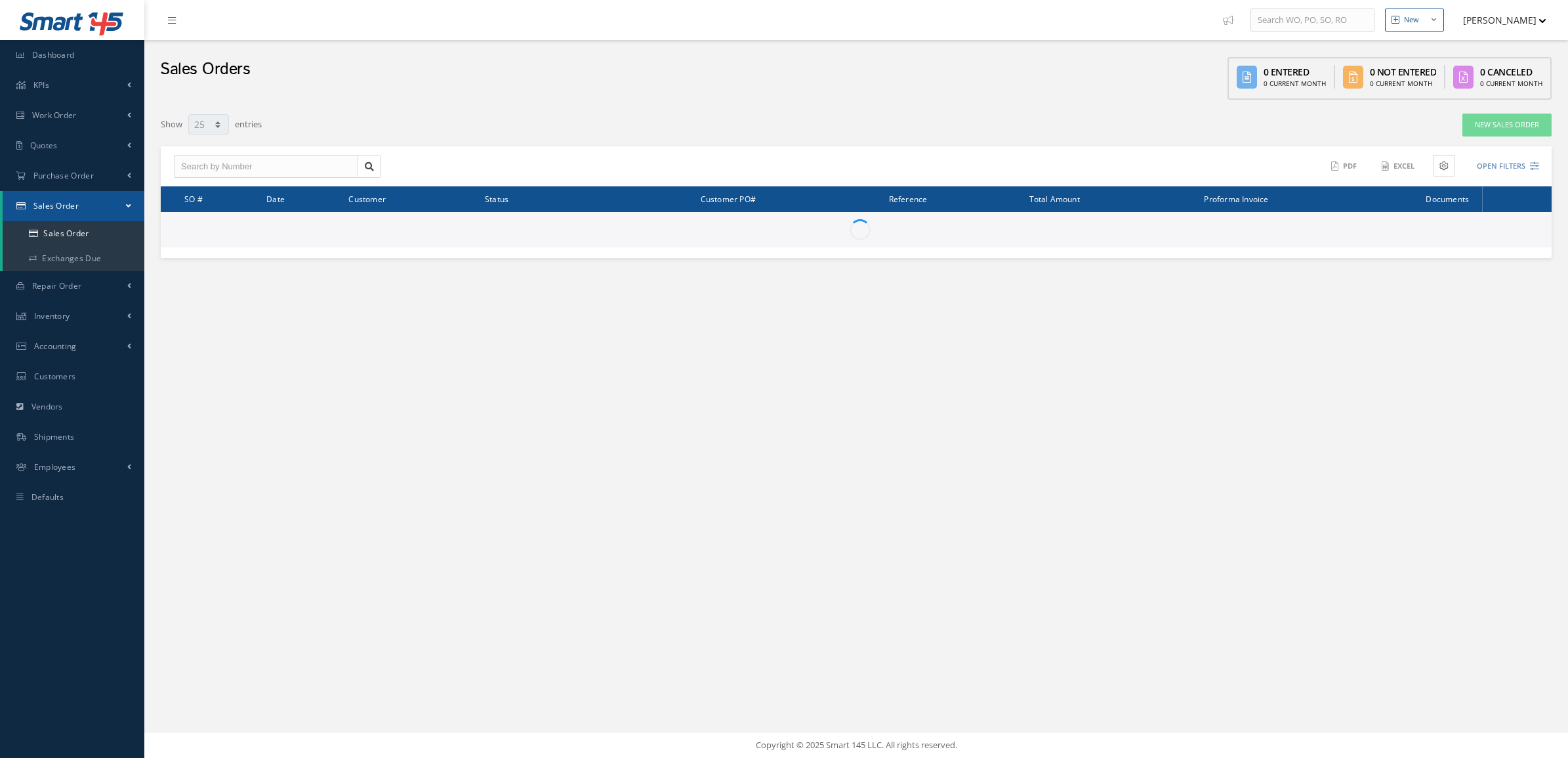
select select "25"
click at [1513, 167] on button "Open Filters" at bounding box center [1502, 166] width 74 height 22
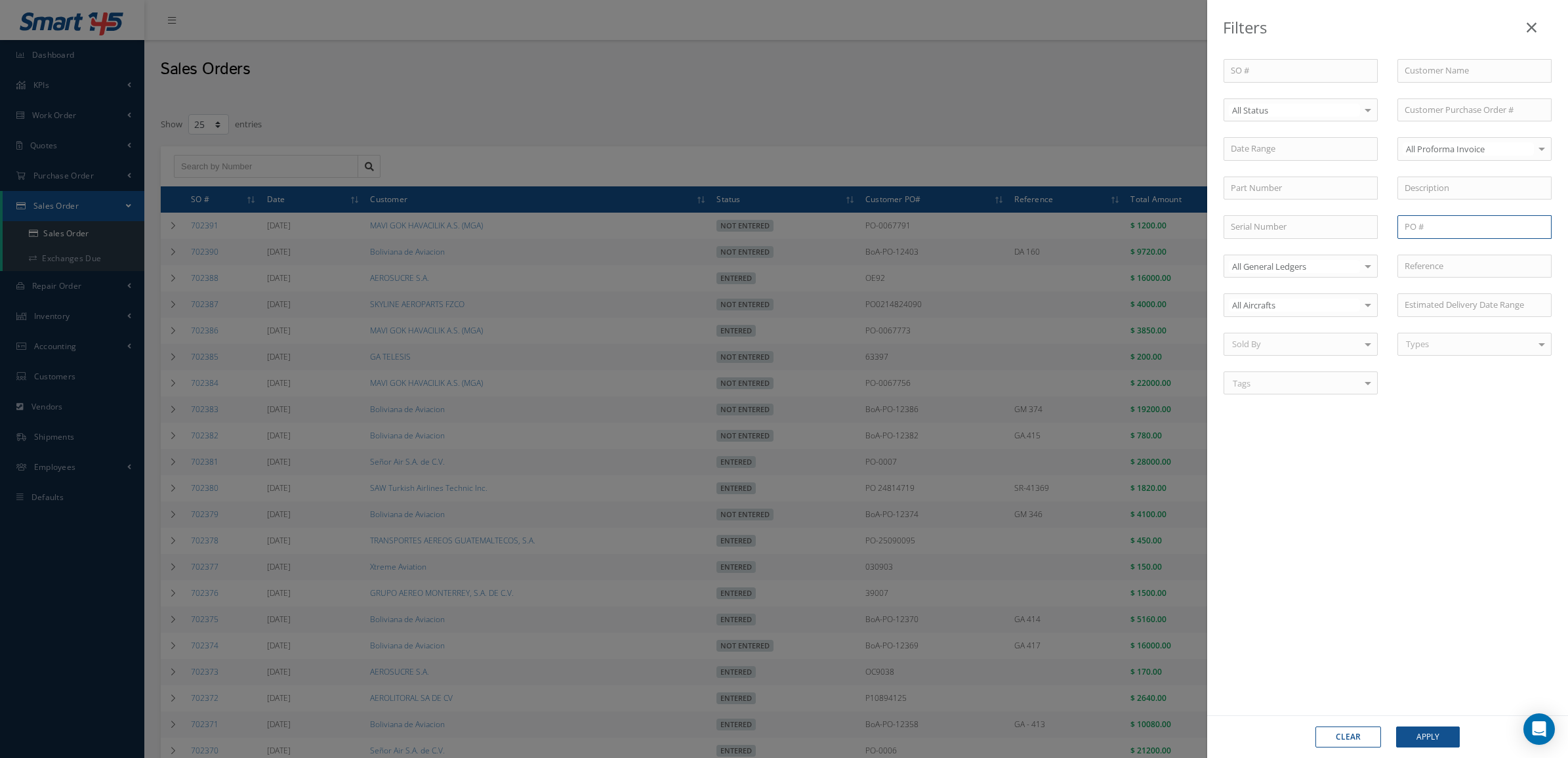
click at [1447, 221] on input "text" at bounding box center [1474, 227] width 154 height 23
click at [1454, 109] on input "text" at bounding box center [1474, 110] width 154 height 23
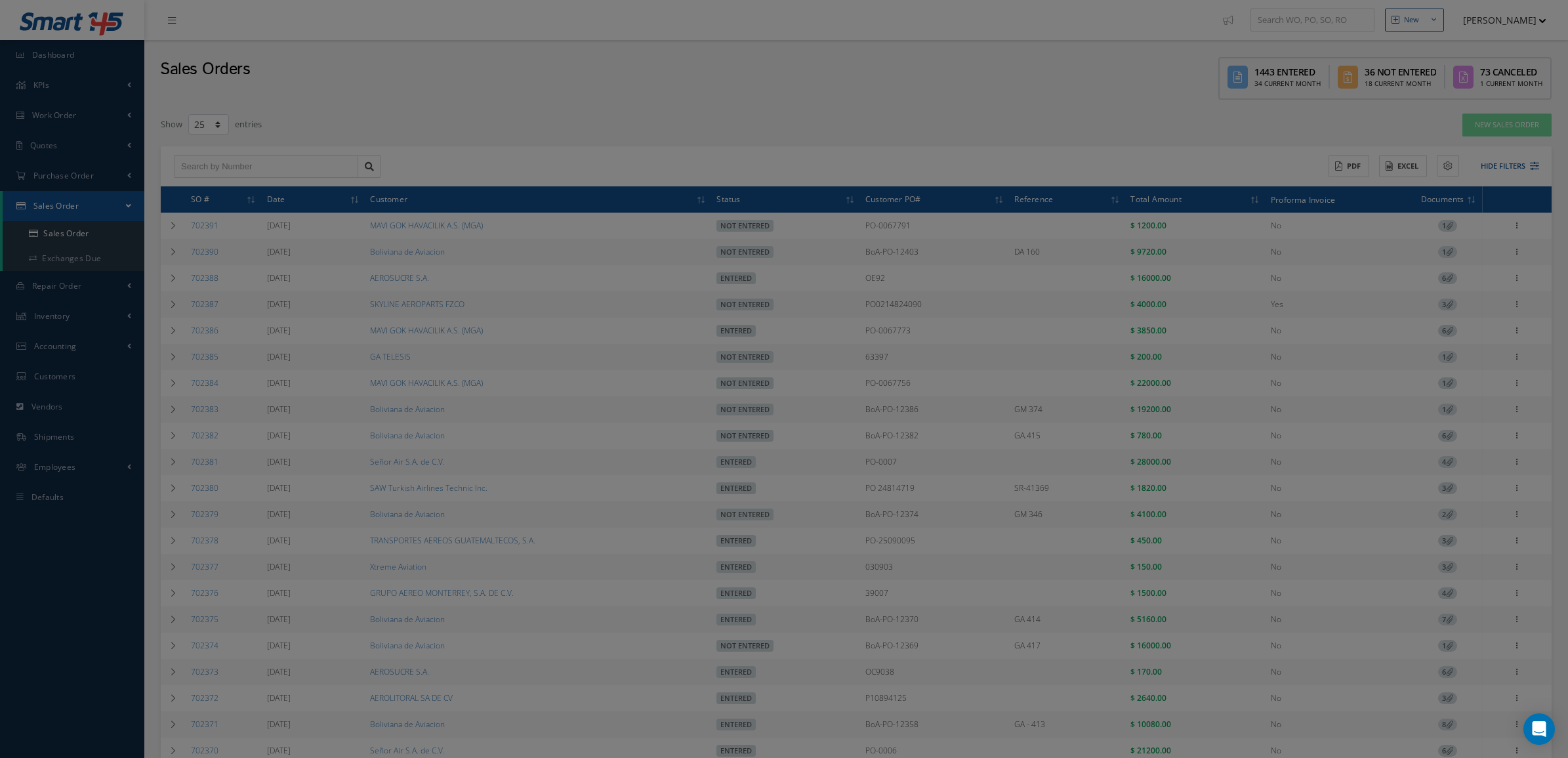
click at [840, 152] on div "Filters SO # Customer Name Select All Status All Status Entered Not Entered Par…" at bounding box center [784, 379] width 1568 height 758
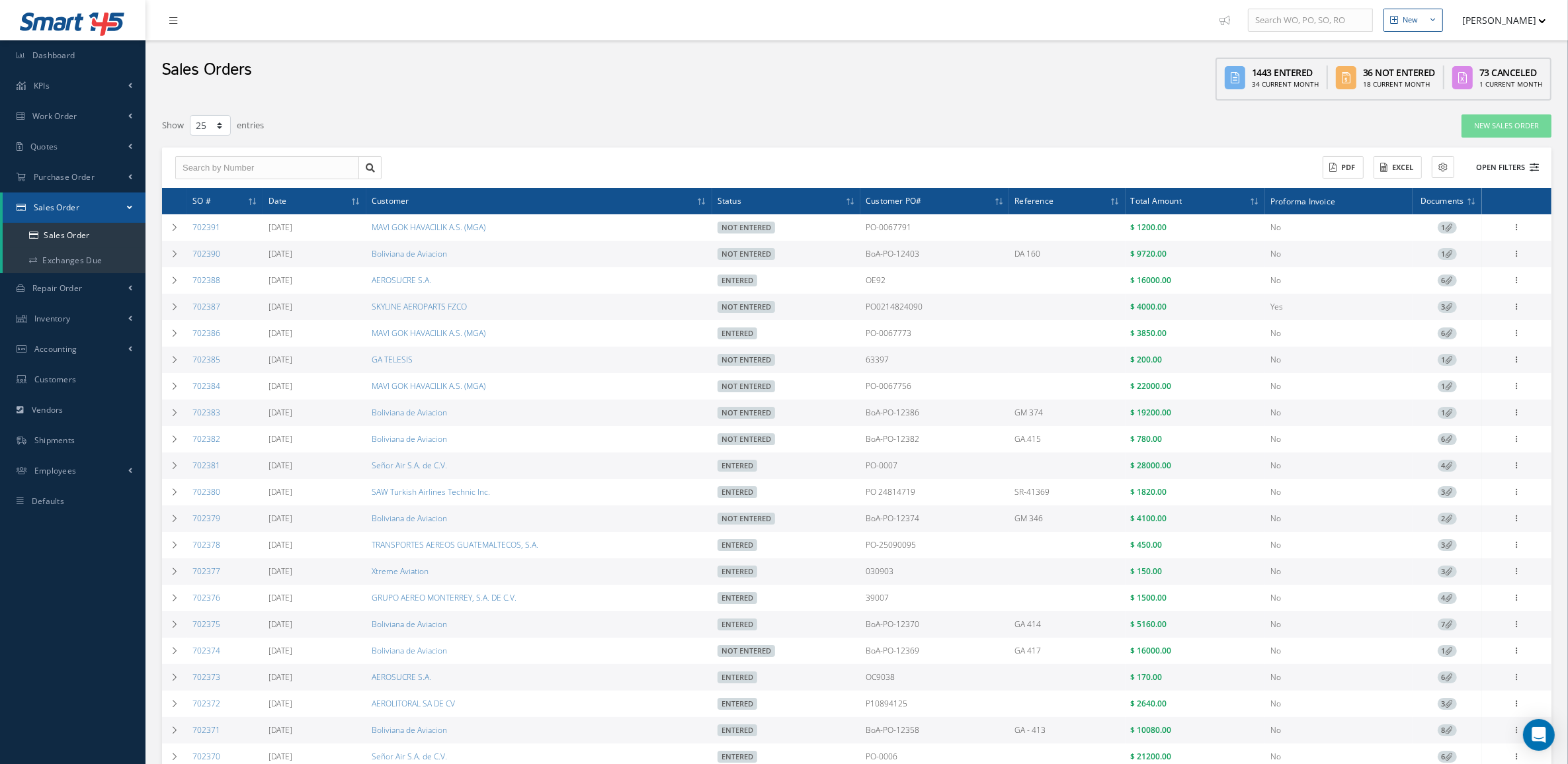
click at [1526, 172] on button "Open Filters" at bounding box center [1501, 167] width 75 height 22
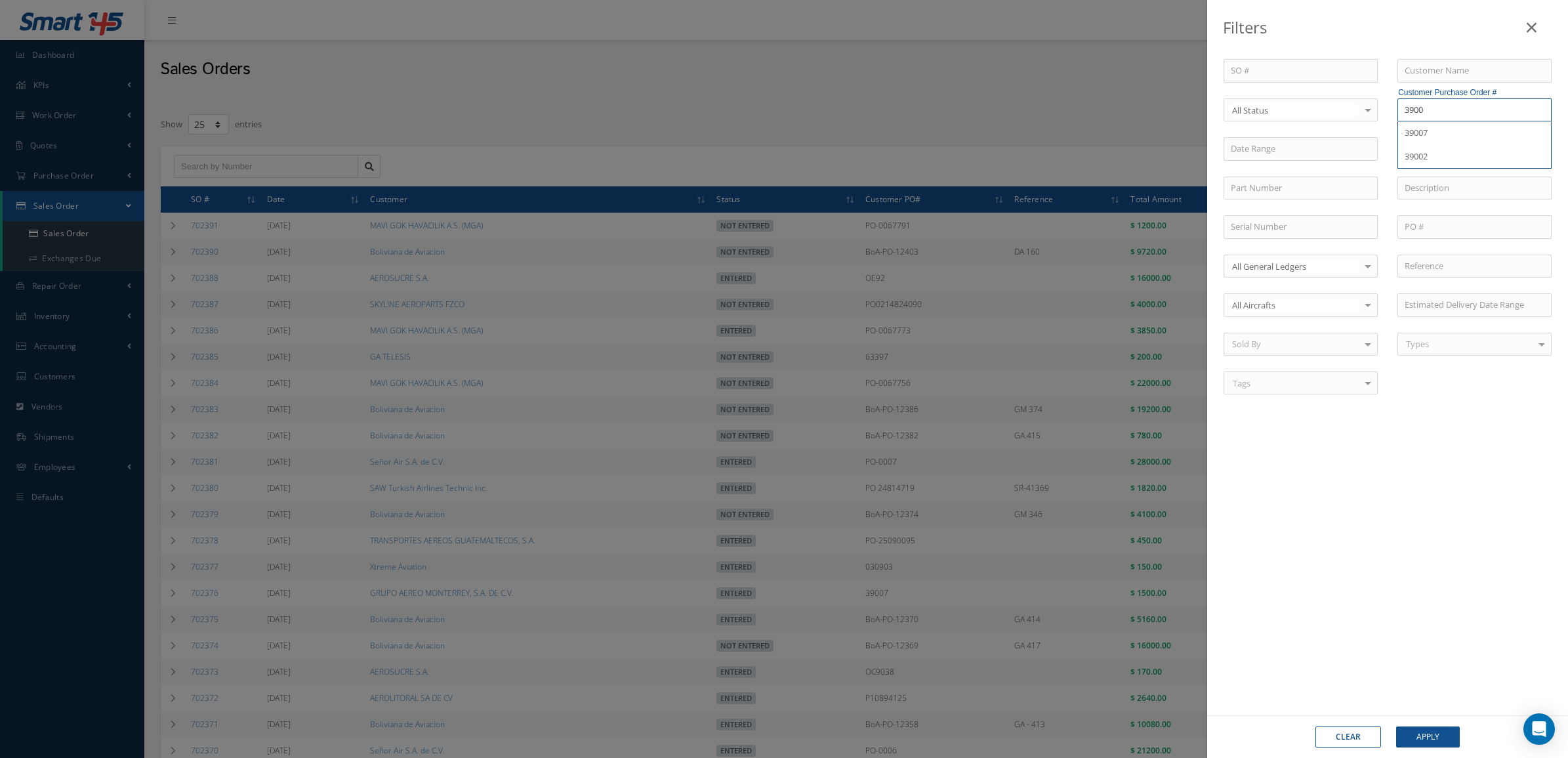
click at [1434, 115] on input "3900" at bounding box center [1474, 110] width 154 height 23
type input "39002"
click at [1434, 129] on div "39002" at bounding box center [1474, 134] width 139 height 13
click at [1412, 735] on button "Apply" at bounding box center [1429, 736] width 63 height 21
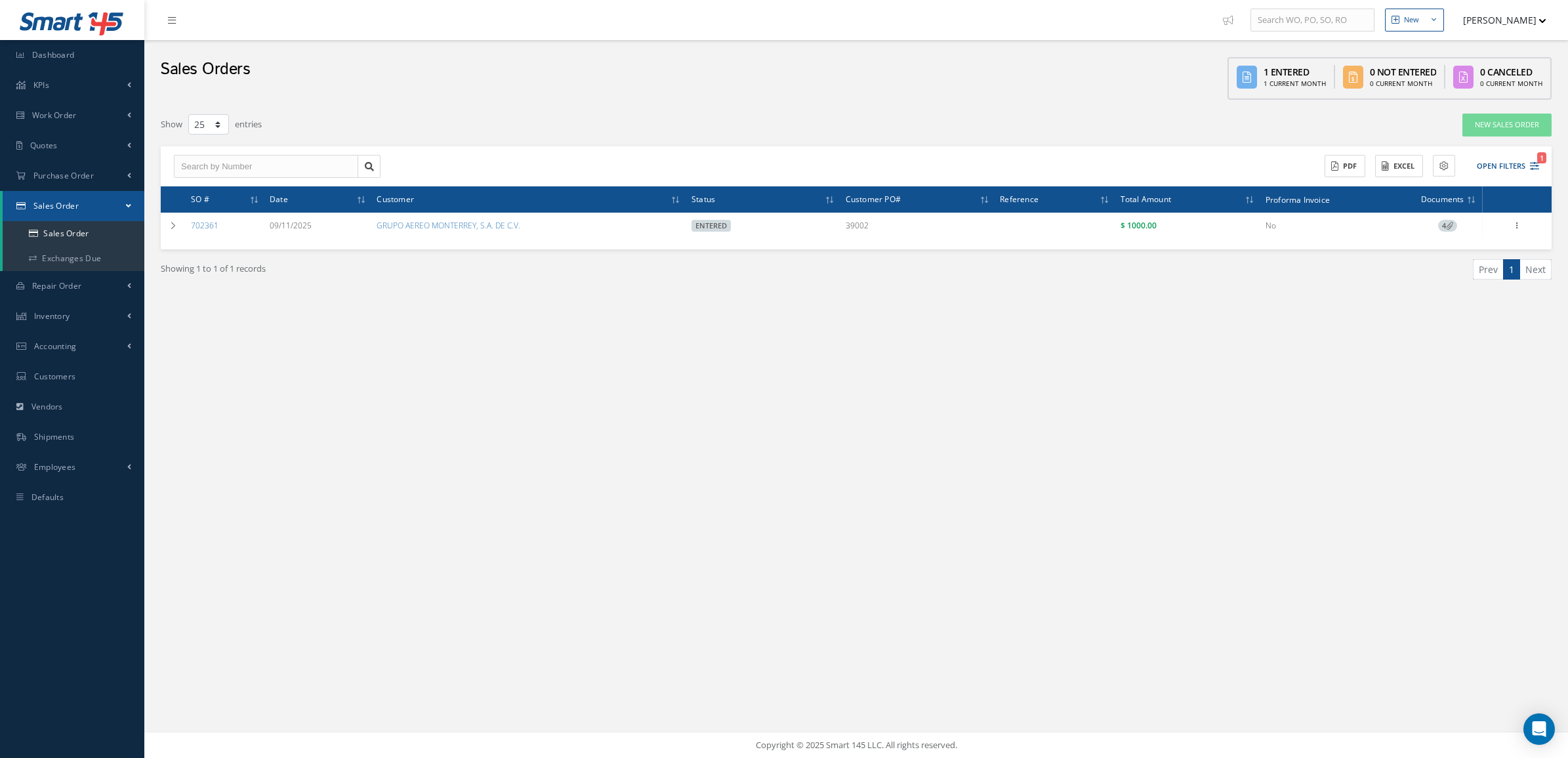
click at [1445, 227] on span "4" at bounding box center [1448, 225] width 19 height 12
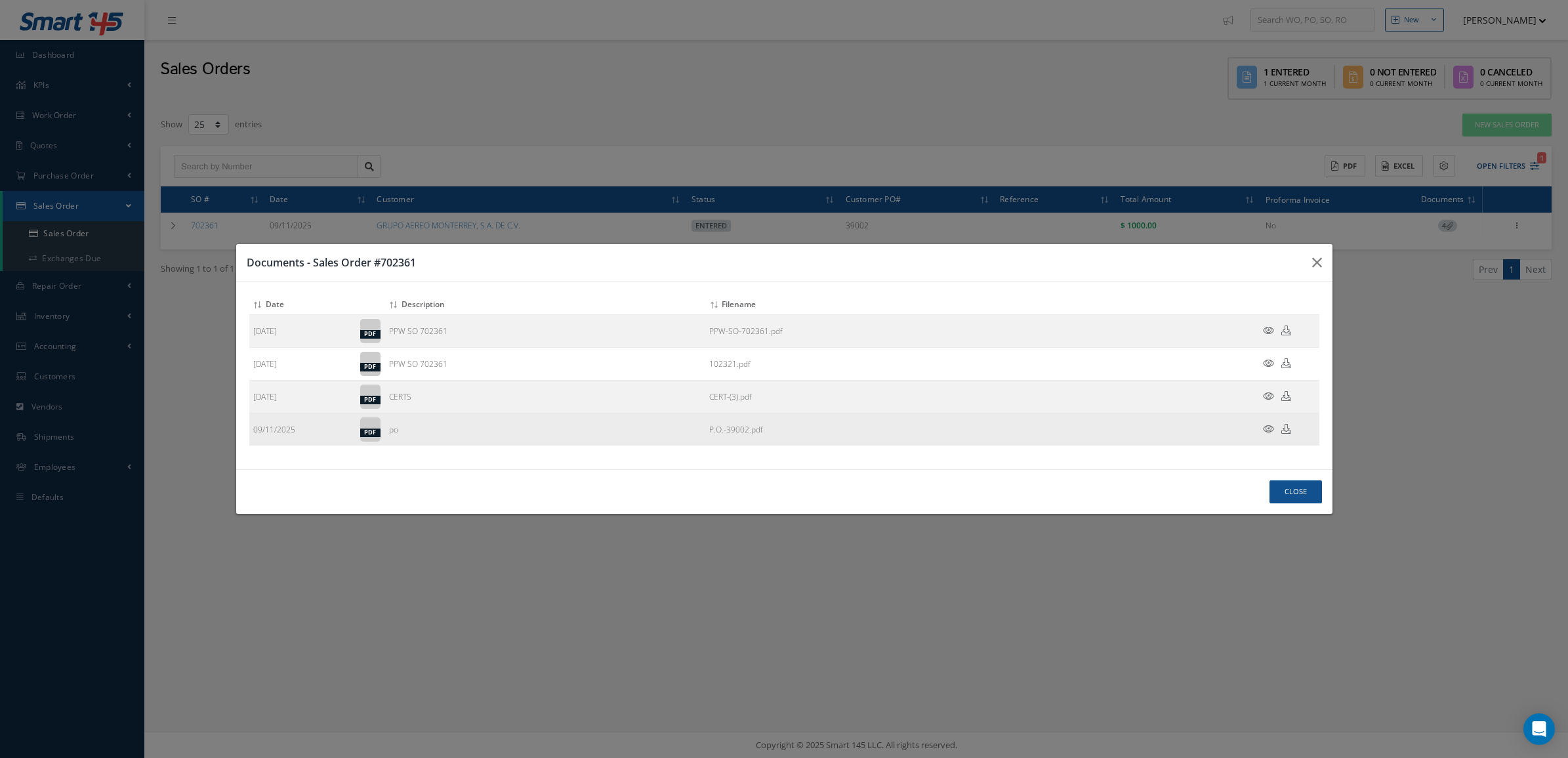
click at [1264, 431] on icon at bounding box center [1268, 429] width 11 height 10
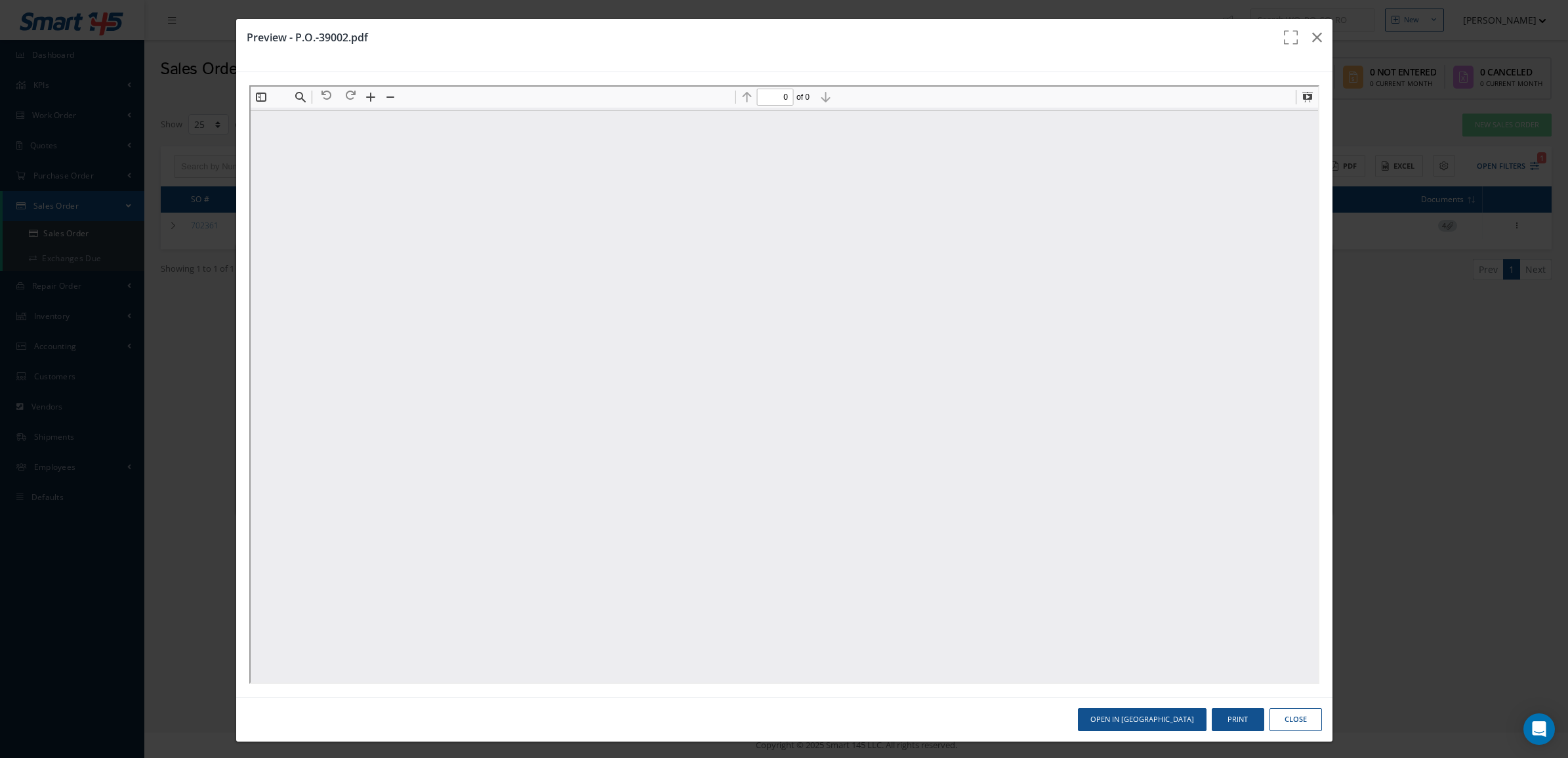
type input "1"
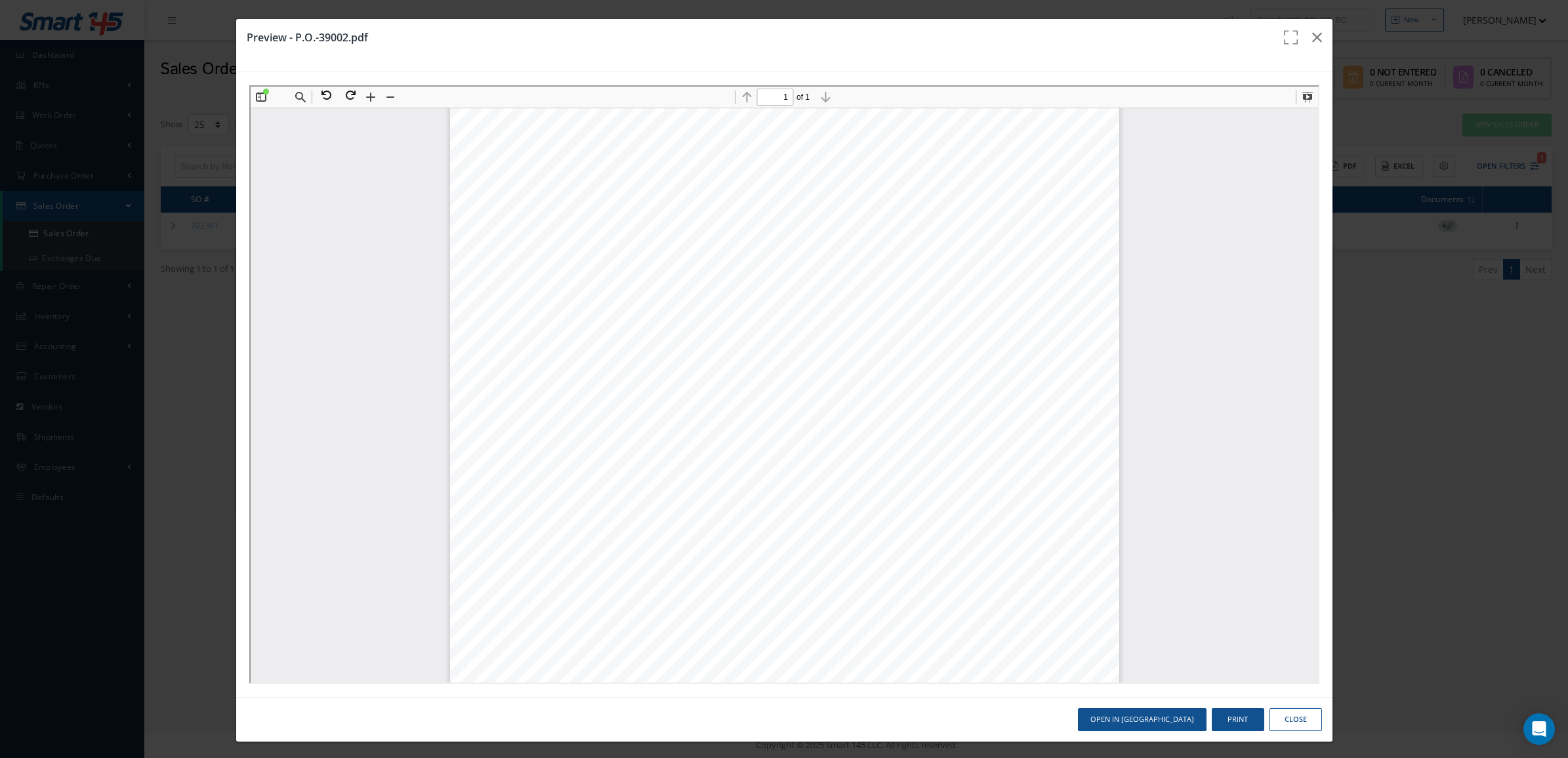
scroll to position [302, 0]
click at [366, 97] on button at bounding box center [369, 96] width 18 height 18
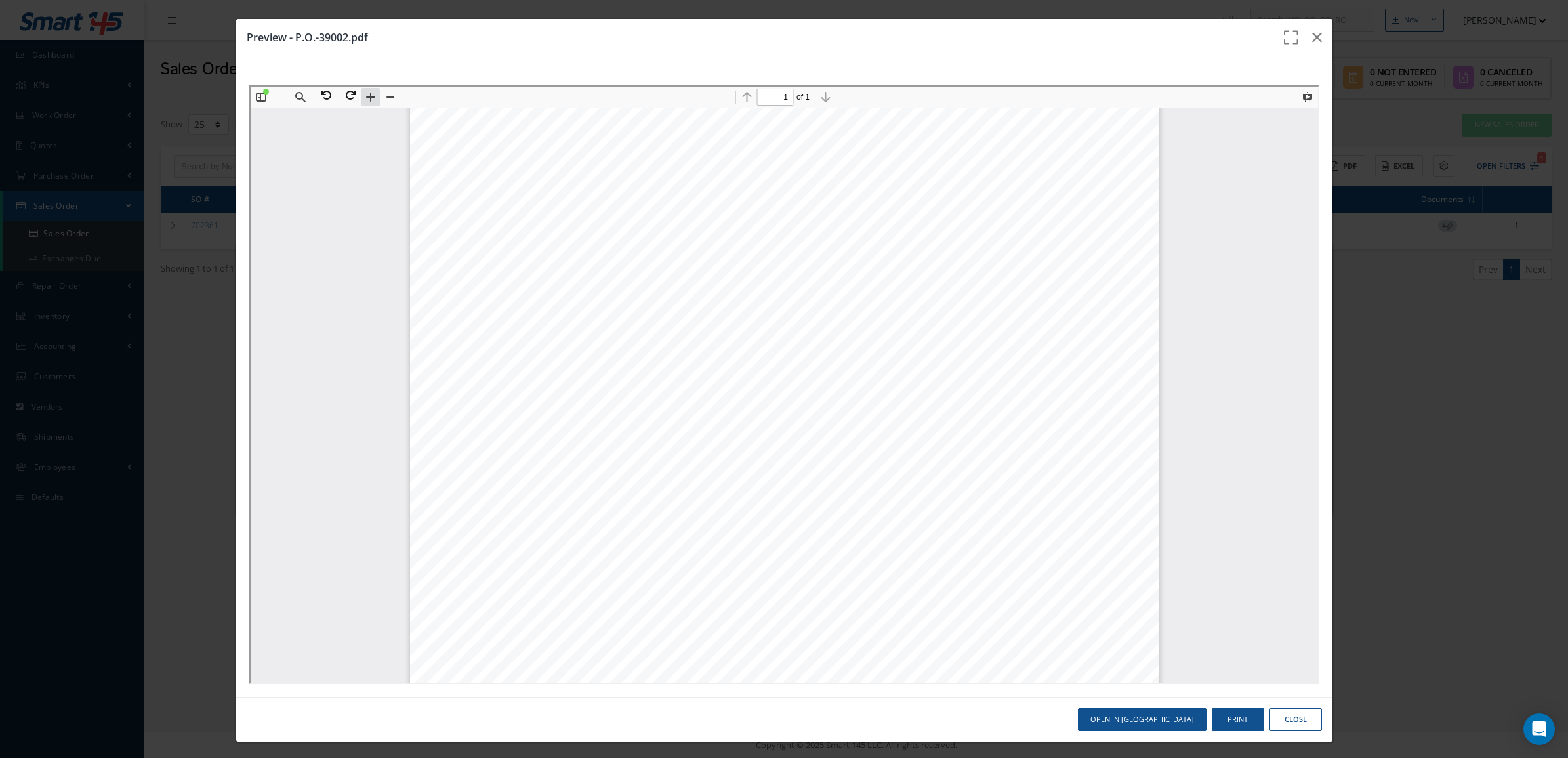
click at [366, 97] on button at bounding box center [369, 96] width 18 height 18
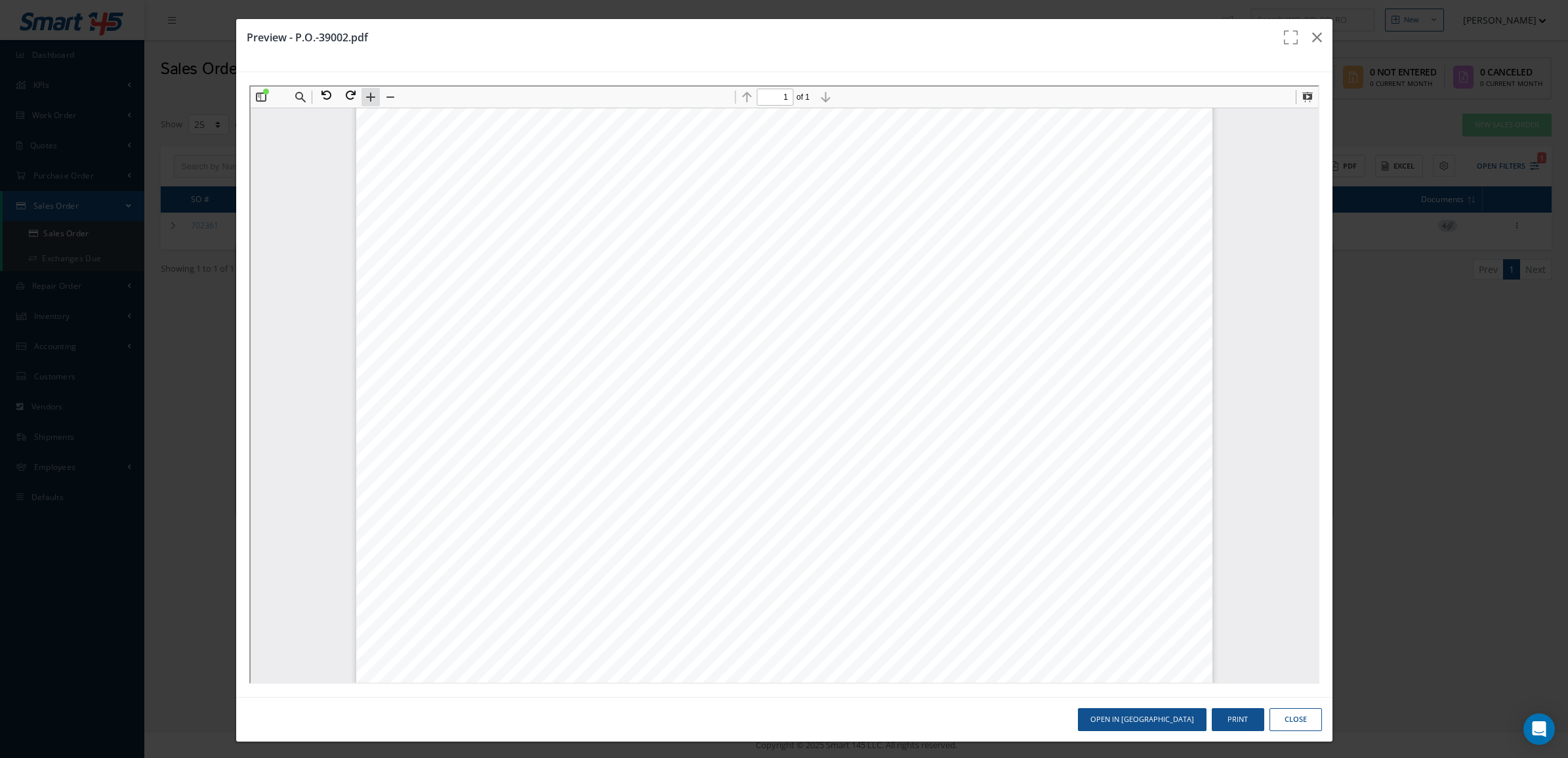
click at [366, 97] on button at bounding box center [369, 96] width 18 height 18
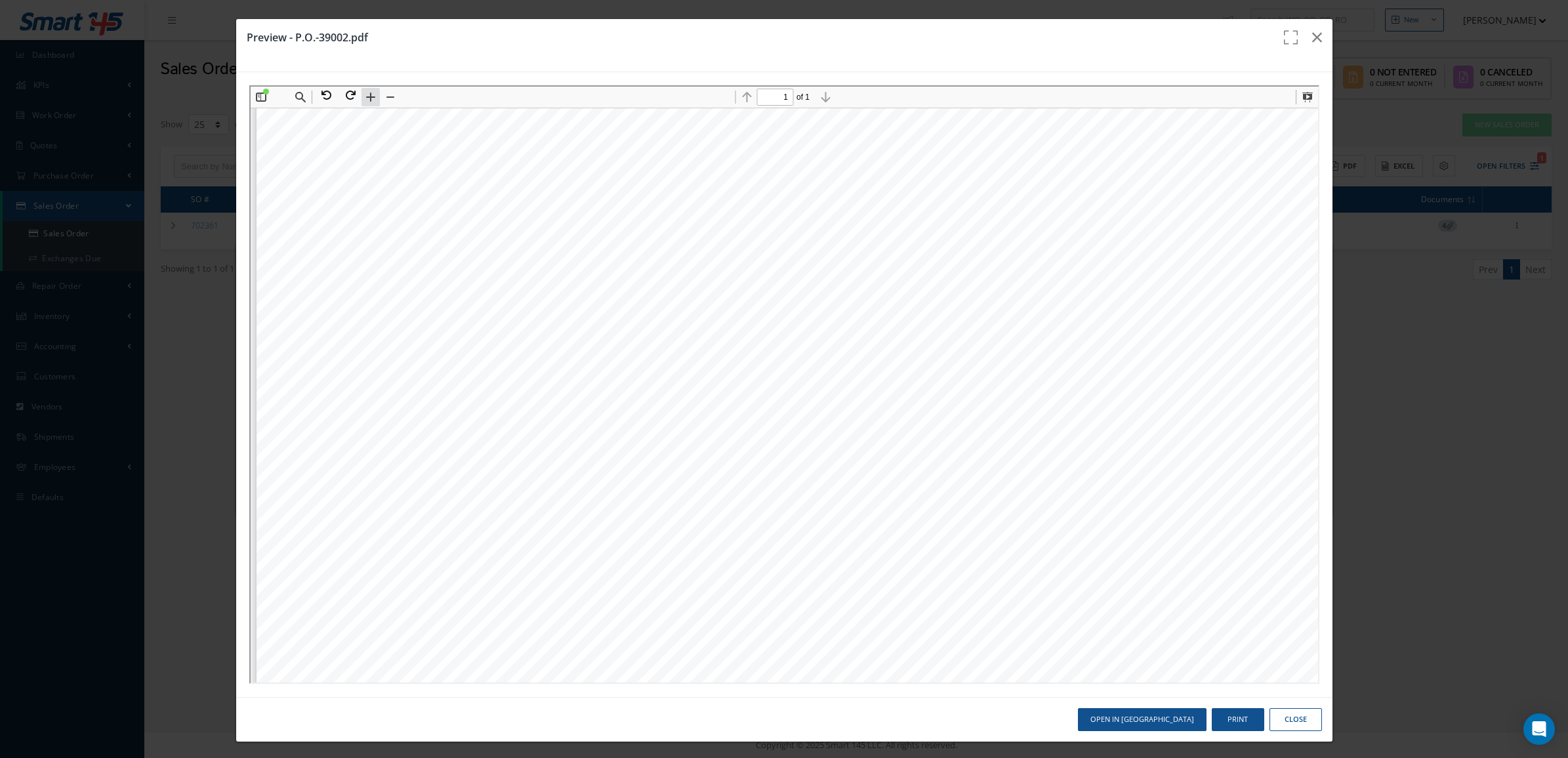
scroll to position [807, 0]
click at [367, 93] on button at bounding box center [369, 96] width 18 height 18
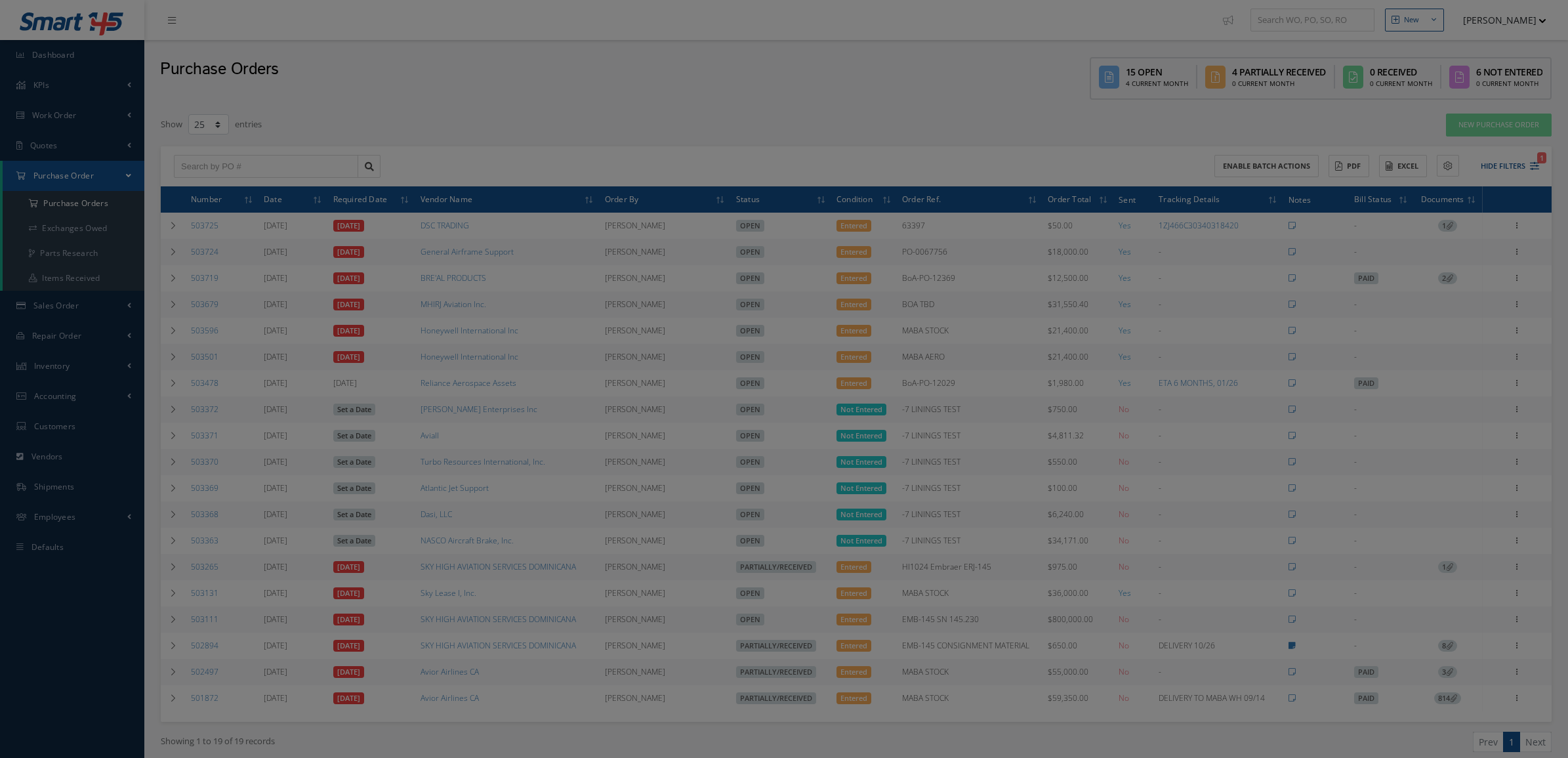
select select "25"
click at [1489, 163] on body "Smart 145 Dashboard KPIs Accounting Work Order Work Order Preview Work Order Wo…" at bounding box center [784, 379] width 1568 height 758
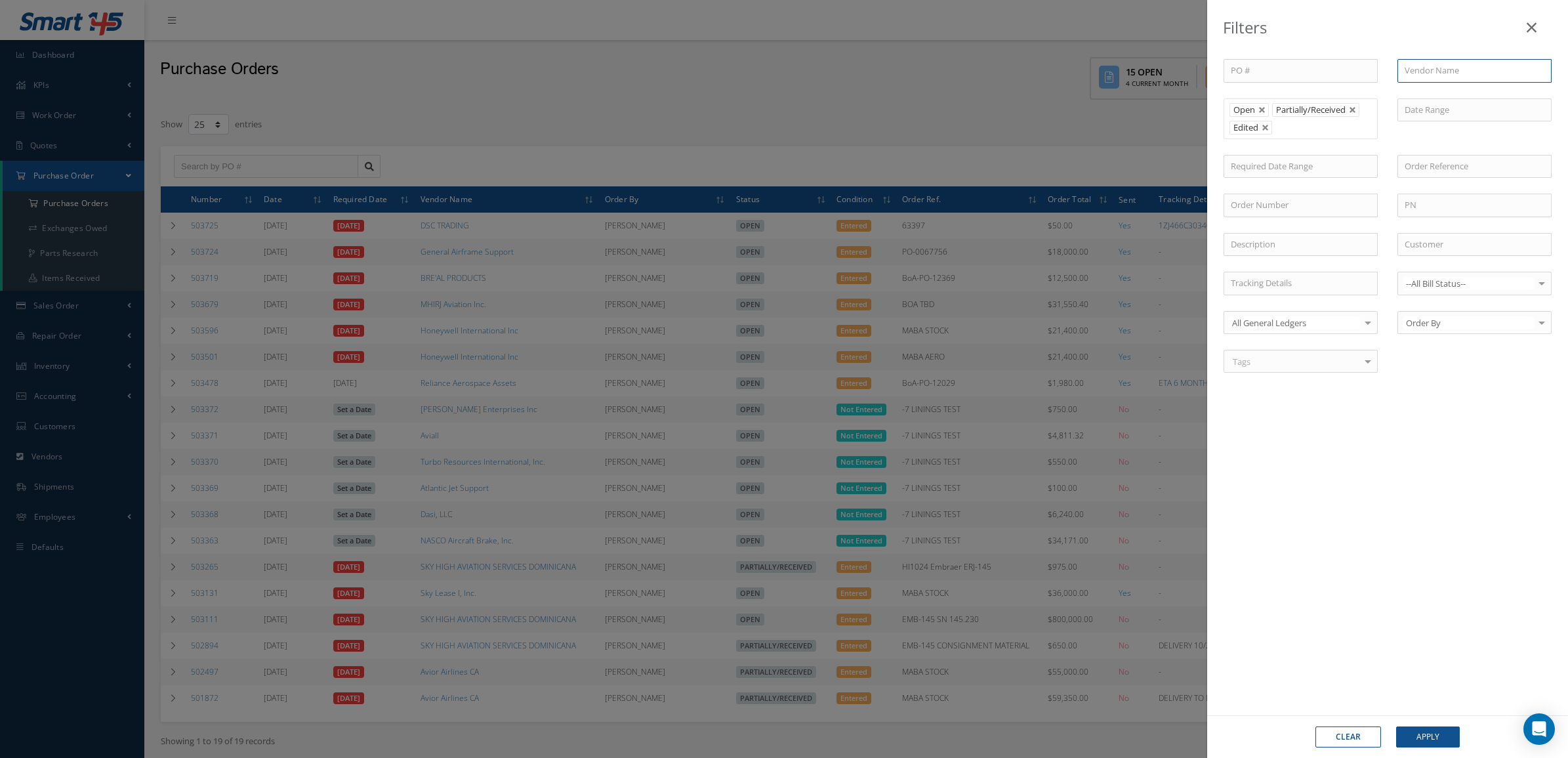
click at [1450, 72] on input "text" at bounding box center [1474, 71] width 154 height 23
click at [1464, 70] on input "sky" at bounding box center [1474, 71] width 154 height 23
click at [1477, 122] on div "Sky Lease I, Inc." at bounding box center [1474, 130] width 153 height 23
type input "Sky Lease I, Inc."
click at [1432, 730] on button "Apply" at bounding box center [1429, 736] width 63 height 21
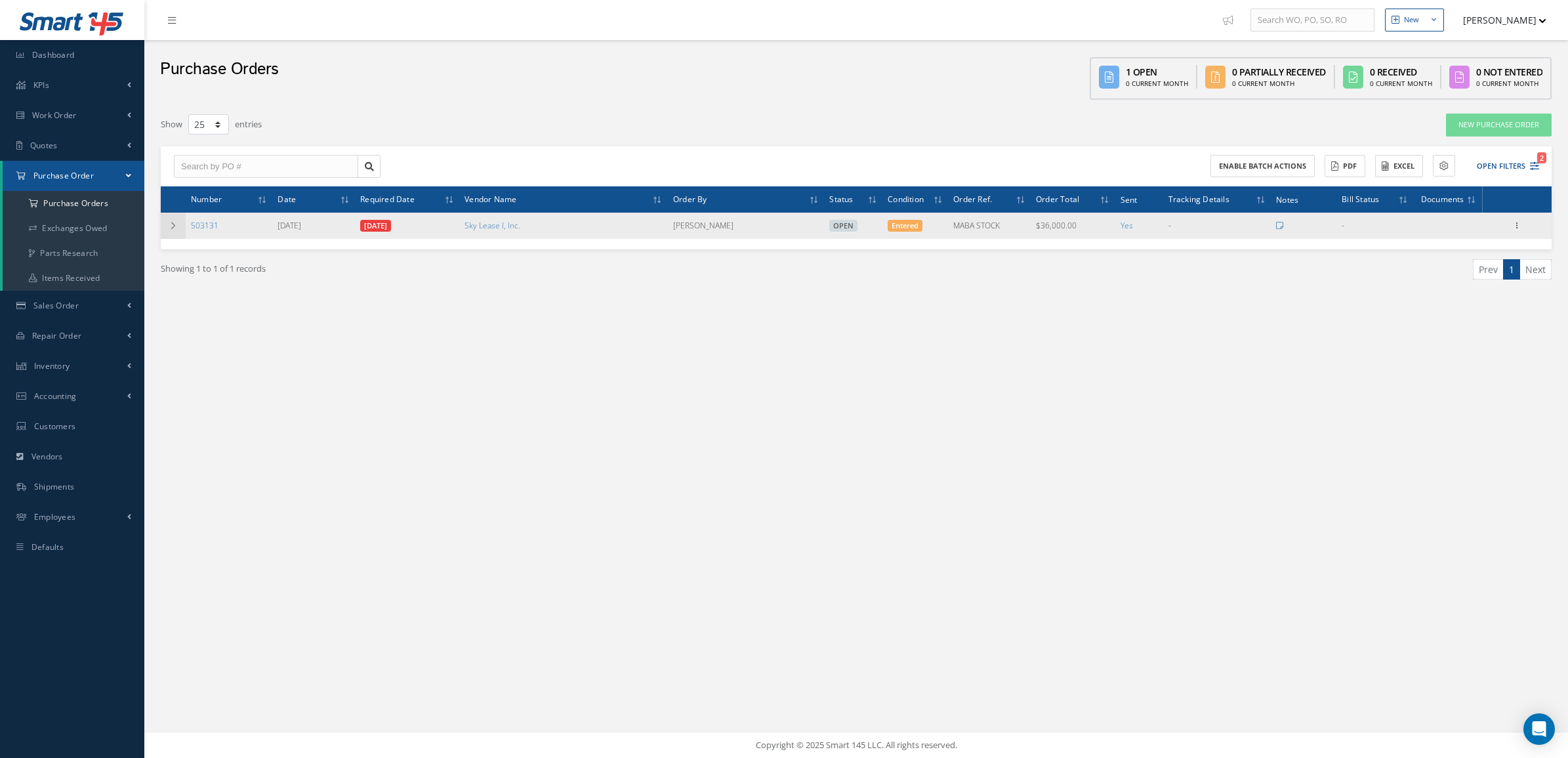
click at [170, 228] on icon at bounding box center [173, 225] width 9 height 8
